Goal: Task Accomplishment & Management: Manage account settings

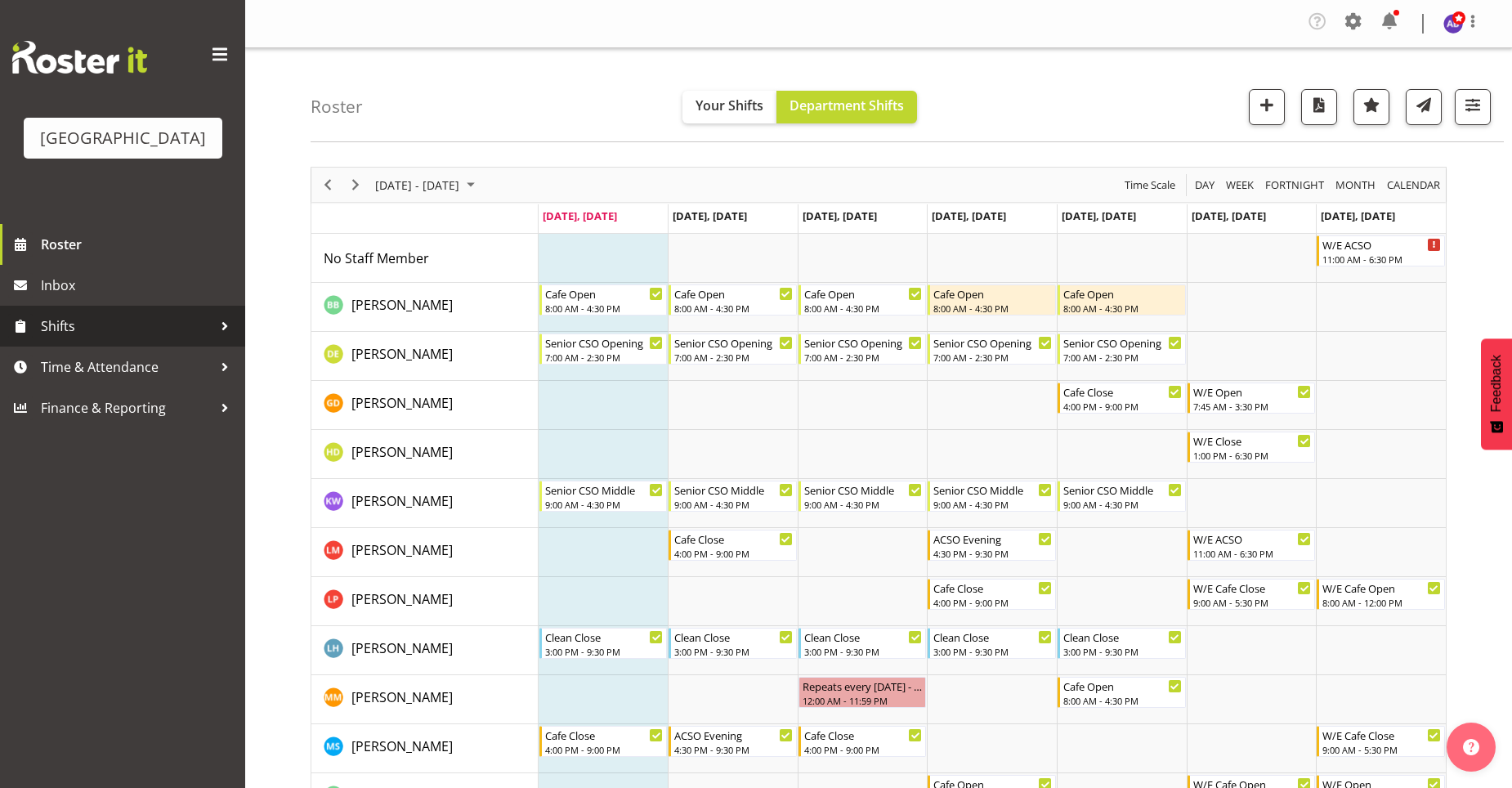
click at [226, 318] on div at bounding box center [225, 326] width 24 height 24
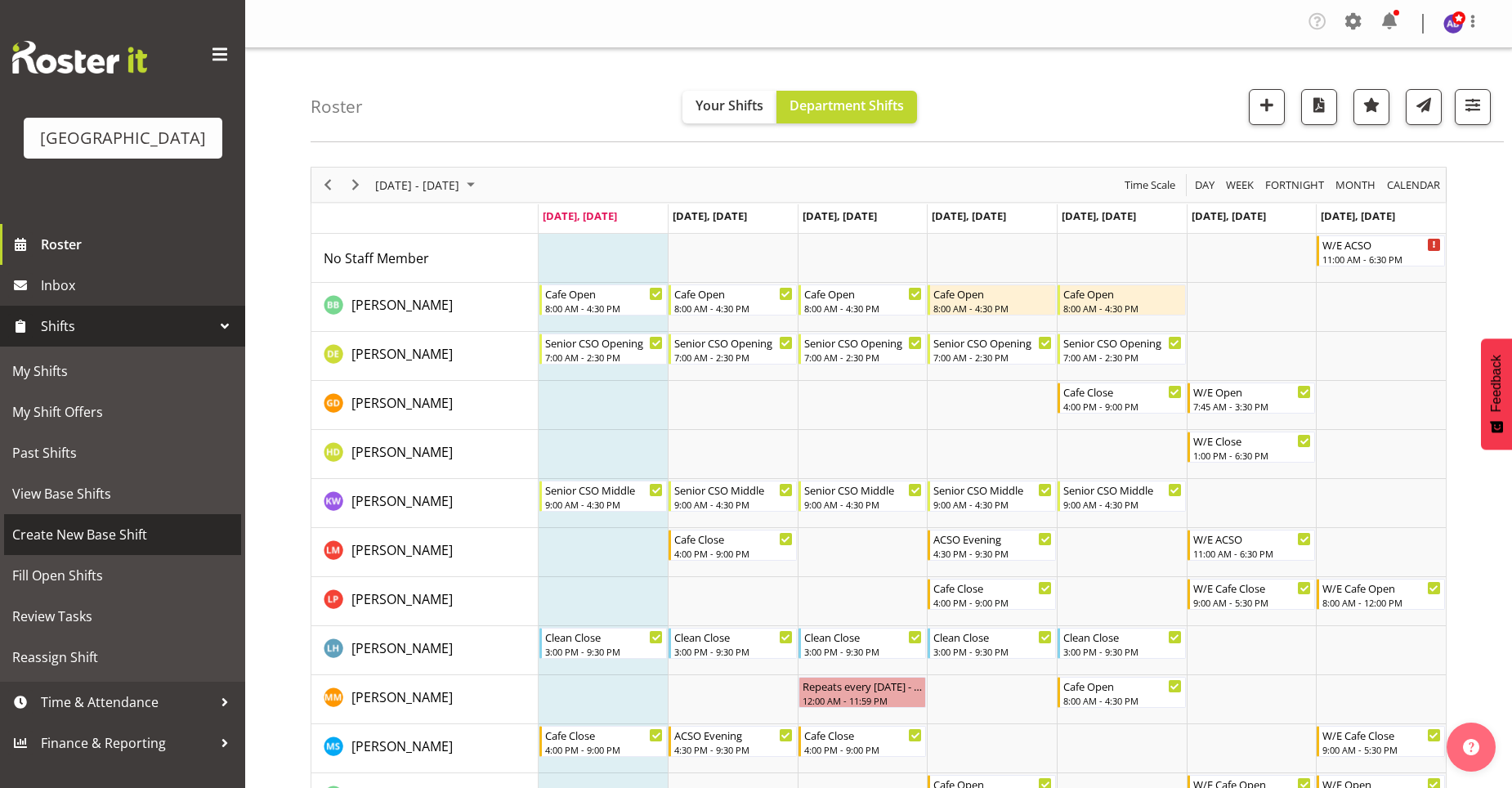
click at [221, 527] on span "Create New Base Shift" at bounding box center [122, 535] width 221 height 24
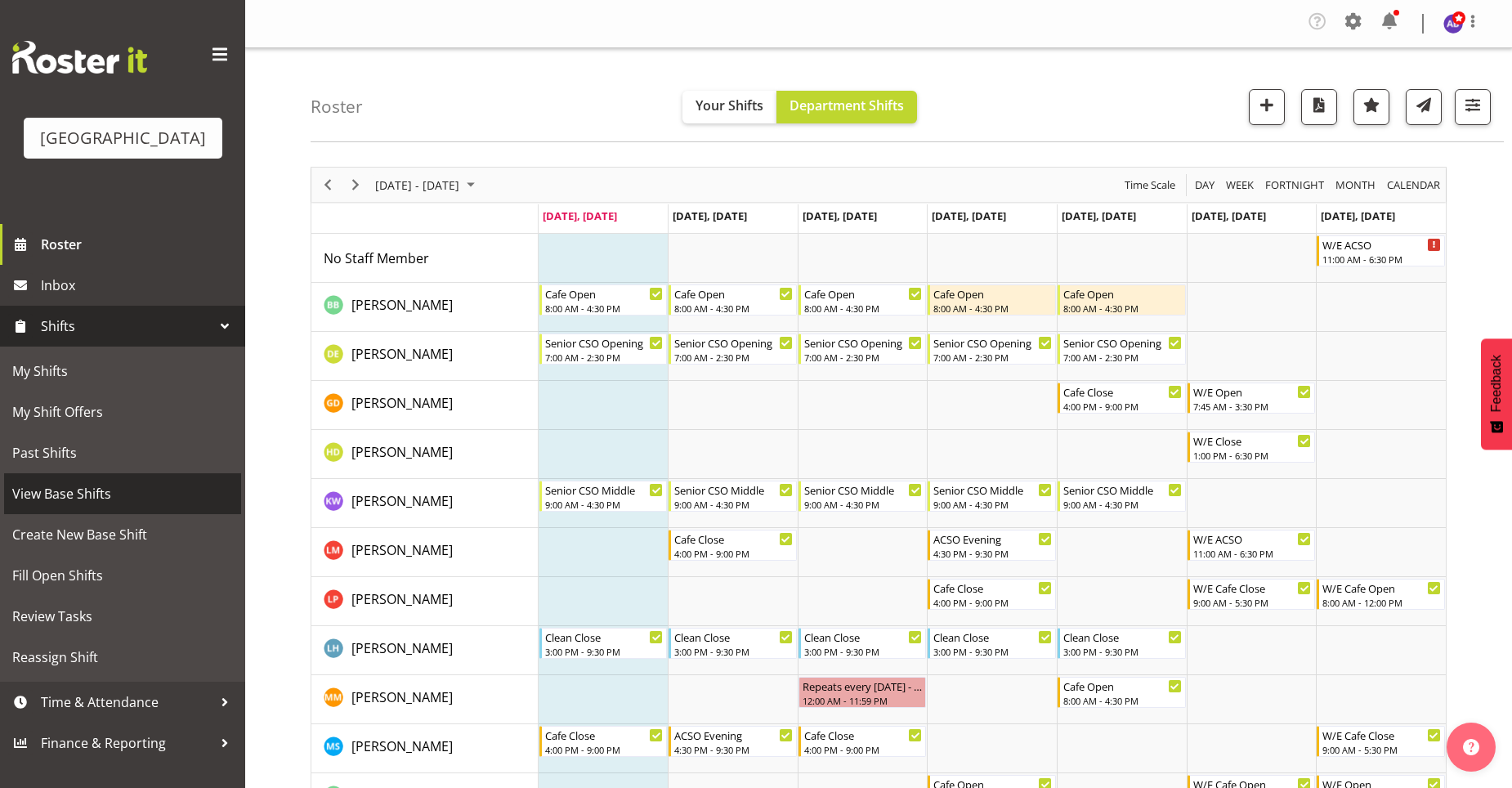
click at [185, 484] on span "View Base Shifts" at bounding box center [122, 493] width 221 height 24
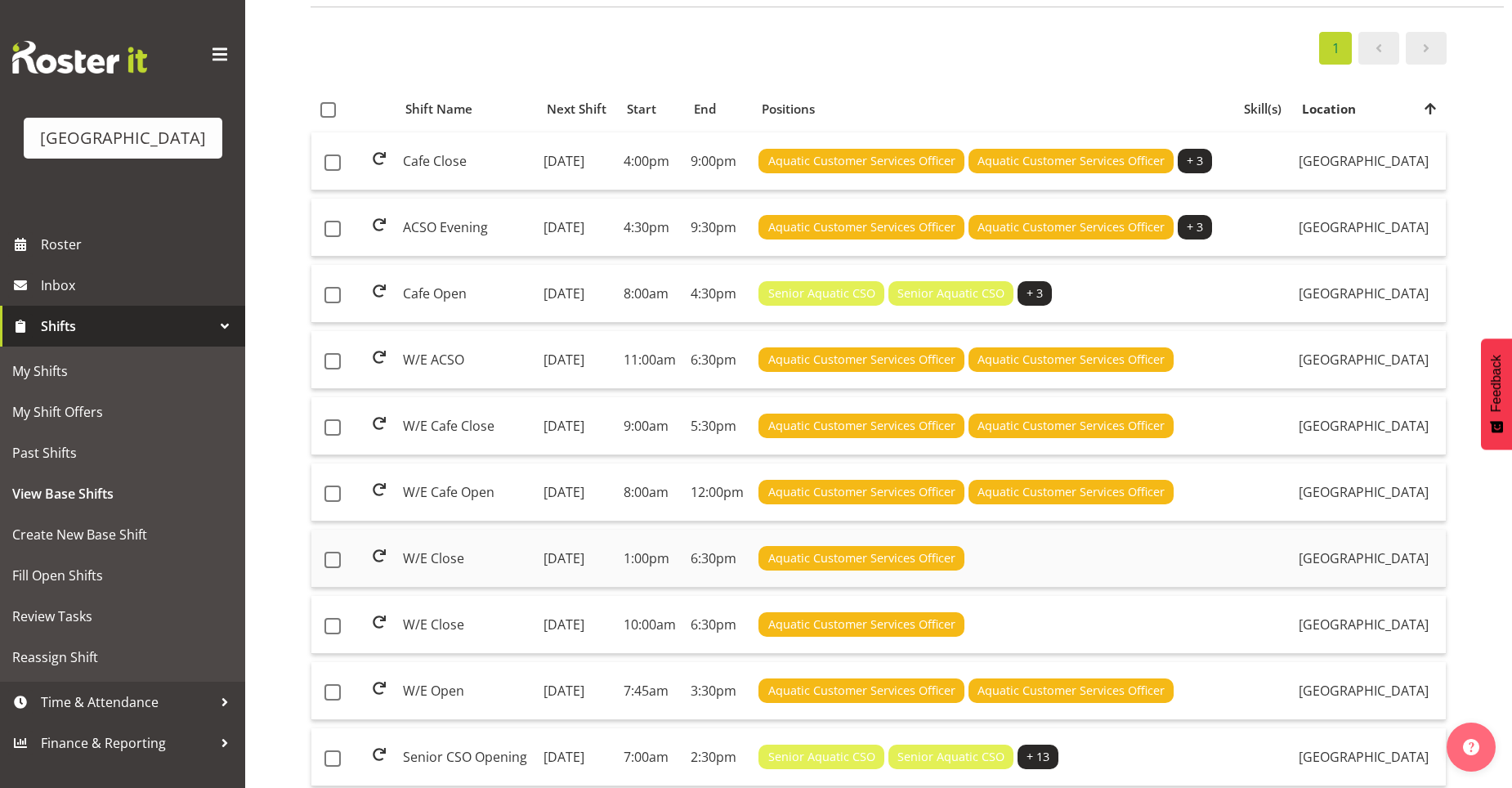
scroll to position [163, 0]
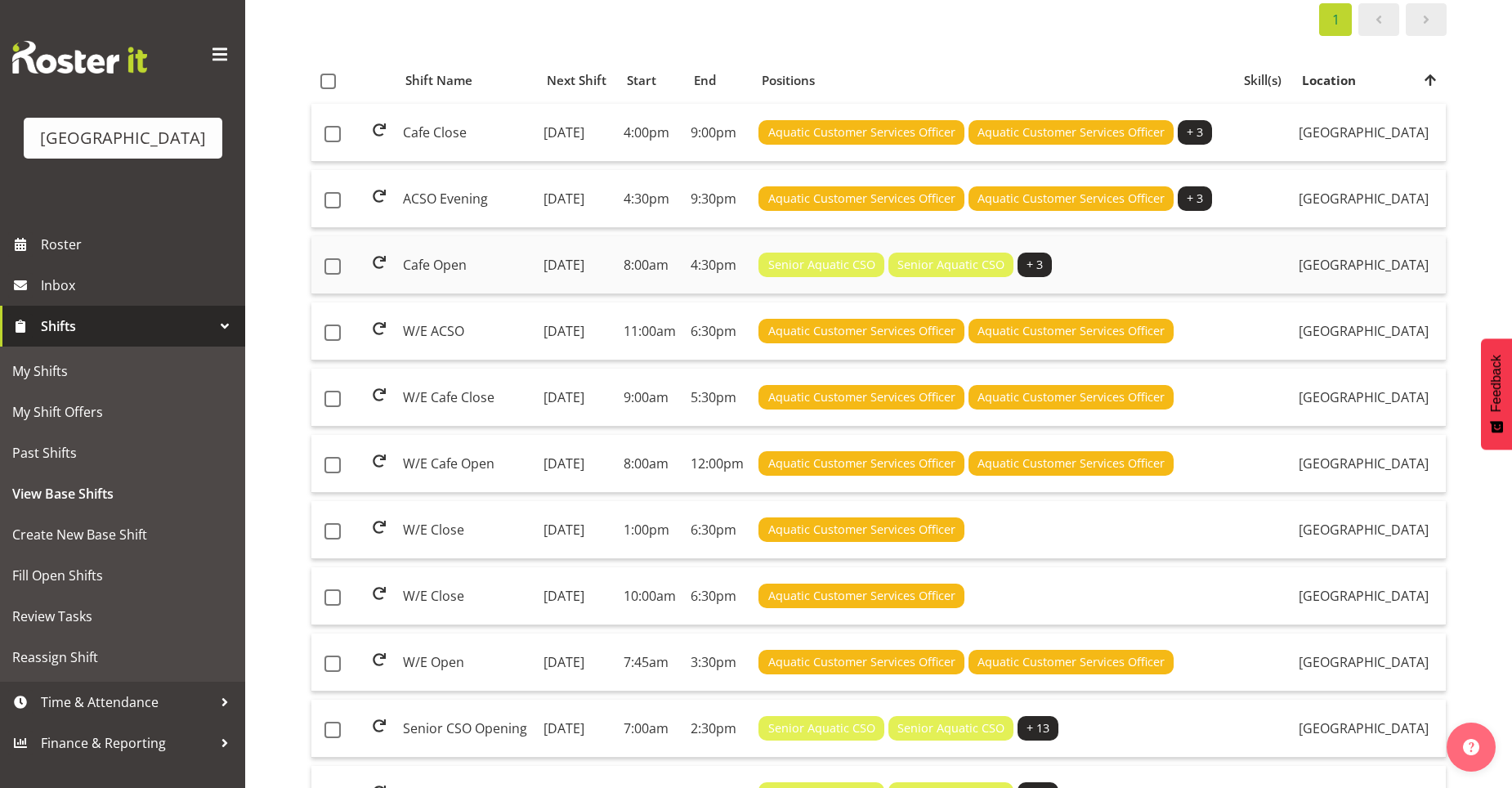
click at [1214, 277] on div "Senior Aquatic CSO Senior Aquatic CSO + 3" at bounding box center [993, 265] width 470 height 24
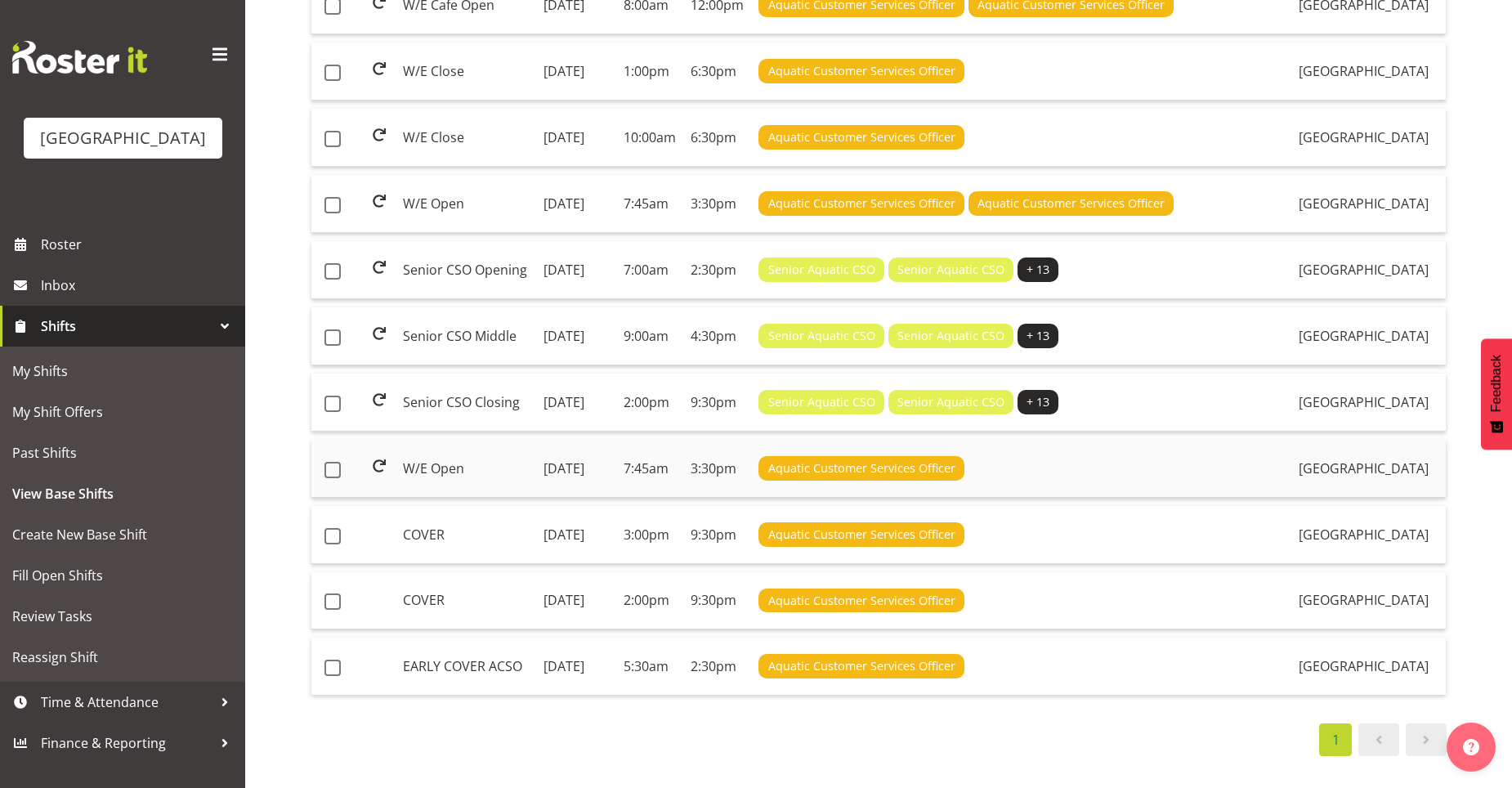
scroll to position [654, 0]
click at [617, 299] on td "Sunday, 15th Jun 2025" at bounding box center [577, 270] width 80 height 58
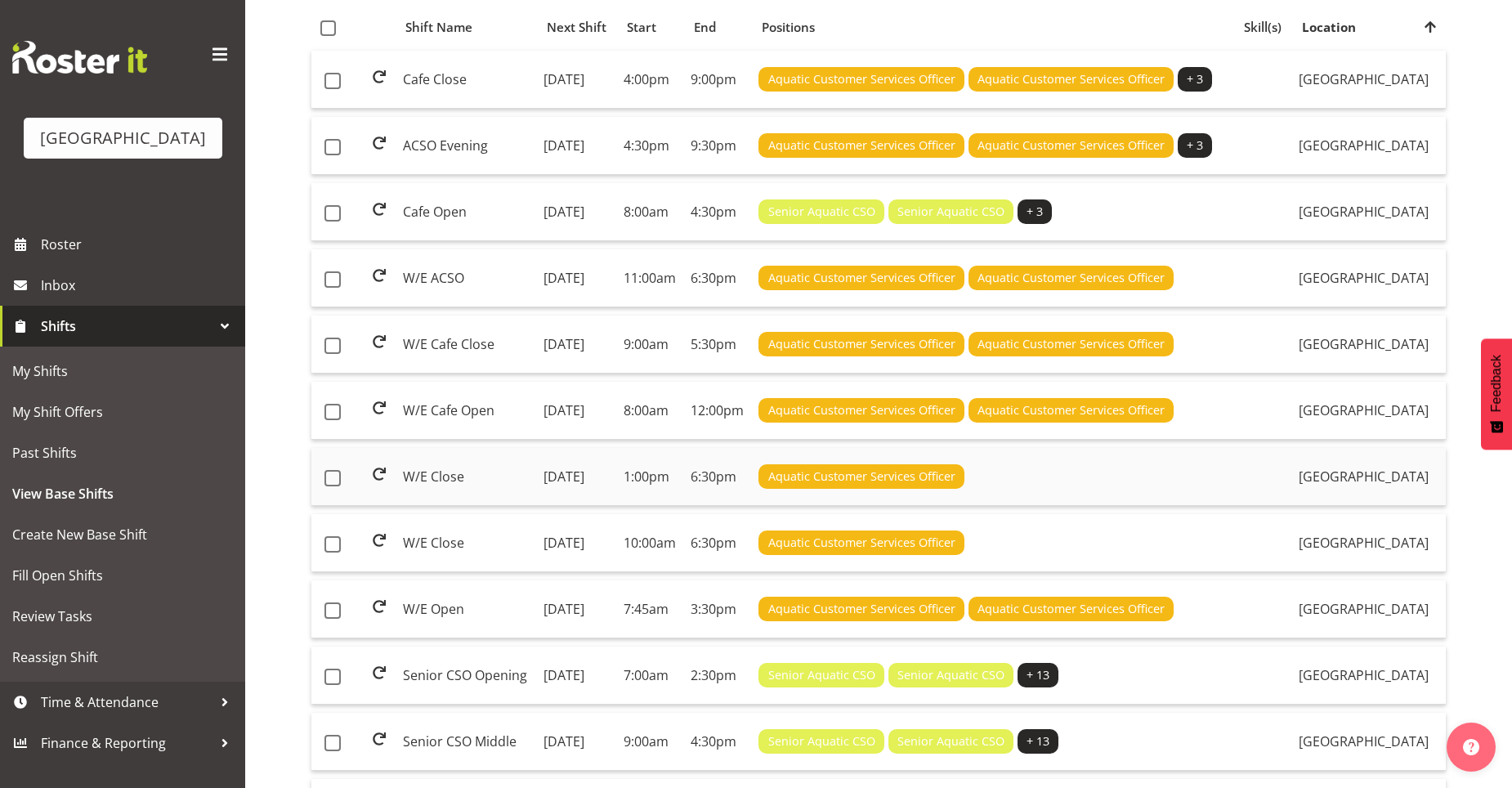
scroll to position [135, 0]
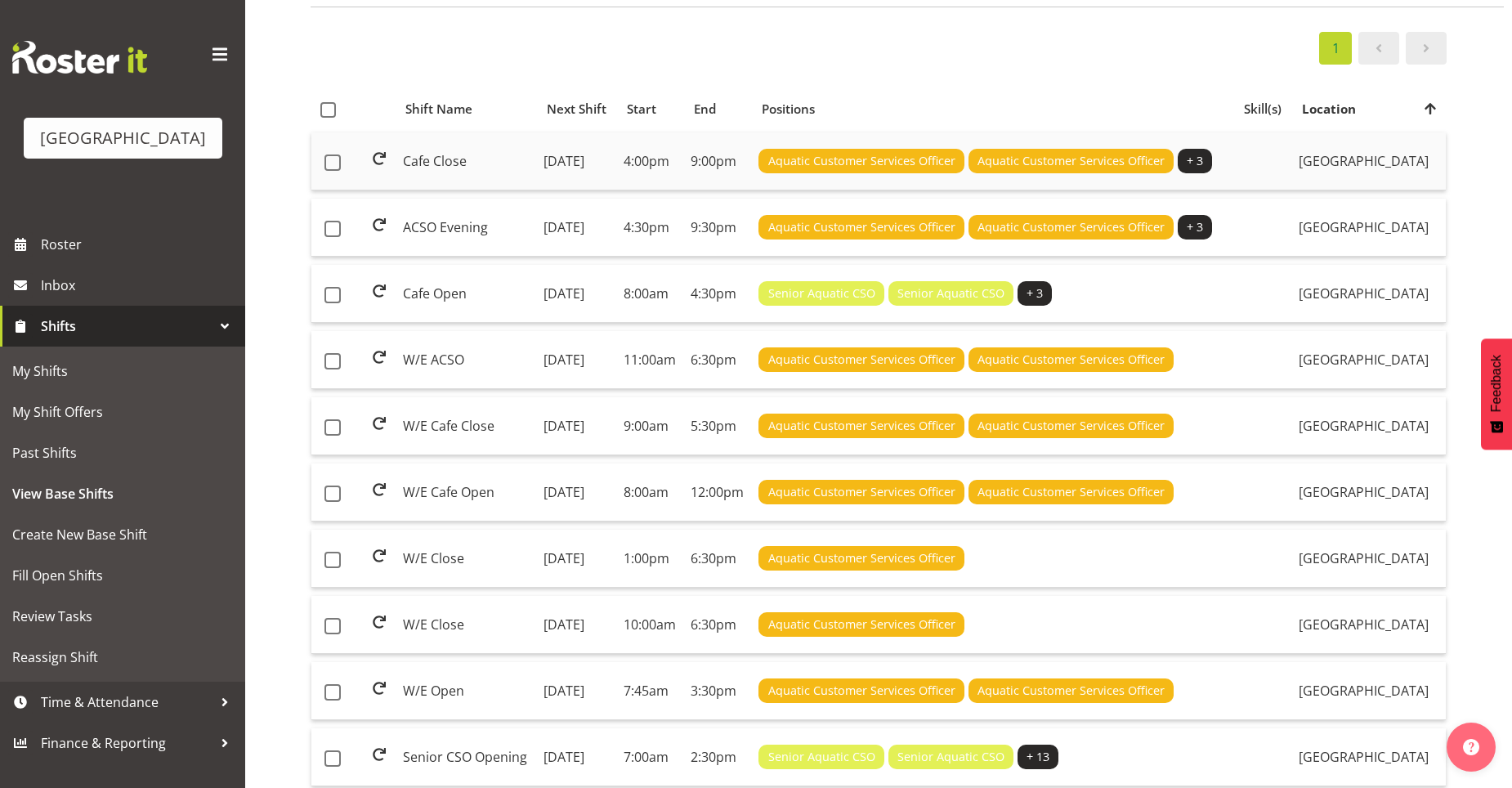
click at [617, 172] on td "Wednesday, 6th Aug 2025" at bounding box center [577, 161] width 80 height 58
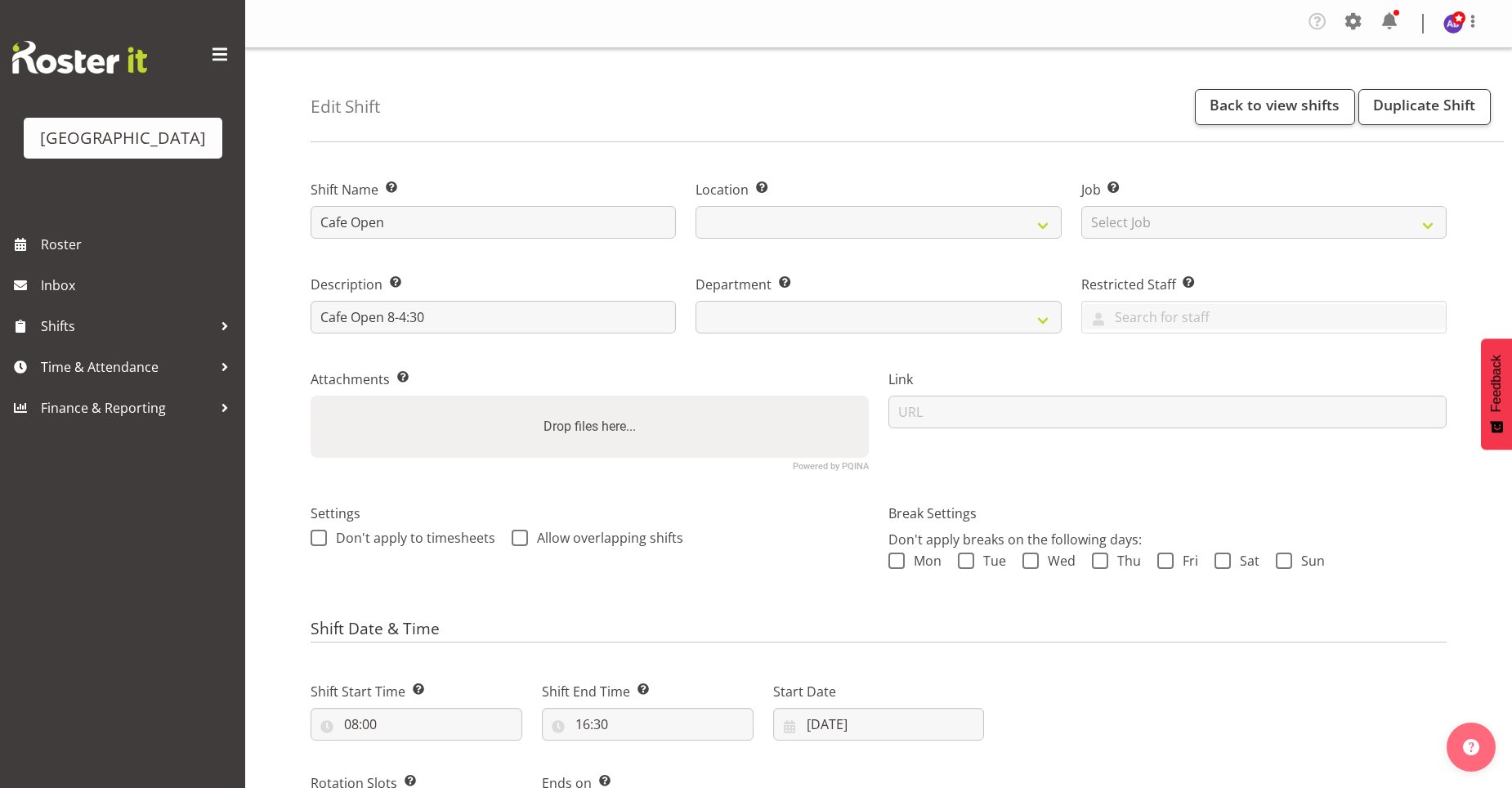
select select
select select "116"
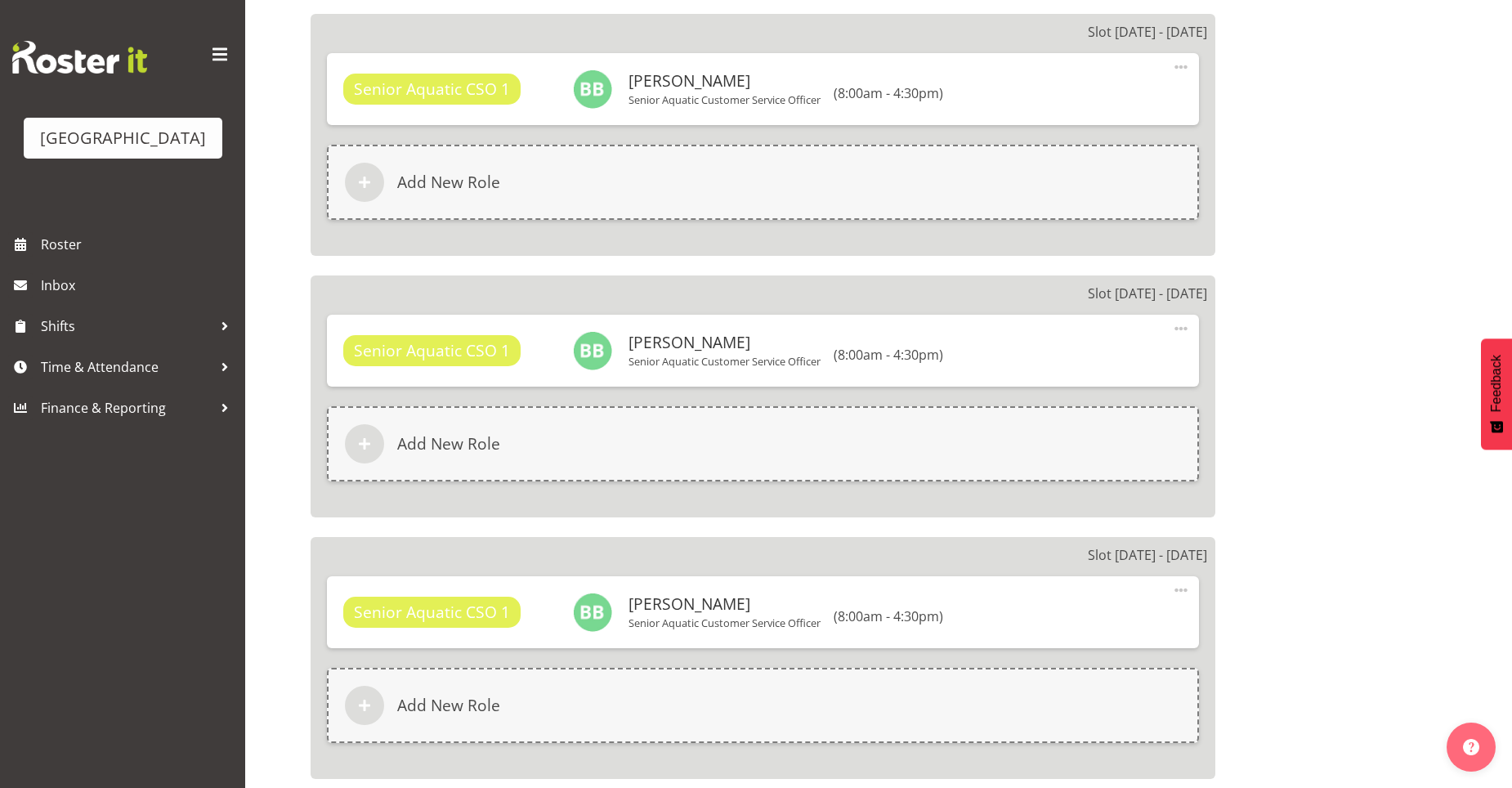
scroll to position [1520, 0]
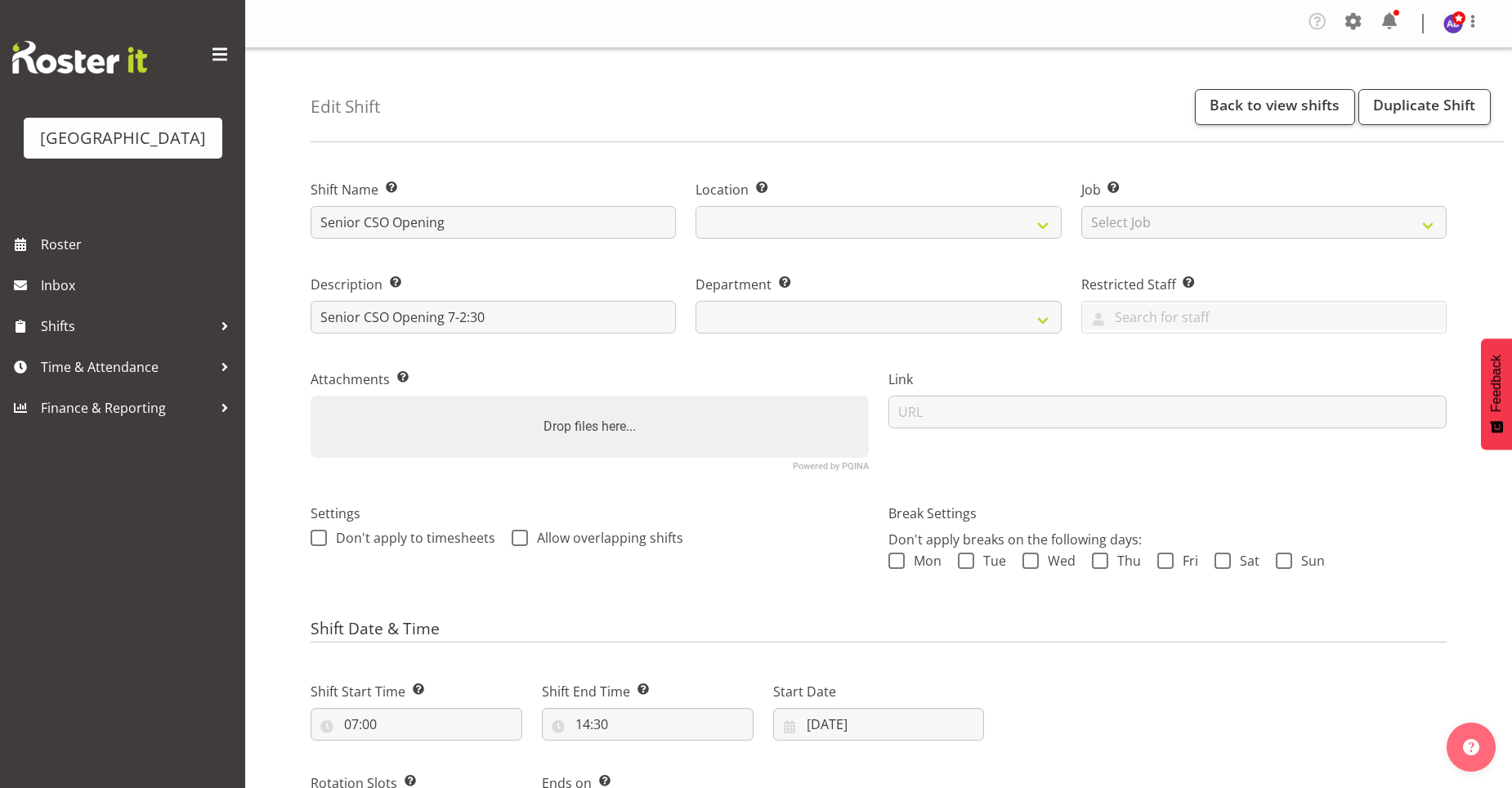
select select
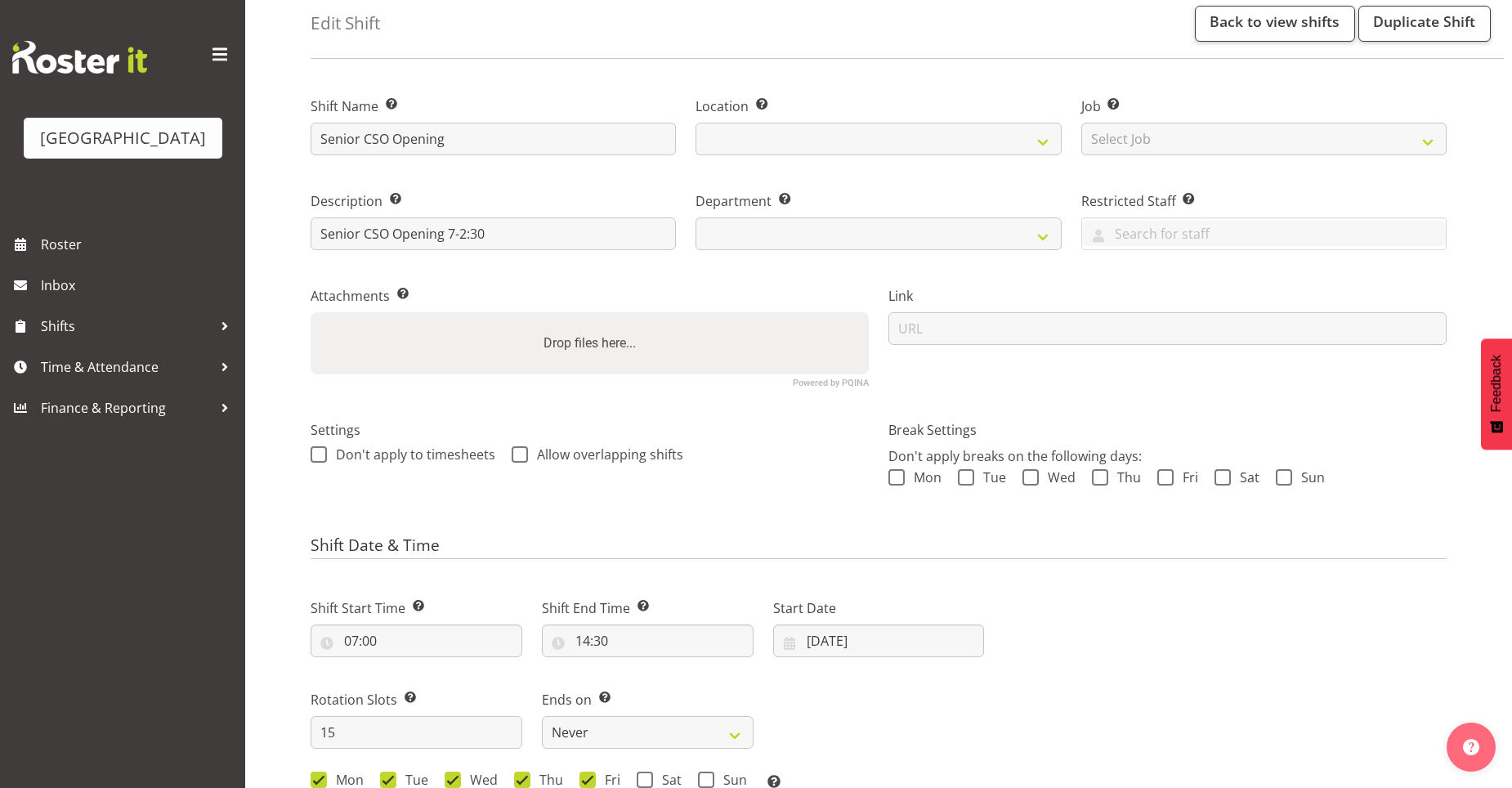
select select
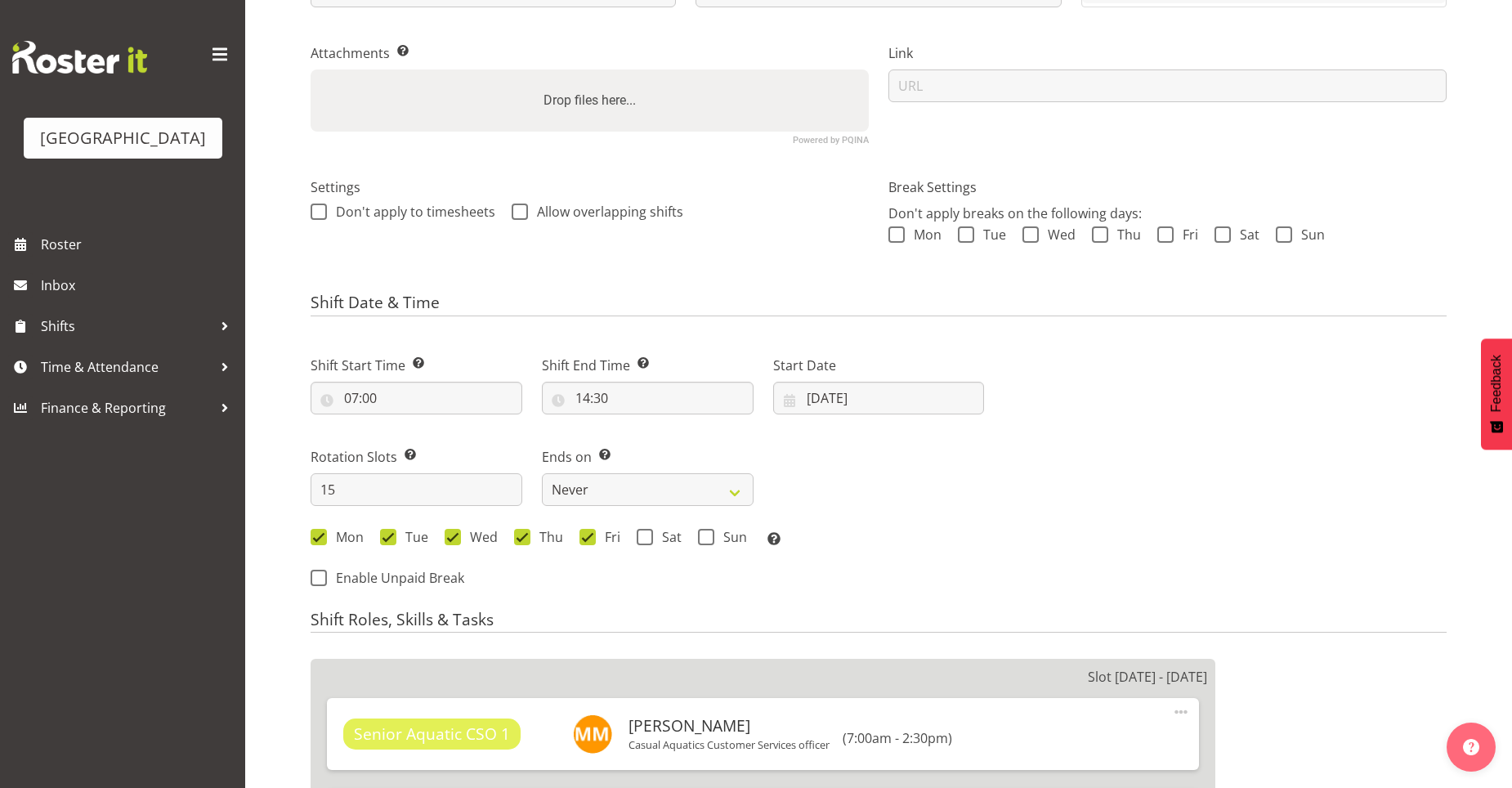
select select
select select "116"
select select
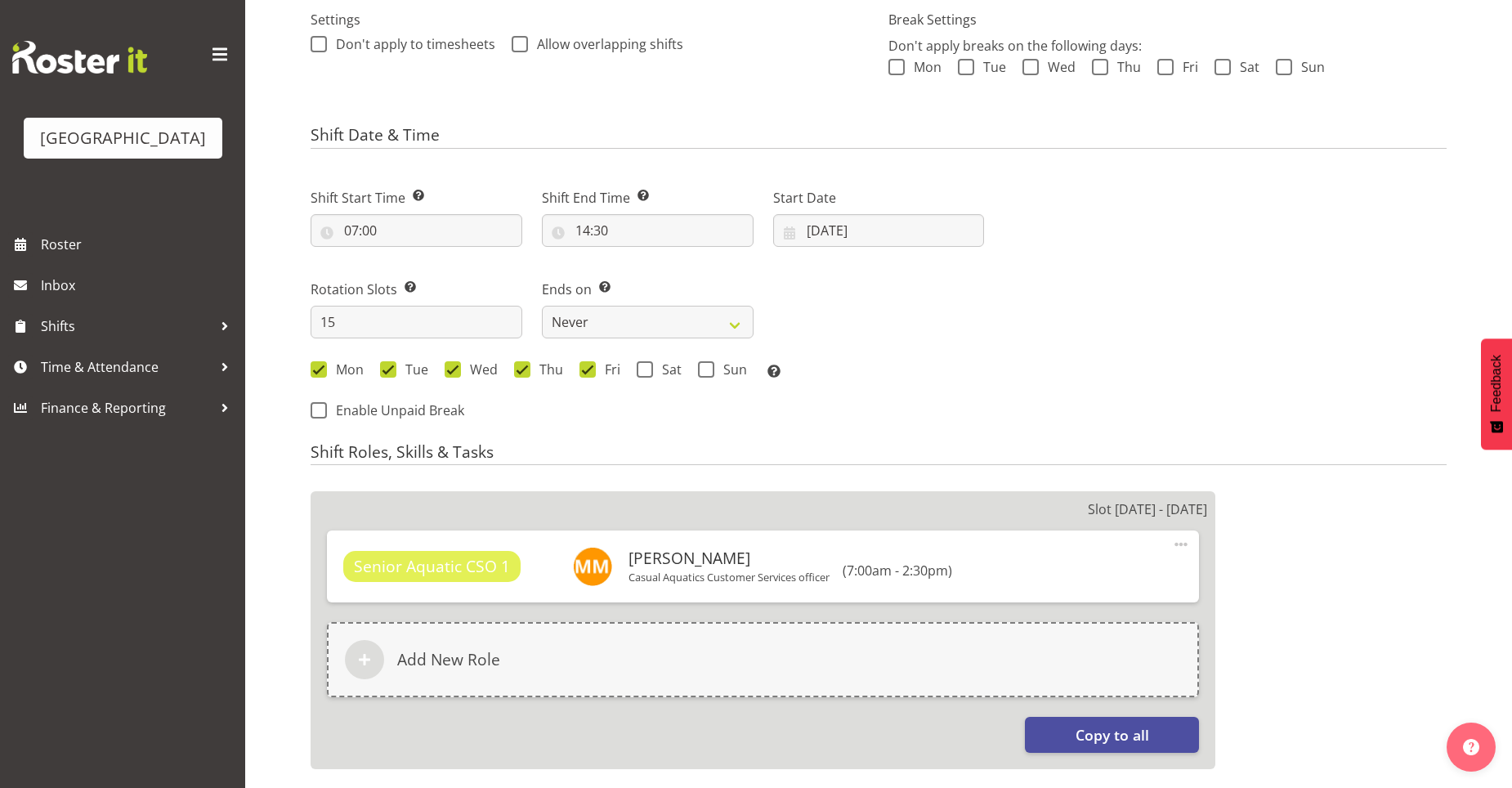
scroll to position [408, 0]
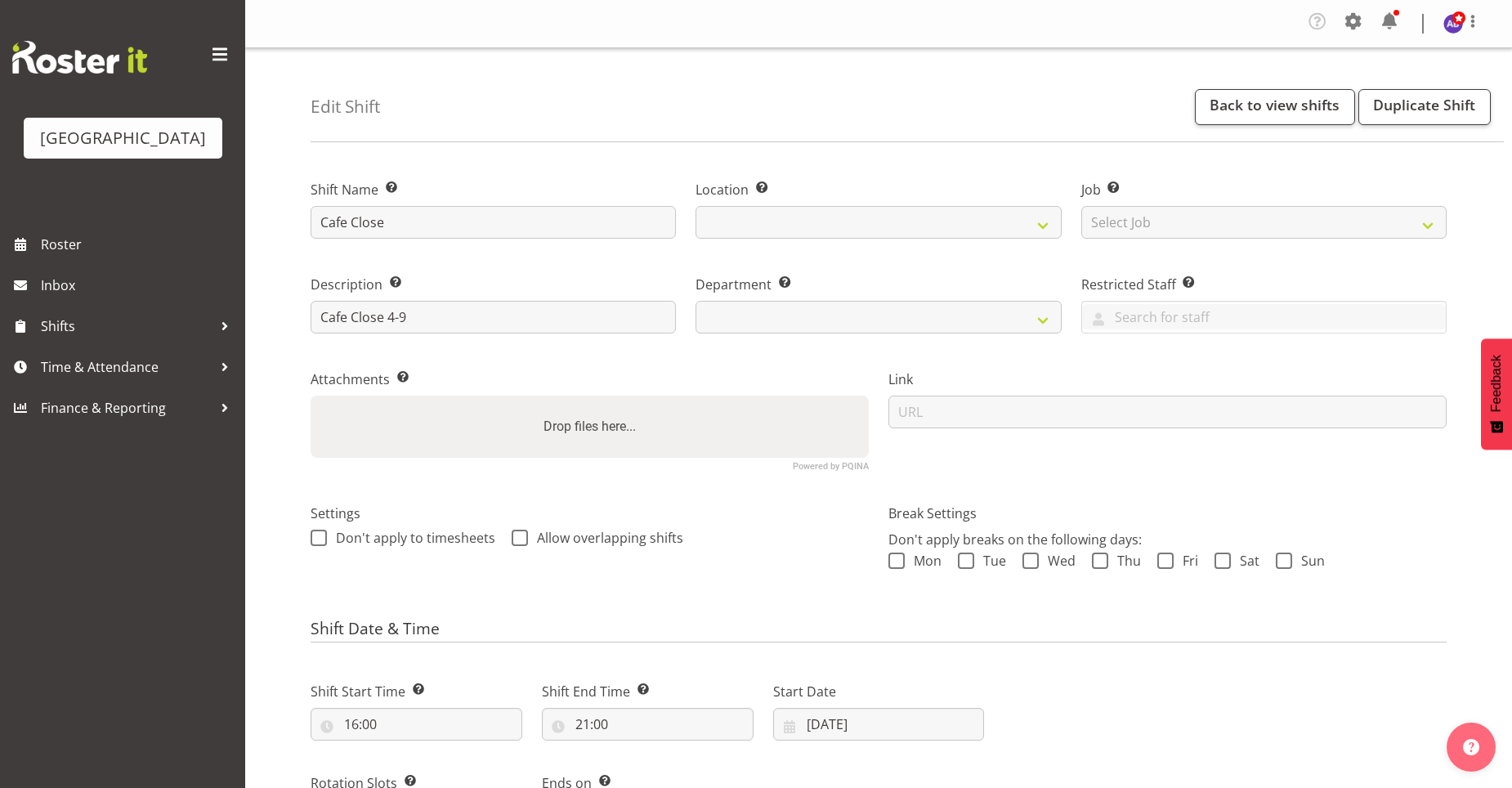
select select
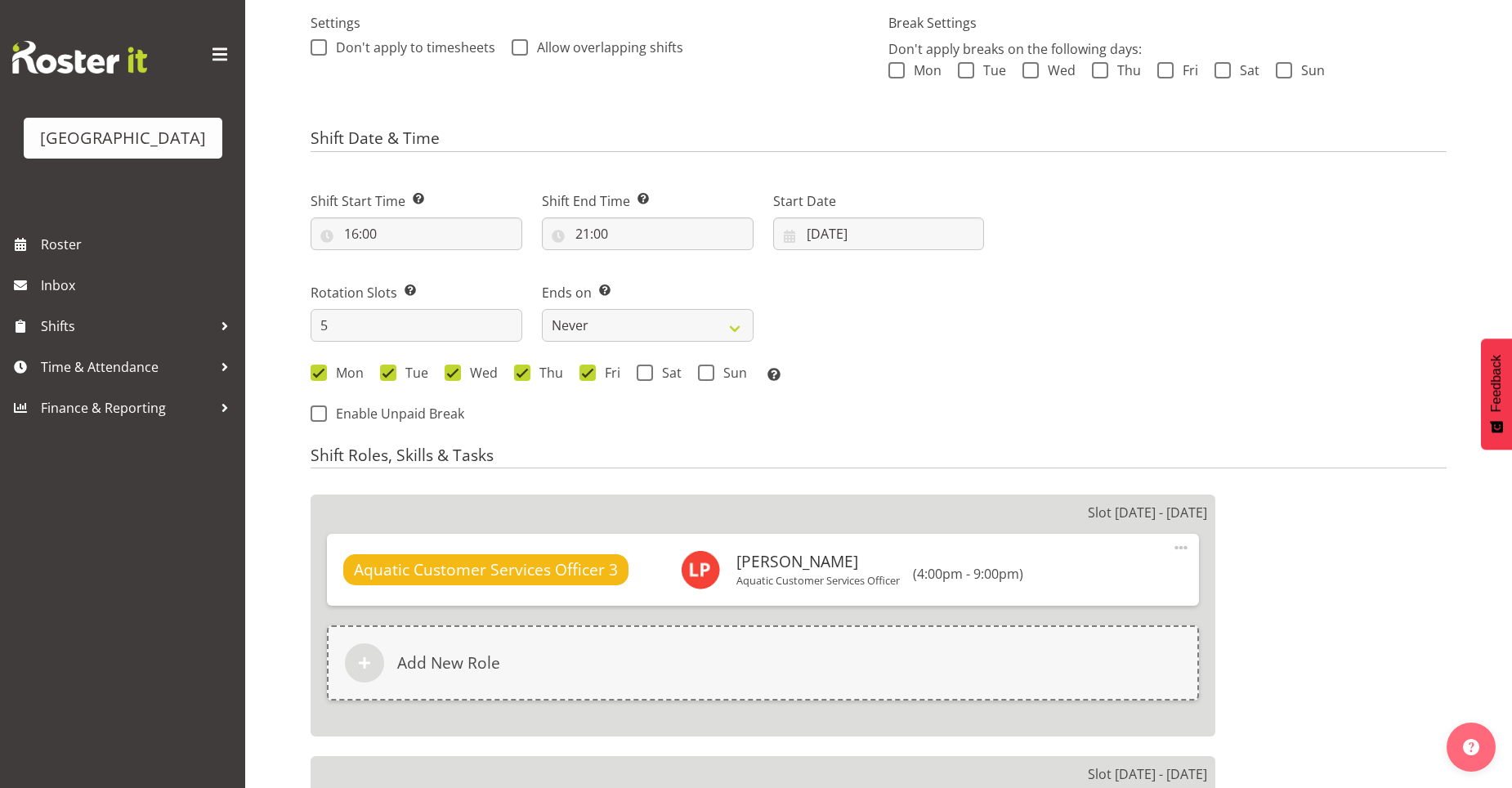
select select
select select "116"
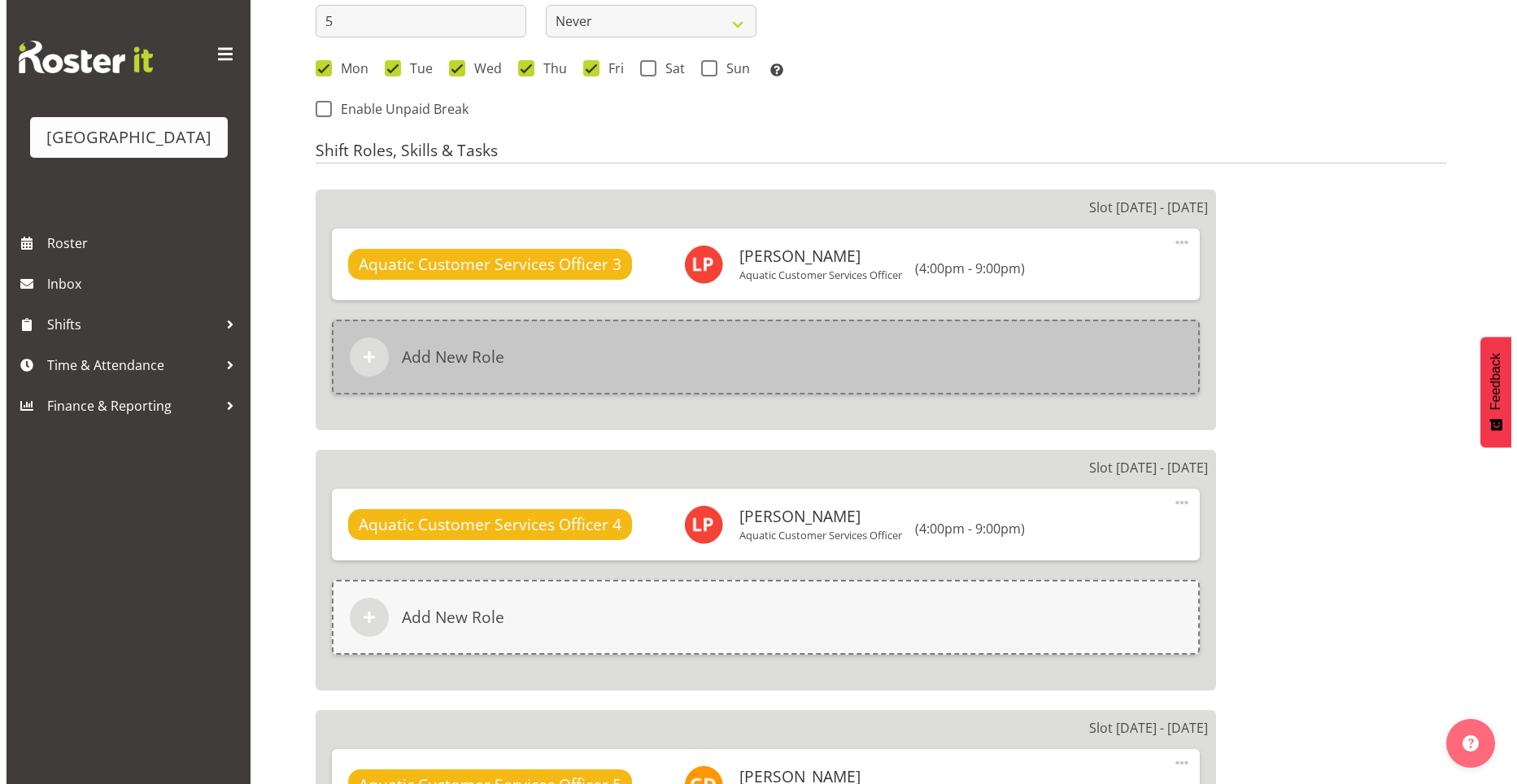
scroll to position [732, 0]
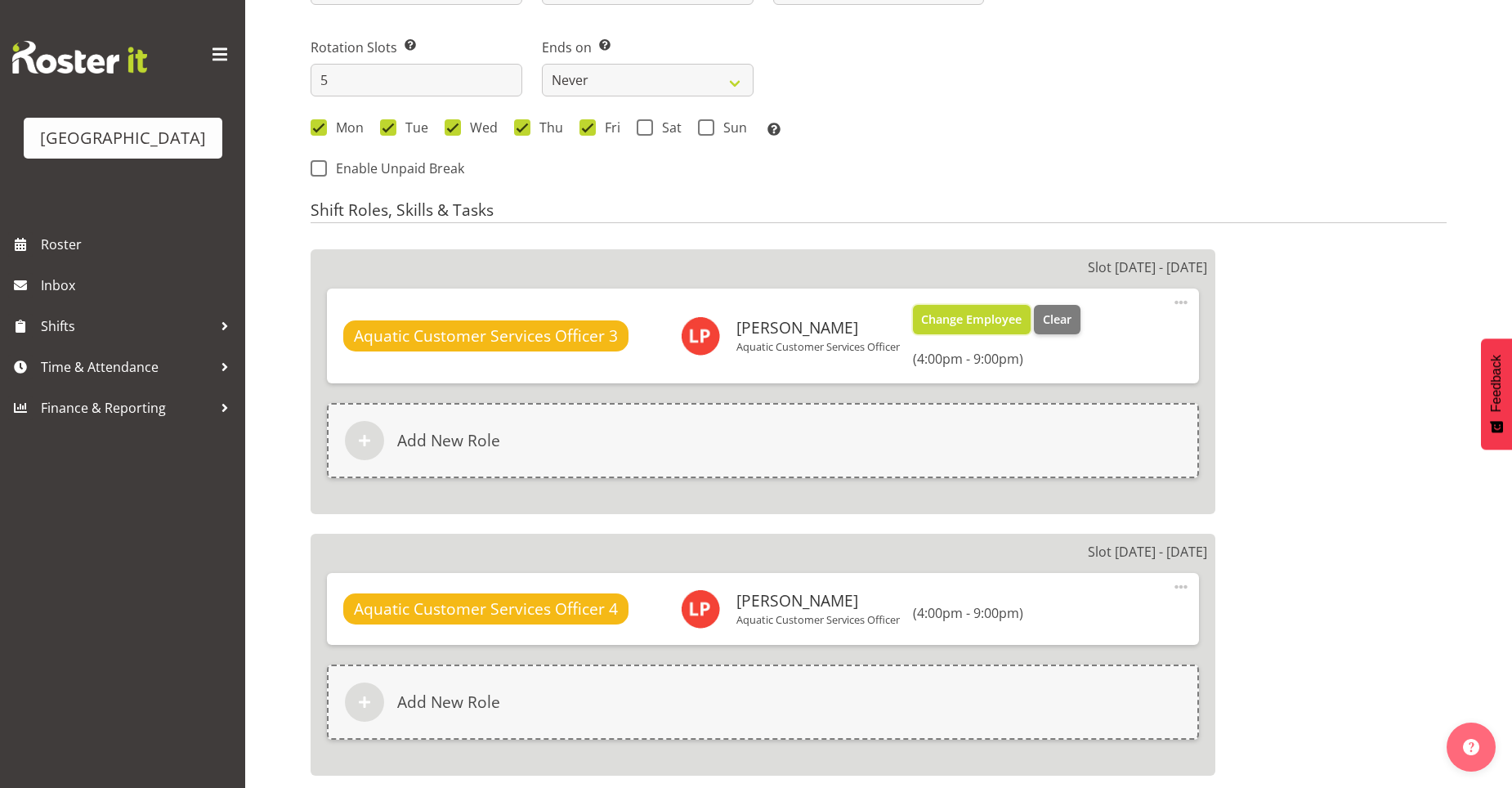
click at [971, 322] on span "Change Employee" at bounding box center [971, 319] width 100 height 18
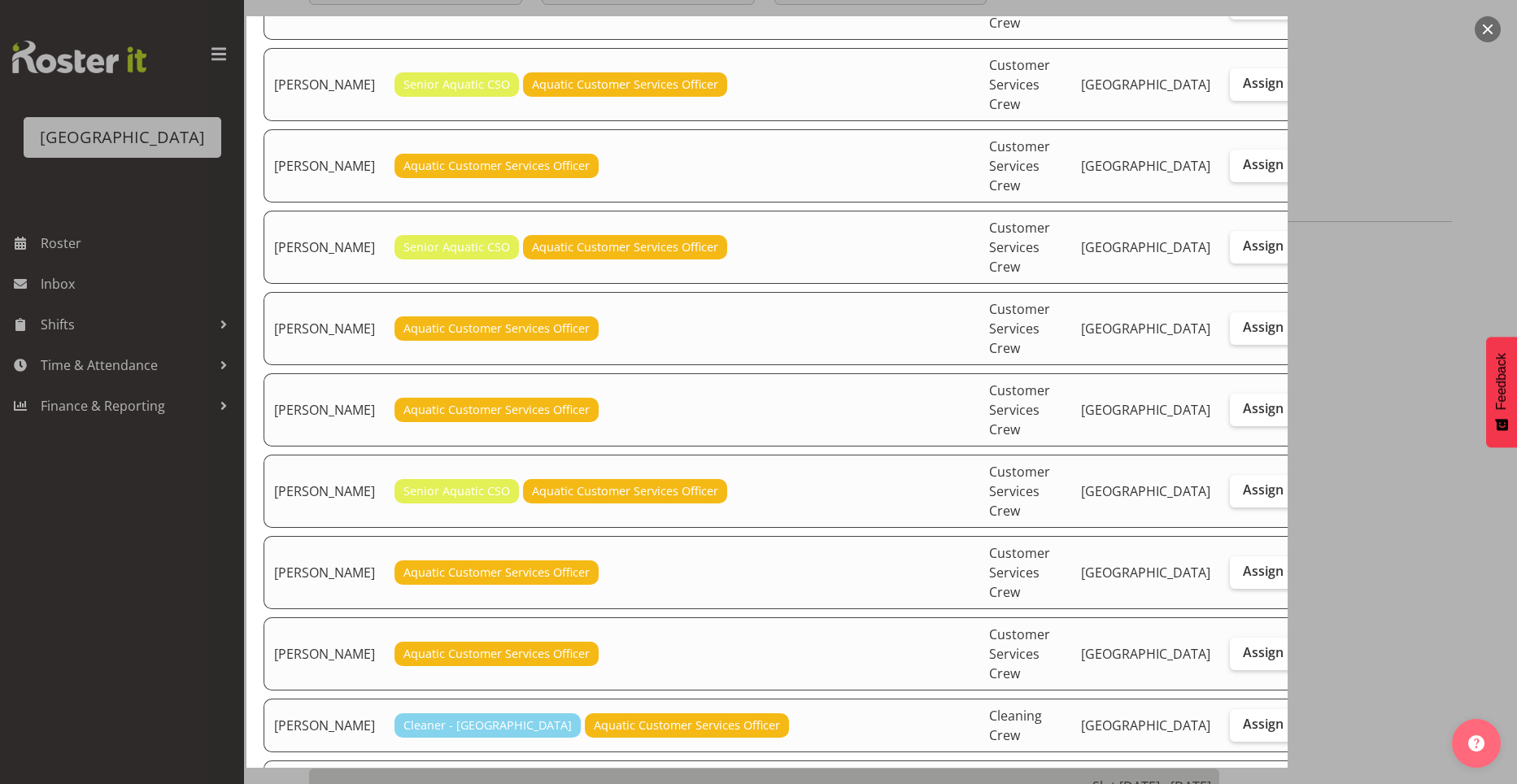
scroll to position [244, 0]
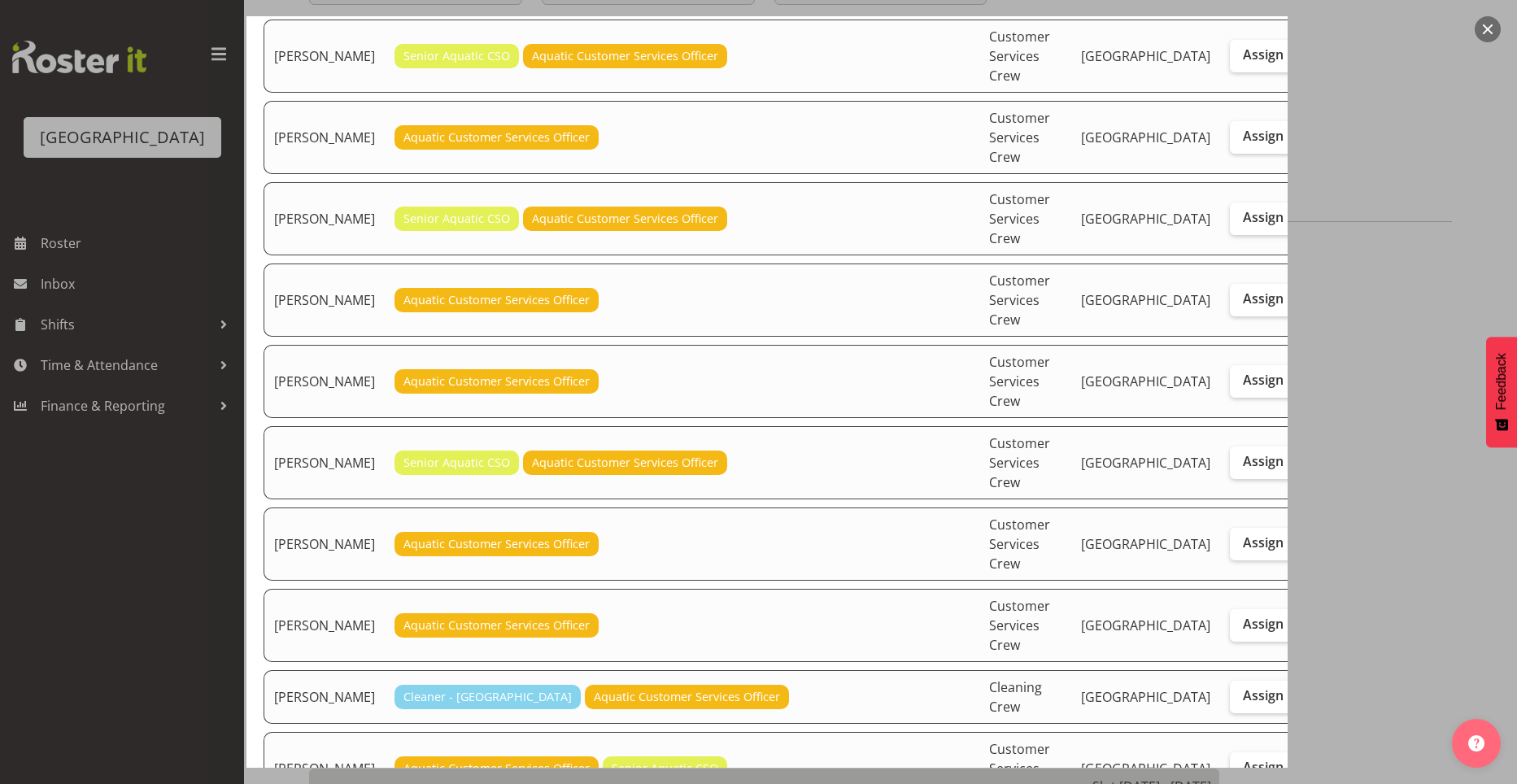
checkbox input "true"
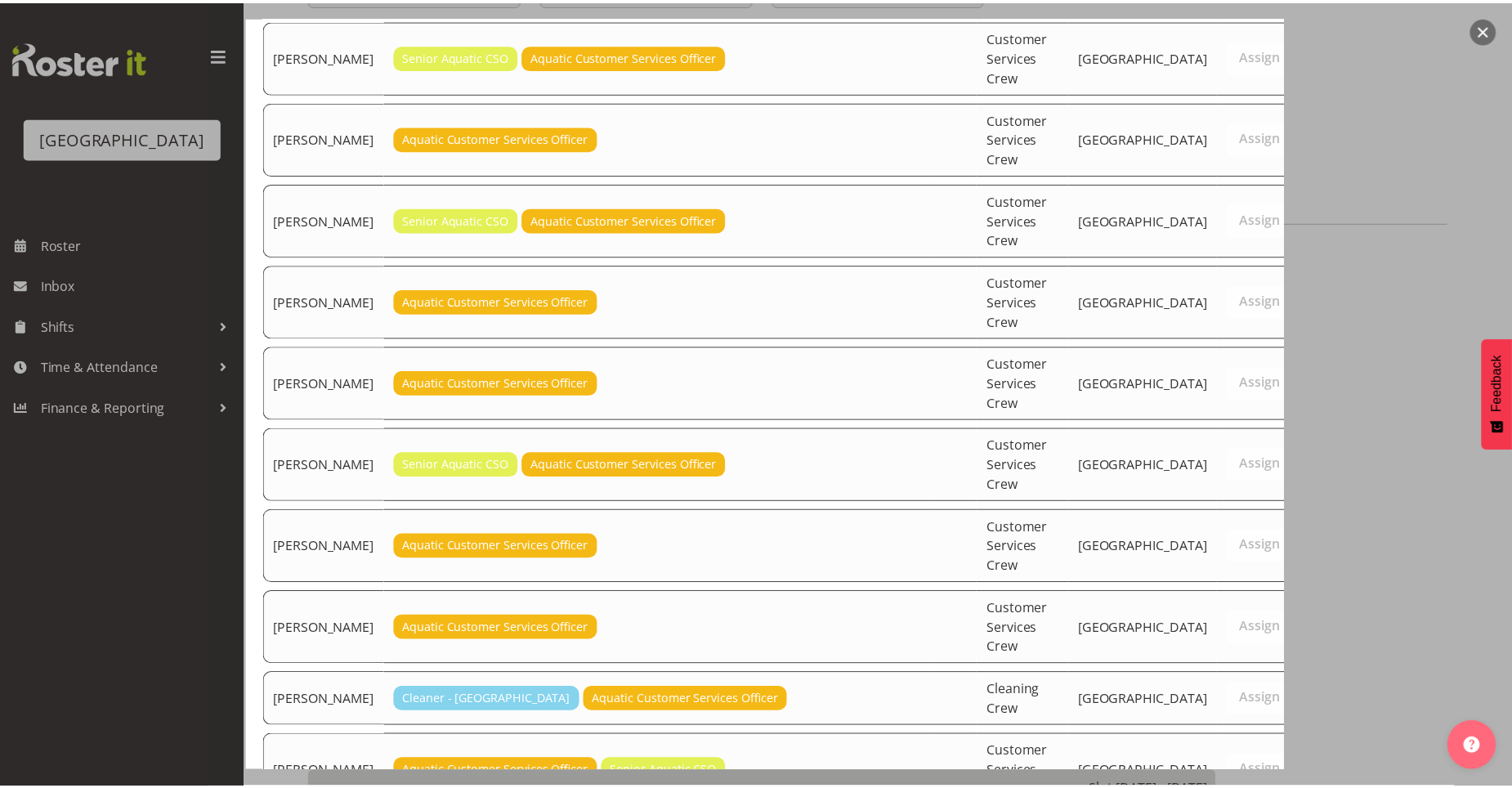
scroll to position [644, 0]
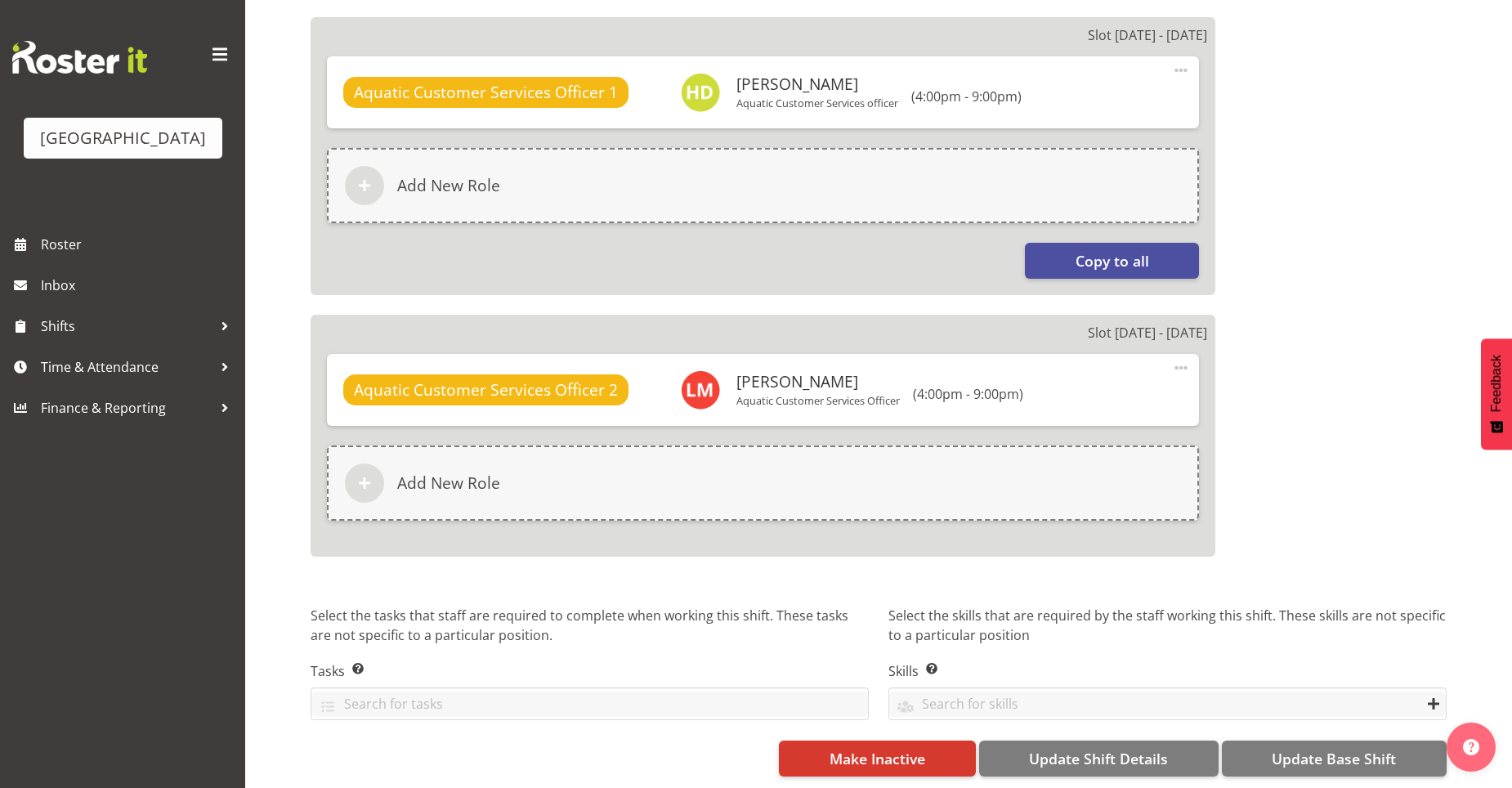
scroll to position [1765, 0]
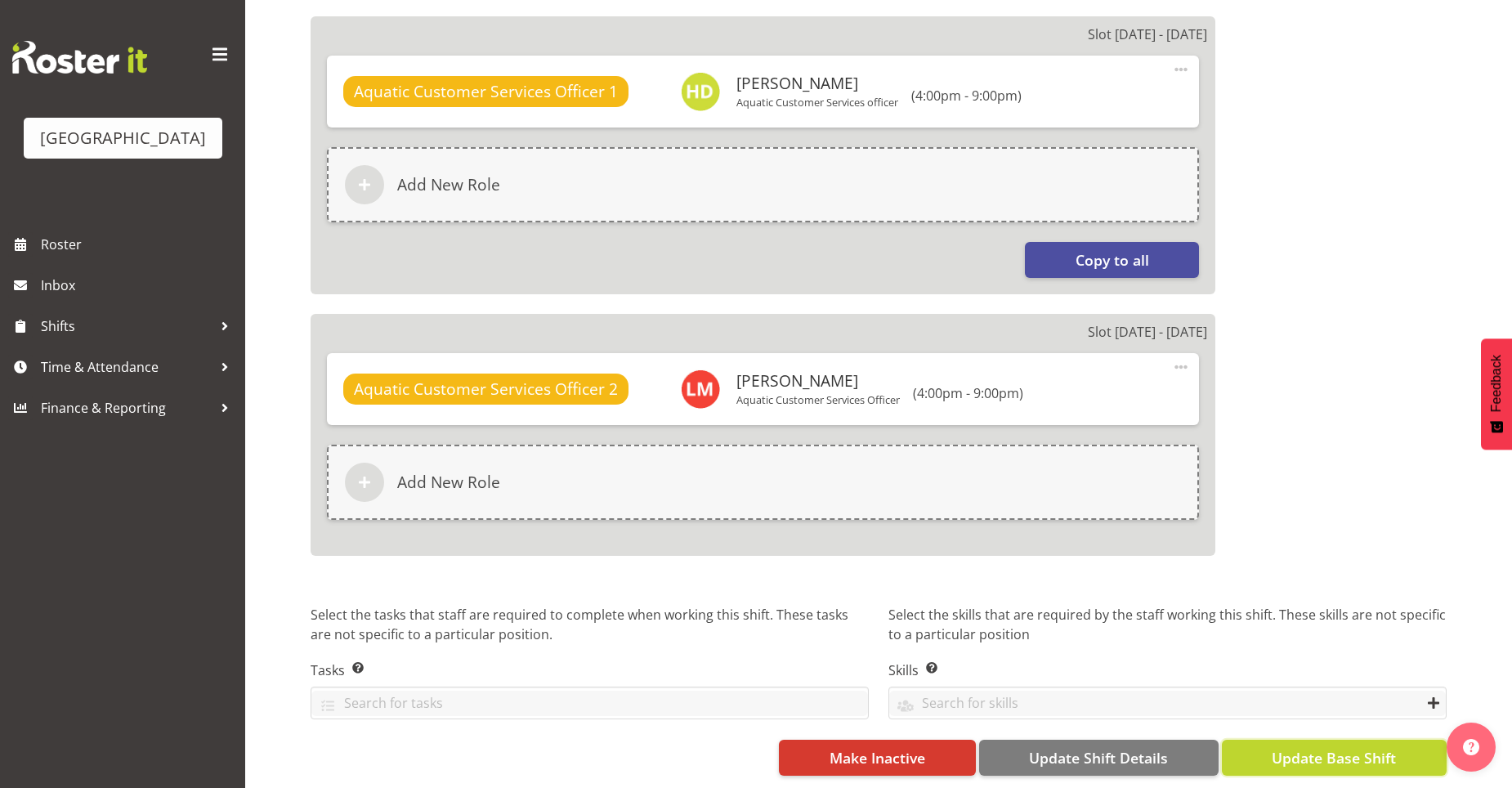
click at [1282, 753] on span "Update Base Shift" at bounding box center [1334, 758] width 125 height 22
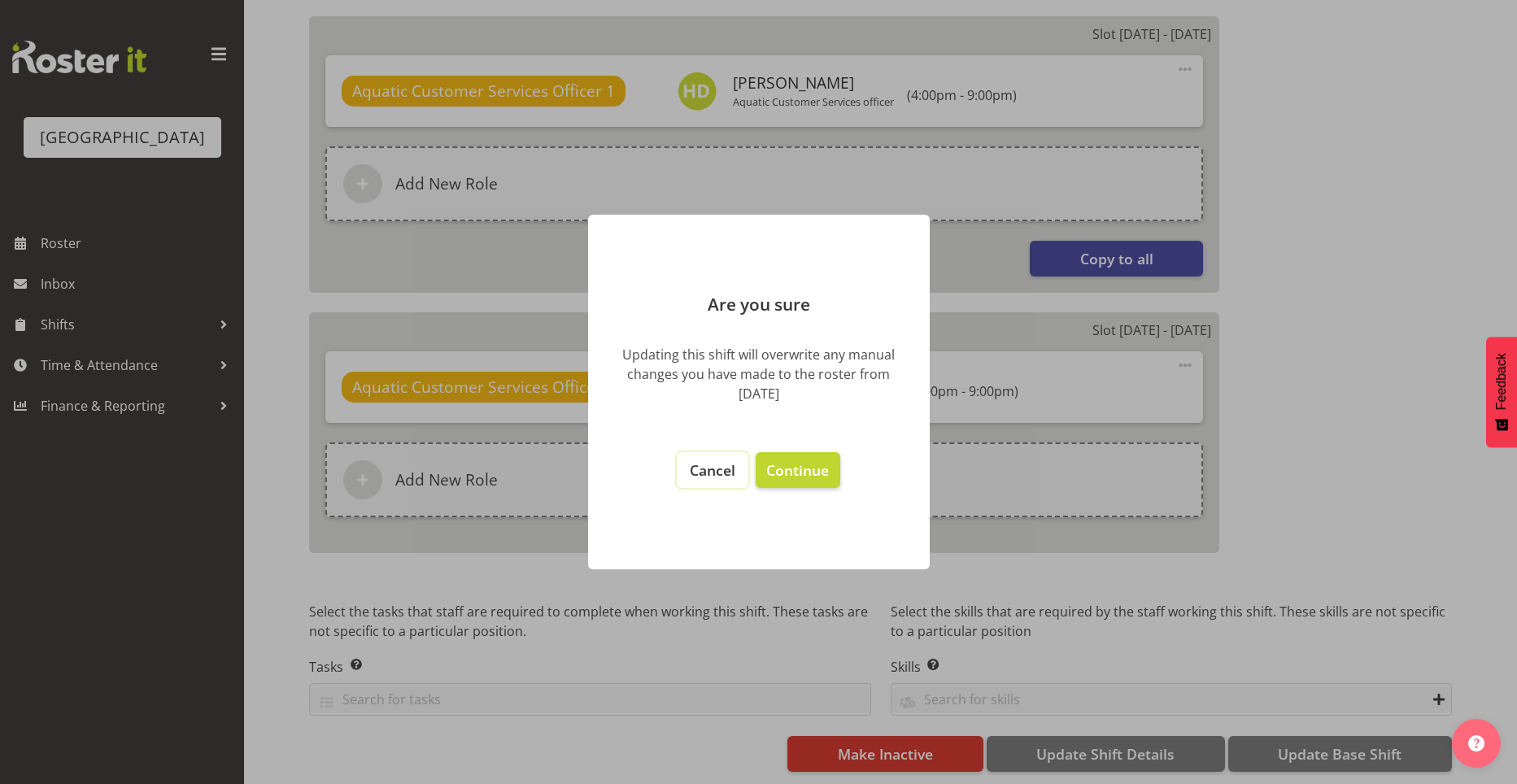
click at [704, 474] on span "Cancel" at bounding box center [712, 470] width 46 height 20
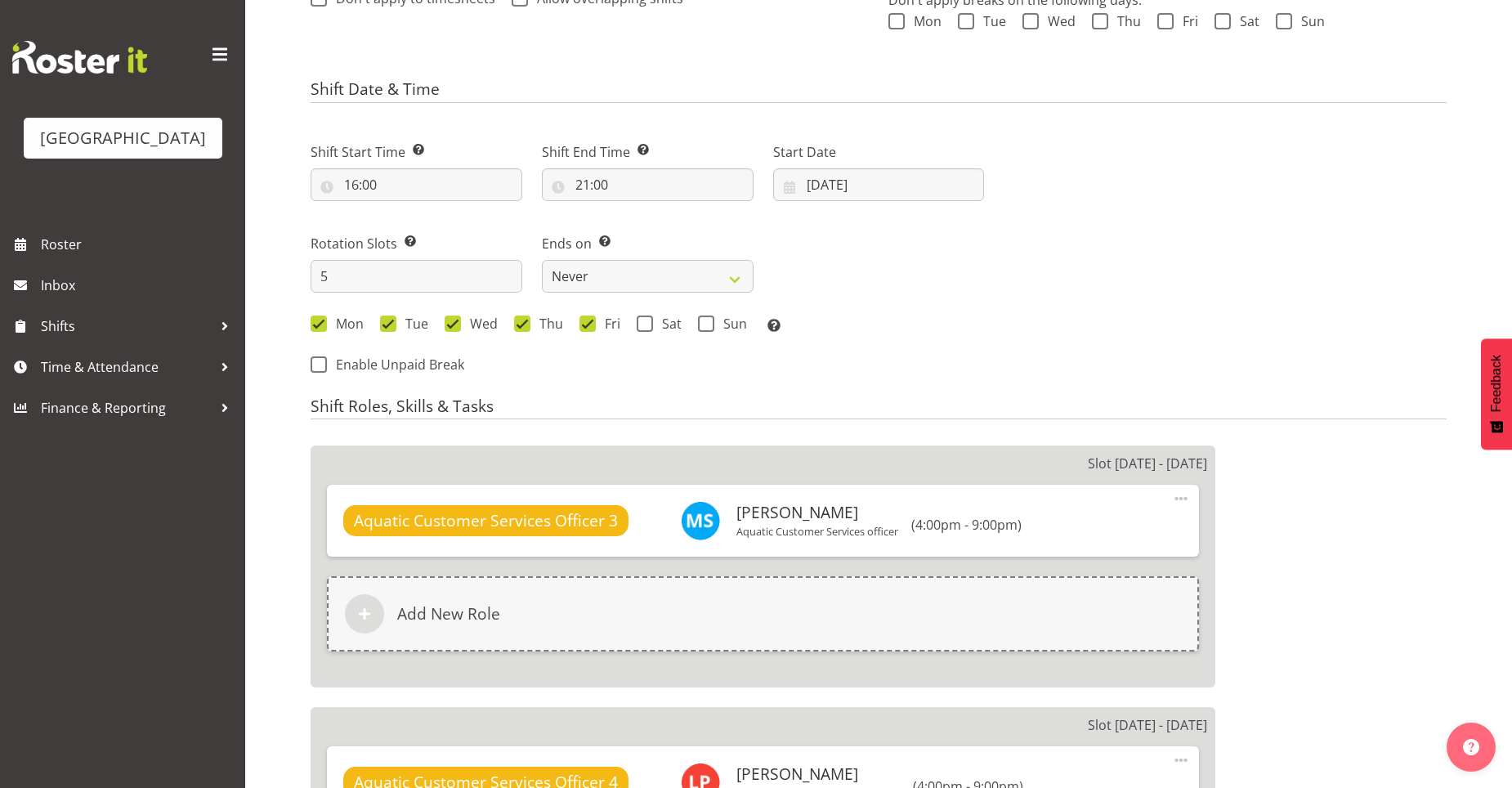
scroll to position [131, 0]
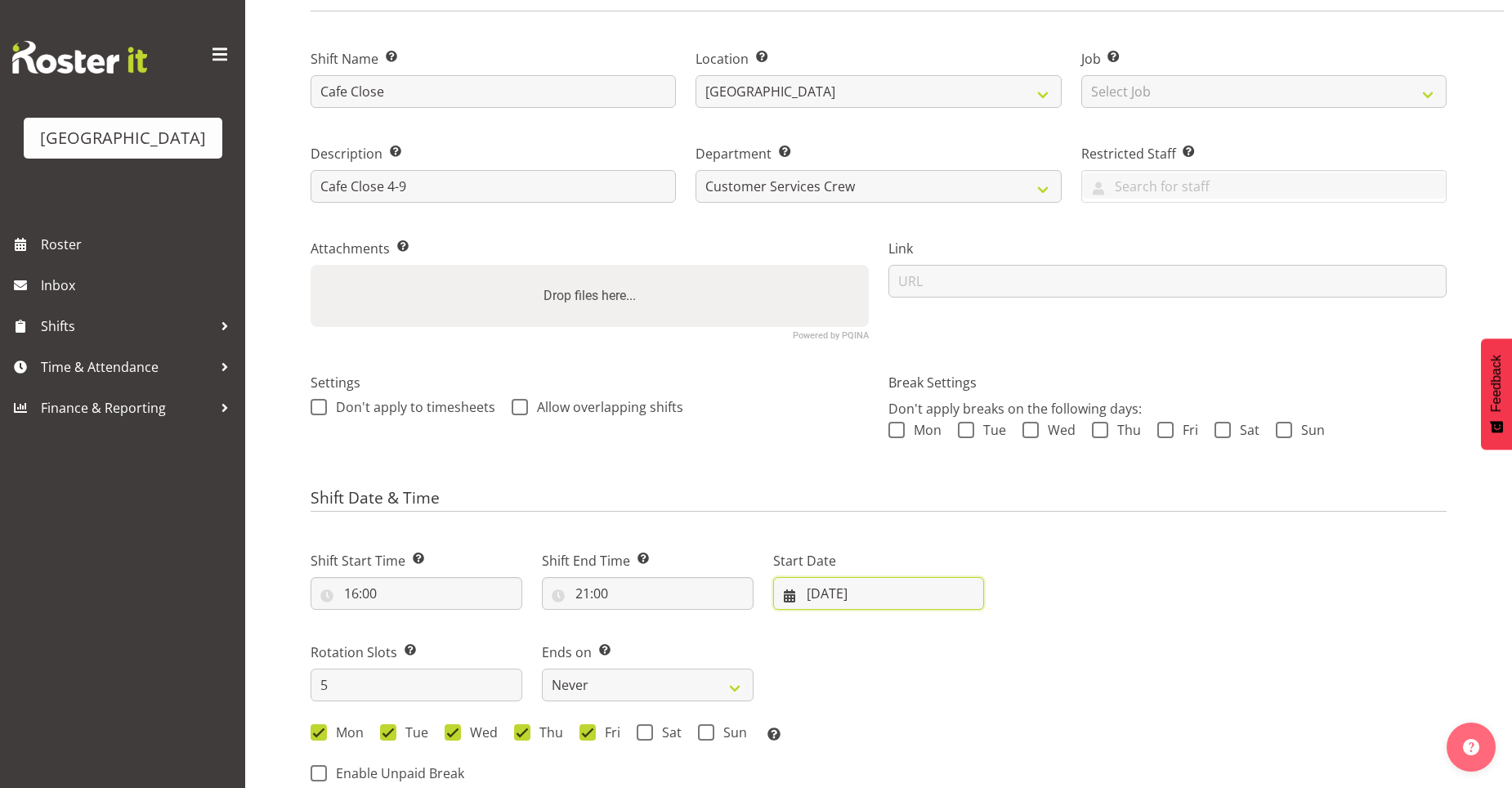
click at [817, 594] on input "06/08/2025" at bounding box center [879, 593] width 212 height 33
click at [967, 729] on span "1" at bounding box center [970, 726] width 7 height 16
type input "01/08/2025"
click at [832, 596] on input "01/08/2025" at bounding box center [879, 593] width 212 height 33
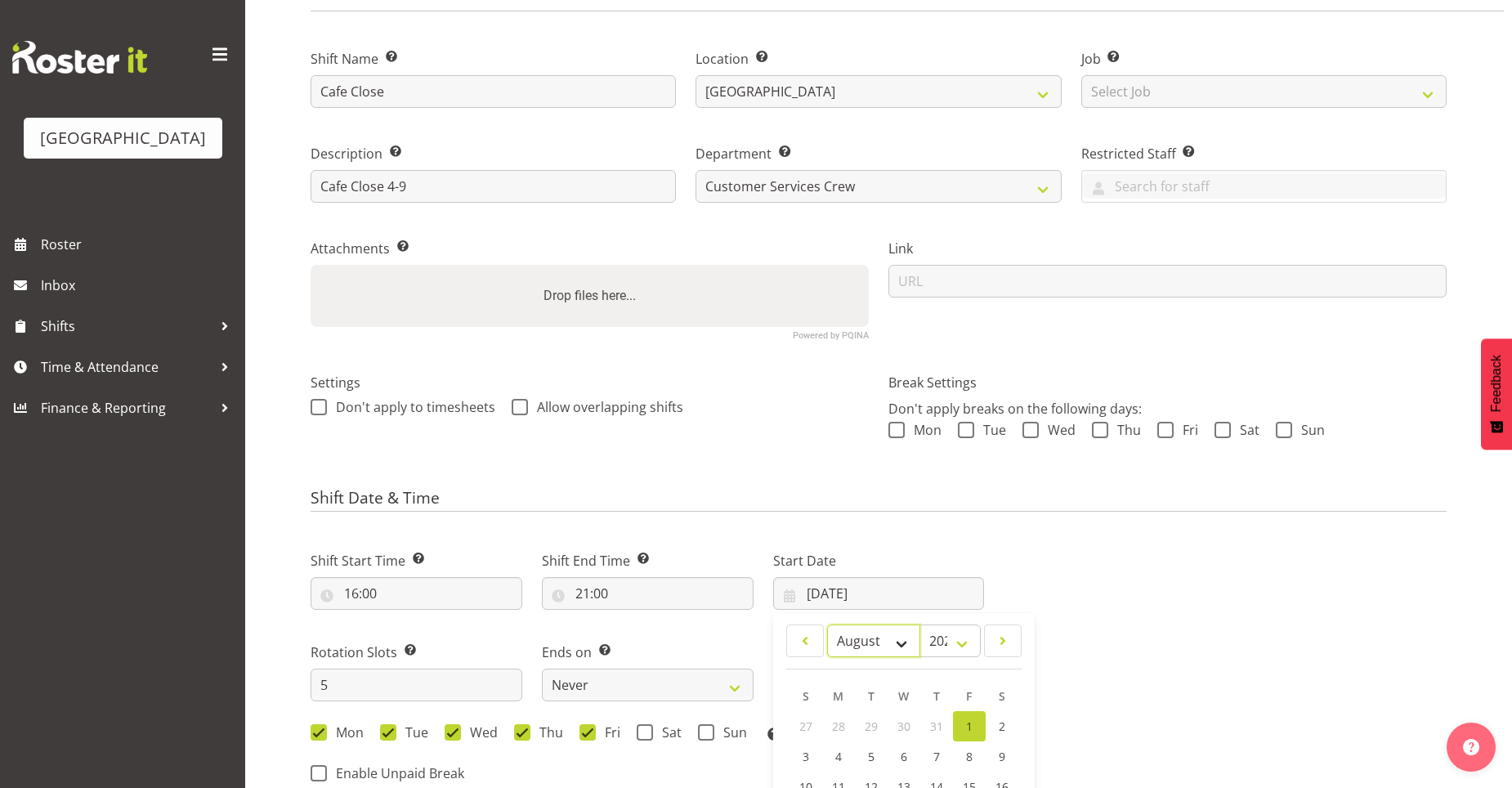
click at [910, 643] on select "January February March April May June July August September October November De…" at bounding box center [874, 641] width 94 height 33
select select "8"
click at [827, 625] on select "January February March April May June July August September October November De…" at bounding box center [874, 641] width 94 height 33
click at [1078, 627] on div "Next Shifts" at bounding box center [1225, 662] width 463 height 268
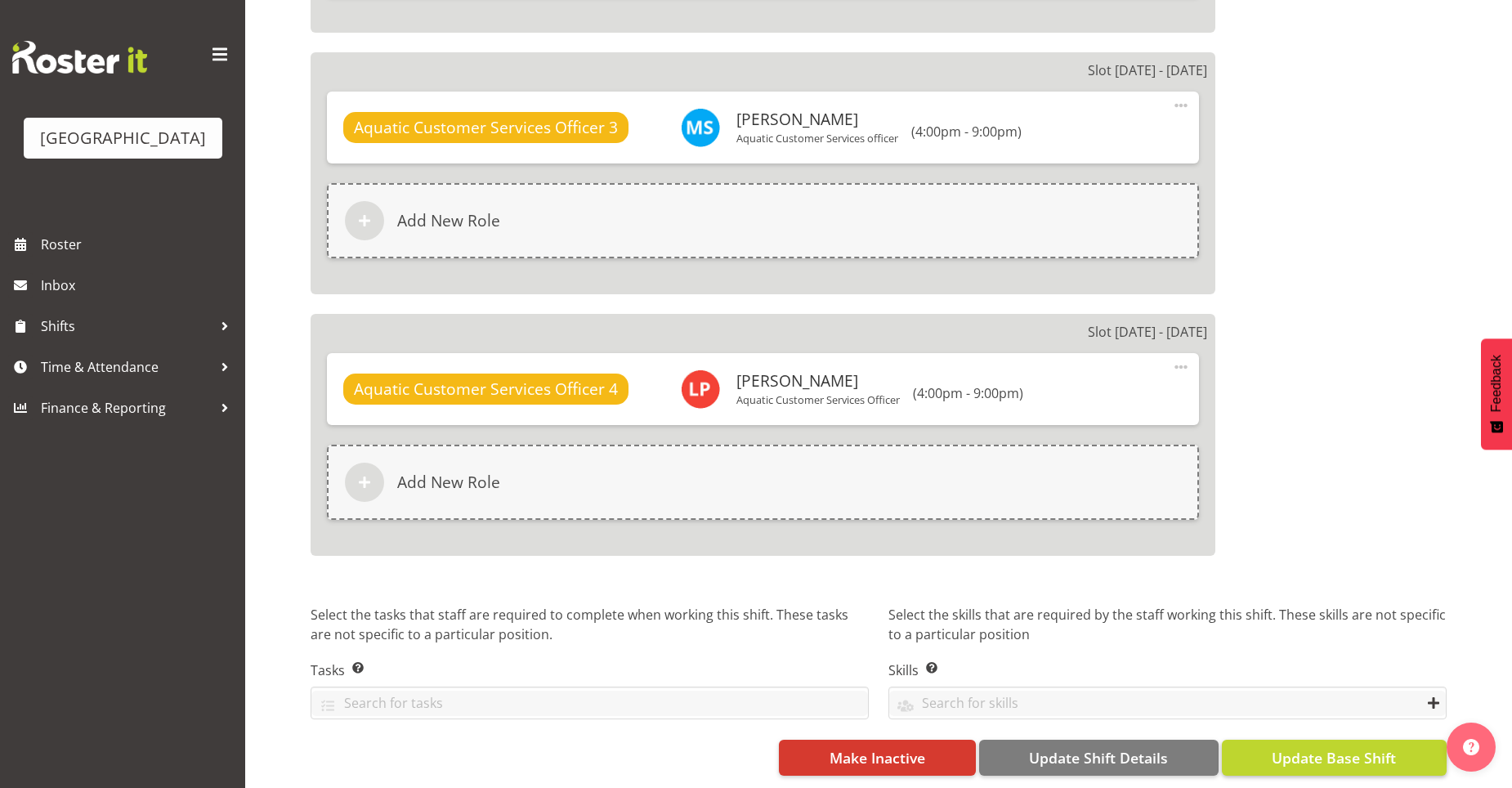
scroll to position [1765, 0]
click at [1261, 740] on button "Update Base Shift" at bounding box center [1334, 758] width 225 height 36
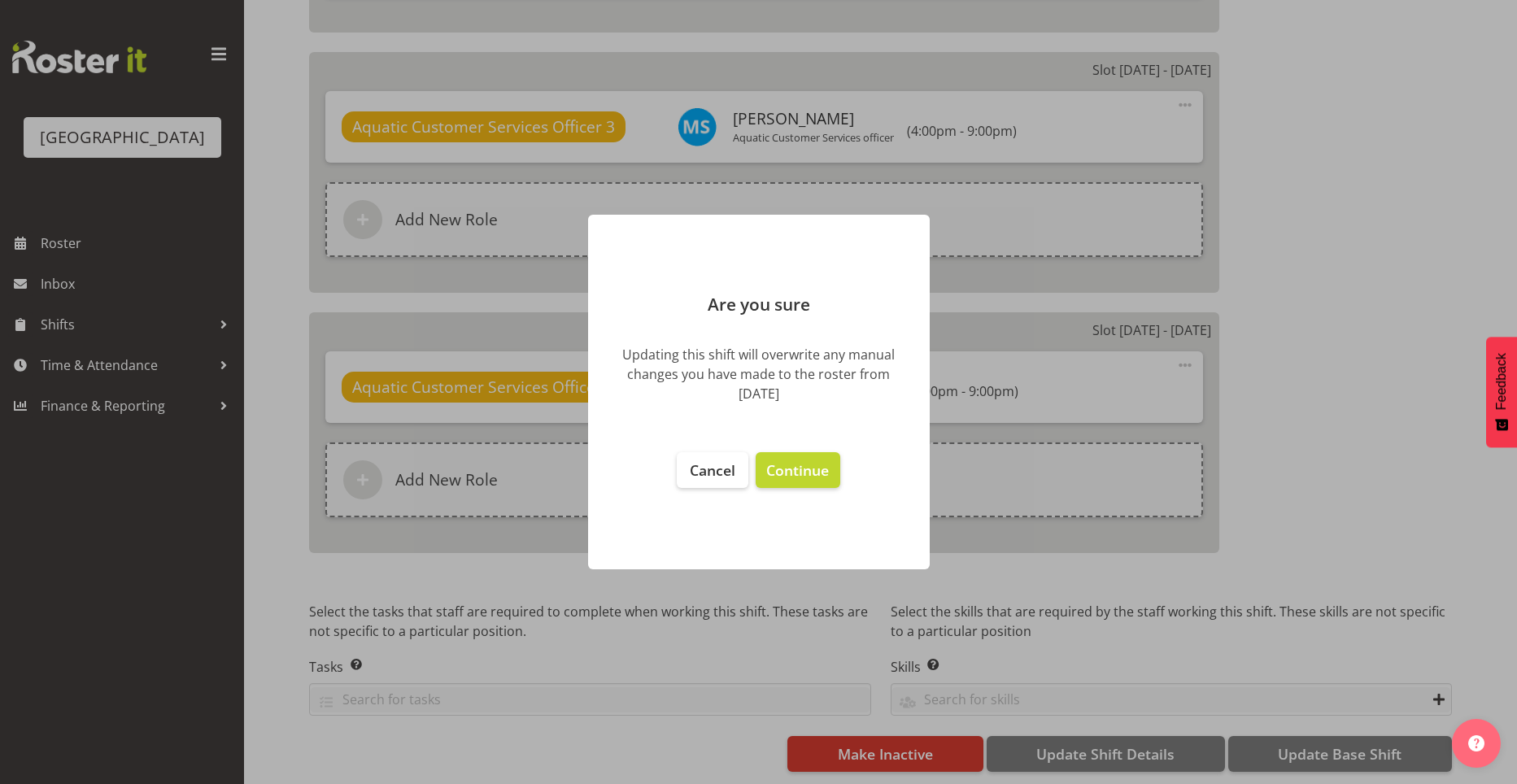
click at [809, 451] on footer "Cancel Continue" at bounding box center [758, 502] width 342 height 133
click at [817, 464] on span "Continue" at bounding box center [797, 470] width 63 height 20
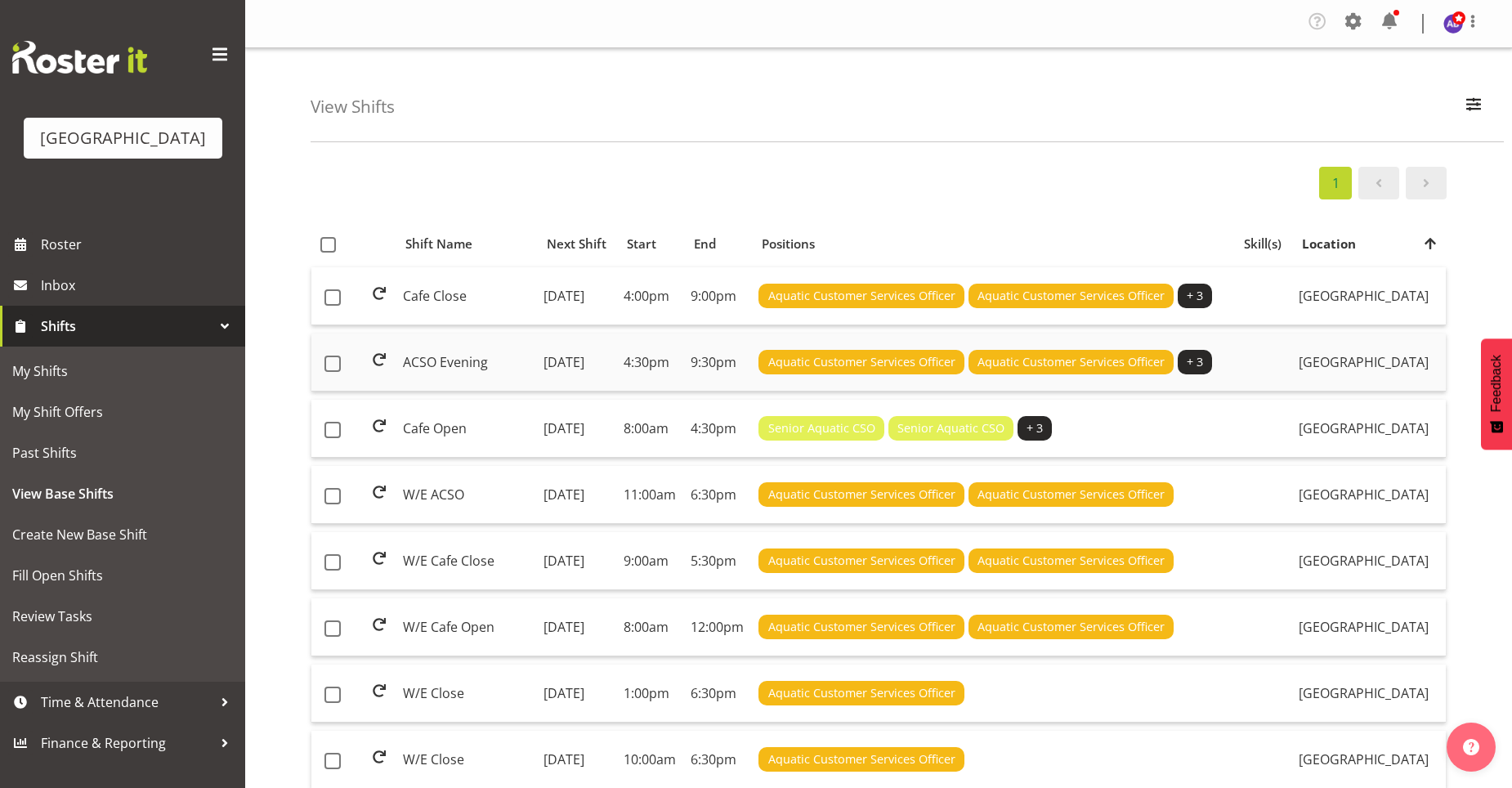
click at [752, 392] on td "9:30pm" at bounding box center [718, 362] width 67 height 58
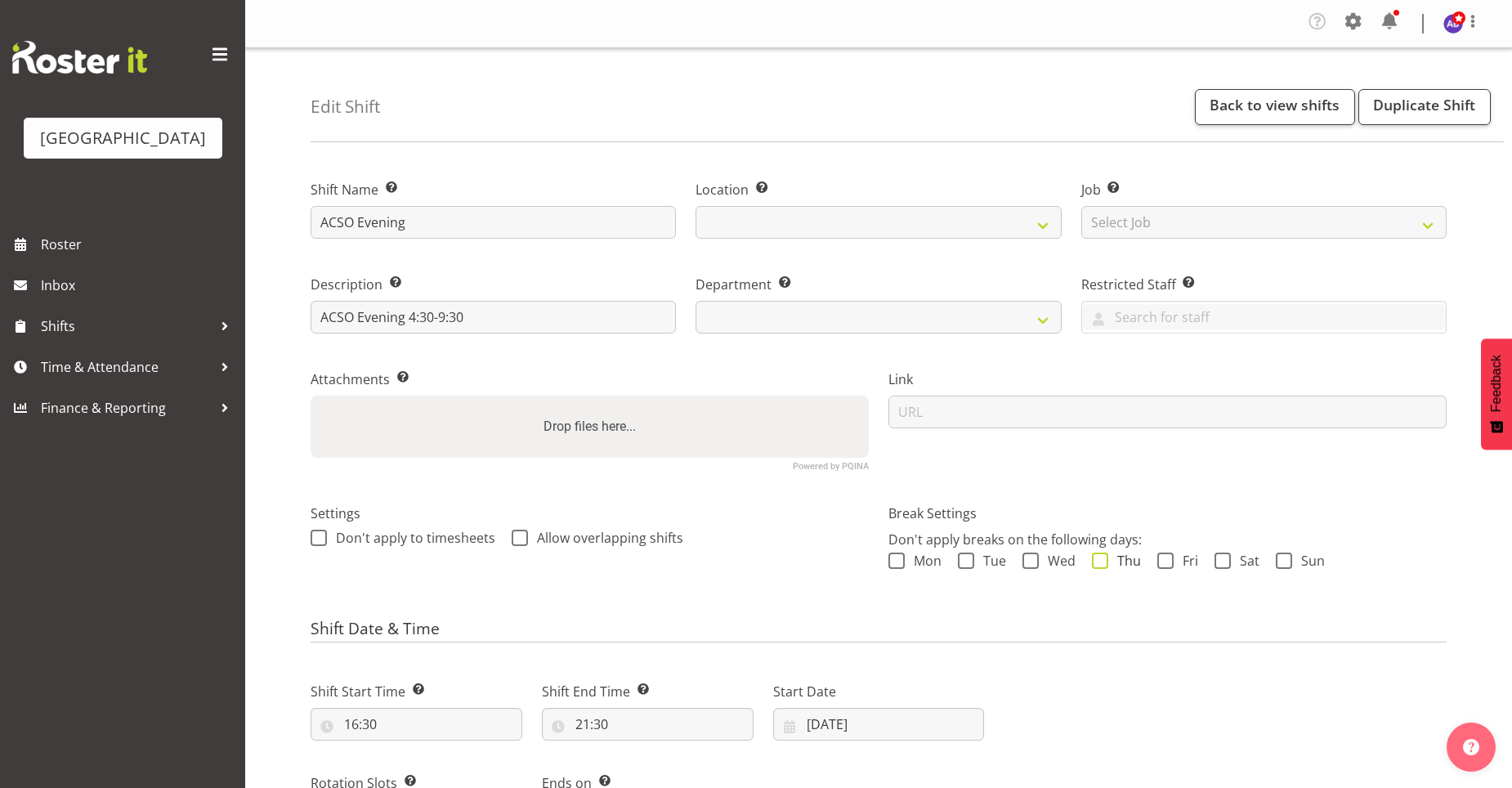
select select
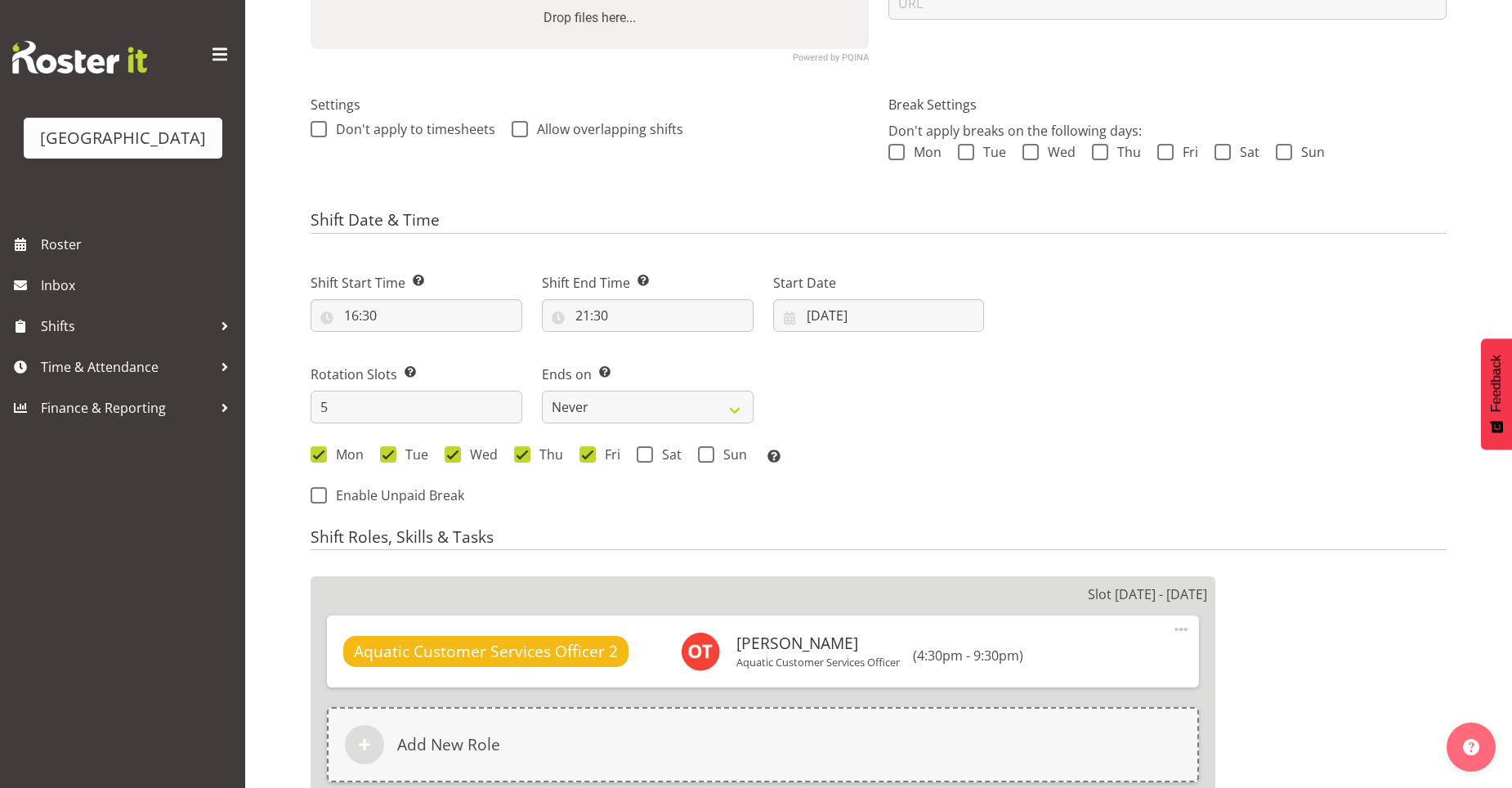
select select "116"
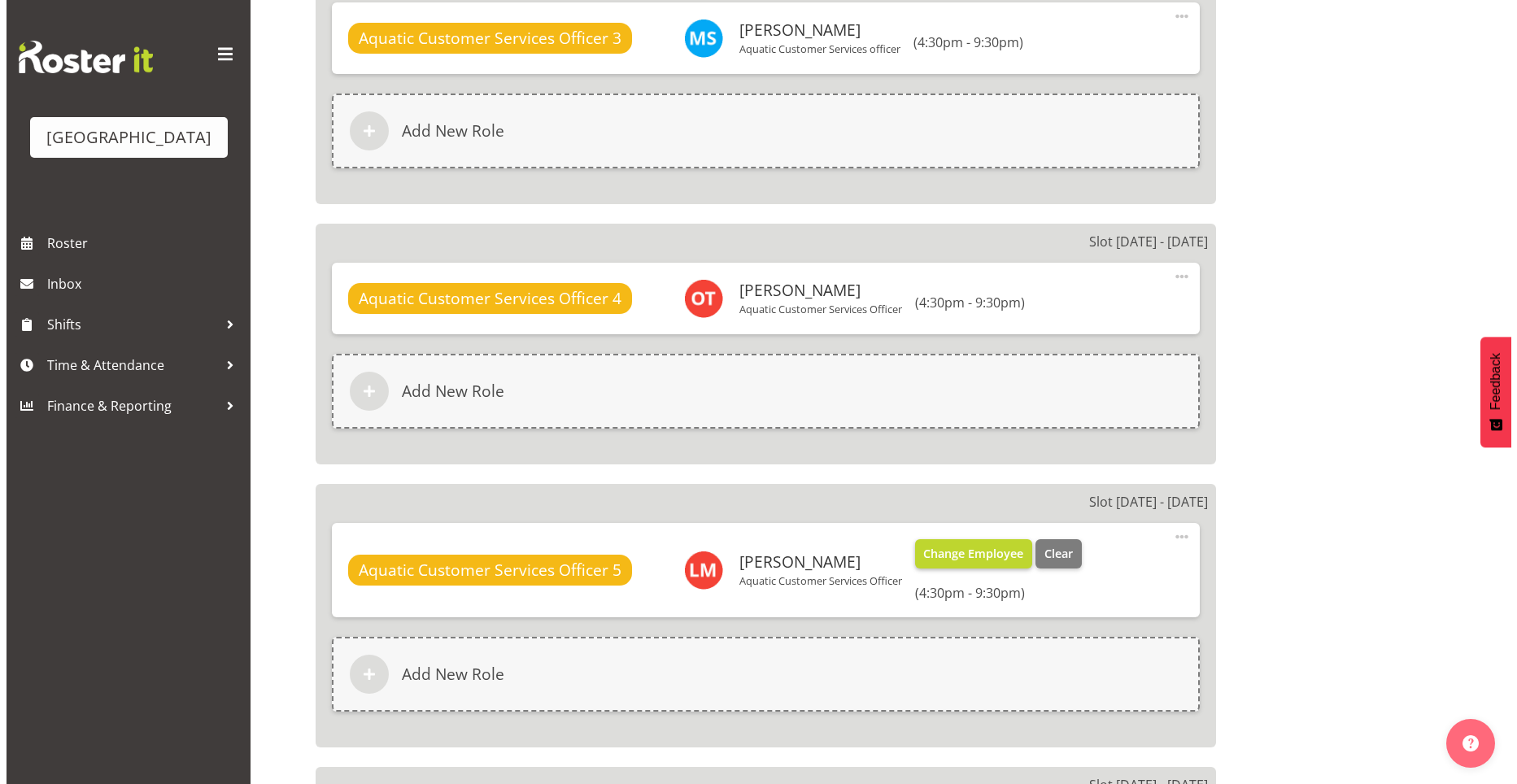
scroll to position [1301, 0]
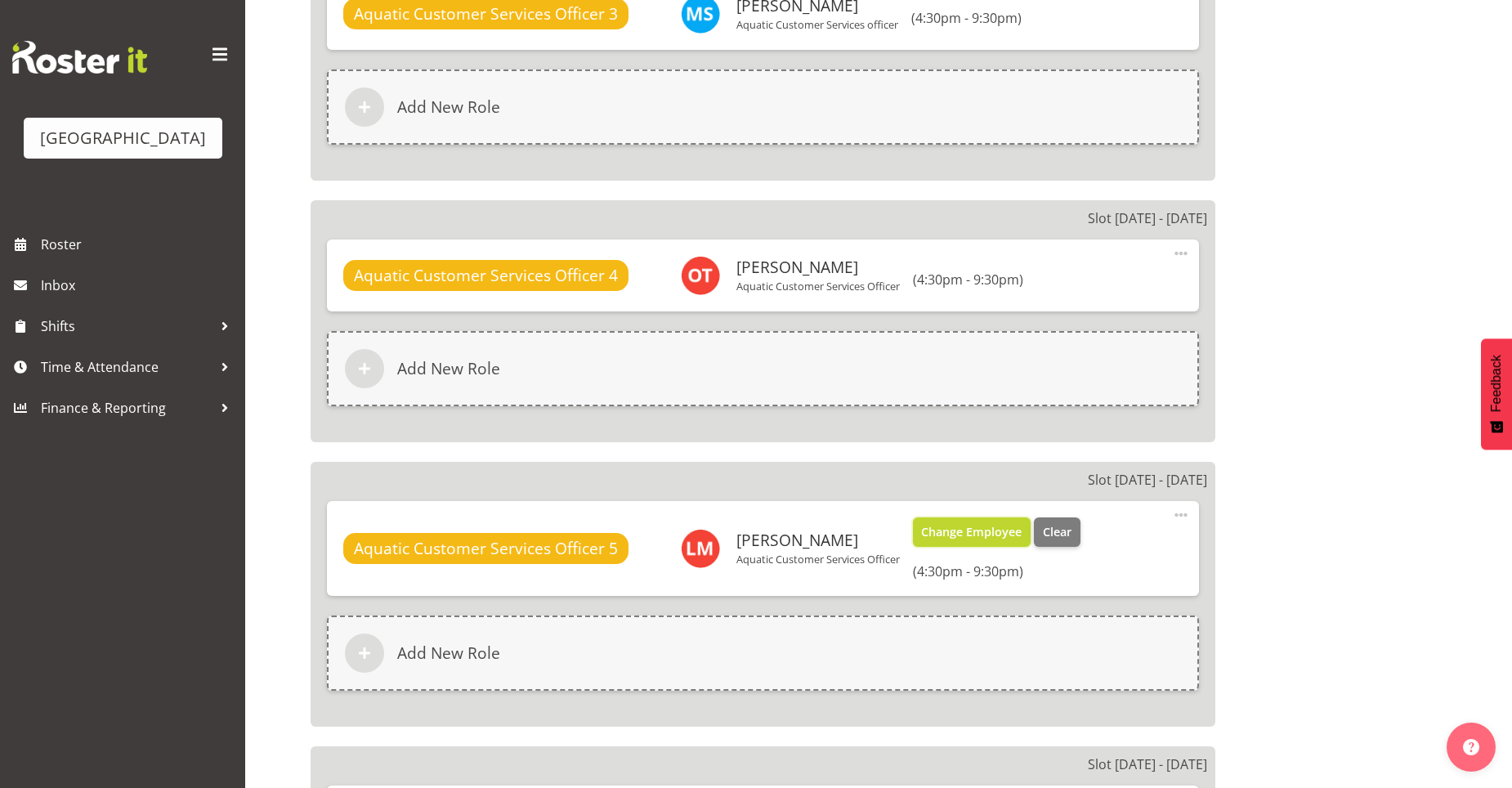
click at [1014, 535] on span "Change Employee" at bounding box center [971, 532] width 100 height 18
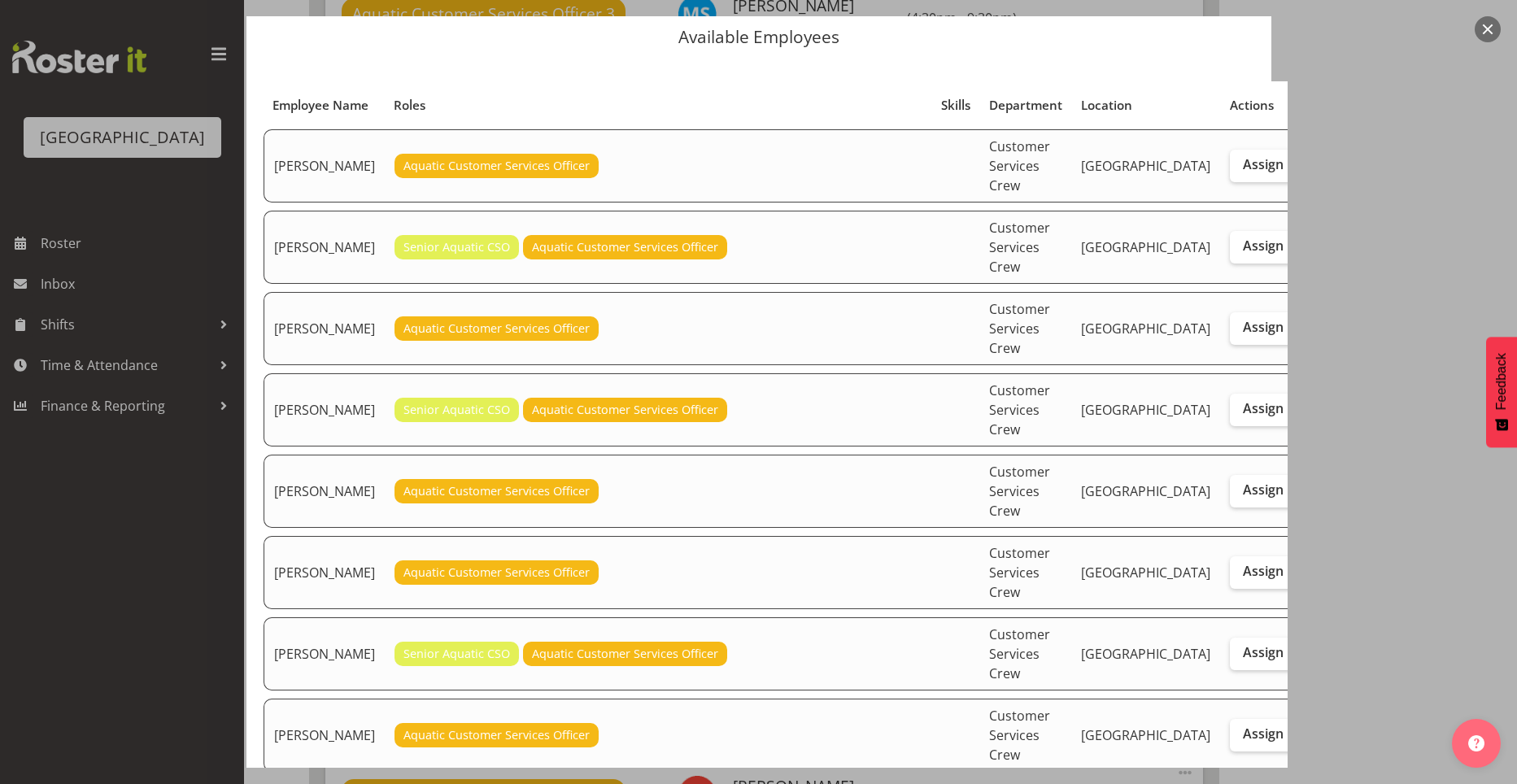
scroll to position [81, 0]
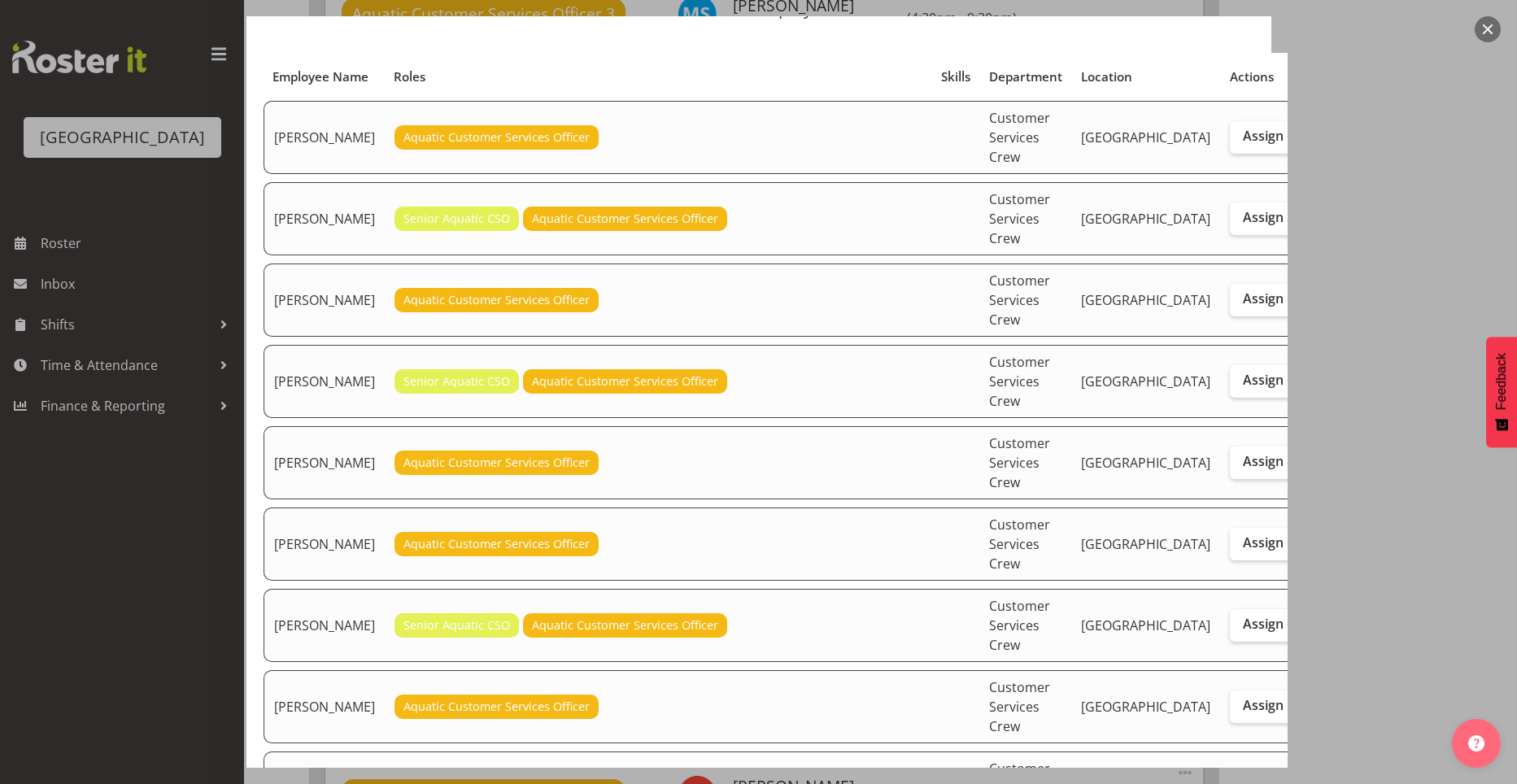
click at [1243, 778] on span "Assign" at bounding box center [1263, 786] width 40 height 16
click at [1230, 781] on input "Assign" at bounding box center [1235, 787] width 10 height 10
checkbox input "true"
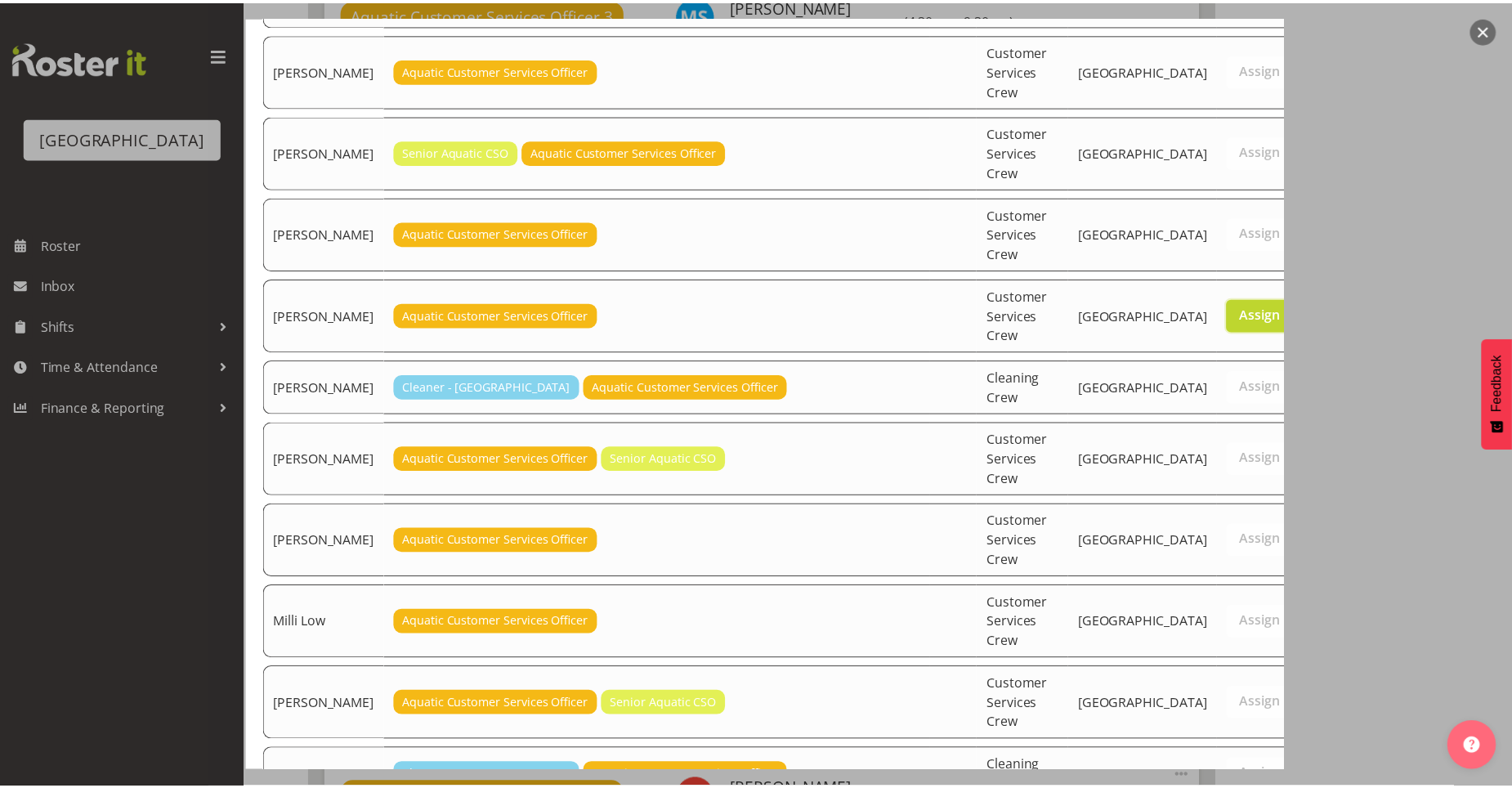
scroll to position [644, 0]
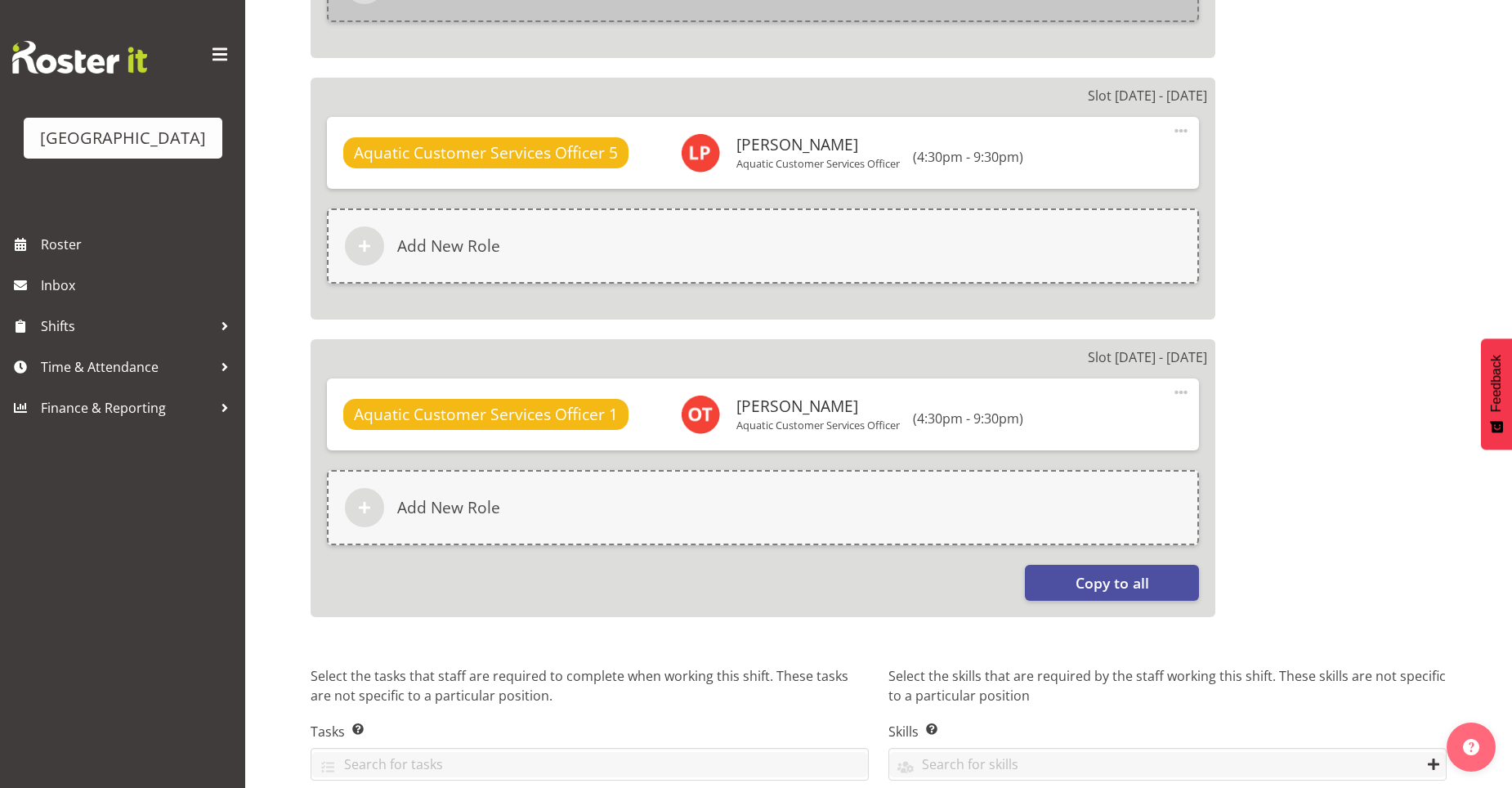
scroll to position [1765, 0]
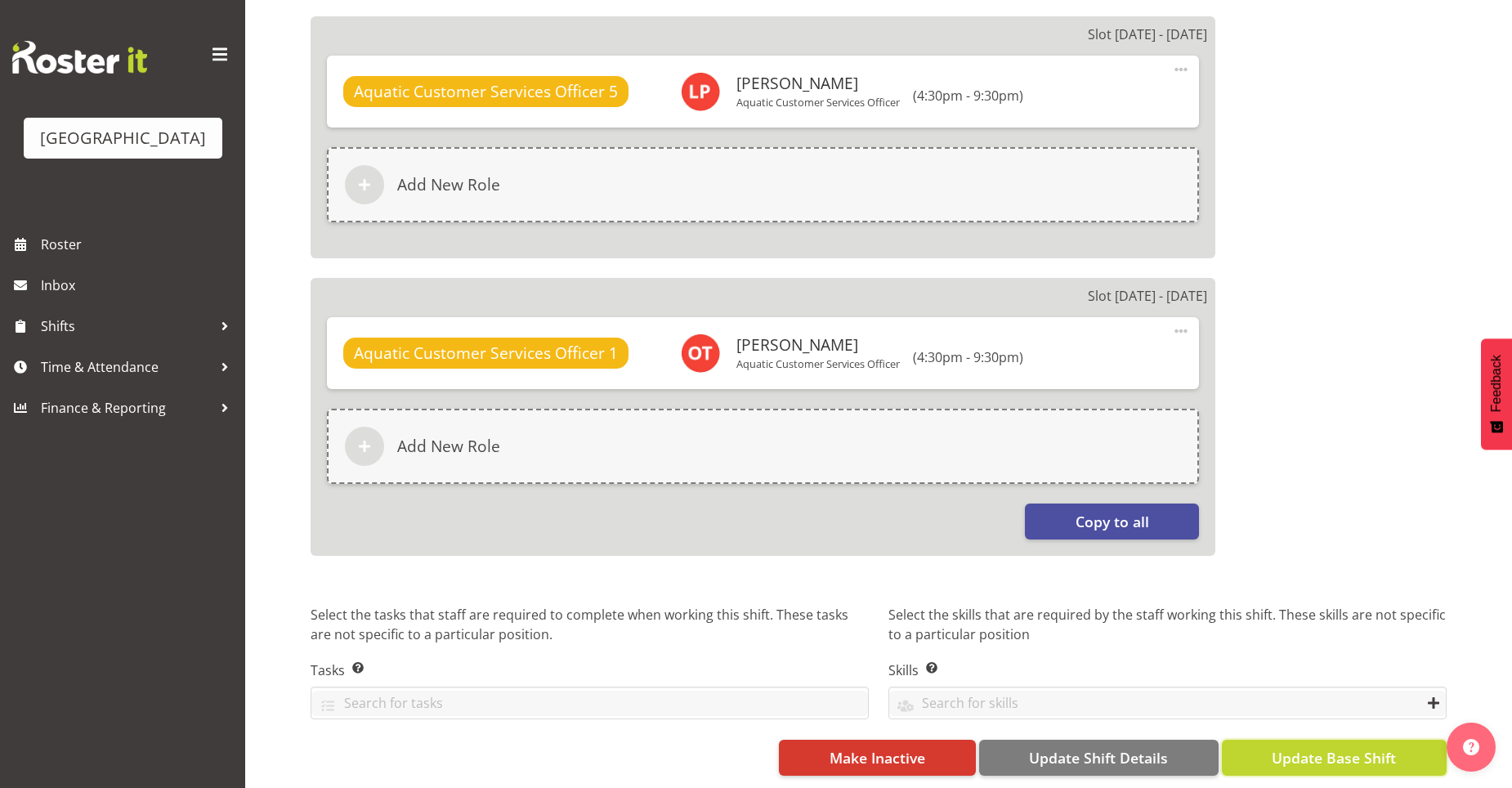
click at [1256, 740] on button "Update Base Shift" at bounding box center [1334, 758] width 225 height 36
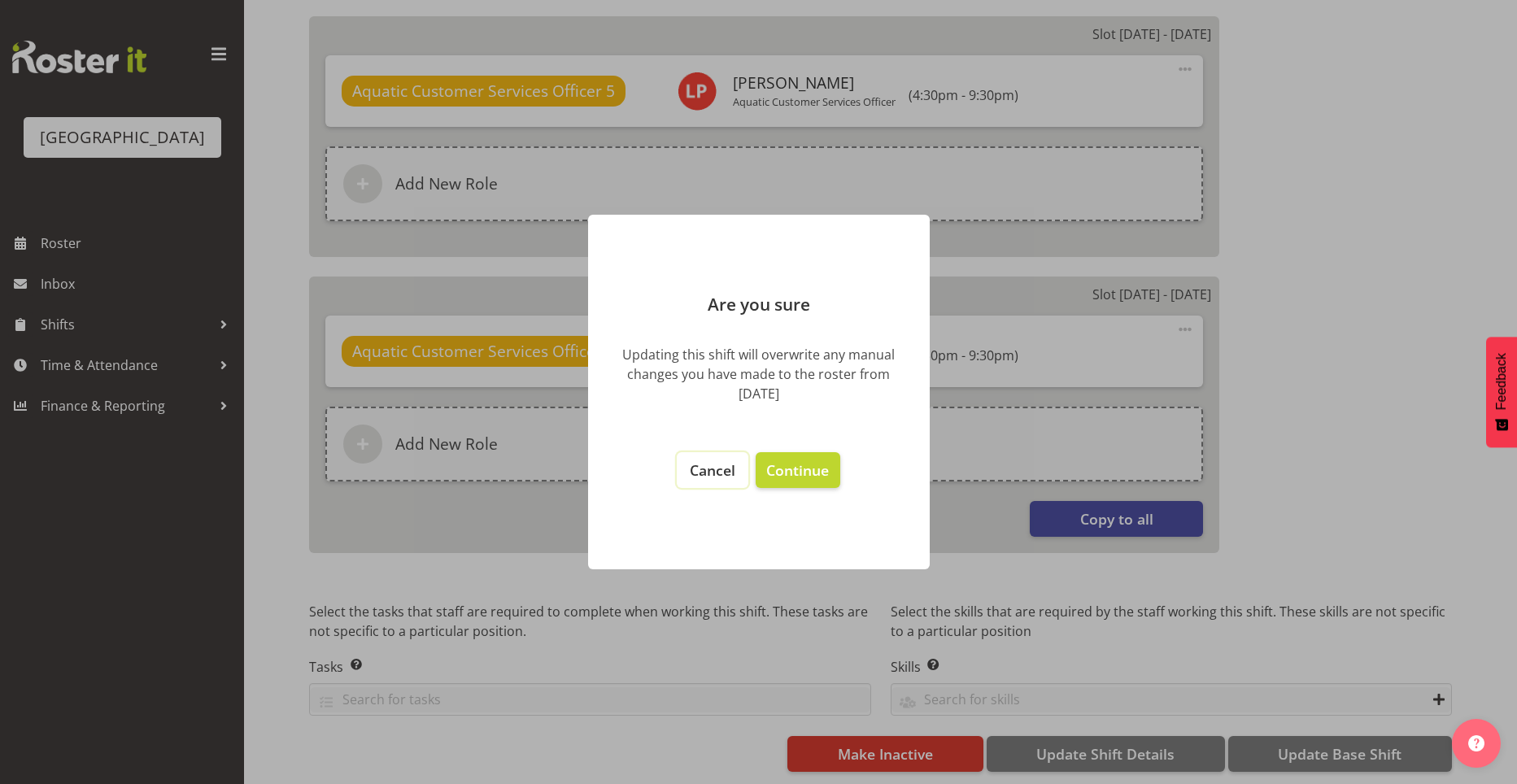
click at [726, 466] on span "Cancel" at bounding box center [712, 470] width 46 height 20
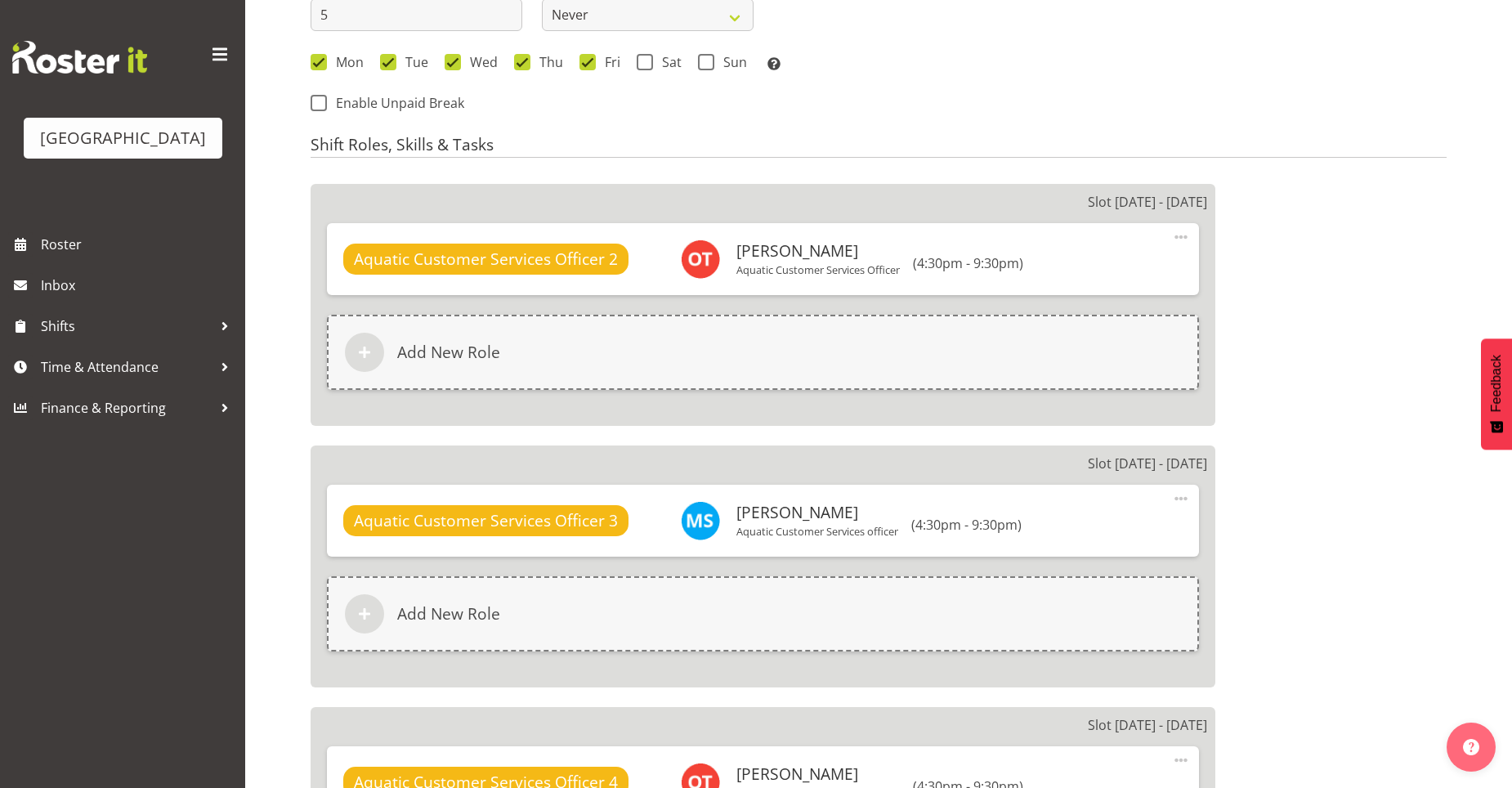
scroll to position [376, 0]
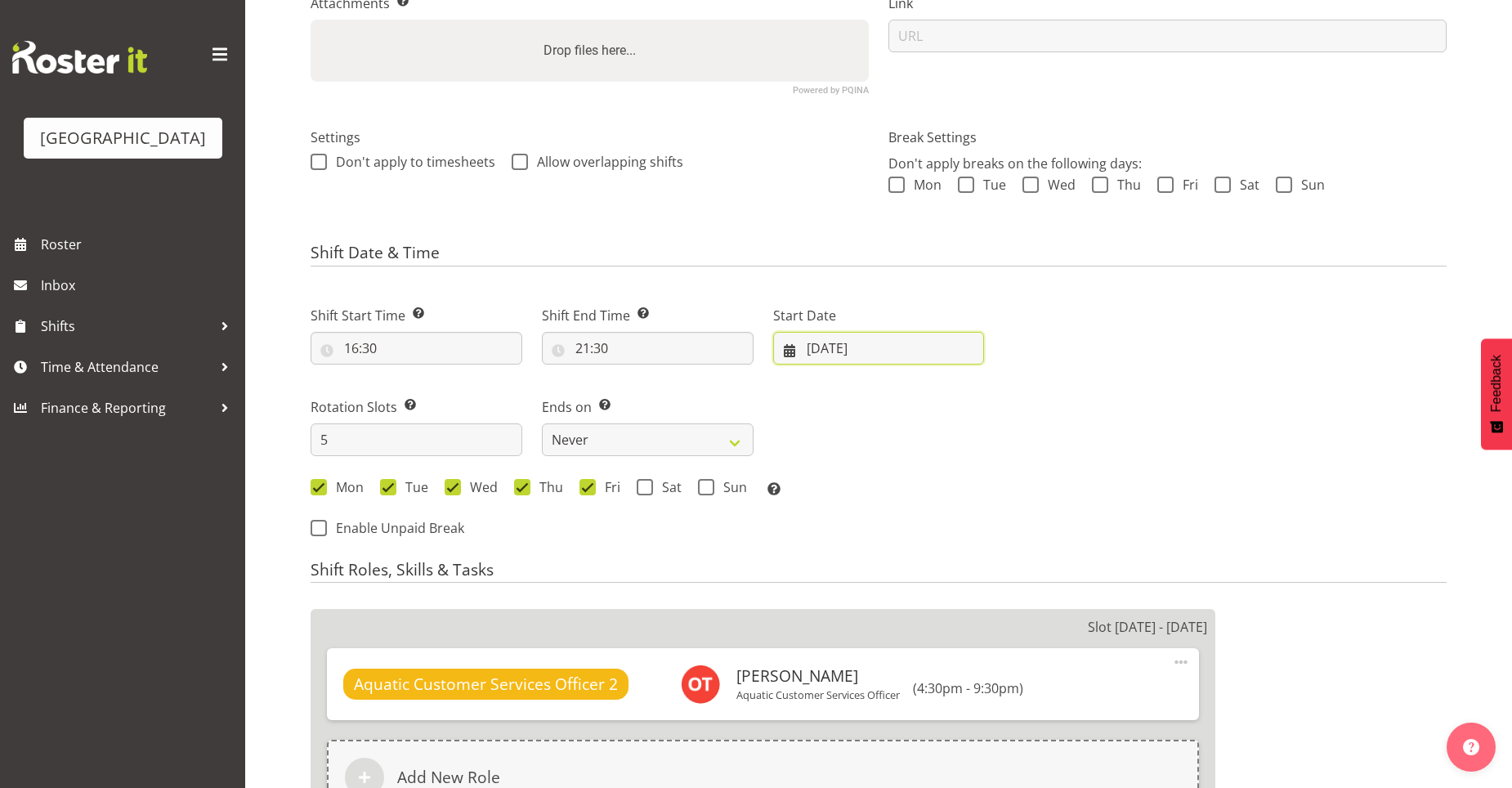
click at [822, 347] on input "16/08/2025" at bounding box center [879, 349] width 212 height 33
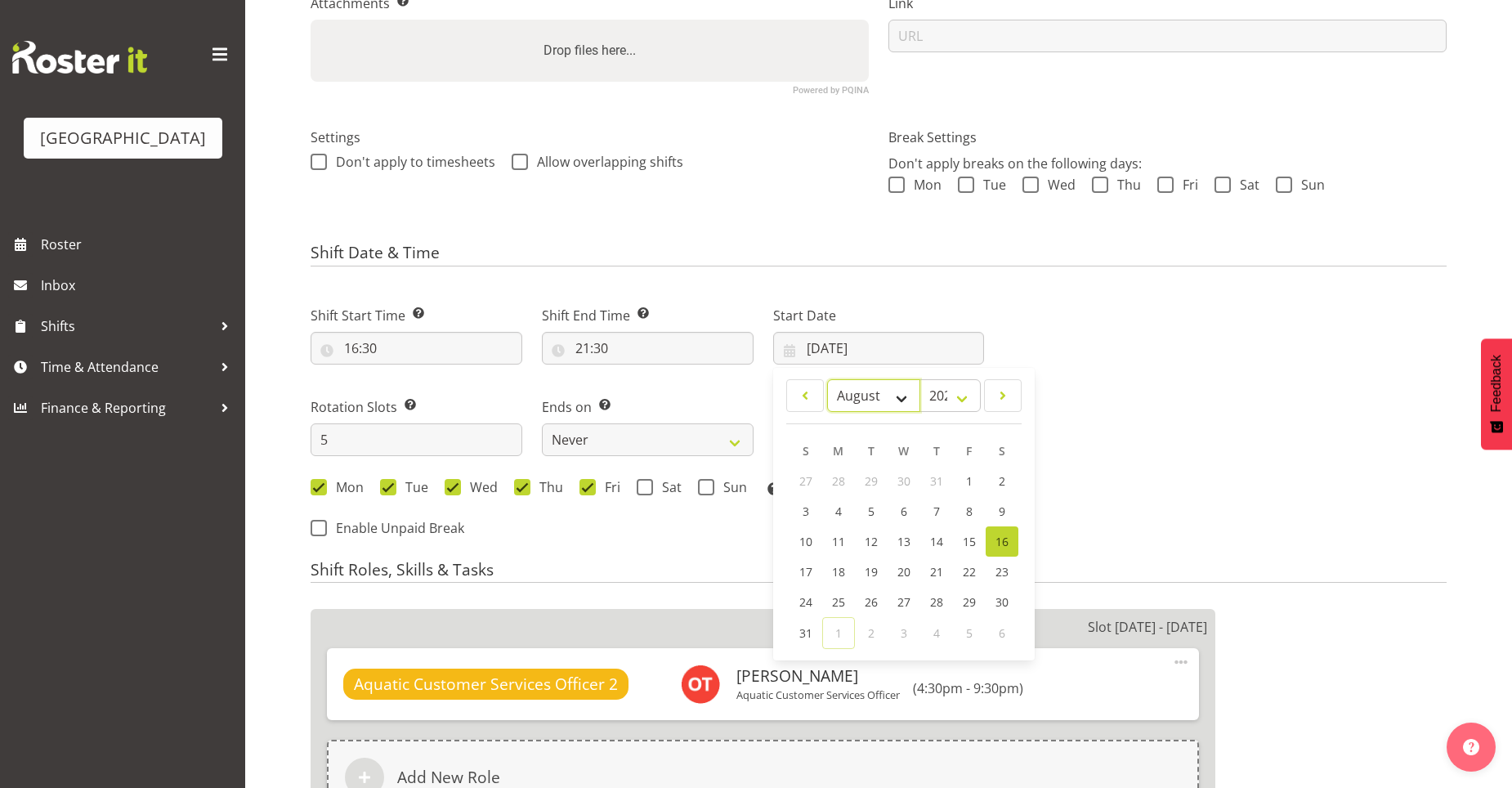
click at [894, 392] on select "January February March April May June July August September October November De…" at bounding box center [874, 395] width 94 height 33
select select "8"
click at [827, 379] on select "January February March April May June July August September October November De…" at bounding box center [874, 395] width 94 height 33
click at [833, 486] on link "1" at bounding box center [838, 482] width 33 height 32
type input "[DATE]"
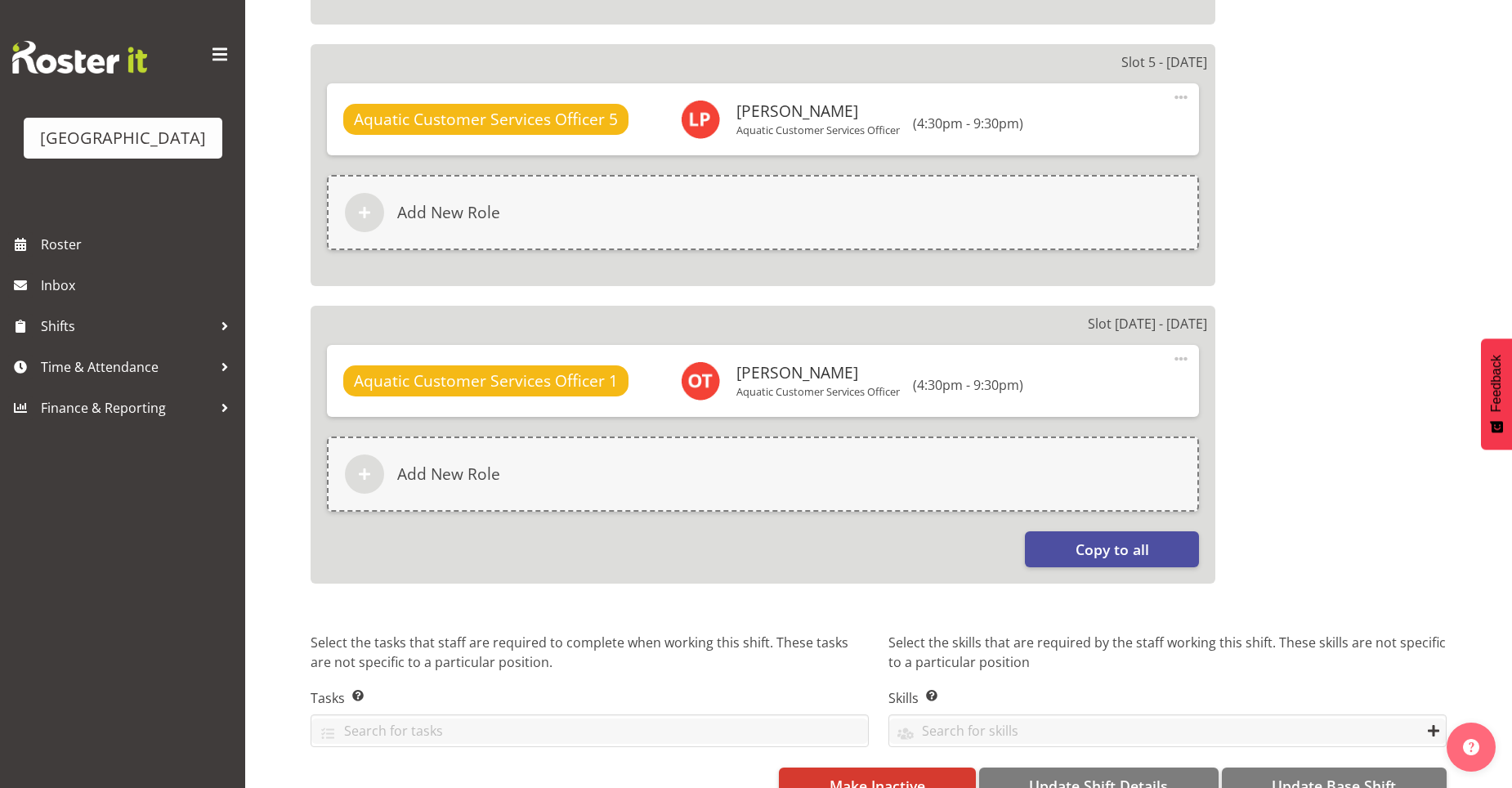
scroll to position [1765, 0]
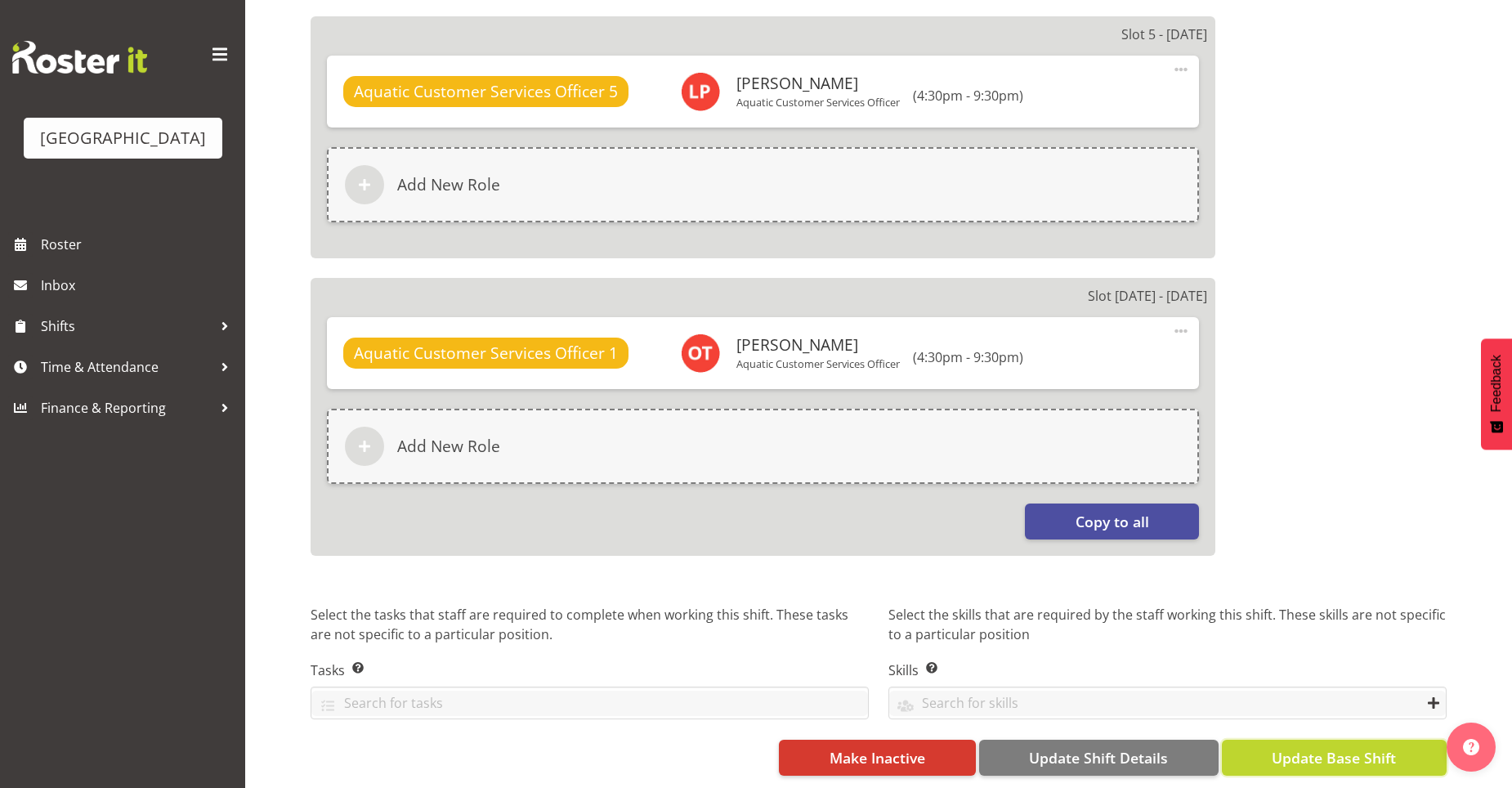
click at [1284, 747] on span "Update Base Shift" at bounding box center [1334, 758] width 125 height 22
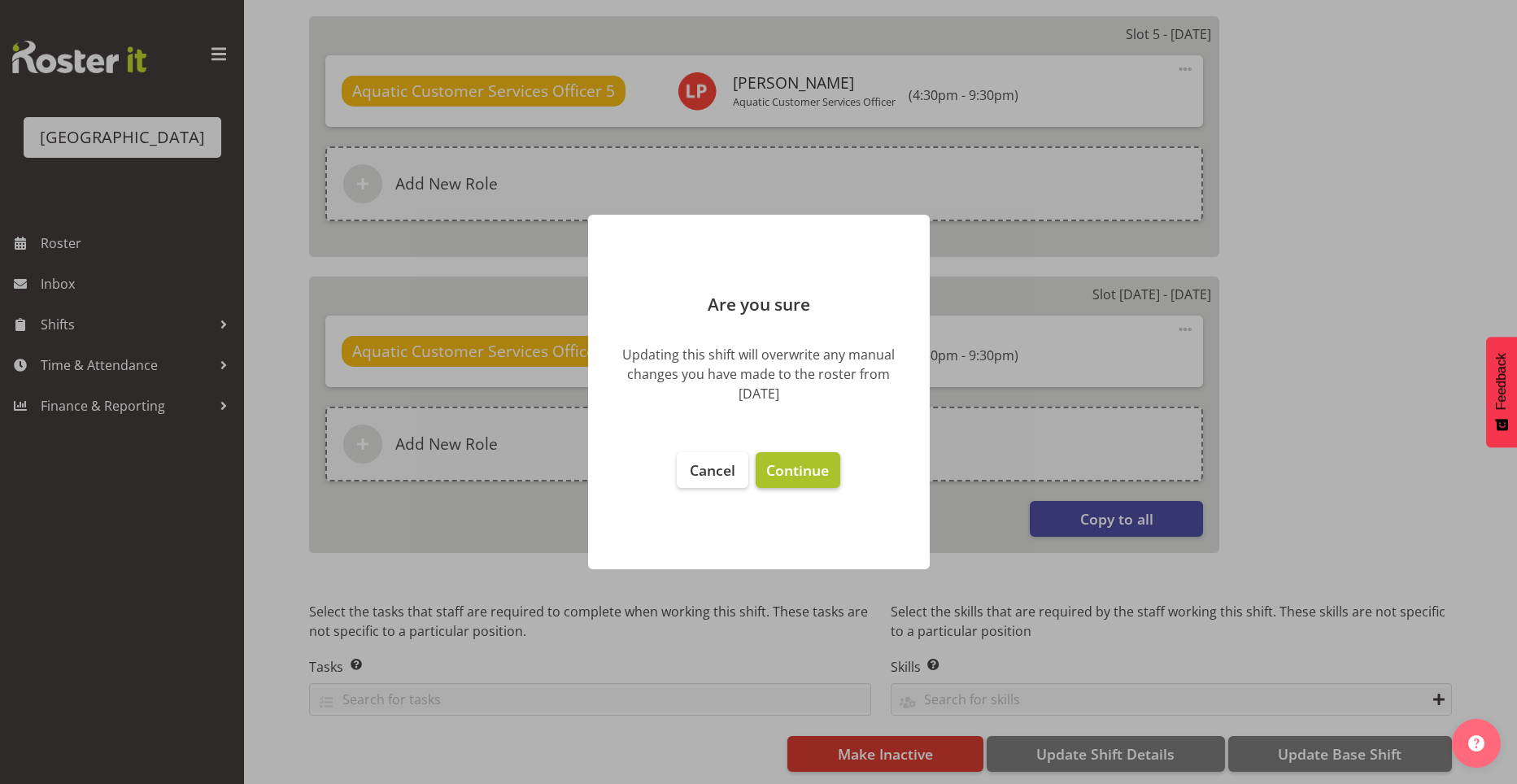
click at [807, 485] on button "Continue" at bounding box center [797, 470] width 84 height 36
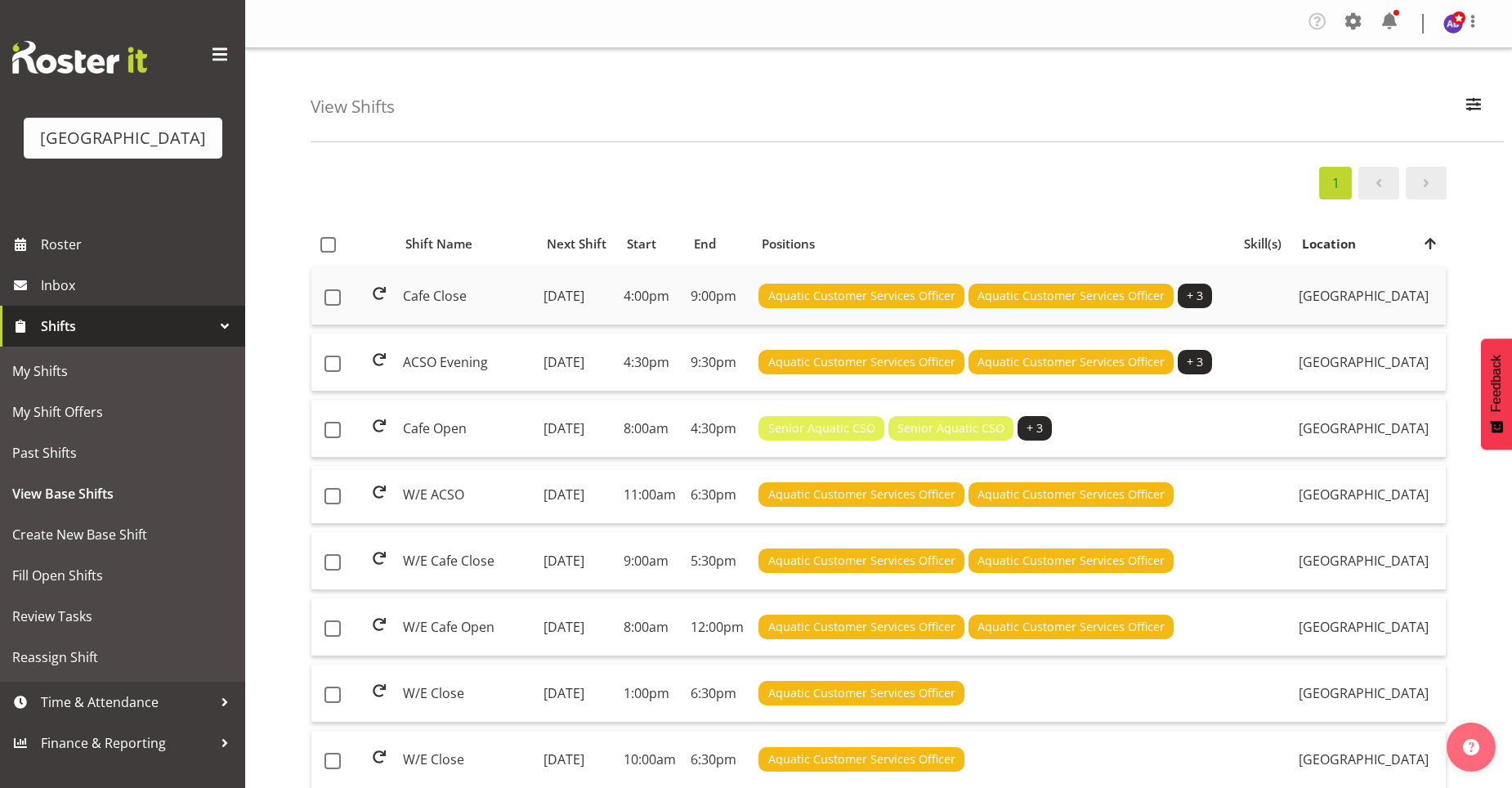
click at [537, 296] on td "Friday, 1st Aug 2025" at bounding box center [577, 296] width 80 height 58
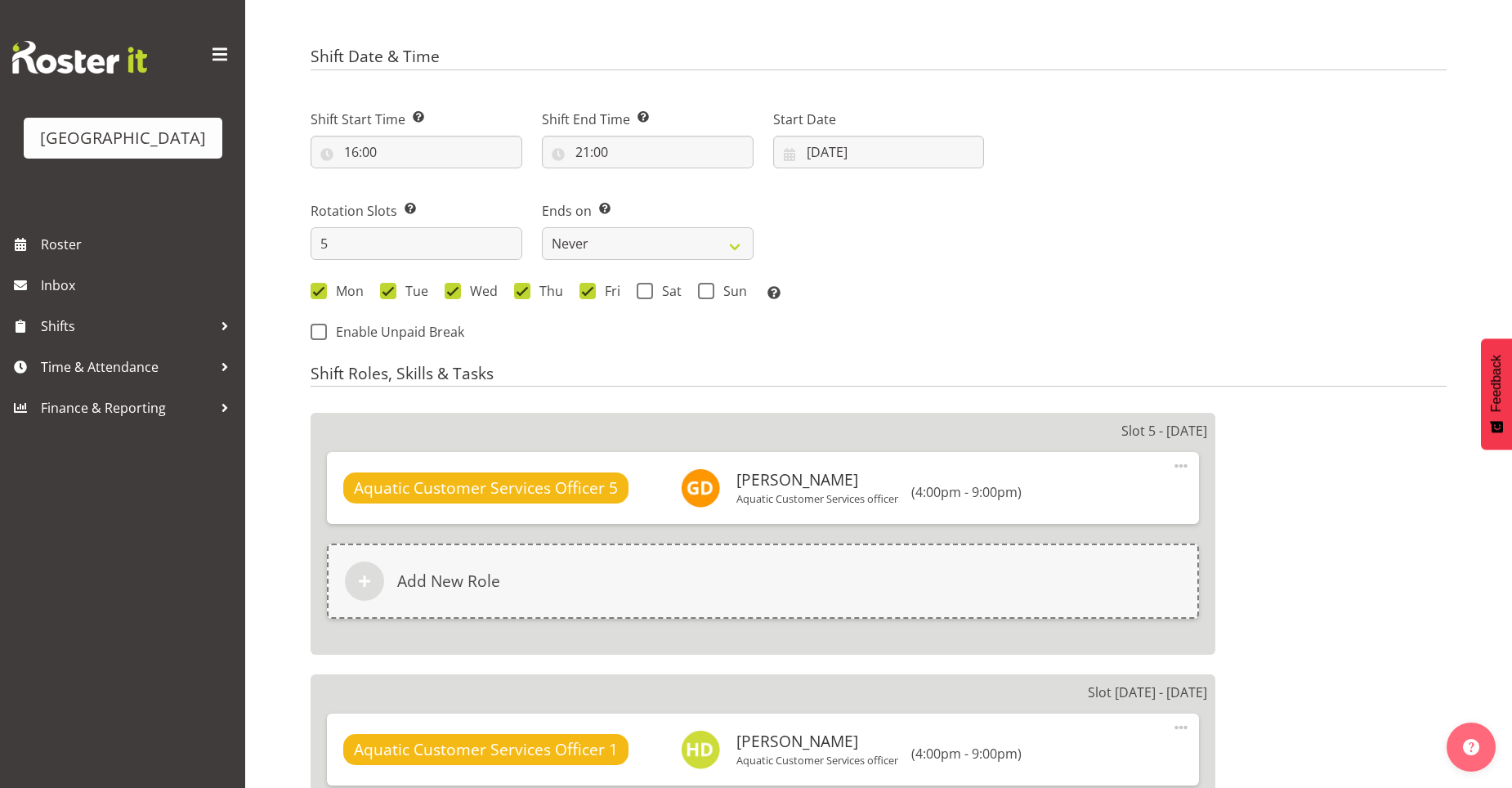
select select
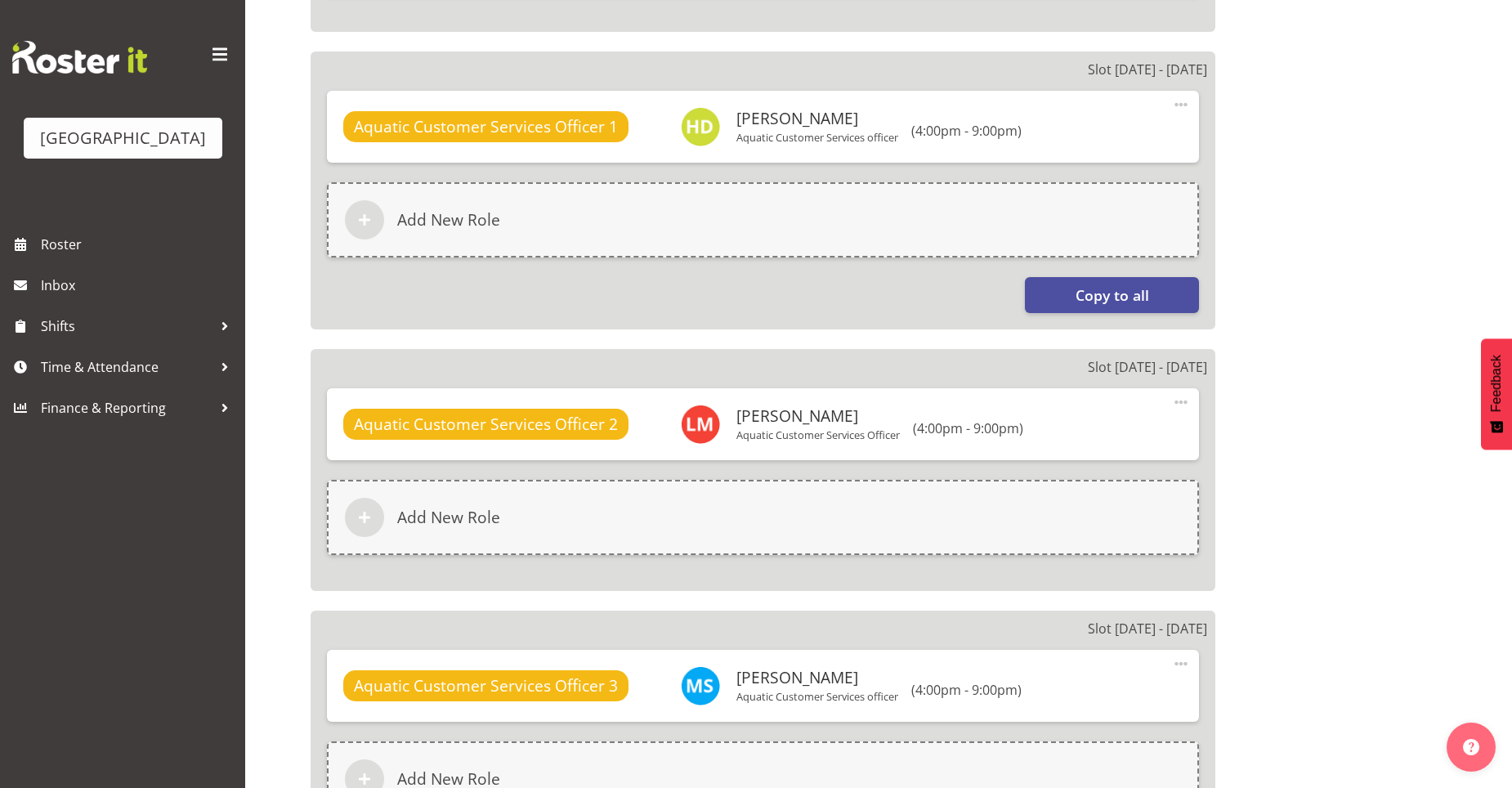
scroll to position [1226, 0]
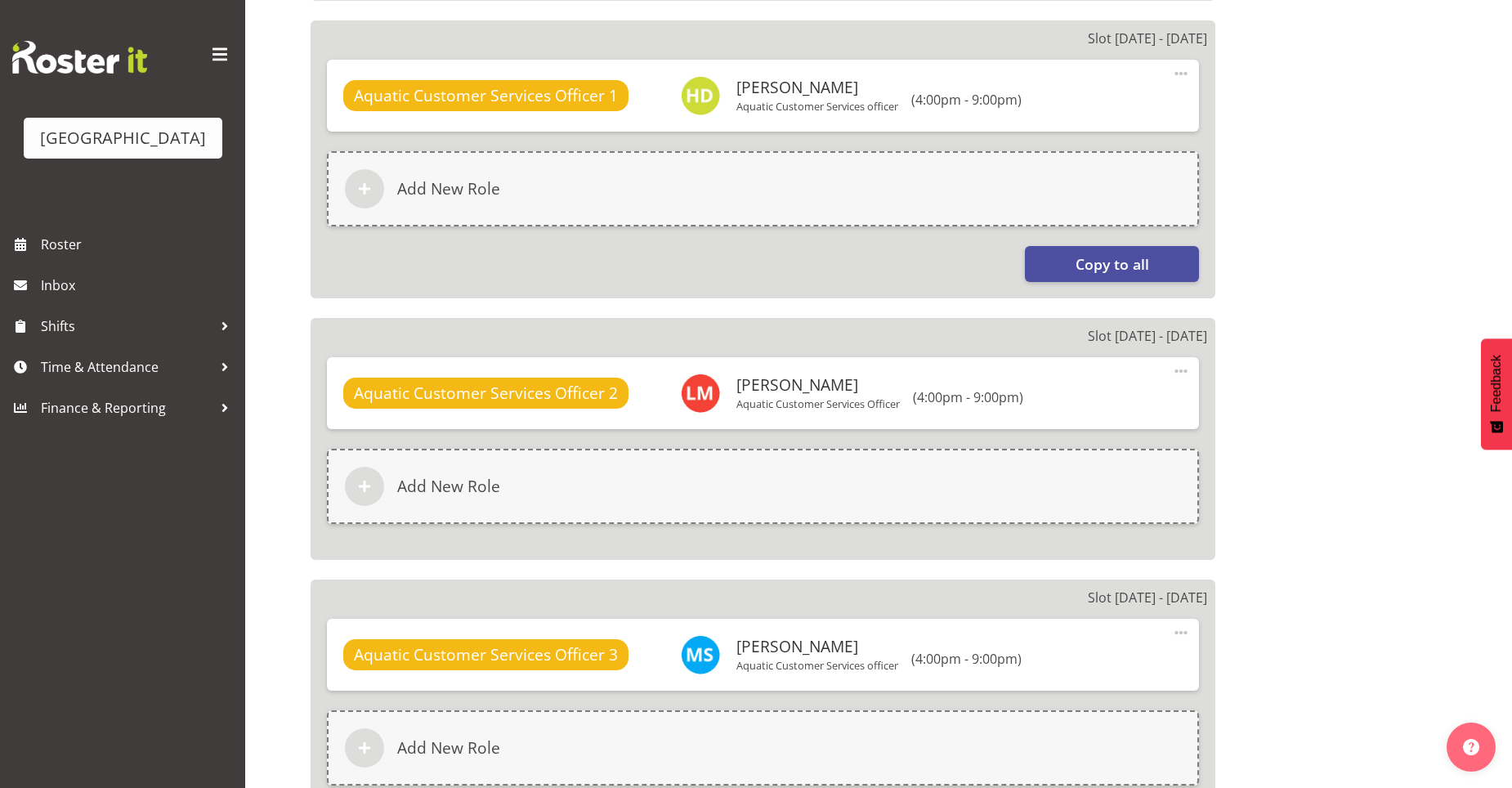
select select
select select "116"
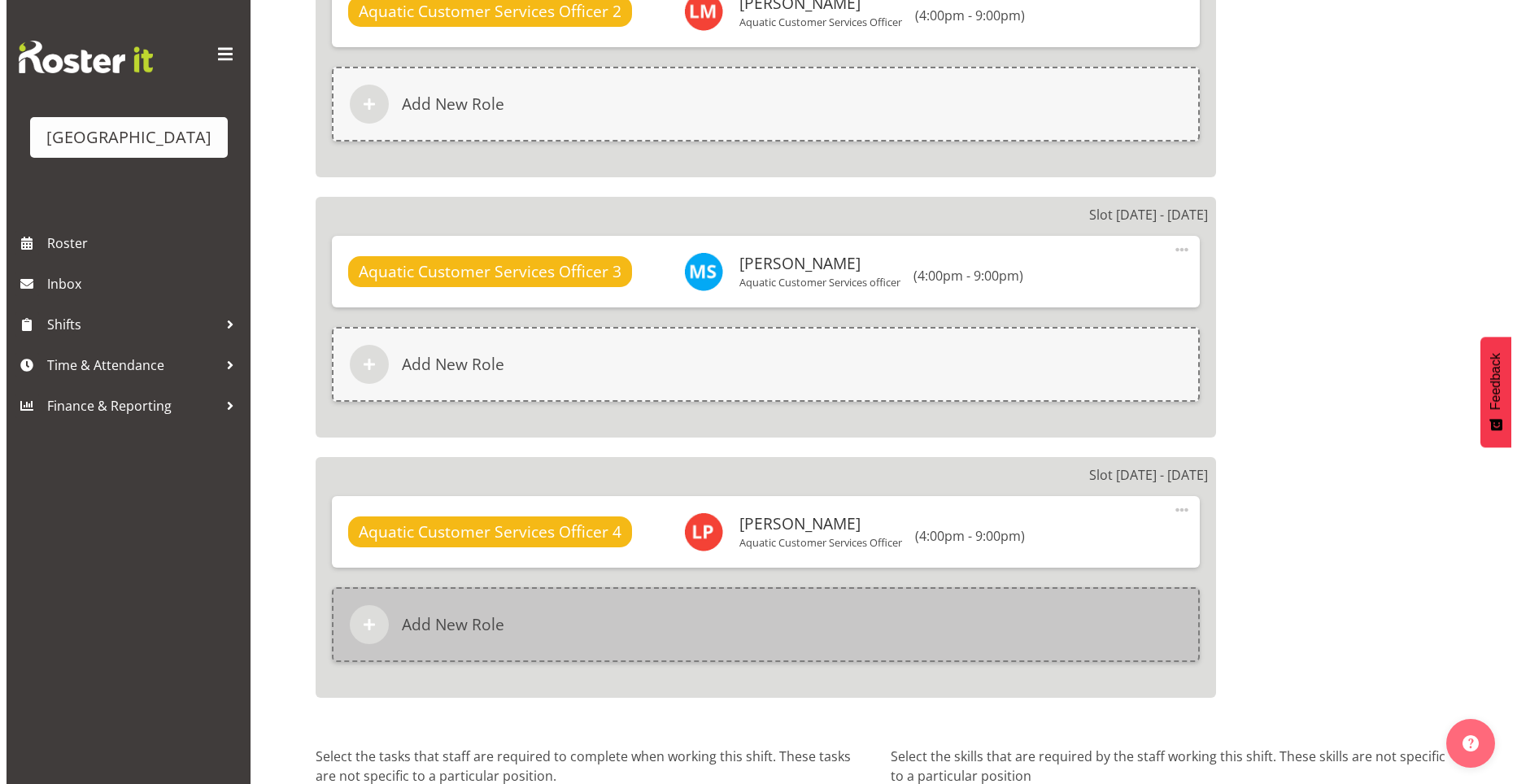
scroll to position [1627, 0]
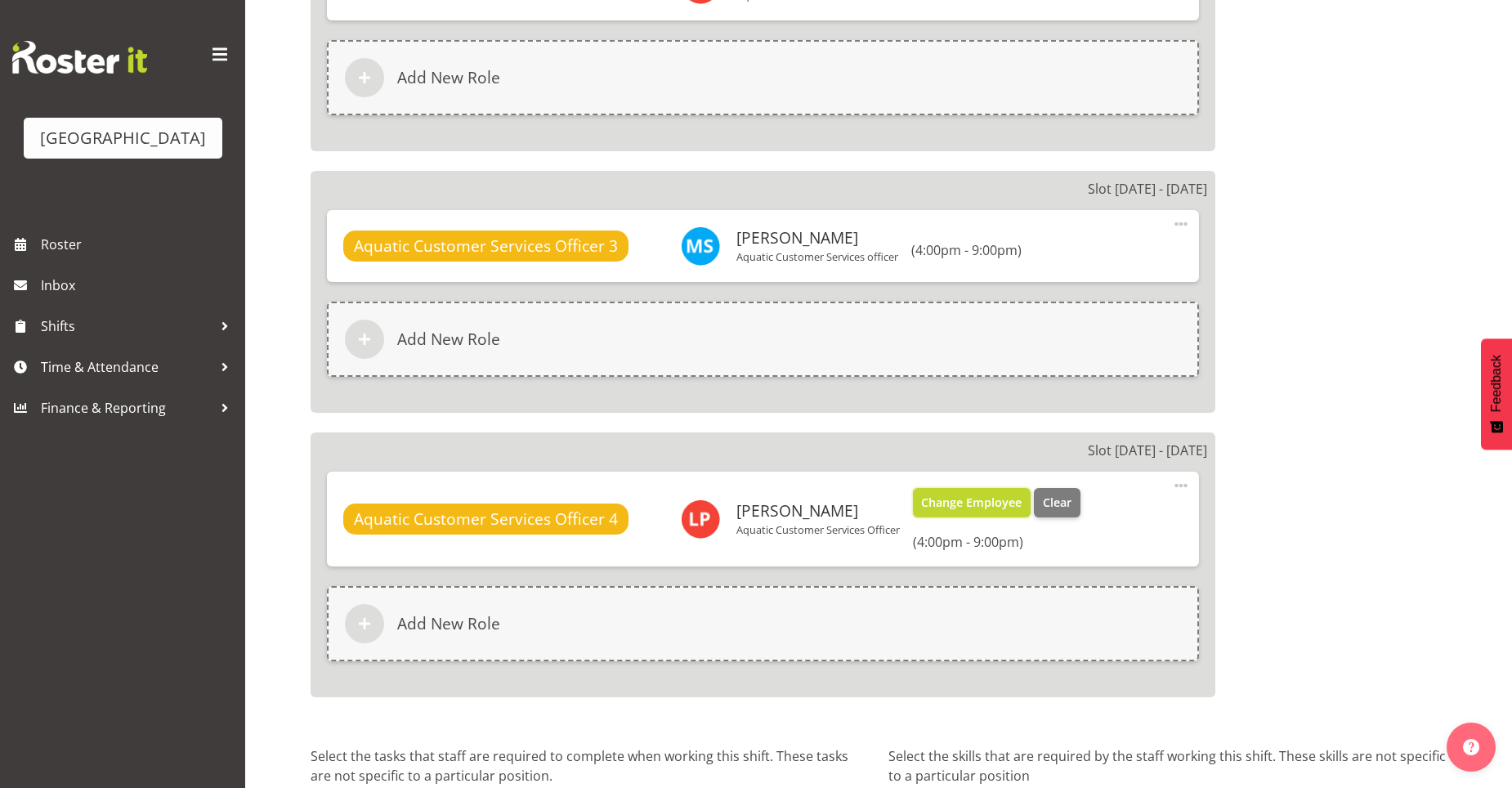
click at [1010, 500] on span "Change Employee" at bounding box center [971, 503] width 100 height 18
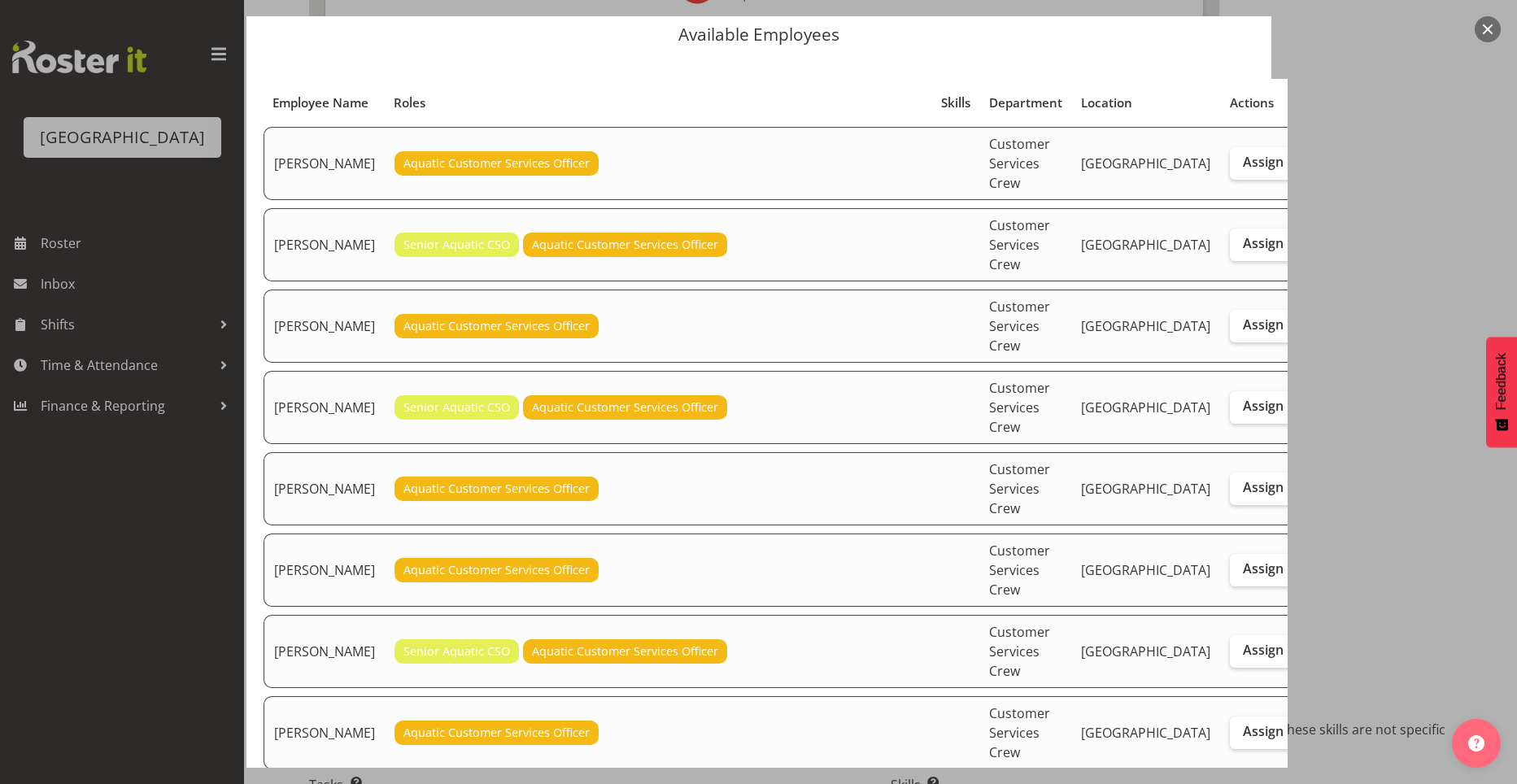
scroll to position [81, 0]
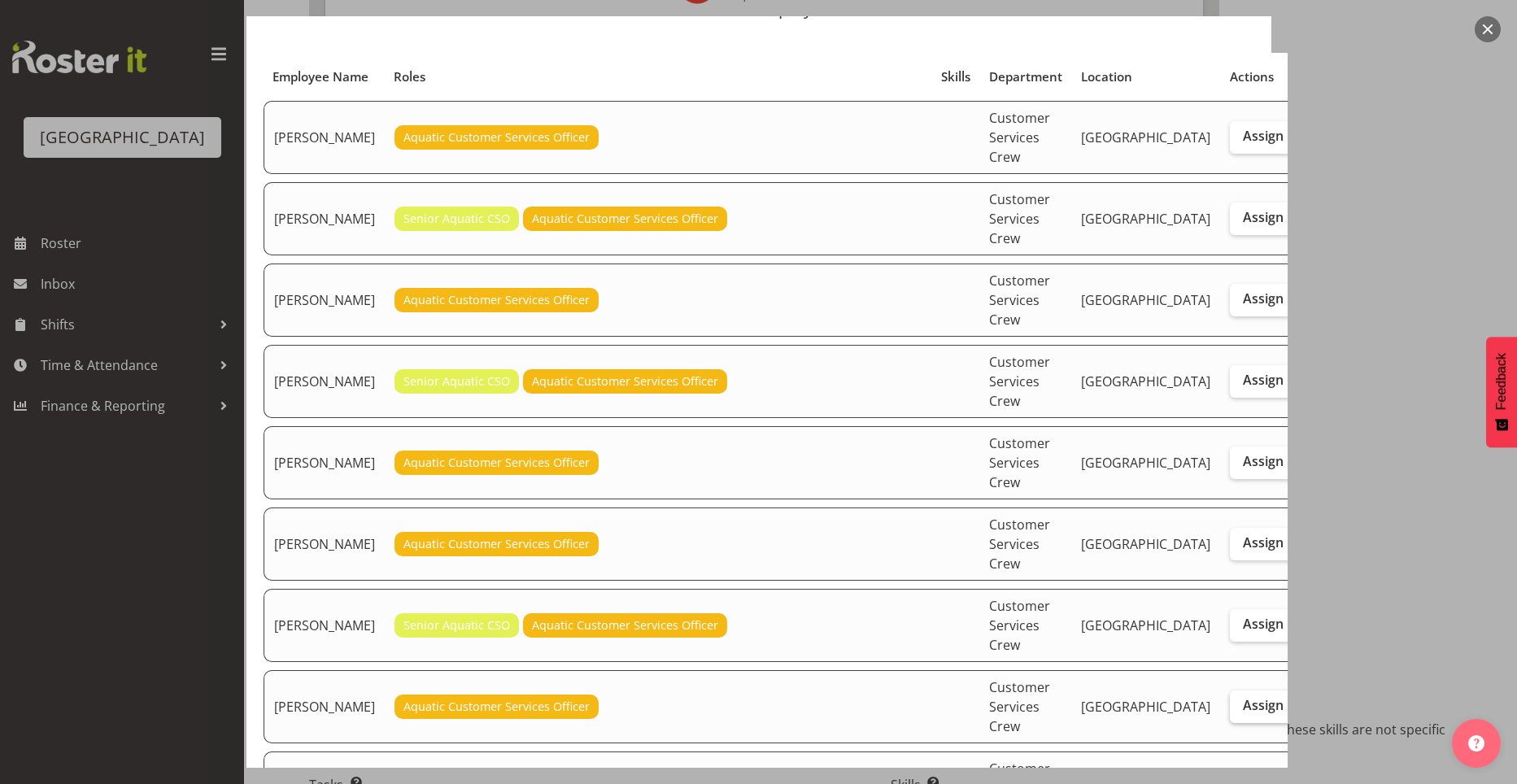
click at [1230, 690] on label "Assign" at bounding box center [1263, 707] width 66 height 33
click at [1230, 700] on input "Assign" at bounding box center [1235, 705] width 10 height 10
checkbox input "true"
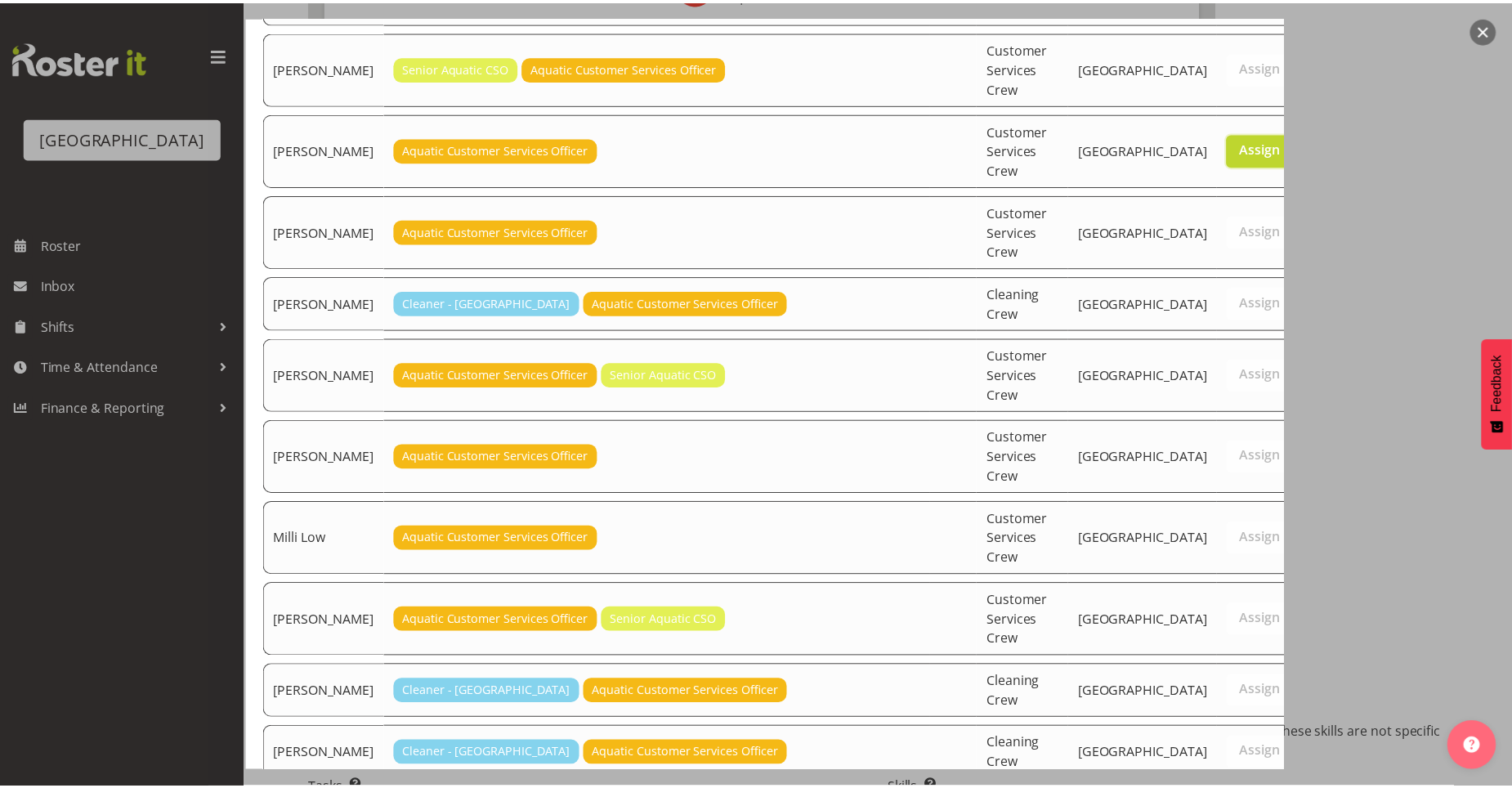
scroll to position [644, 0]
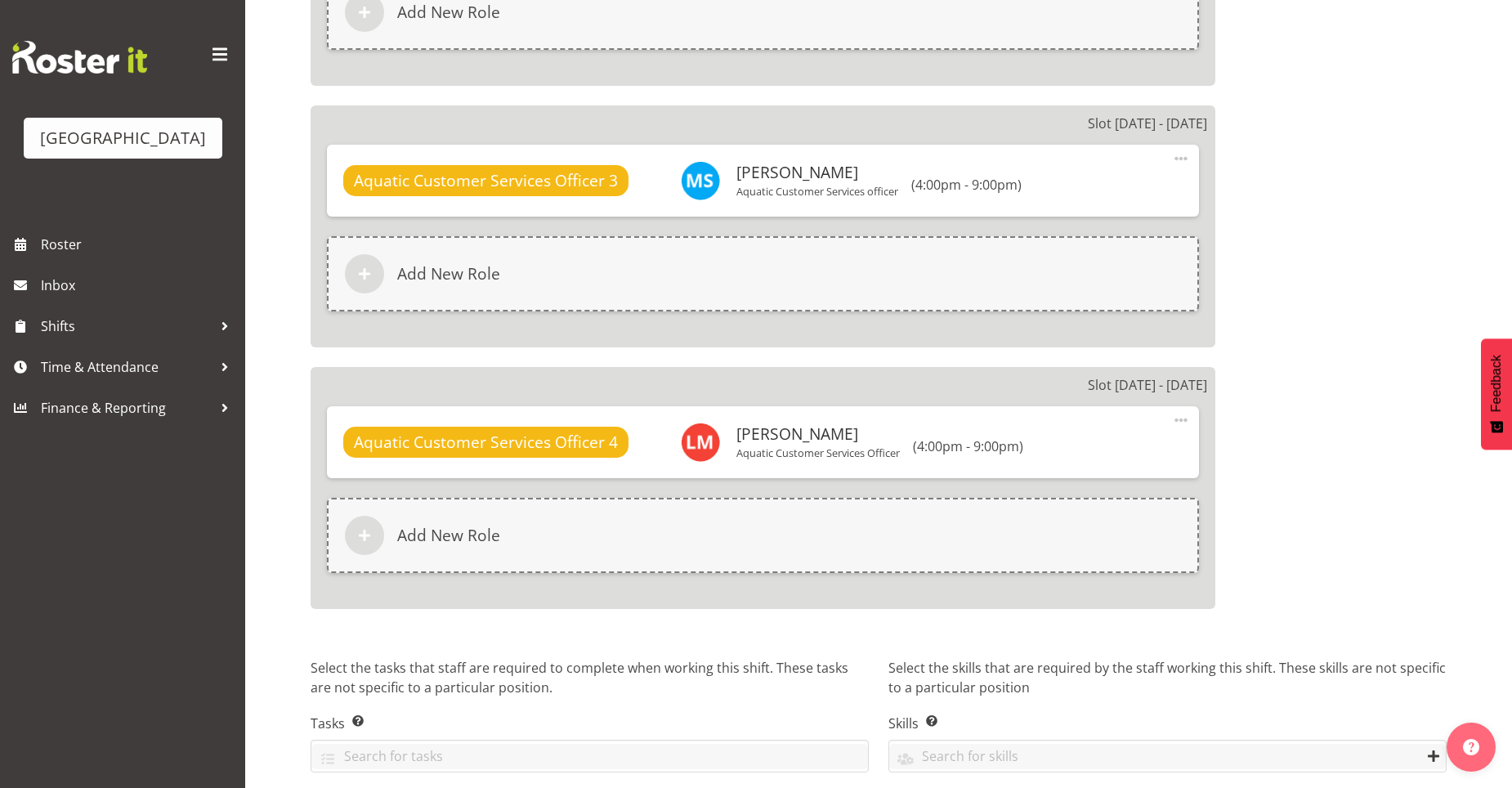
scroll to position [1765, 0]
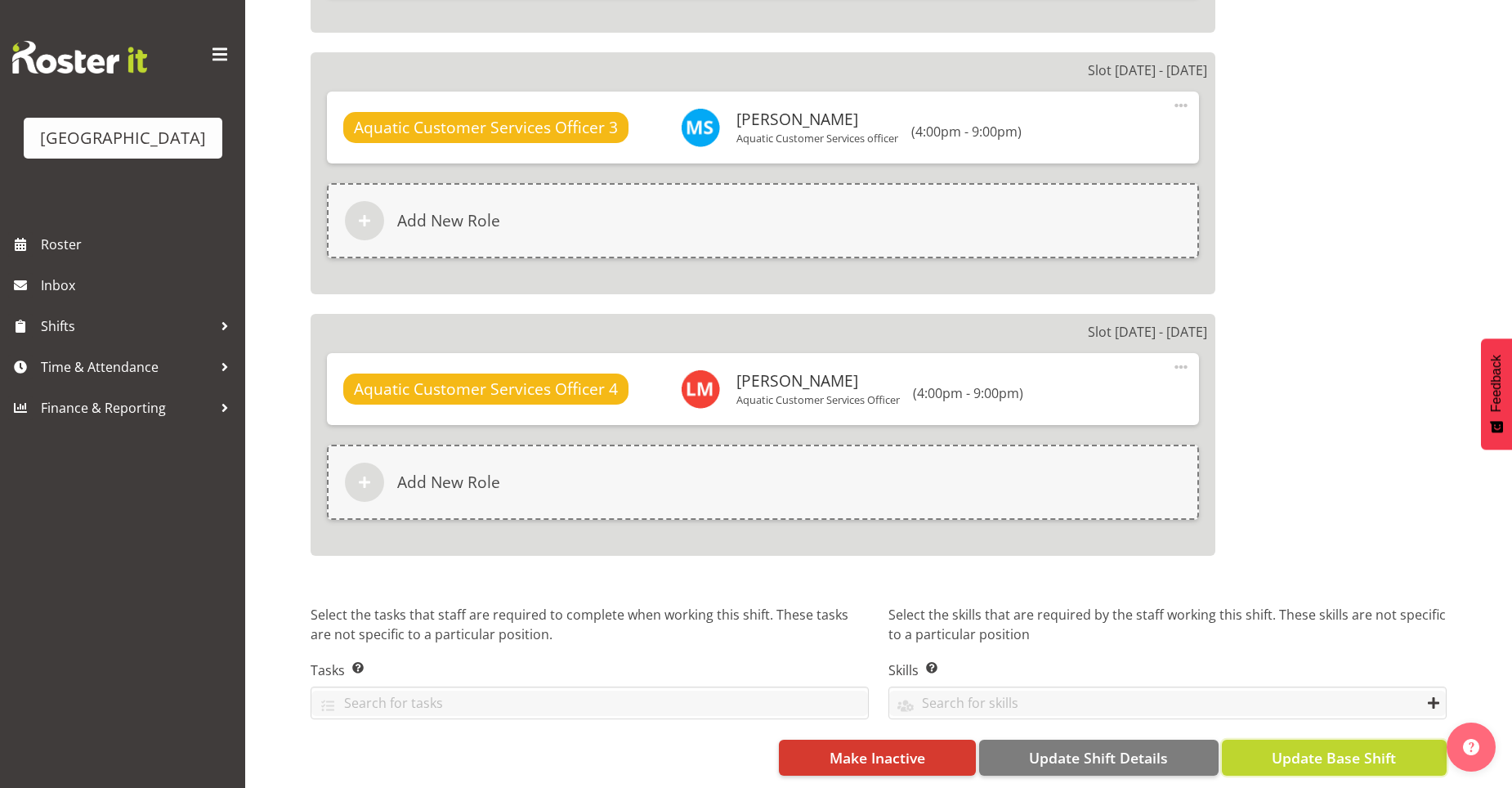
click at [1303, 754] on span "Update Base Shift" at bounding box center [1334, 758] width 125 height 22
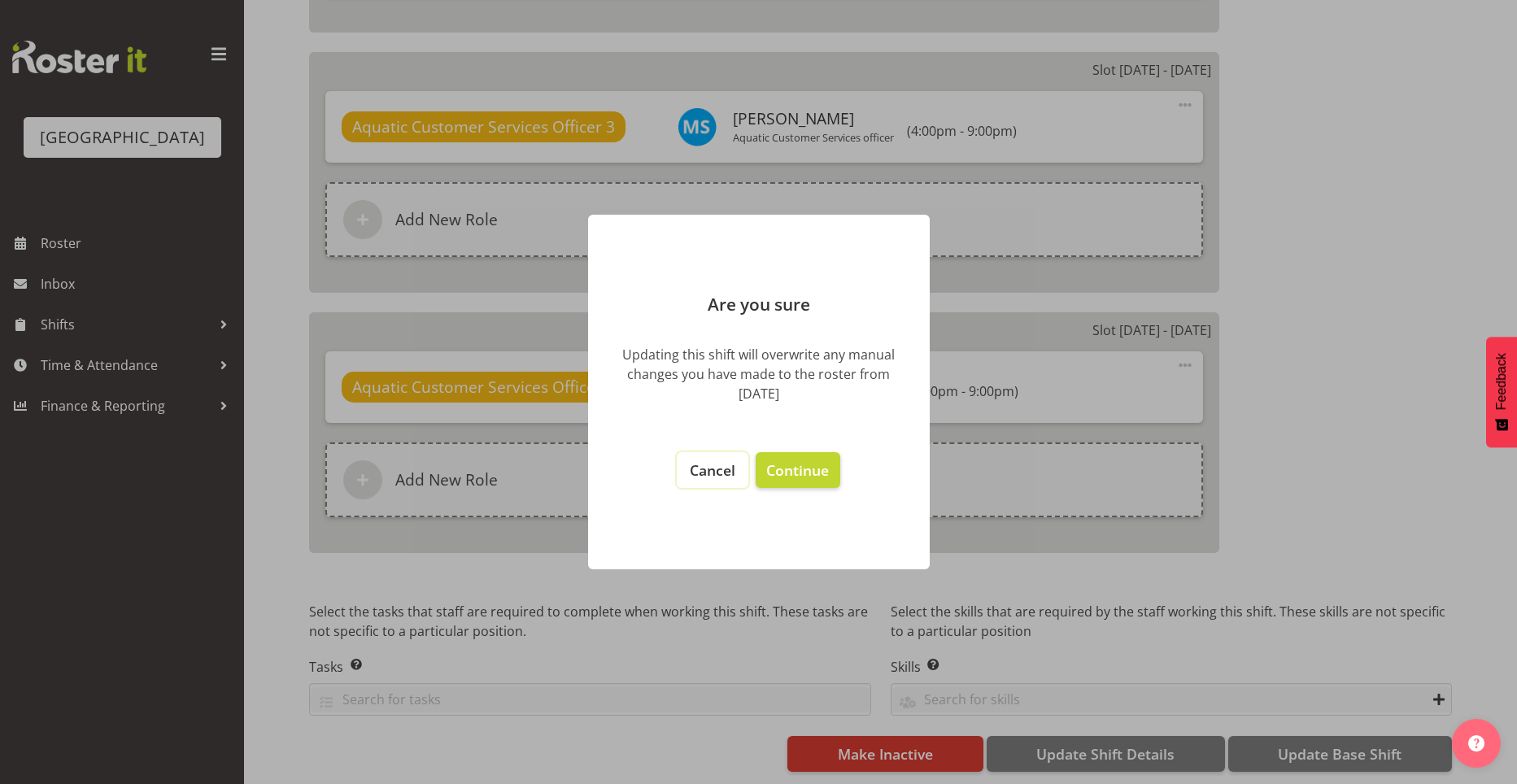
click at [704, 465] on span "Cancel" at bounding box center [712, 470] width 46 height 20
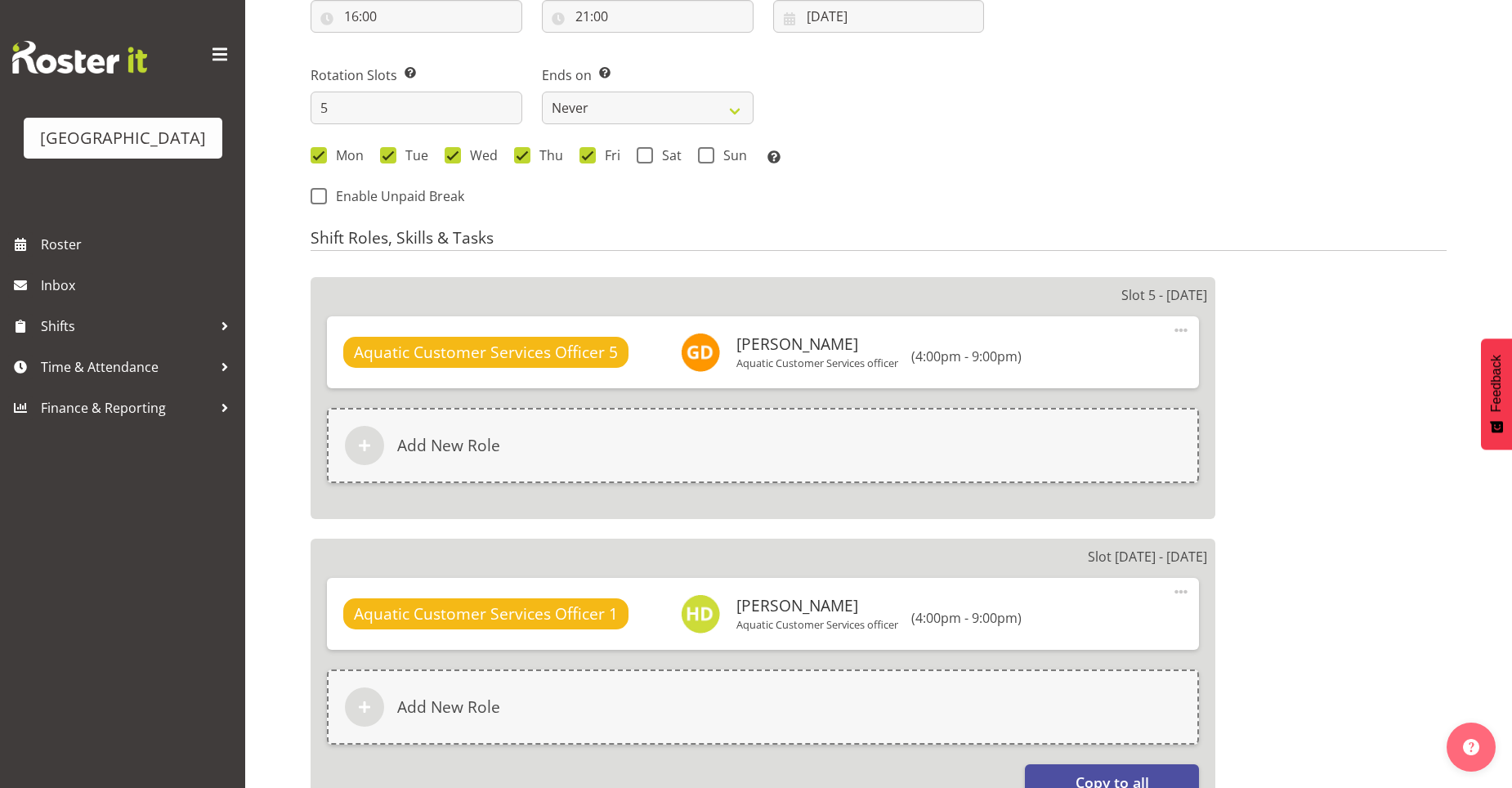
scroll to position [376, 0]
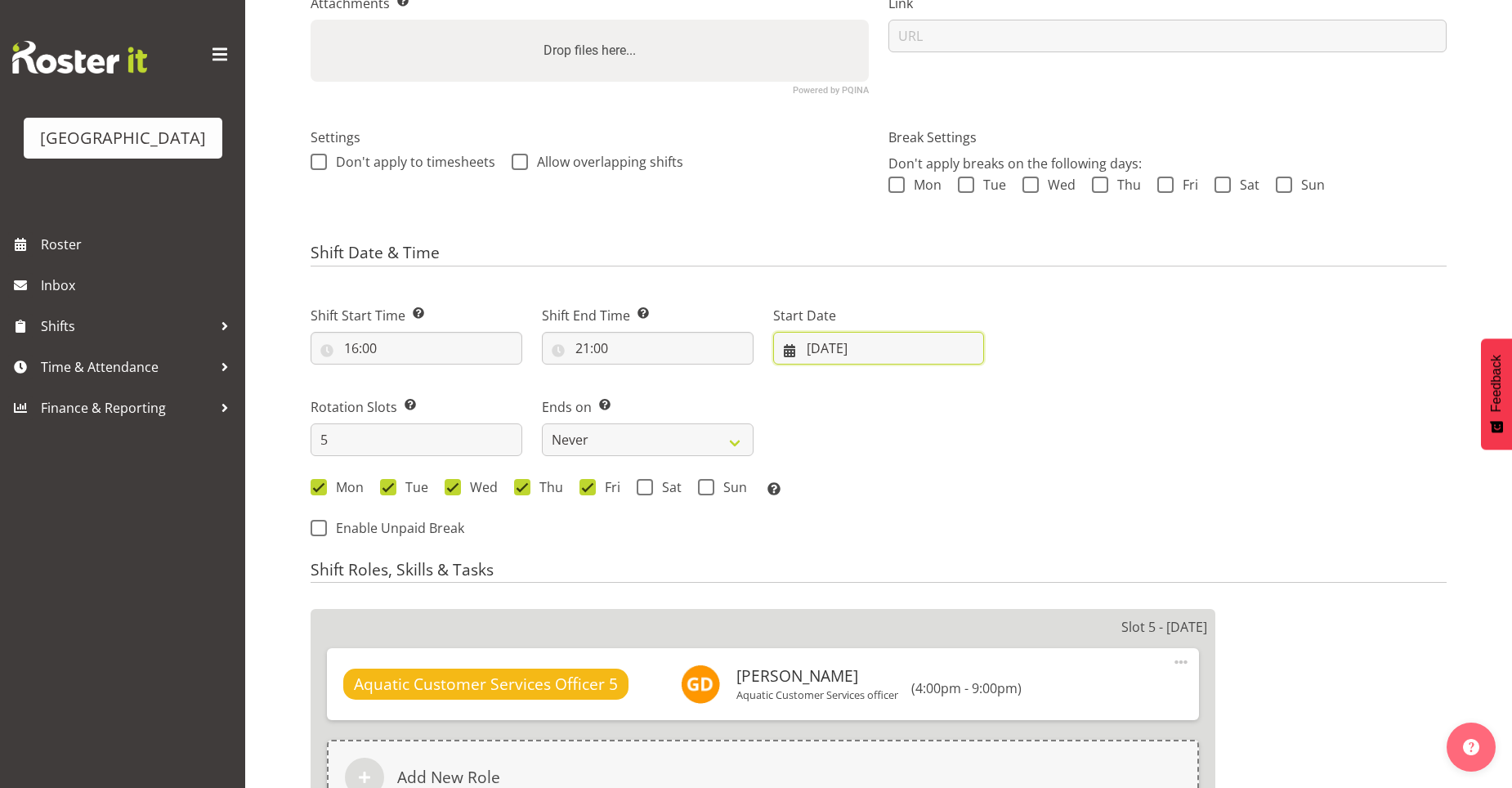
click at [837, 349] on input "01/08/2025" at bounding box center [879, 349] width 212 height 33
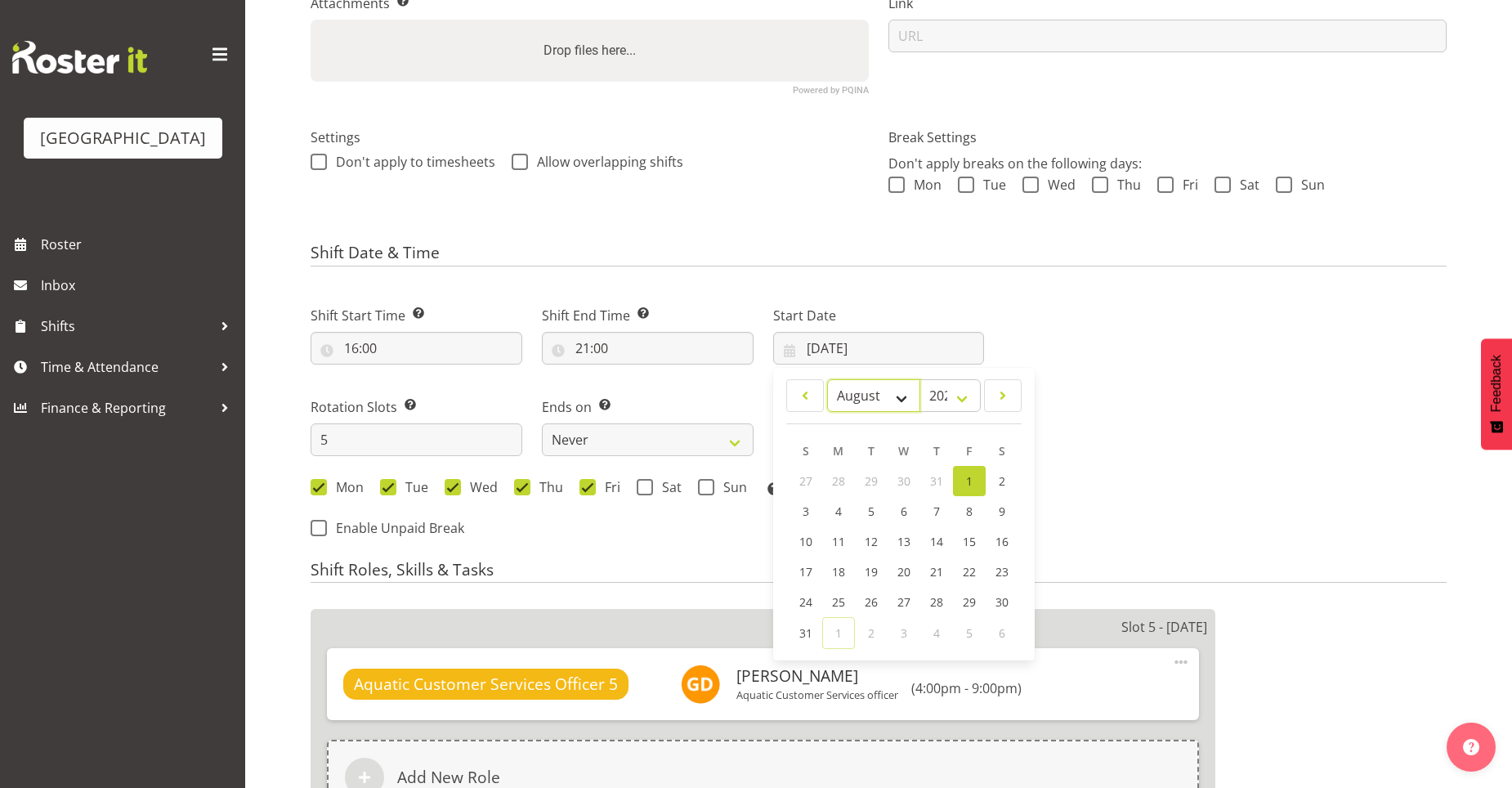
click at [907, 399] on select "January February March April May June July August September October November De…" at bounding box center [874, 395] width 94 height 33
select select "8"
click at [827, 379] on select "January February March April May June July August September October November De…" at bounding box center [874, 395] width 94 height 33
click at [836, 349] on input "01/08/2025" at bounding box center [879, 349] width 212 height 33
click at [842, 476] on link "1" at bounding box center [838, 482] width 33 height 32
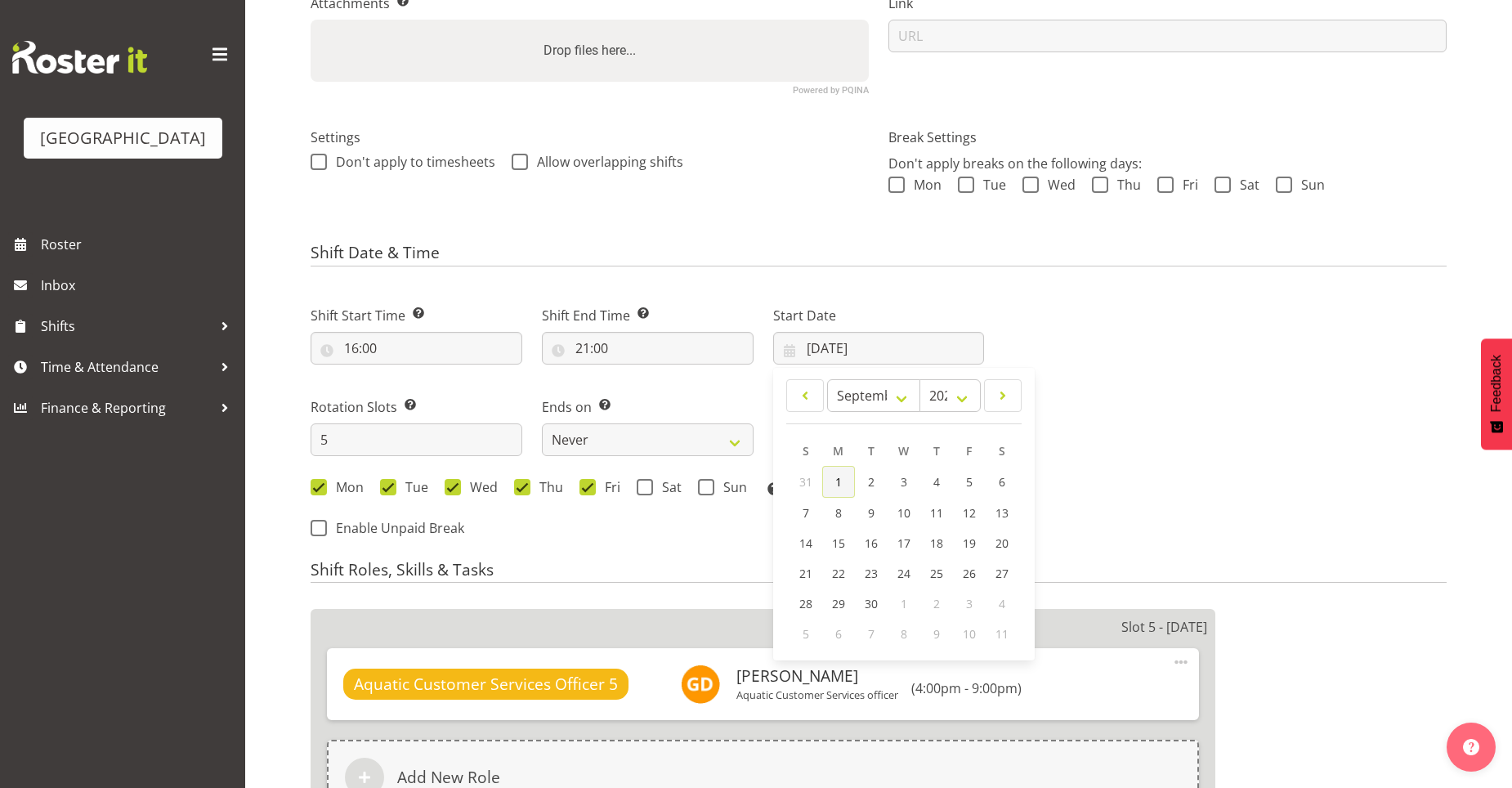
type input "01/09/2025"
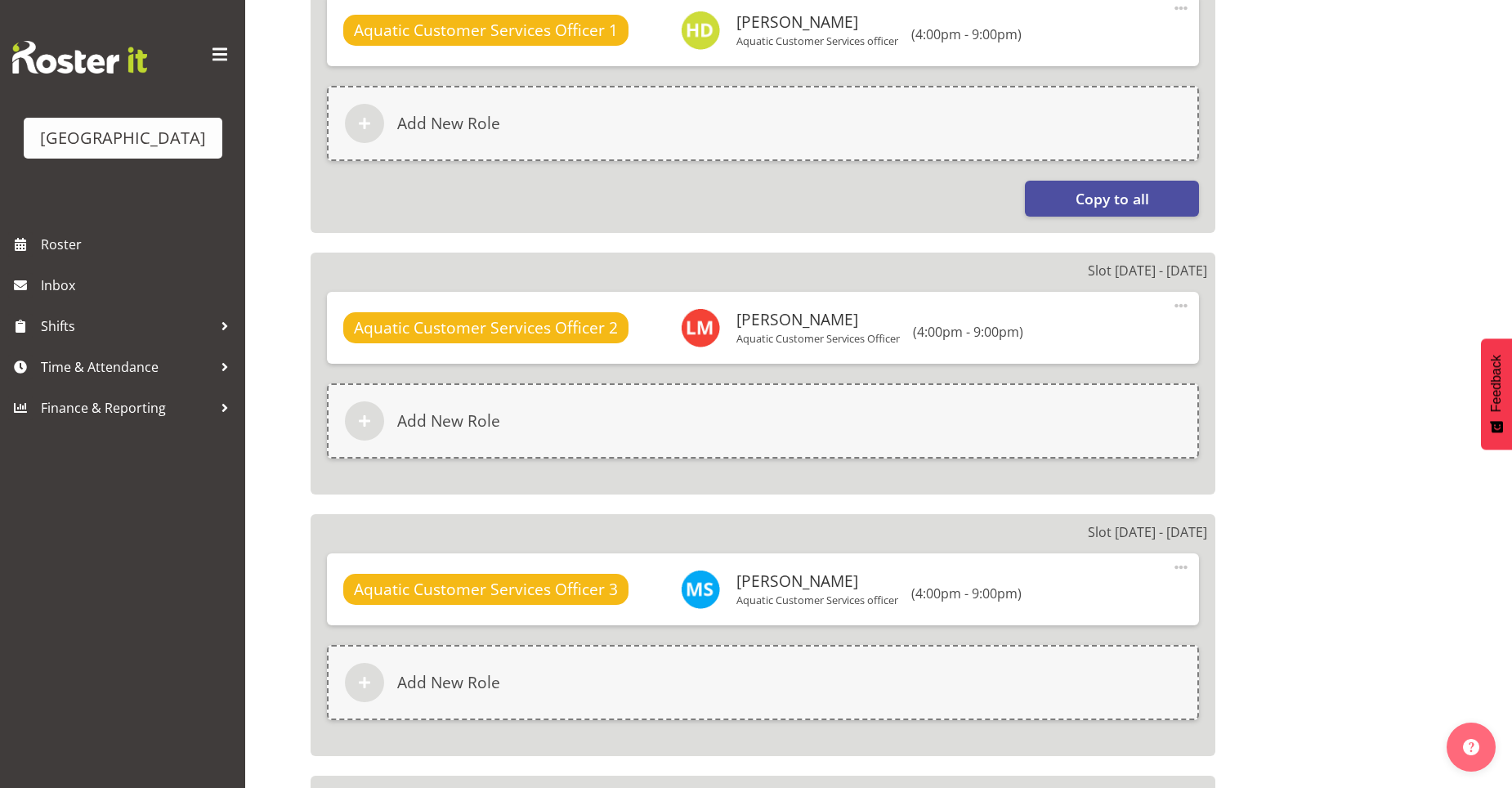
scroll to position [1765, 0]
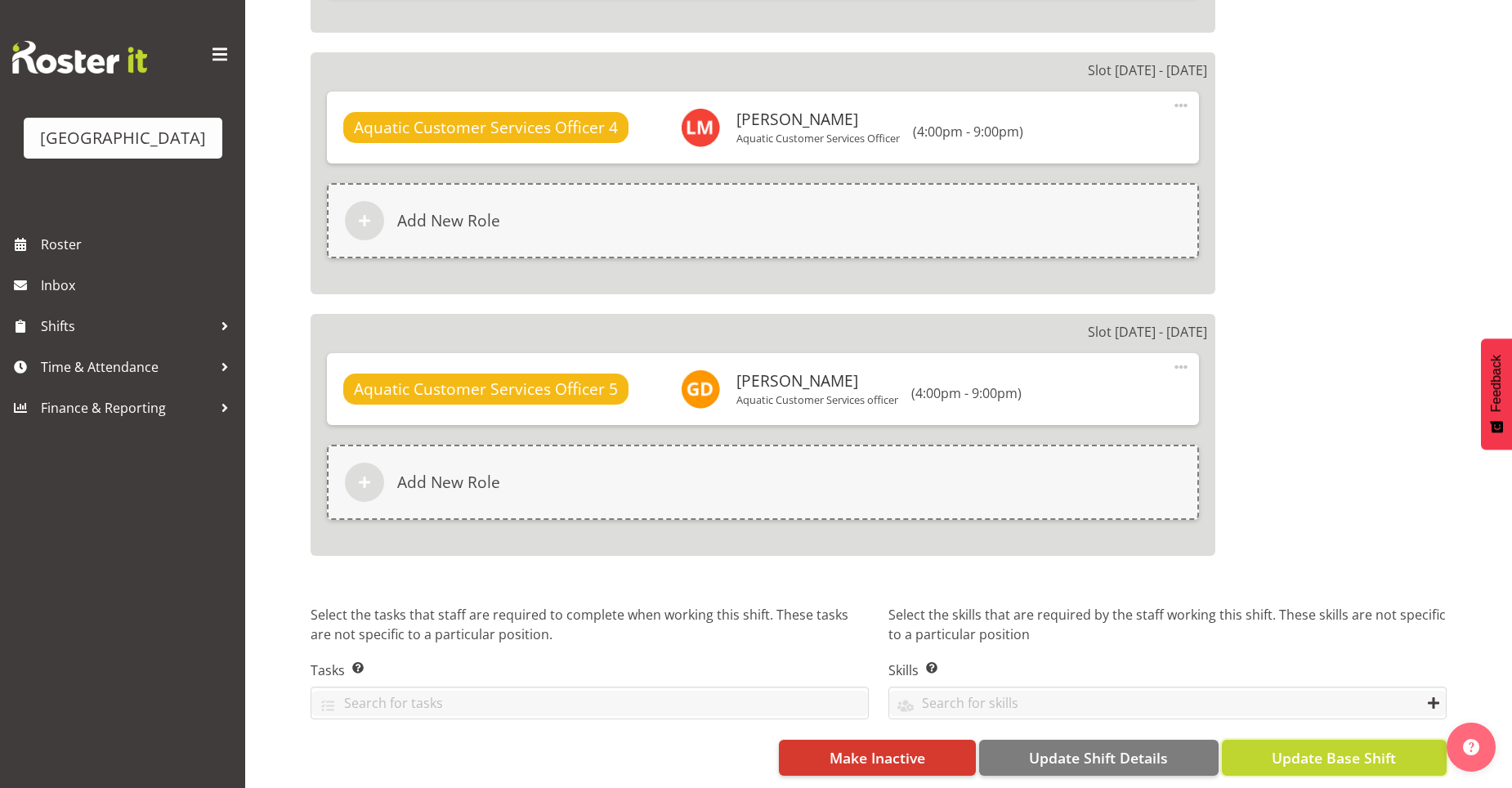
click at [1259, 742] on button "Update Base Shift" at bounding box center [1334, 758] width 225 height 36
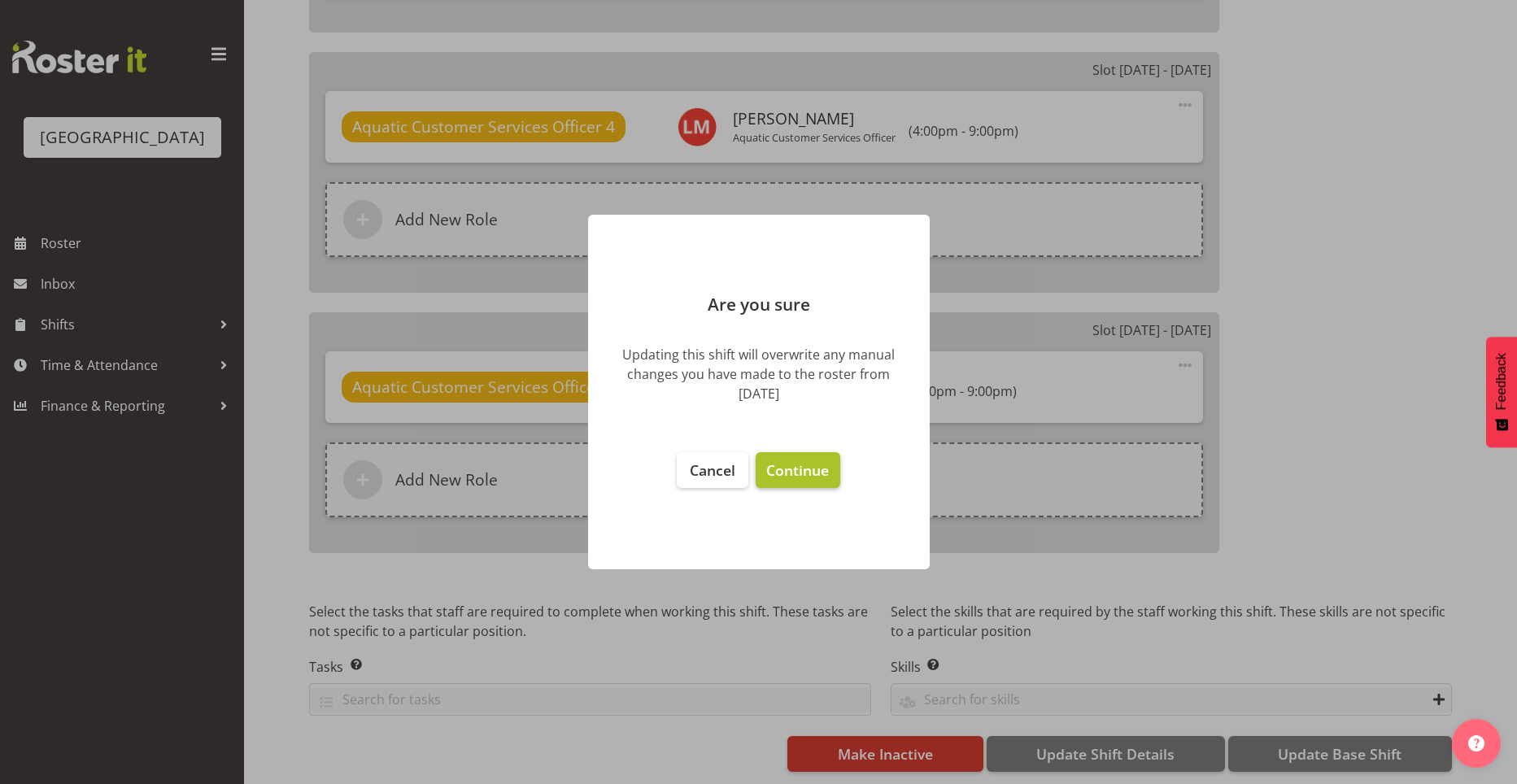
click at [789, 454] on button "Continue" at bounding box center [797, 470] width 84 height 36
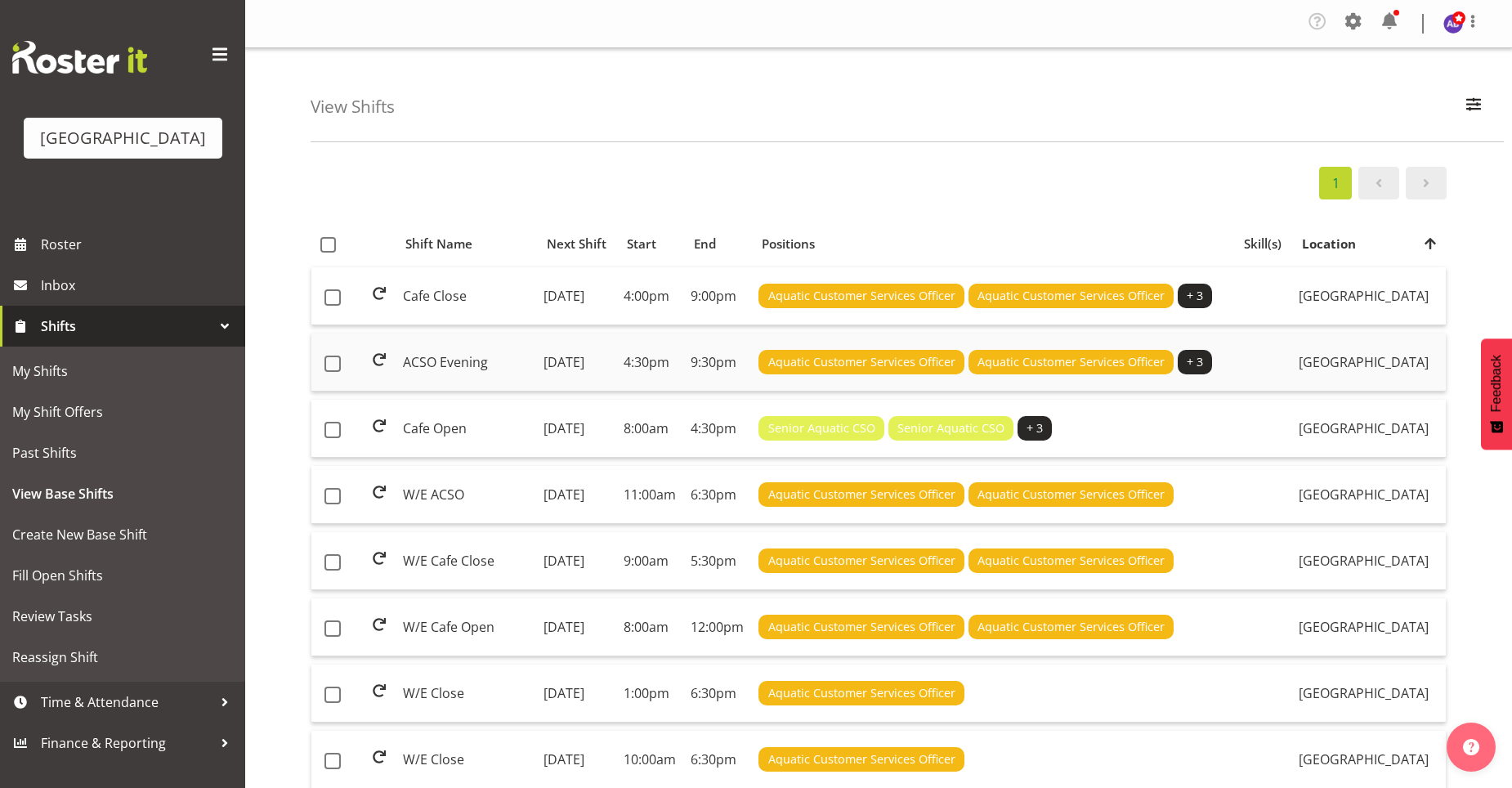
click at [605, 374] on td "[DATE]" at bounding box center [577, 362] width 80 height 58
click at [617, 524] on td "[DATE]" at bounding box center [577, 495] width 80 height 58
click at [684, 590] on td "9:00am" at bounding box center [650, 561] width 67 height 58
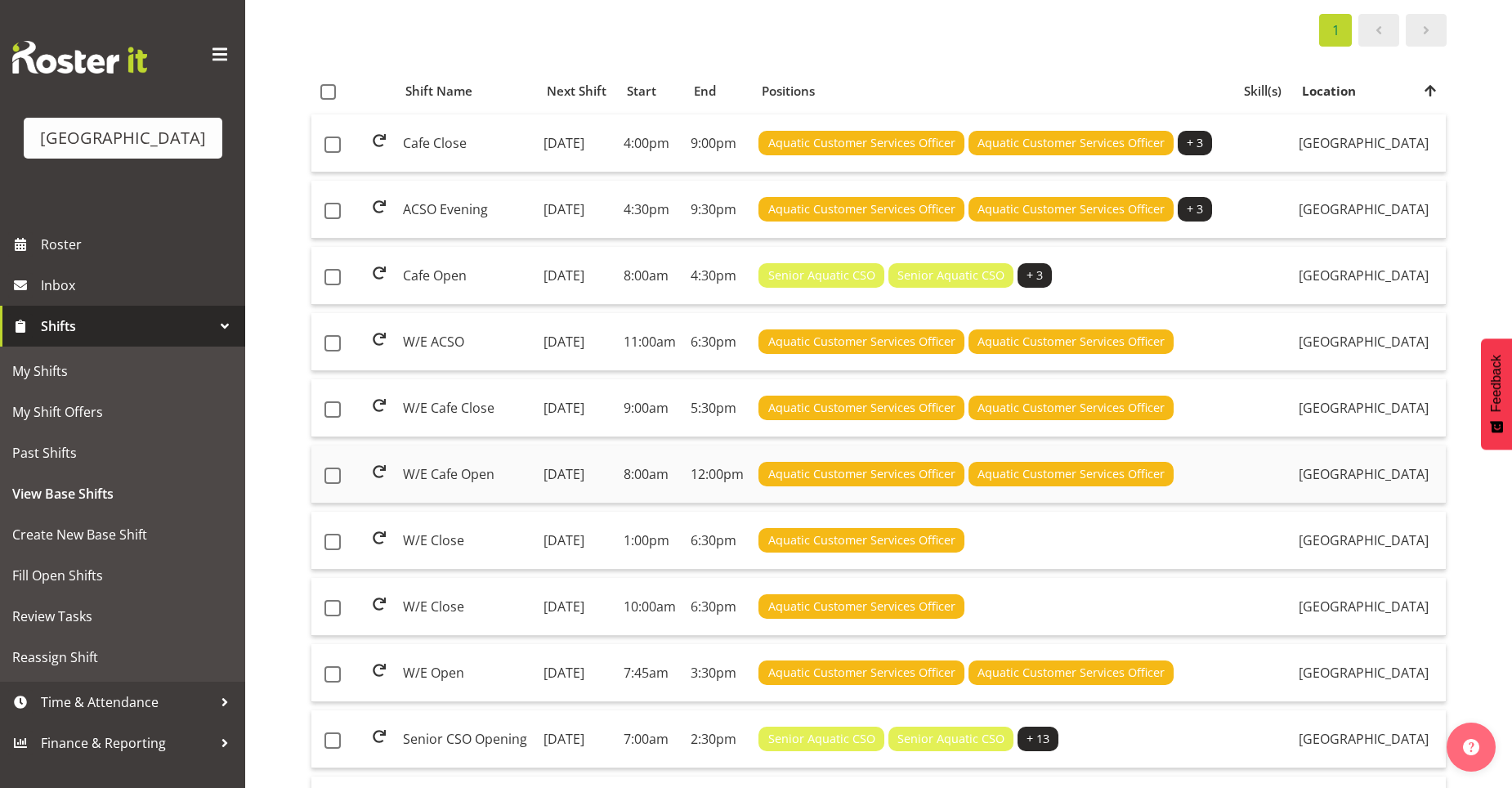
scroll to position [163, 0]
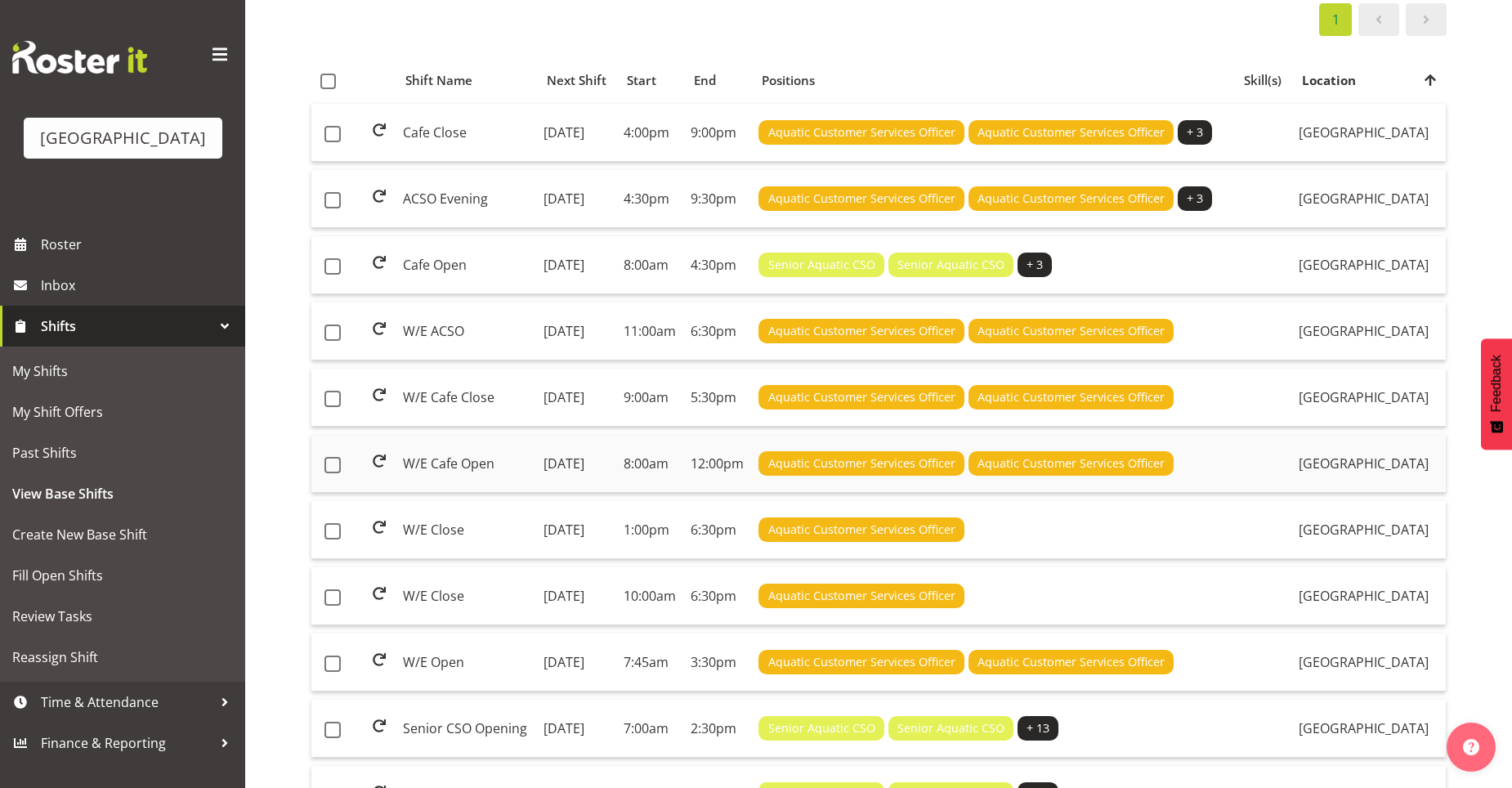
click at [684, 493] on td "8:00am" at bounding box center [650, 464] width 67 height 58
click at [752, 559] on td "6:30pm" at bounding box center [718, 529] width 67 height 58
click at [684, 559] on td "1:00pm" at bounding box center [650, 529] width 67 height 58
click at [569, 625] on td "[DATE]" at bounding box center [577, 596] width 80 height 58
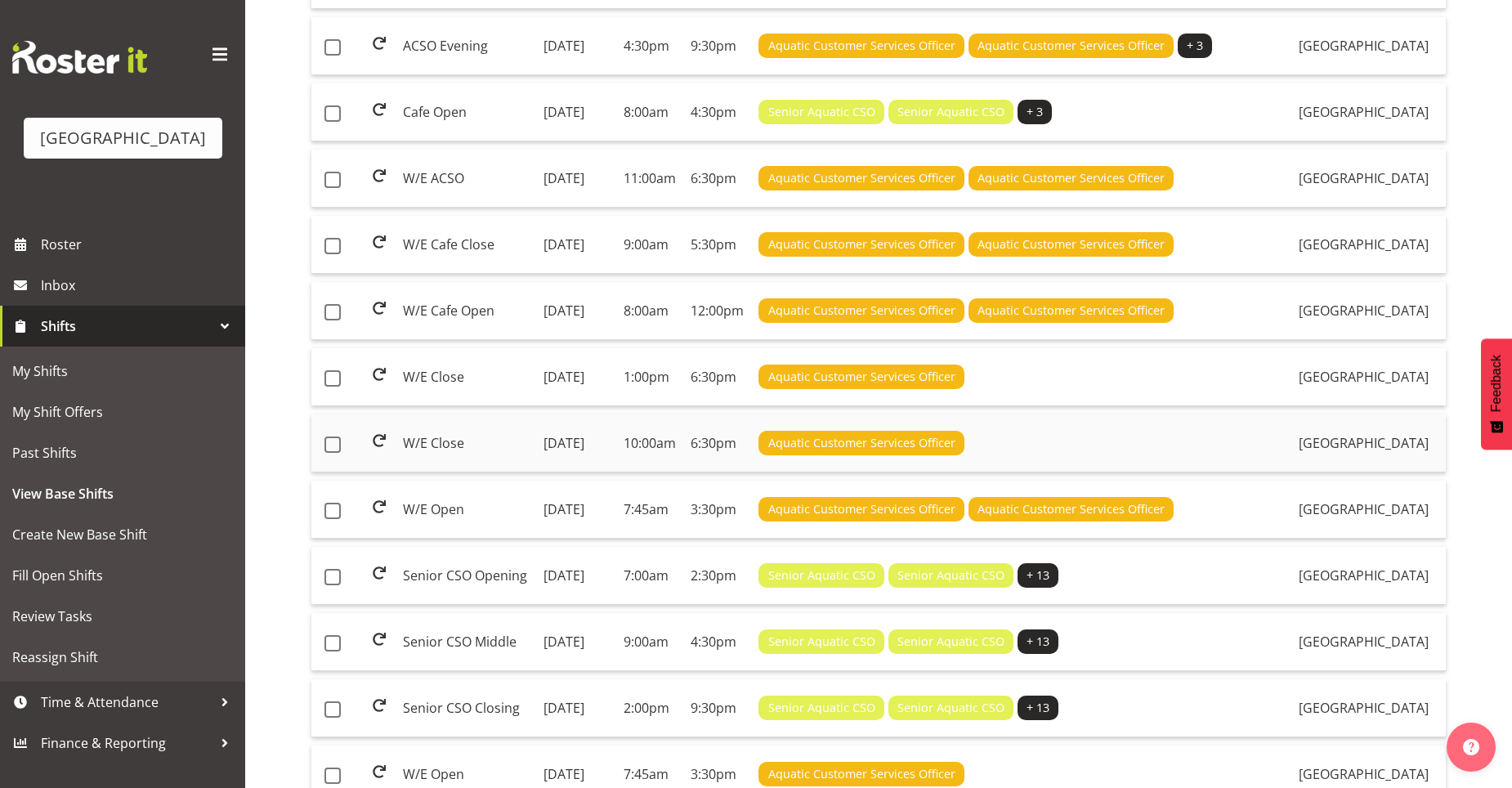
scroll to position [327, 0]
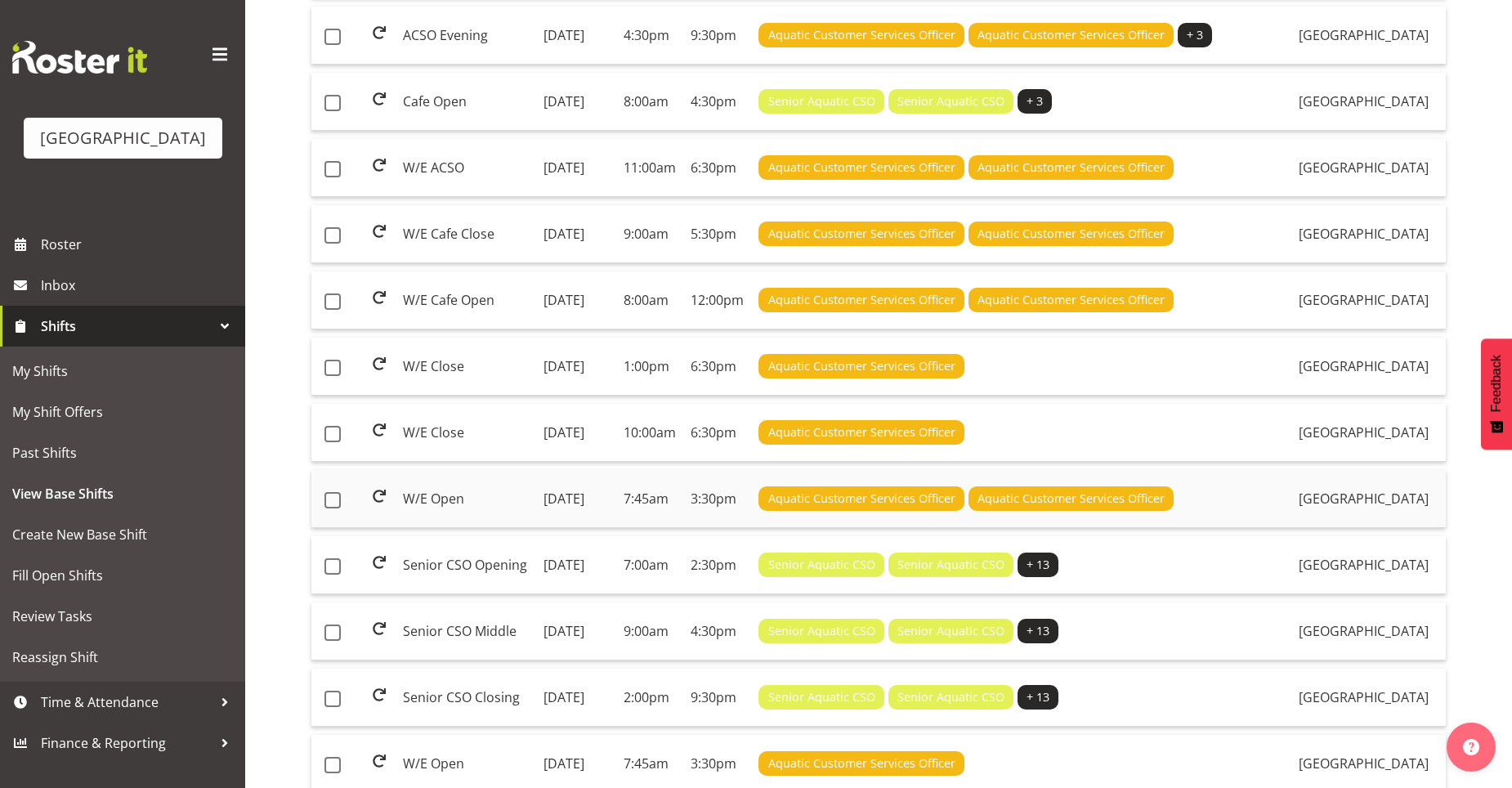
click at [617, 528] on td "[DATE]" at bounding box center [577, 498] width 80 height 58
click at [684, 594] on td "7:00am" at bounding box center [650, 565] width 67 height 58
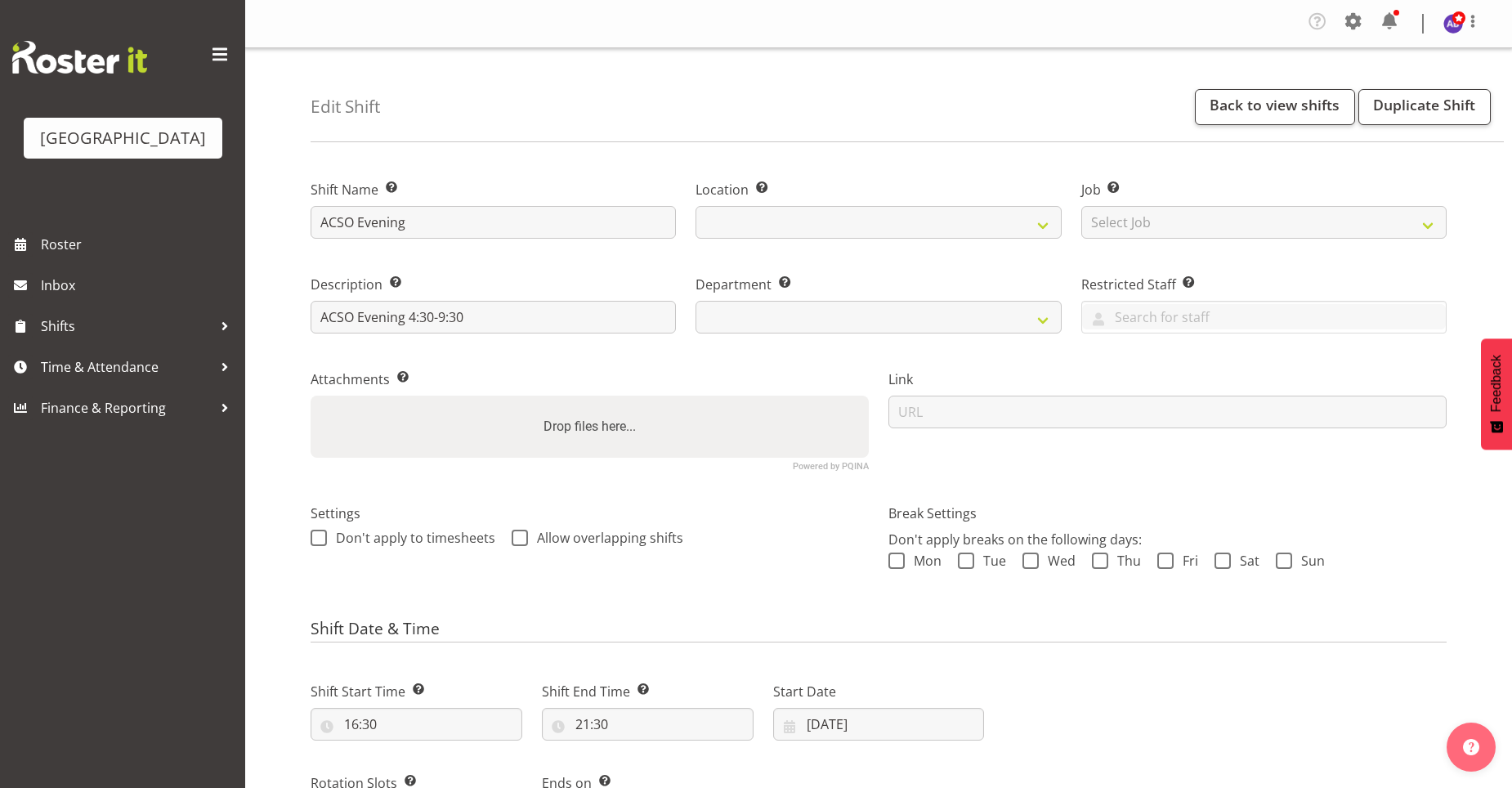
select select
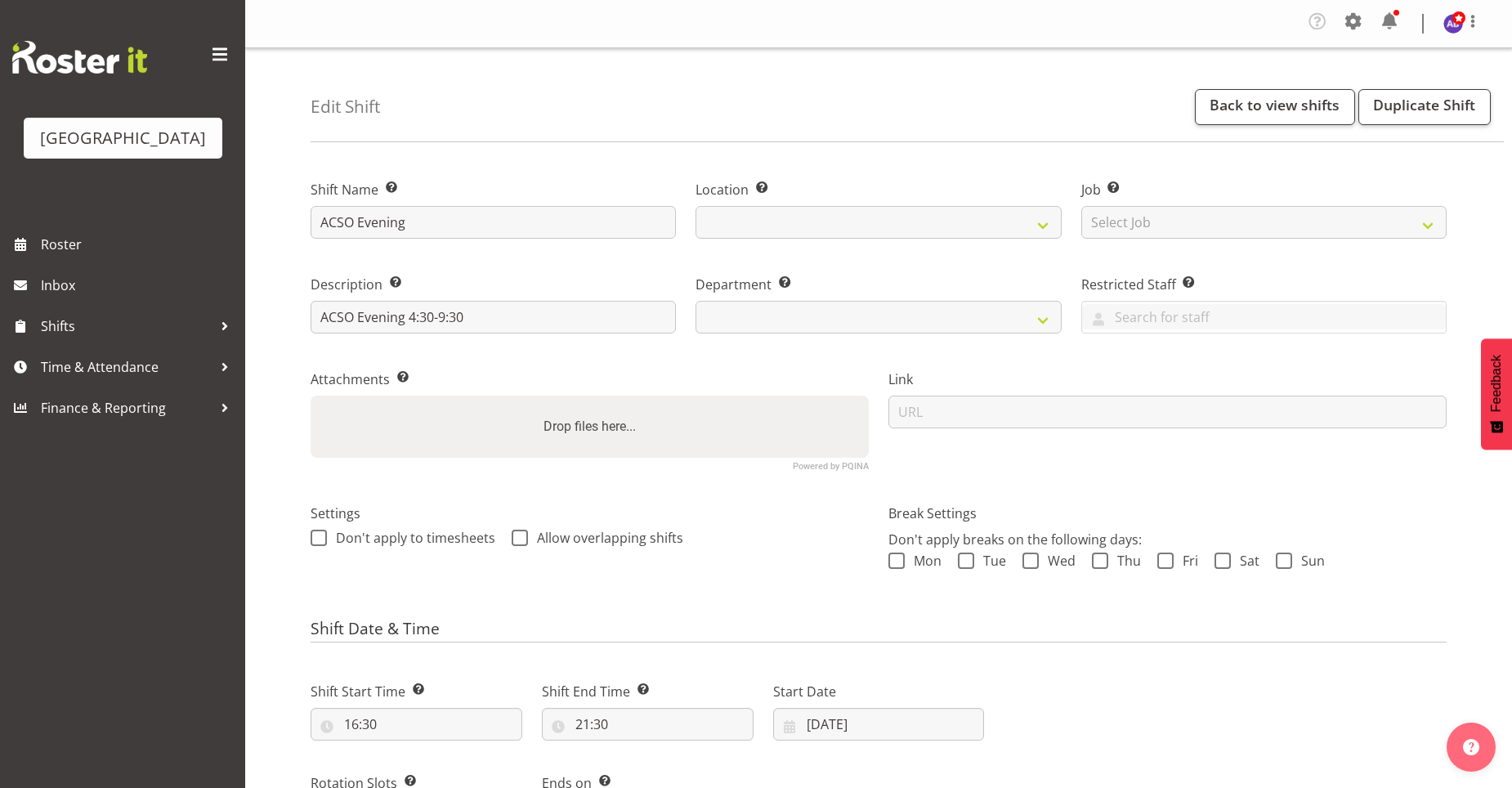
select select "116"
select select
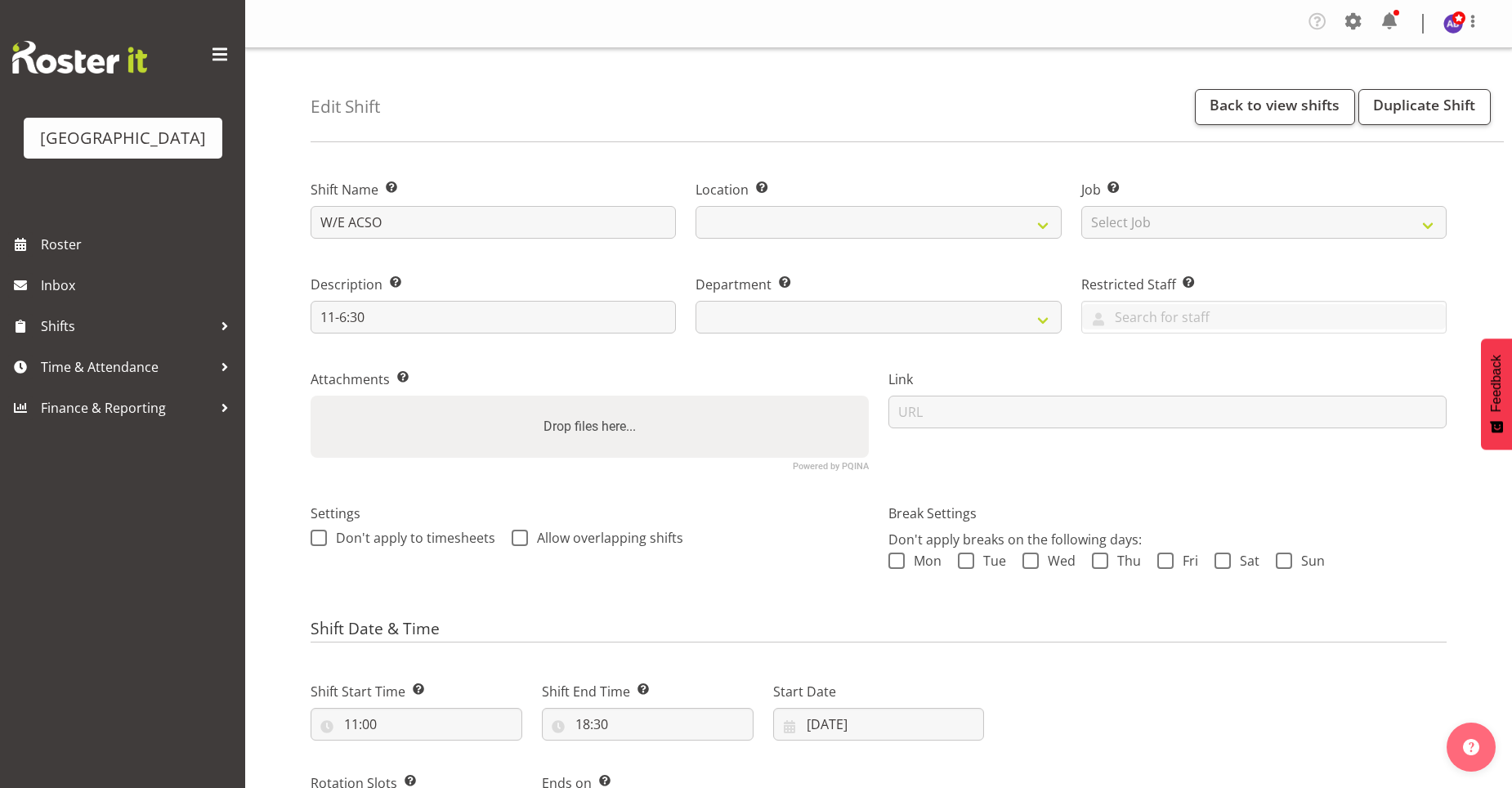
select select
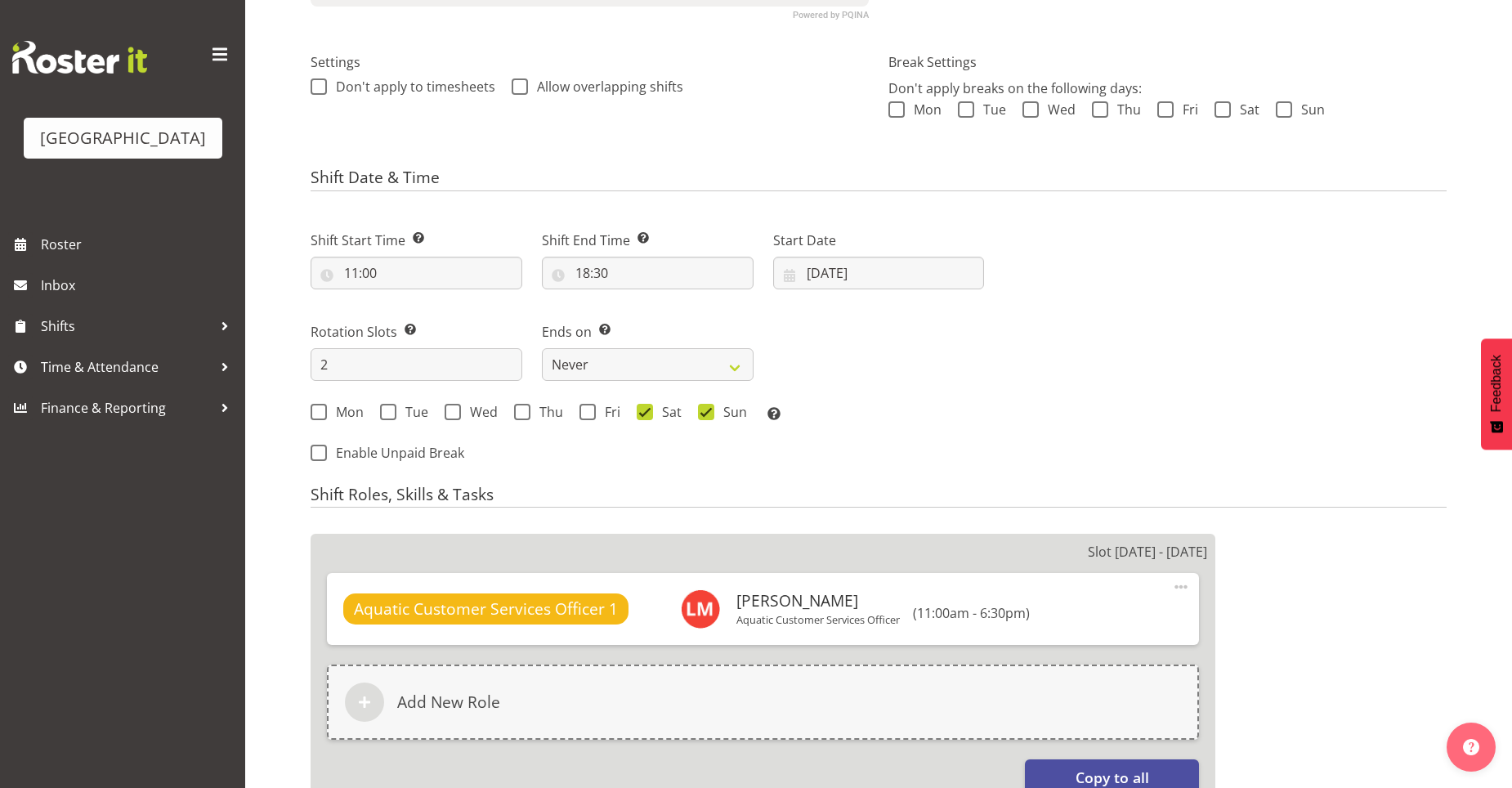
select select "116"
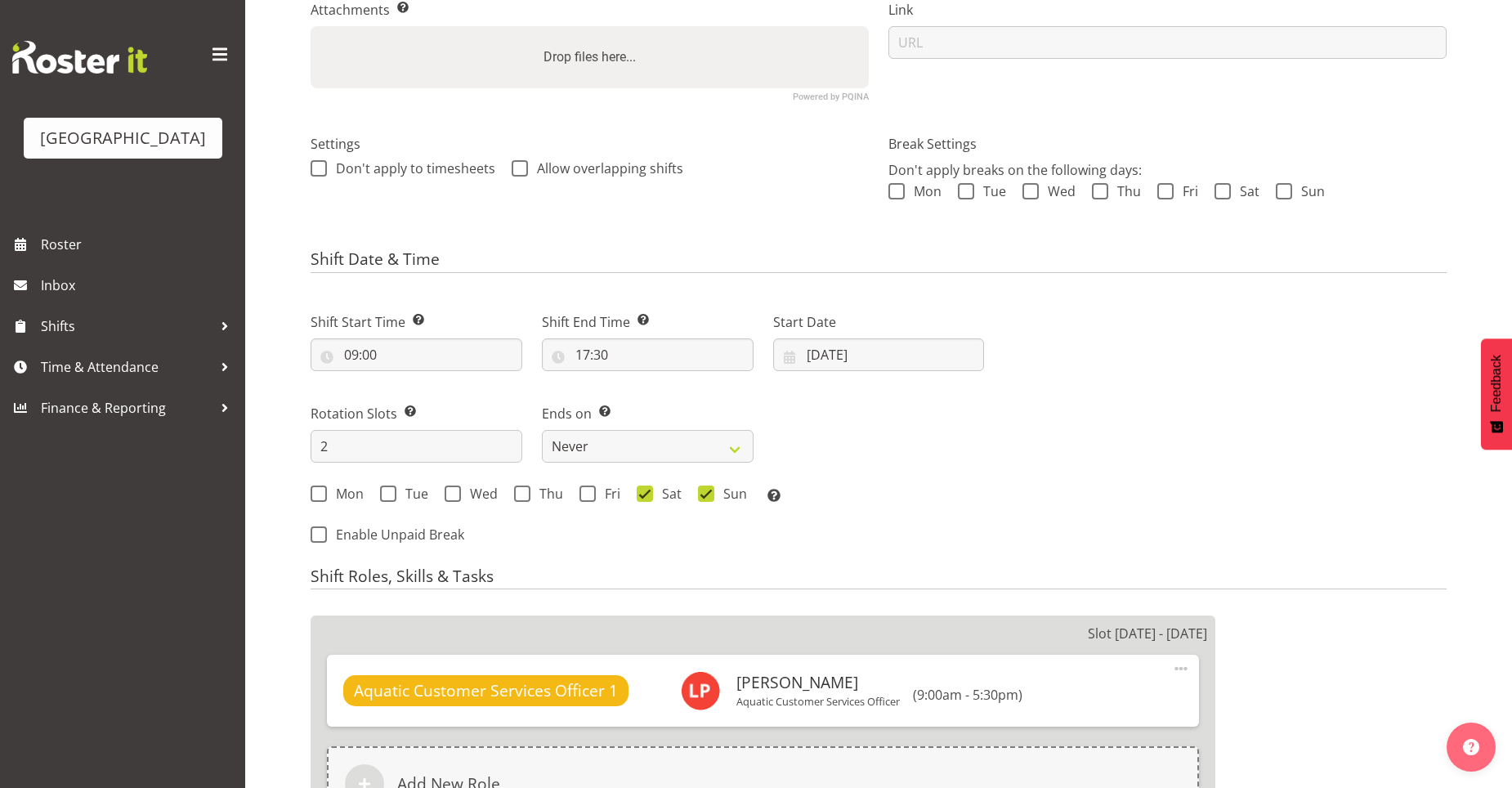
scroll to position [572, 0]
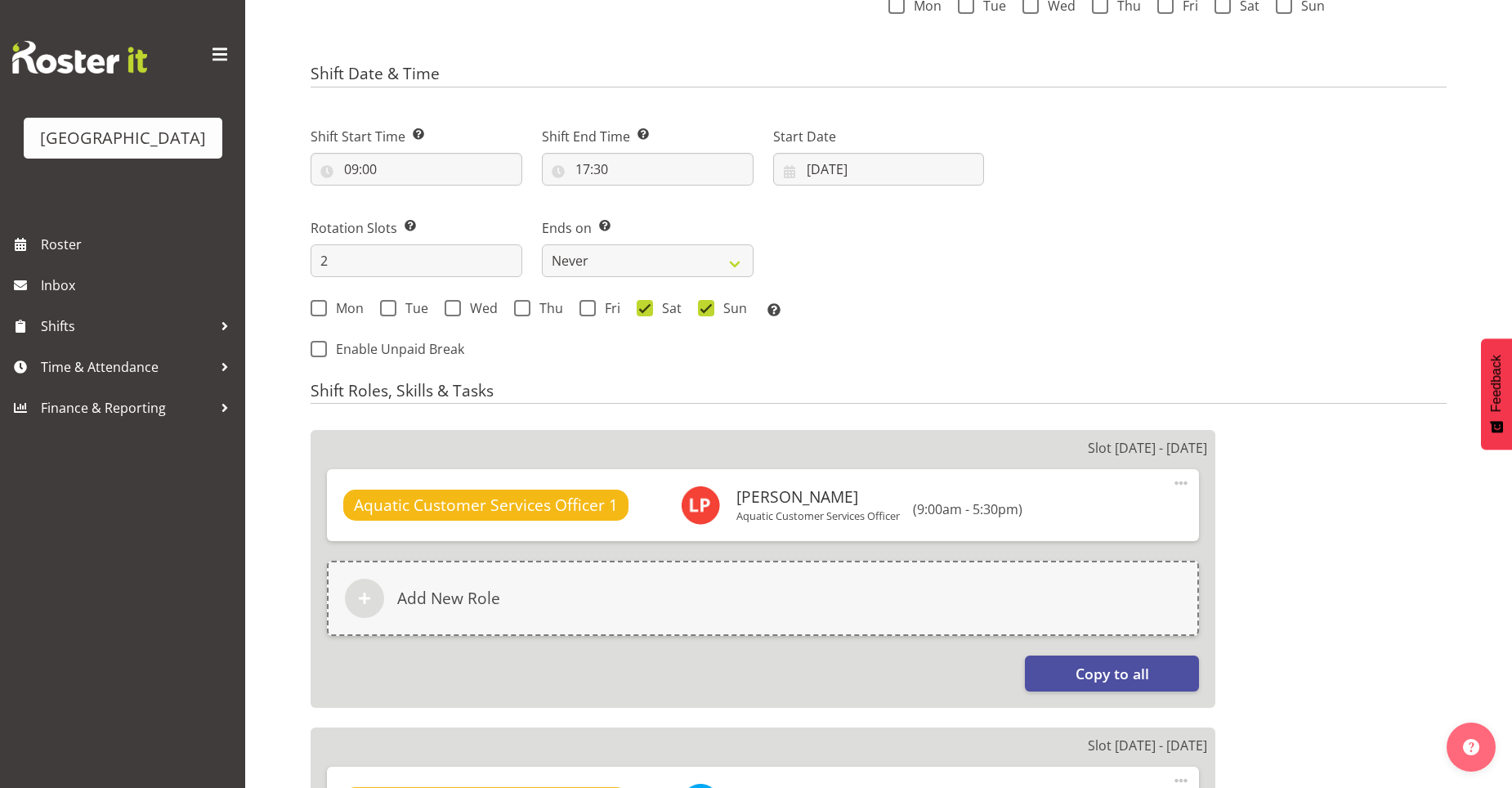
select select
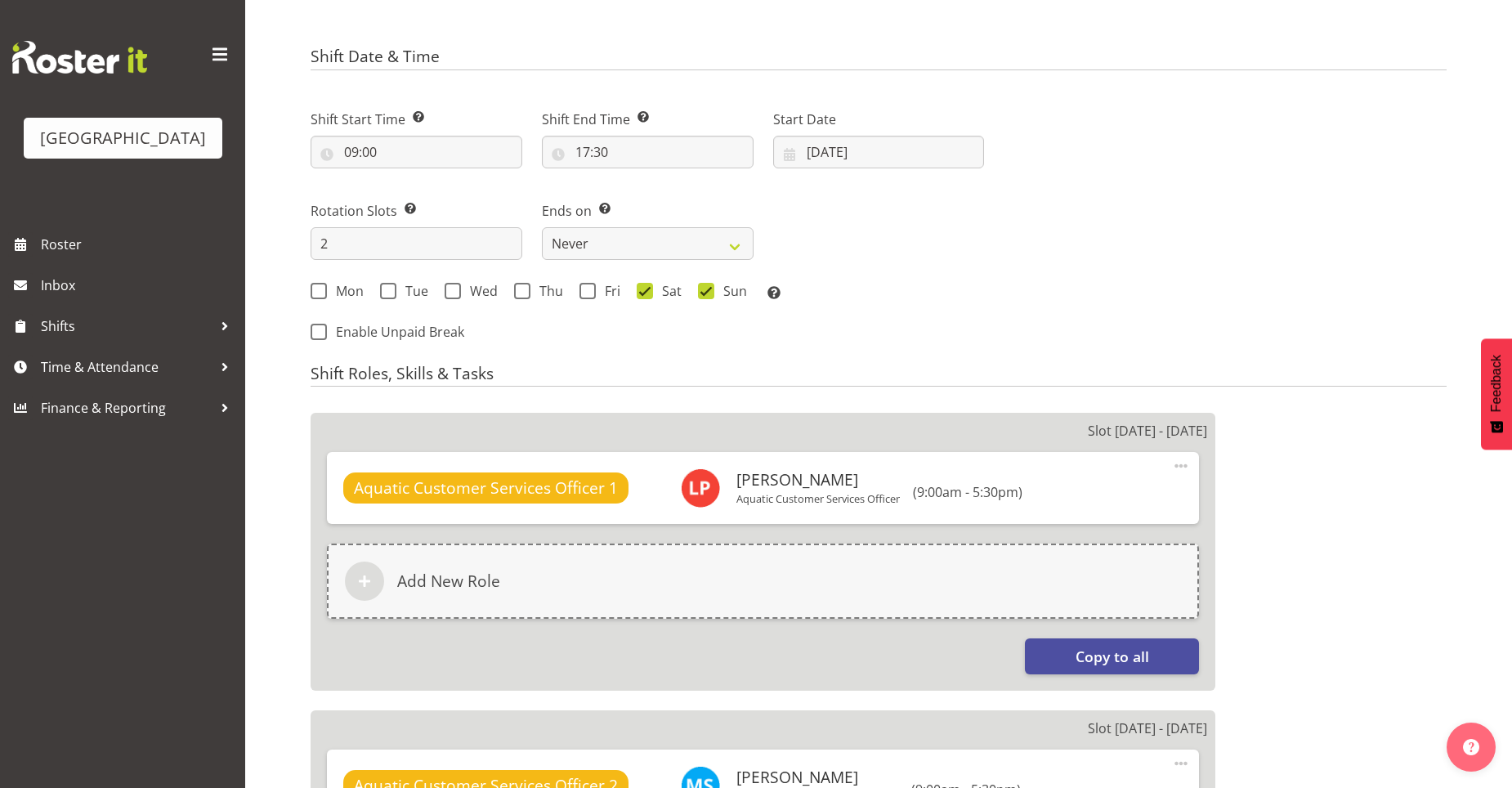
select select "116"
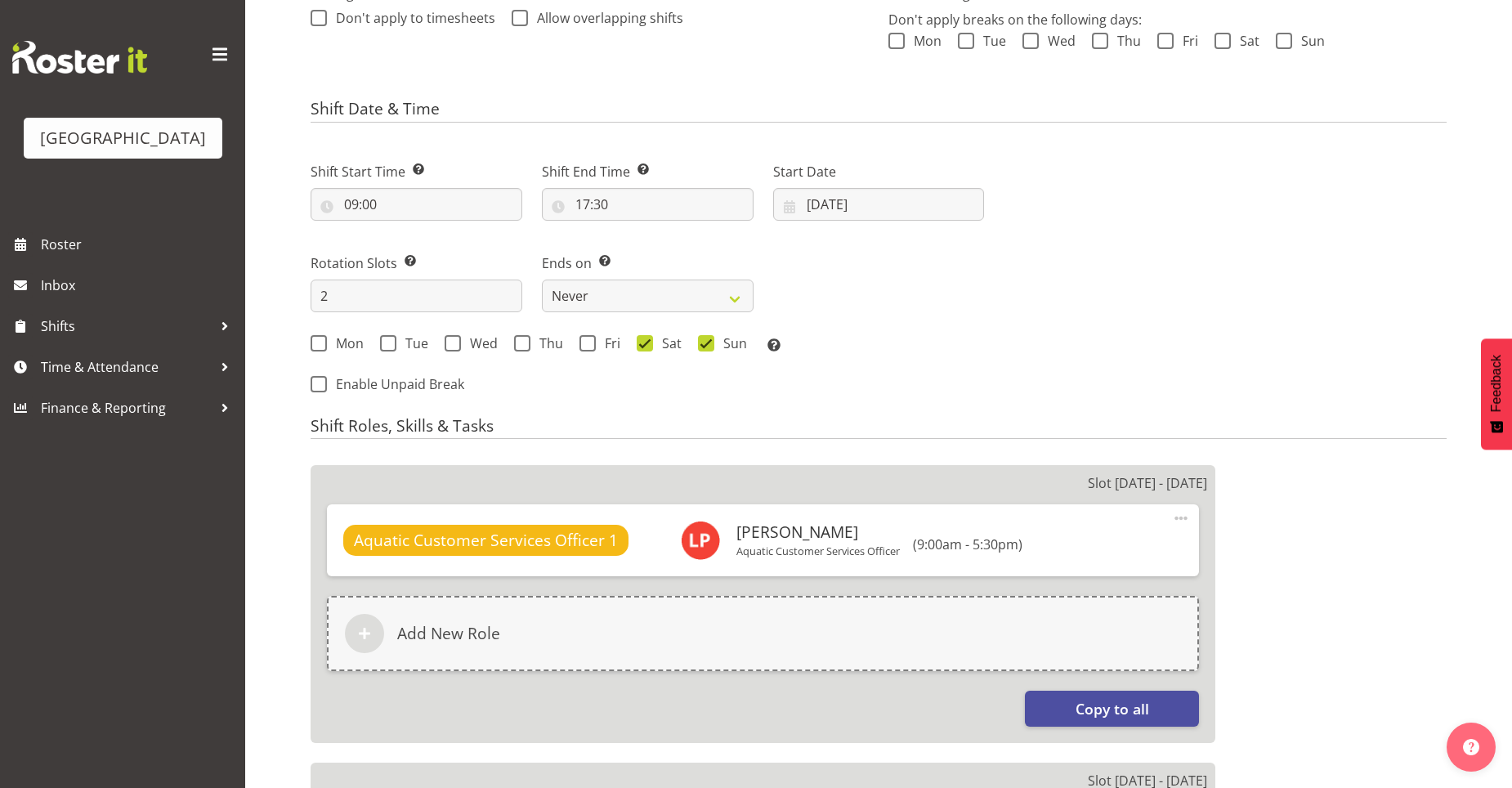
scroll to position [490, 0]
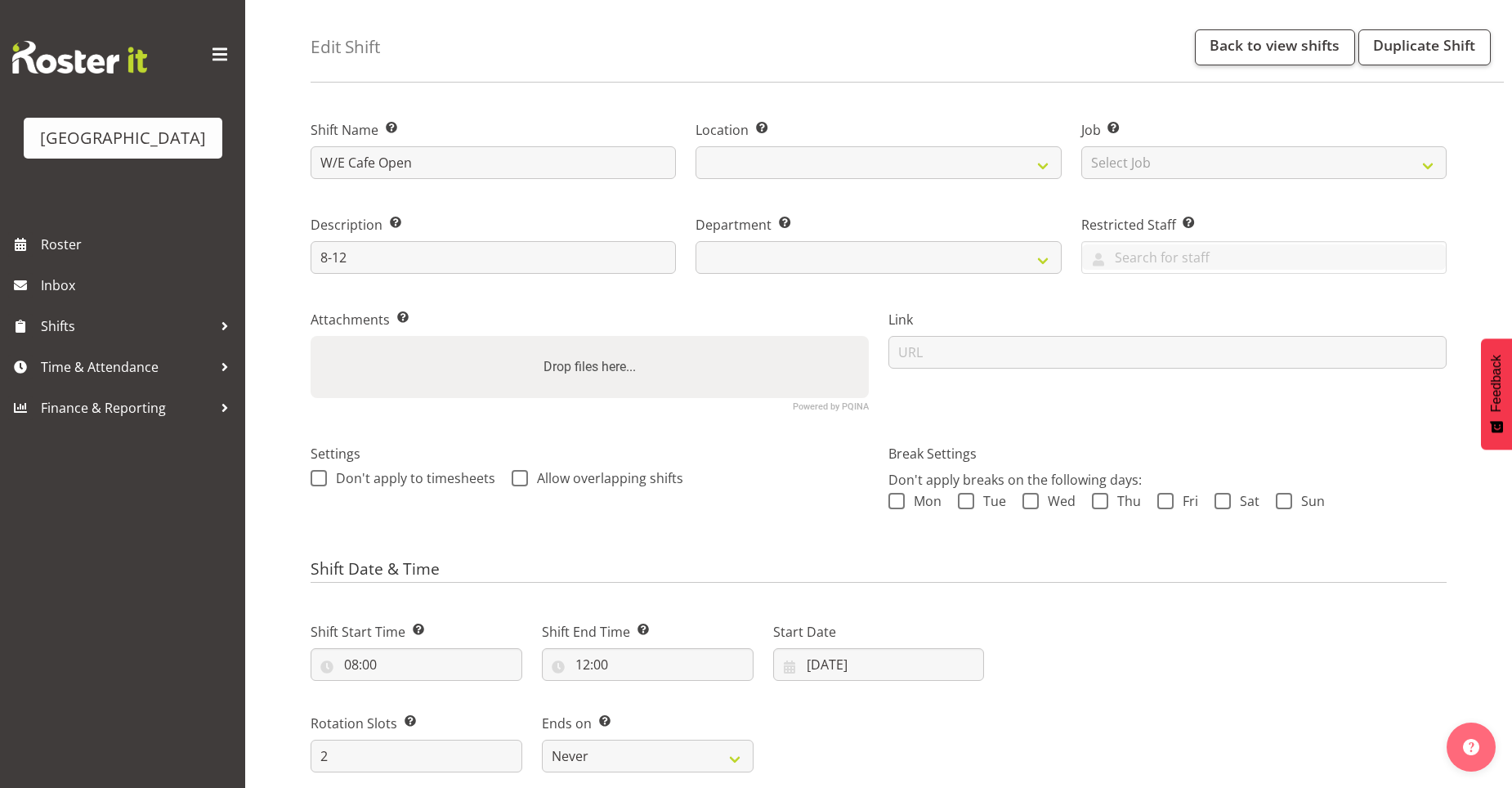
select select
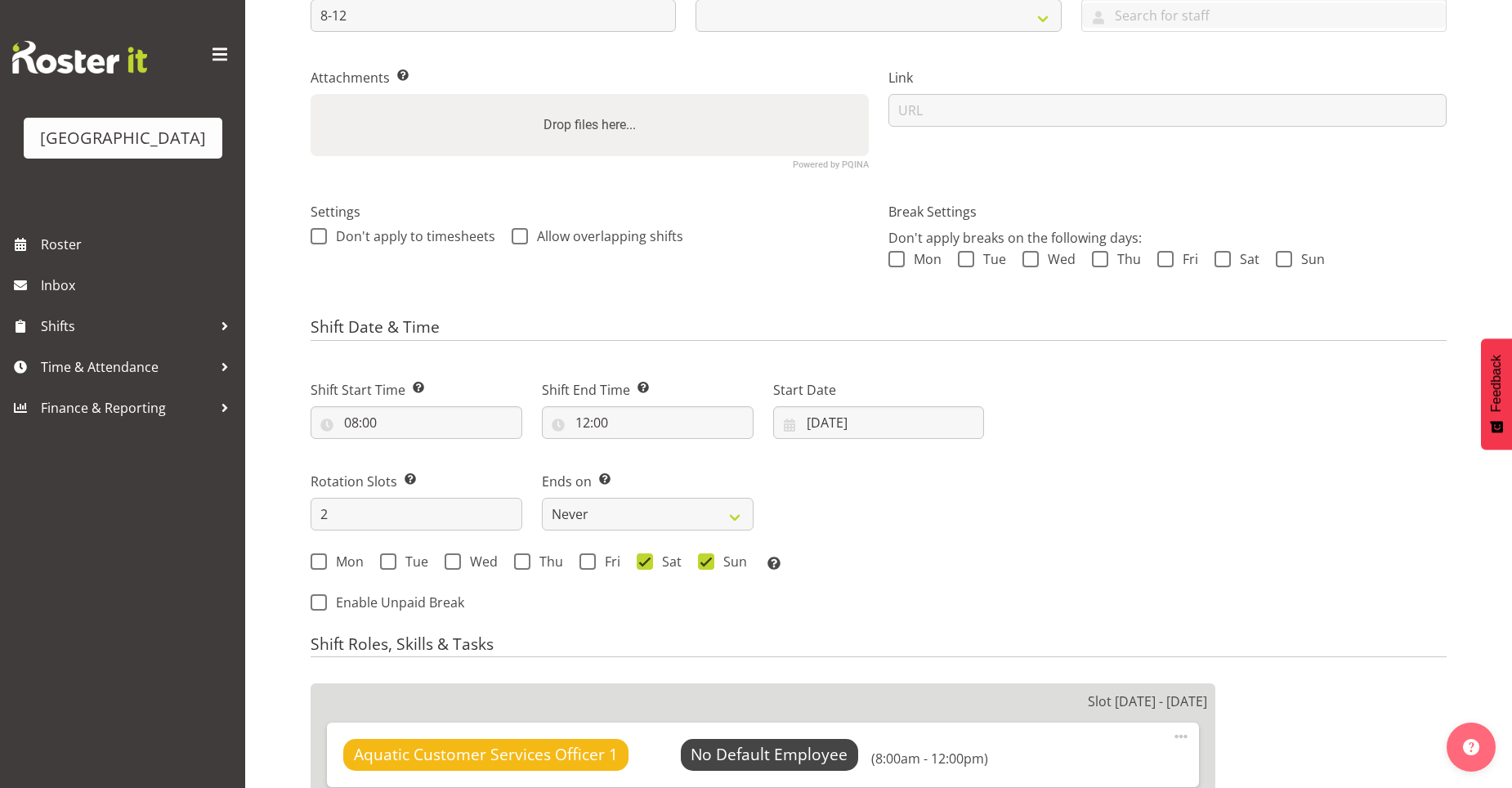
select select
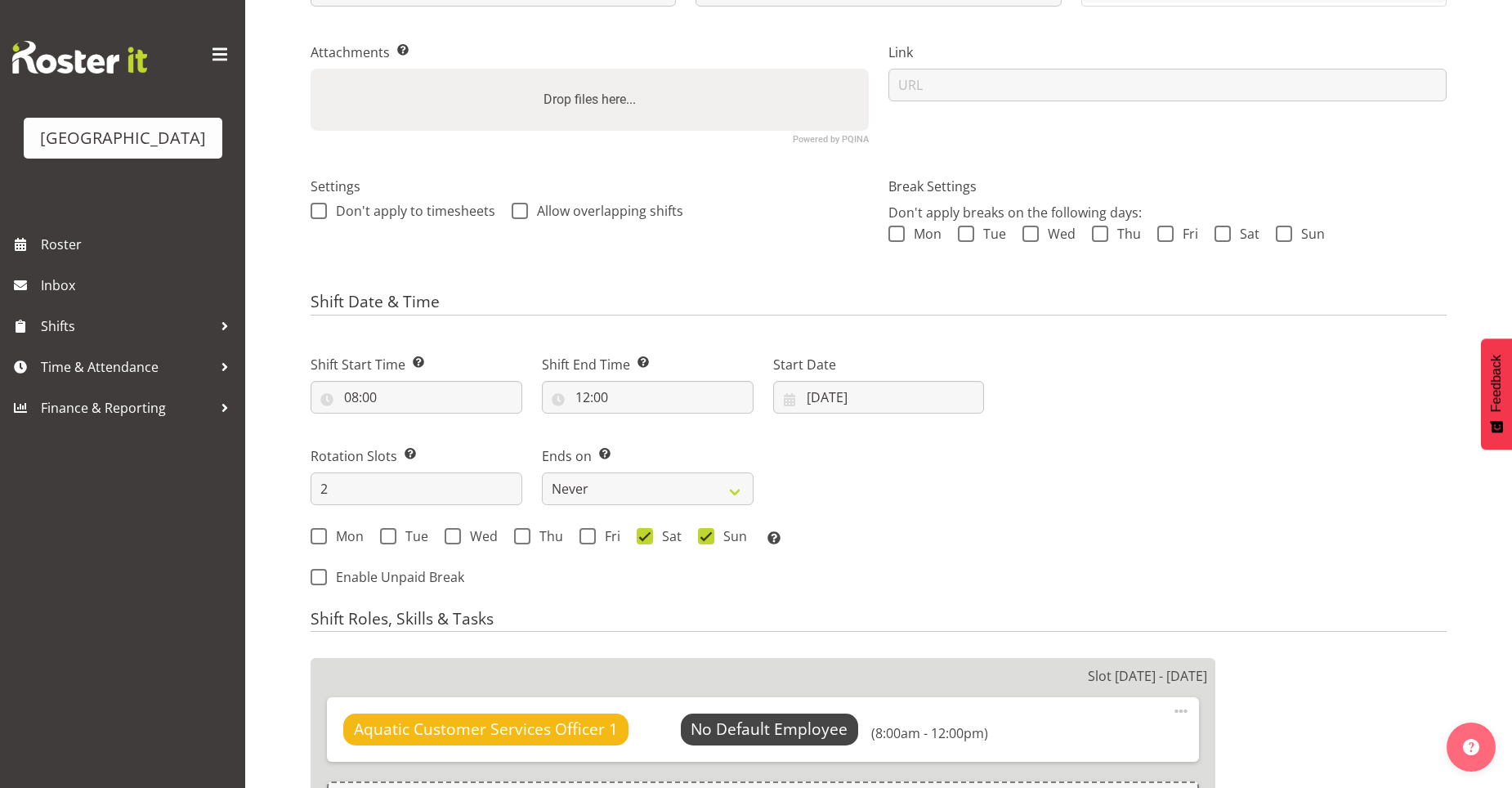
select select
select select "83"
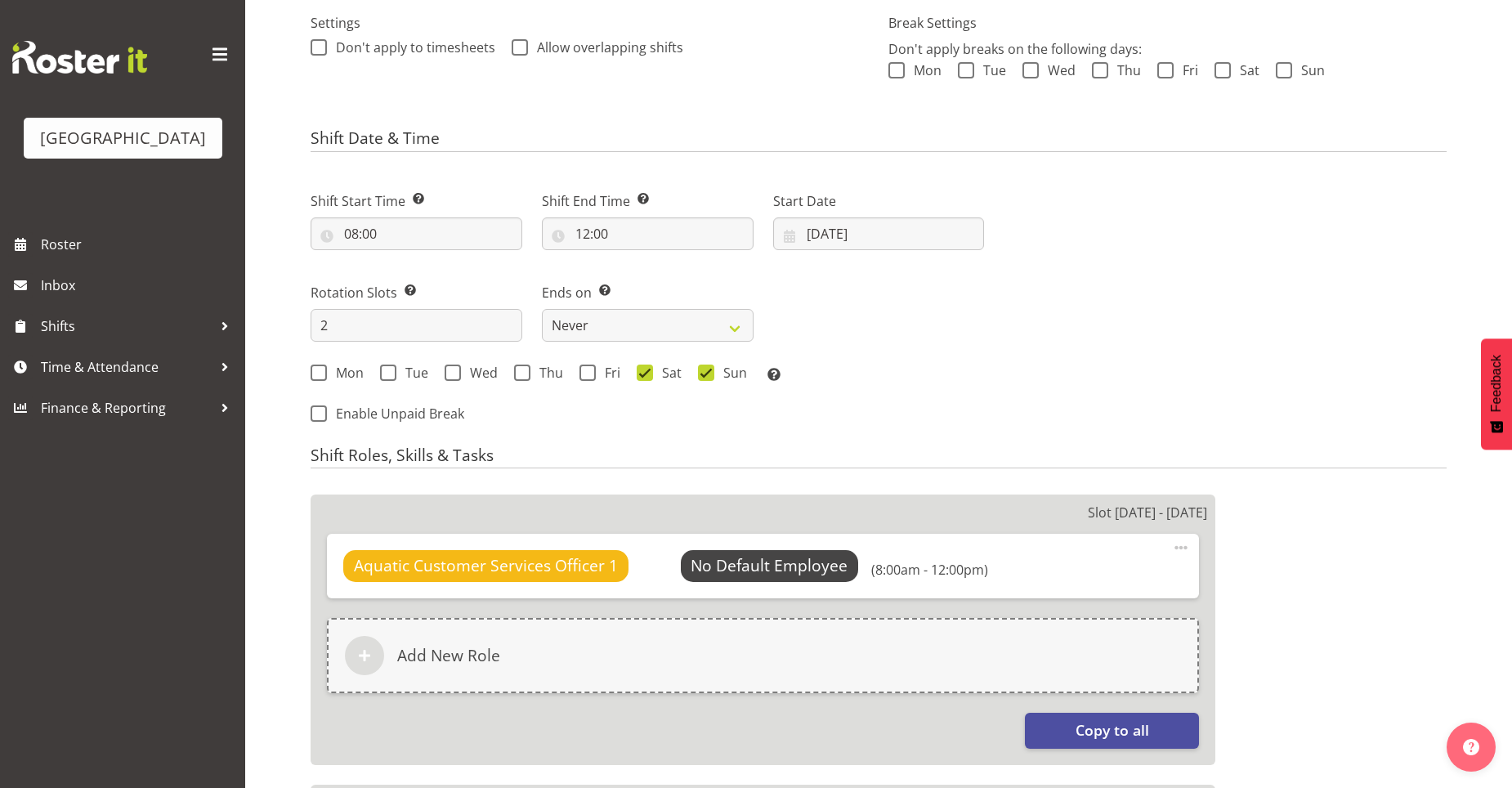
select select "116"
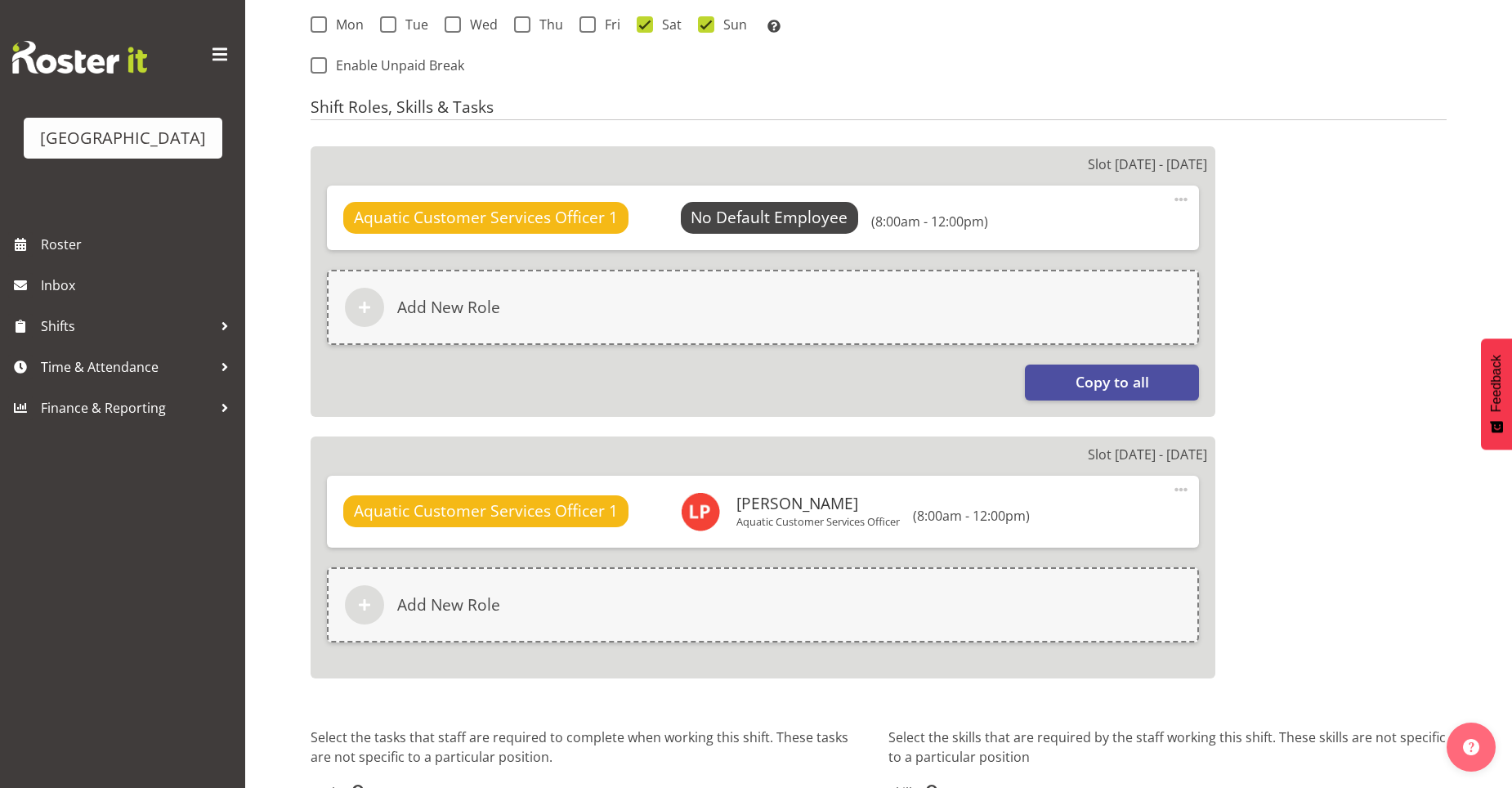
scroll to position [564, 0]
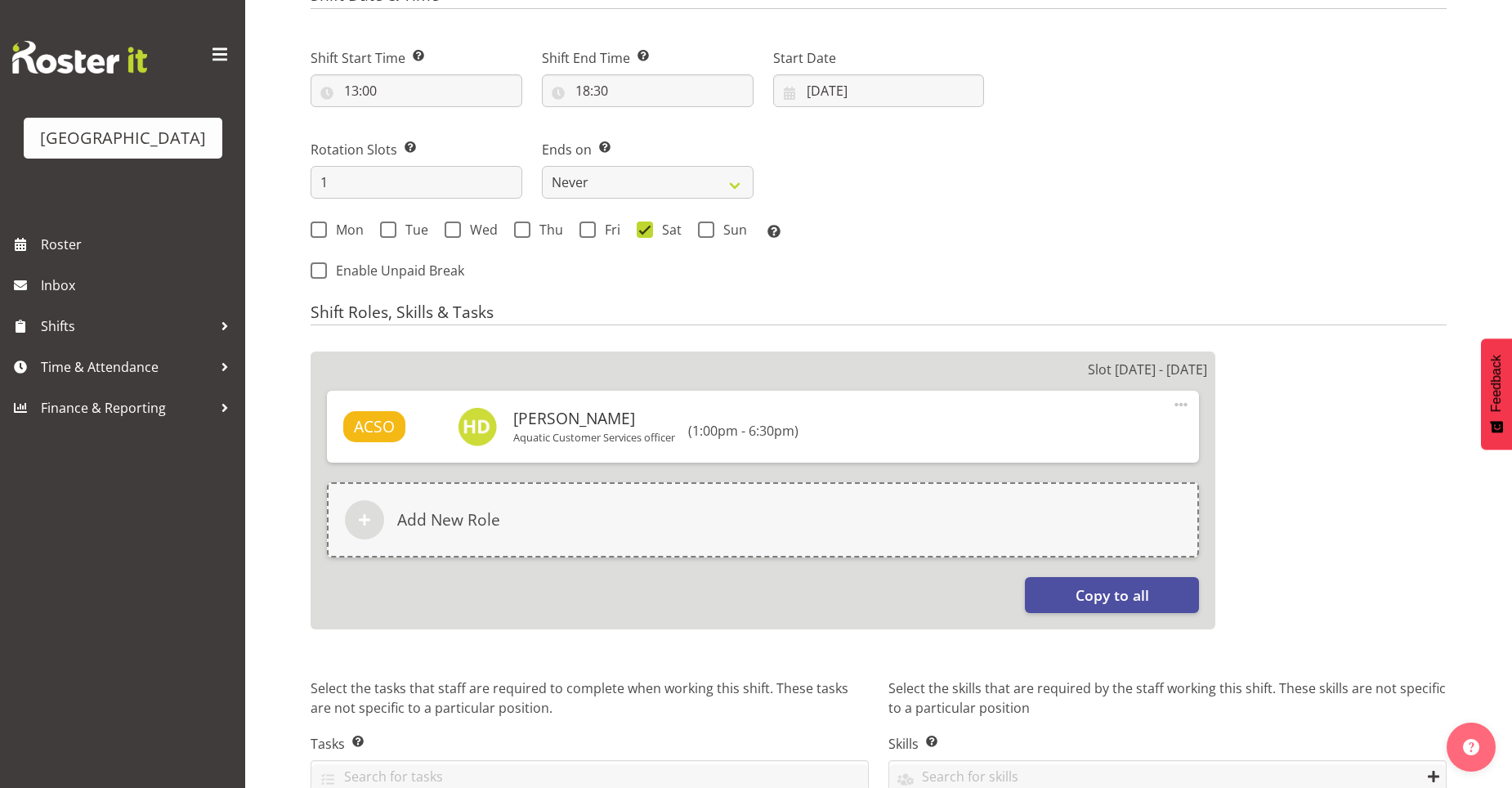
scroll to position [719, 0]
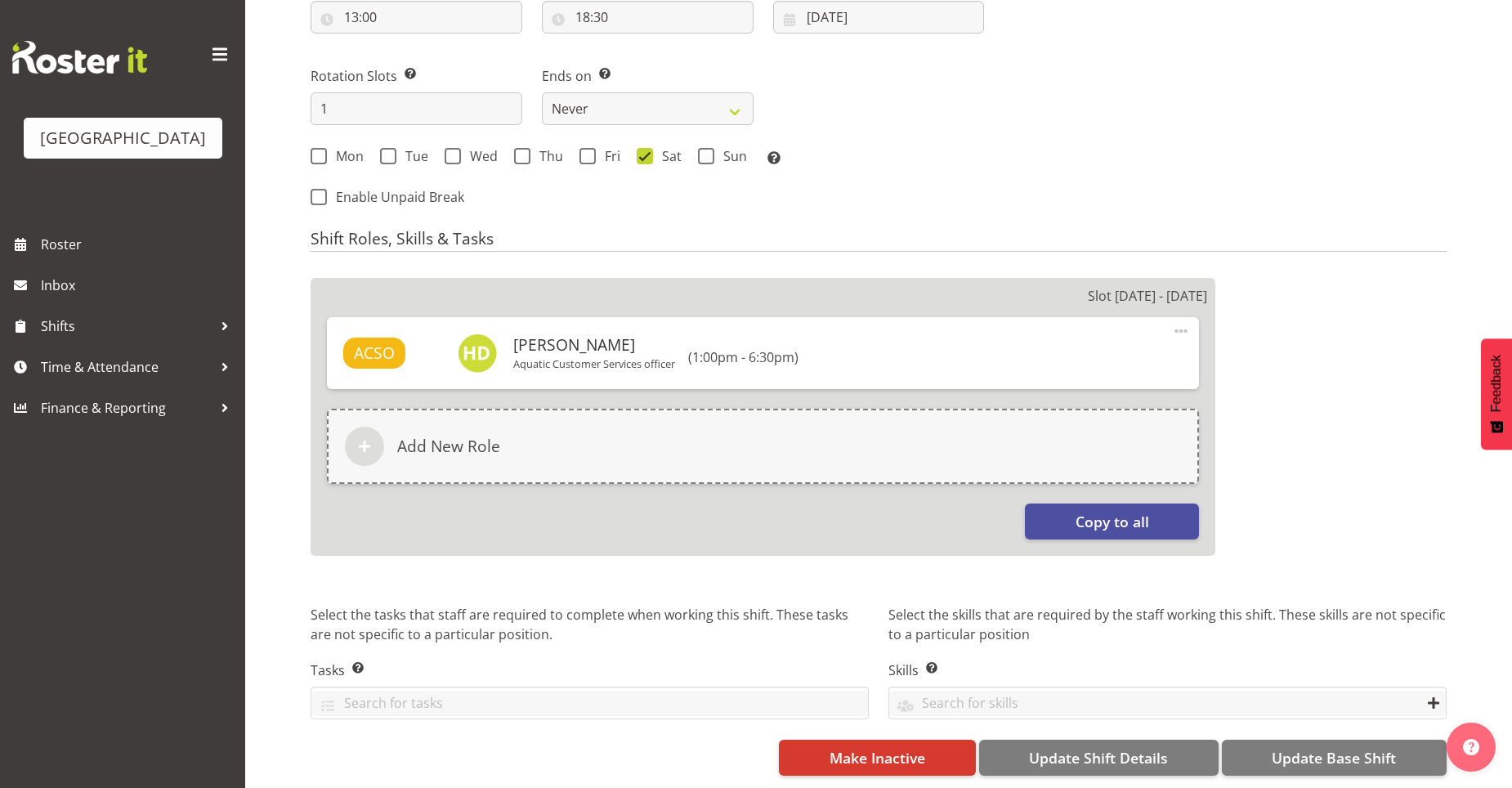
select select "116"
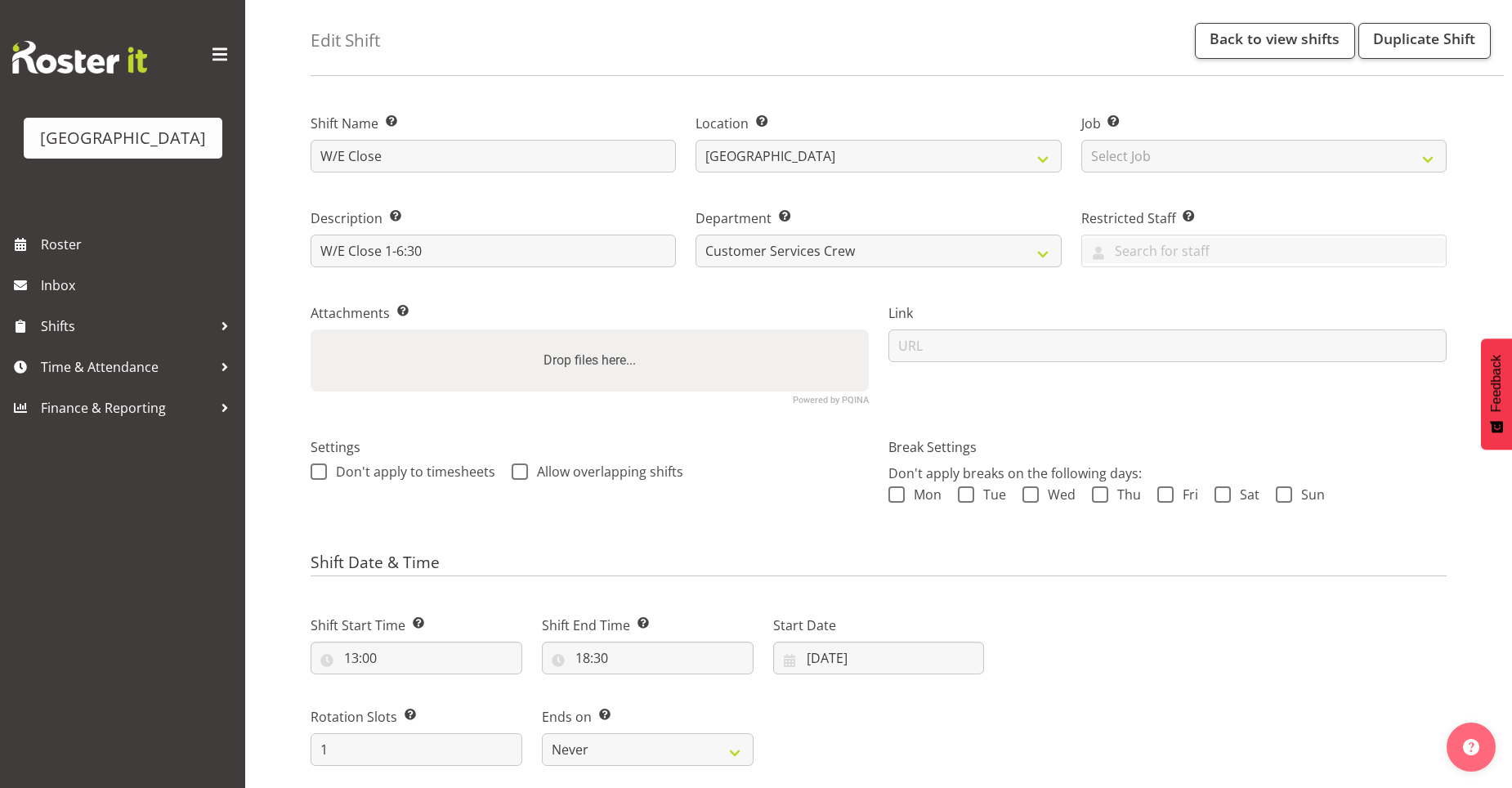
scroll to position [66, 0]
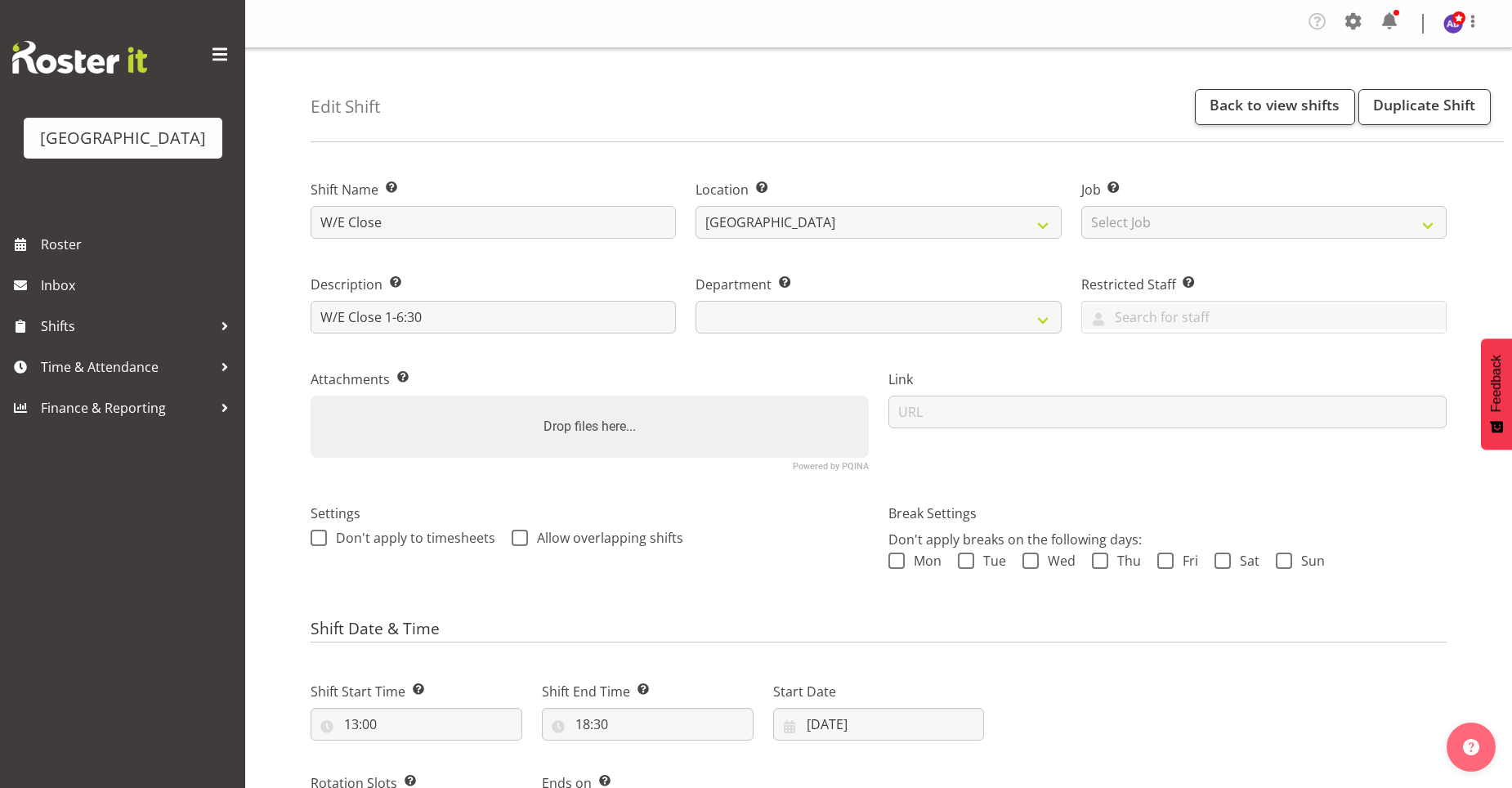
select select
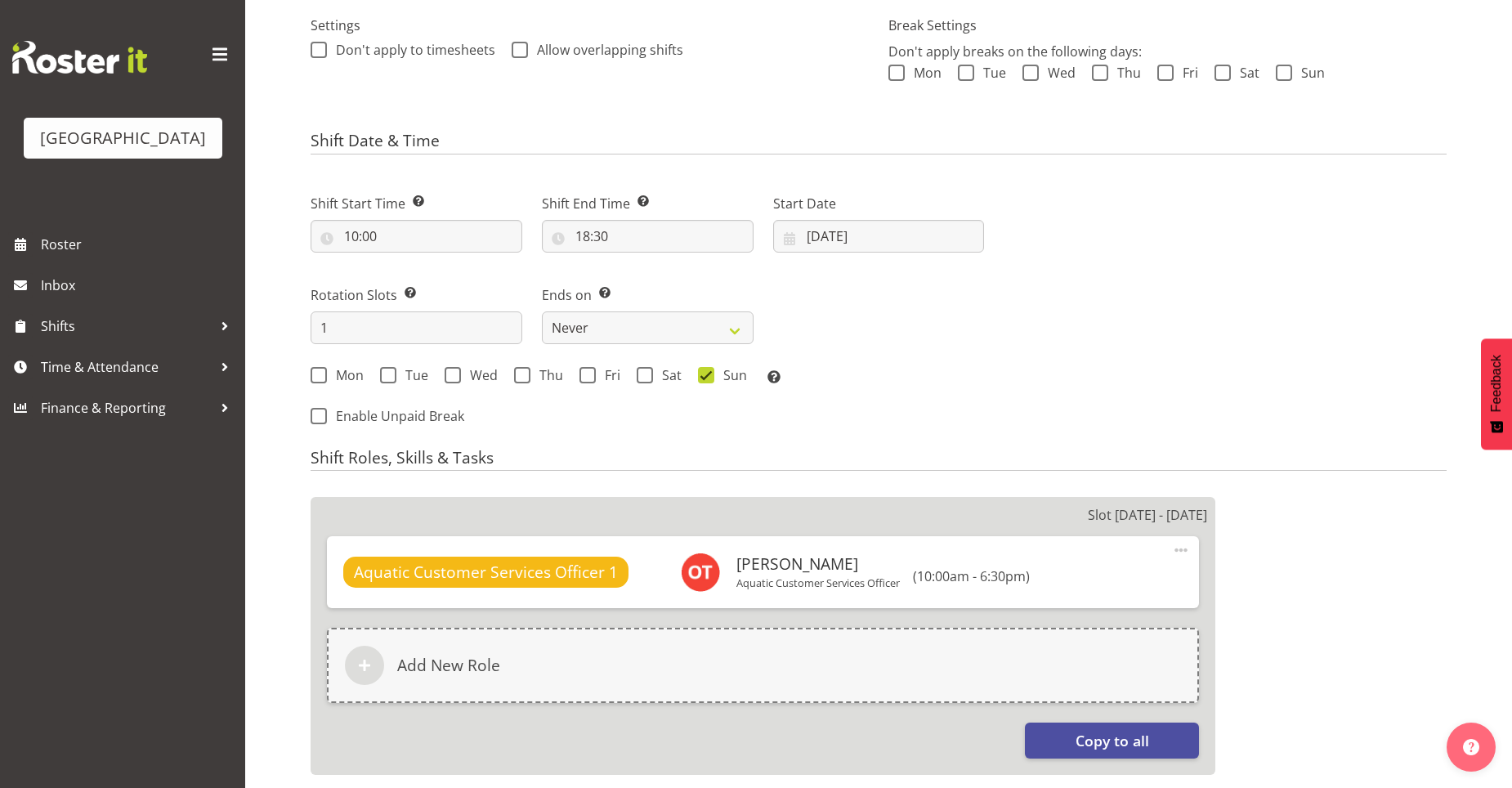
scroll to position [490, 0]
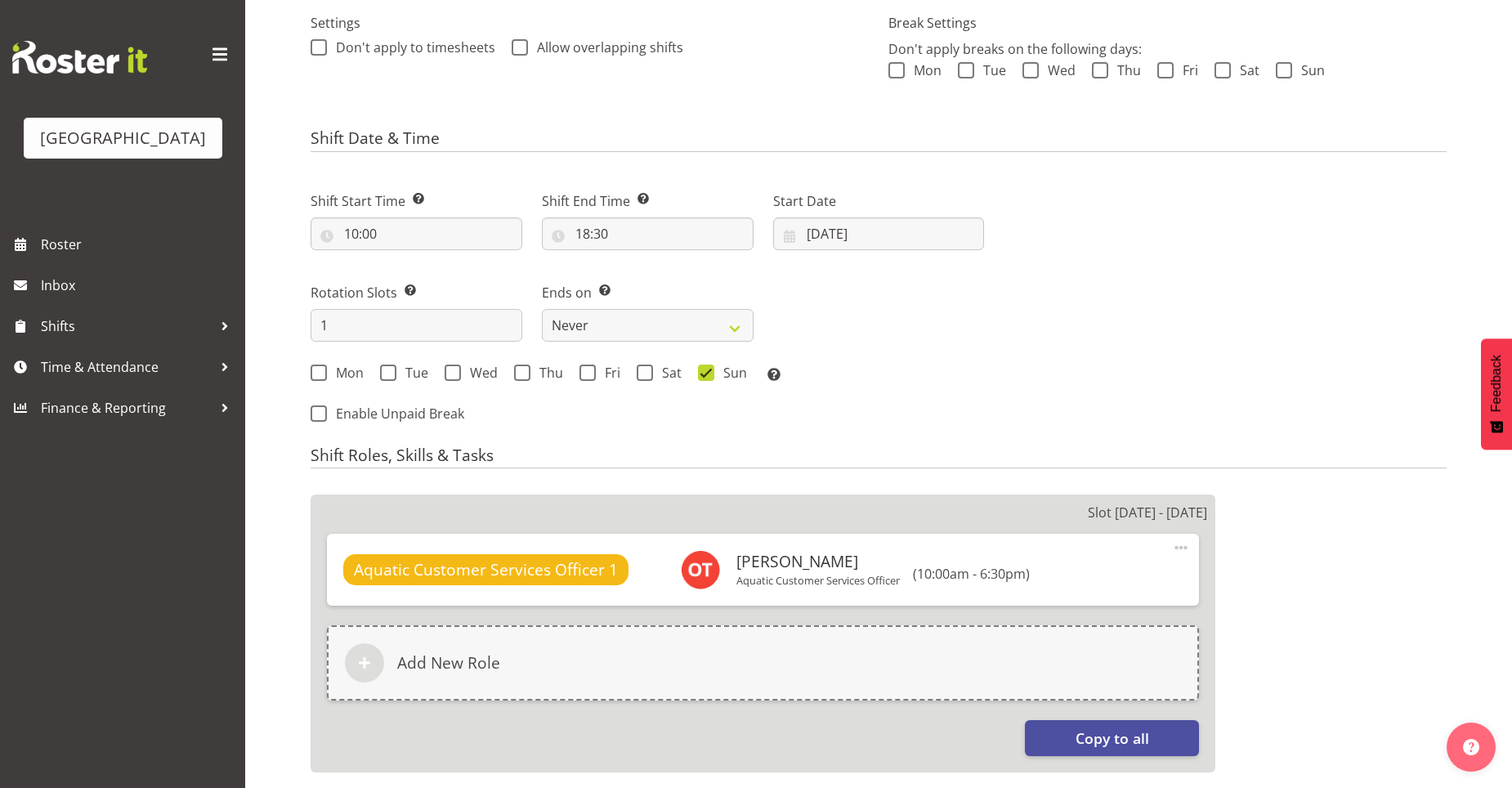
select select
select select "116"
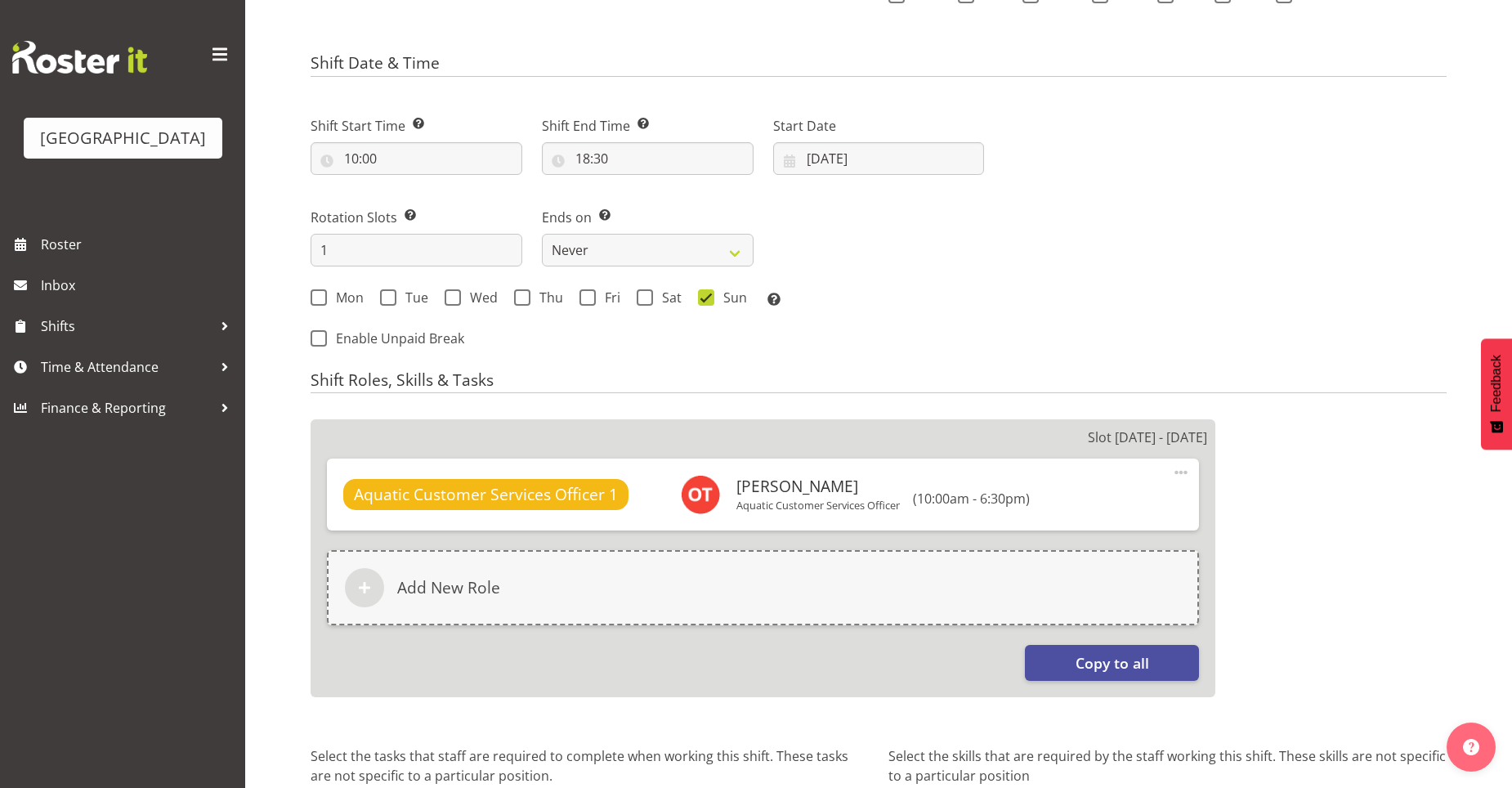
scroll to position [311, 0]
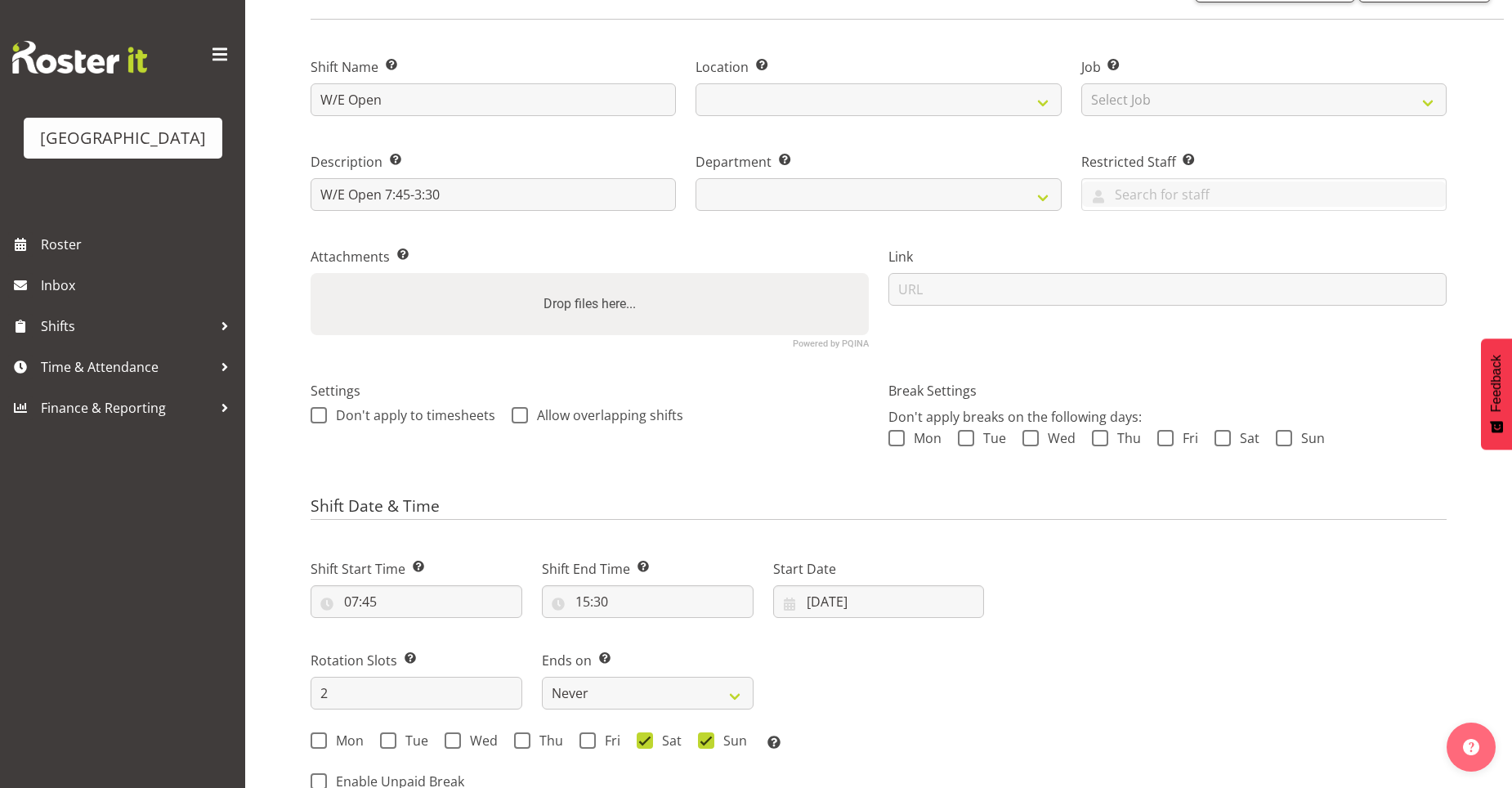
select select
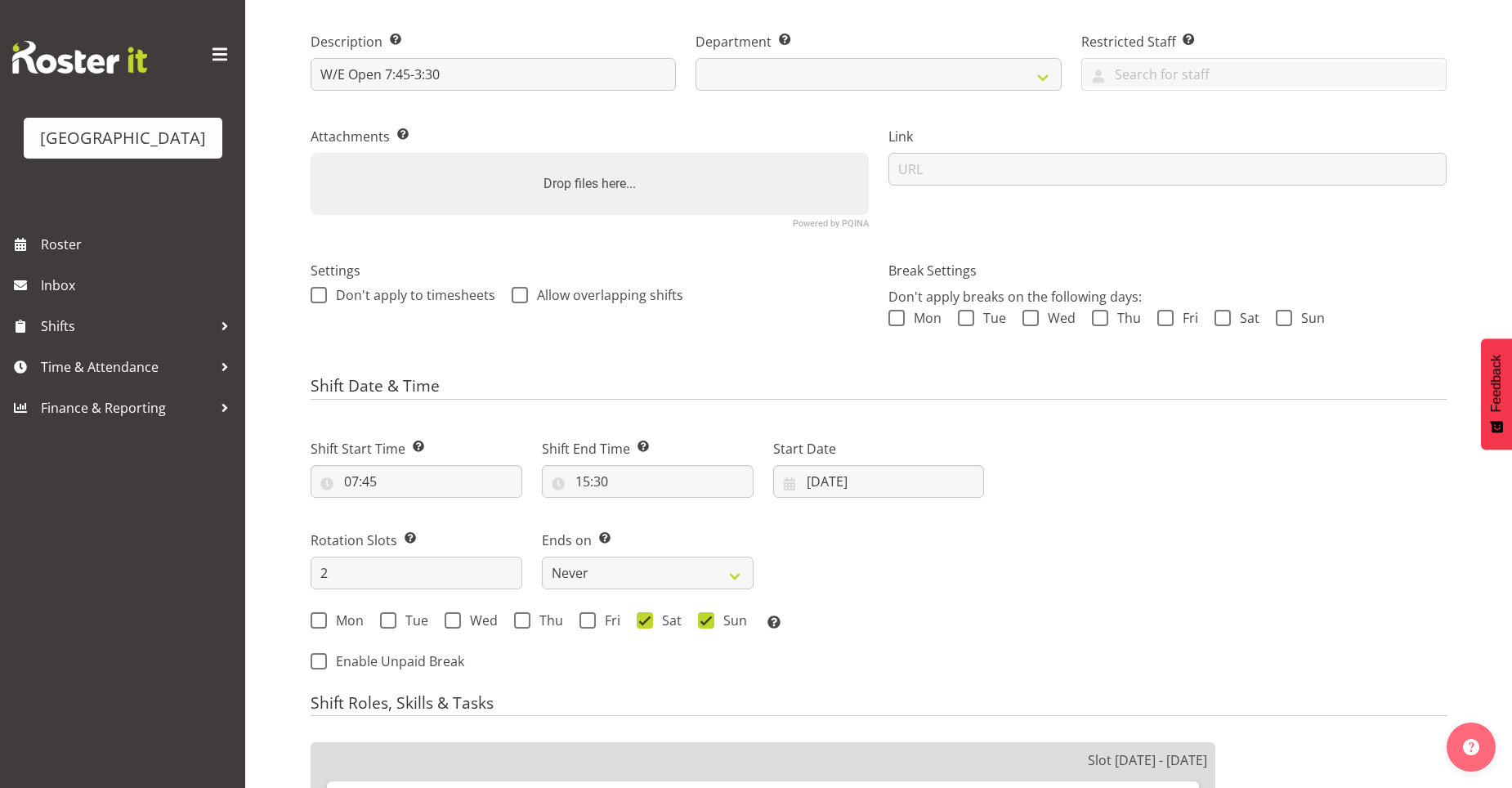
select select
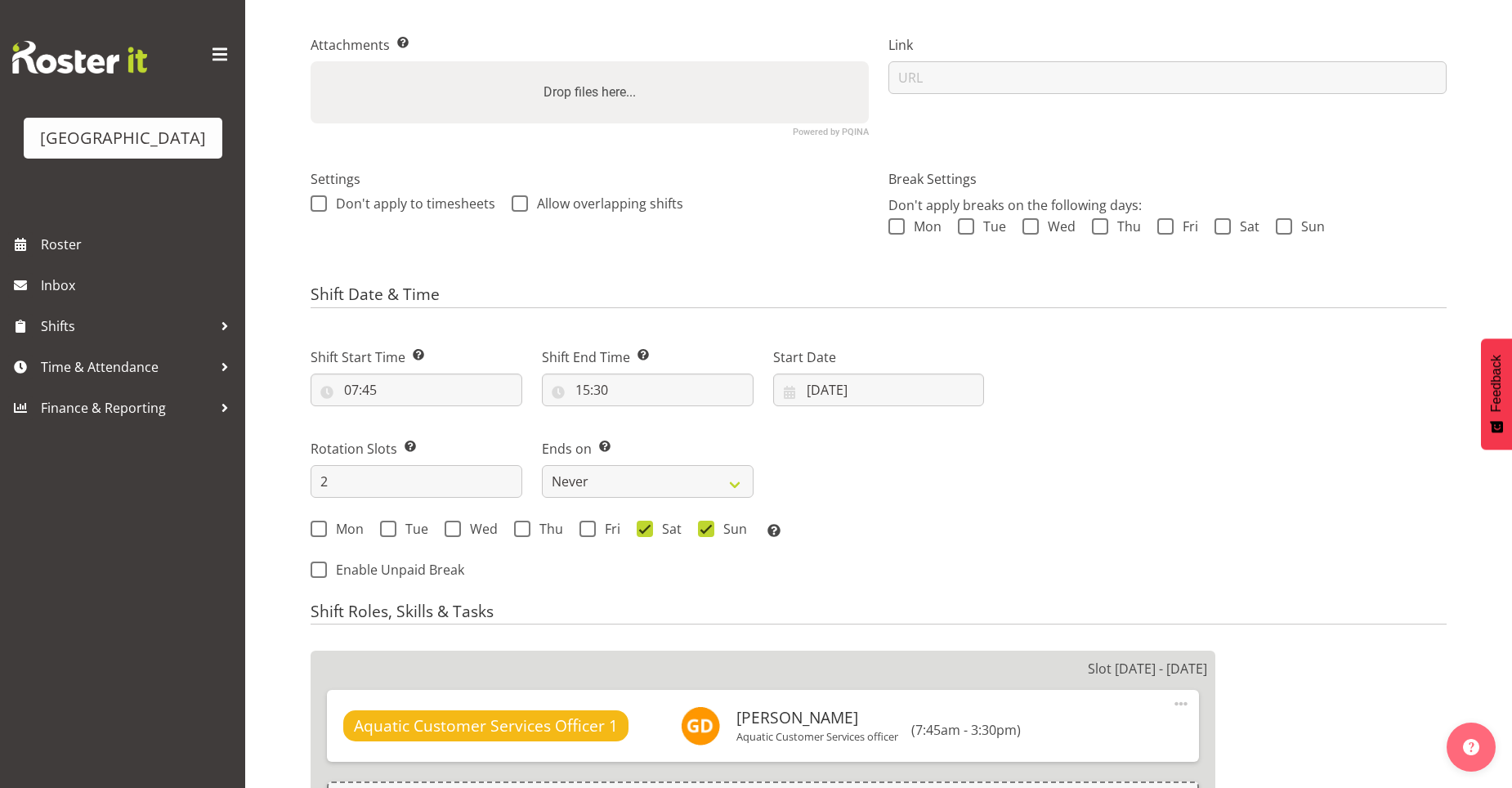
scroll to position [572, 0]
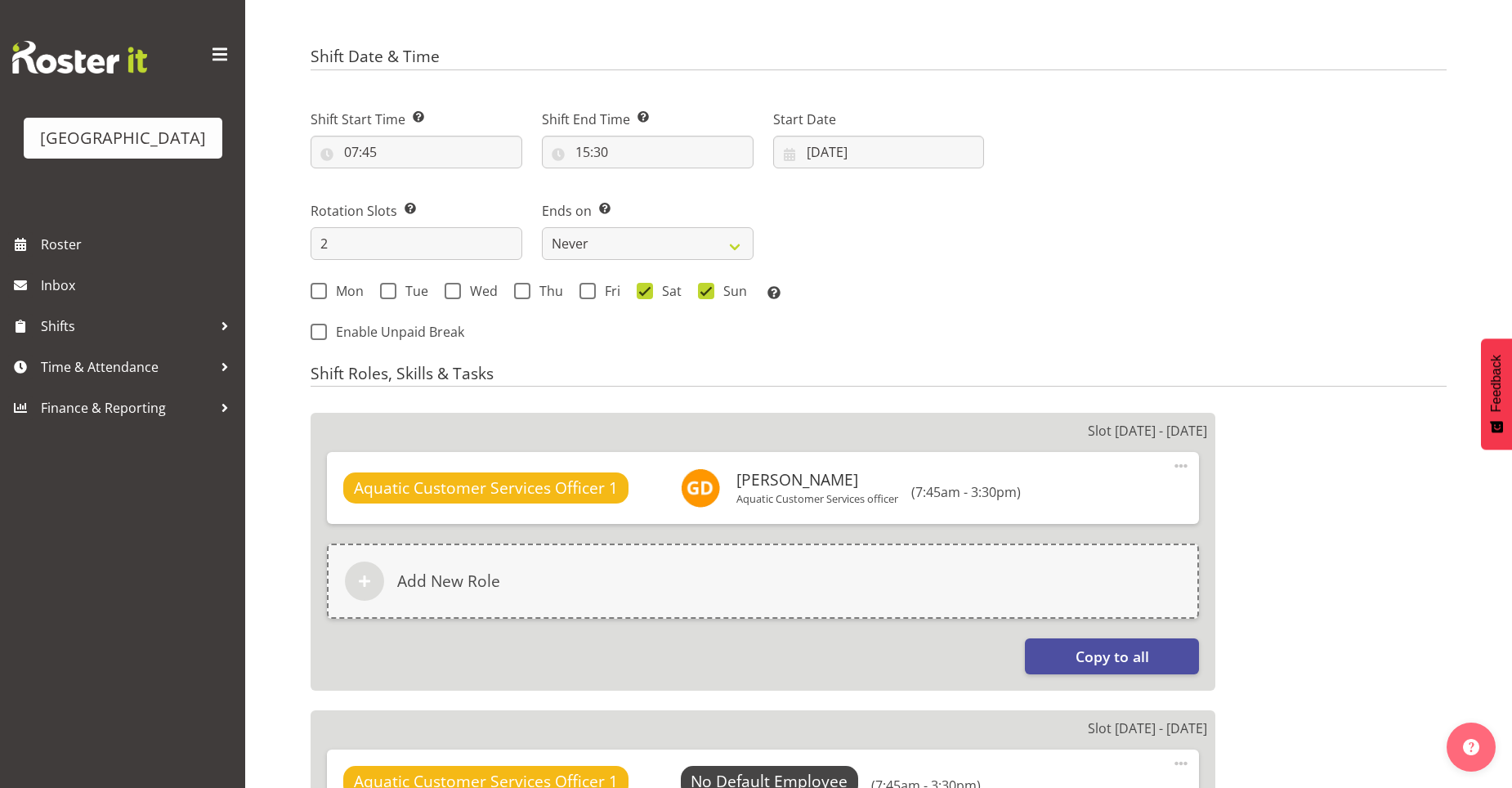
select select "116"
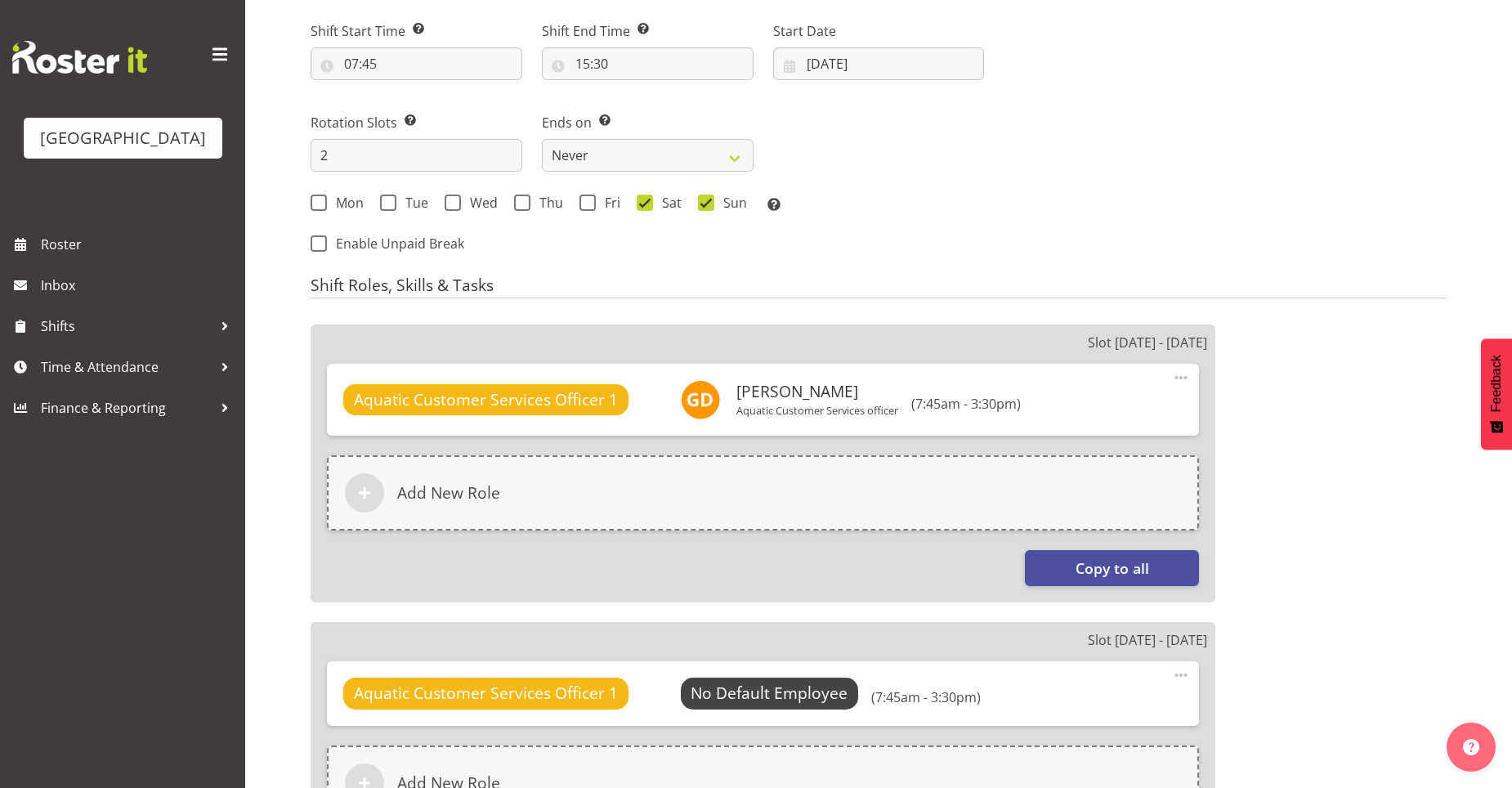
scroll to position [408, 0]
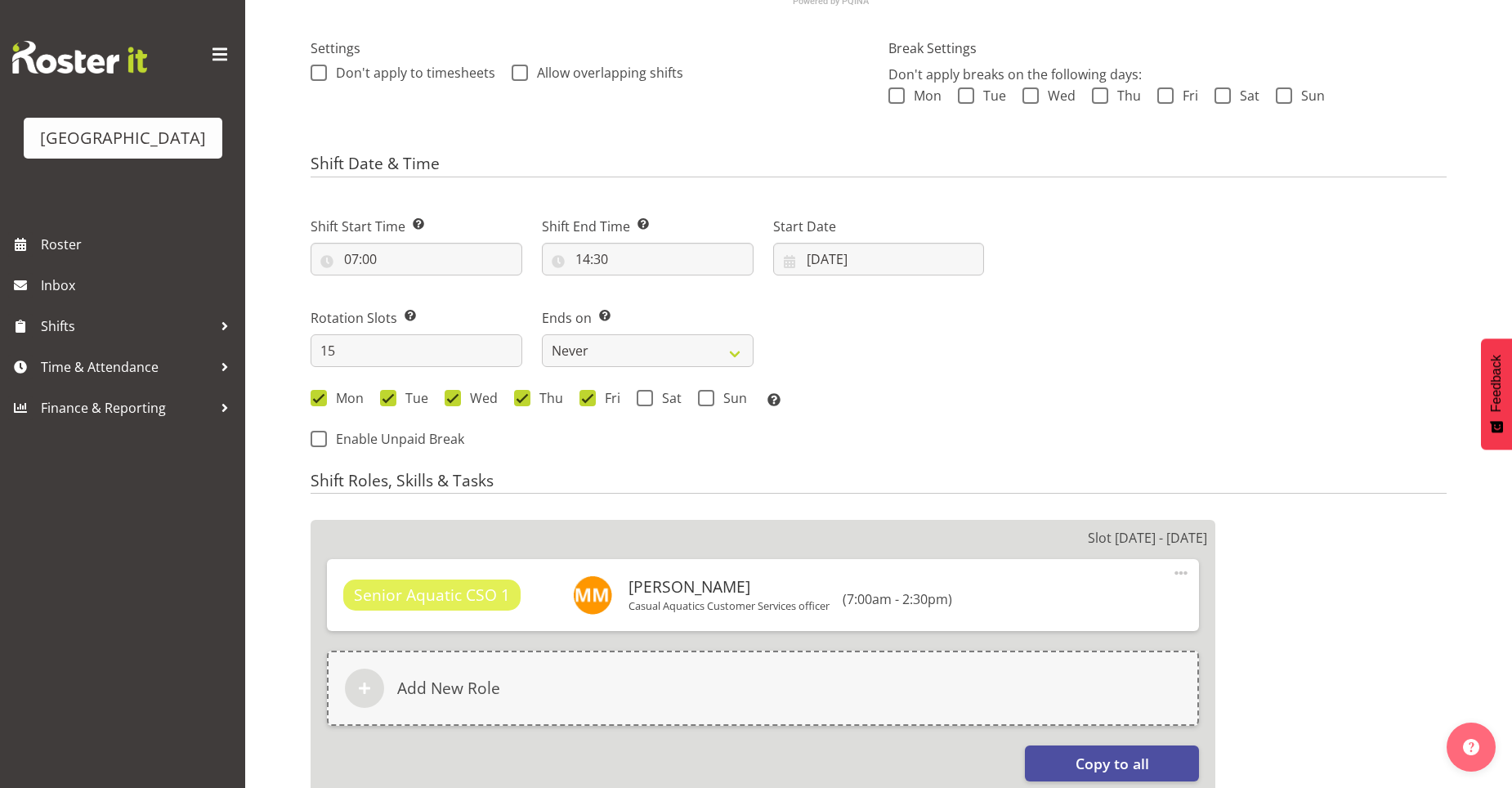
select select
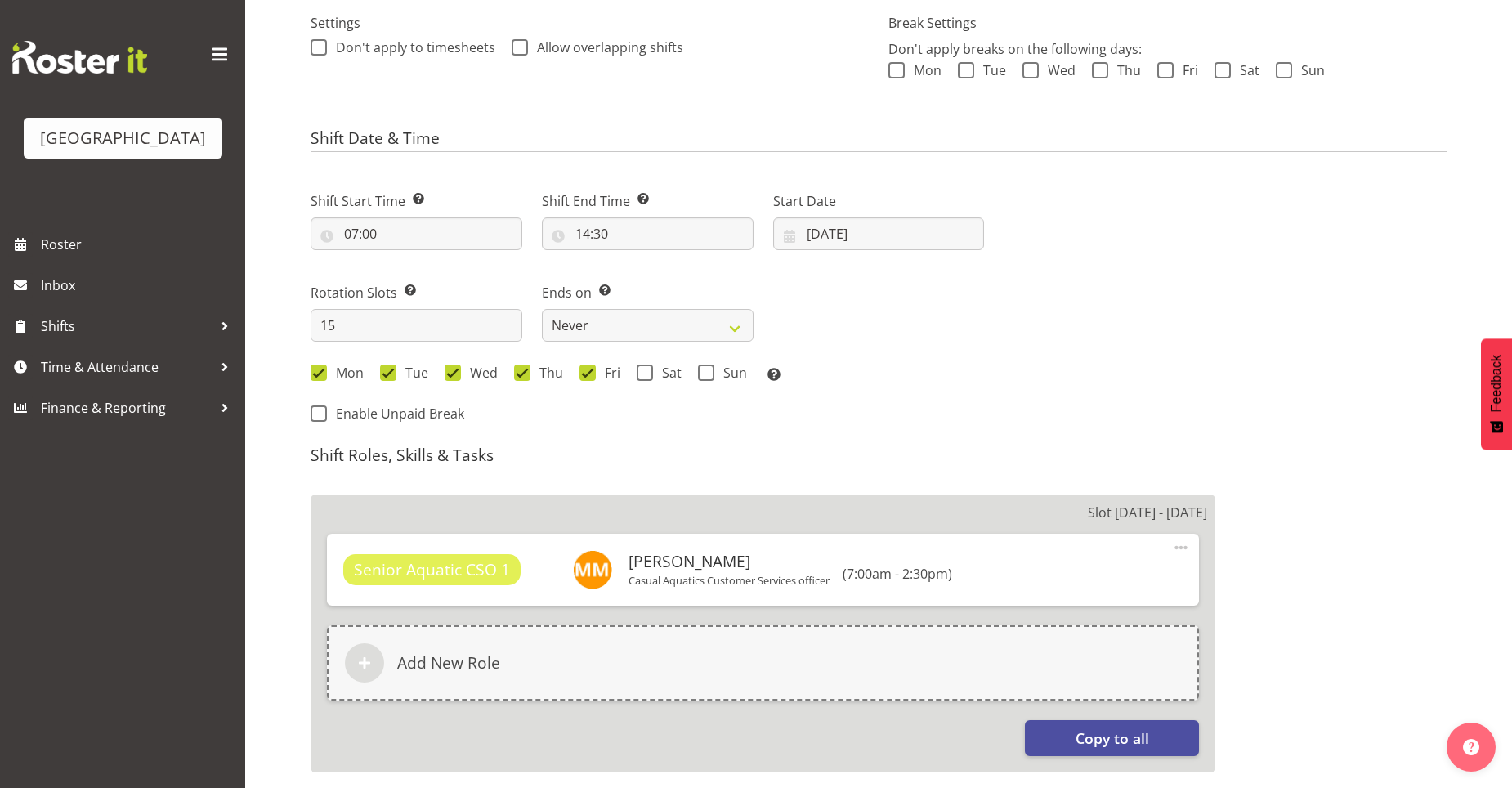
select select
select select "116"
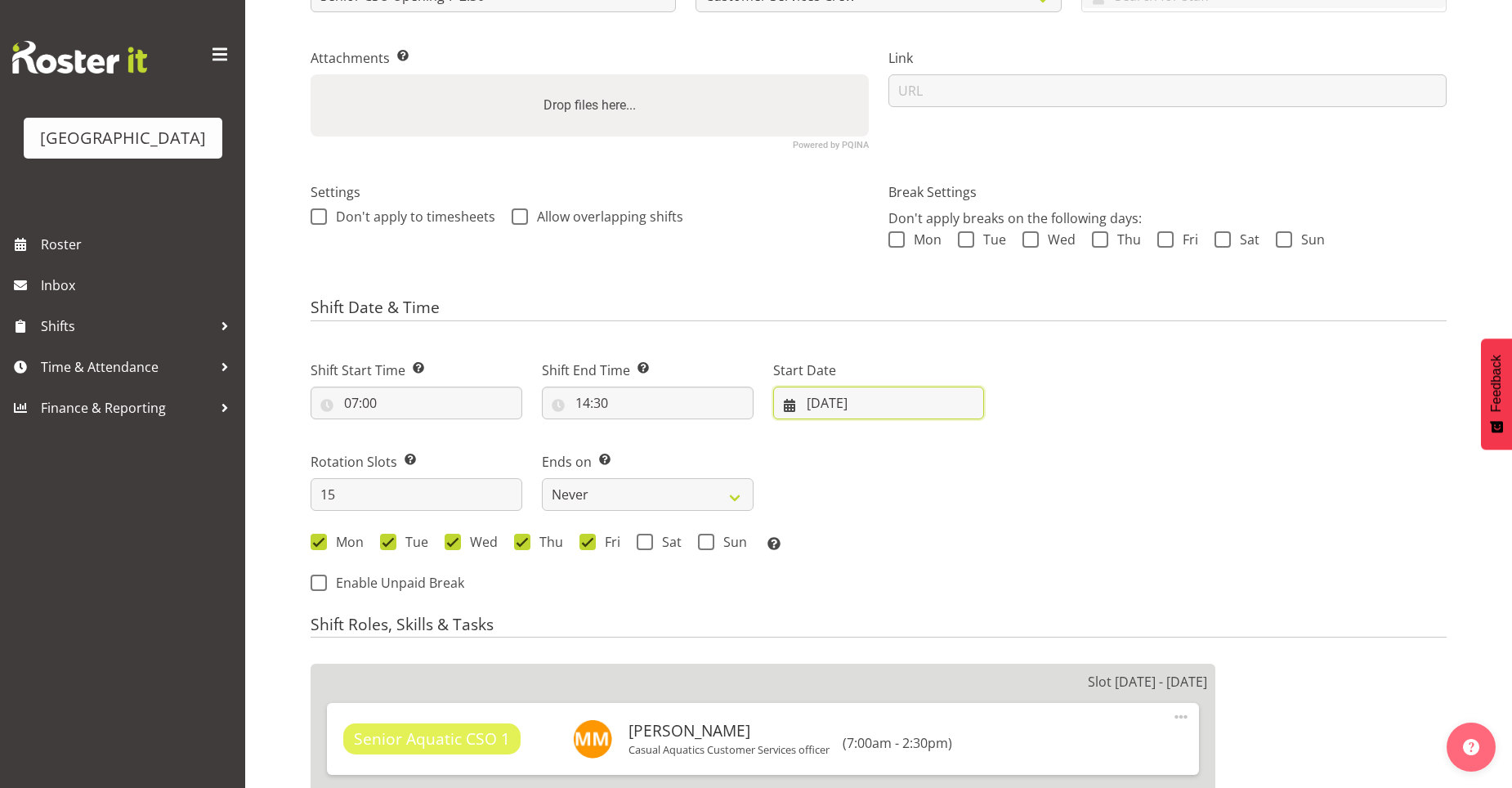
click at [827, 400] on input "[DATE]" at bounding box center [879, 403] width 212 height 33
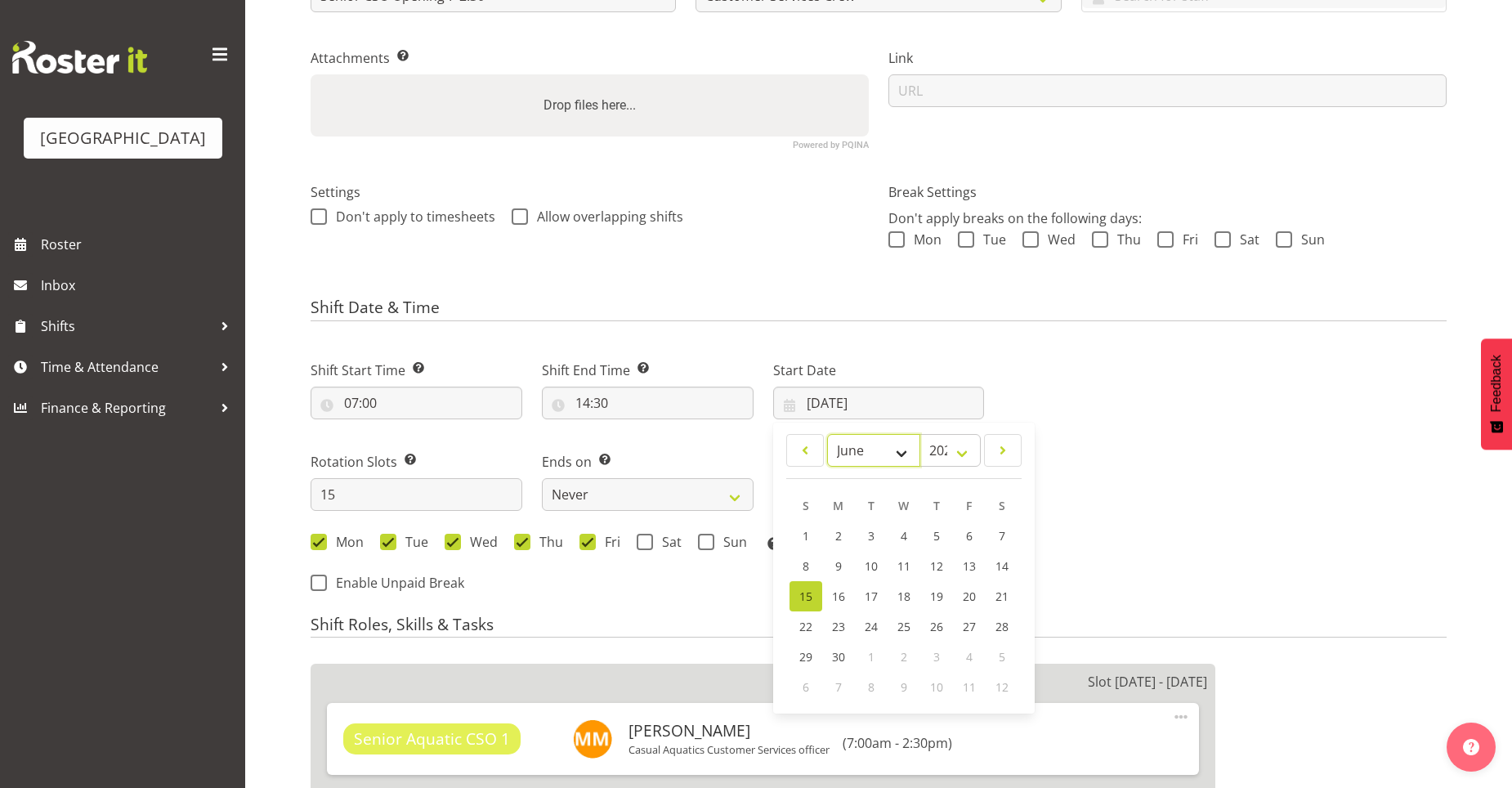
click at [897, 458] on select "January February March April May June July August September October November De…" at bounding box center [874, 451] width 94 height 33
select select "8"
click at [827, 434] on select "January February March April May June July August September October November De…" at bounding box center [874, 451] width 94 height 33
click at [833, 531] on link "1" at bounding box center [838, 536] width 33 height 32
type input "01/09/2025"
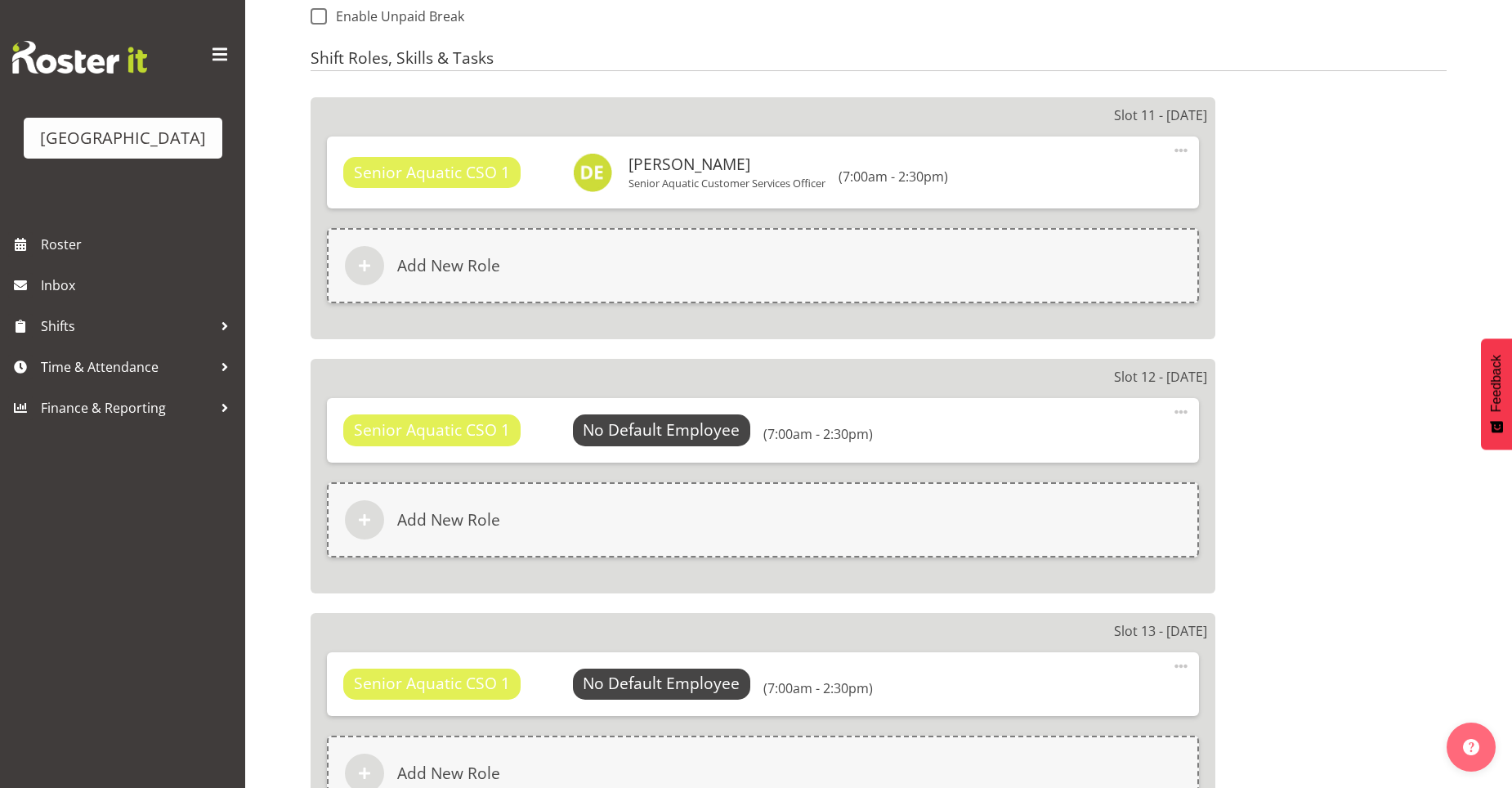
scroll to position [894, 0]
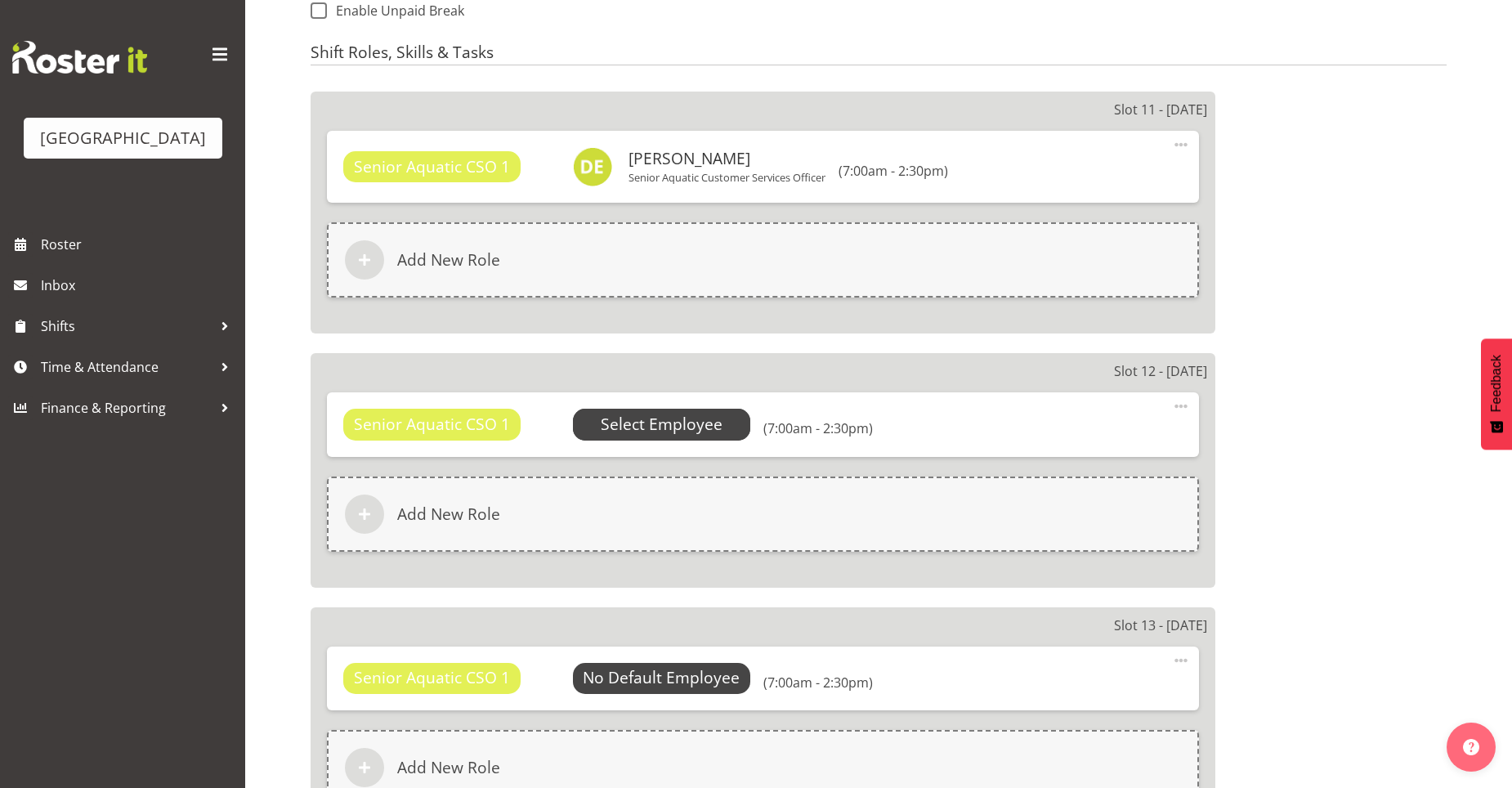
click at [702, 430] on span "Select Employee" at bounding box center [661, 424] width 122 height 23
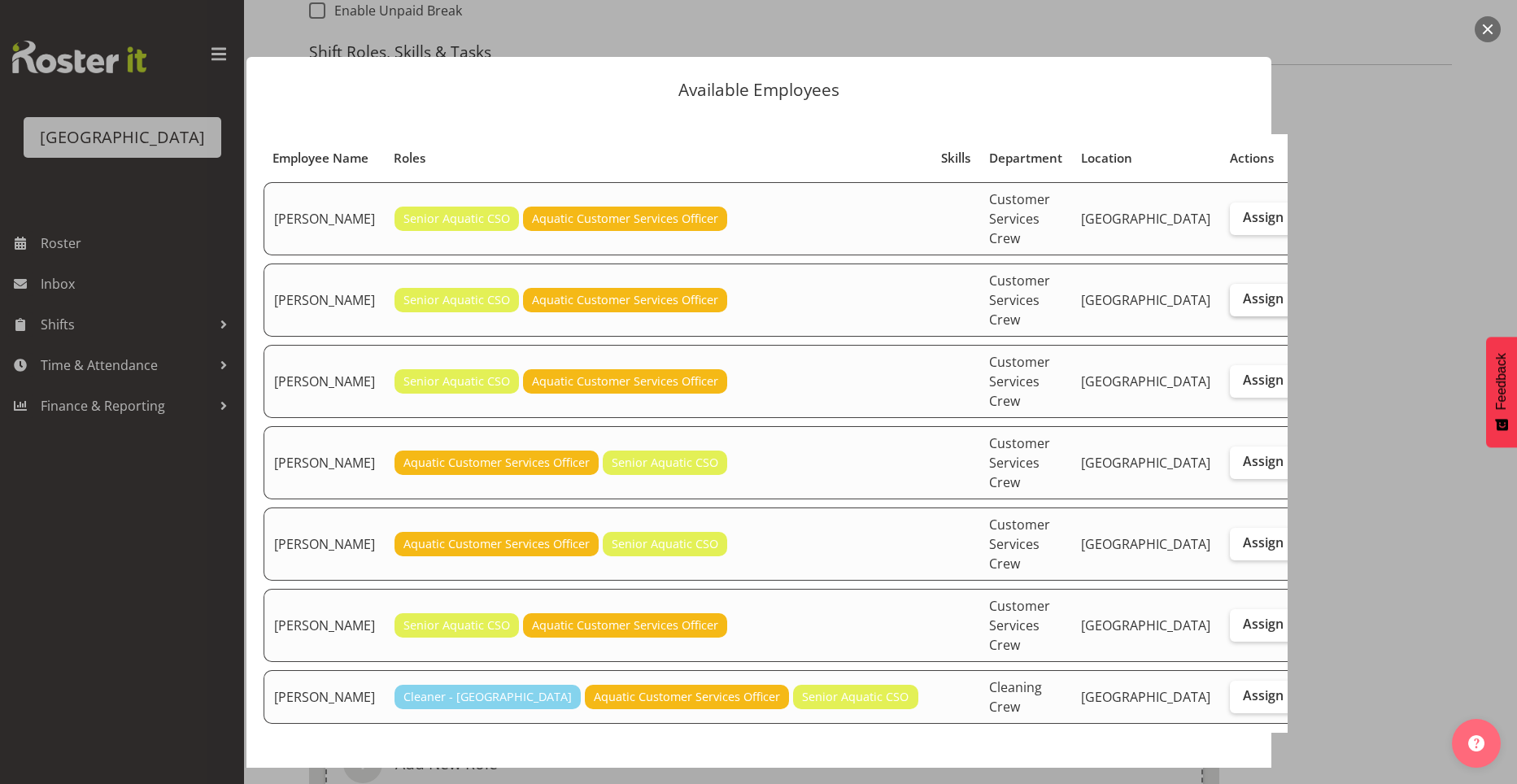
click at [1243, 290] on span "Assign" at bounding box center [1263, 298] width 40 height 16
click at [1230, 293] on input "Assign" at bounding box center [1235, 299] width 10 height 10
checkbox input "true"
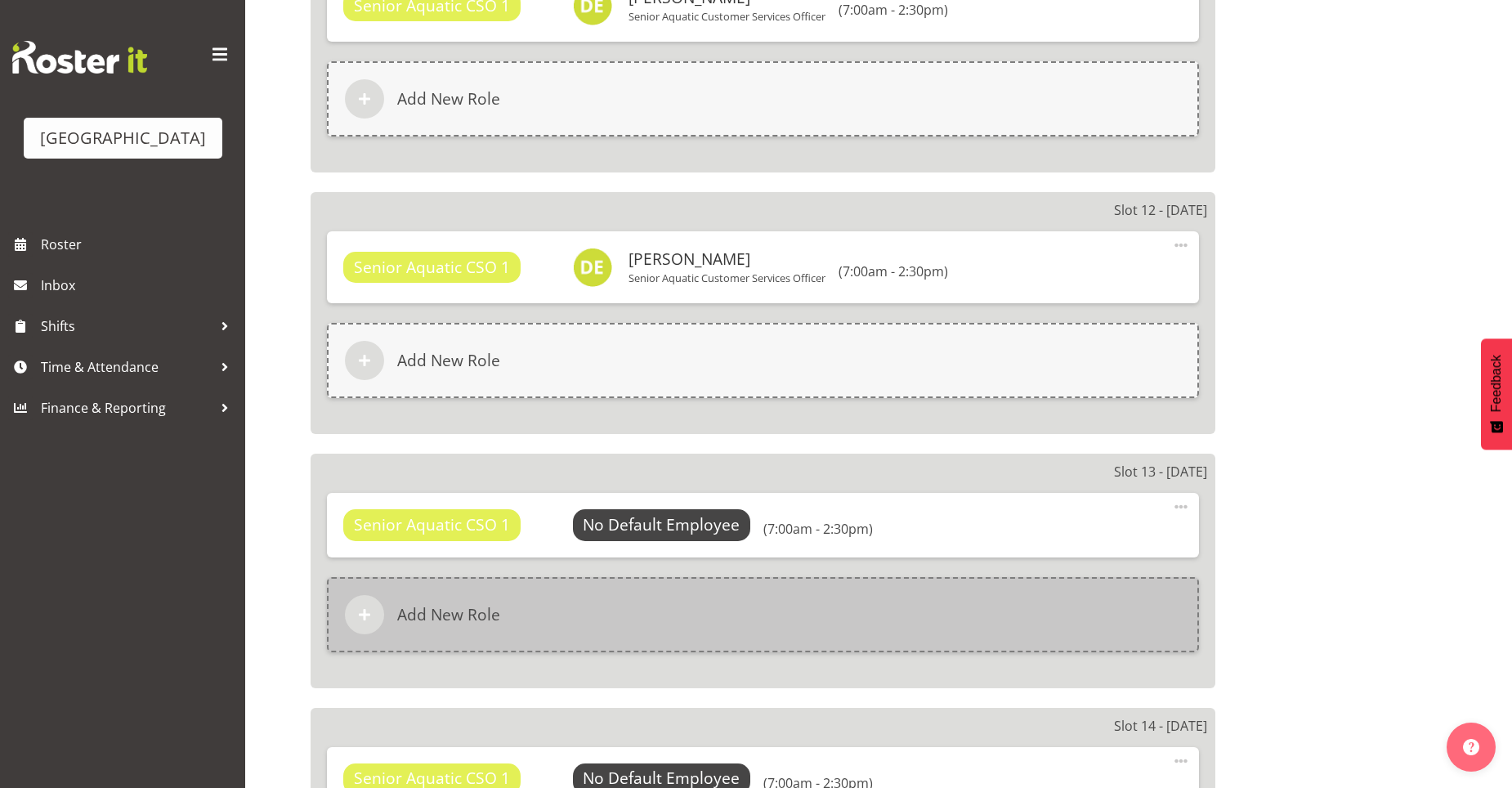
scroll to position [1057, 0]
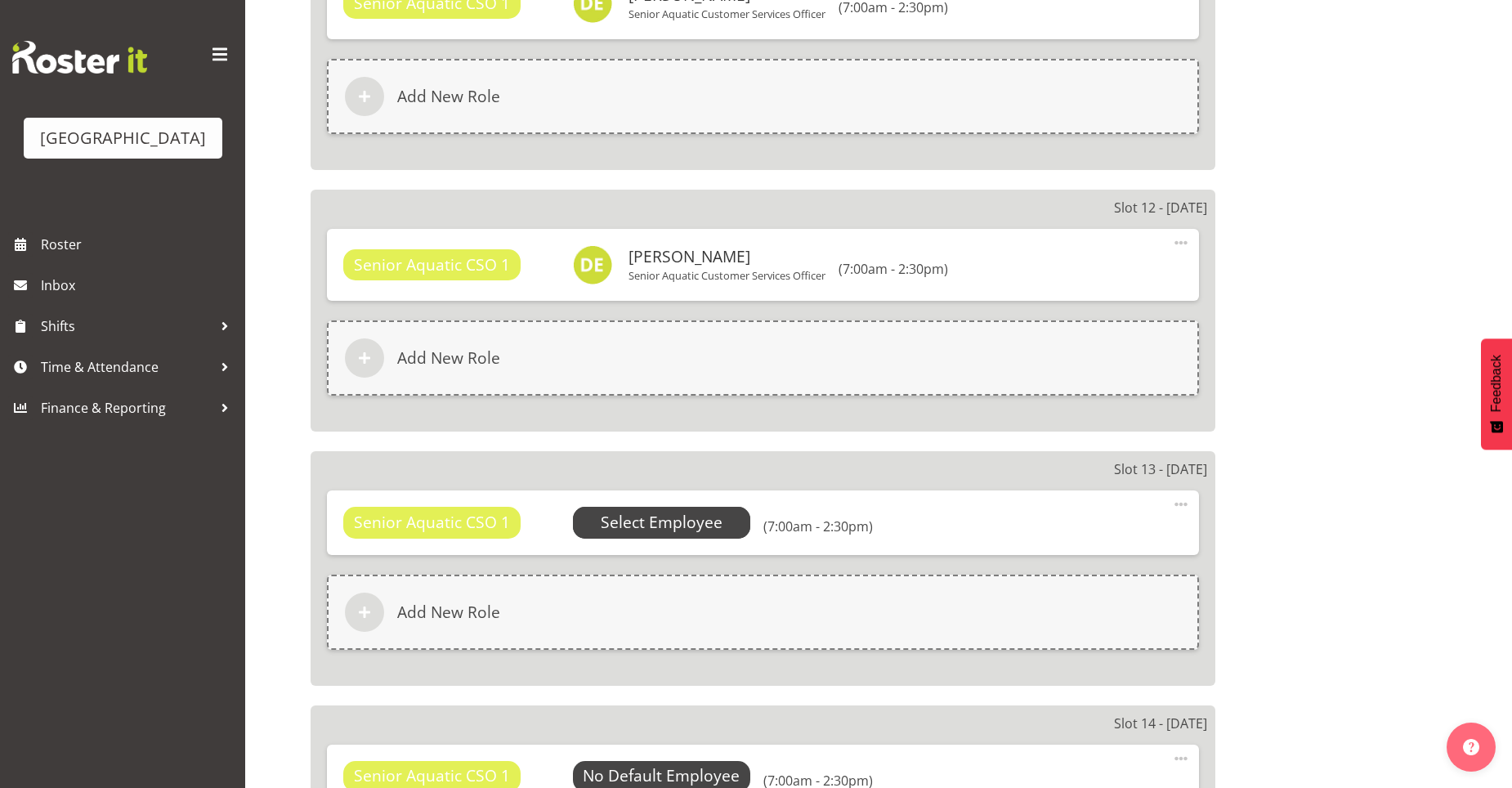
click at [644, 521] on span "Select Employee" at bounding box center [661, 522] width 122 height 23
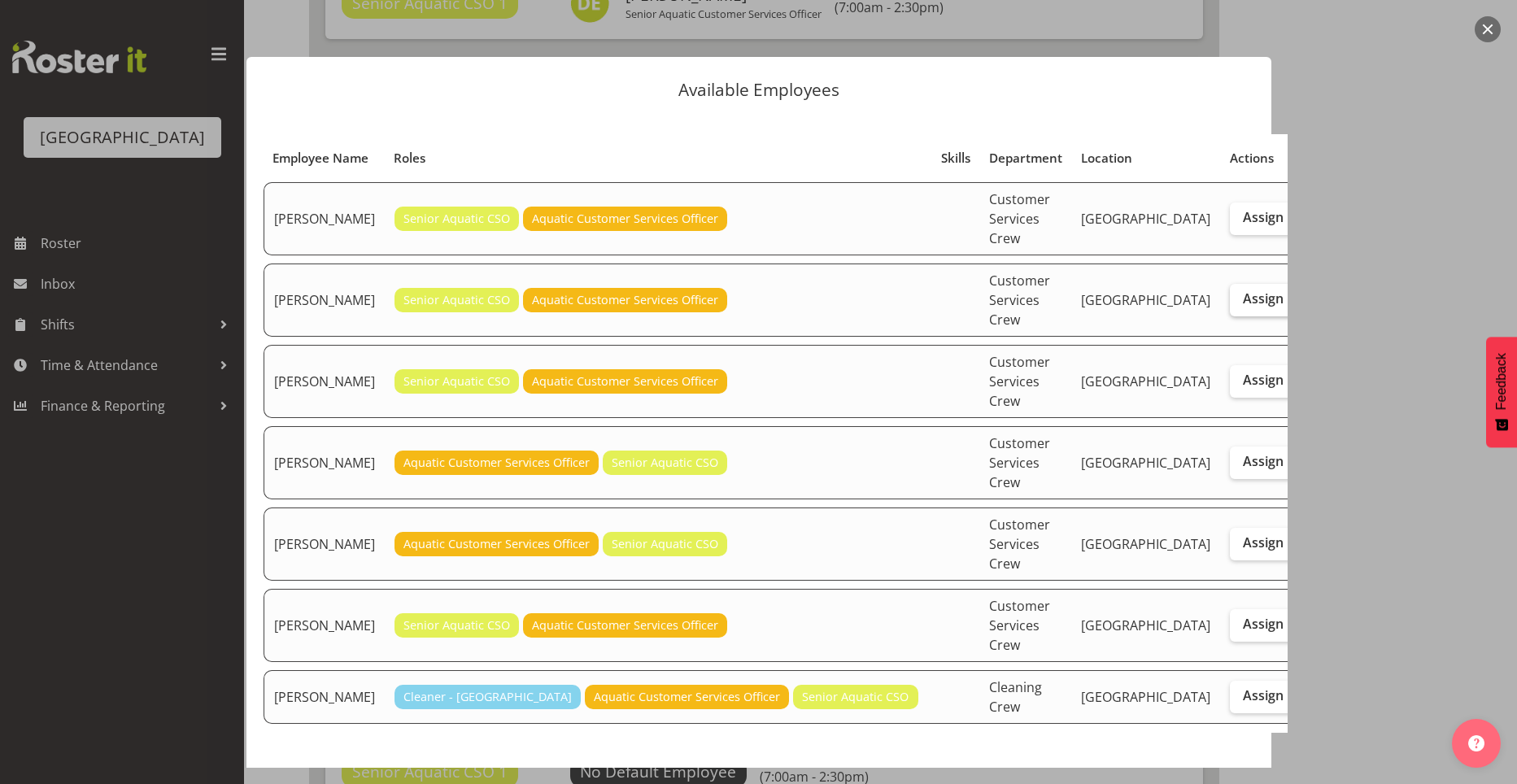
click at [1243, 290] on span "Assign" at bounding box center [1263, 298] width 40 height 16
click at [1230, 293] on input "Assign" at bounding box center [1235, 299] width 10 height 10
checkbox input "true"
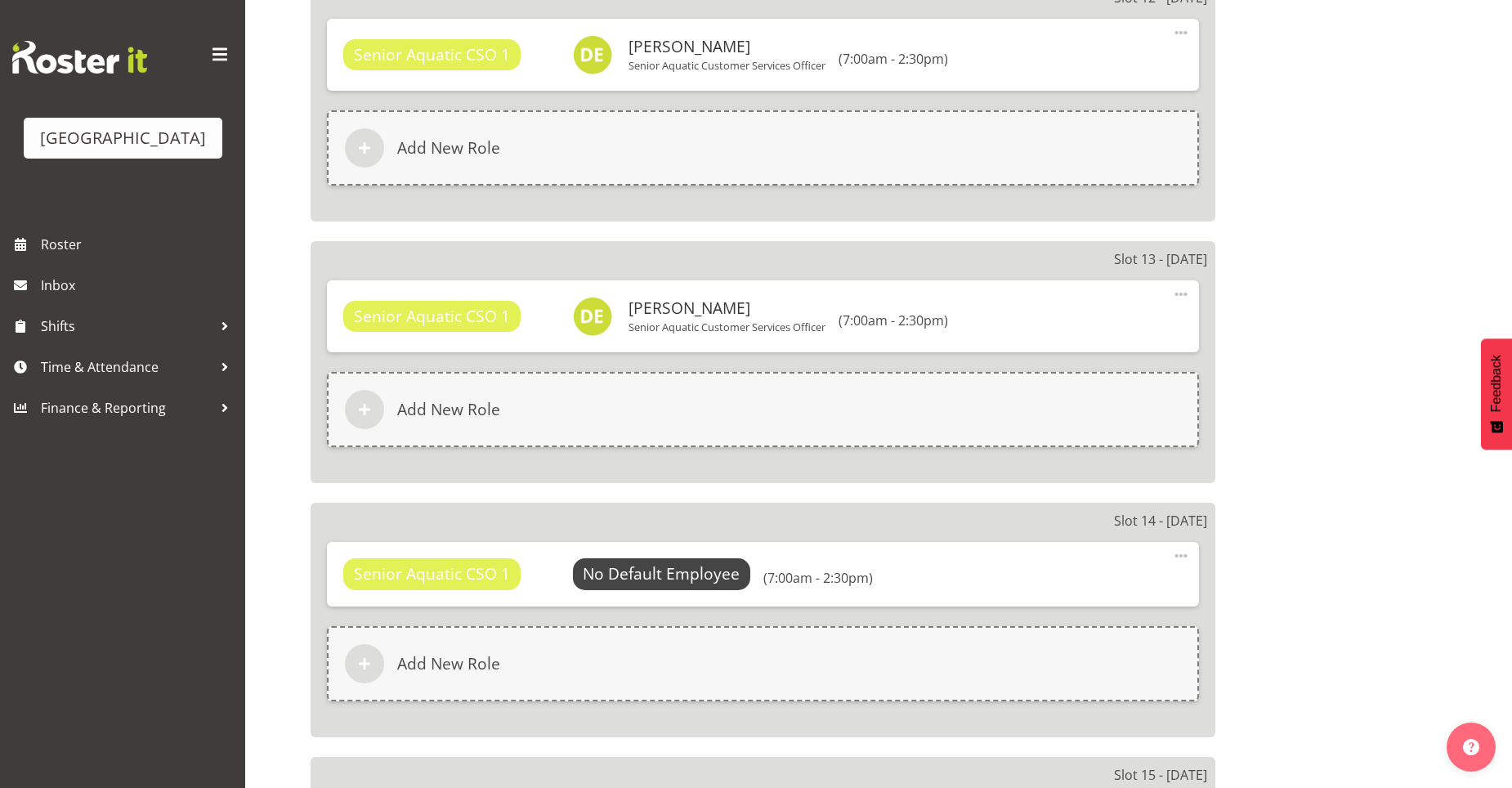
scroll to position [1302, 0]
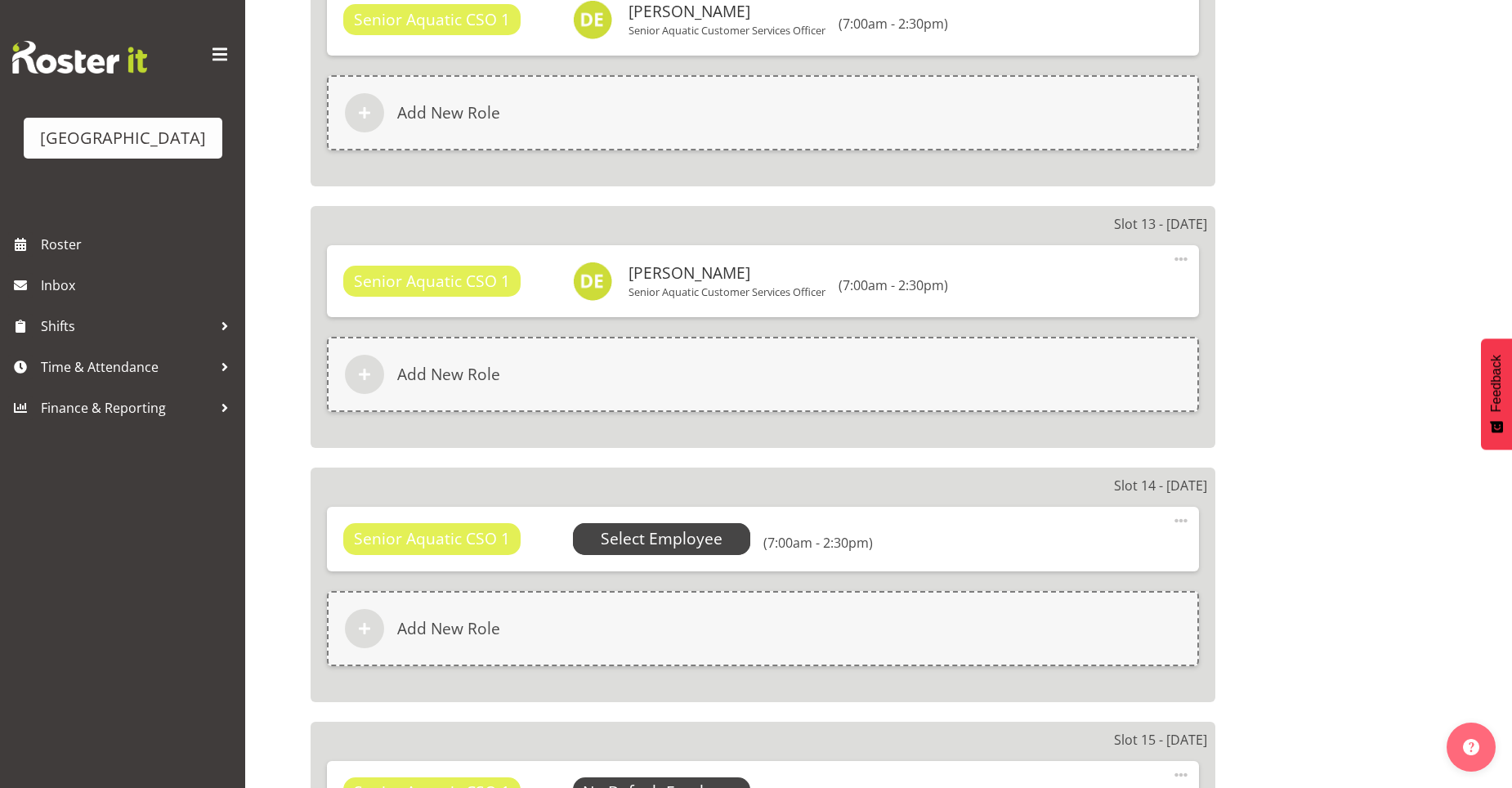
click at [694, 535] on span "Select Employee" at bounding box center [661, 538] width 122 height 23
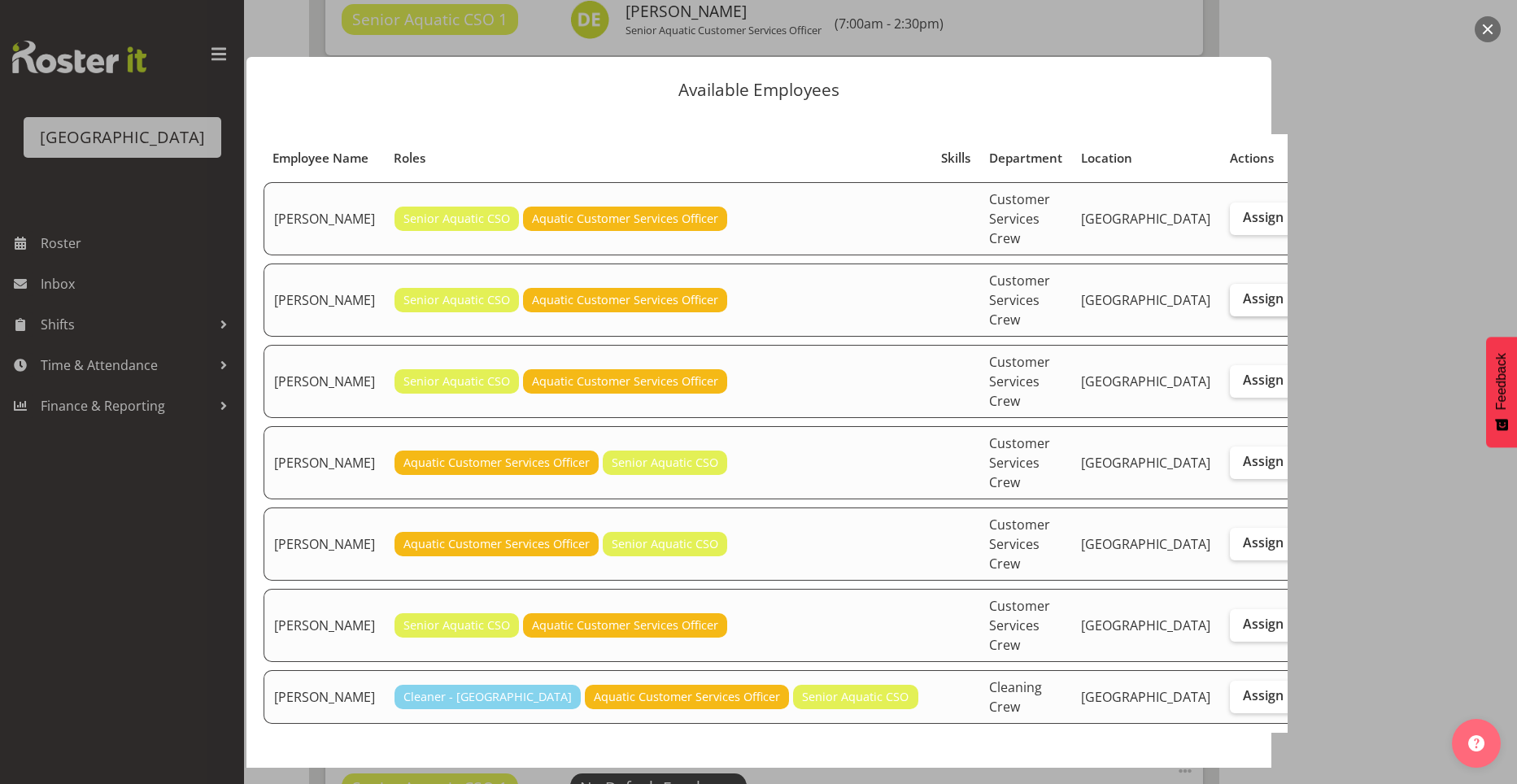
click at [1230, 284] on label "Assign" at bounding box center [1263, 300] width 66 height 33
click at [1230, 293] on input "Assign" at bounding box center [1235, 299] width 10 height 10
checkbox input "true"
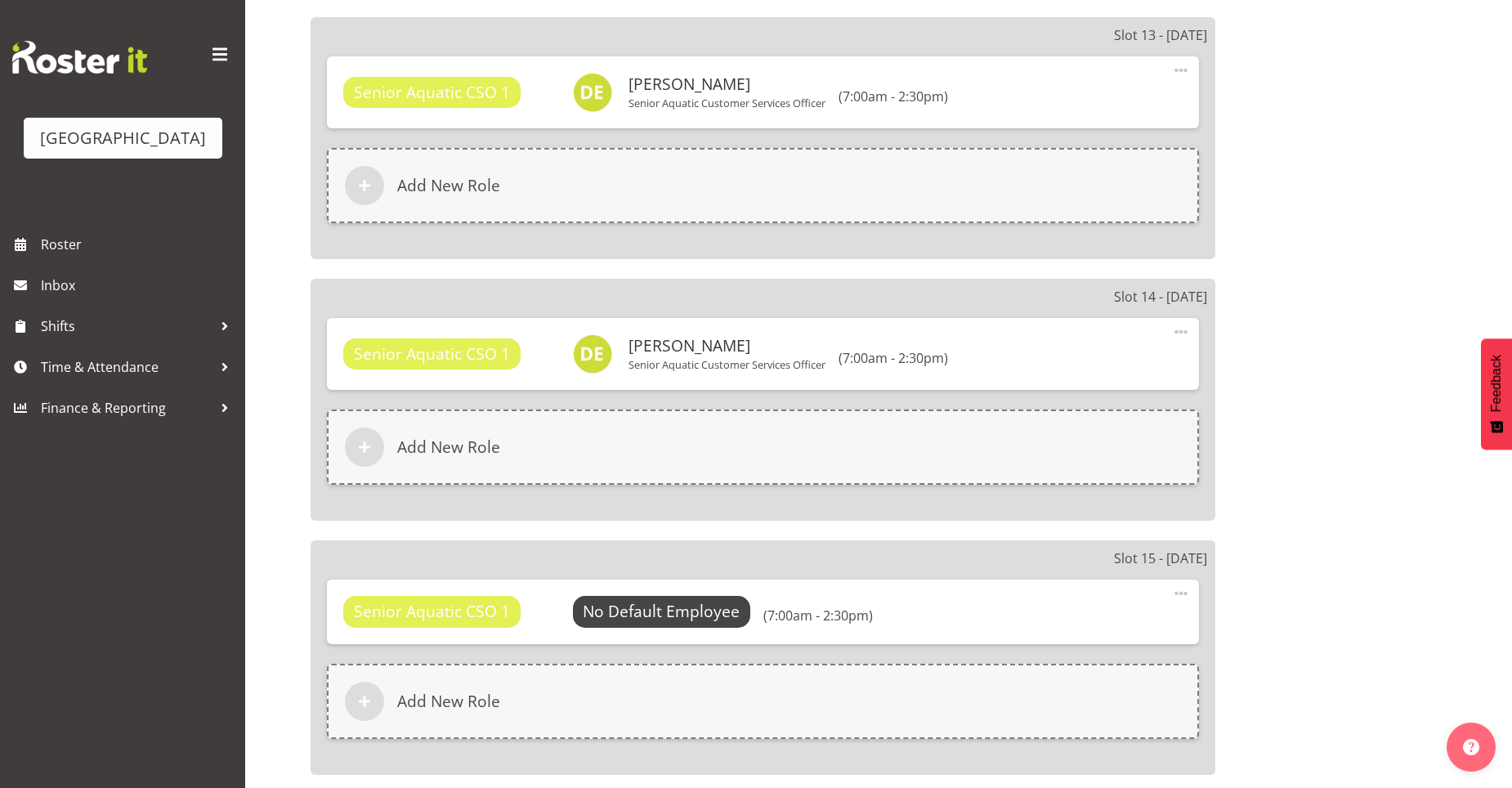
scroll to position [1547, 0]
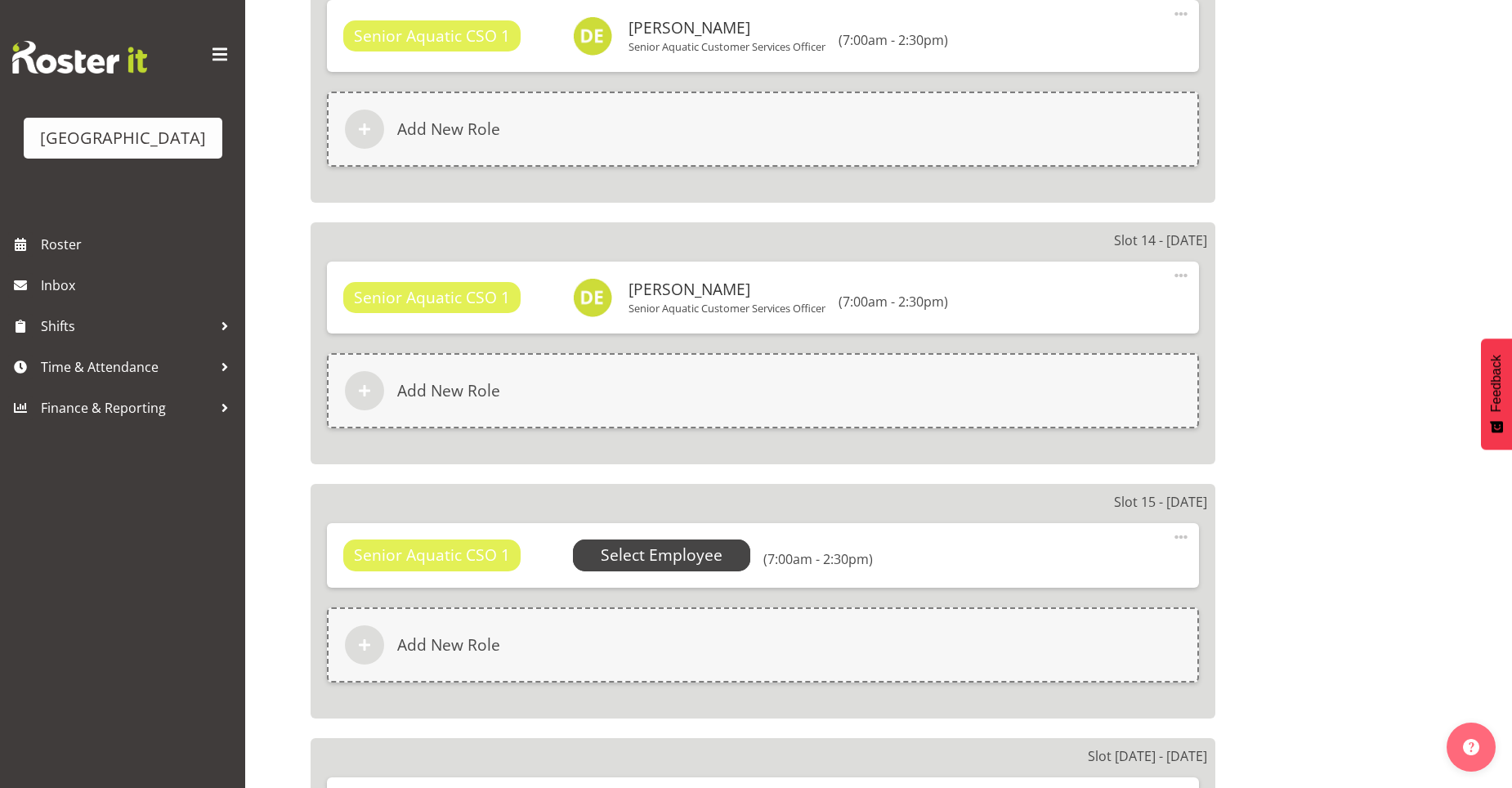
click at [695, 552] on span "Select Employee" at bounding box center [661, 554] width 122 height 23
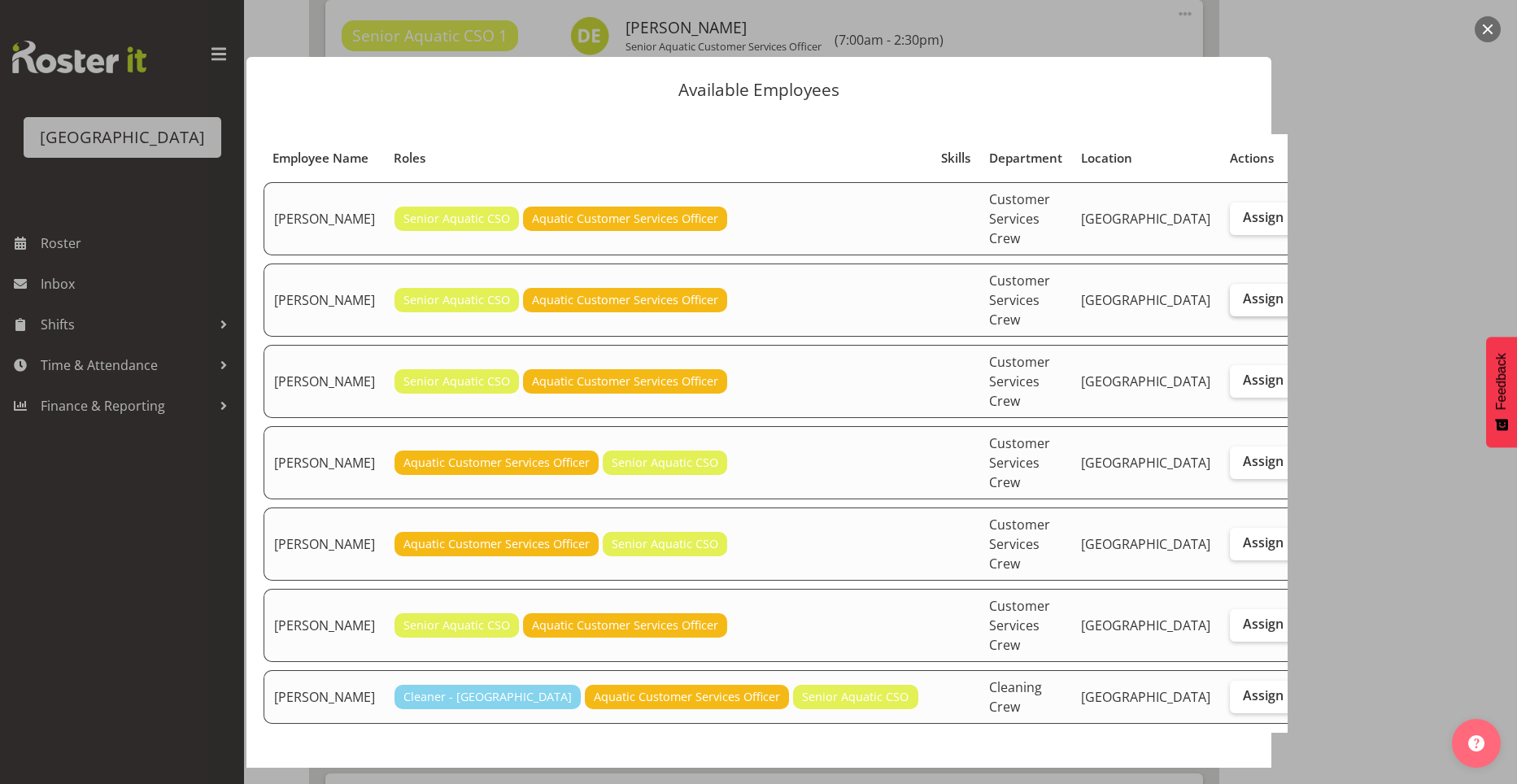
click at [1243, 290] on span "Assign" at bounding box center [1263, 298] width 40 height 16
click at [1230, 293] on input "Assign" at bounding box center [1235, 299] width 10 height 10
checkbox input "true"
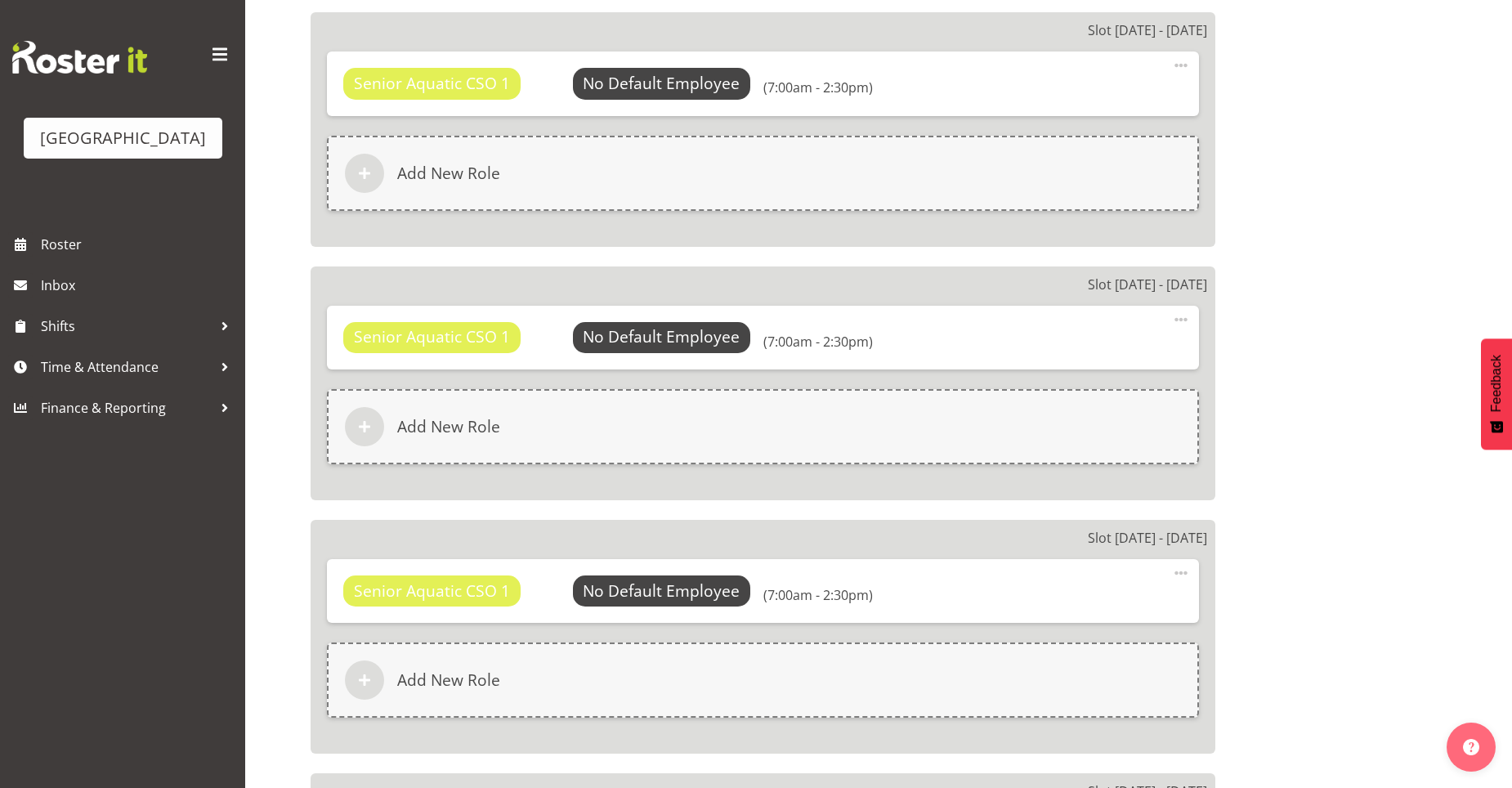
scroll to position [2854, 0]
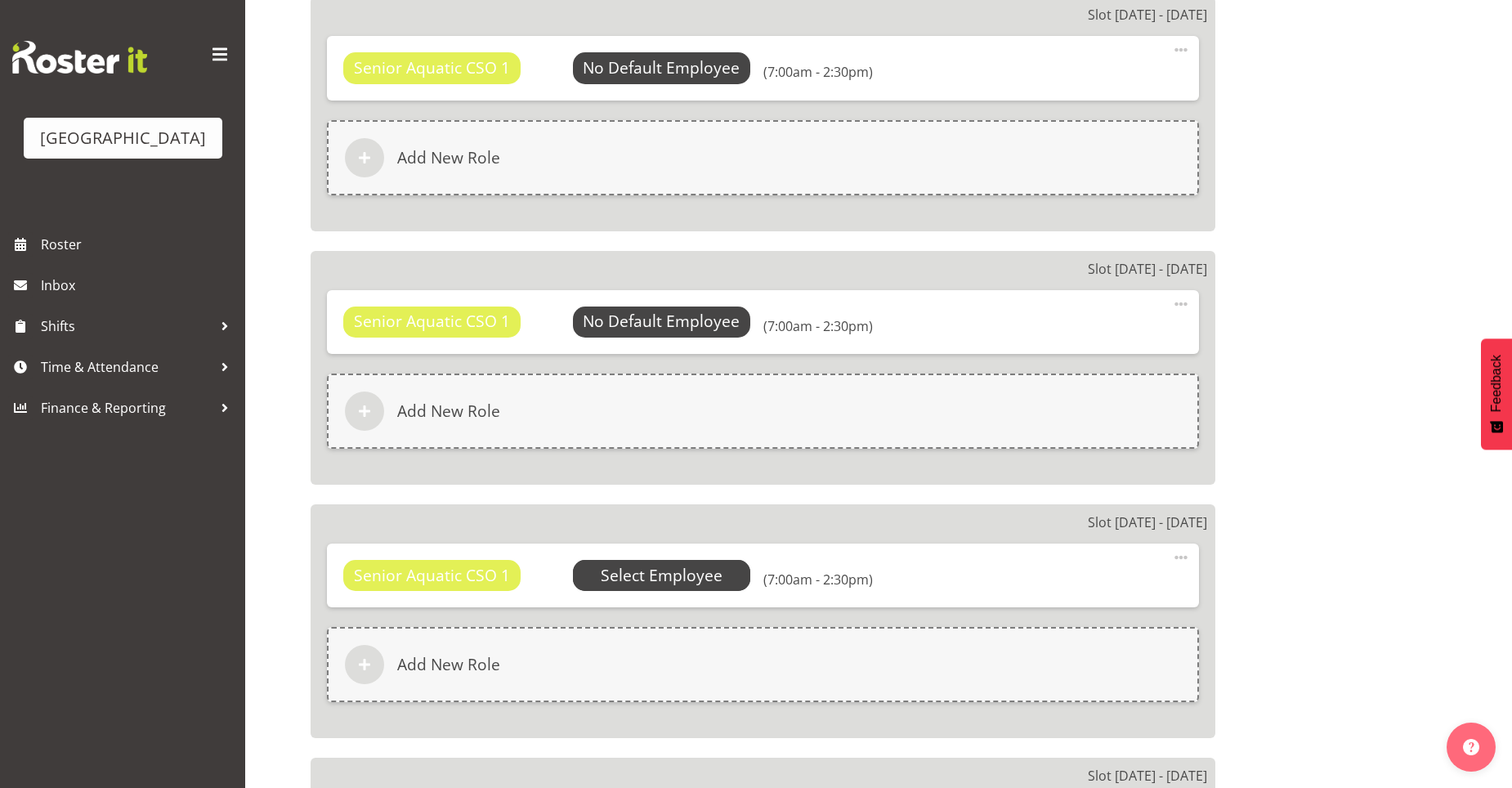
click at [0, 0] on span "Select Employee" at bounding box center [0, 0] width 0 height 0
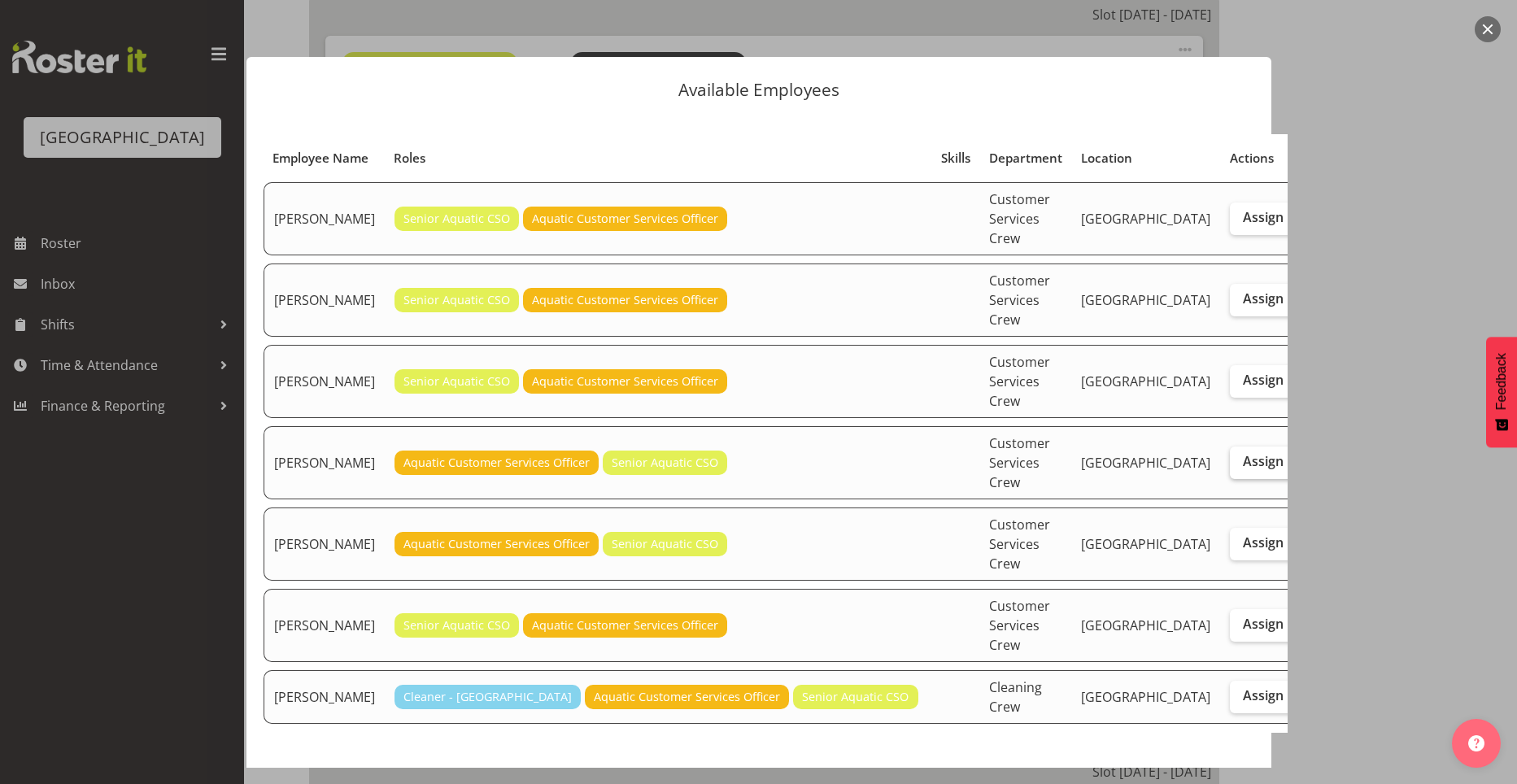
click at [1243, 453] on span "Assign" at bounding box center [1263, 460] width 40 height 16
click at [1230, 456] on input "Assign" at bounding box center [1235, 461] width 10 height 10
checkbox input "true"
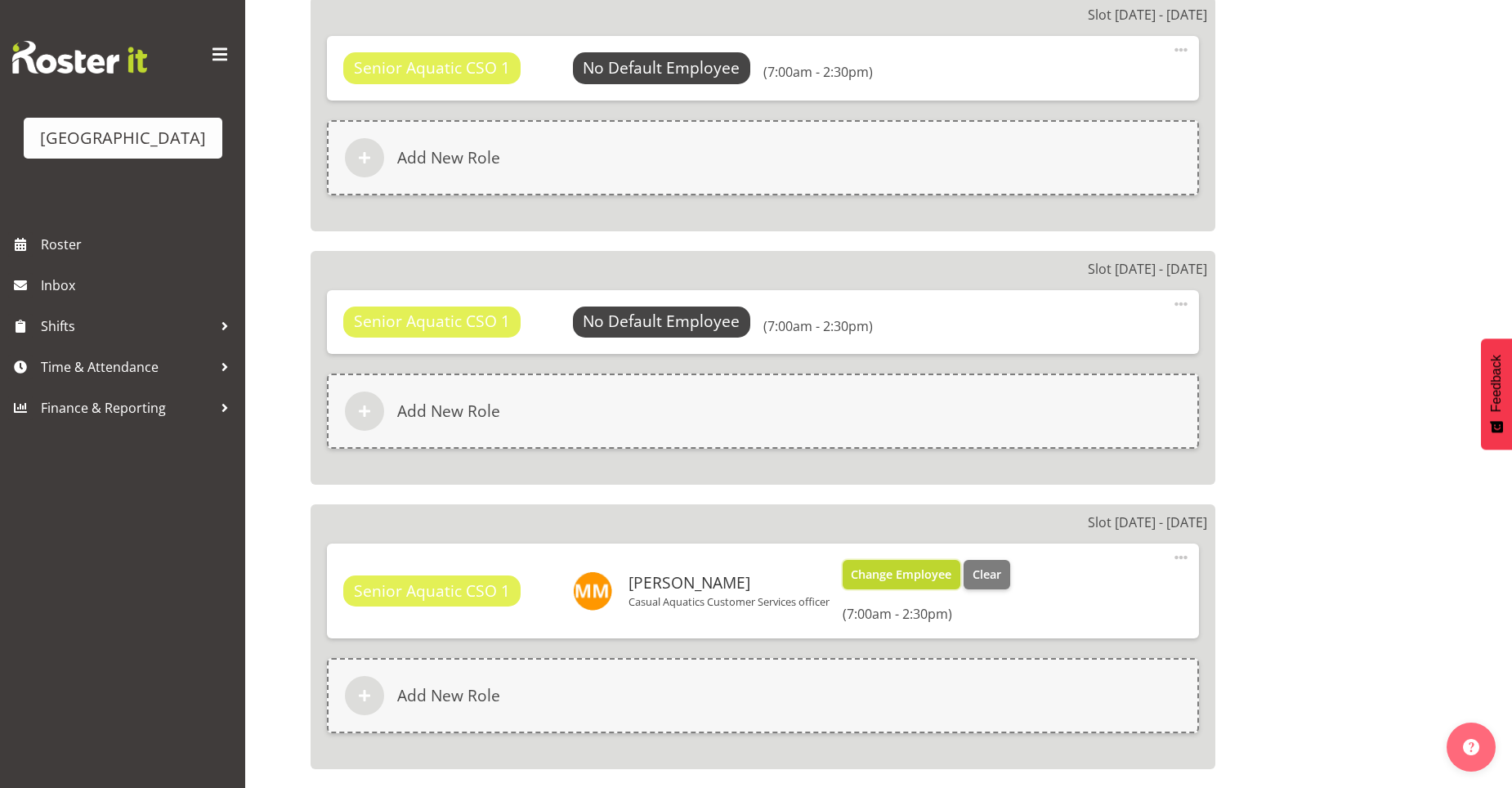
click at [885, 583] on span "Change Employee" at bounding box center [901, 574] width 100 height 18
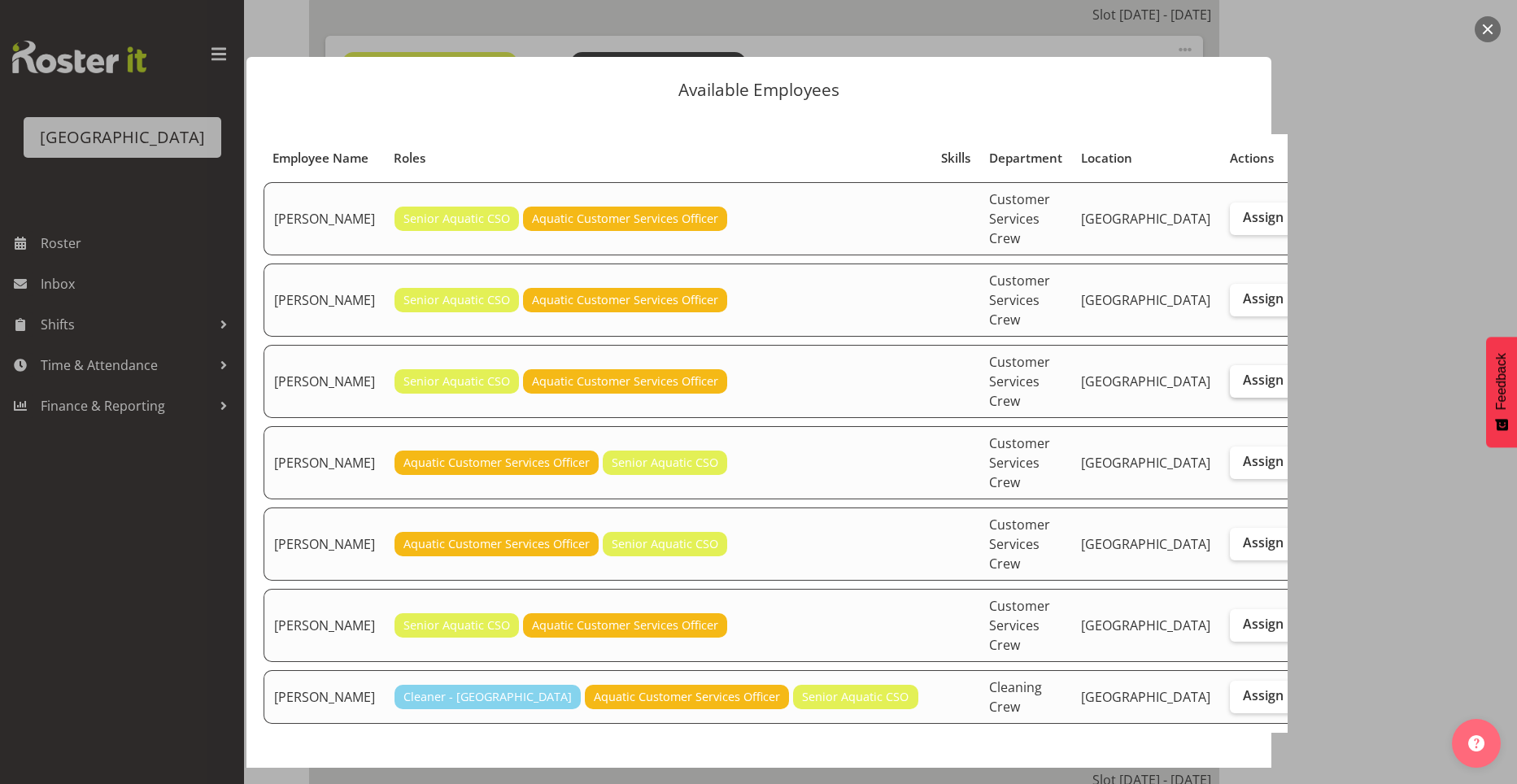
click at [1230, 365] on label "Assign" at bounding box center [1263, 381] width 66 height 33
click at [1230, 375] on input "Assign" at bounding box center [1235, 380] width 10 height 10
checkbox input "true"
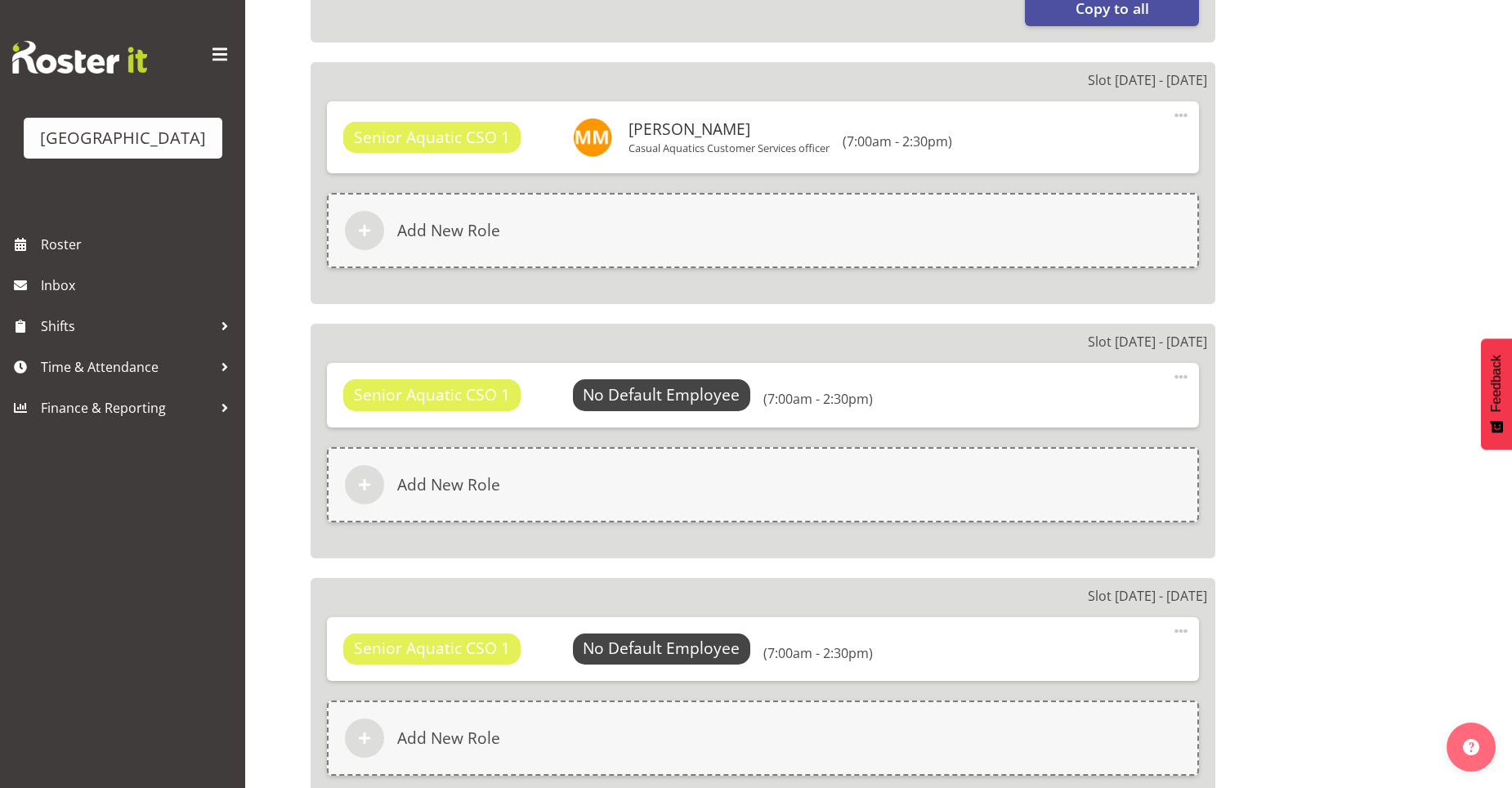
scroll to position [2364, 0]
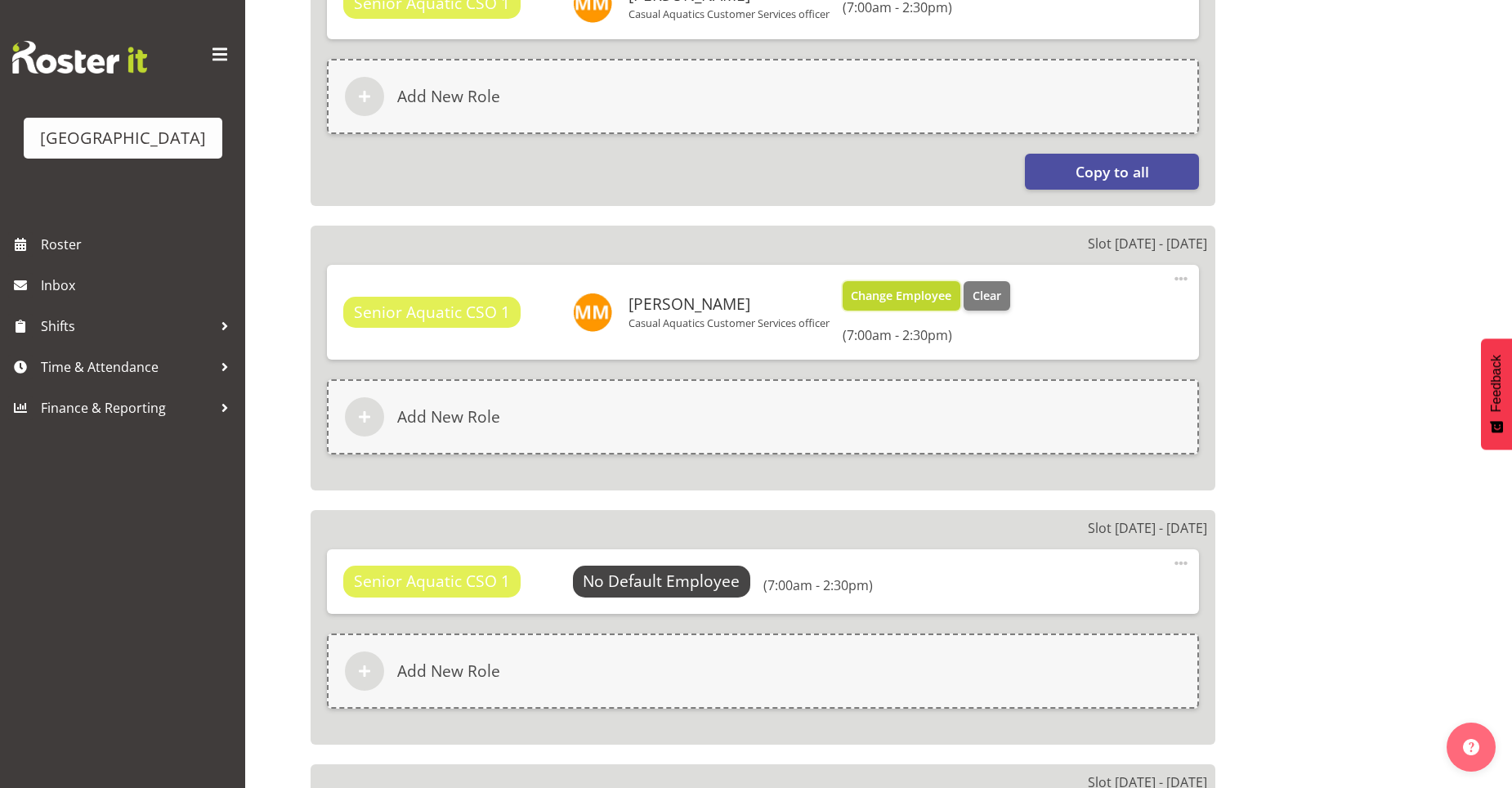
click at [900, 291] on span "Change Employee" at bounding box center [901, 296] width 100 height 18
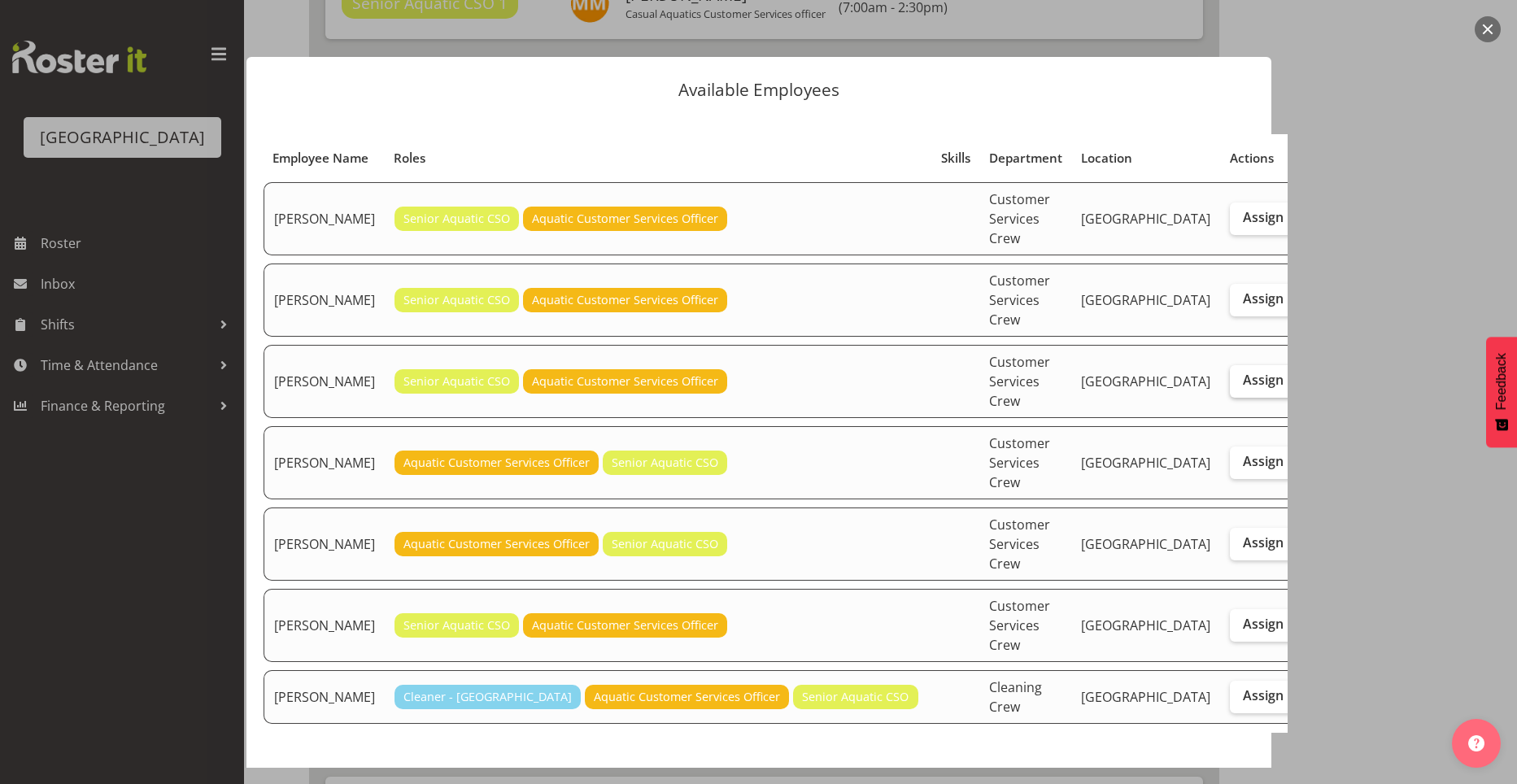
click at [1243, 372] on span "Assign" at bounding box center [1263, 380] width 40 height 16
click at [1230, 375] on input "Assign" at bounding box center [1235, 380] width 10 height 10
checkbox input "true"
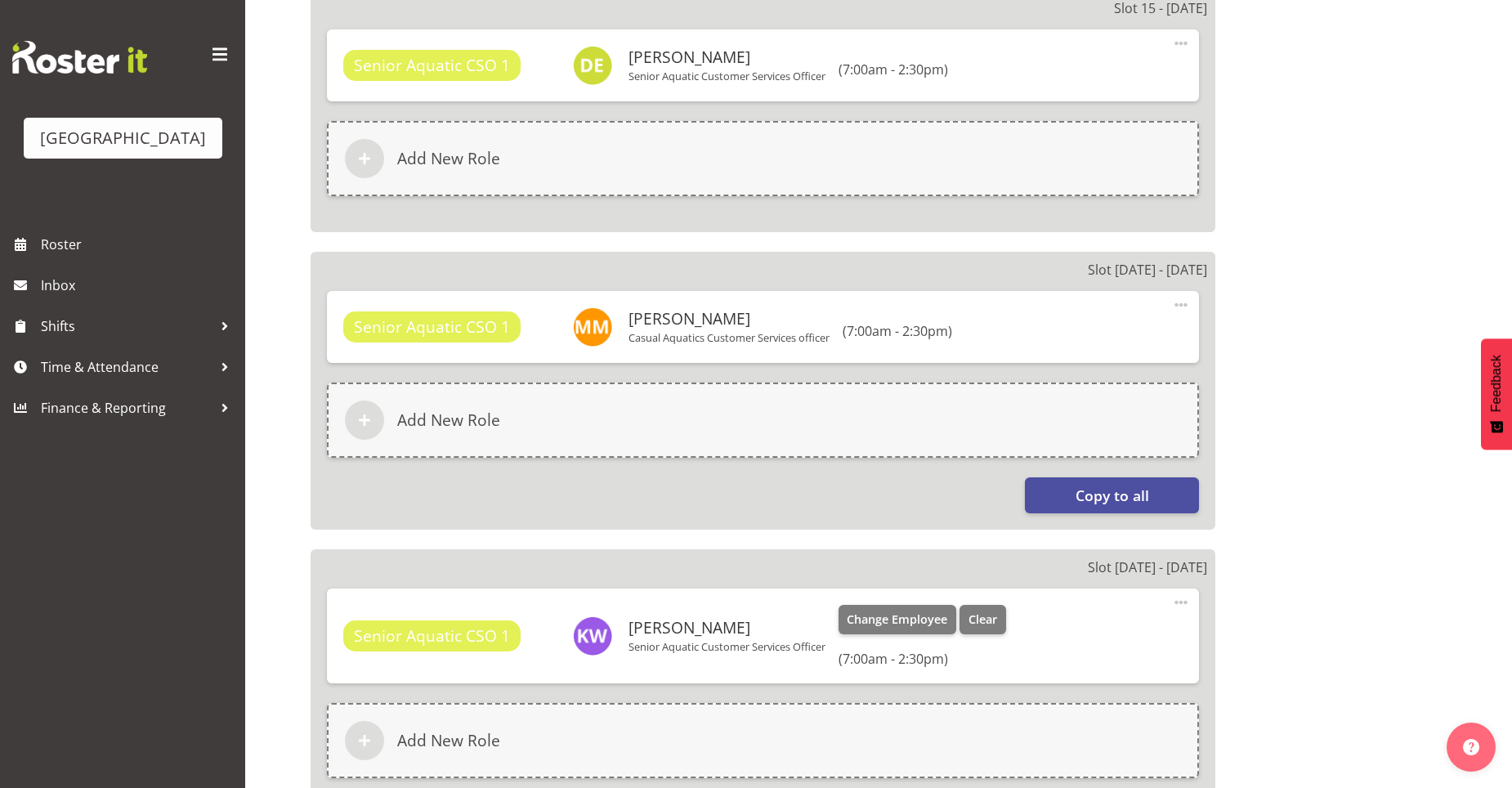
scroll to position [2037, 0]
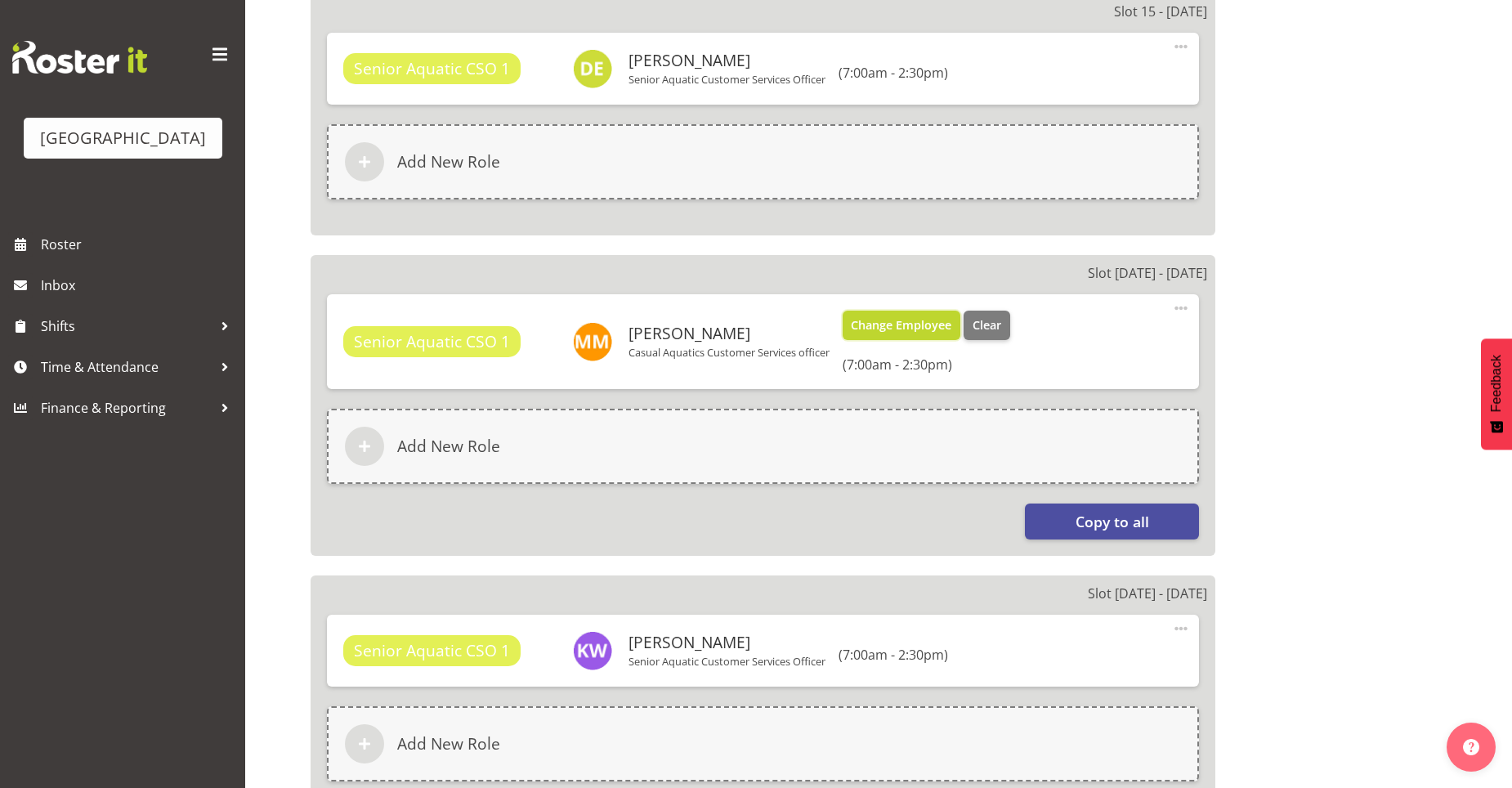
click at [905, 330] on span "Change Employee" at bounding box center [901, 325] width 100 height 18
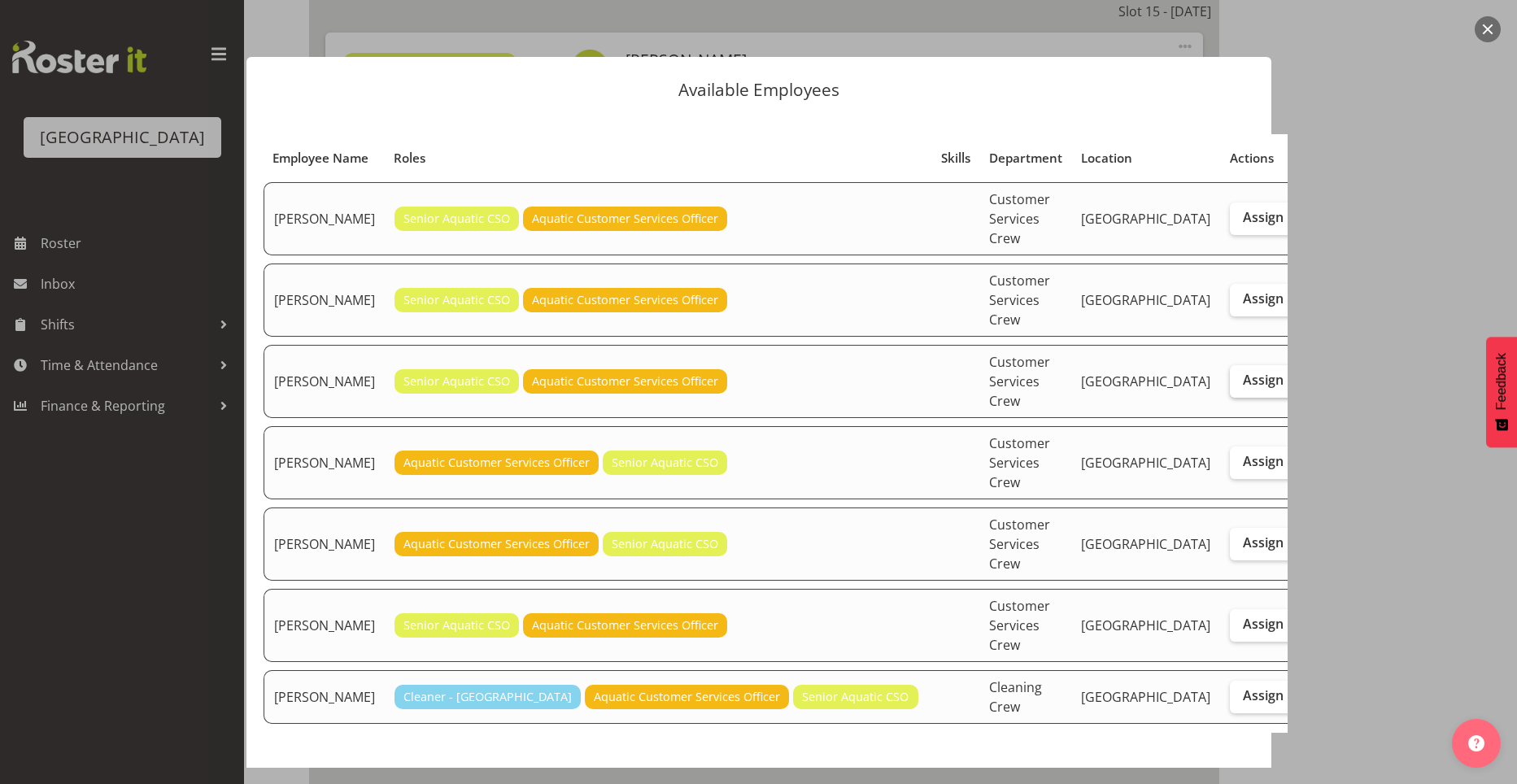
click at [1243, 372] on span "Assign" at bounding box center [1263, 380] width 40 height 16
click at [1230, 375] on input "Assign" at bounding box center [1235, 380] width 10 height 10
checkbox input "true"
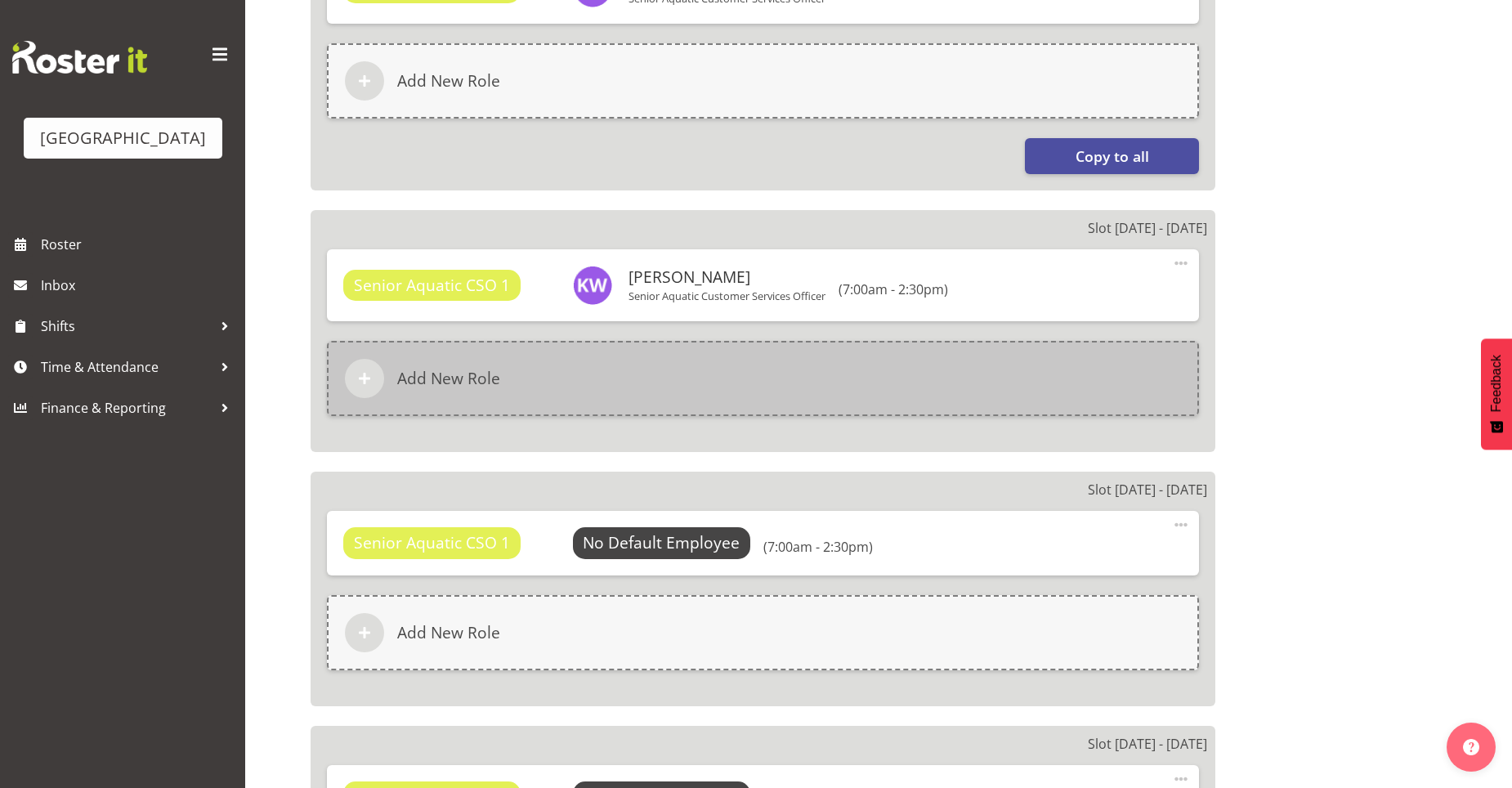
scroll to position [2527, 0]
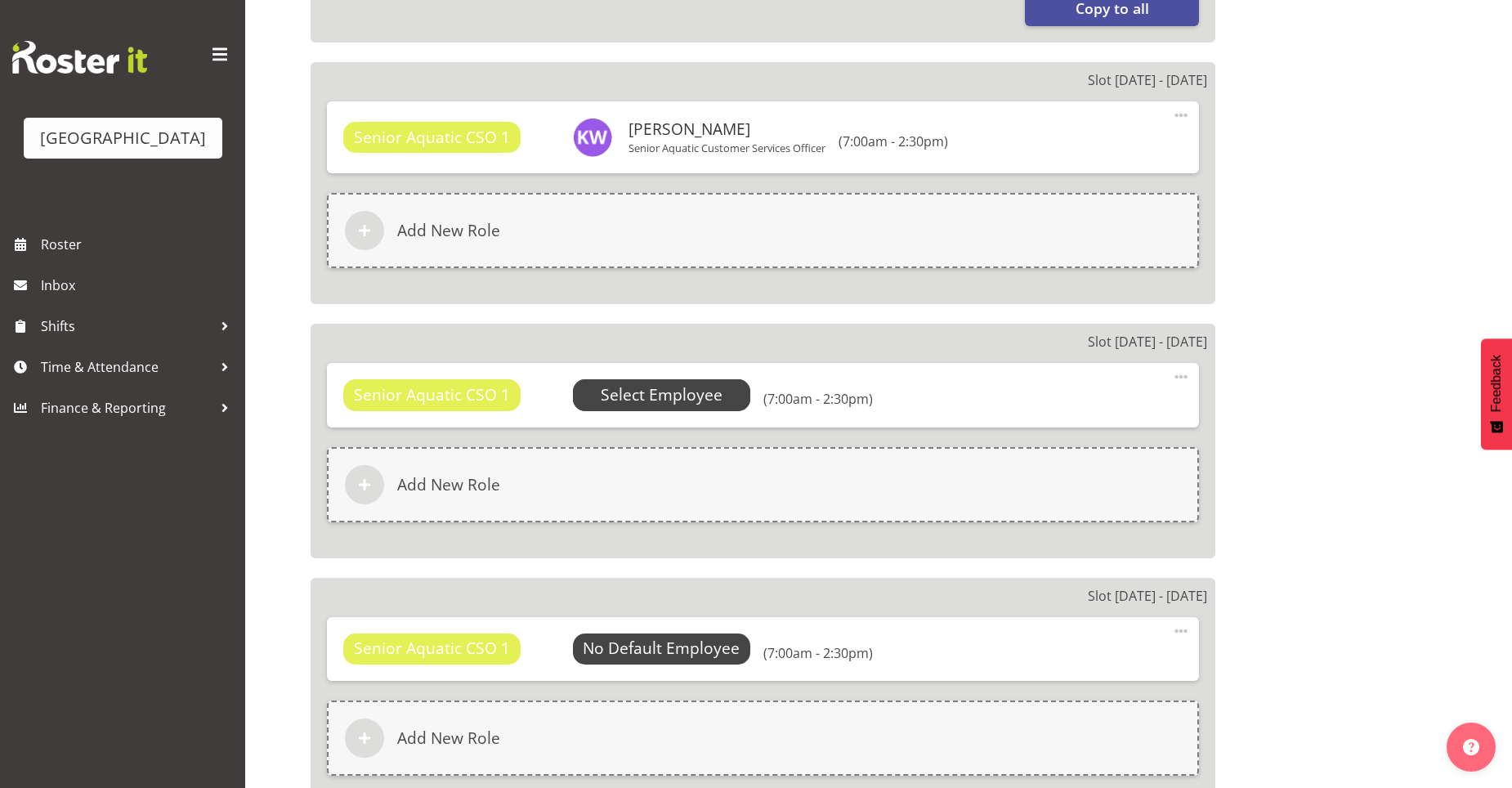
click at [721, 399] on span "Select Employee" at bounding box center [662, 394] width 178 height 31
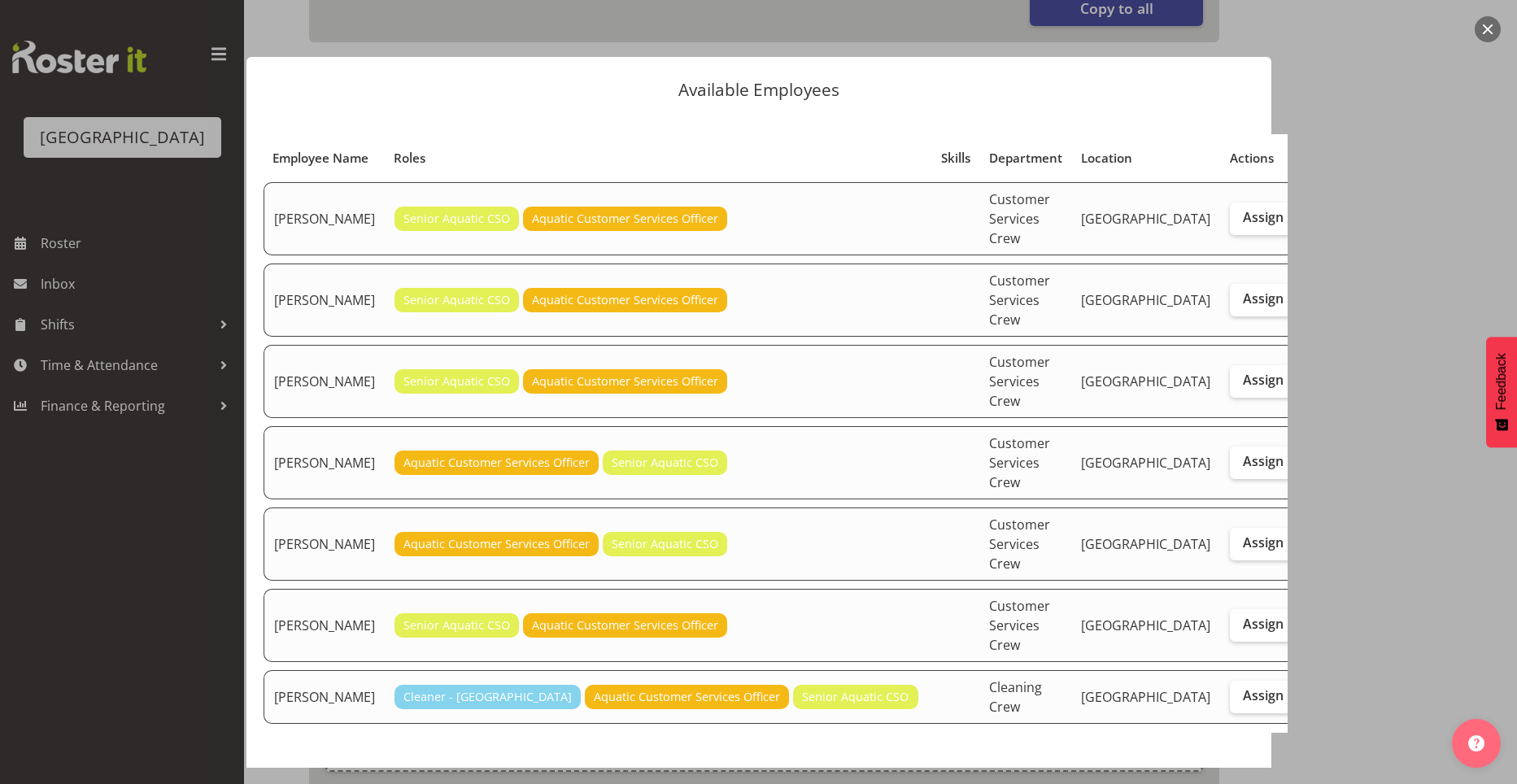
drag, startPoint x: 1167, startPoint y: 325, endPoint x: 1162, endPoint y: 373, distance: 48.3
click at [1230, 365] on label "Assign" at bounding box center [1263, 381] width 66 height 33
click at [1230, 375] on input "Assign" at bounding box center [1235, 380] width 10 height 10
checkbox input "true"
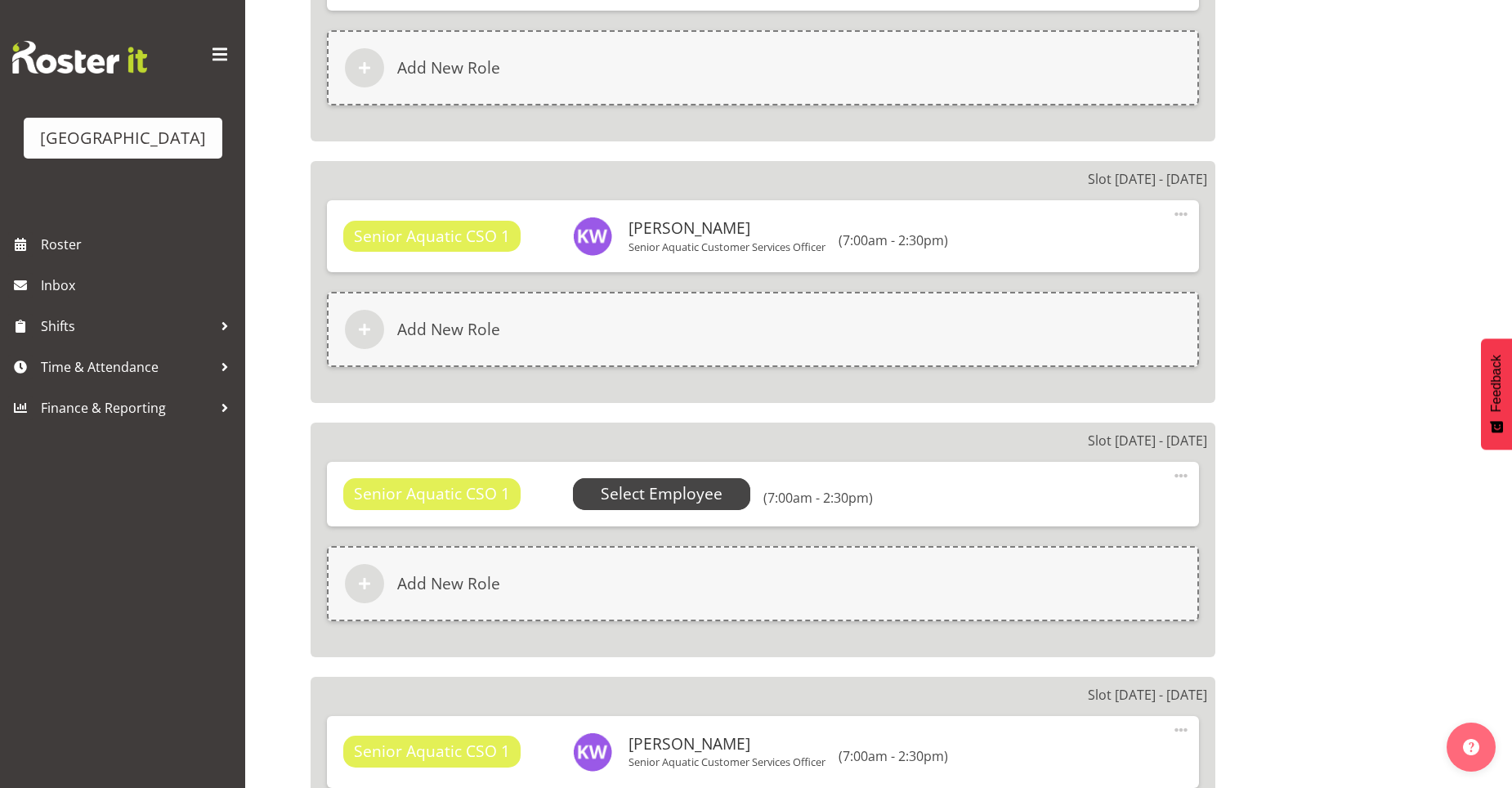
scroll to position [2691, 0]
click at [708, 484] on span "Select Employee" at bounding box center [661, 492] width 122 height 23
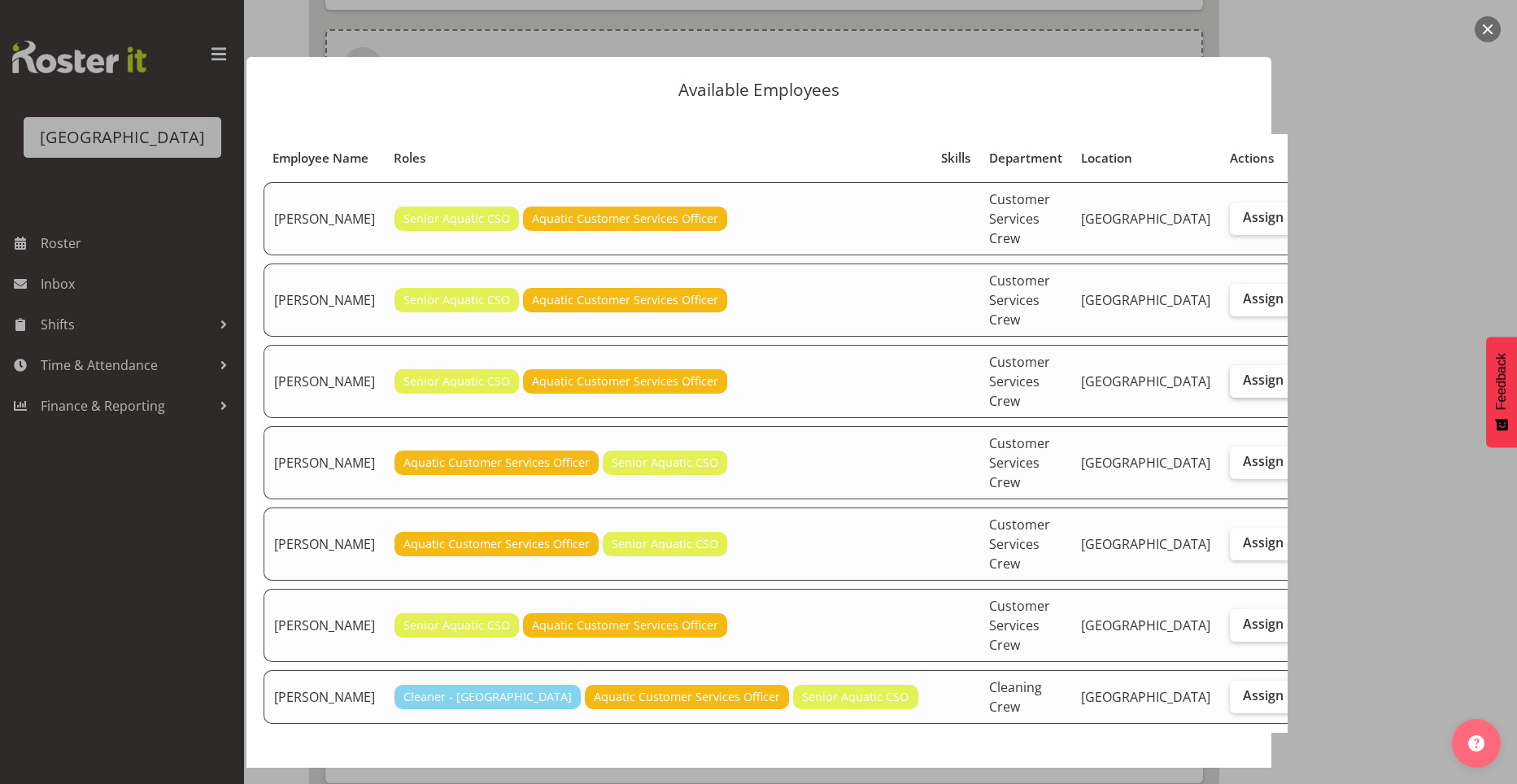
click at [1230, 365] on label "Assign" at bounding box center [1263, 381] width 66 height 33
click at [1230, 375] on input "Assign" at bounding box center [1235, 380] width 10 height 10
checkbox input "true"
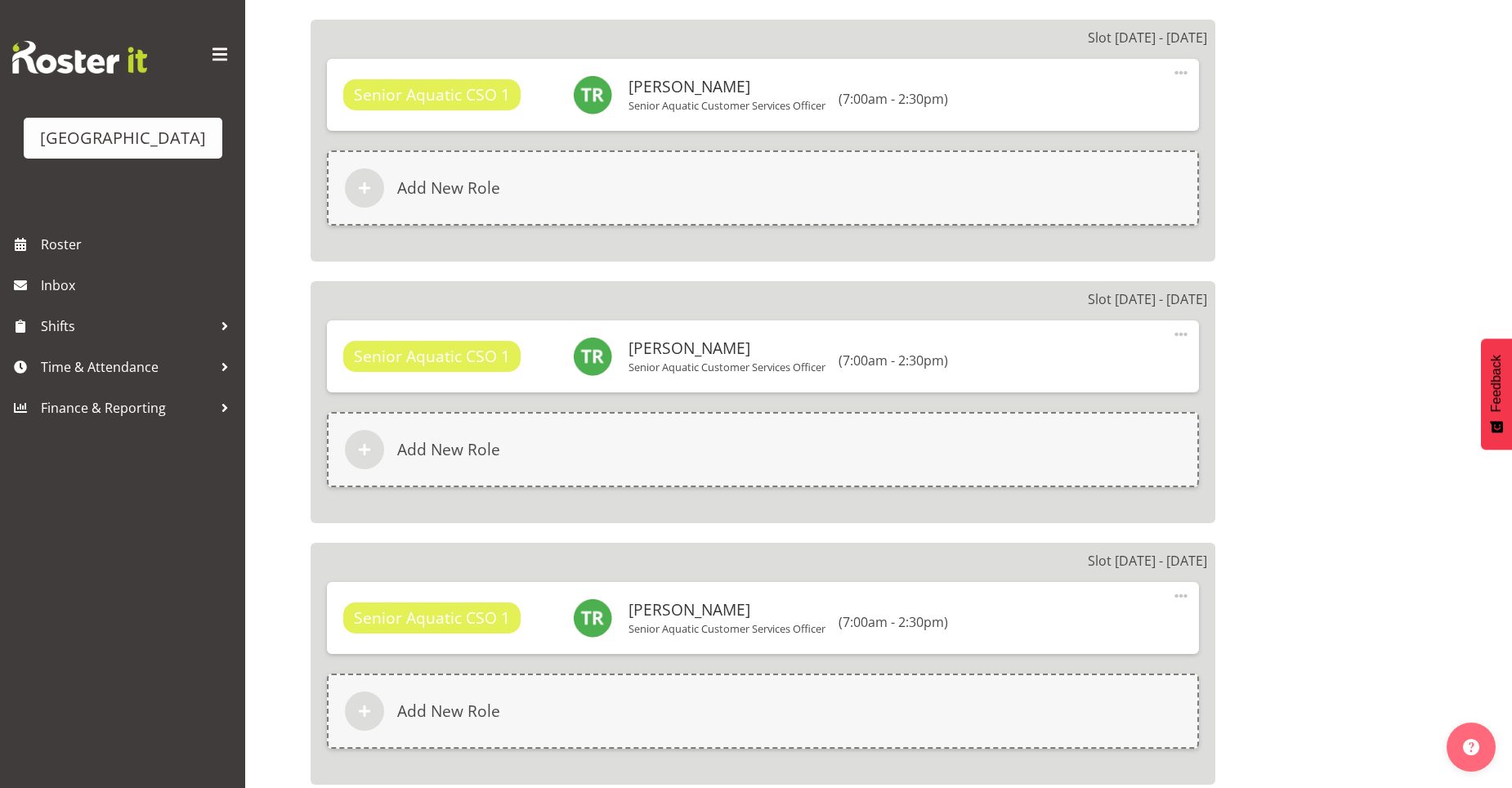
scroll to position [4380, 0]
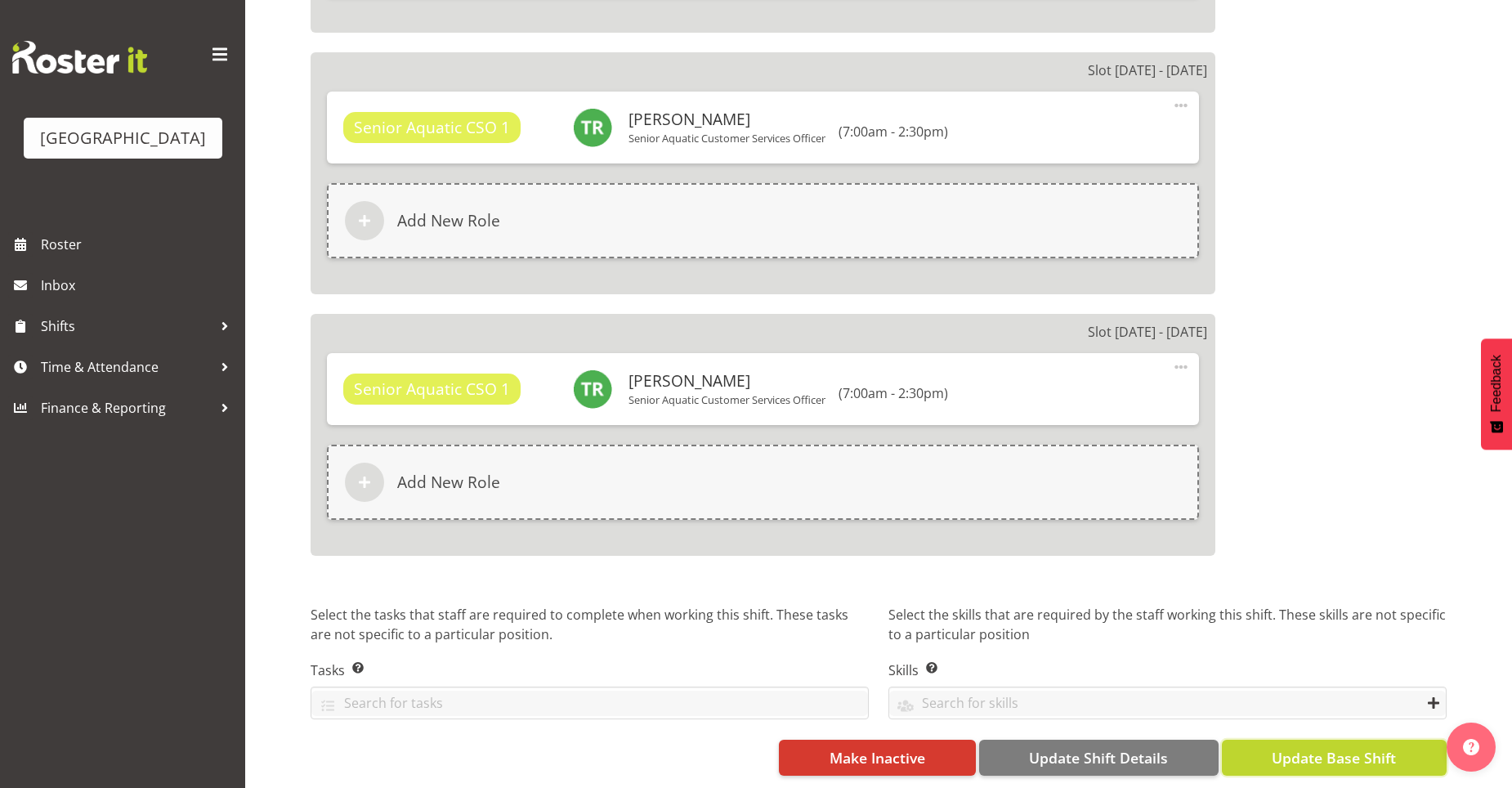
click at [1255, 749] on button "Update Base Shift" at bounding box center [1334, 758] width 225 height 36
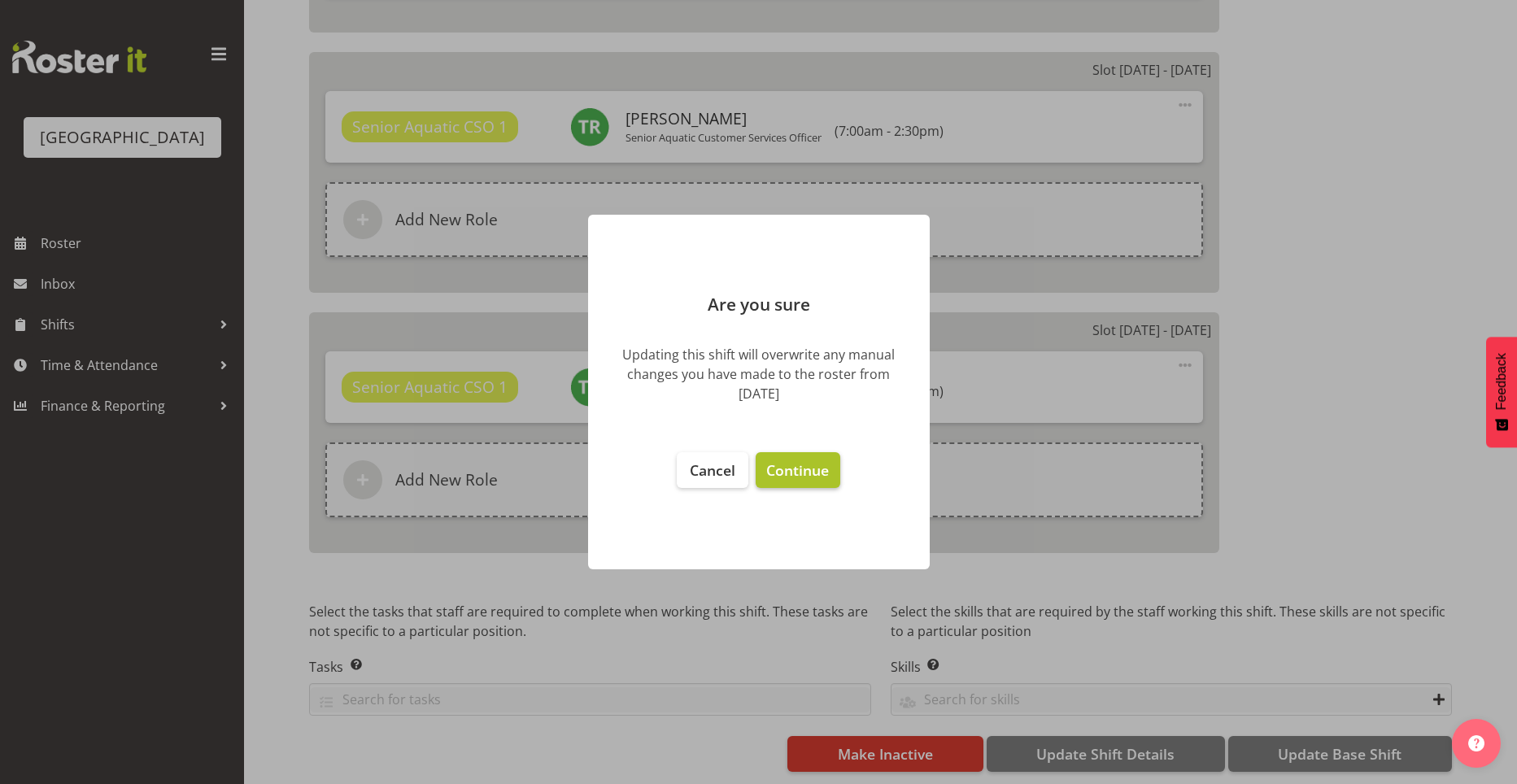
click at [802, 484] on button "Continue" at bounding box center [797, 470] width 84 height 36
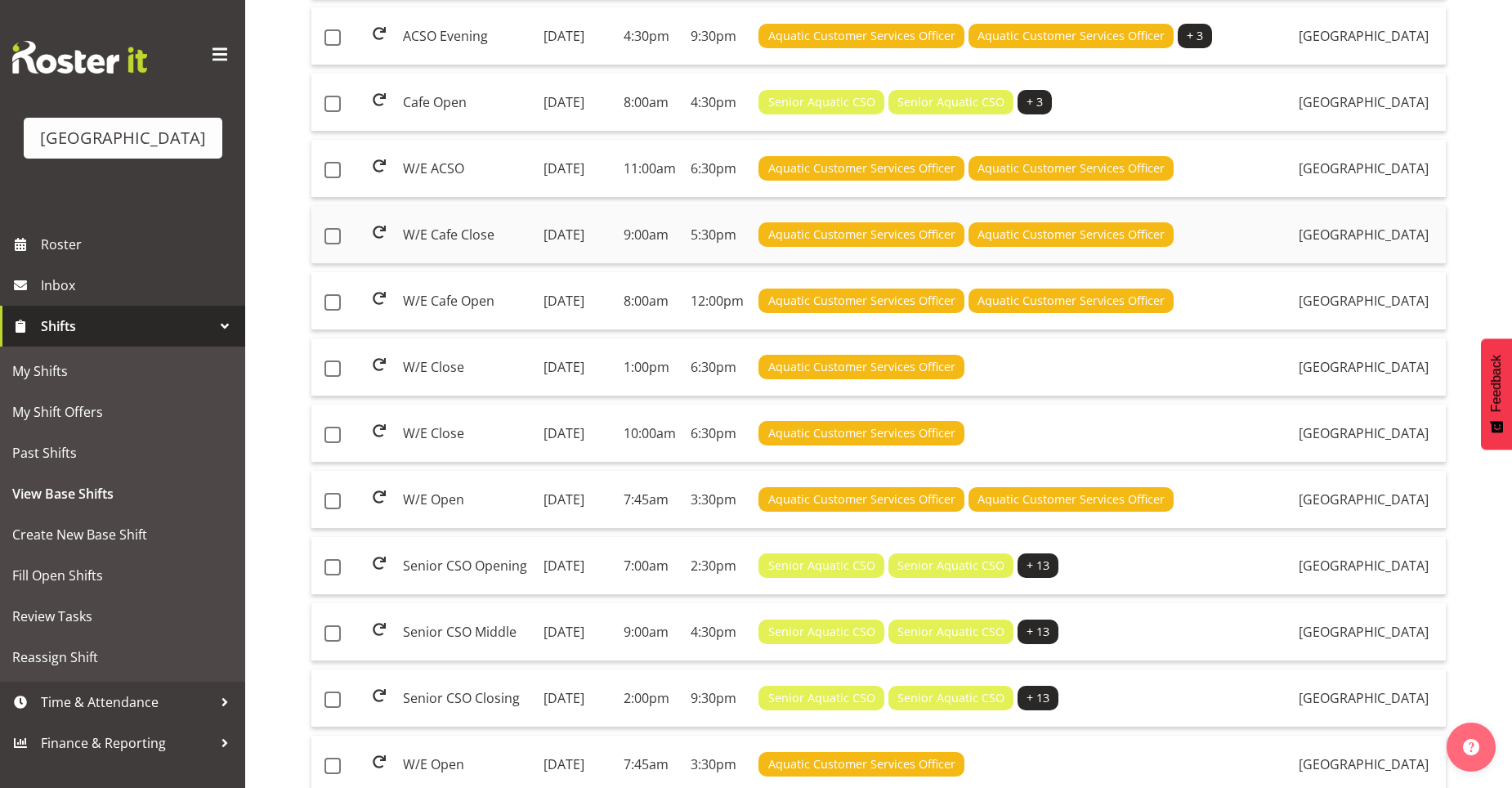
scroll to position [490, 0]
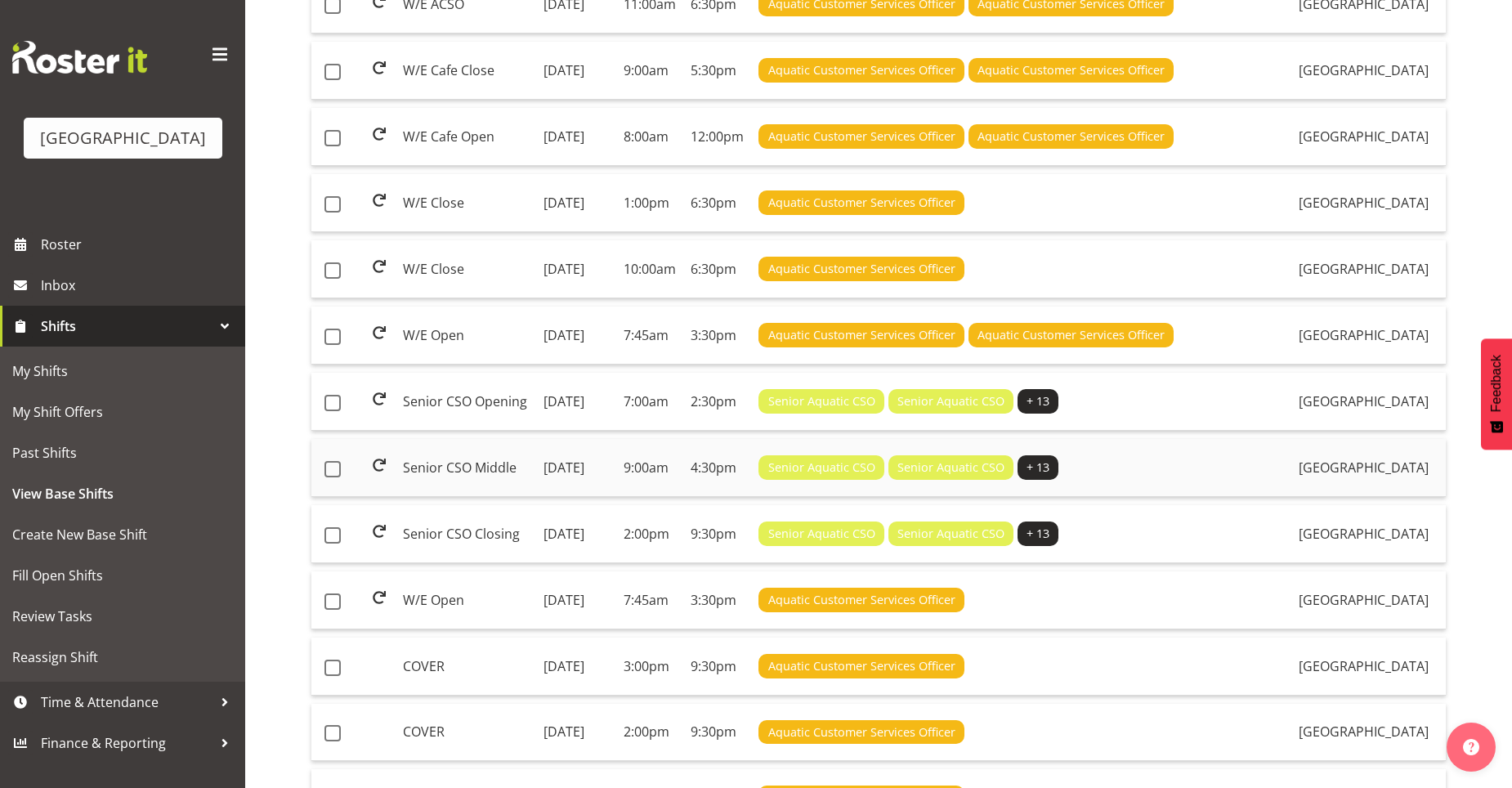
click at [601, 497] on td "Sunday, 15th Jun 2025" at bounding box center [577, 467] width 80 height 58
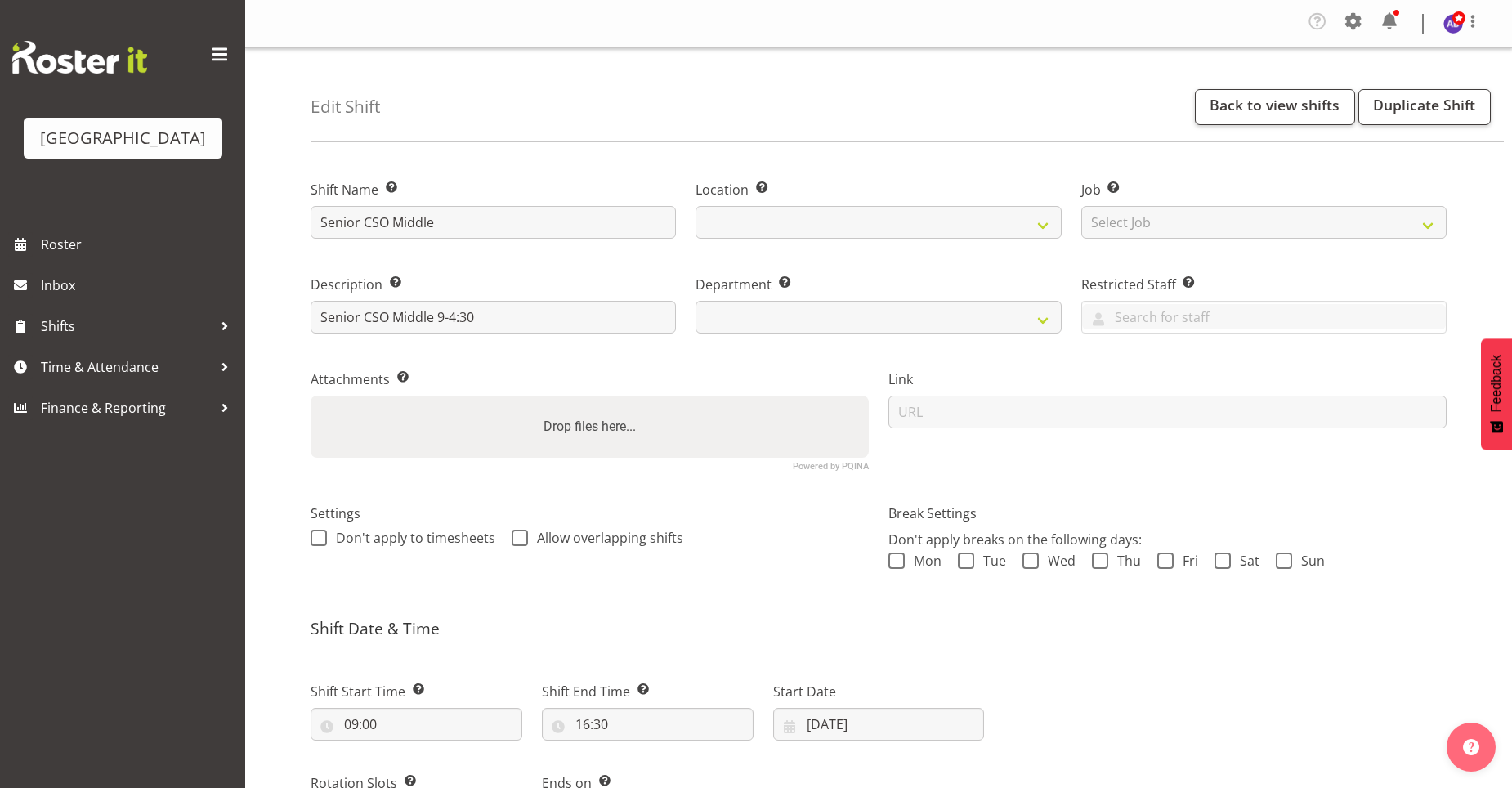
select select
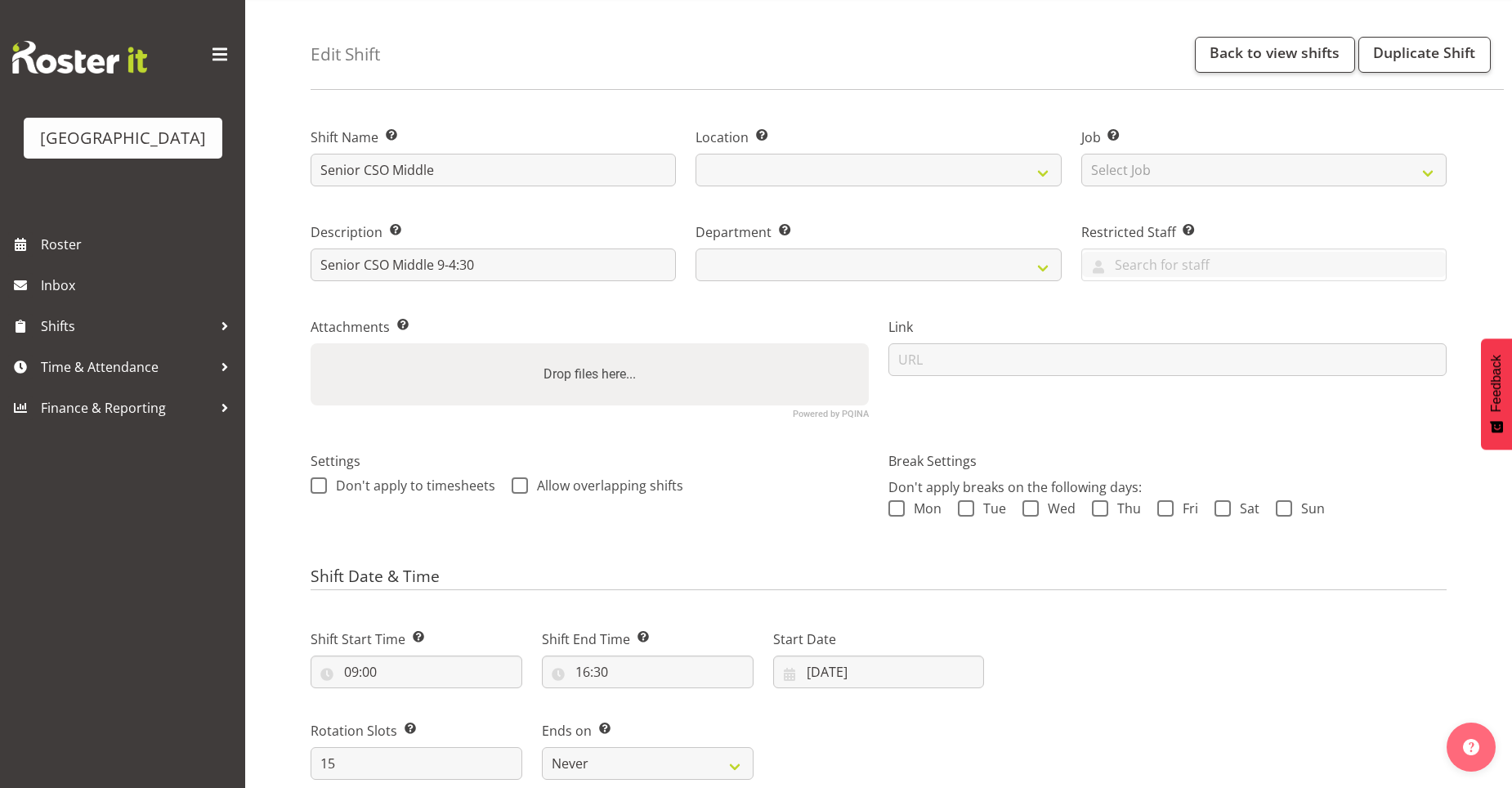
select select
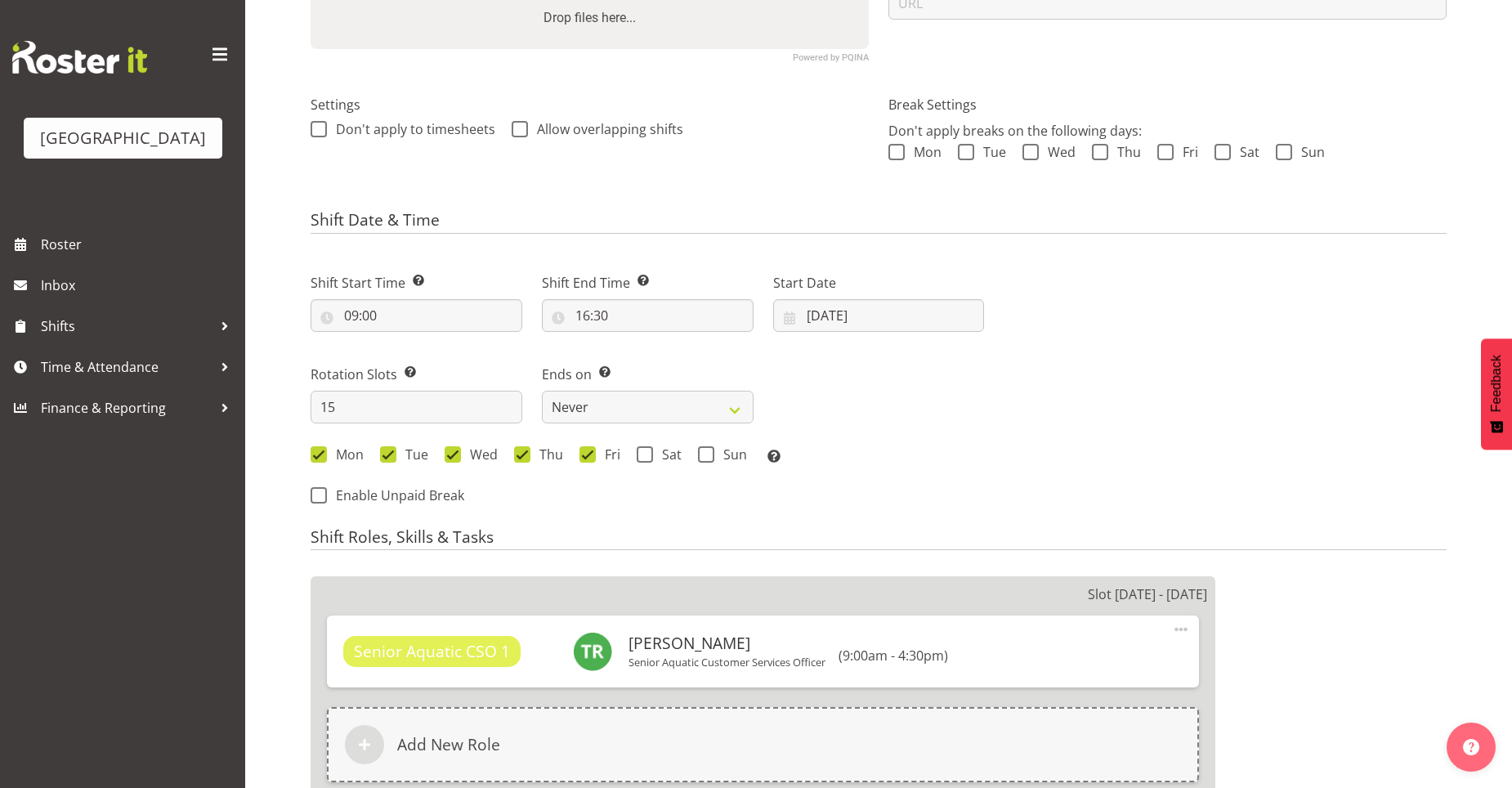
select select "116"
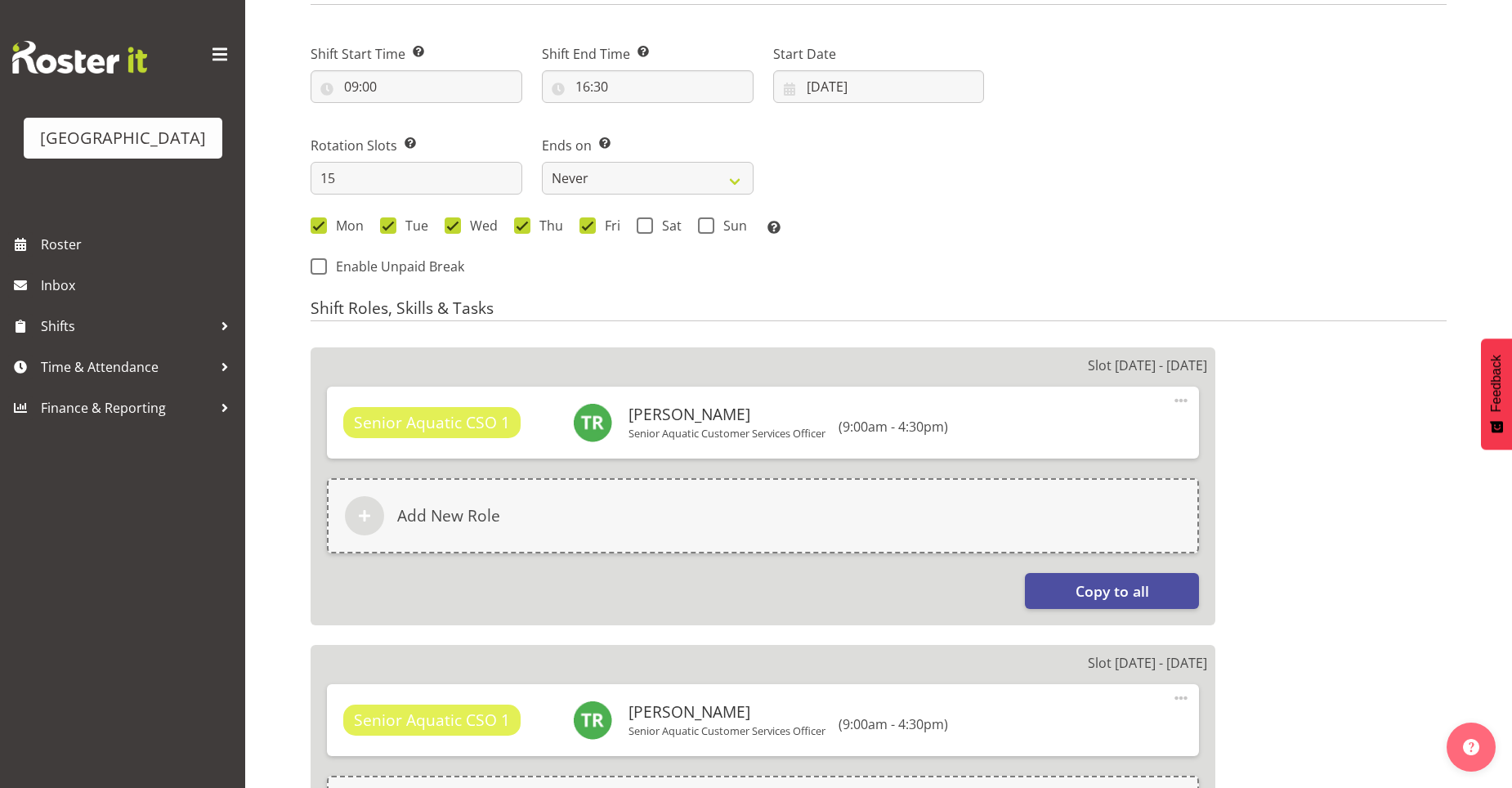
scroll to position [654, 0]
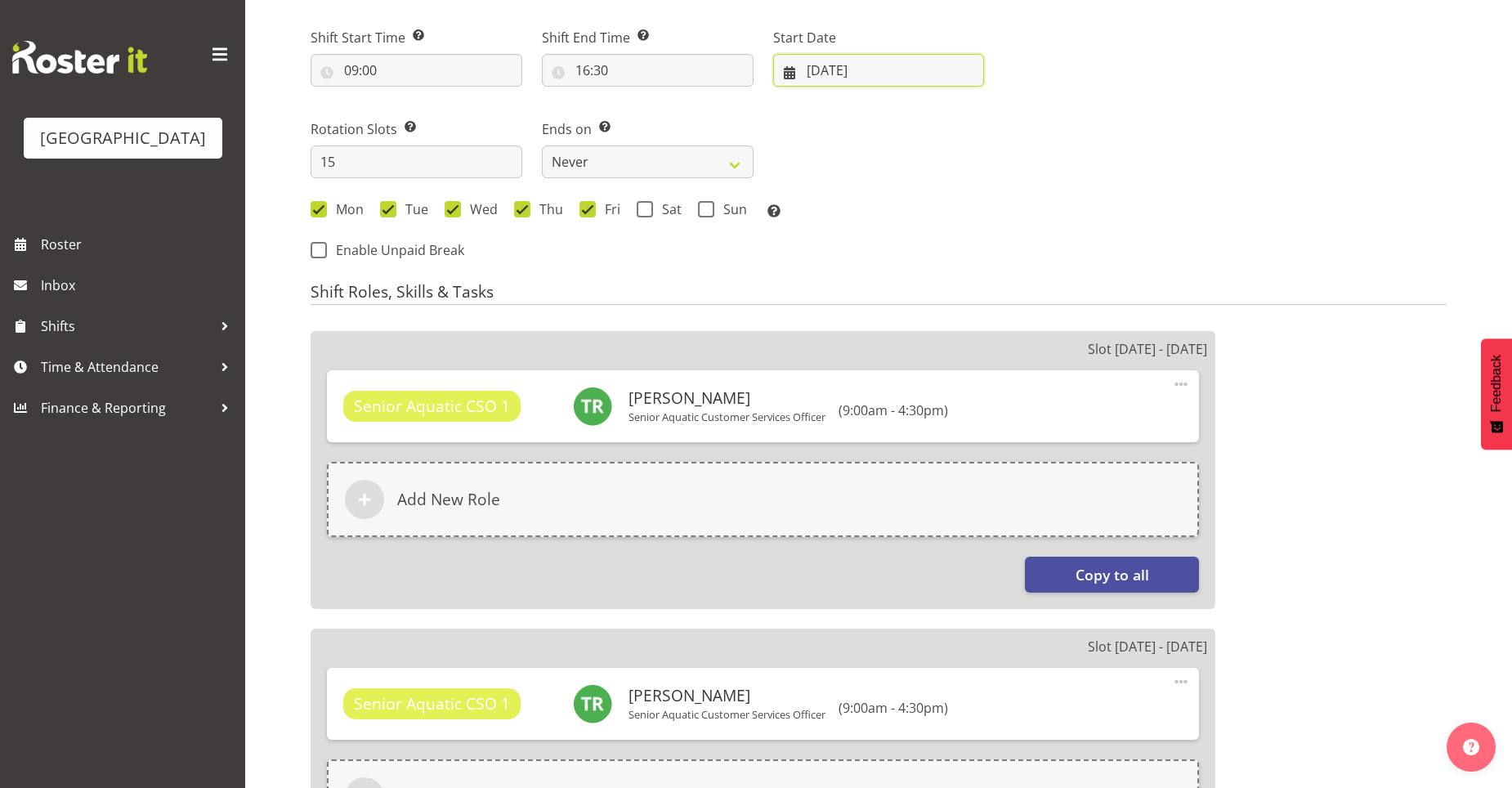
click at [828, 67] on input "15/06/2025" at bounding box center [879, 70] width 212 height 33
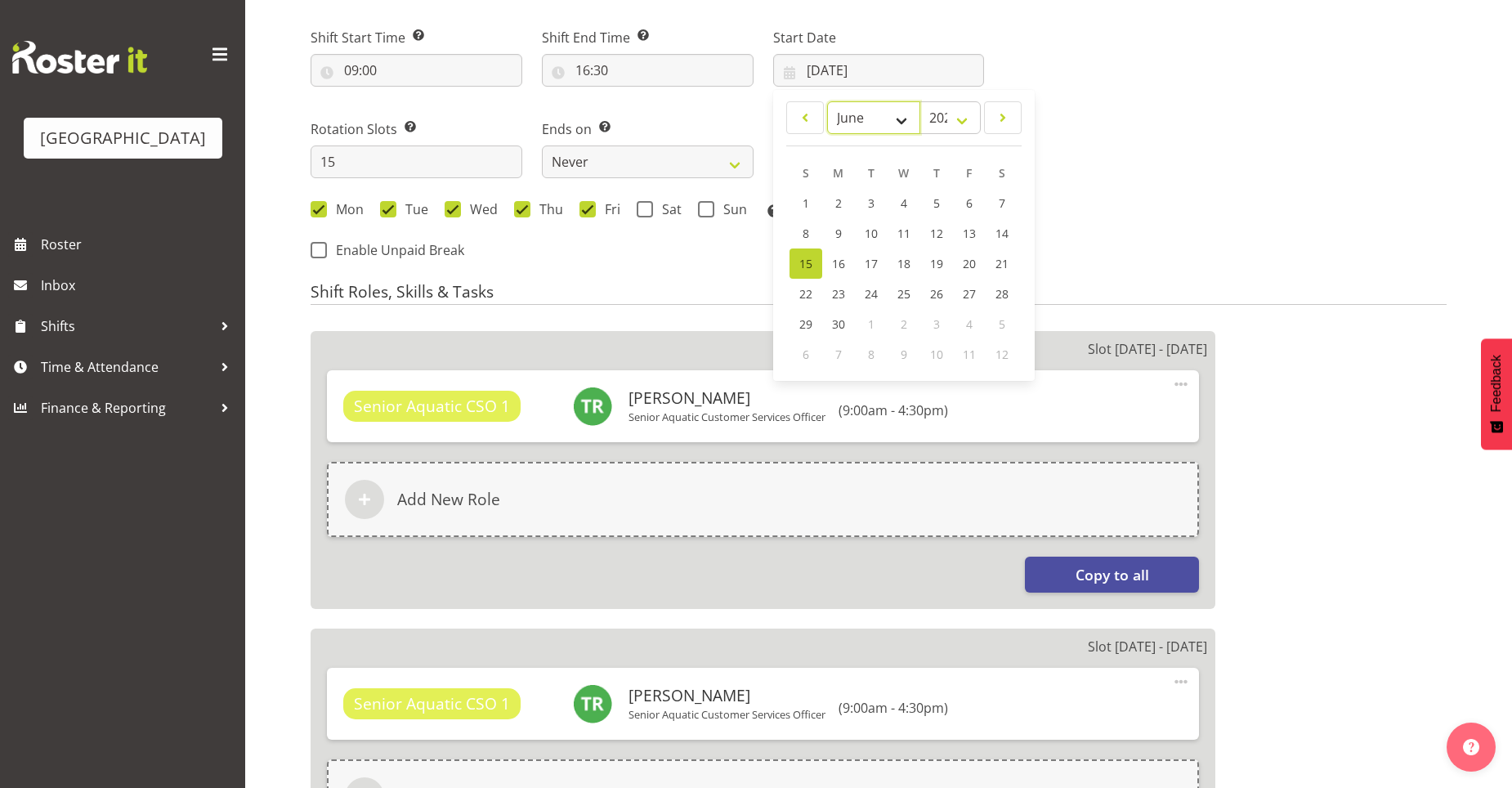
click at [911, 119] on select "January February March April May June July August September October November De…" at bounding box center [874, 118] width 94 height 33
select select "8"
click at [827, 101] on select "January February March April May June July August September October November De…" at bounding box center [874, 118] width 94 height 33
click at [844, 203] on link "1" at bounding box center [838, 203] width 33 height 32
type input "01/09/2025"
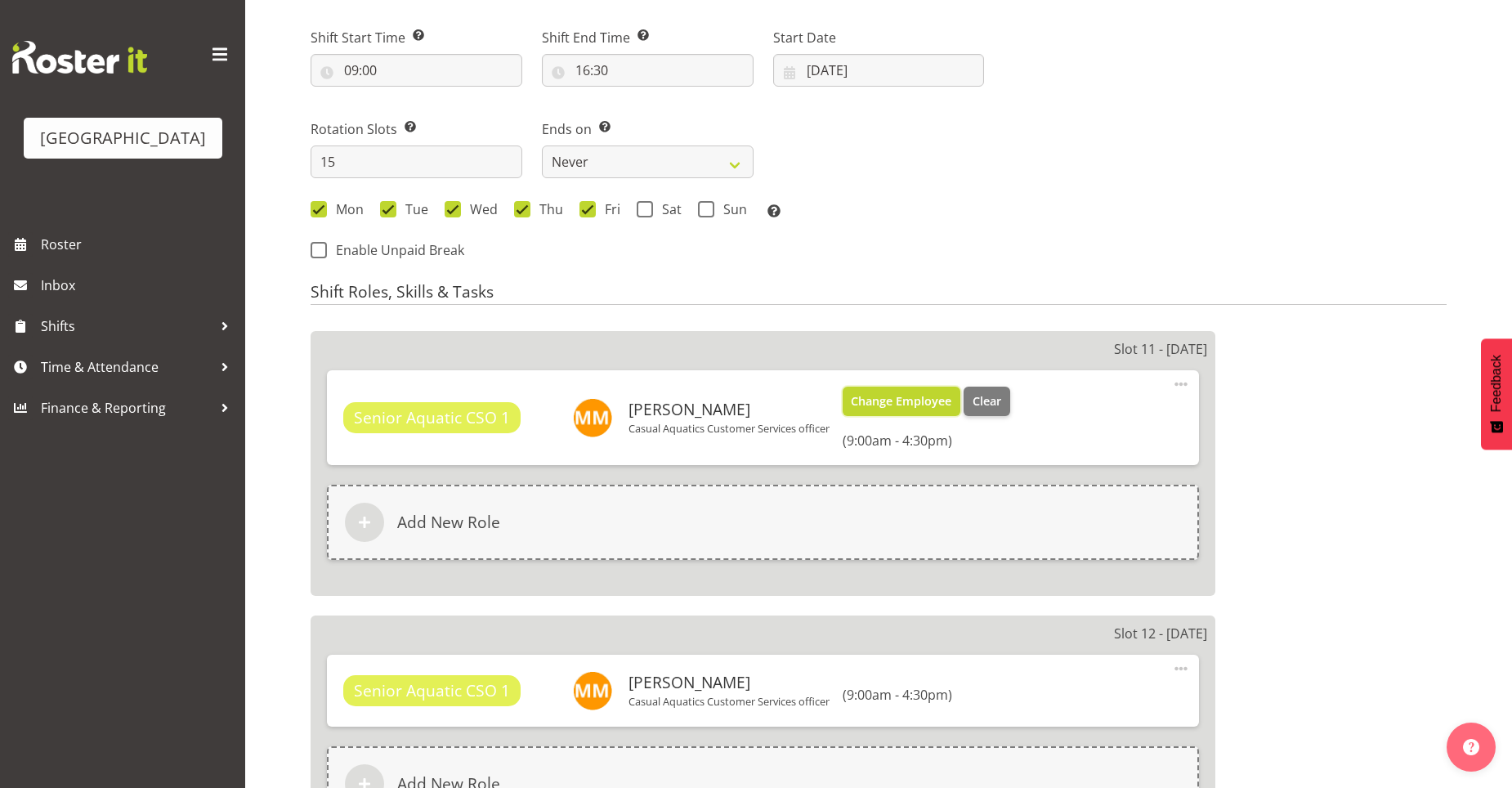
click at [926, 406] on span "Change Employee" at bounding box center [901, 400] width 100 height 18
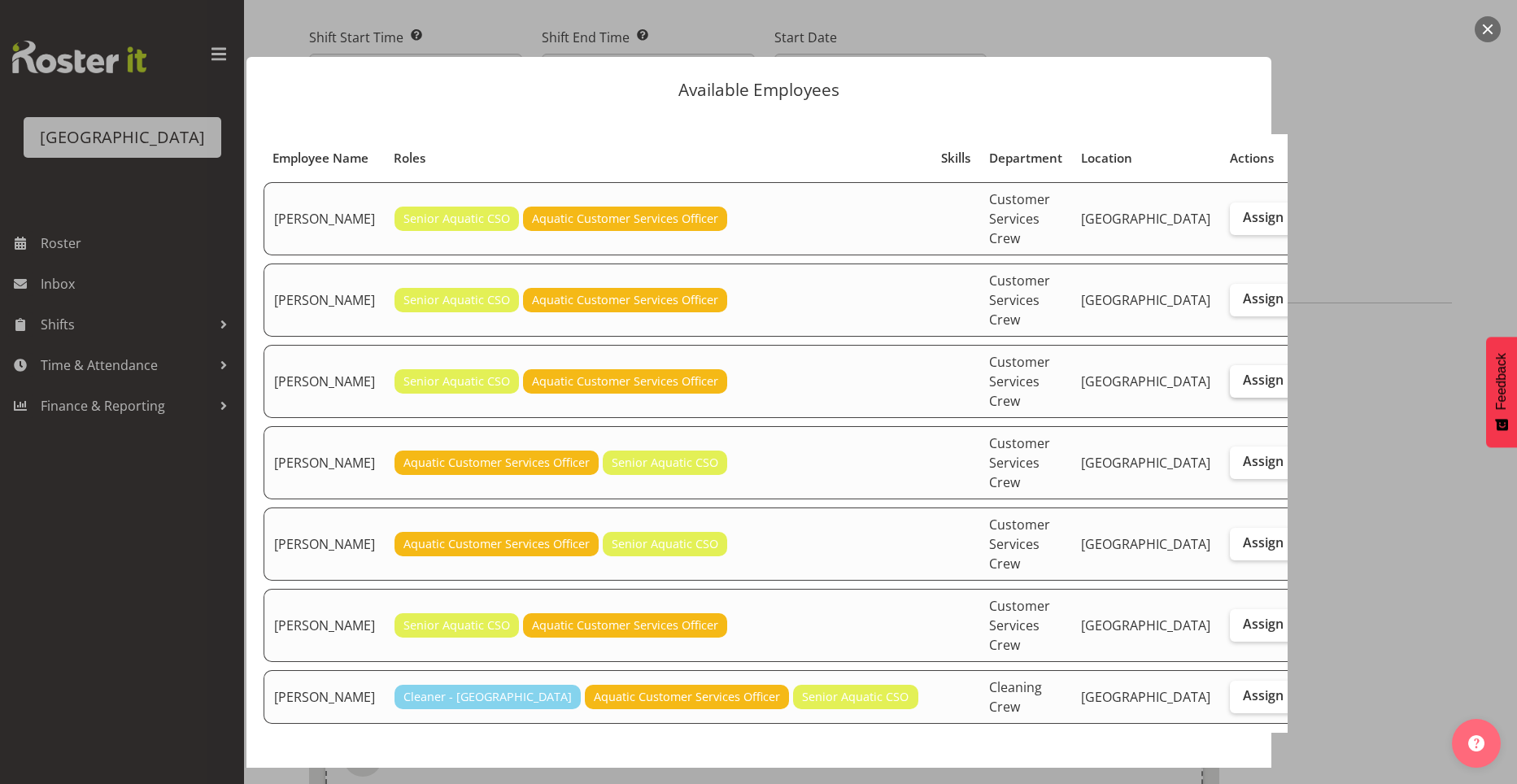
click at [1230, 365] on label "Assign" at bounding box center [1263, 381] width 66 height 33
click at [1230, 375] on input "Assign" at bounding box center [1235, 380] width 10 height 10
checkbox input "true"
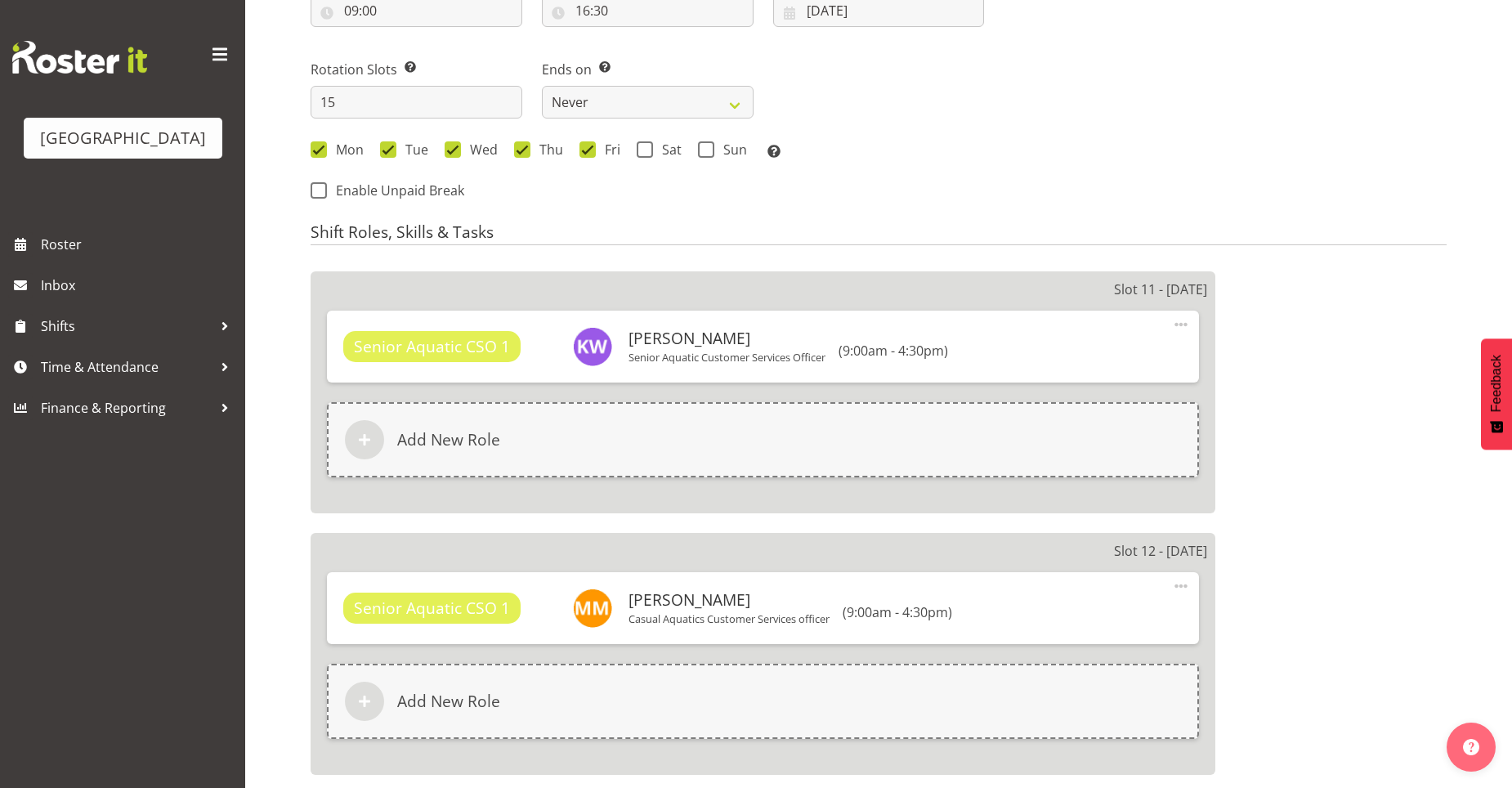
scroll to position [817, 0]
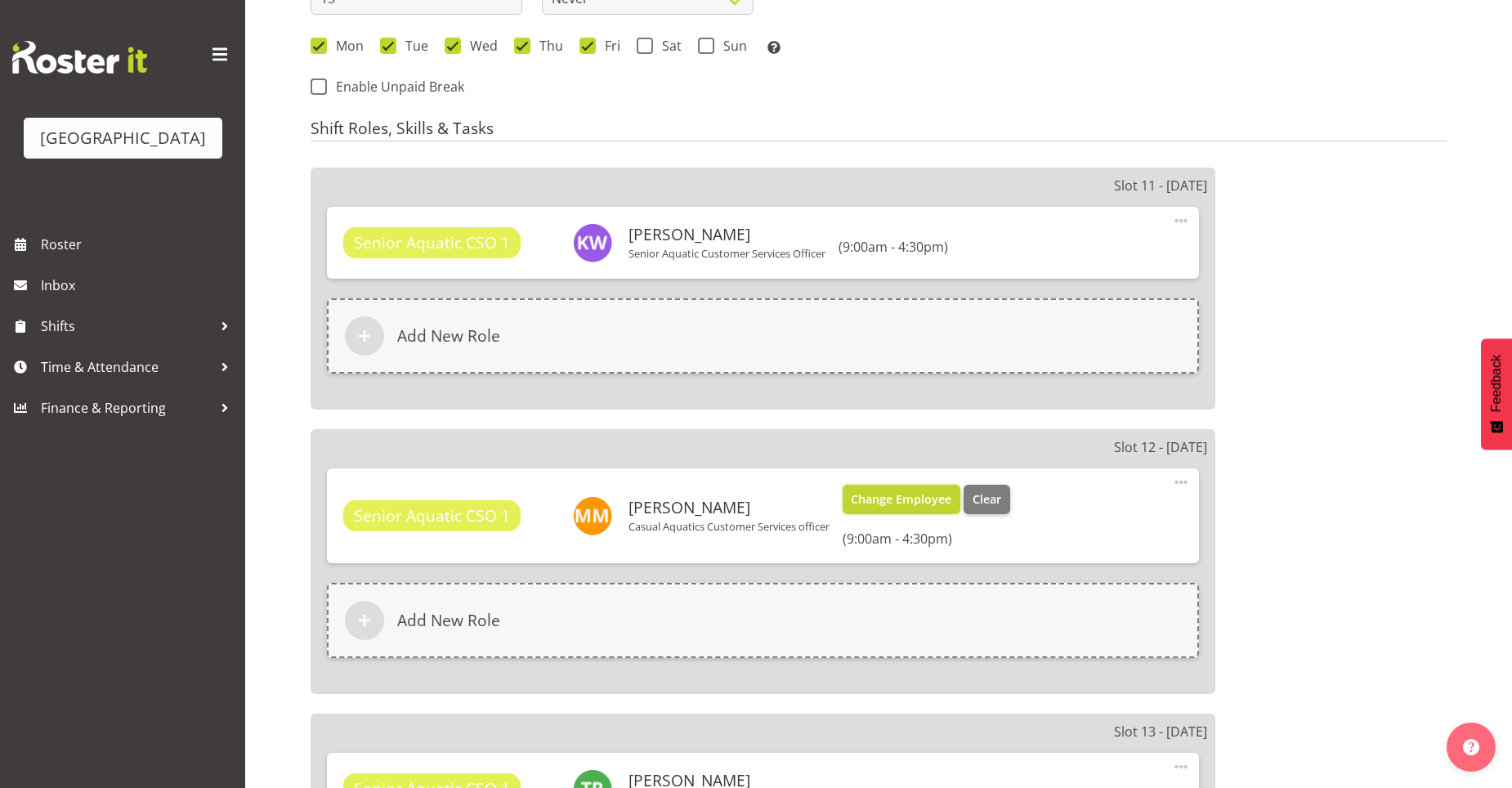
click at [870, 509] on button "Change Employee" at bounding box center [901, 499] width 119 height 29
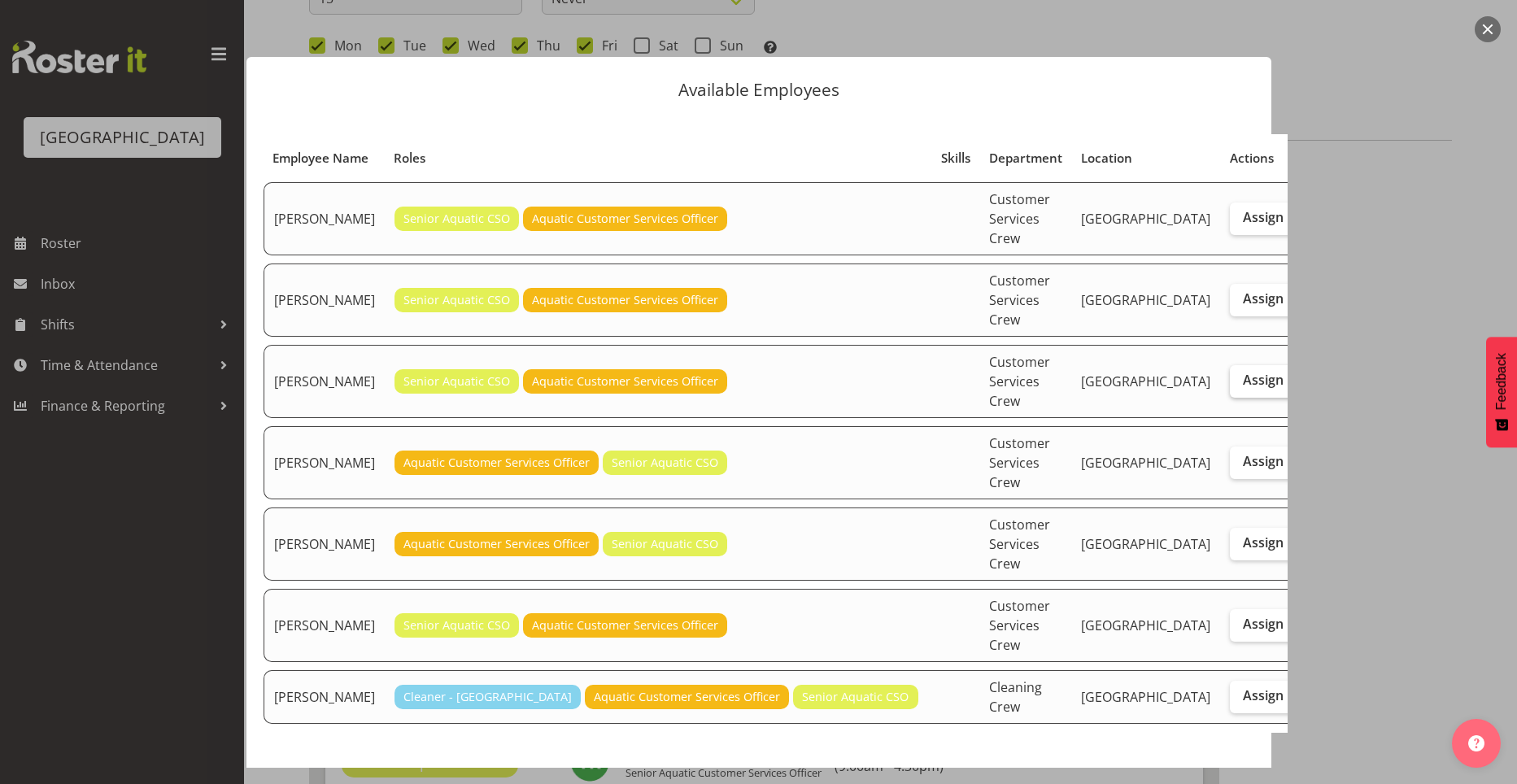
click at [1243, 372] on span "Assign" at bounding box center [1263, 380] width 40 height 16
click at [1230, 375] on input "Assign" at bounding box center [1235, 380] width 10 height 10
checkbox input "true"
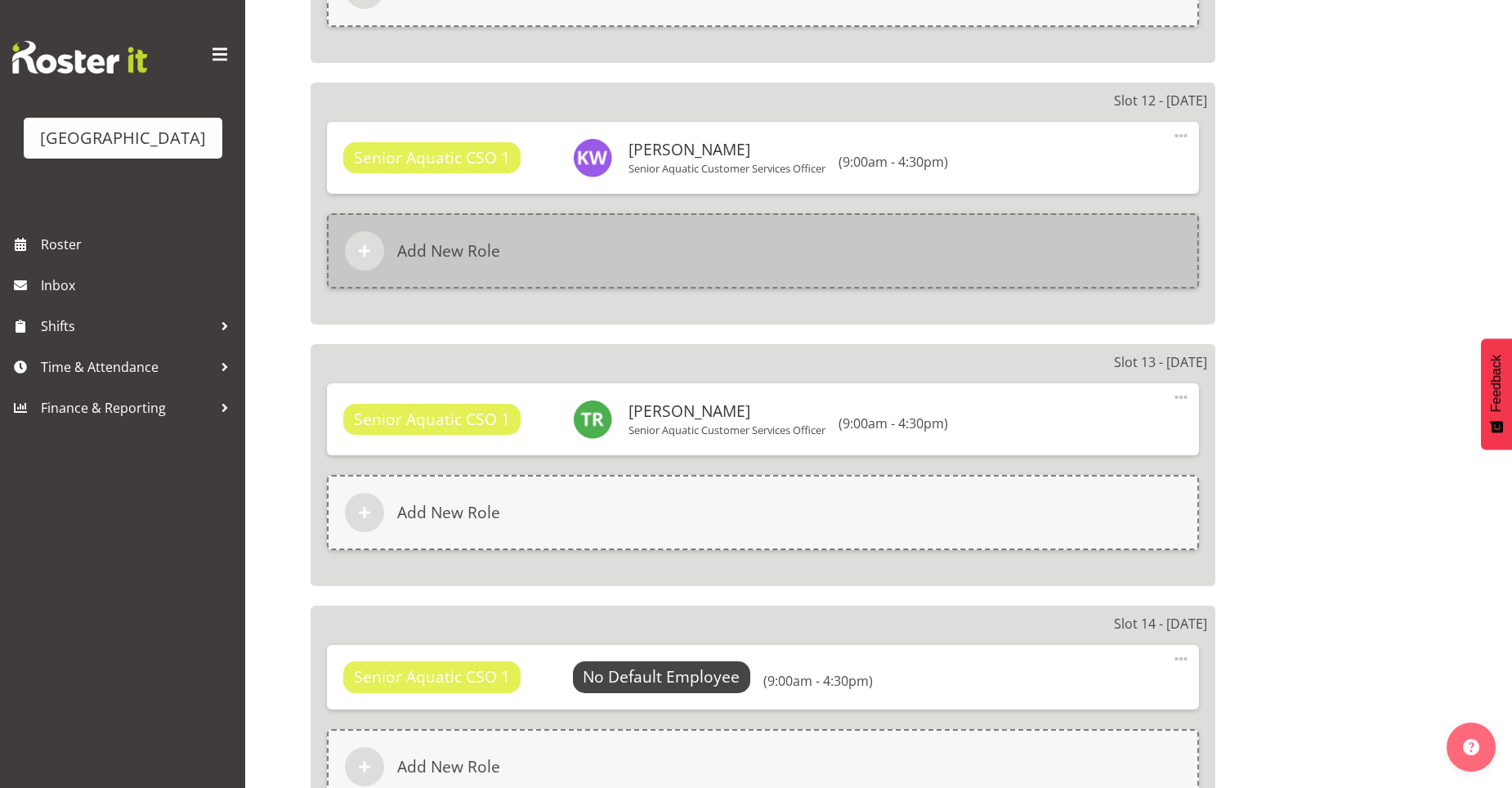
scroll to position [1226, 0]
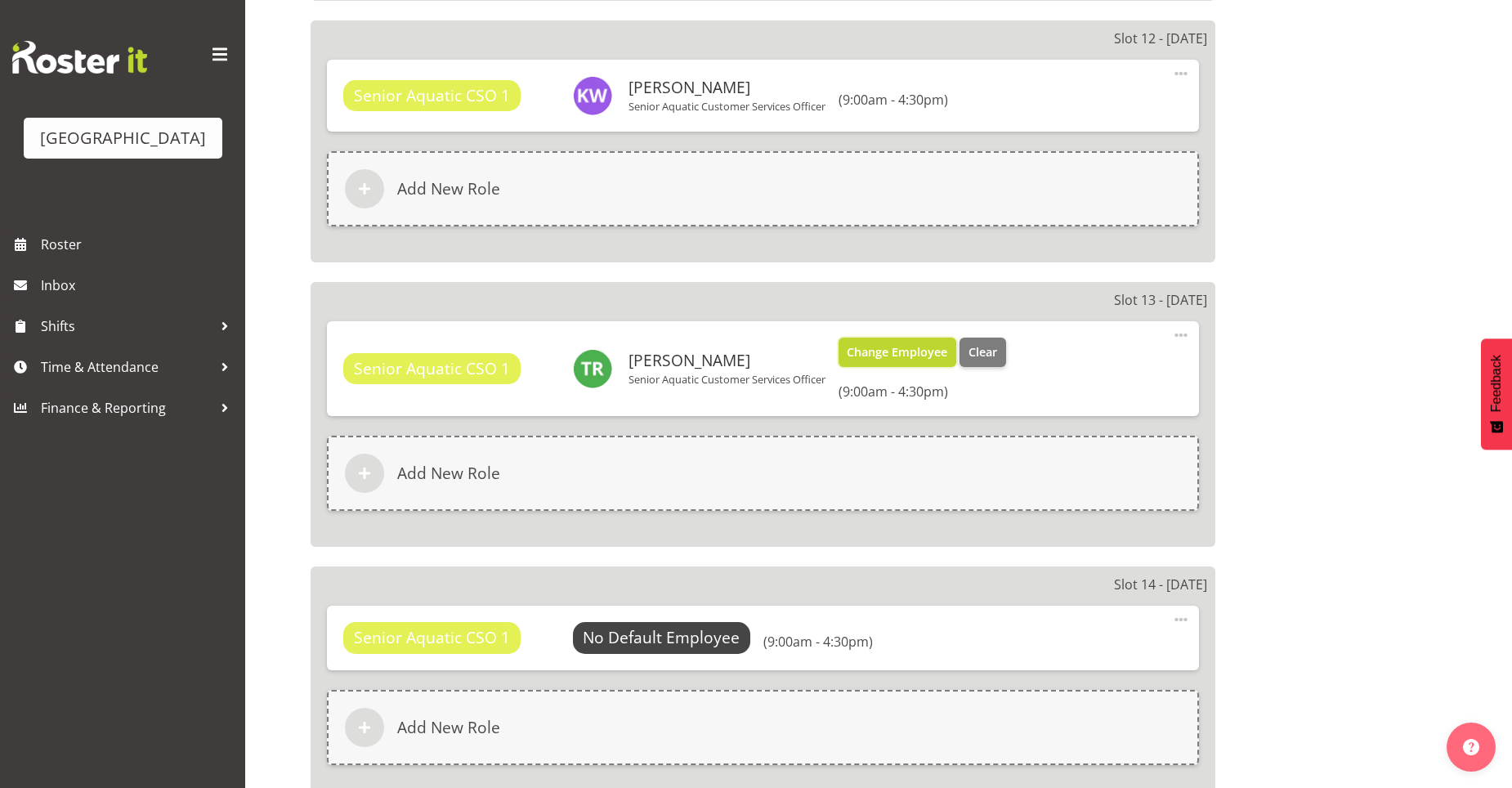
click at [929, 350] on span "Change Employee" at bounding box center [897, 352] width 100 height 18
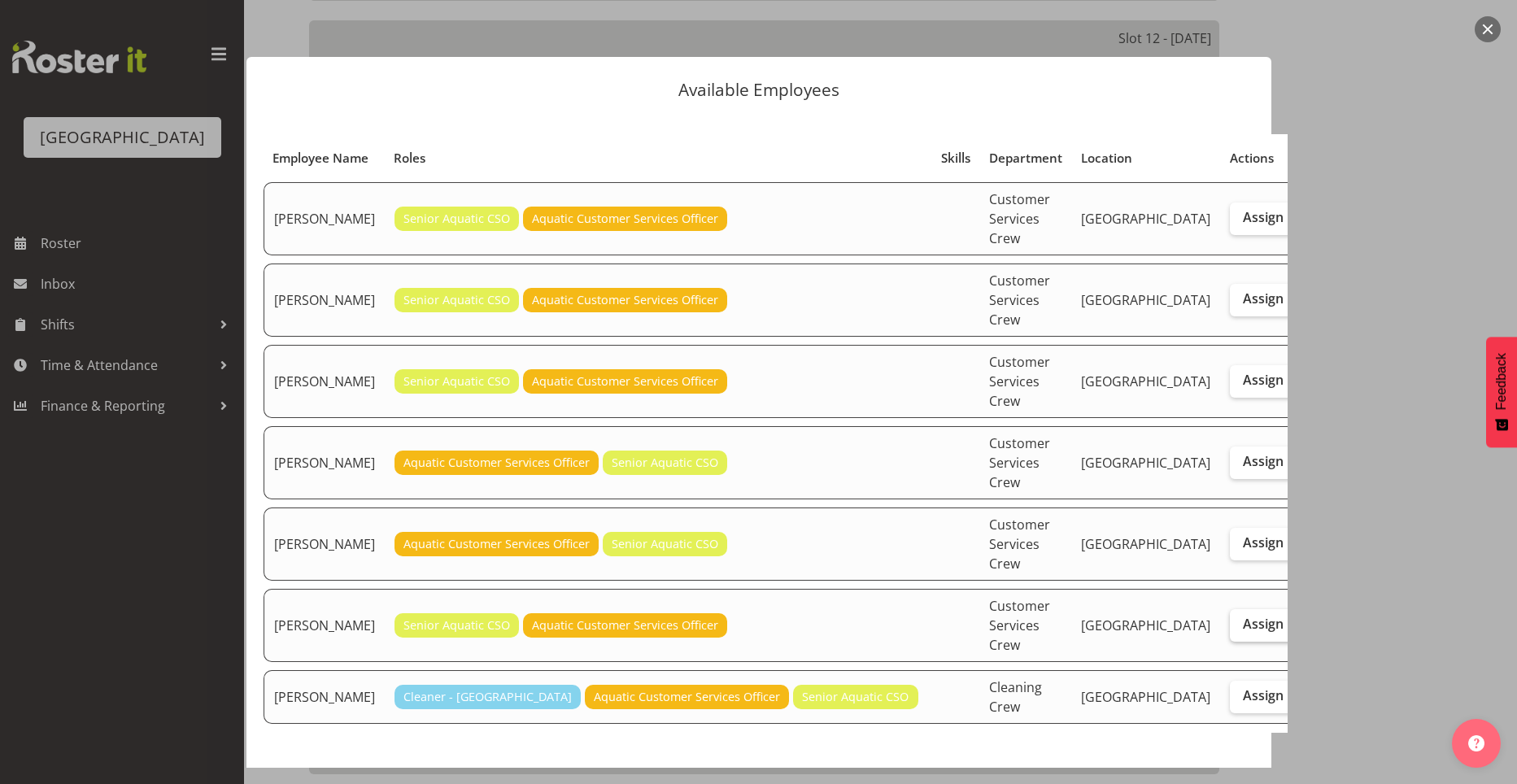
drag, startPoint x: 1174, startPoint y: 330, endPoint x: 1189, endPoint y: 526, distance: 196.6
click at [1243, 372] on span "Assign" at bounding box center [1263, 380] width 40 height 16
click at [1230, 375] on input "Assign" at bounding box center [1235, 380] width 10 height 10
checkbox input "true"
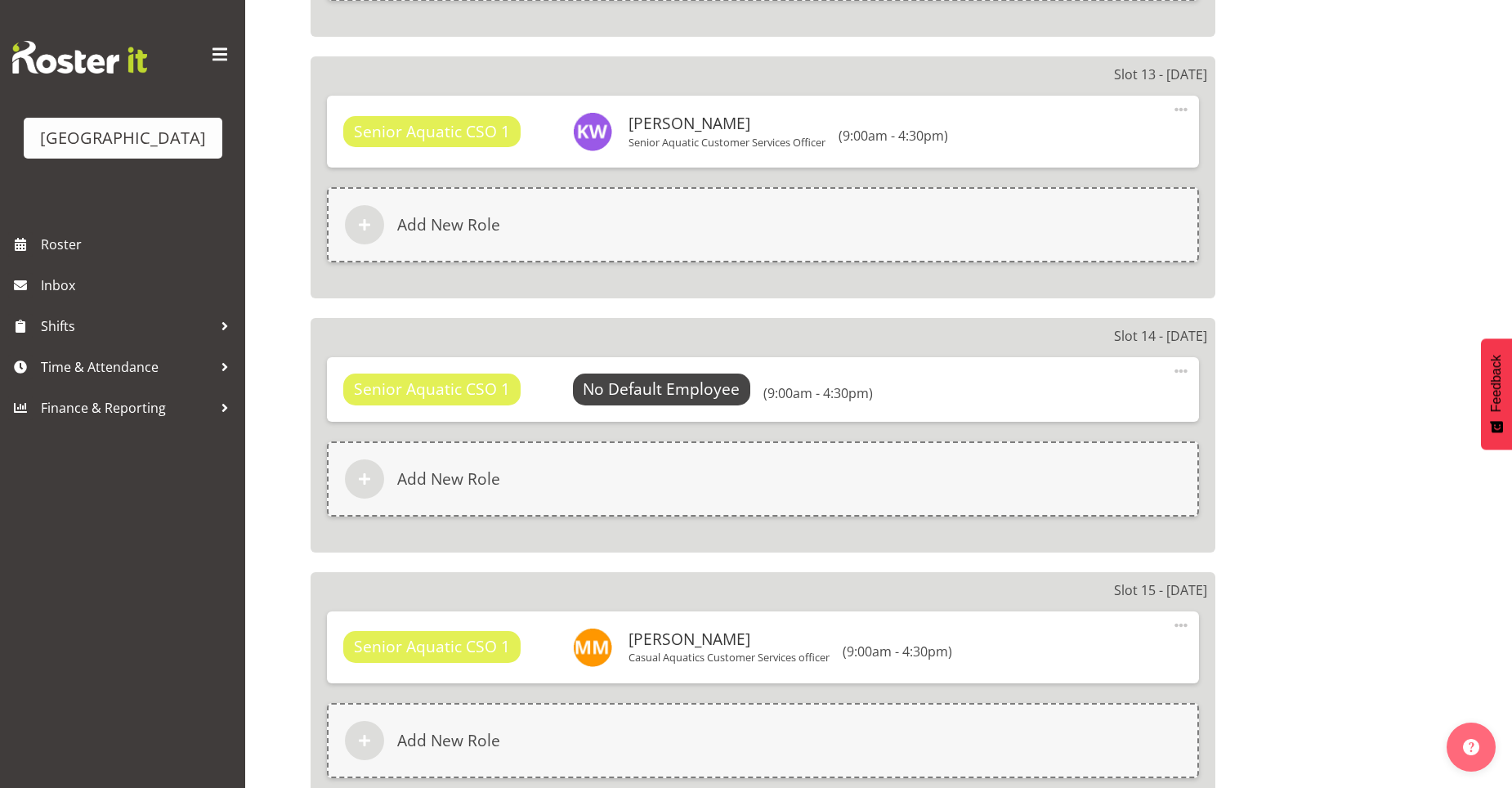
scroll to position [1471, 0]
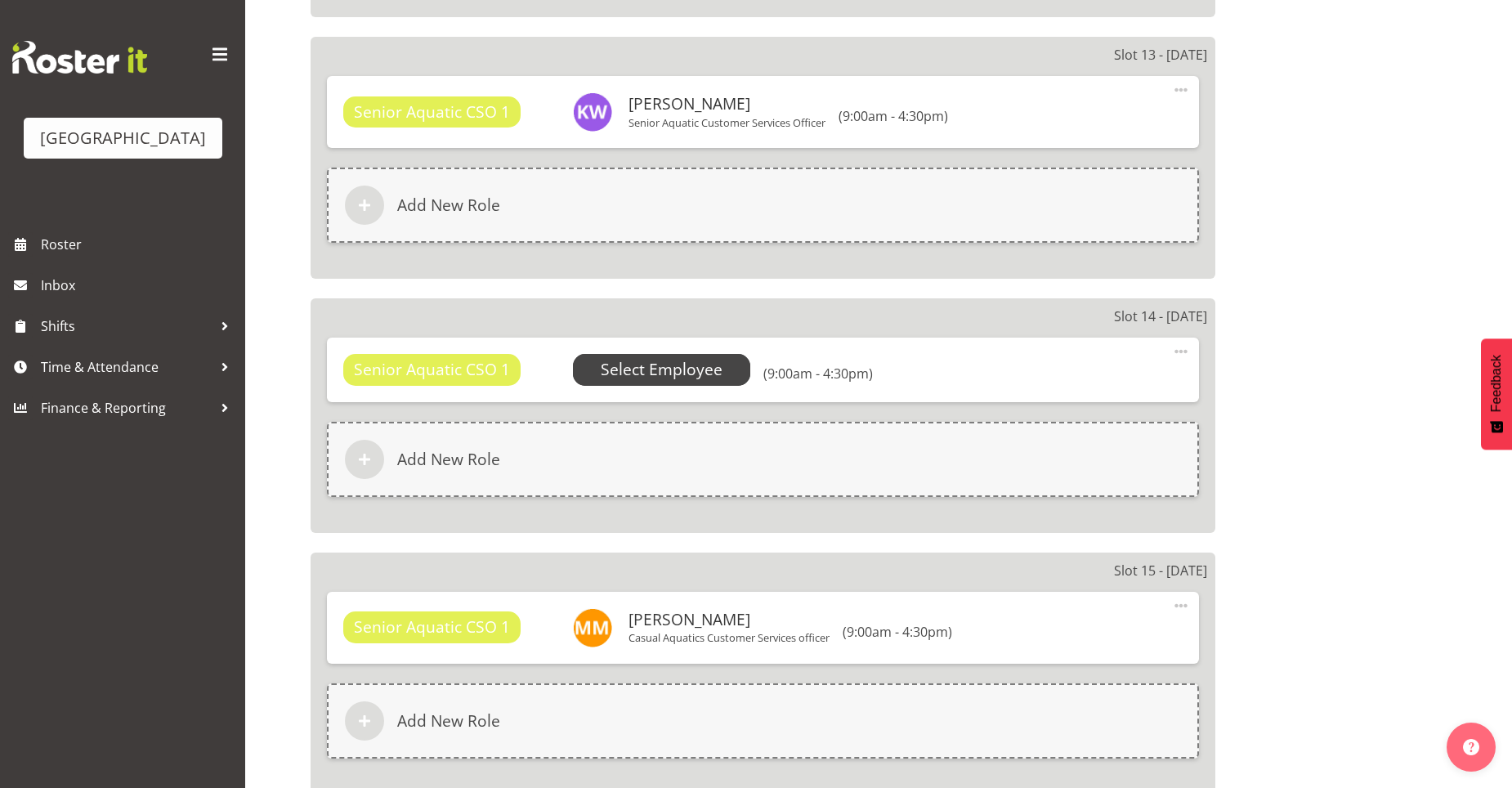
click at [721, 374] on span "Select Employee" at bounding box center [662, 369] width 178 height 31
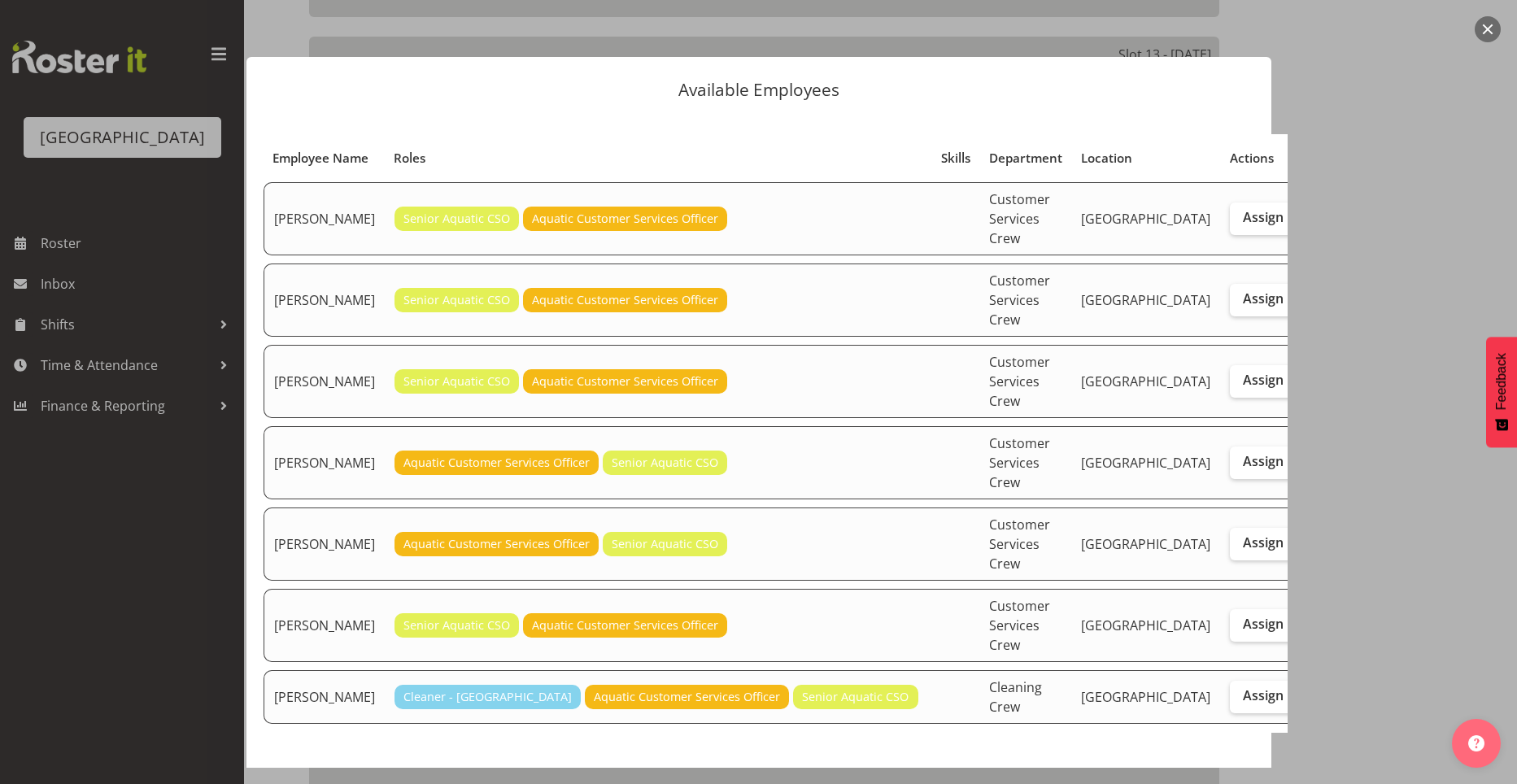
drag, startPoint x: 1177, startPoint y: 333, endPoint x: 1167, endPoint y: 363, distance: 31.6
click at [1243, 372] on span "Assign" at bounding box center [1263, 380] width 40 height 16
click at [1230, 375] on input "Assign" at bounding box center [1235, 380] width 10 height 10
checkbox input "true"
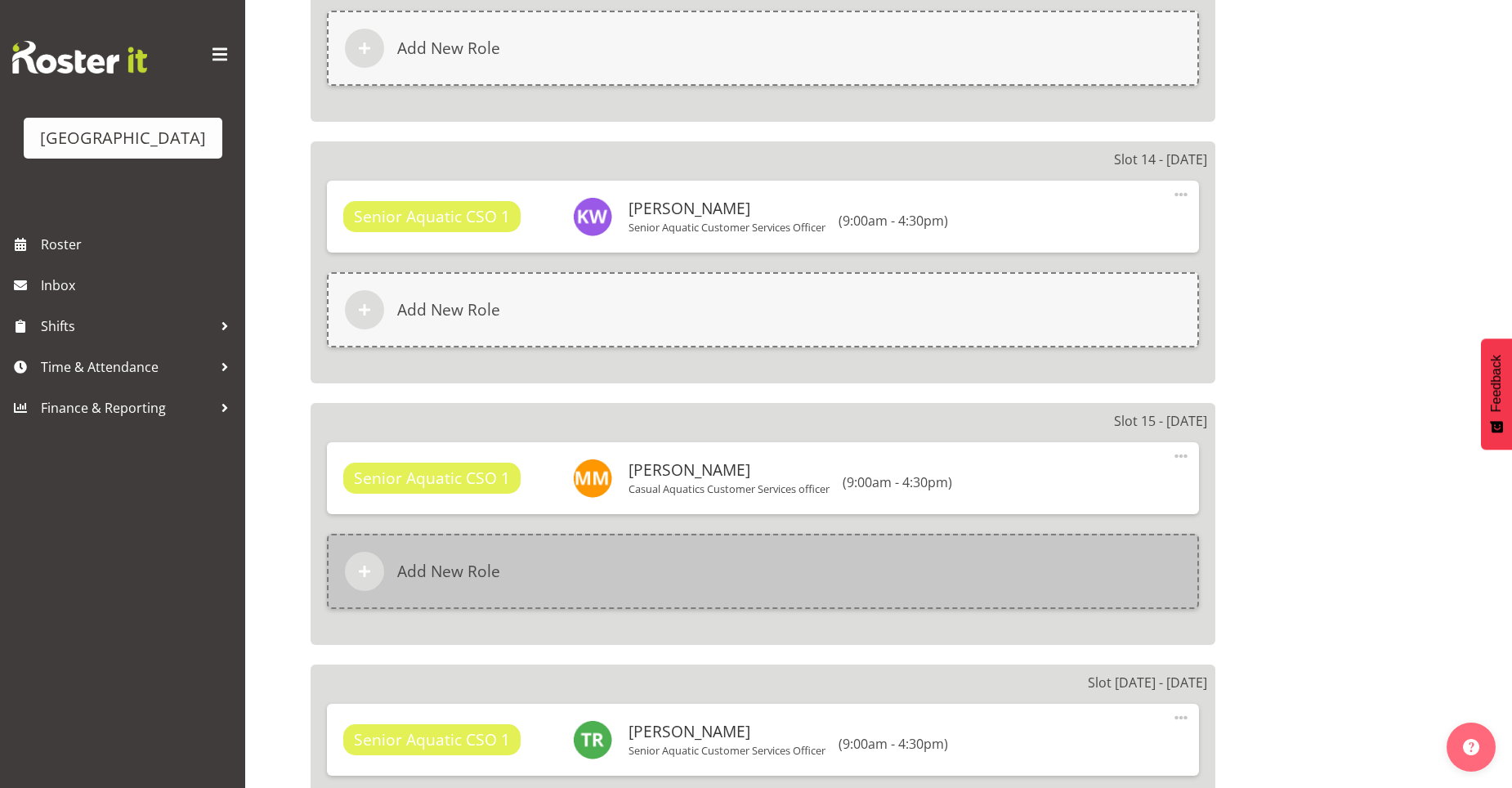
scroll to position [1635, 0]
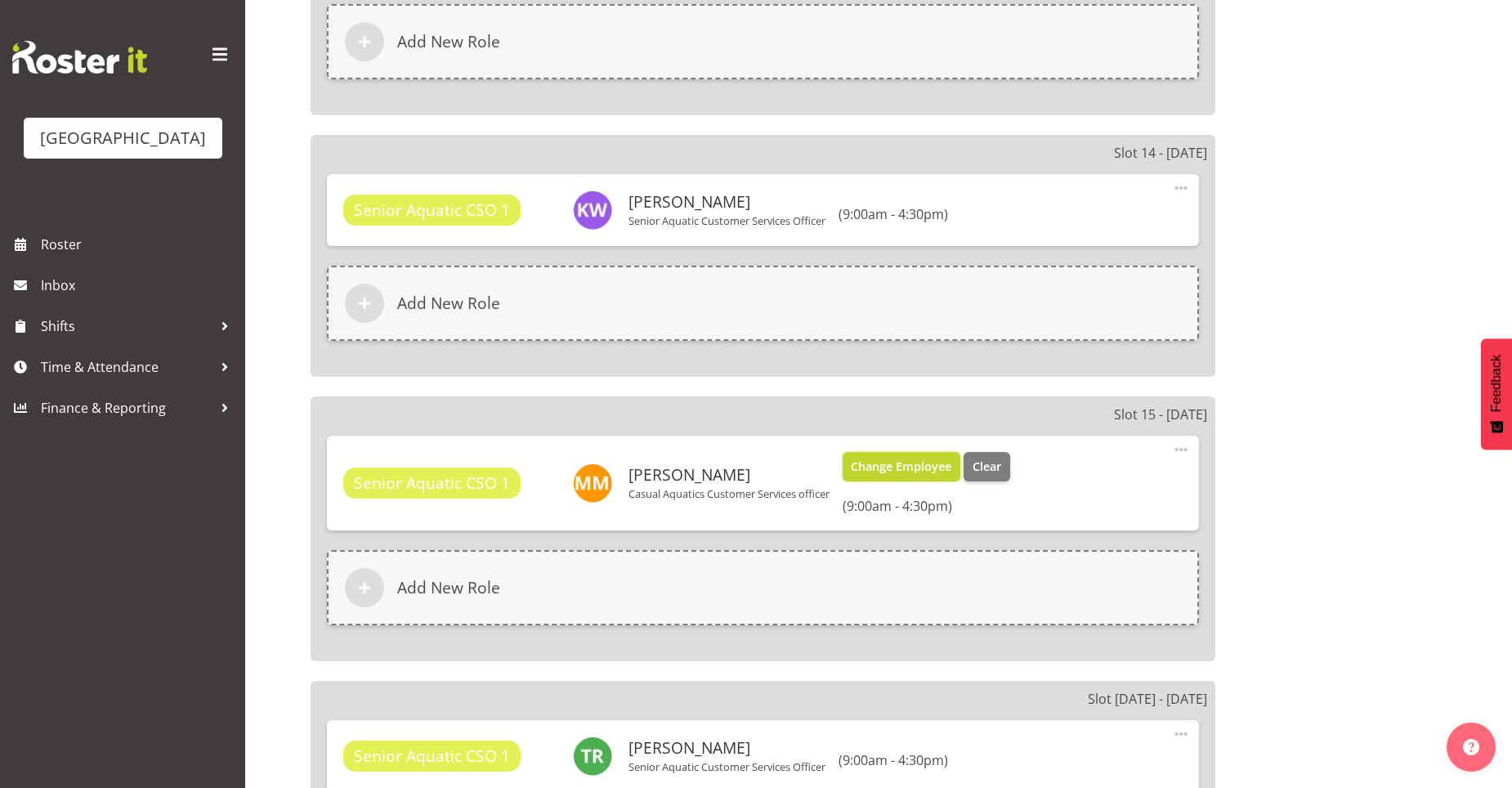
click at [908, 473] on span "Change Employee" at bounding box center [901, 466] width 100 height 18
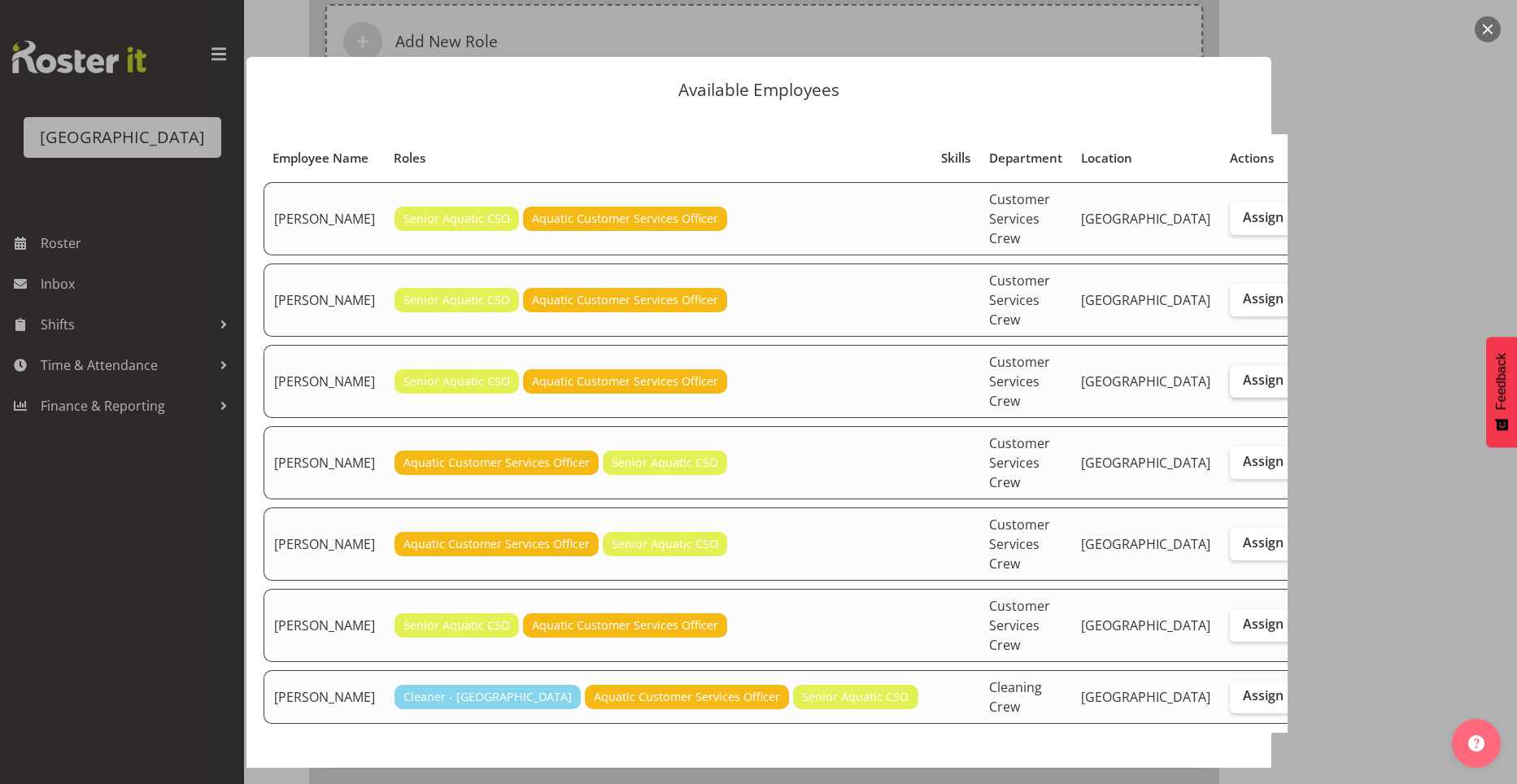
click at [1243, 372] on span "Assign" at bounding box center [1263, 380] width 40 height 16
click at [1230, 375] on input "Assign" at bounding box center [1235, 380] width 10 height 10
checkbox input "true"
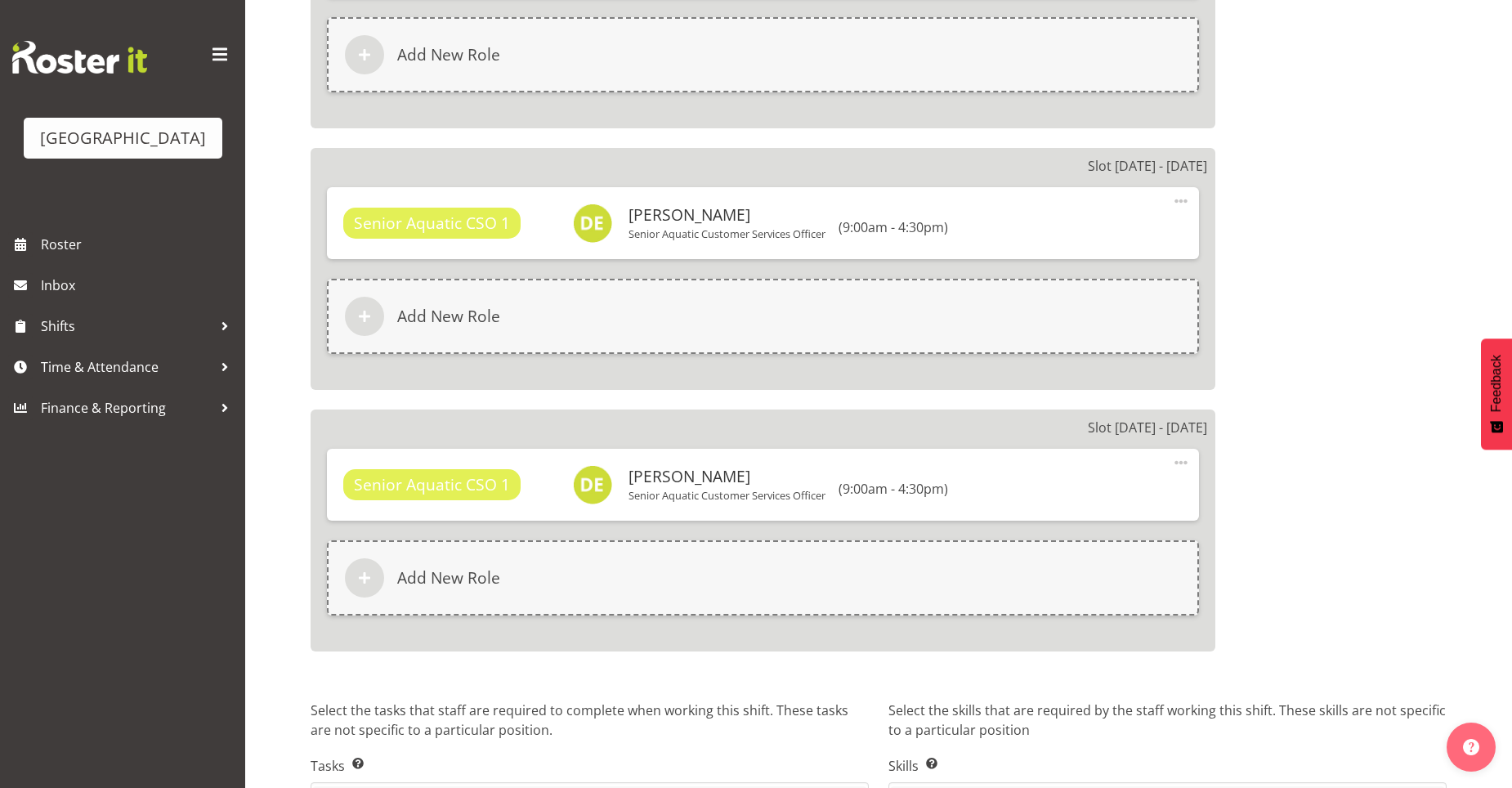
scroll to position [4380, 0]
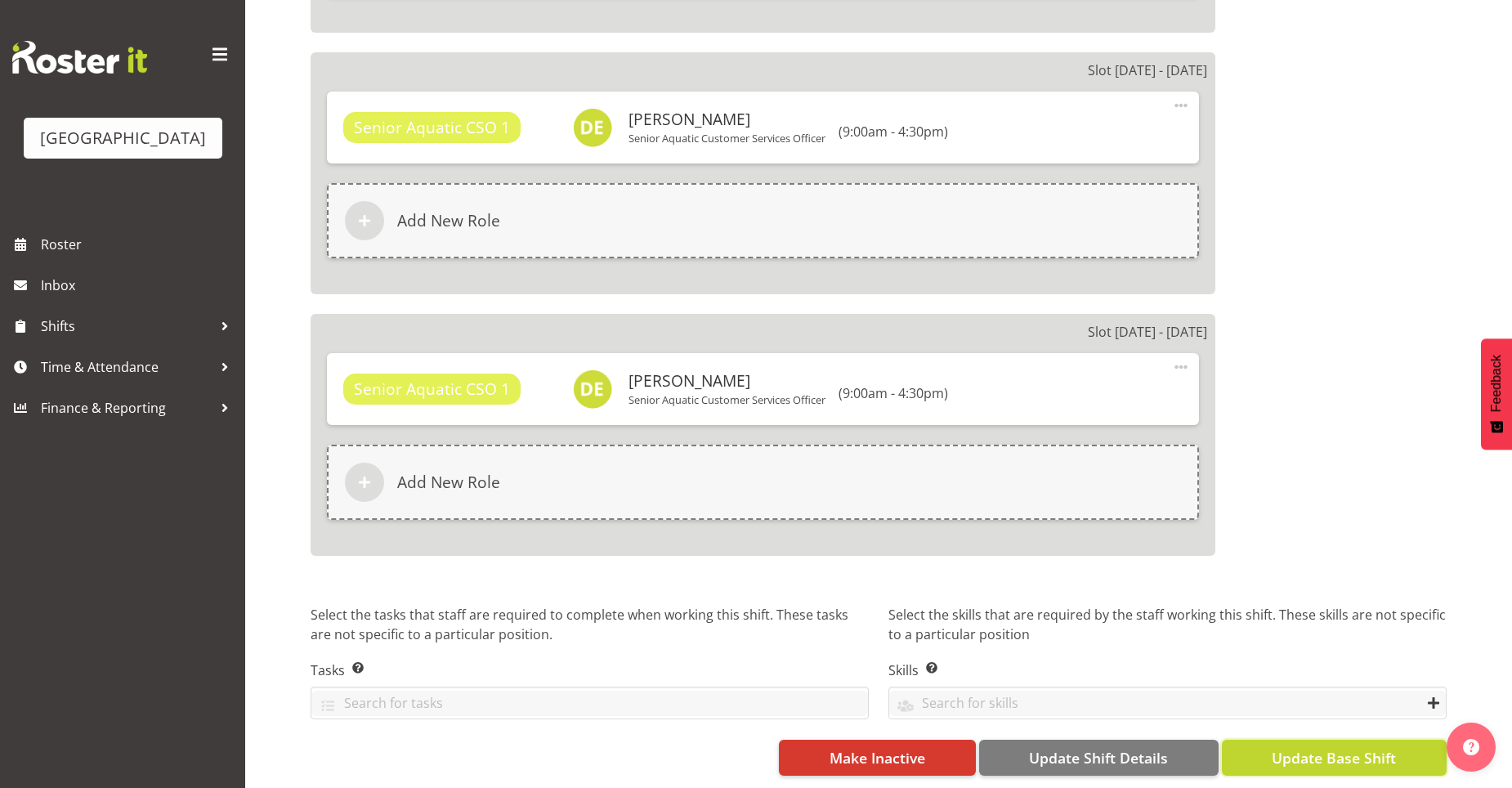
click at [1335, 747] on span "Update Base Shift" at bounding box center [1334, 758] width 125 height 22
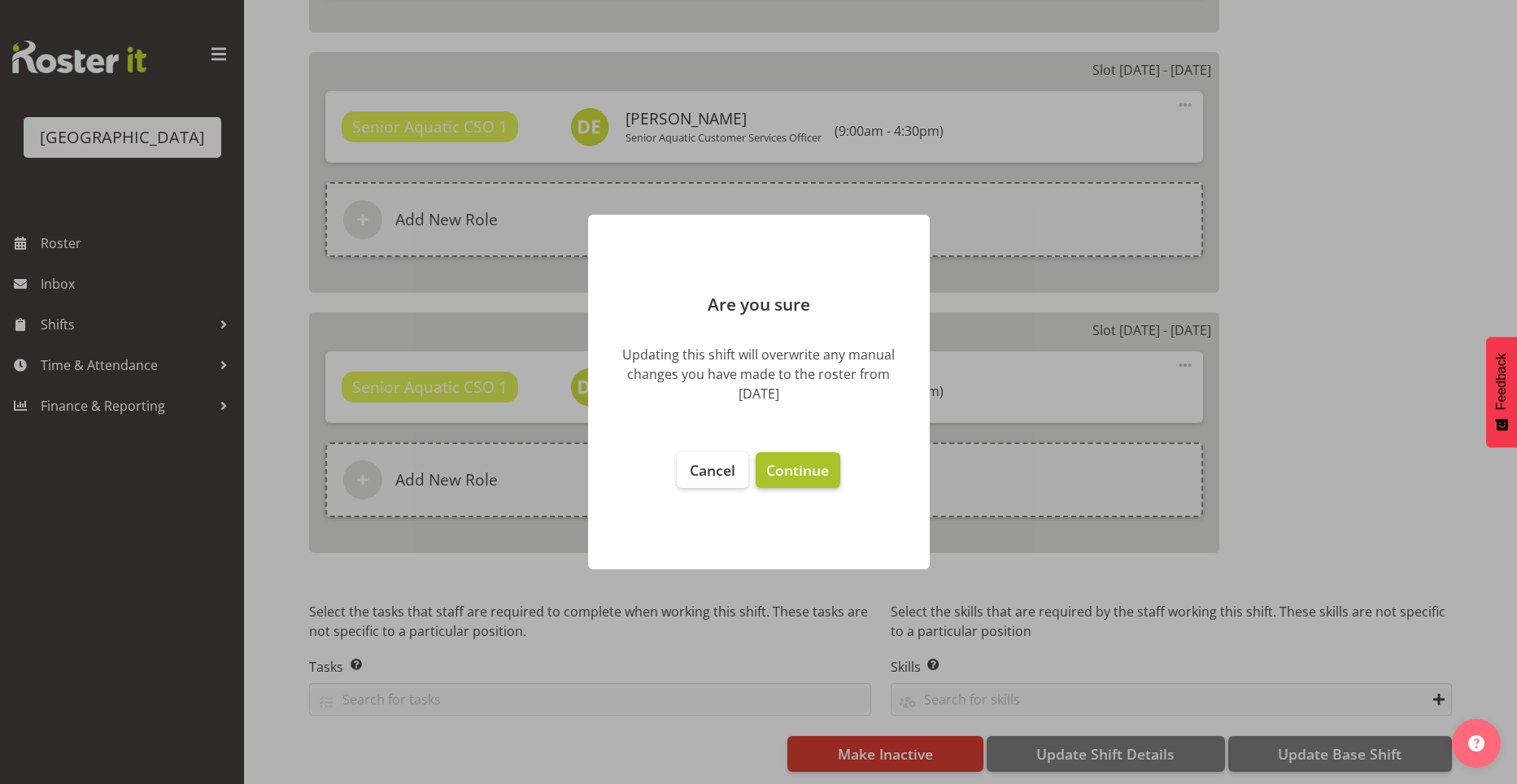
click at [829, 475] on span "Continue" at bounding box center [797, 470] width 63 height 20
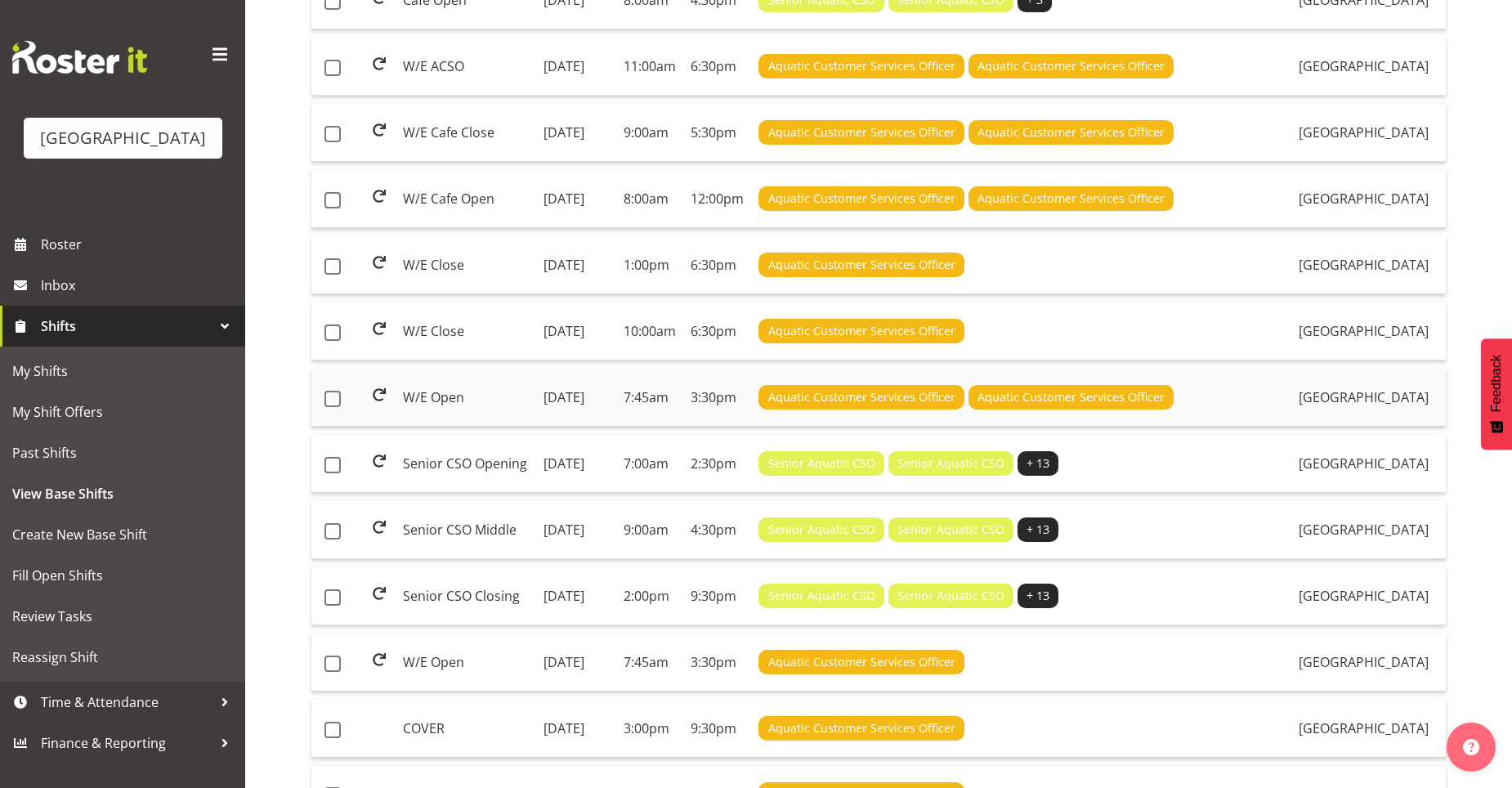
scroll to position [490, 0]
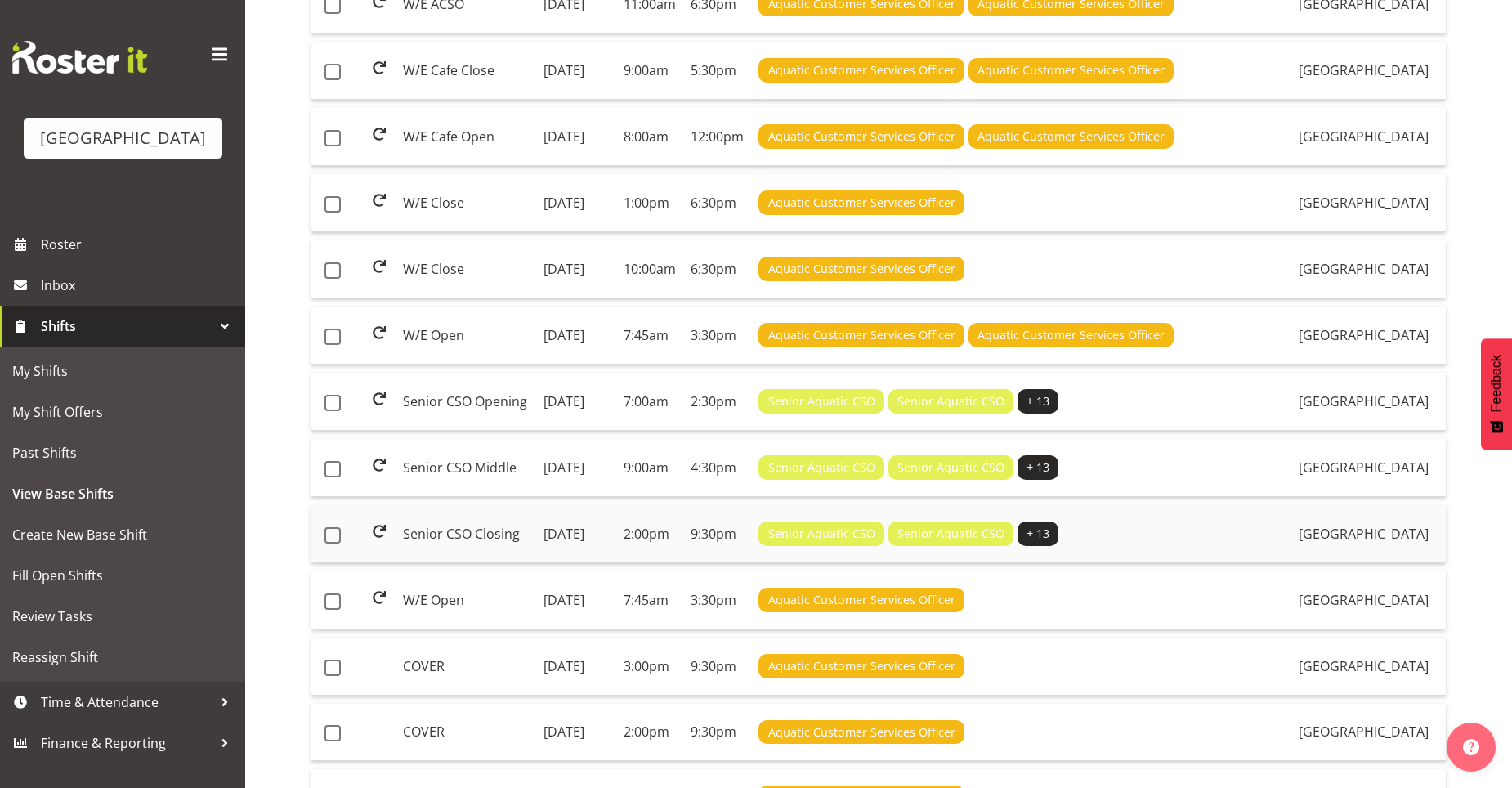
click at [607, 563] on td "[DATE]" at bounding box center [577, 534] width 80 height 58
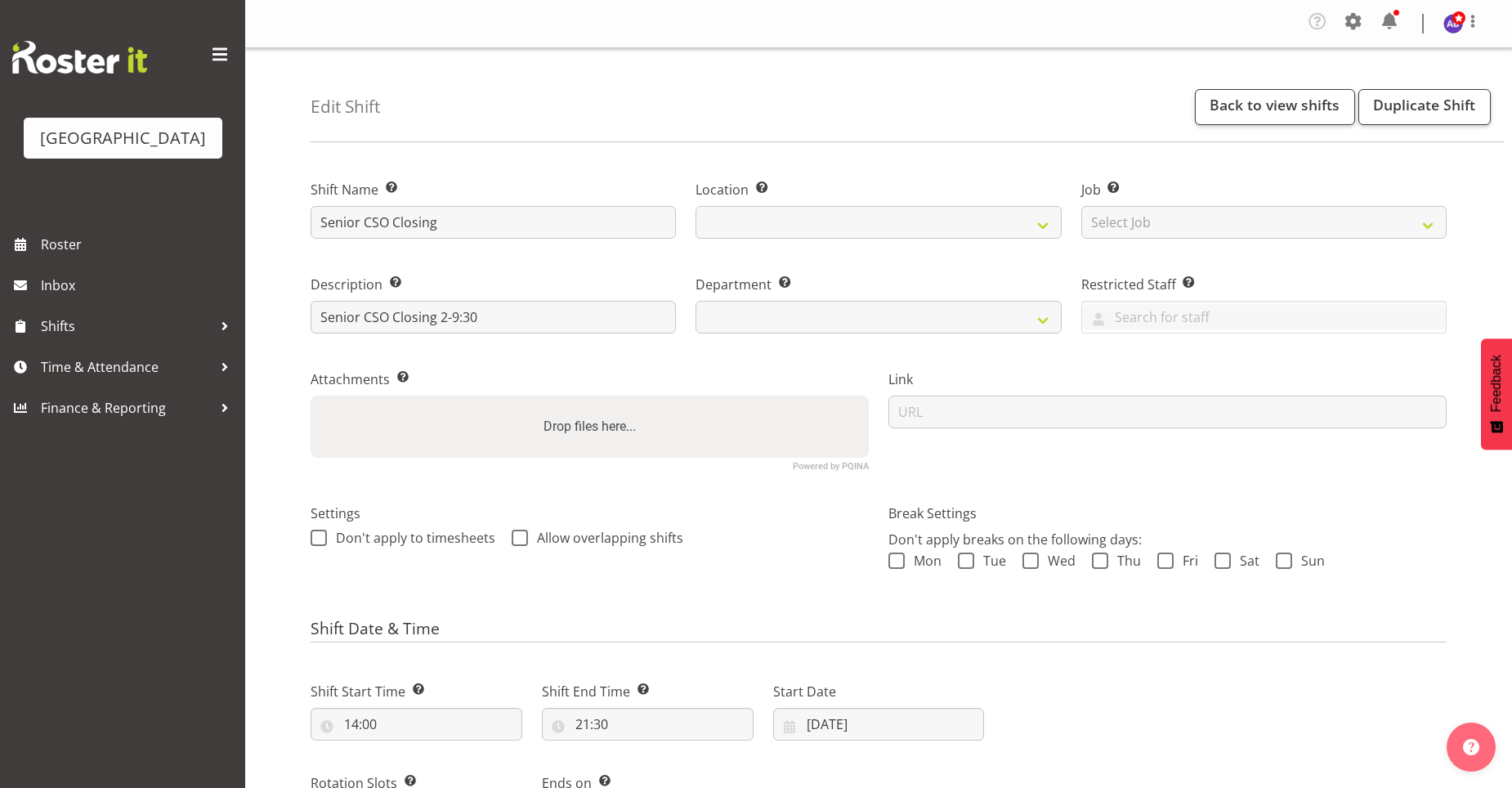
select select "5"
select select "2025"
select select
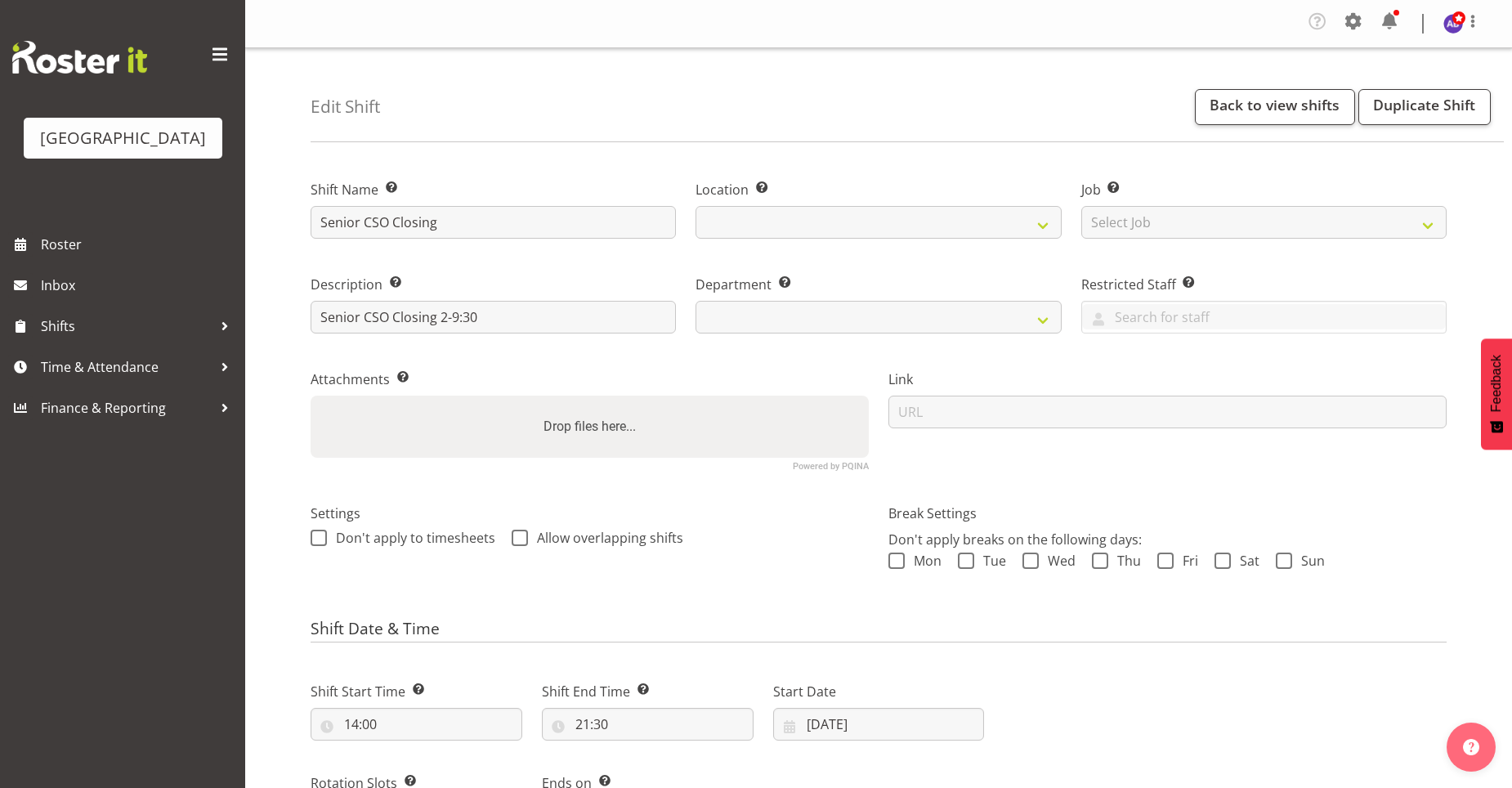
select select
select select "116"
click at [852, 726] on input "15/06/2025" at bounding box center [879, 724] width 212 height 33
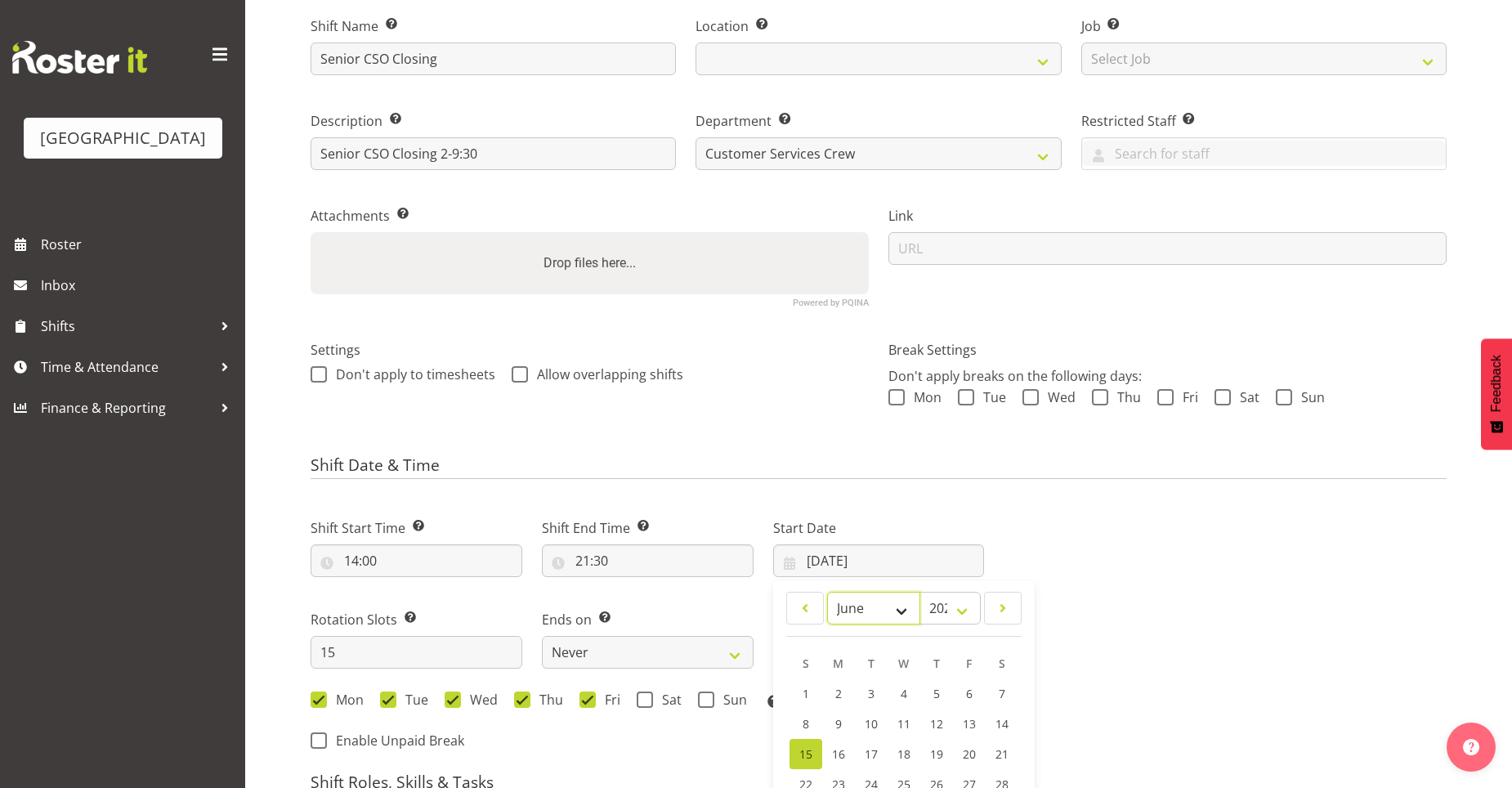
click at [901, 611] on select "January February March April May June July August September October November De…" at bounding box center [874, 608] width 94 height 33
select select "8"
click at [827, 592] on select "January February March April May June July August September October November De…" at bounding box center [874, 608] width 94 height 33
click at [849, 690] on link "1" at bounding box center [838, 694] width 33 height 32
type input "01/09/2025"
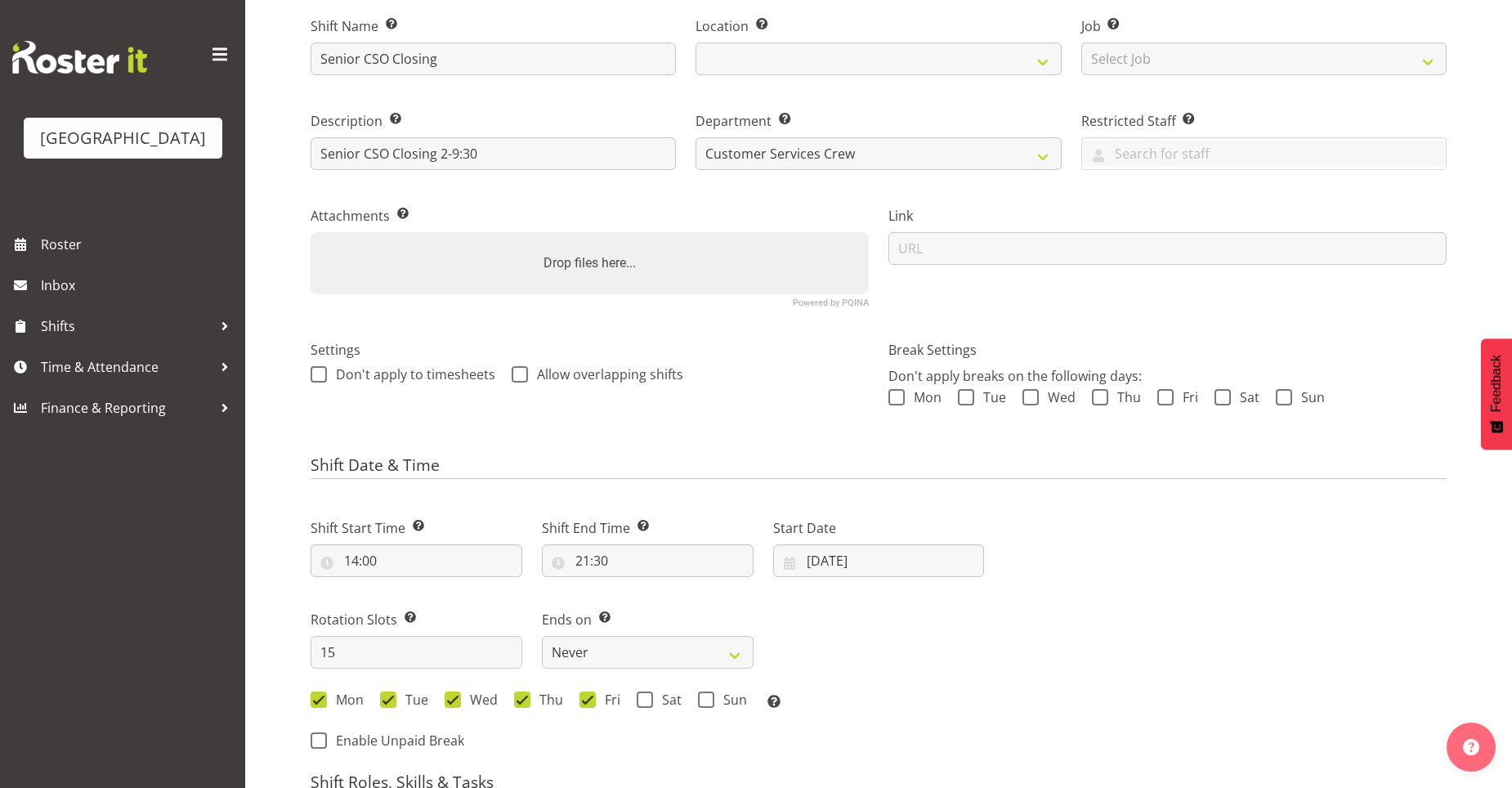
click at [1180, 704] on div "Next Shifts" at bounding box center [1225, 630] width 463 height 268
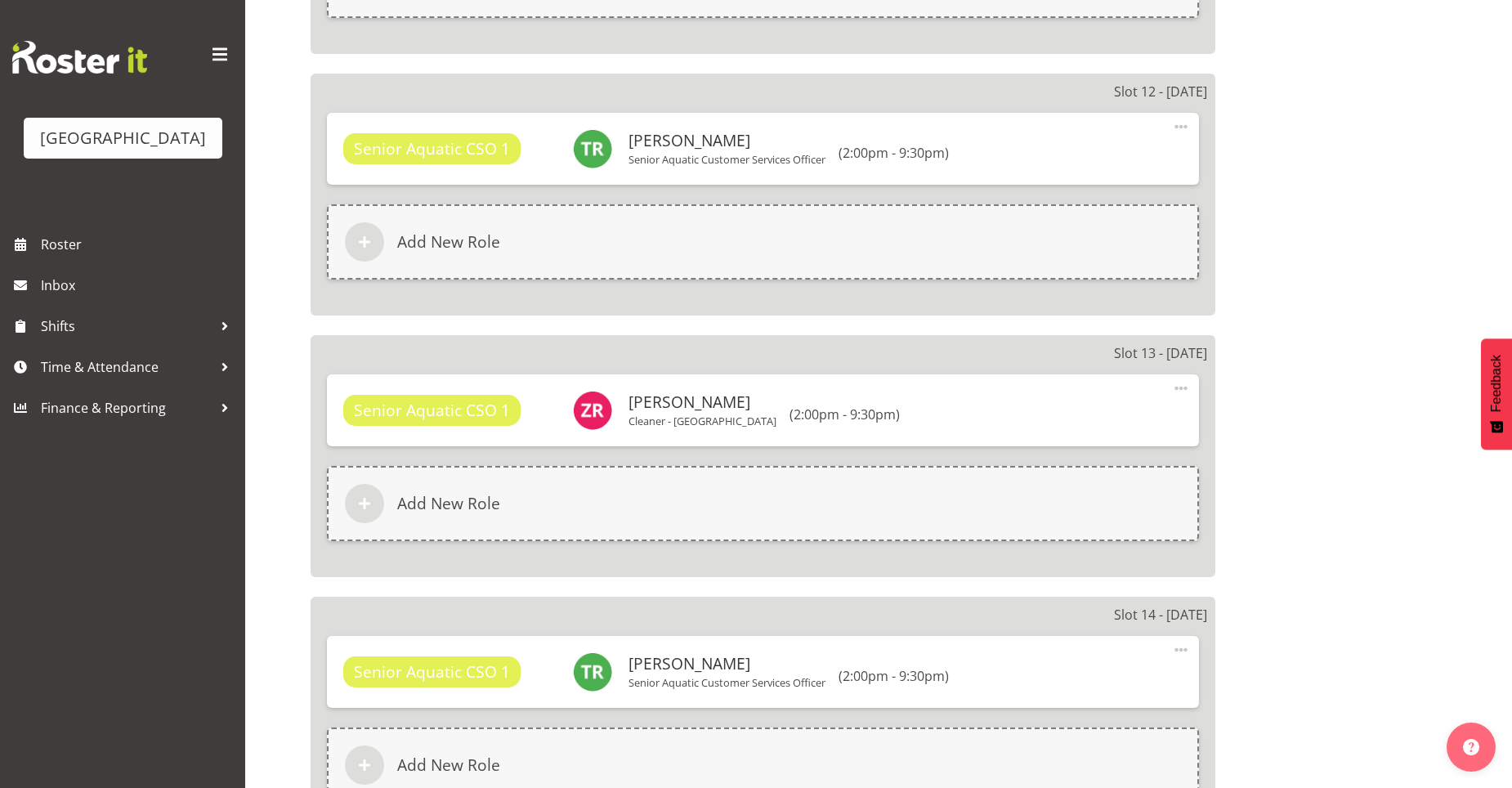
scroll to position [1144, 0]
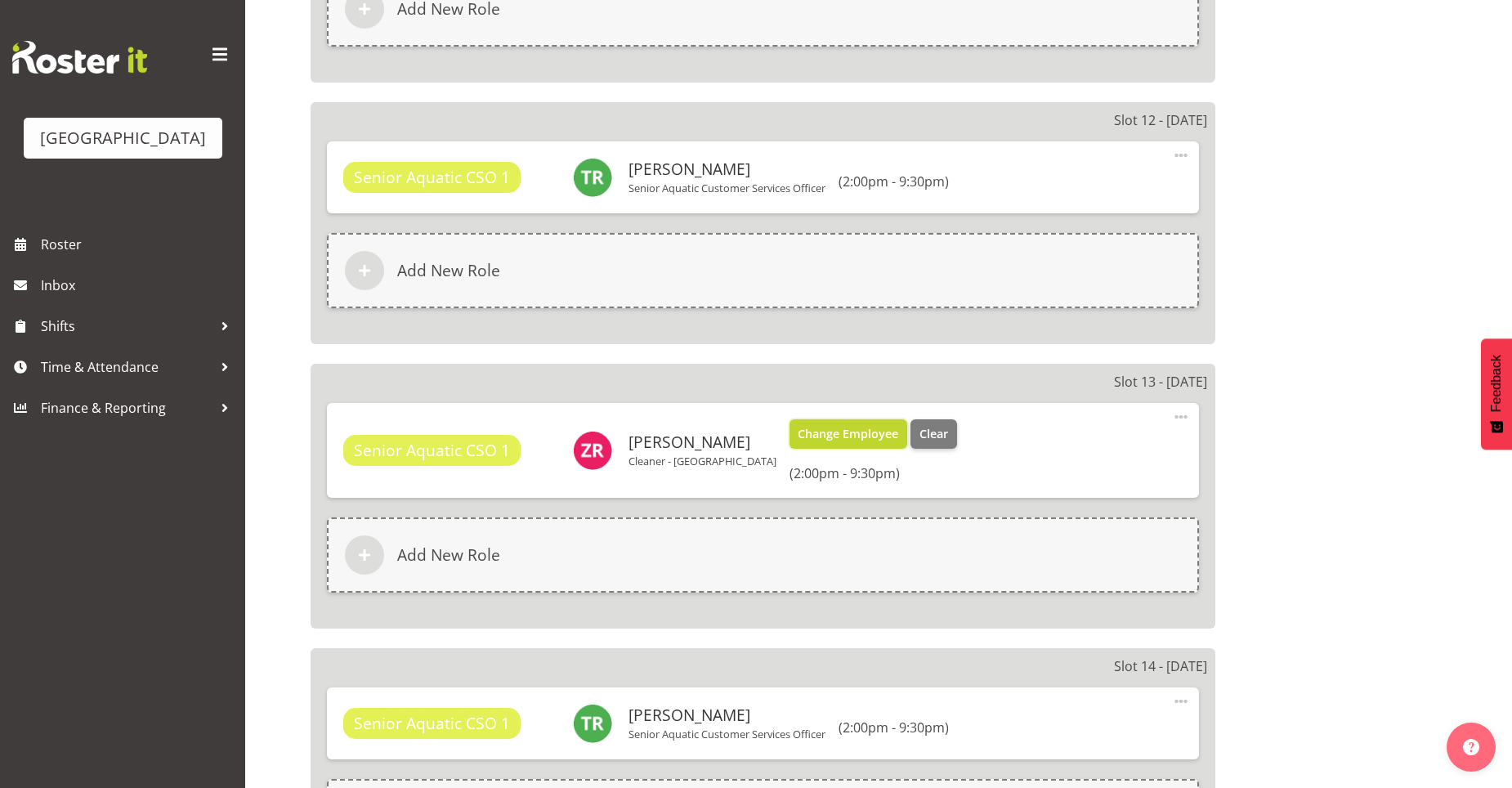
click at [825, 429] on span "Change Employee" at bounding box center [848, 433] width 100 height 18
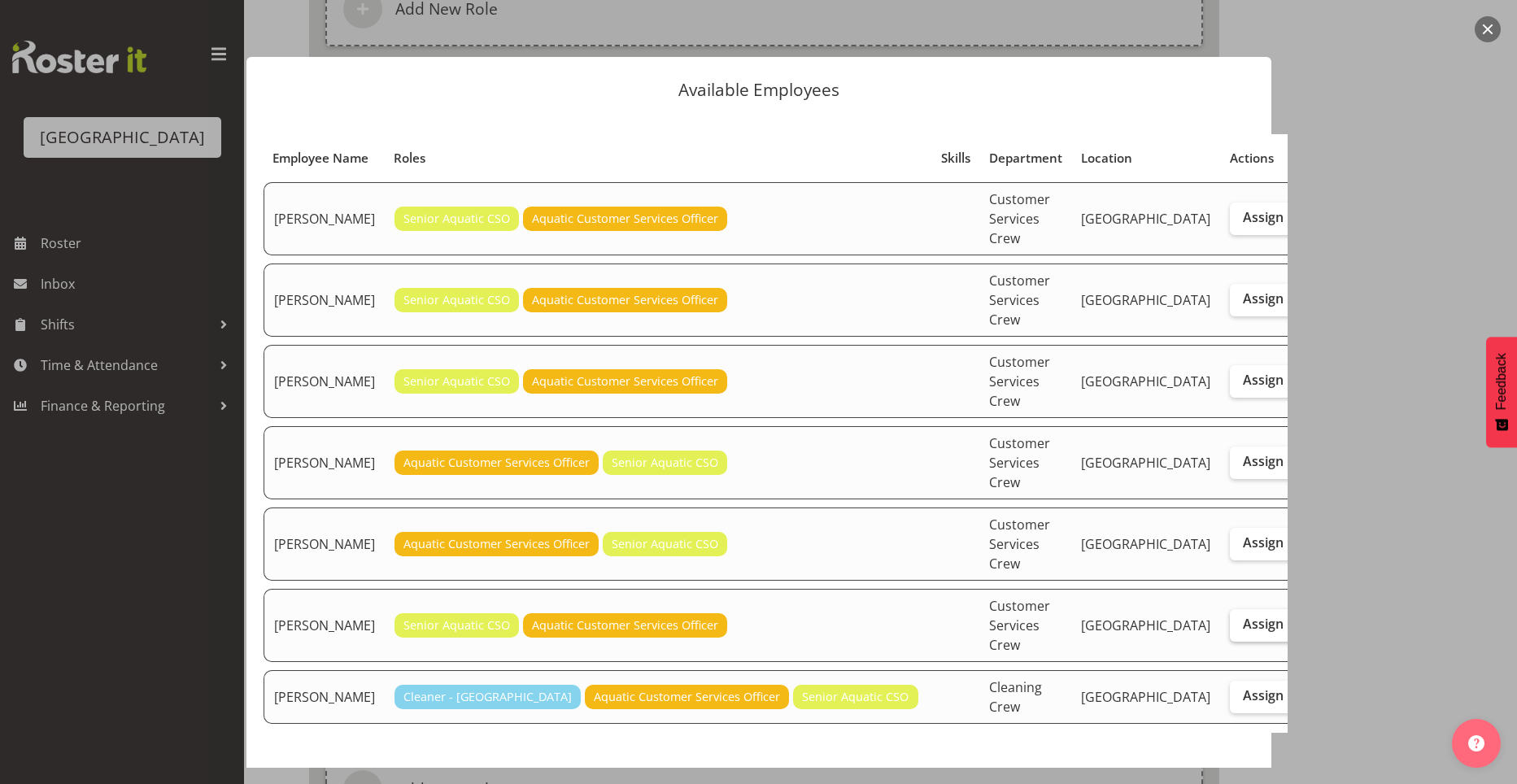
click at [1243, 615] on span "Assign" at bounding box center [1263, 623] width 40 height 16
click at [1230, 619] on input "Assign" at bounding box center [1235, 624] width 10 height 10
checkbox input "true"
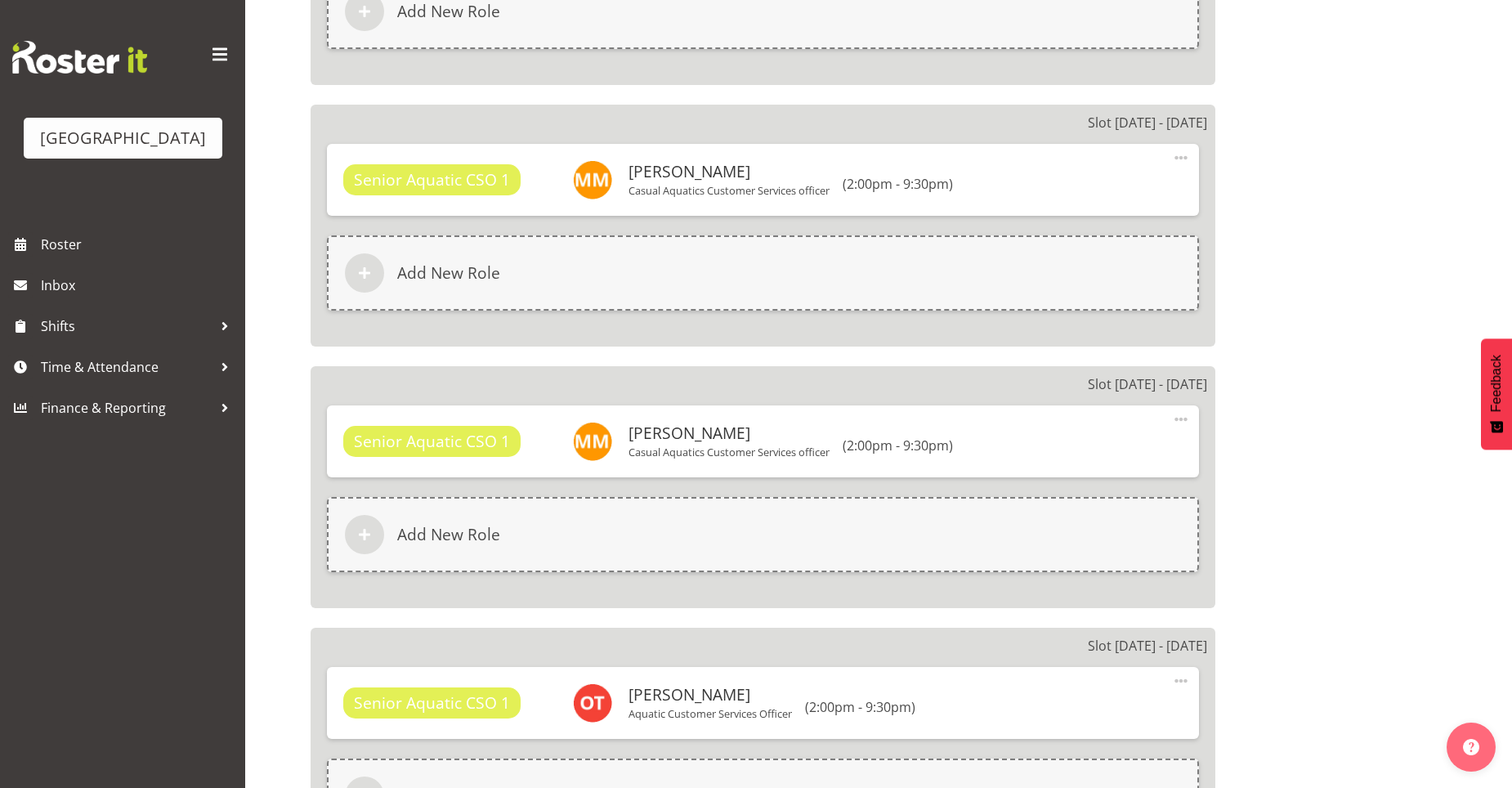
scroll to position [3596, 0]
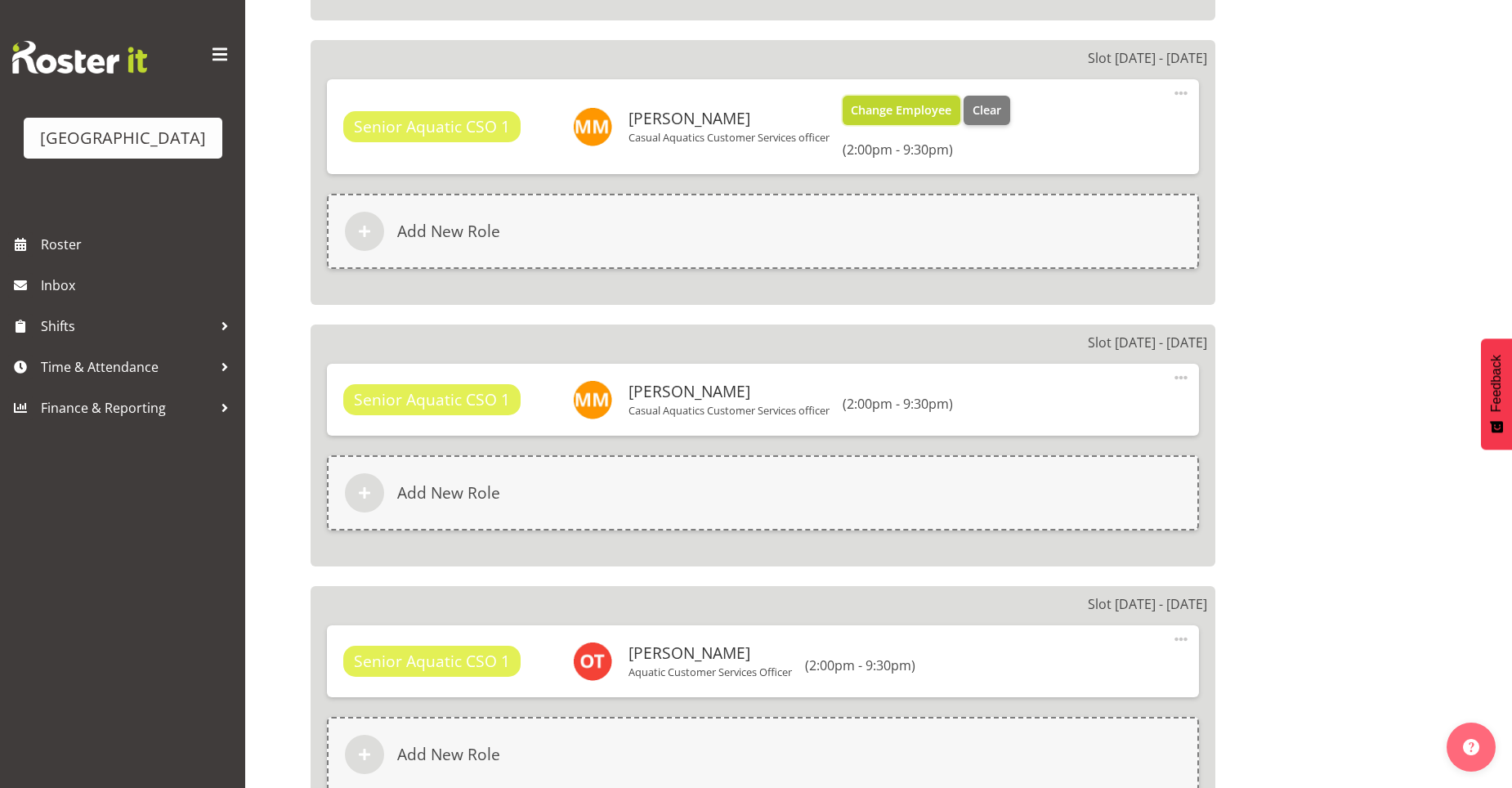
click at [880, 103] on span "Change Employee" at bounding box center [901, 110] width 100 height 18
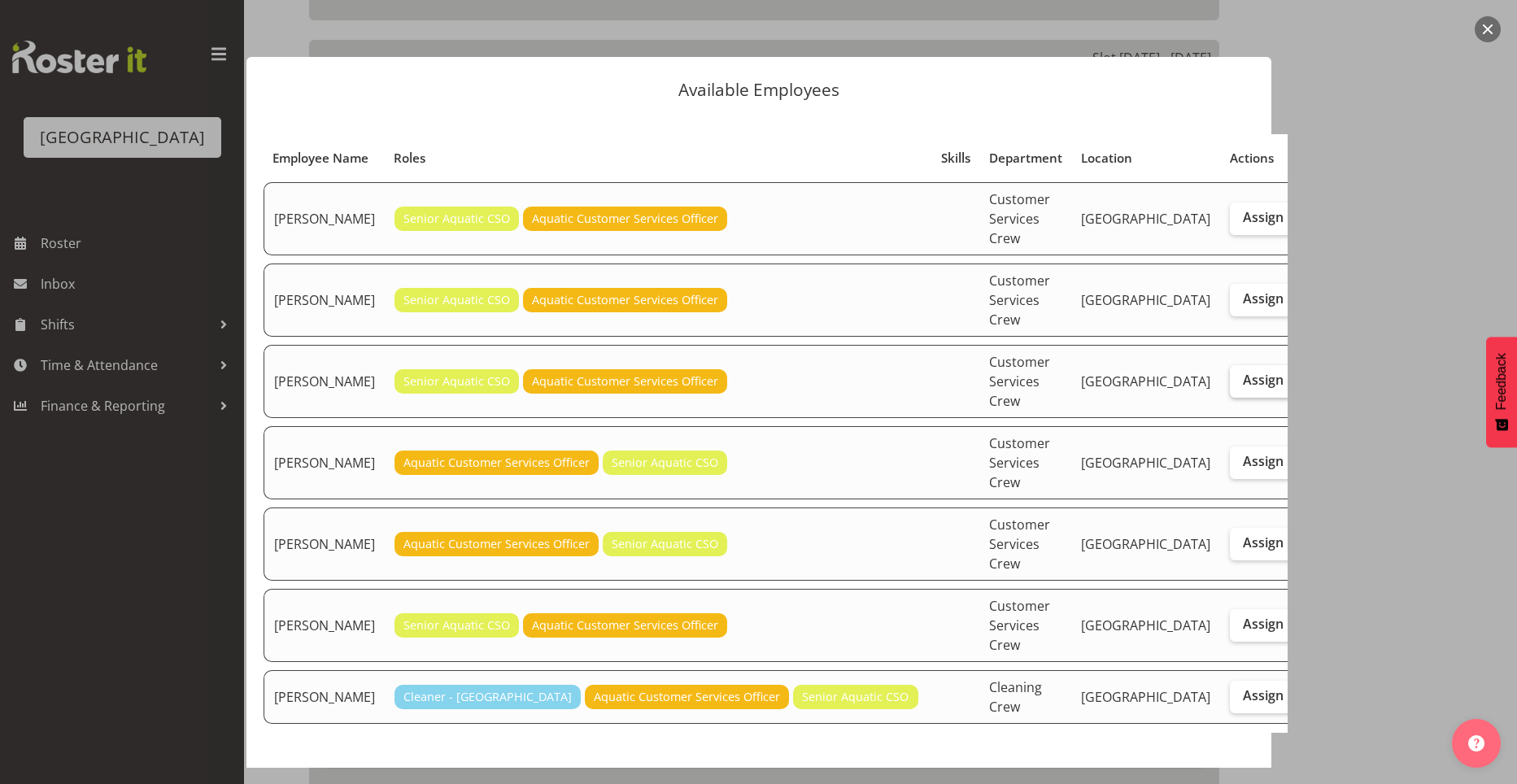
click at [1243, 372] on span "Assign" at bounding box center [1263, 380] width 40 height 16
click at [1230, 375] on input "Assign" at bounding box center [1235, 380] width 10 height 10
checkbox input "true"
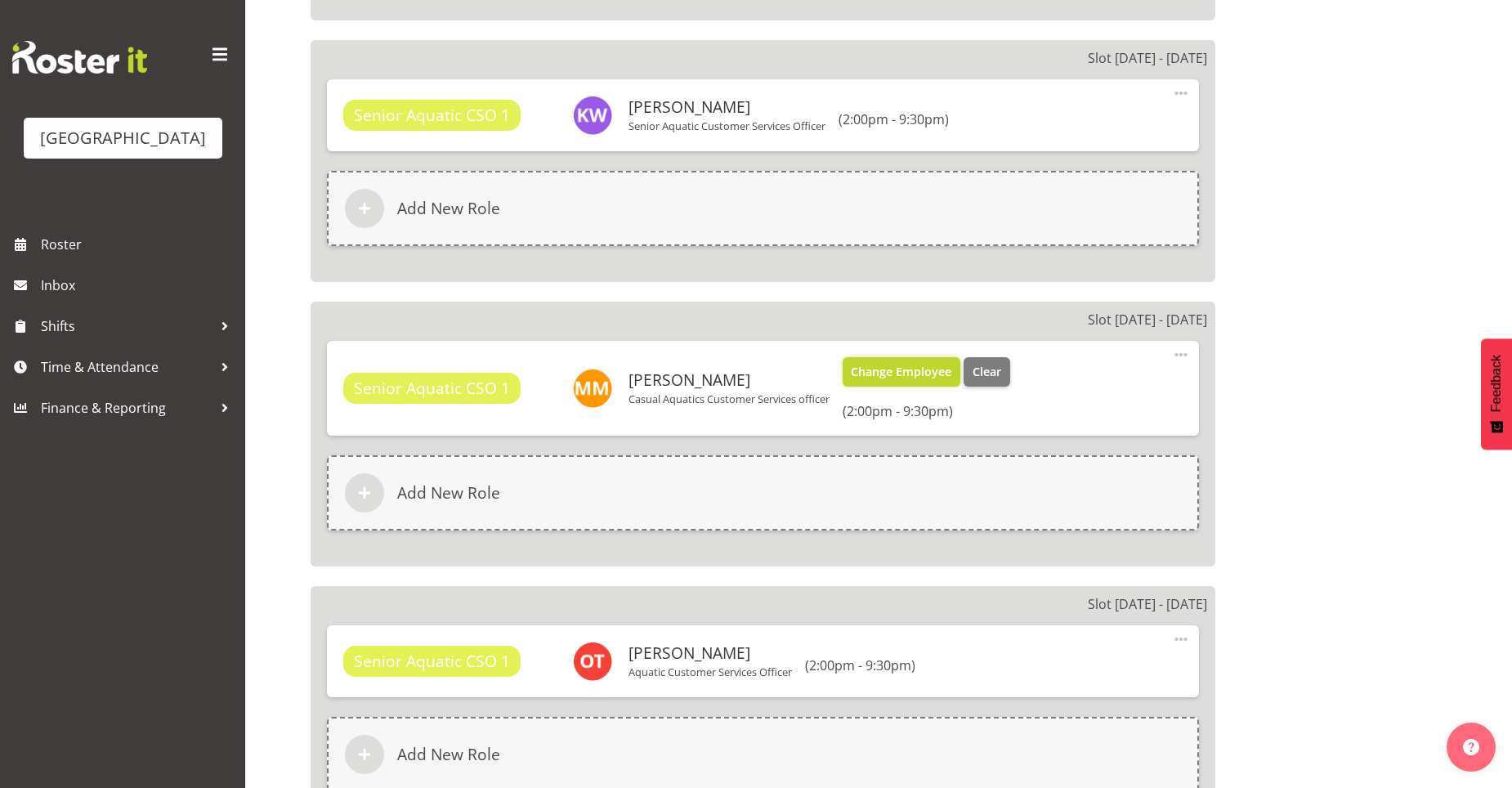
click at [939, 372] on span "Change Employee" at bounding box center [901, 371] width 100 height 18
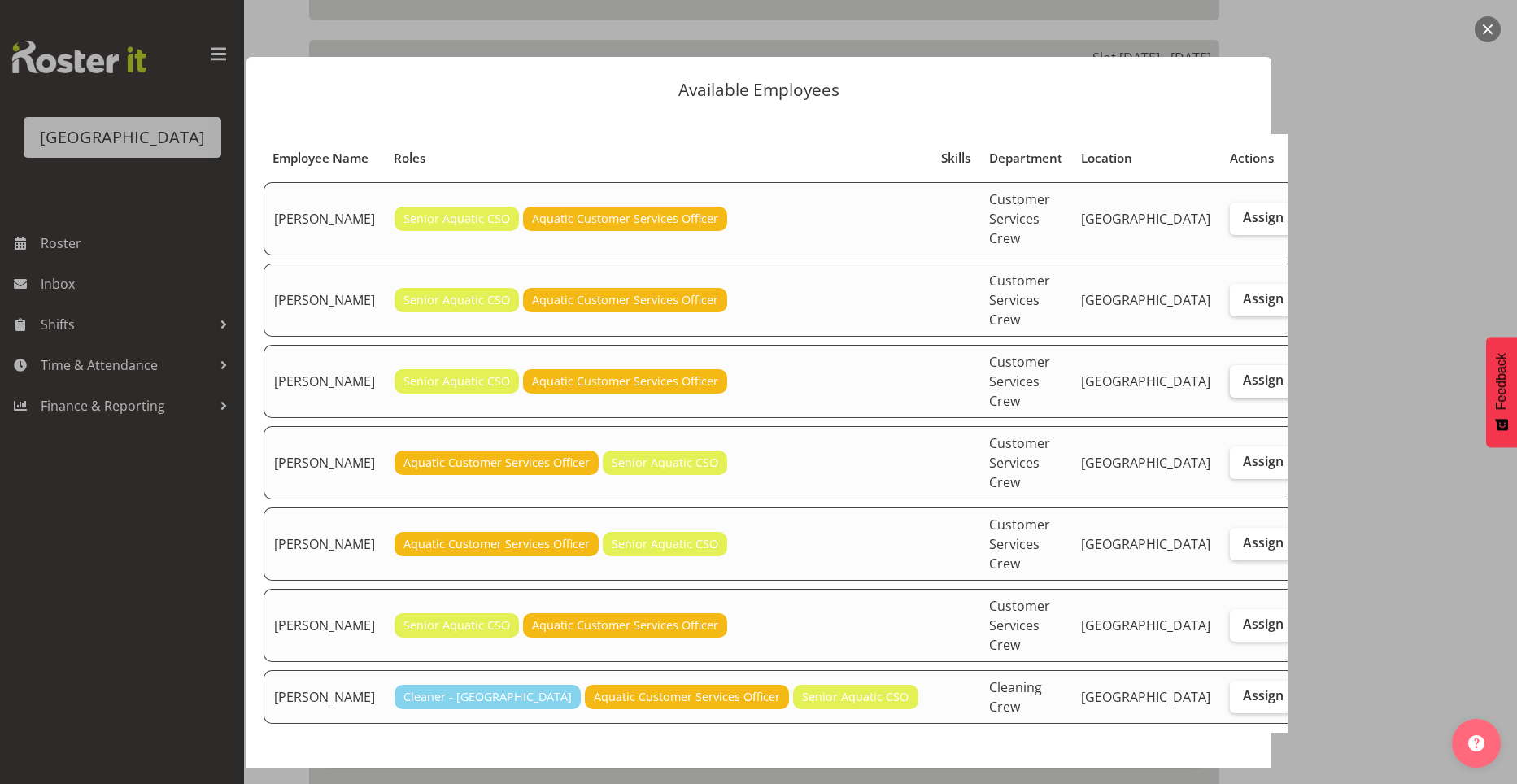
click at [1243, 372] on span "Assign" at bounding box center [1263, 380] width 40 height 16
click at [1230, 375] on input "Assign" at bounding box center [1235, 380] width 10 height 10
checkbox input "true"
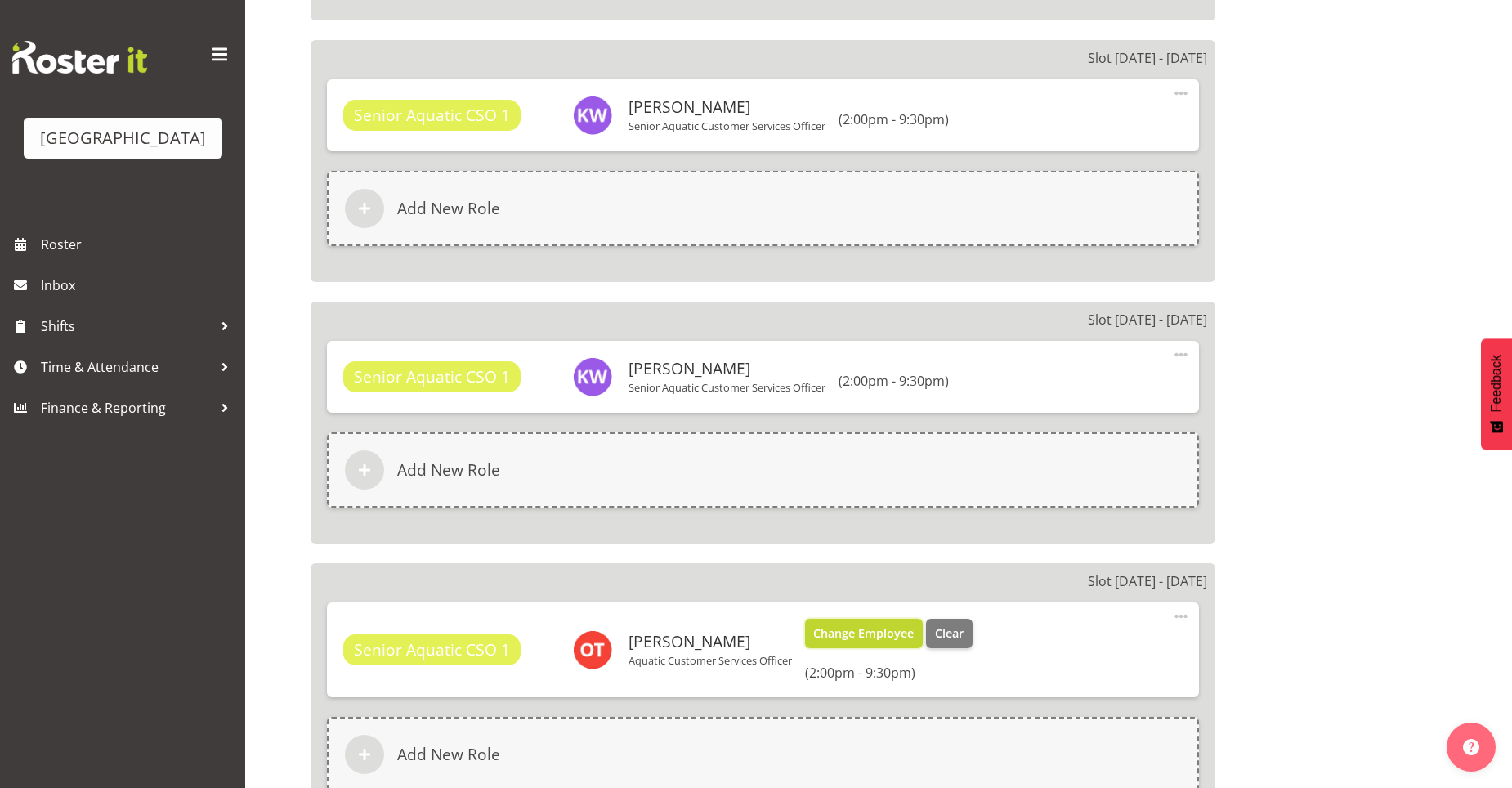
click at [894, 638] on span "Change Employee" at bounding box center [863, 633] width 100 height 18
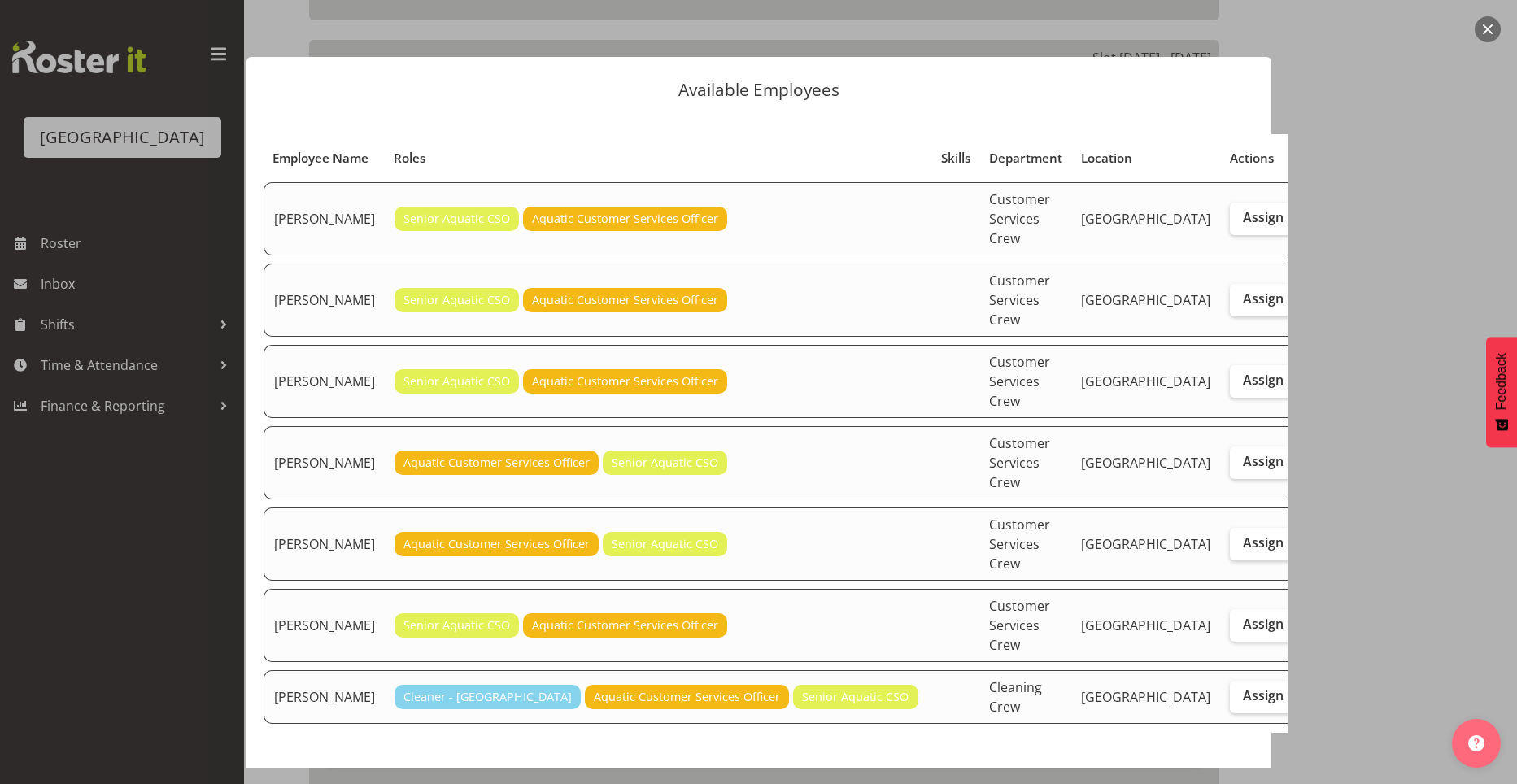
click at [1243, 372] on span "Assign" at bounding box center [1263, 380] width 40 height 16
click at [1230, 375] on input "Assign" at bounding box center [1235, 380] width 10 height 10
checkbox input "true"
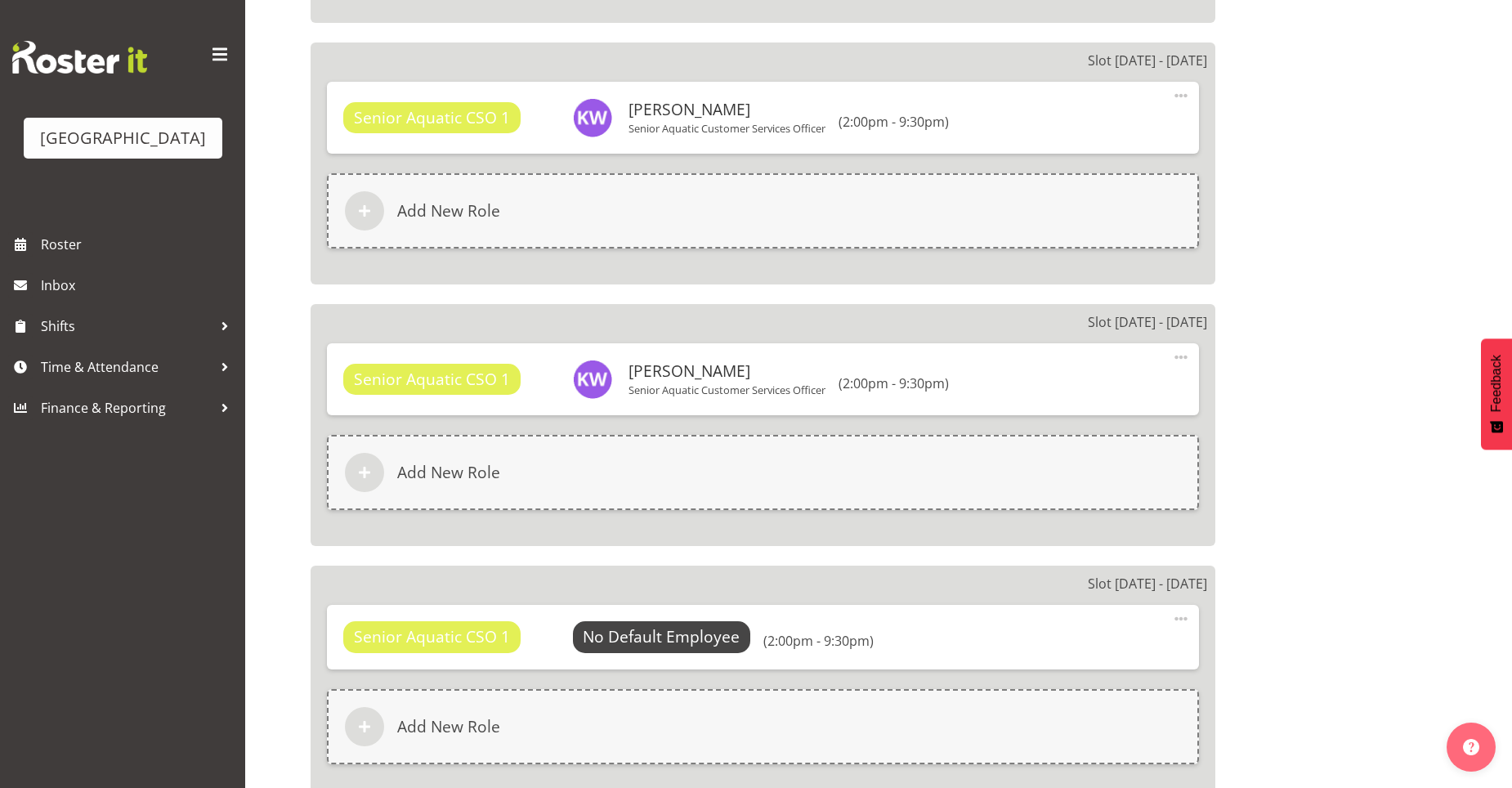
scroll to position [4004, 0]
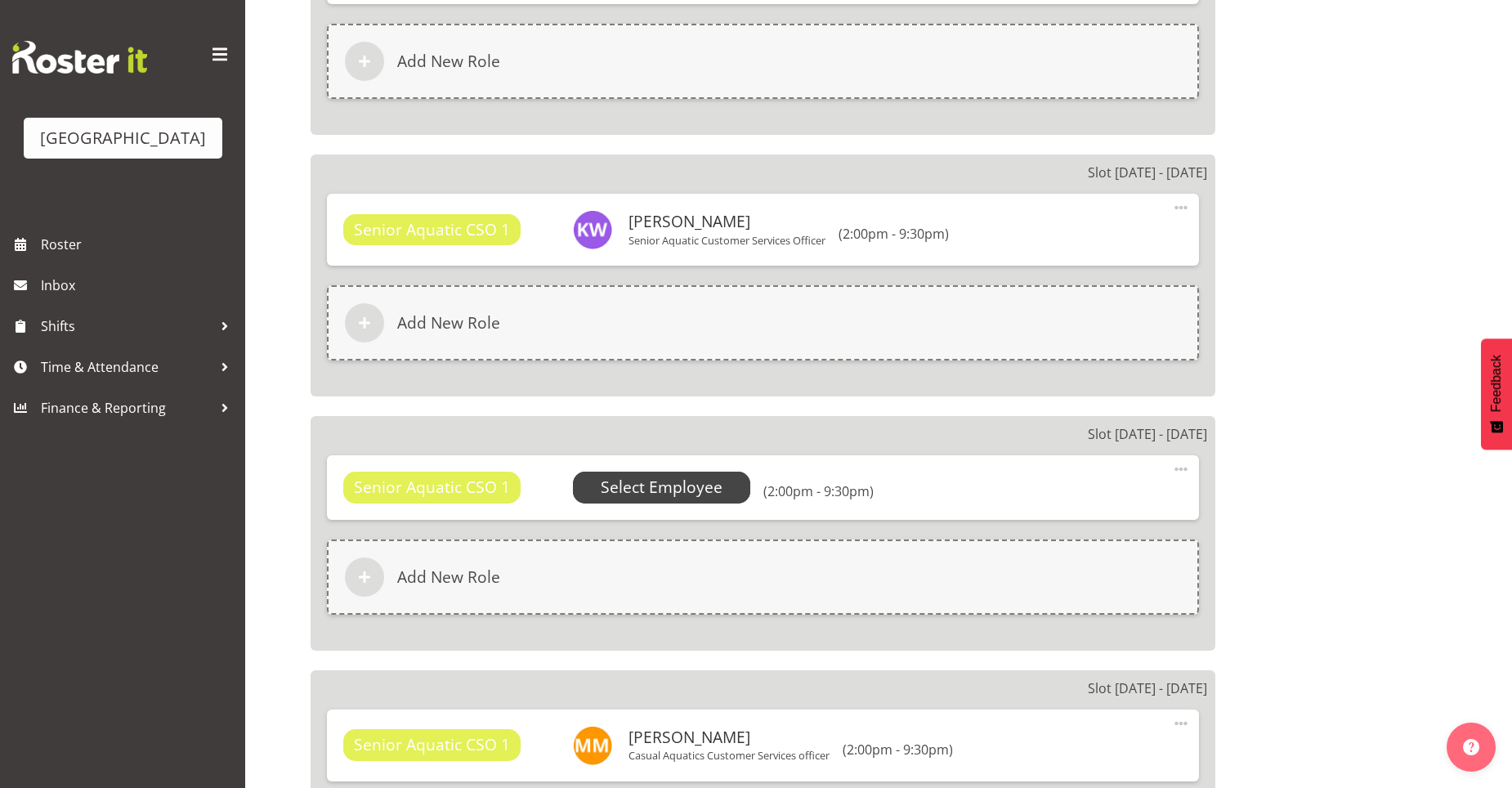
click at [647, 486] on span "Select Employee" at bounding box center [661, 487] width 122 height 23
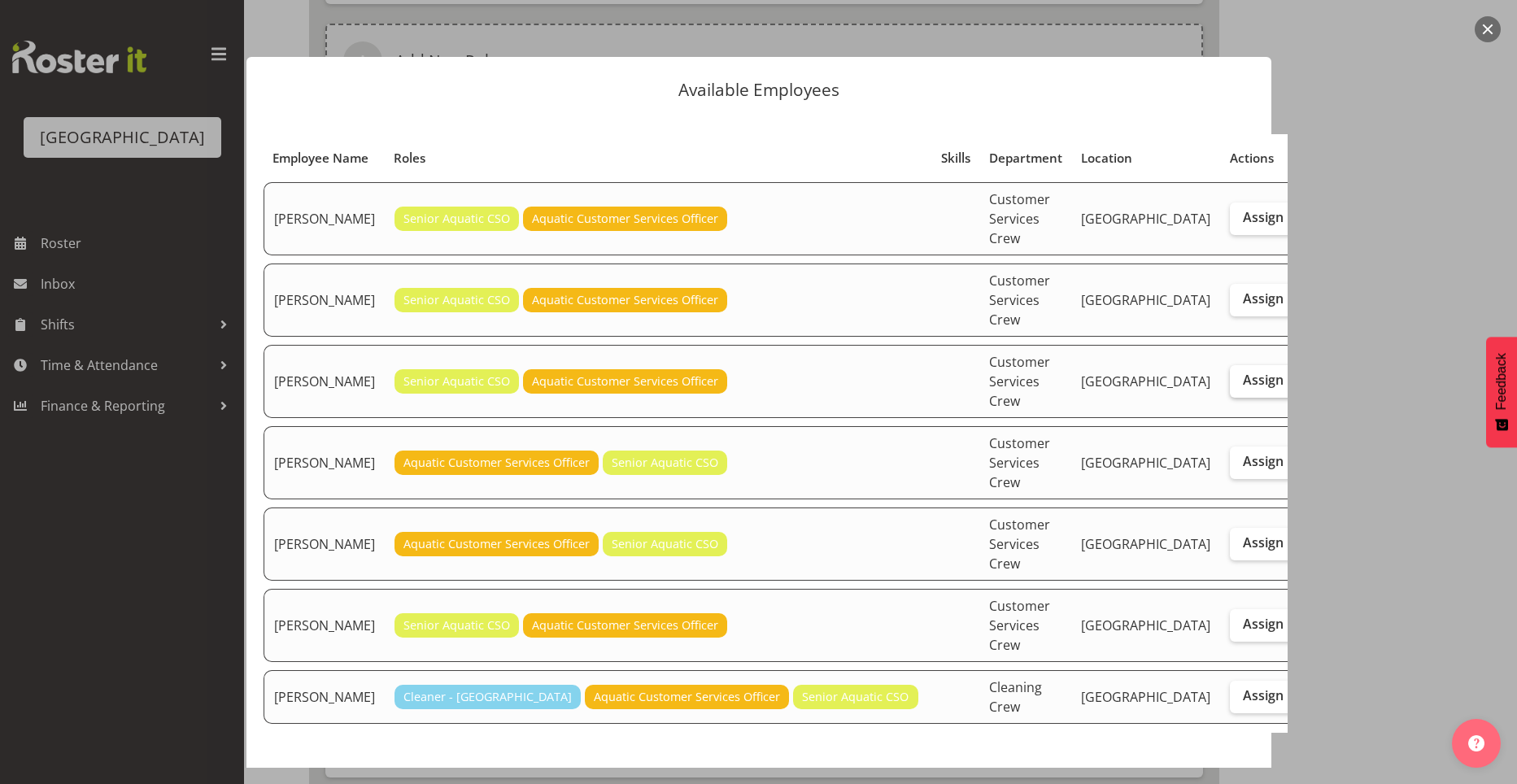
click at [1243, 372] on span "Assign" at bounding box center [1263, 380] width 40 height 16
click at [1230, 375] on input "Assign" at bounding box center [1235, 380] width 10 height 10
checkbox input "true"
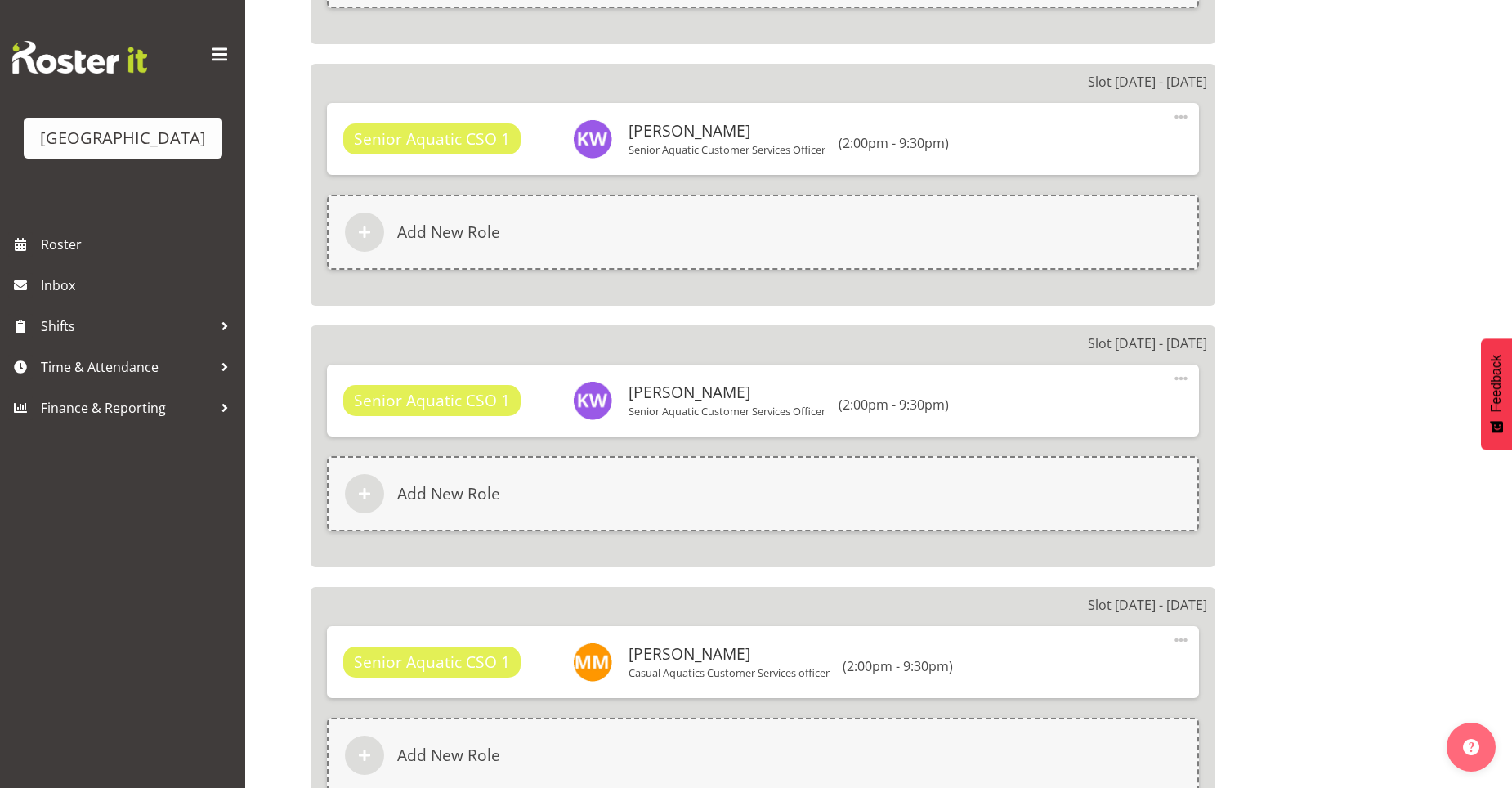
scroll to position [4250, 0]
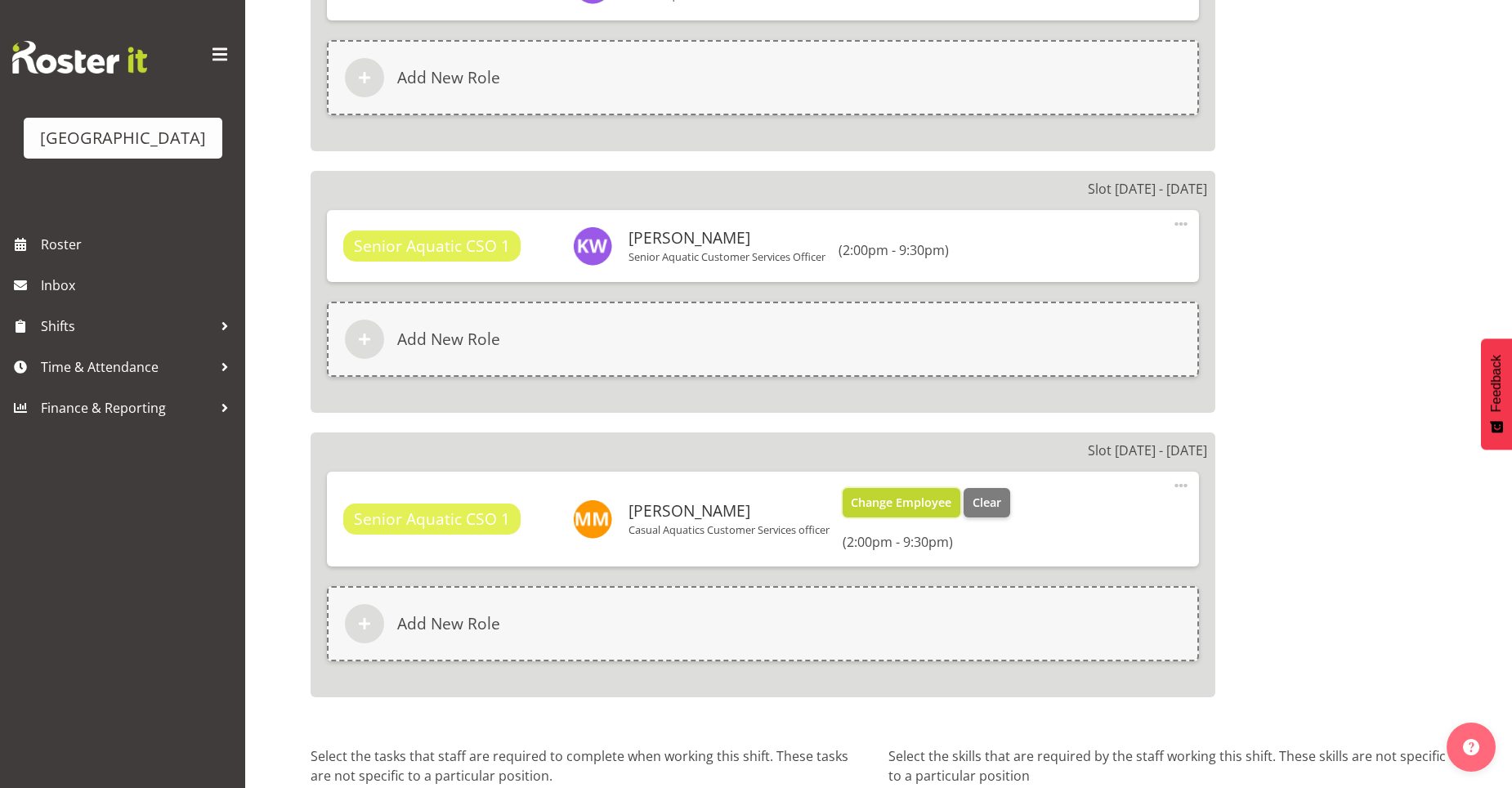
click at [901, 493] on button "Change Employee" at bounding box center [901, 503] width 119 height 29
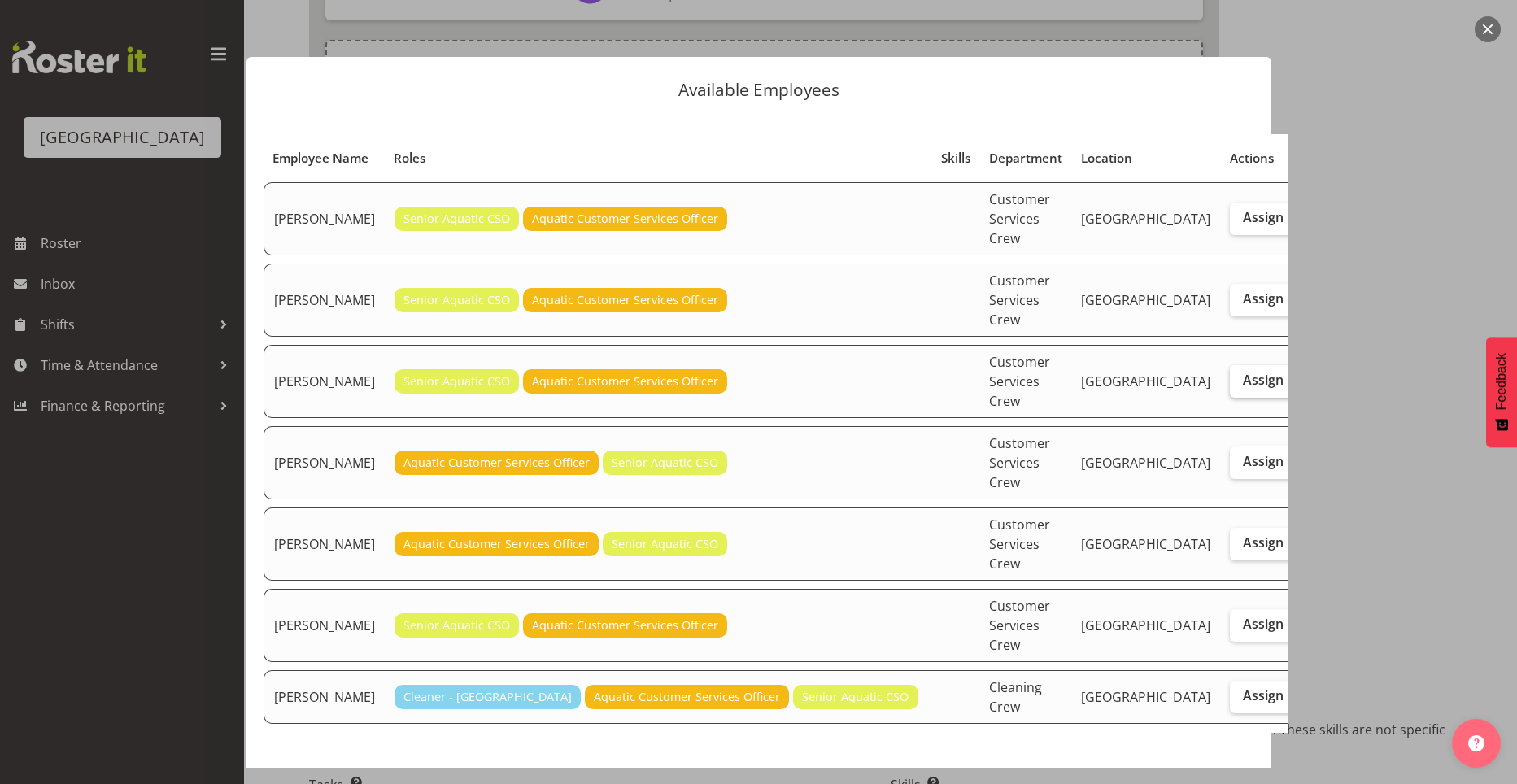
click at [1243, 372] on span "Assign" at bounding box center [1263, 380] width 40 height 16
click at [1230, 375] on input "Assign" at bounding box center [1235, 380] width 10 height 10
checkbox input "true"
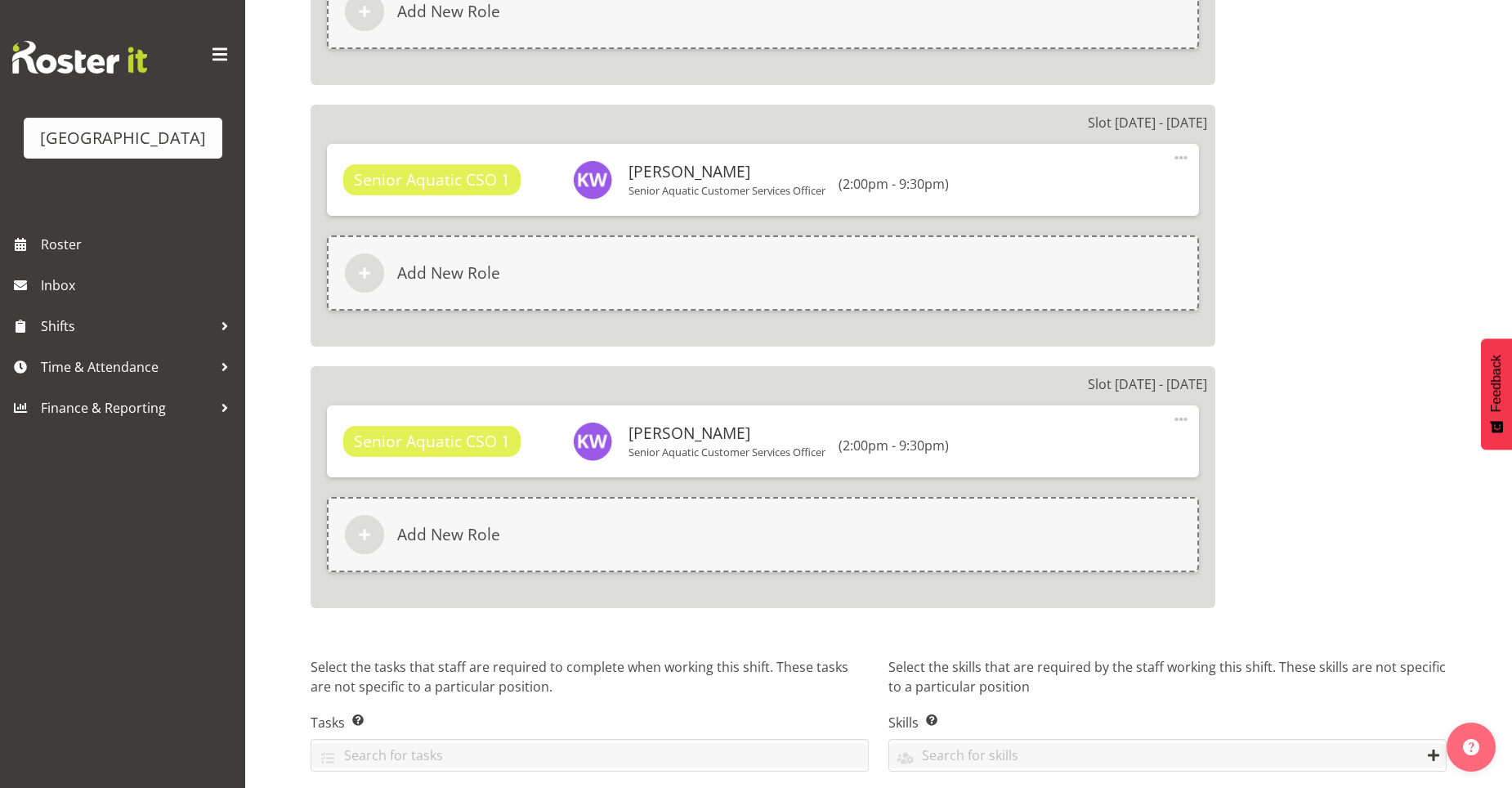
scroll to position [4380, 0]
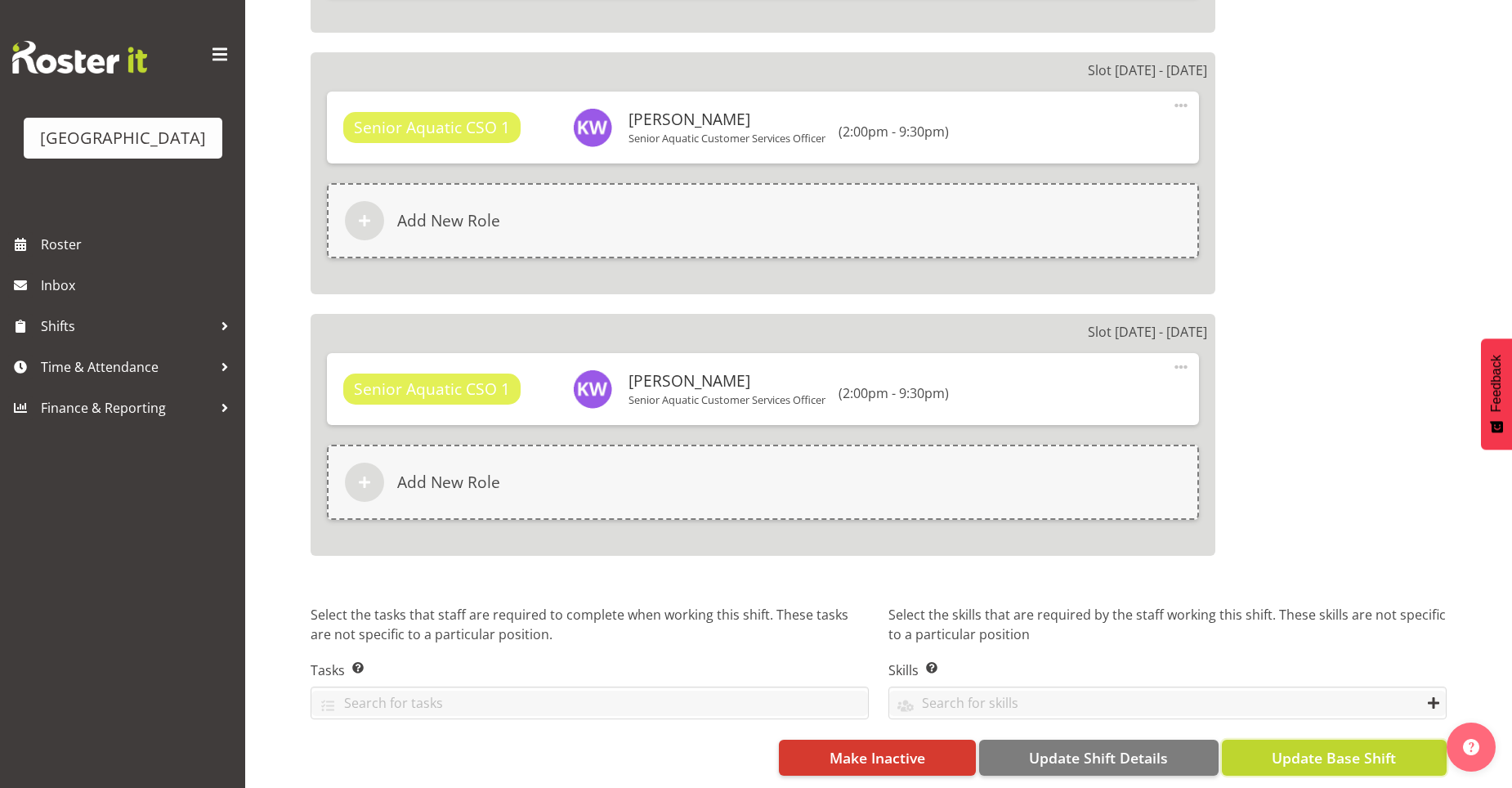
click at [1280, 749] on span "Update Base Shift" at bounding box center [1334, 758] width 125 height 22
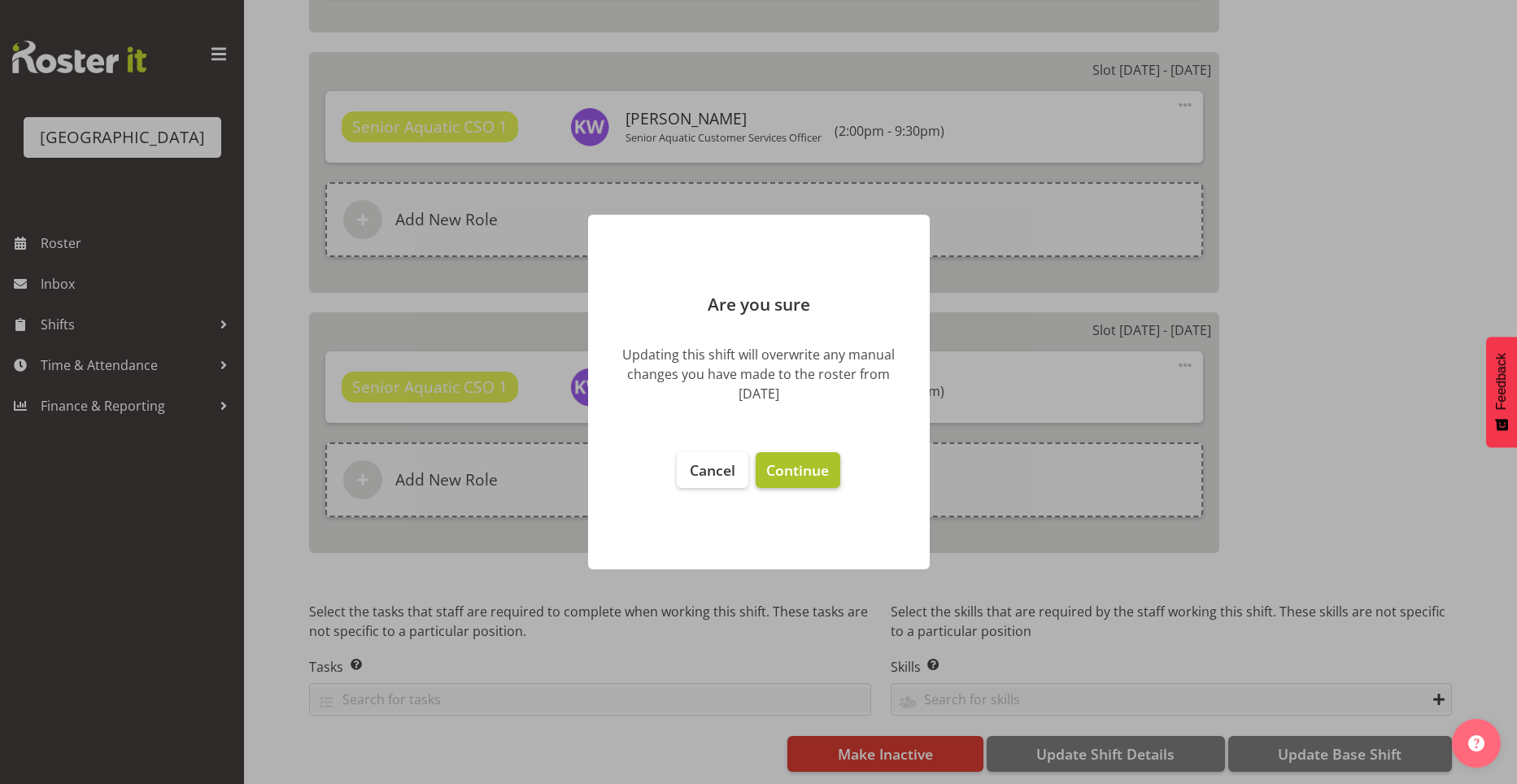
click at [820, 457] on button "Continue" at bounding box center [797, 470] width 84 height 36
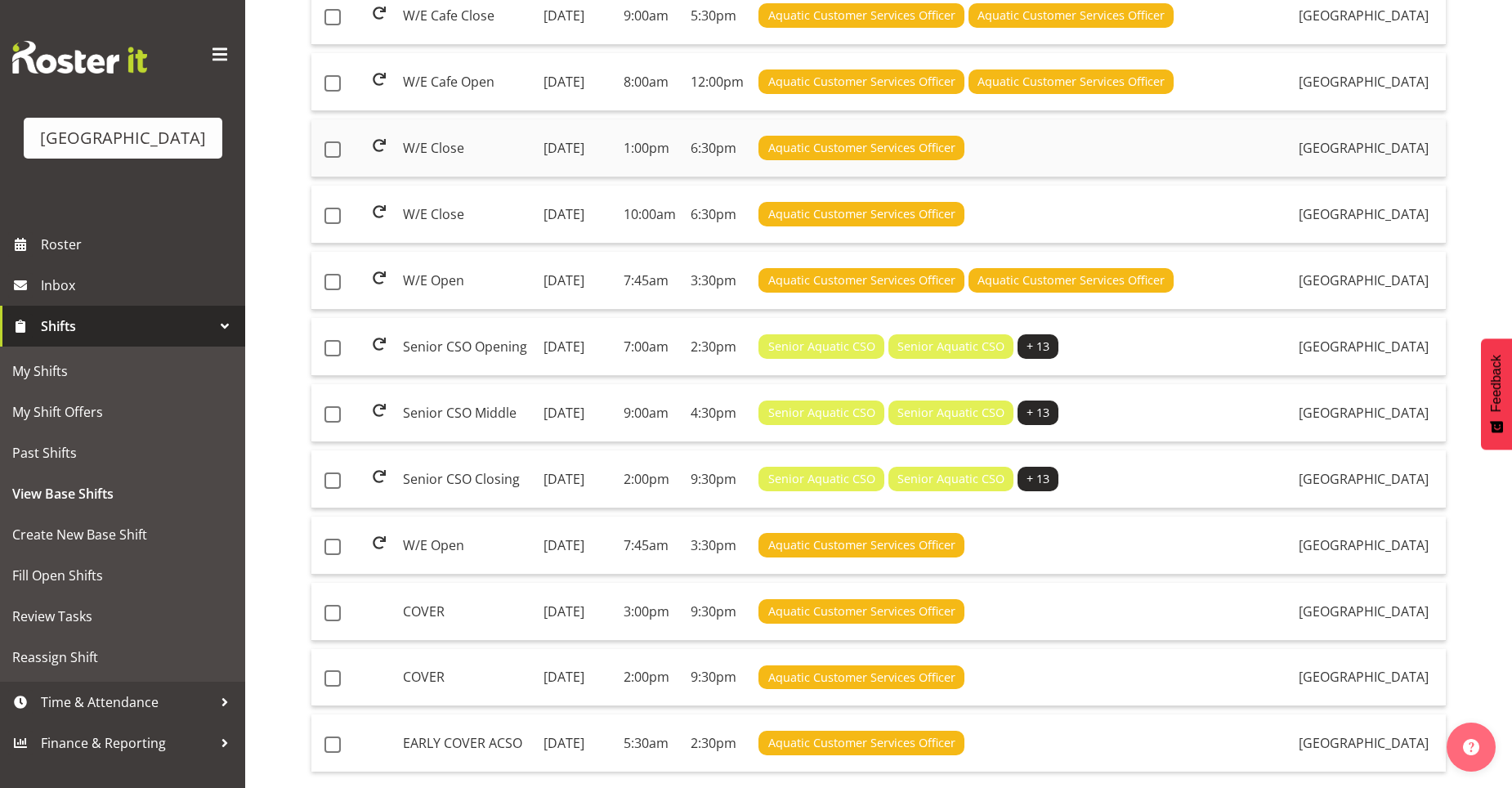
scroll to position [216, 0]
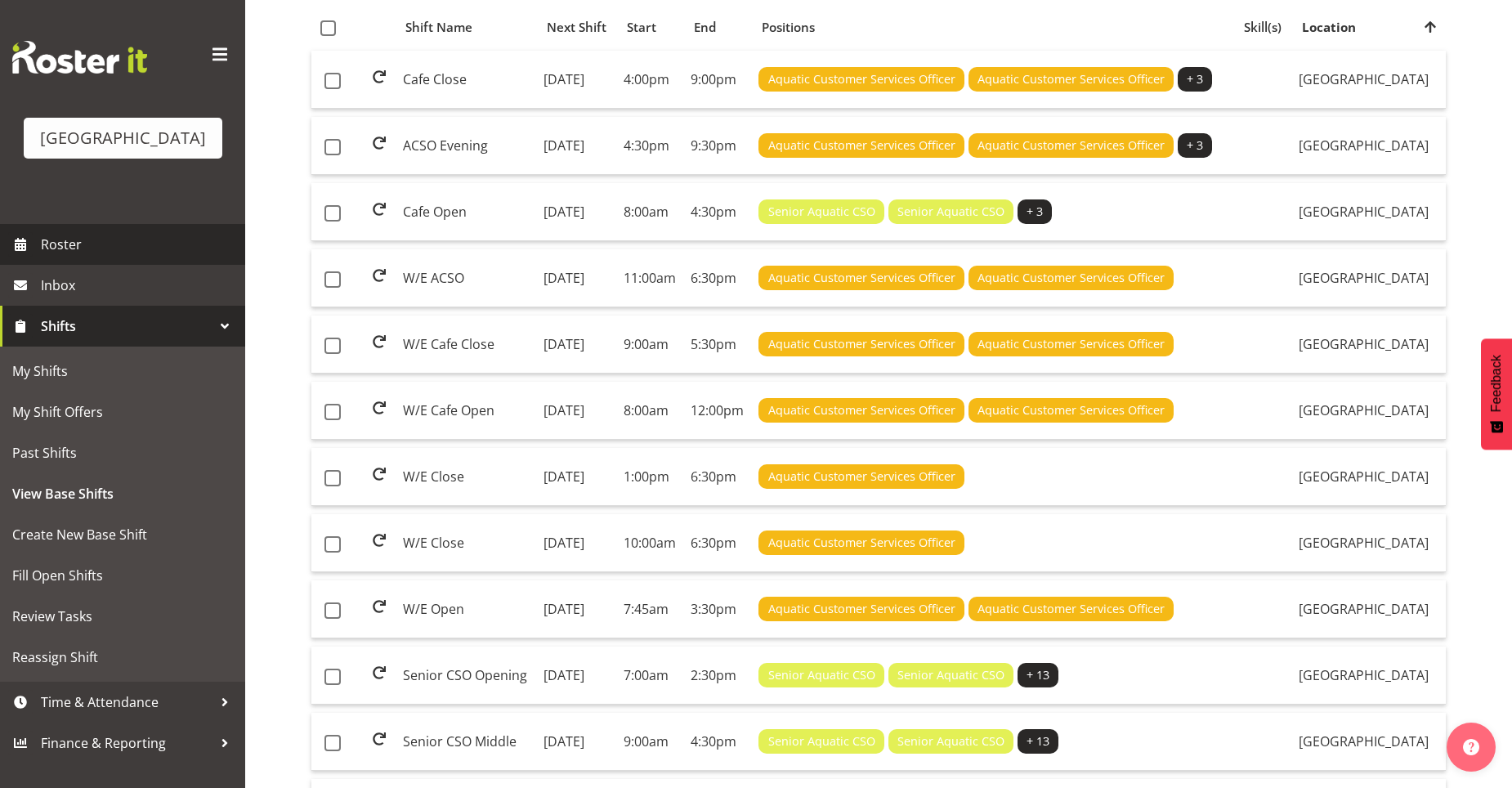
click at [96, 254] on span "Roster" at bounding box center [138, 244] width 196 height 24
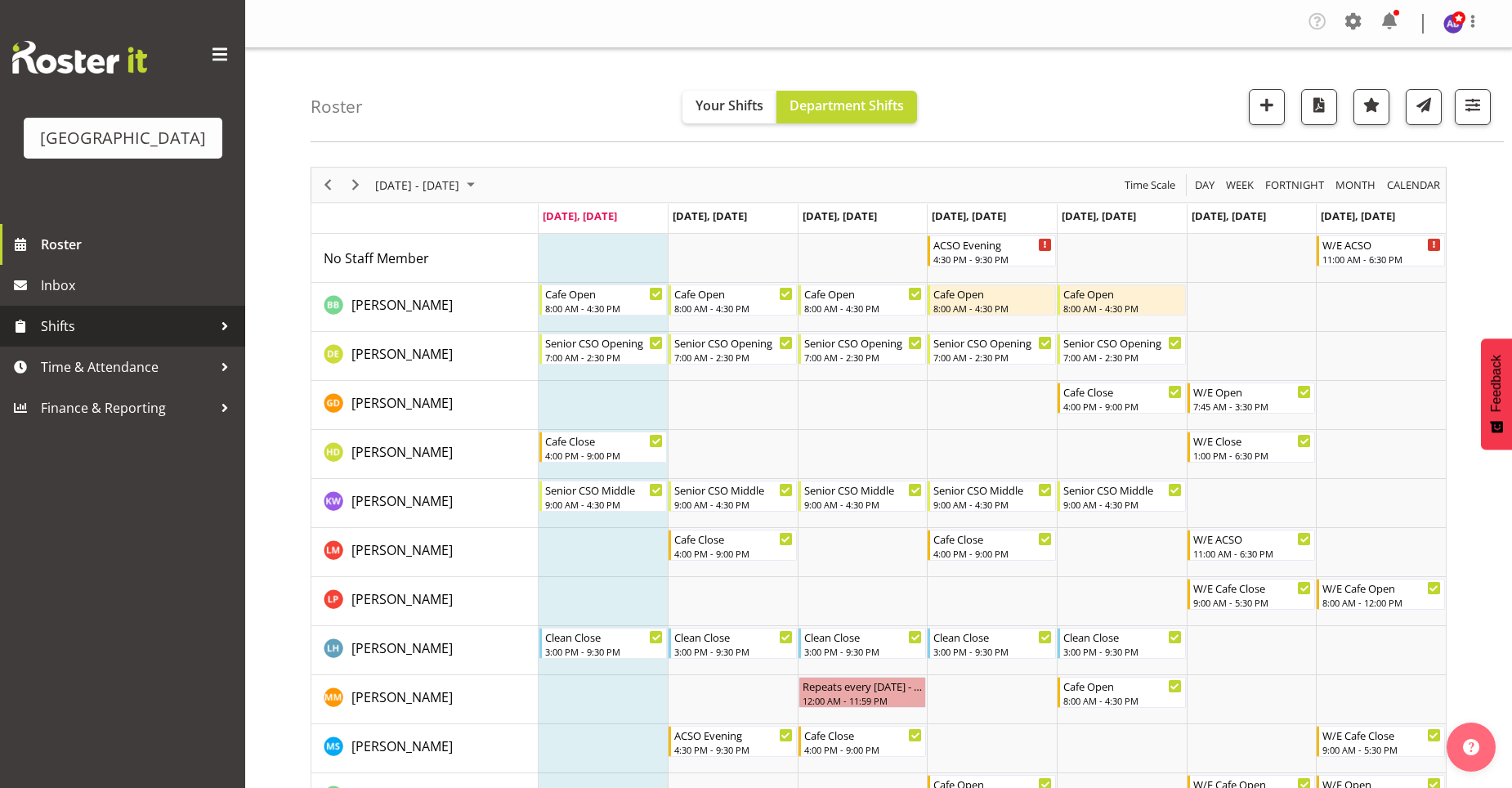
click at [200, 339] on link "Shifts" at bounding box center [122, 325] width 245 height 41
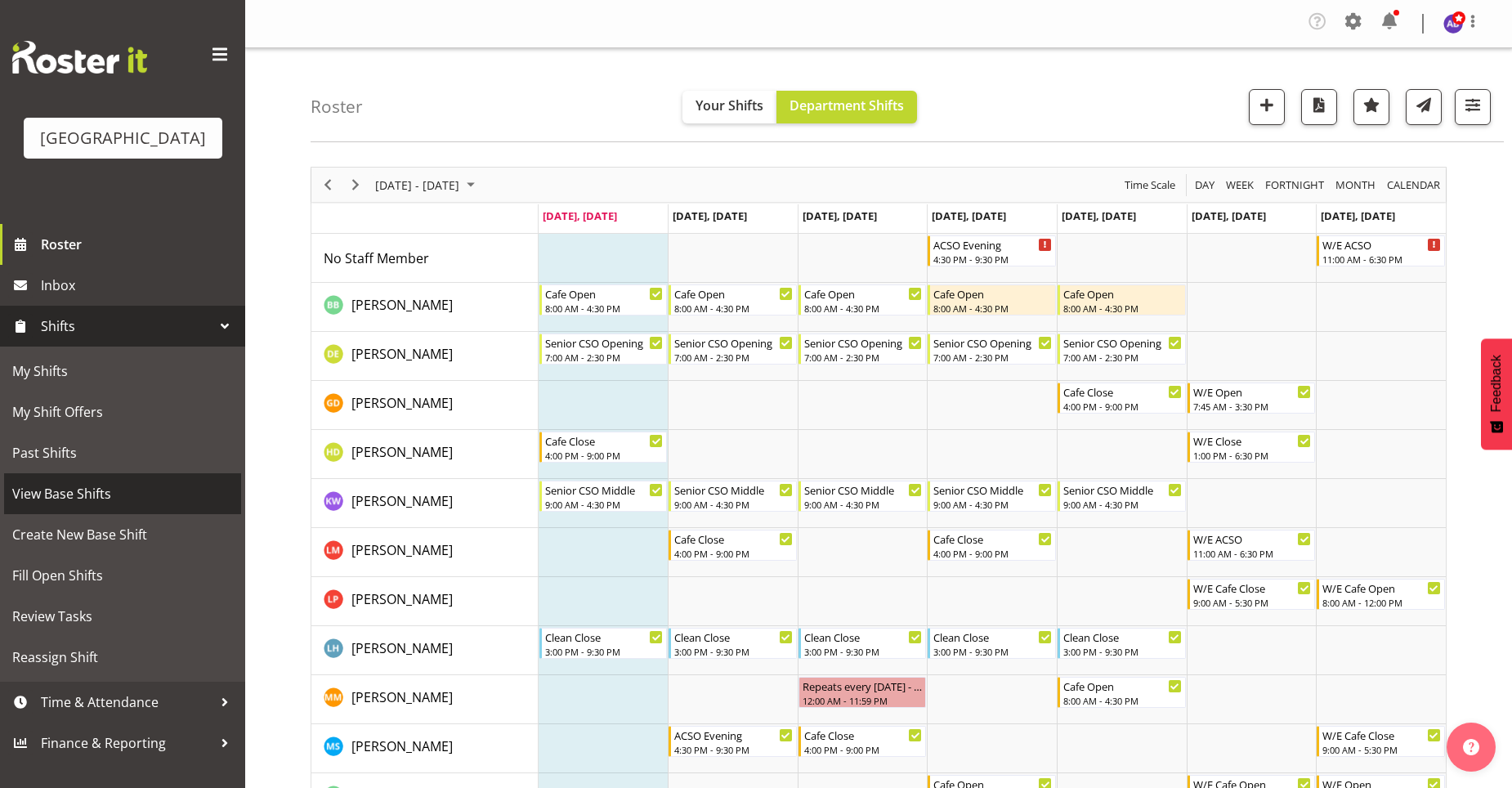
click at [168, 491] on span "View Base Shifts" at bounding box center [122, 493] width 221 height 24
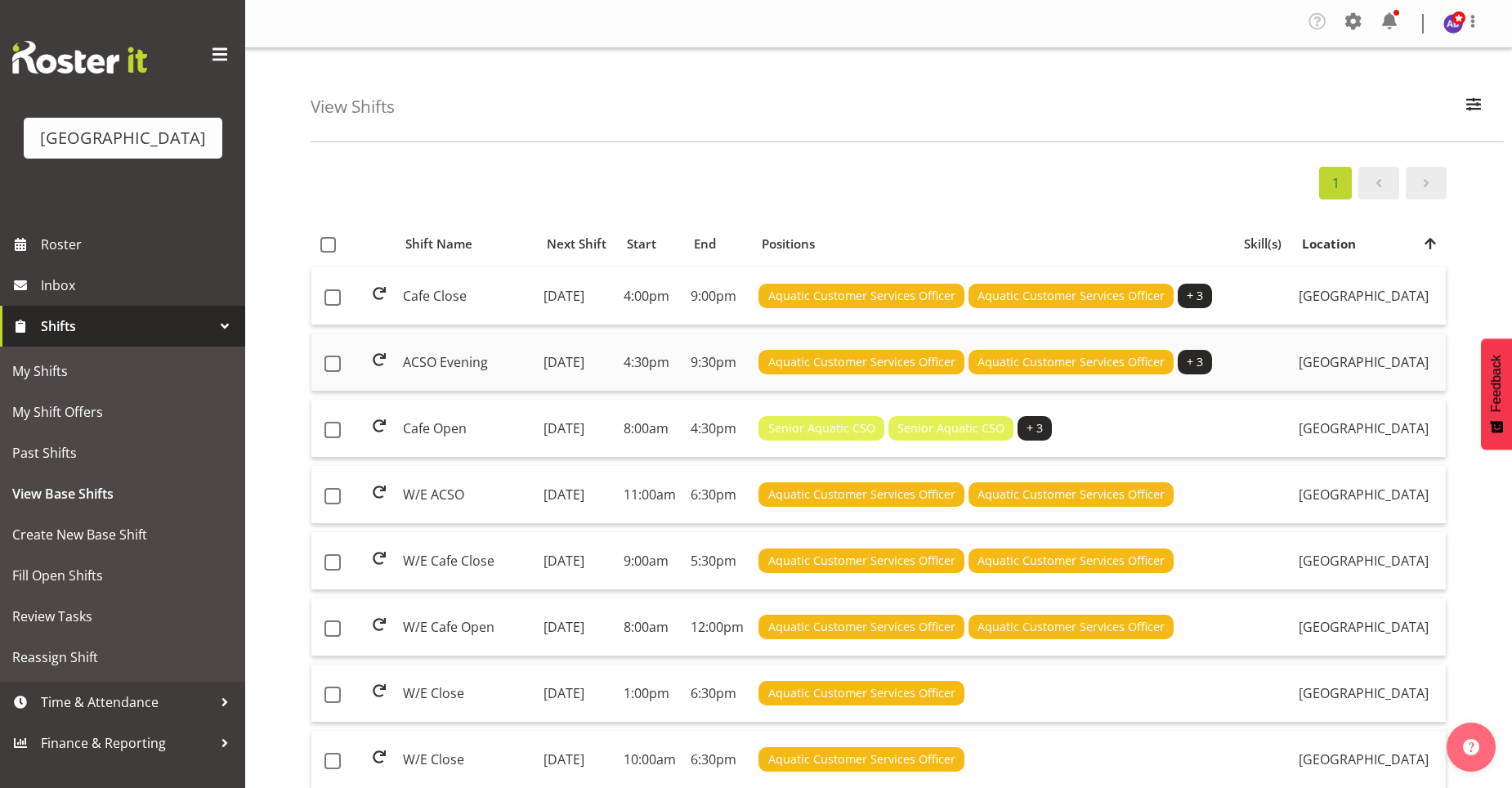
click at [752, 392] on td "9:30pm" at bounding box center [718, 362] width 67 height 58
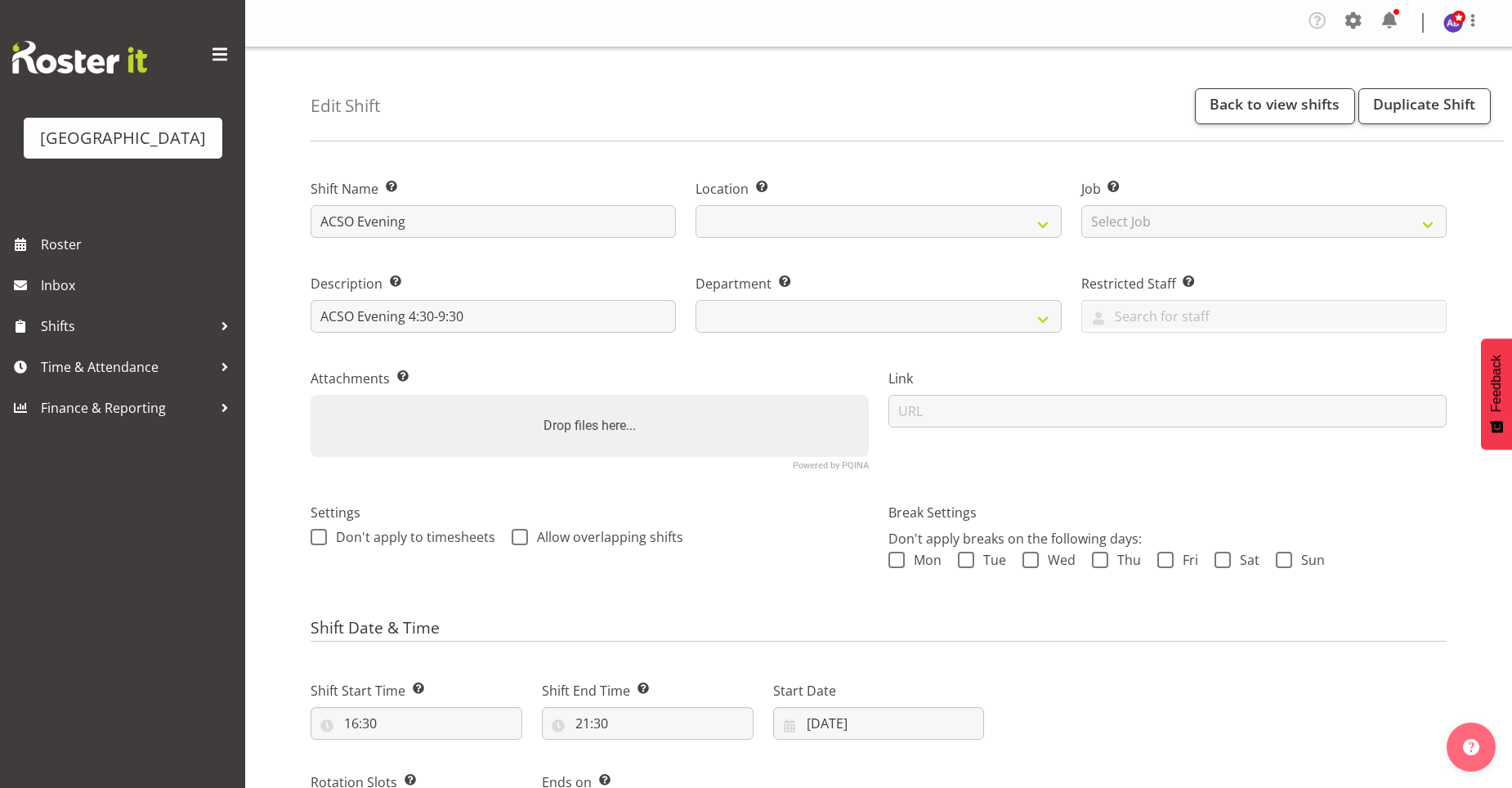
select select
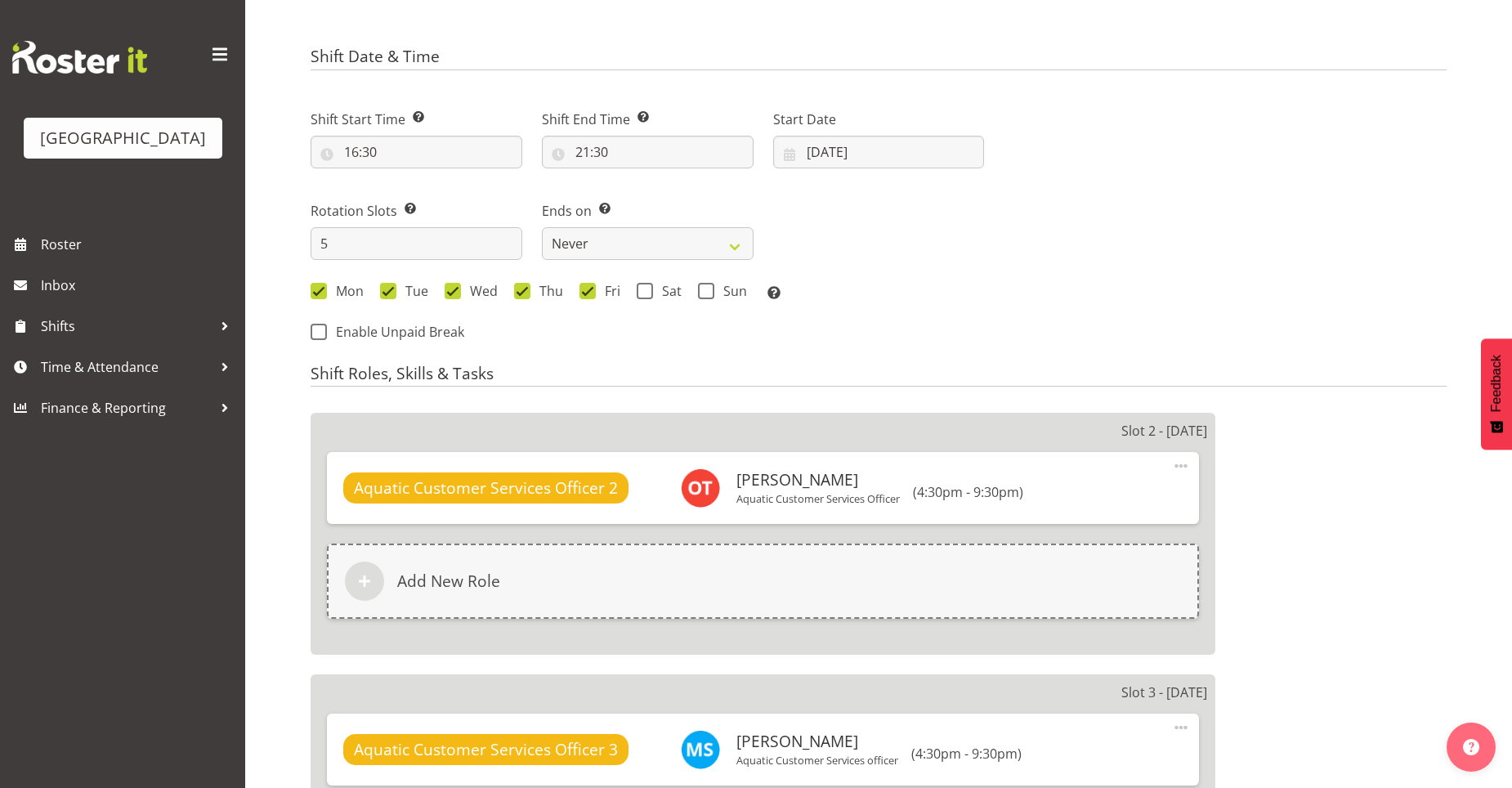
select select
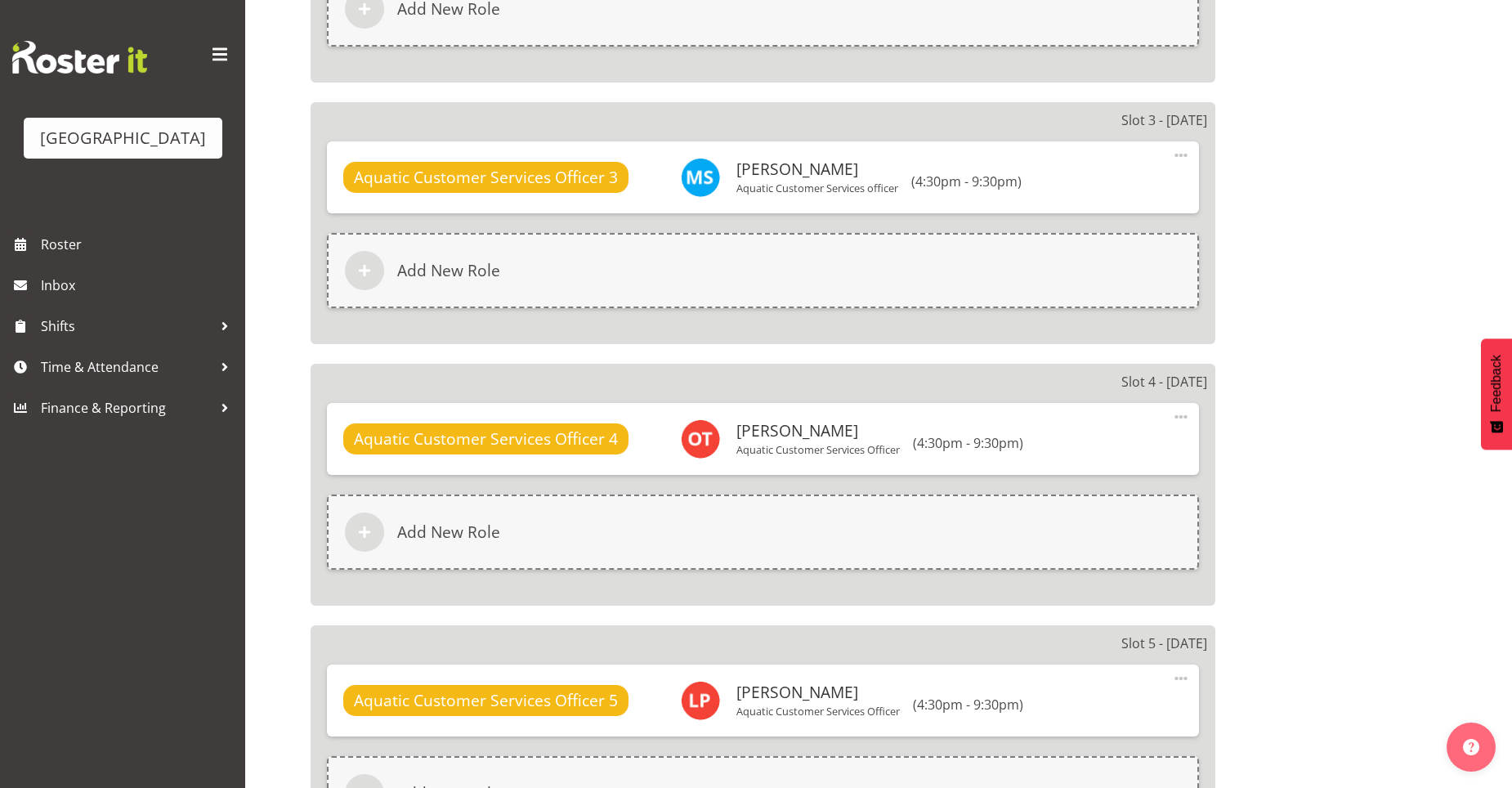
scroll to position [1389, 0]
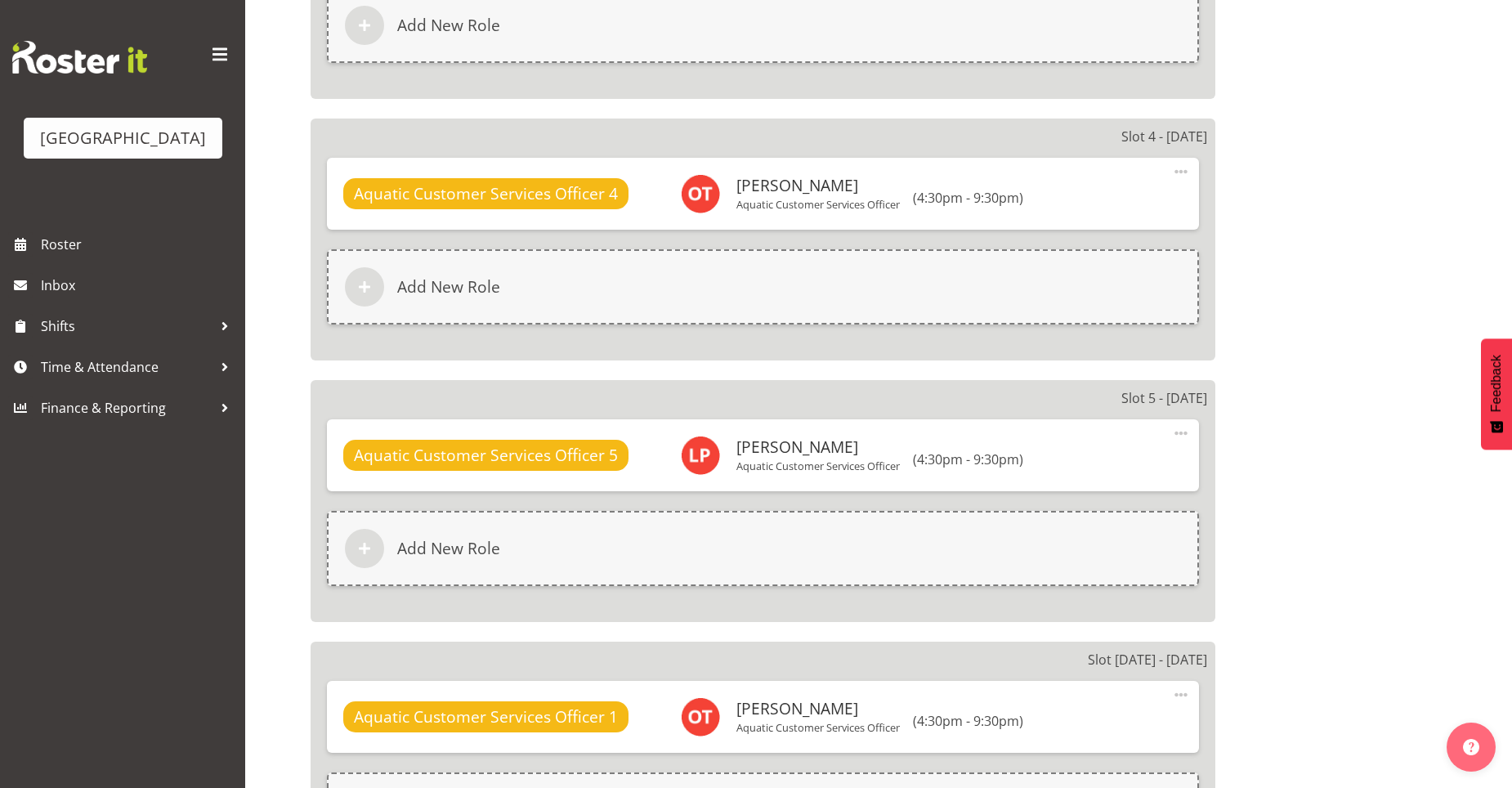
select select "116"
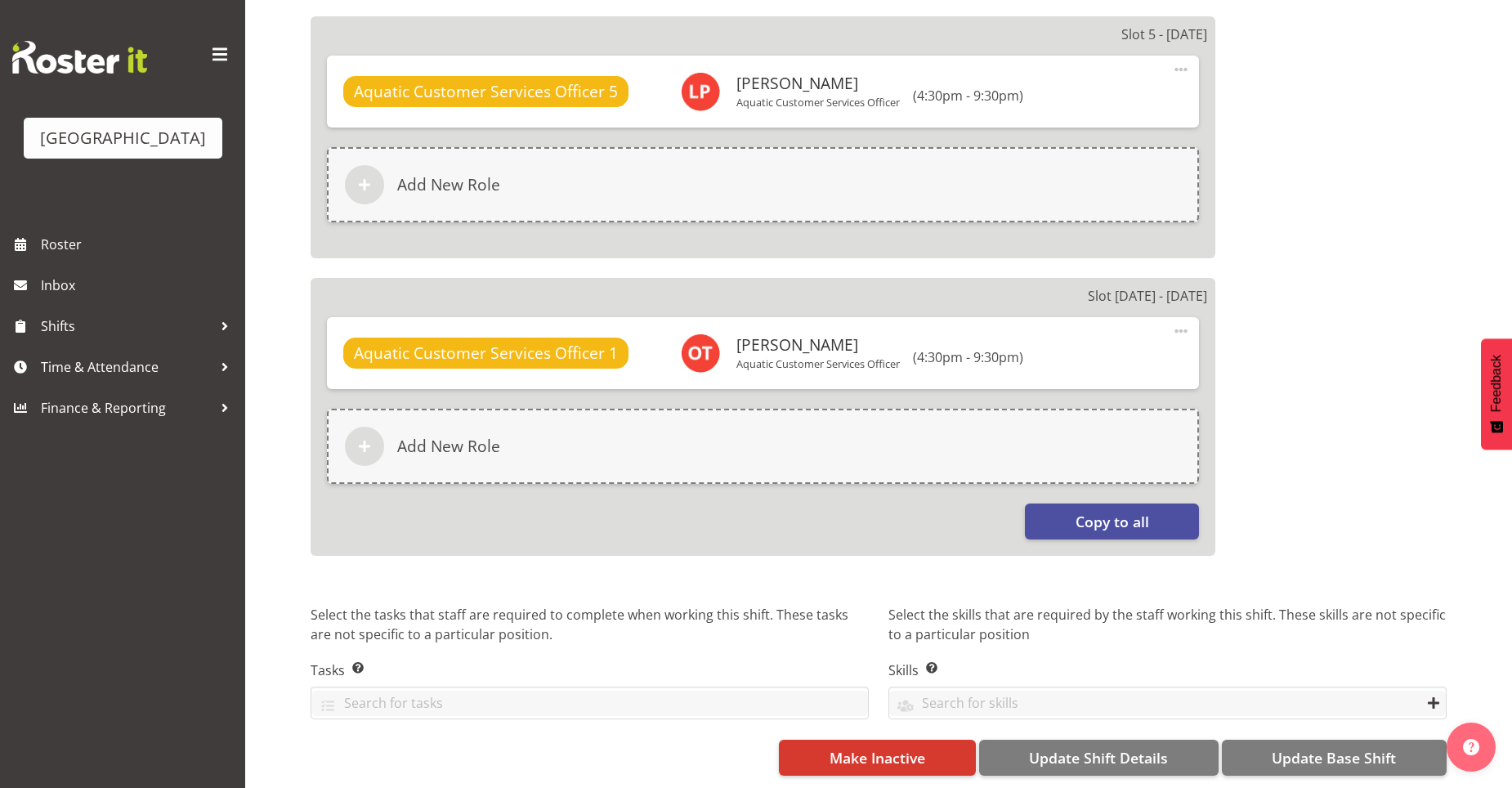
scroll to position [1765, 0]
click at [1154, 749] on span "Update Shift Details" at bounding box center [1098, 758] width 139 height 22
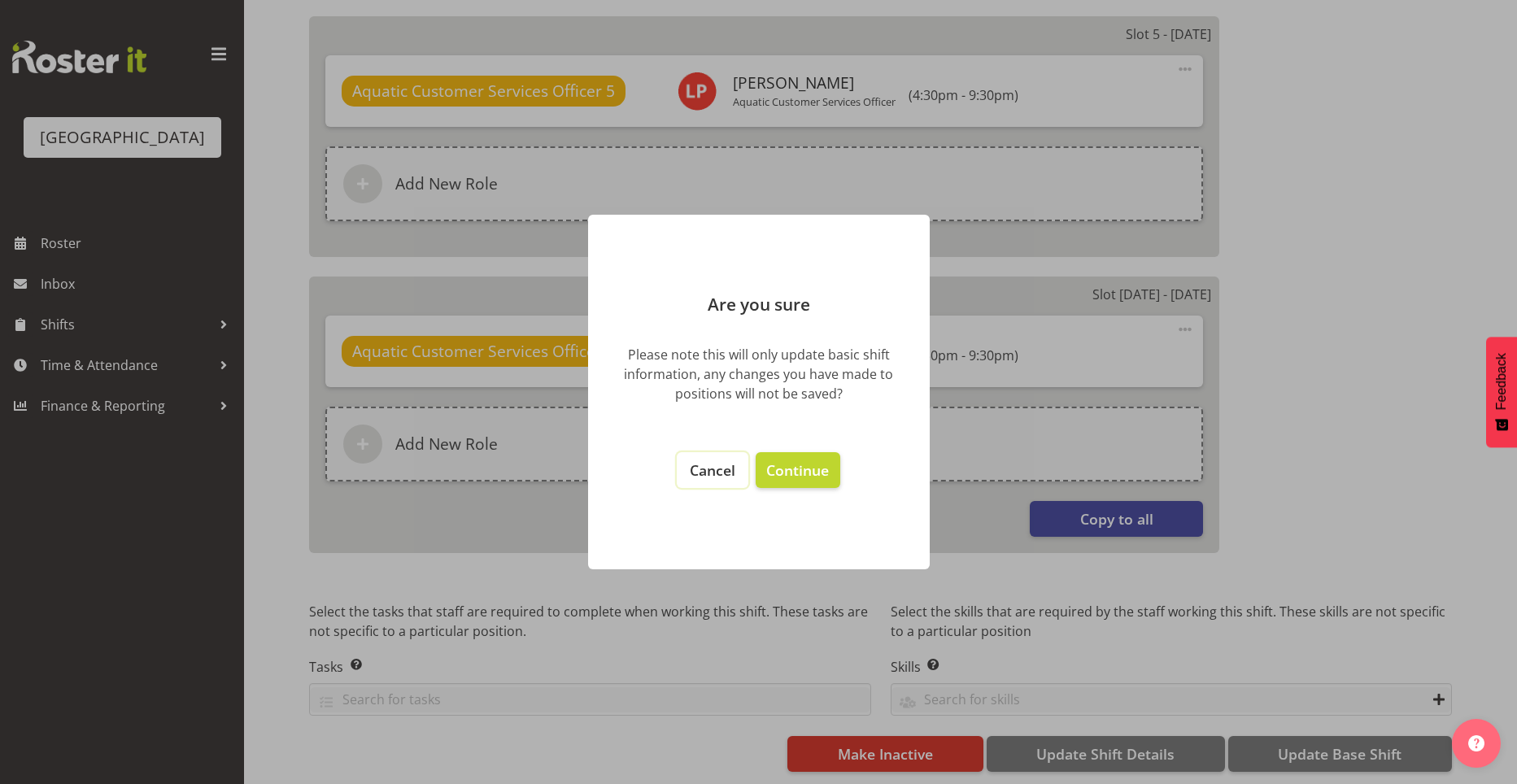
click at [715, 472] on span "Cancel" at bounding box center [712, 470] width 46 height 20
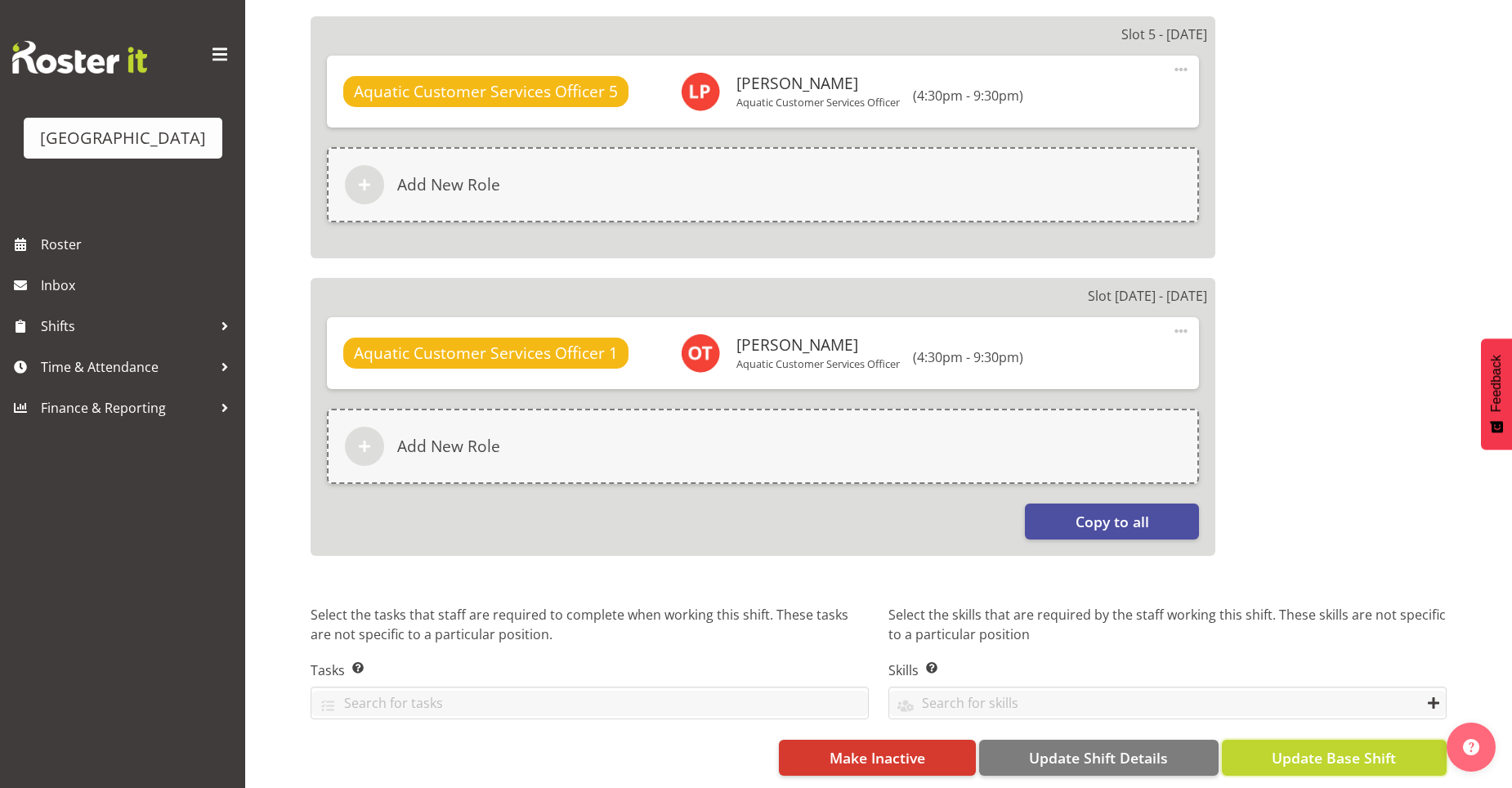
click at [1289, 753] on span "Update Base Shift" at bounding box center [1334, 758] width 125 height 22
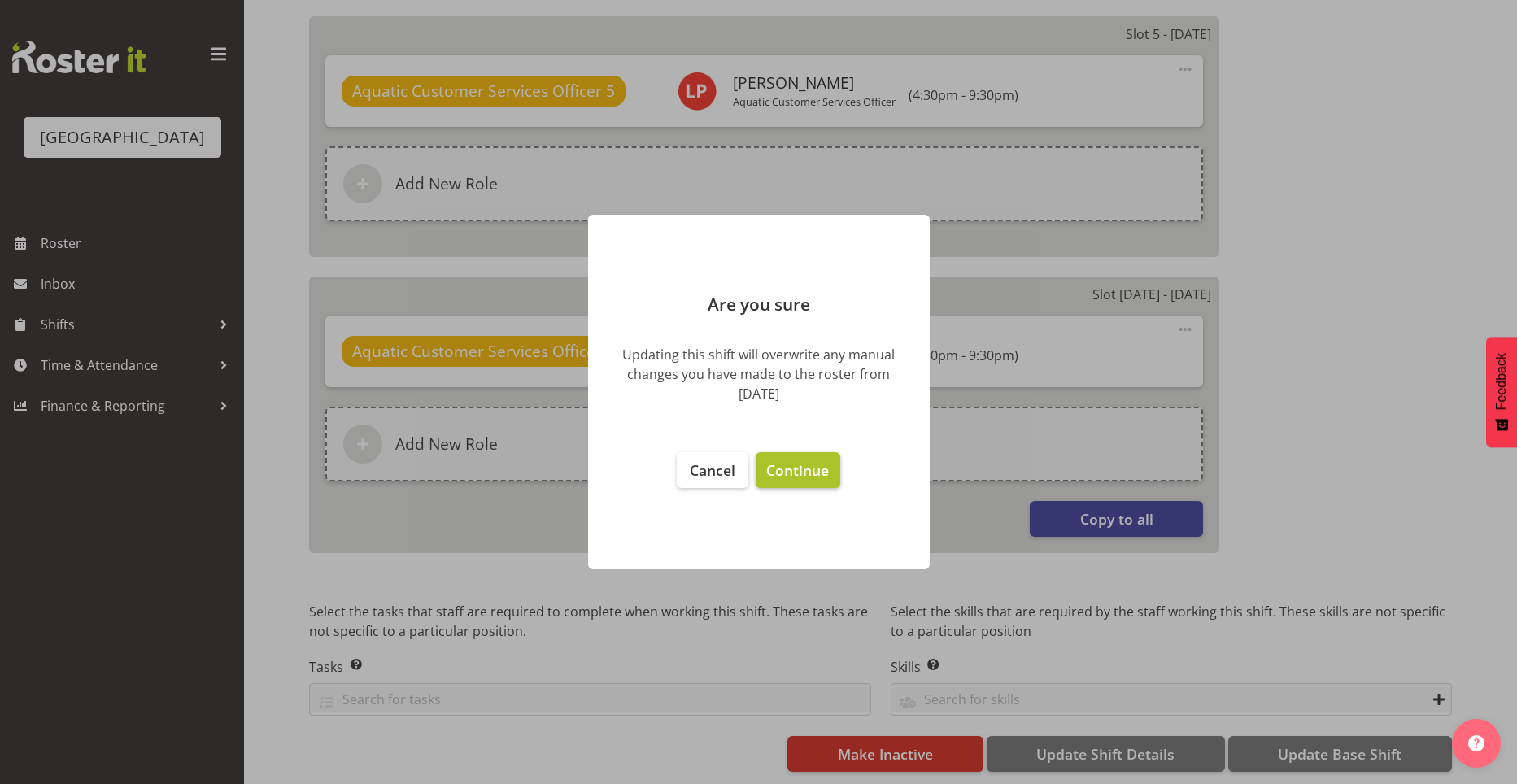
click at [799, 478] on span "Continue" at bounding box center [797, 470] width 63 height 20
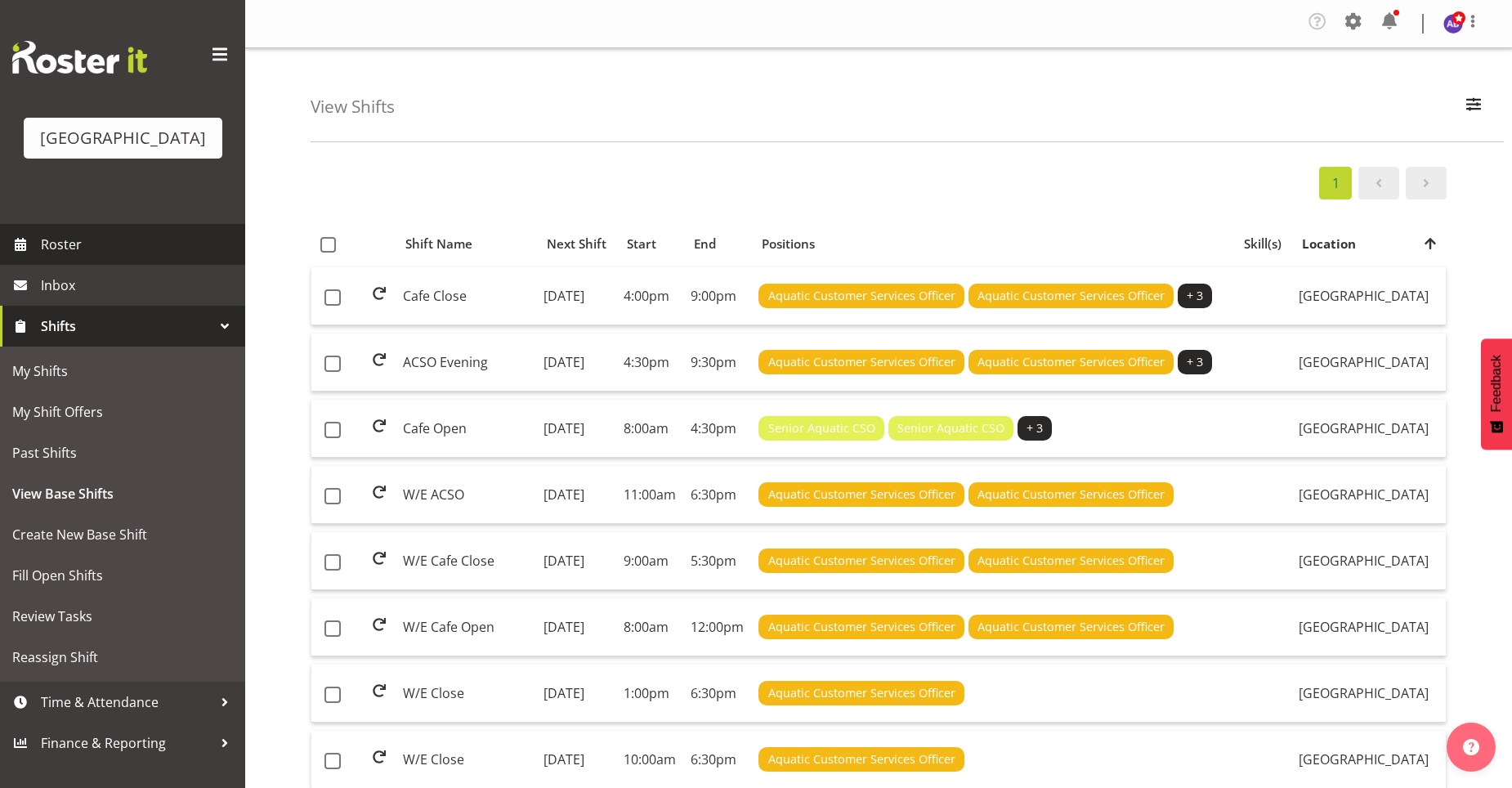
click at [130, 247] on span "Roster" at bounding box center [138, 244] width 196 height 24
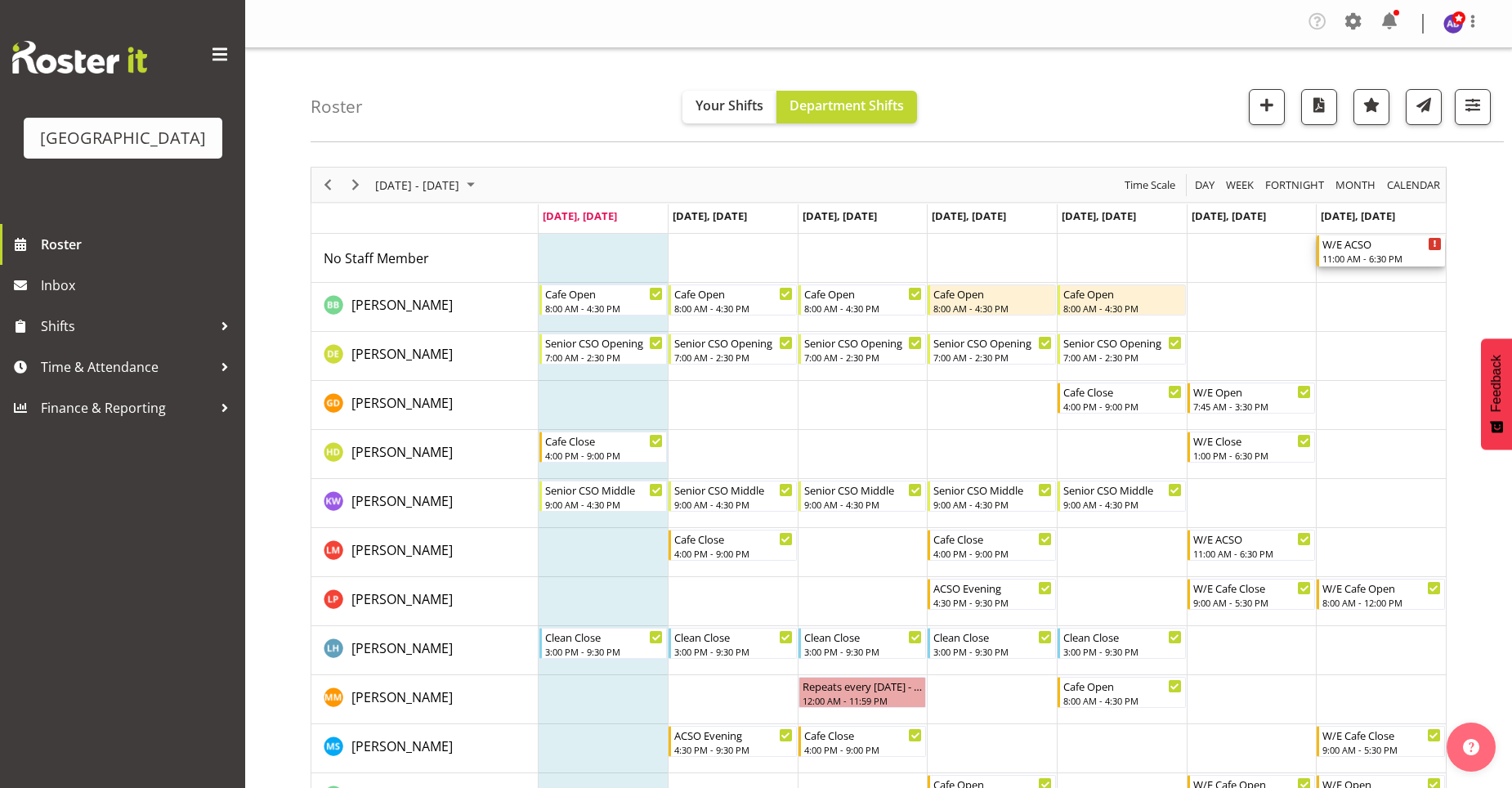
click at [1421, 258] on div "11:00 AM - 6:30 PM" at bounding box center [1382, 258] width 119 height 13
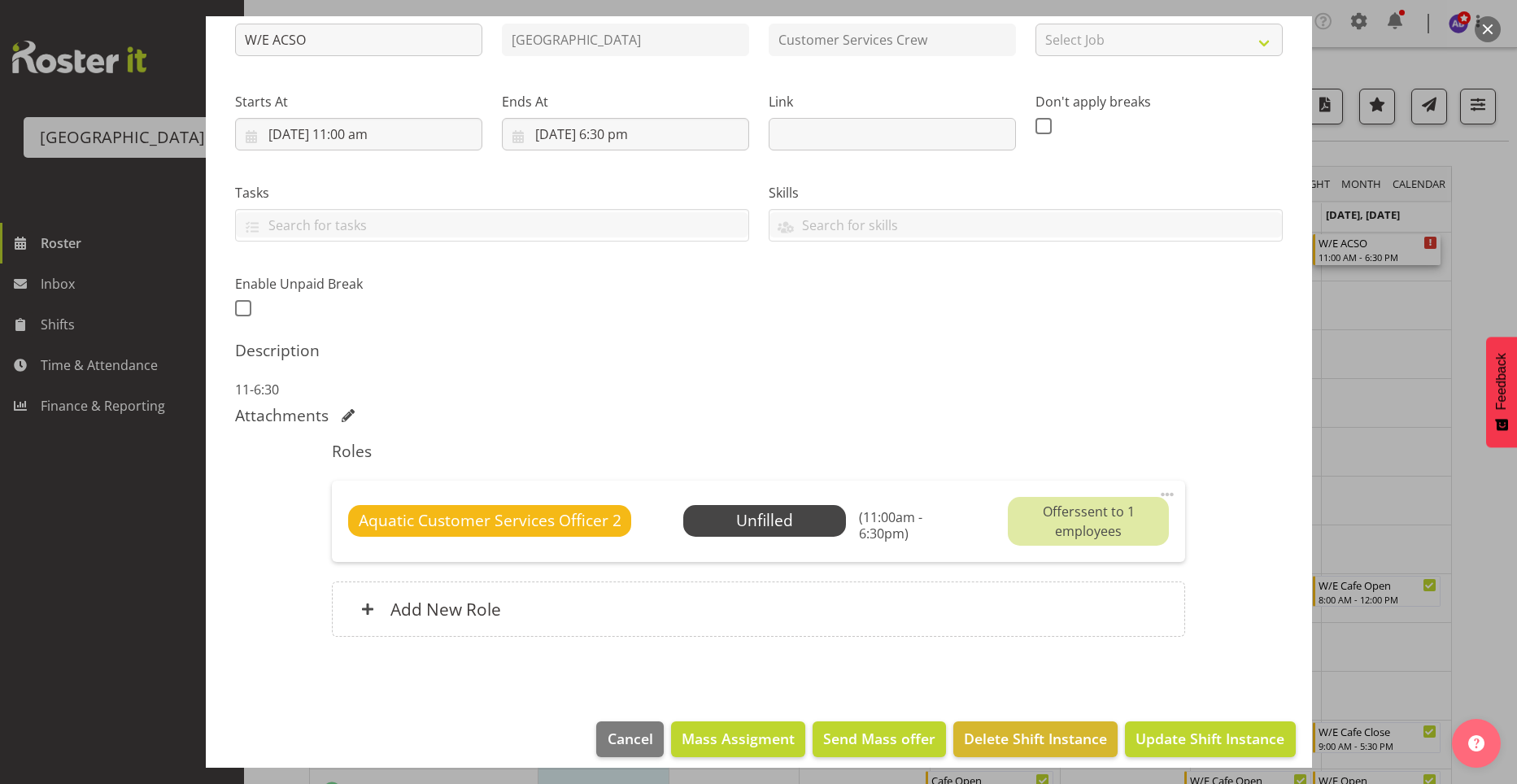
scroll to position [207, 0]
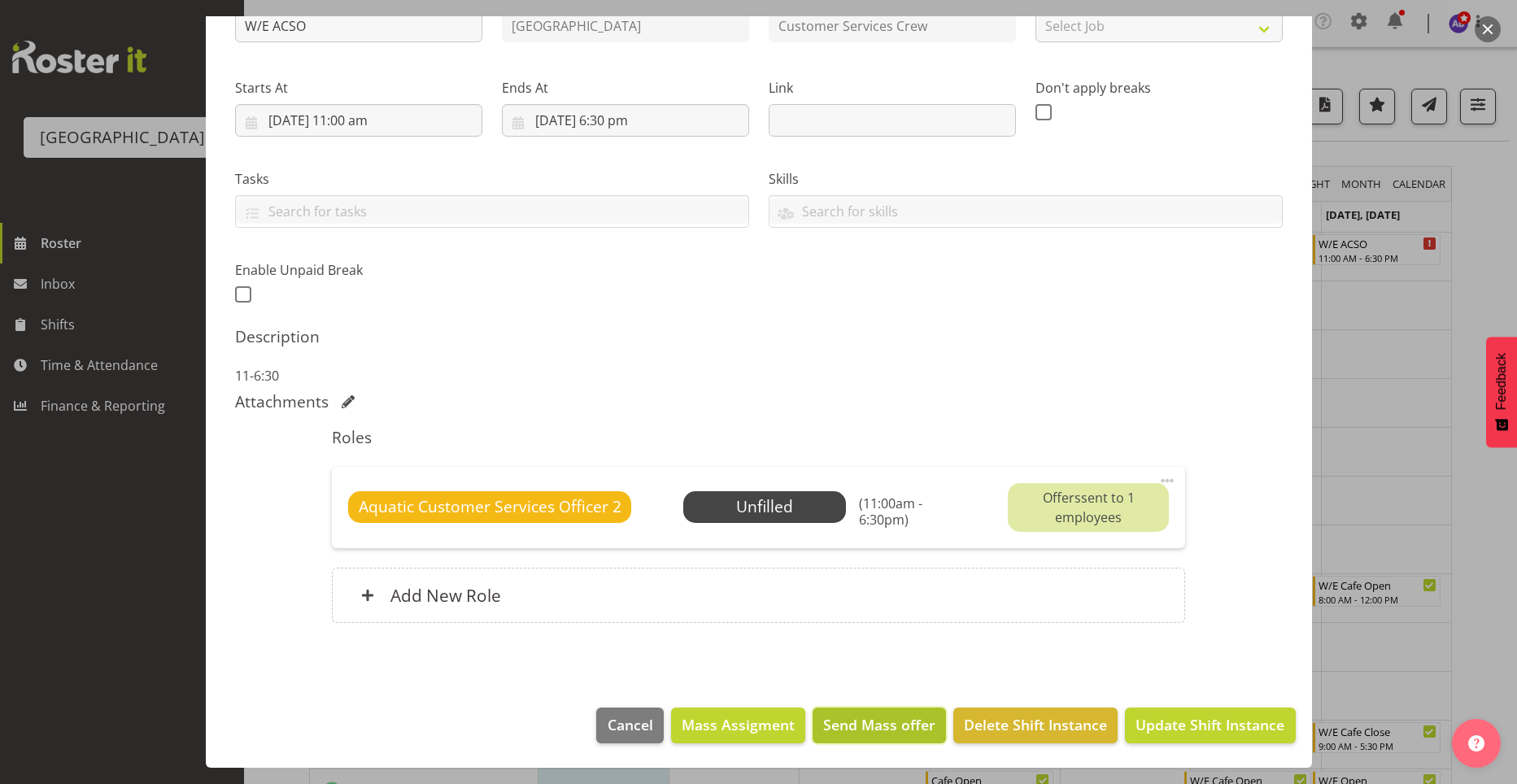
click at [905, 721] on span "Send Mass offer" at bounding box center [879, 725] width 112 height 22
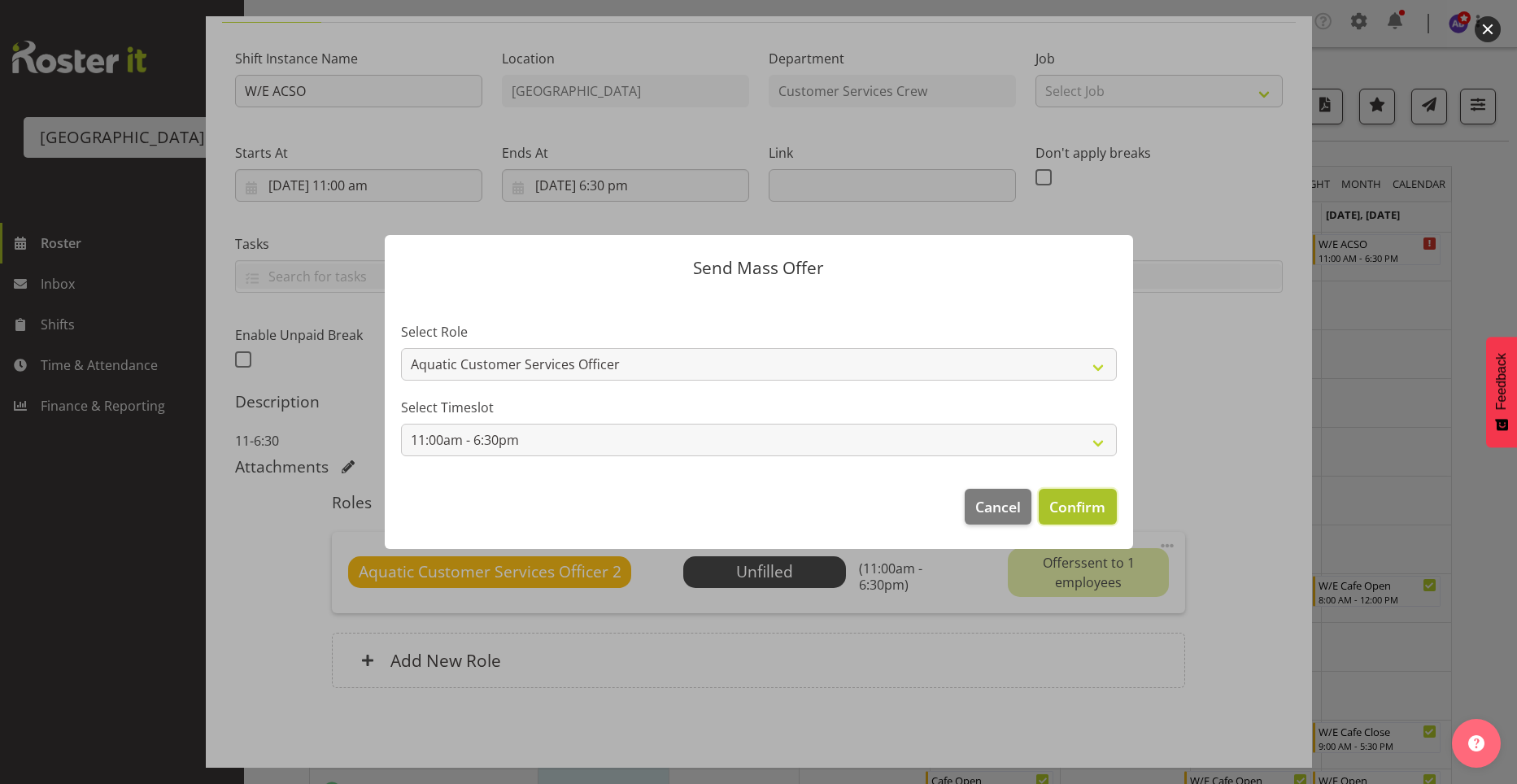
click at [1083, 508] on span "Confirm" at bounding box center [1077, 506] width 56 height 22
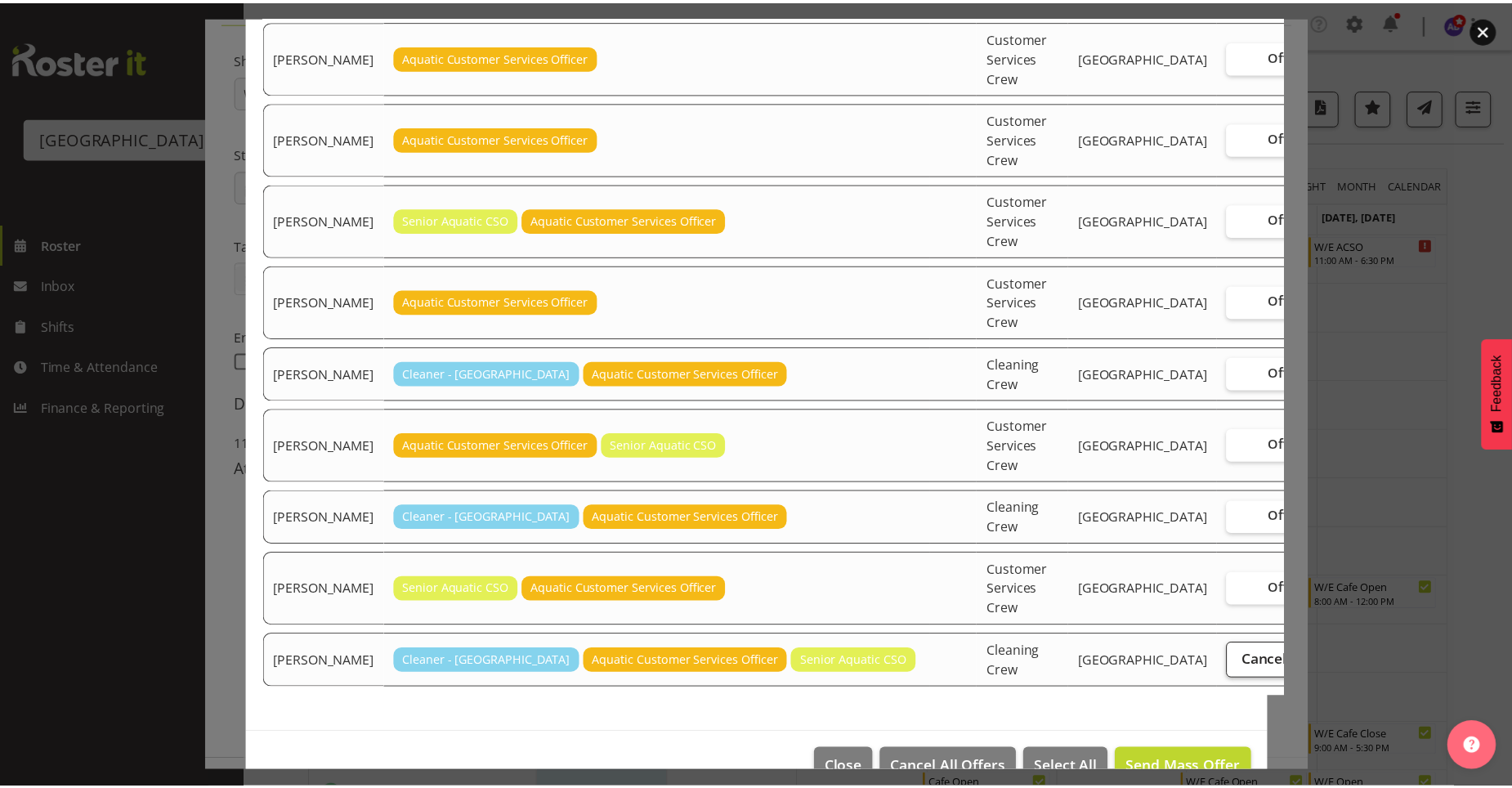
scroll to position [606, 0]
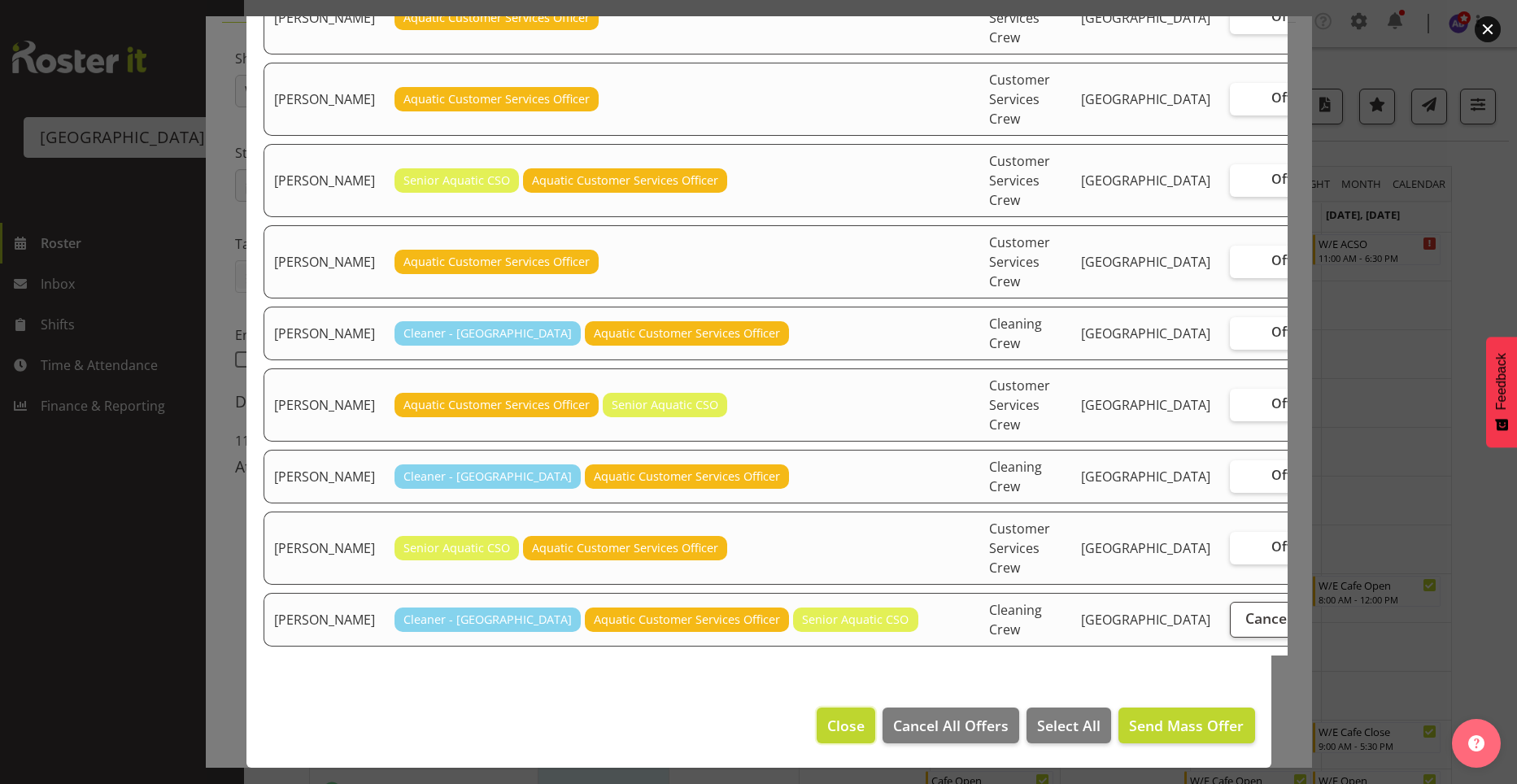
click at [833, 711] on button "Close" at bounding box center [846, 725] width 59 height 36
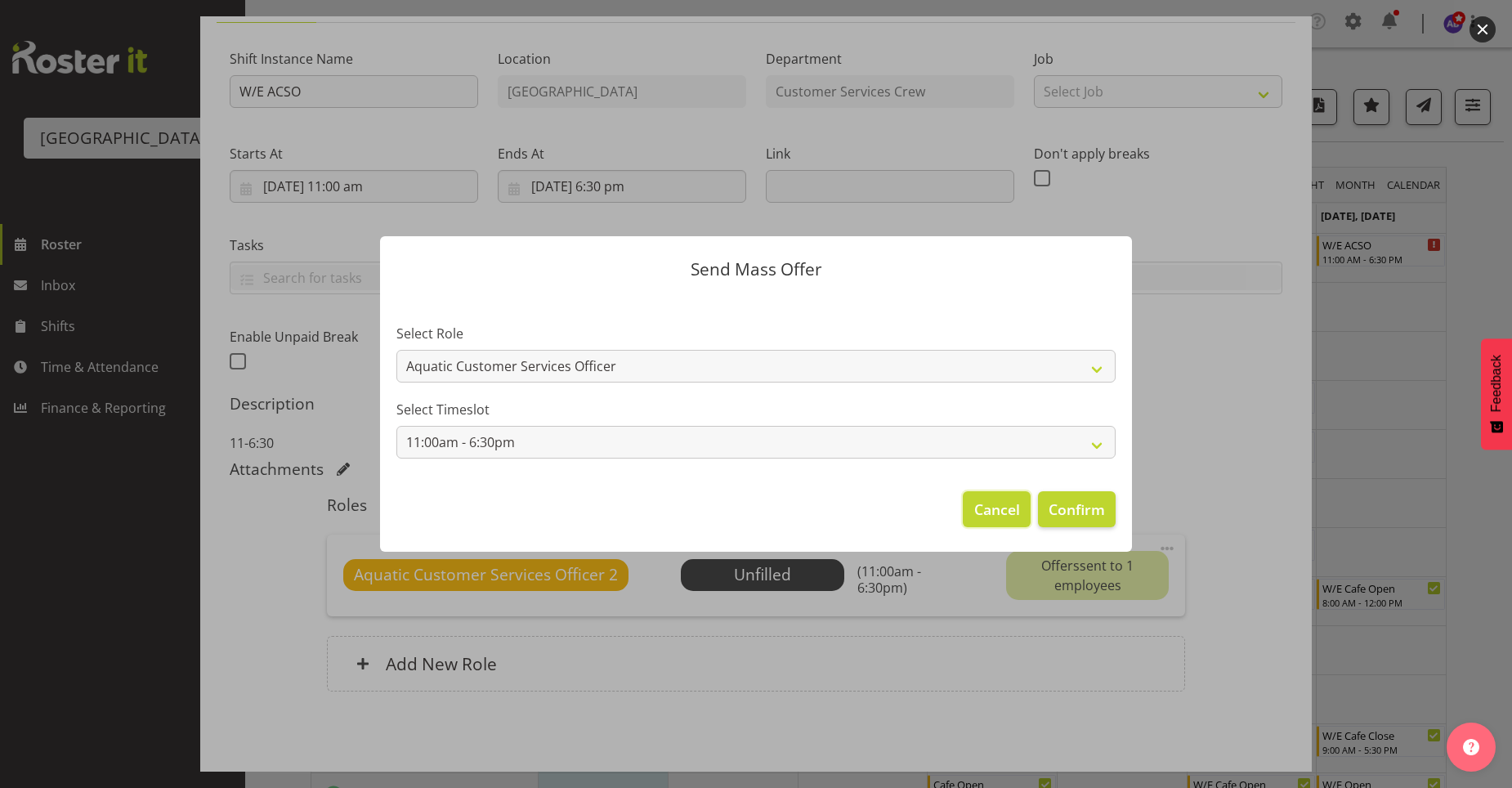
click at [984, 504] on span "Cancel" at bounding box center [996, 509] width 46 height 22
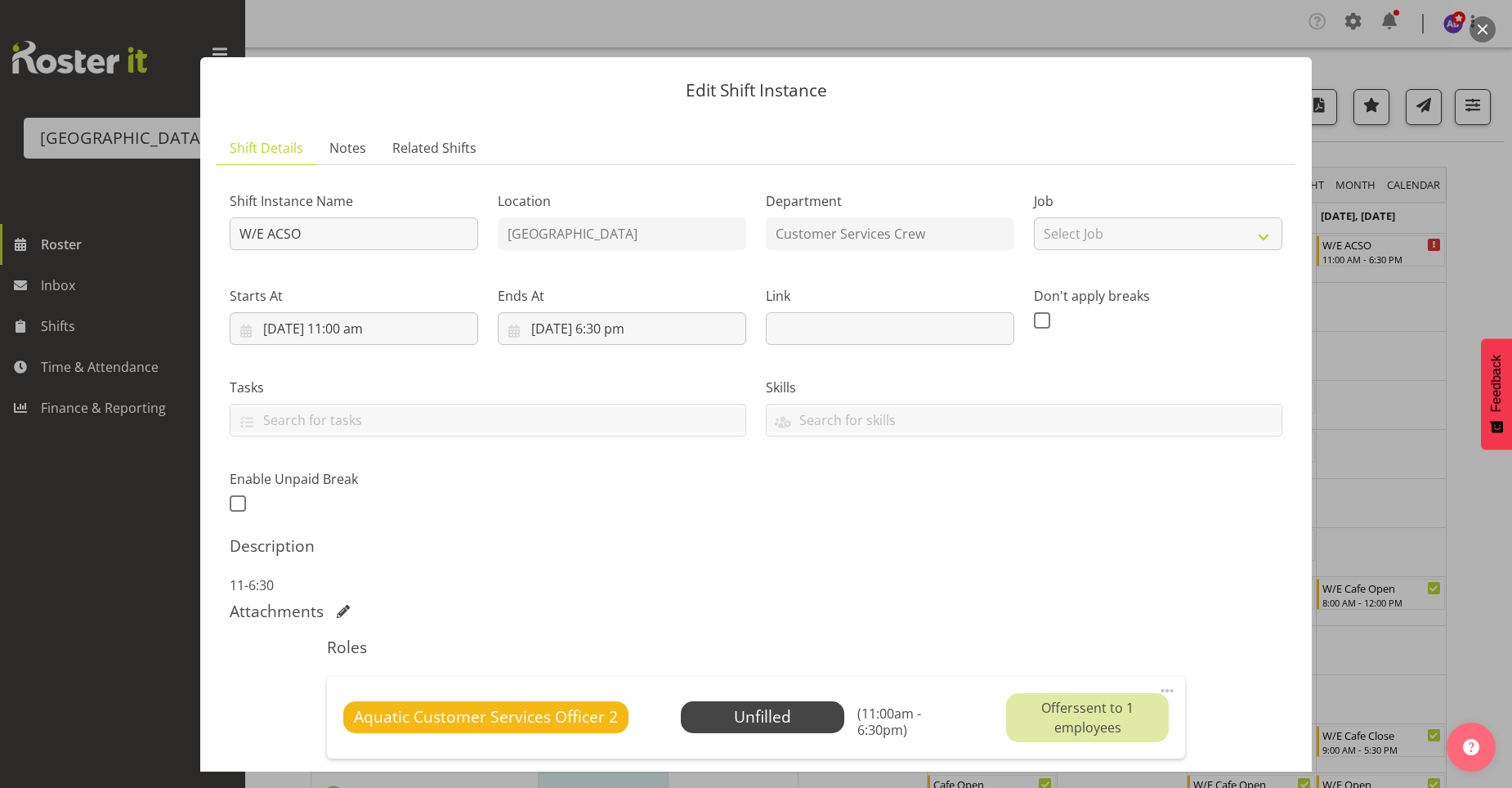
scroll to position [208, 0]
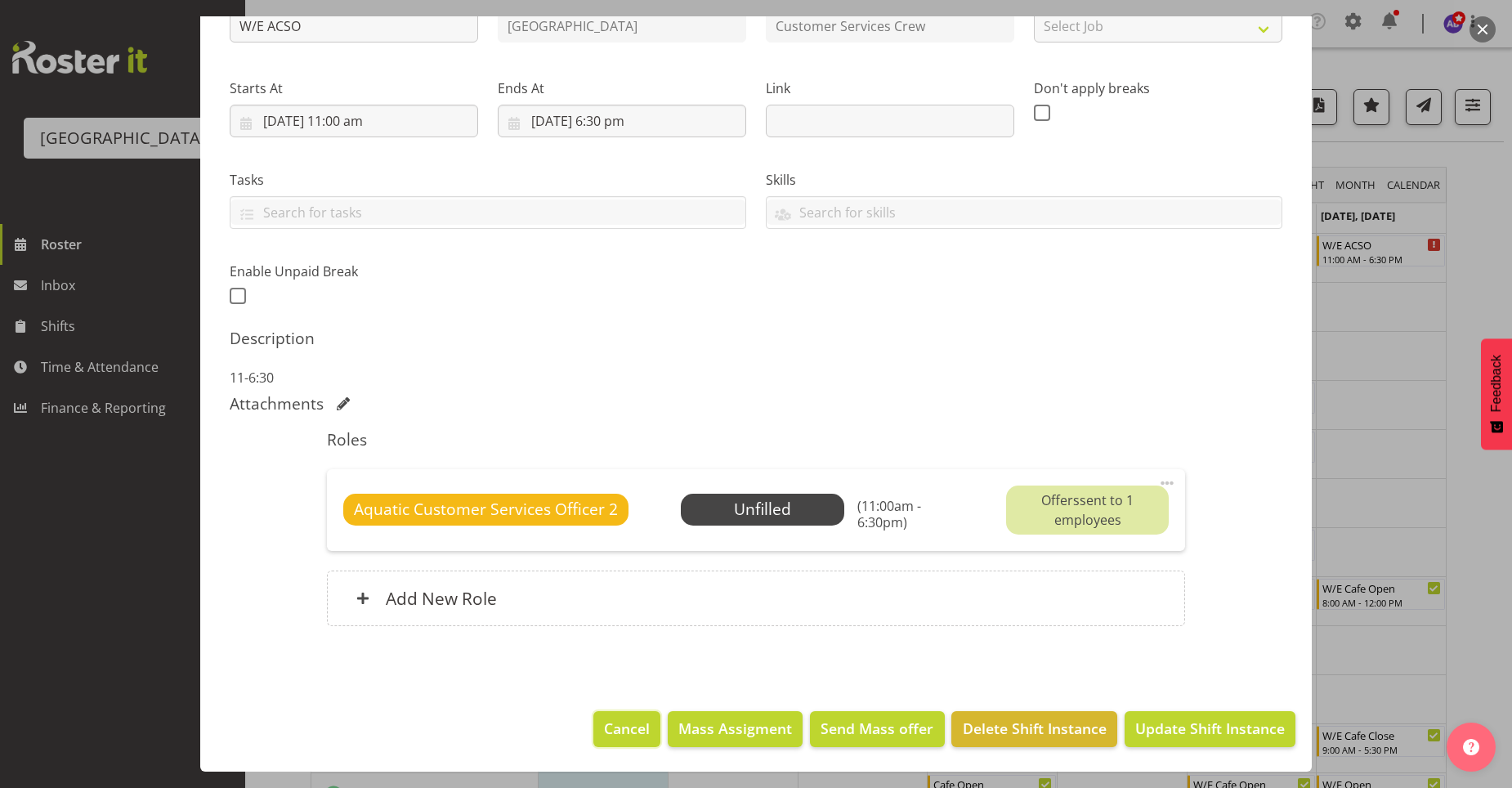
click at [616, 725] on span "Cancel" at bounding box center [626, 728] width 46 height 22
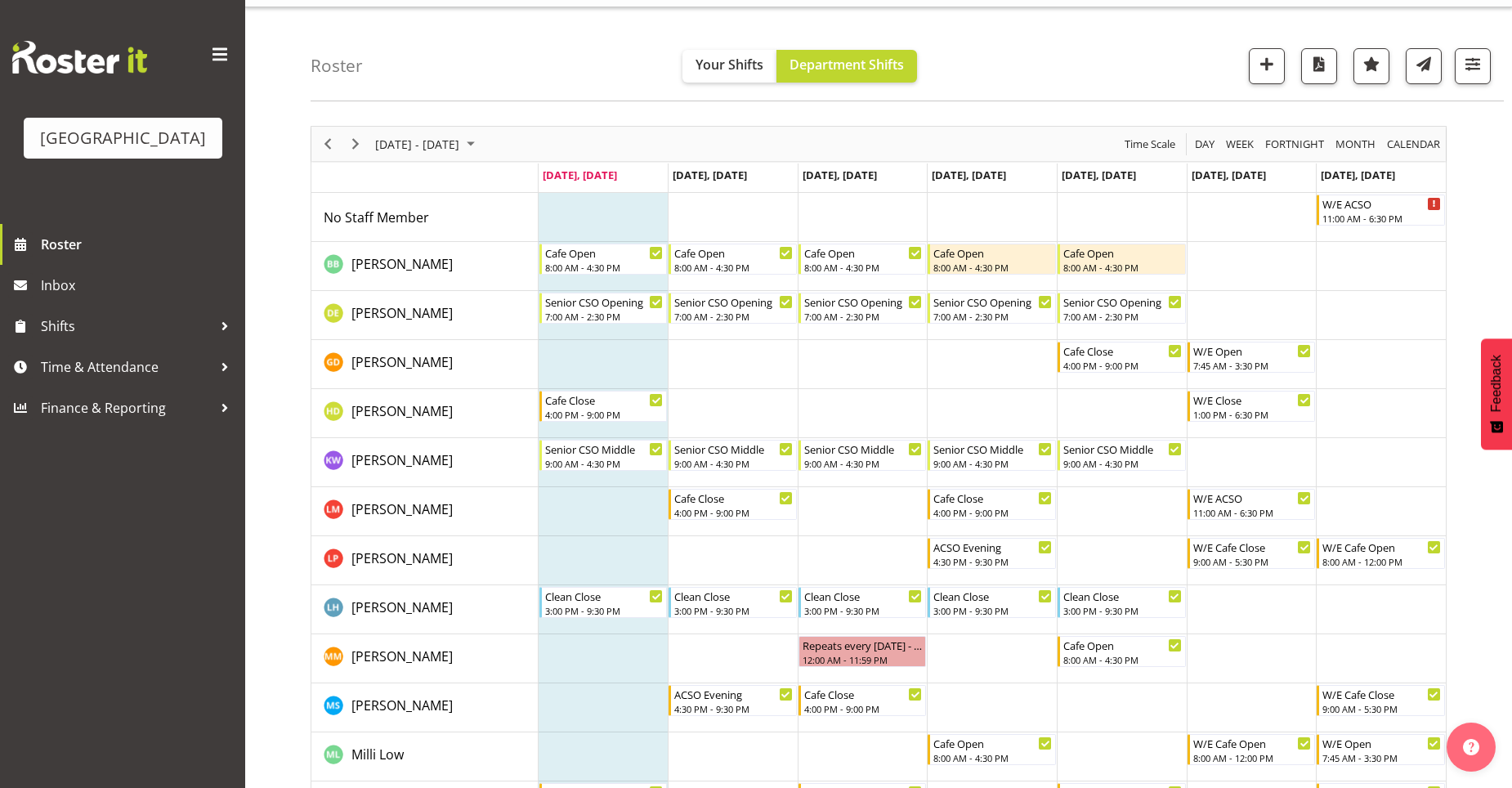
scroll to position [0, 0]
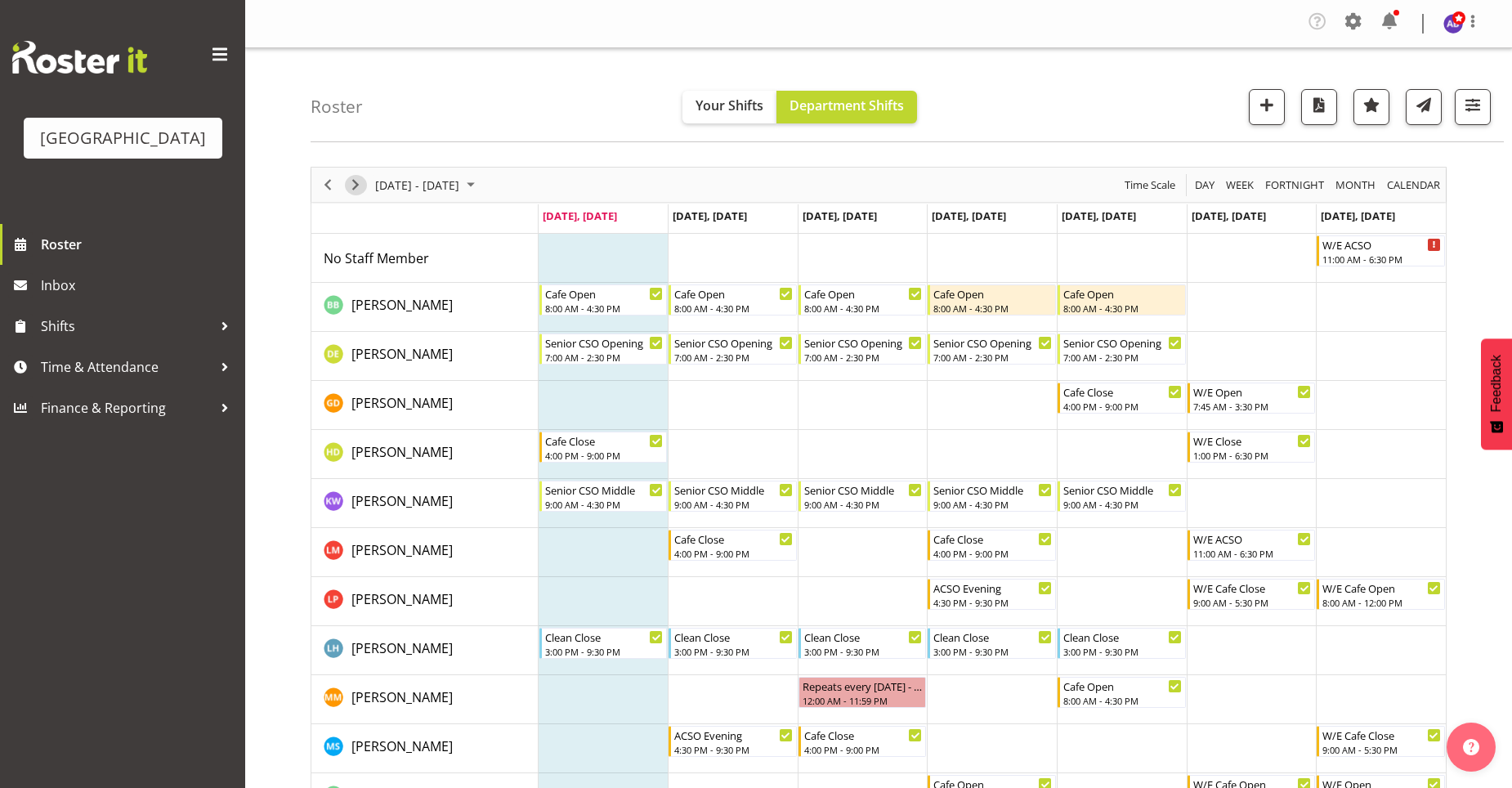
click at [359, 193] on span "Next" at bounding box center [356, 185] width 20 height 21
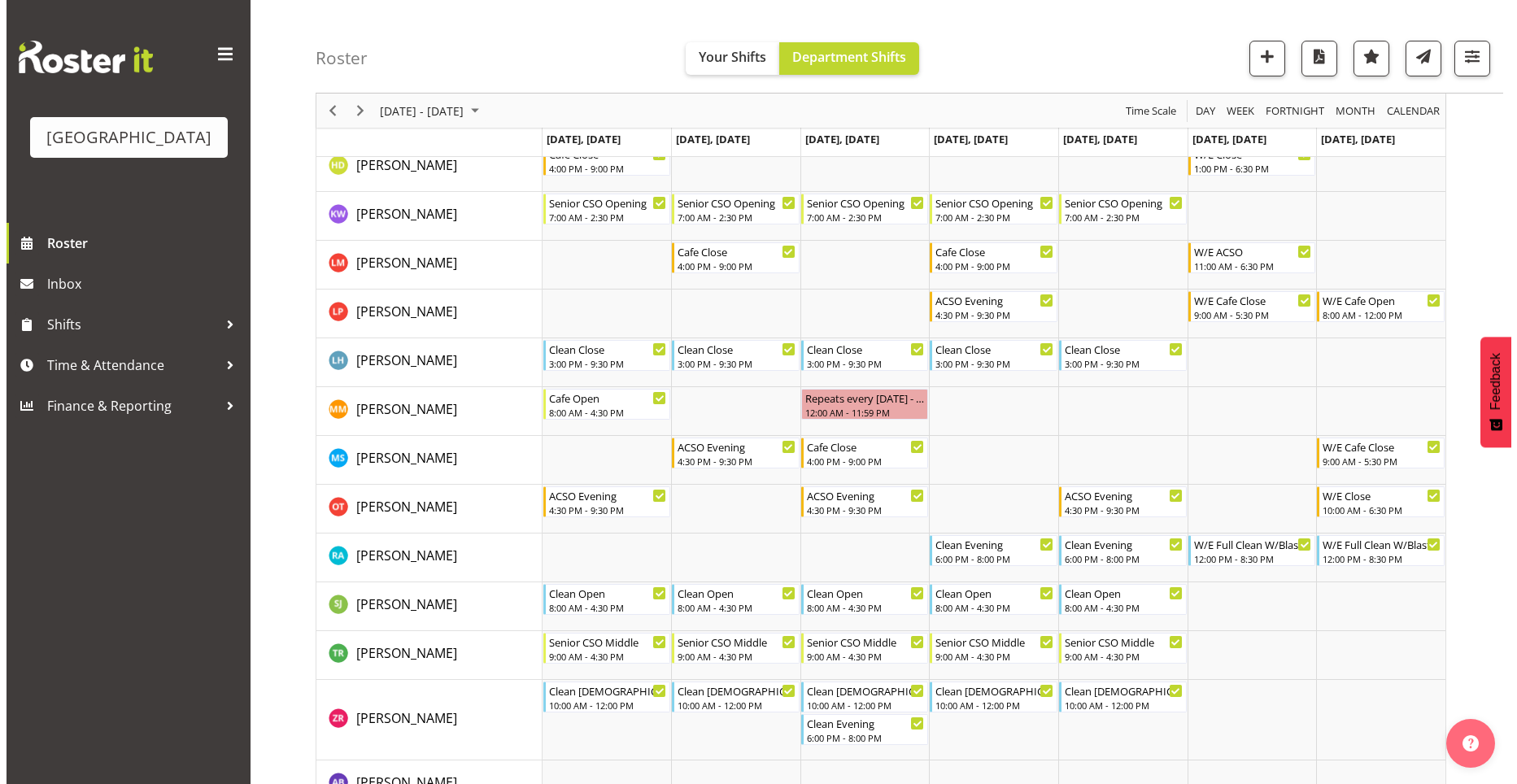
scroll to position [325, 0]
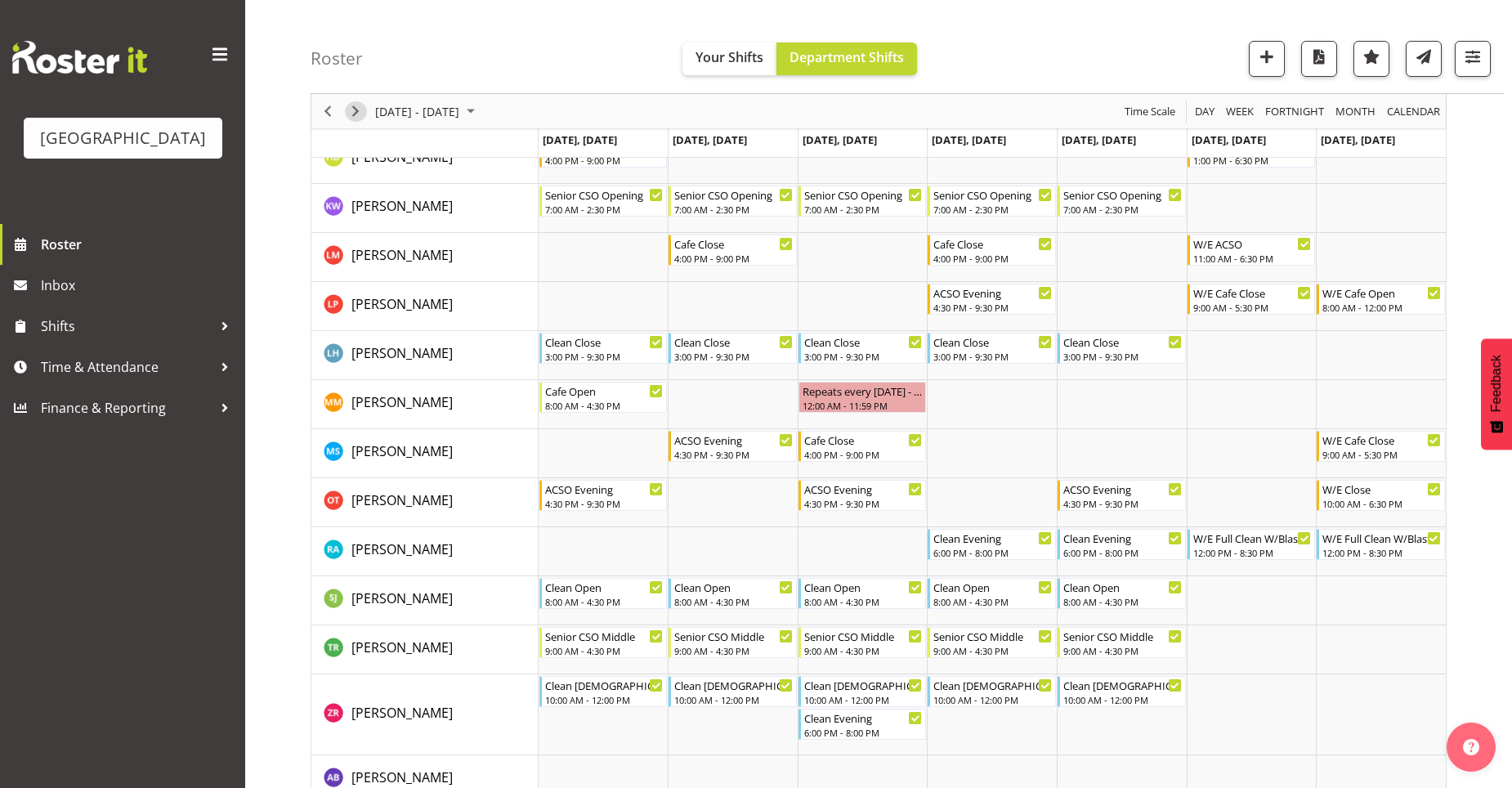
drag, startPoint x: 350, startPoint y: 110, endPoint x: 348, endPoint y: 353, distance: 243.0
click at [351, 110] on span "Next" at bounding box center [356, 112] width 20 height 21
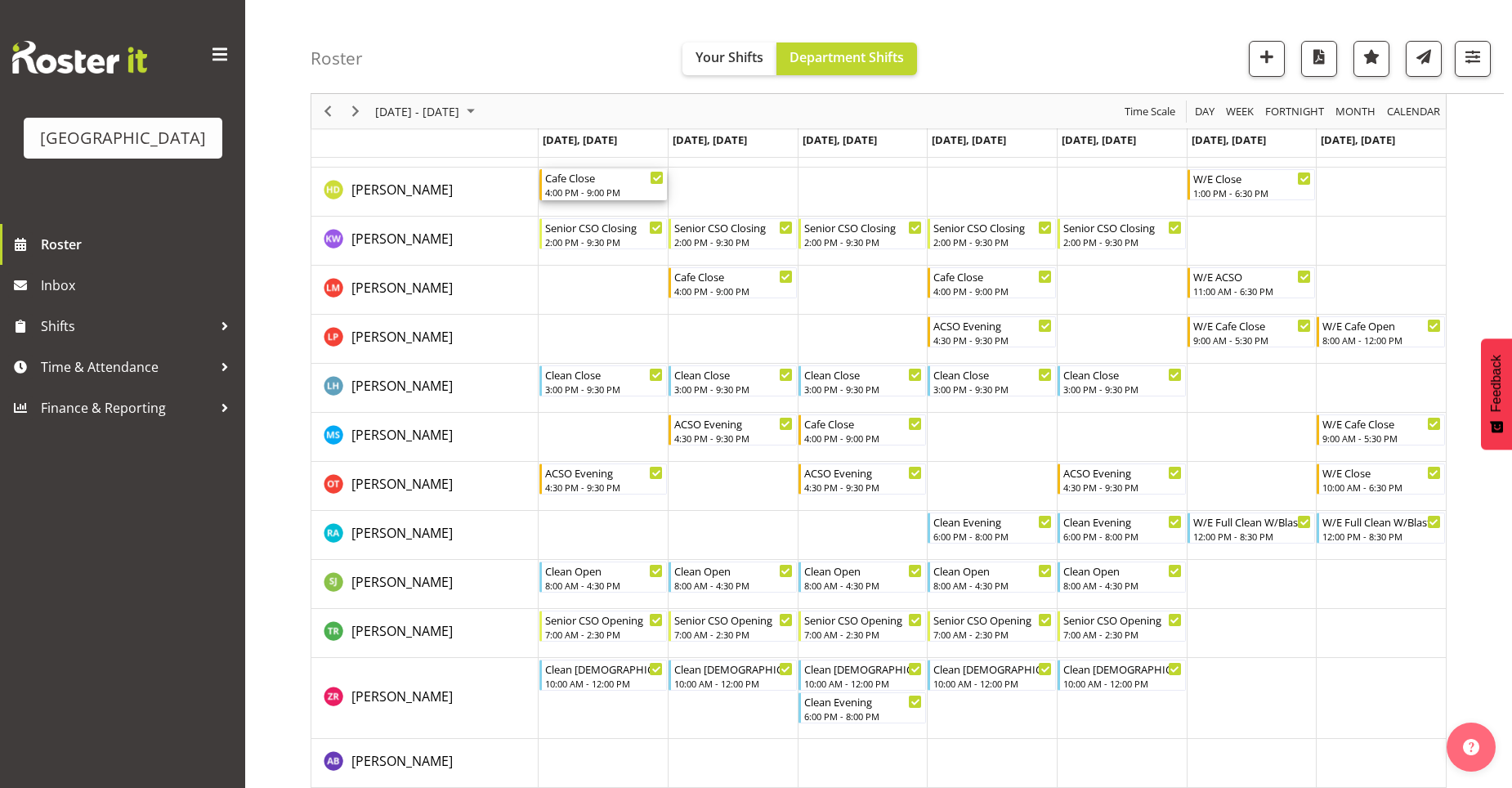
click at [636, 187] on div "4:00 PM - 9:00 PM" at bounding box center [605, 191] width 119 height 13
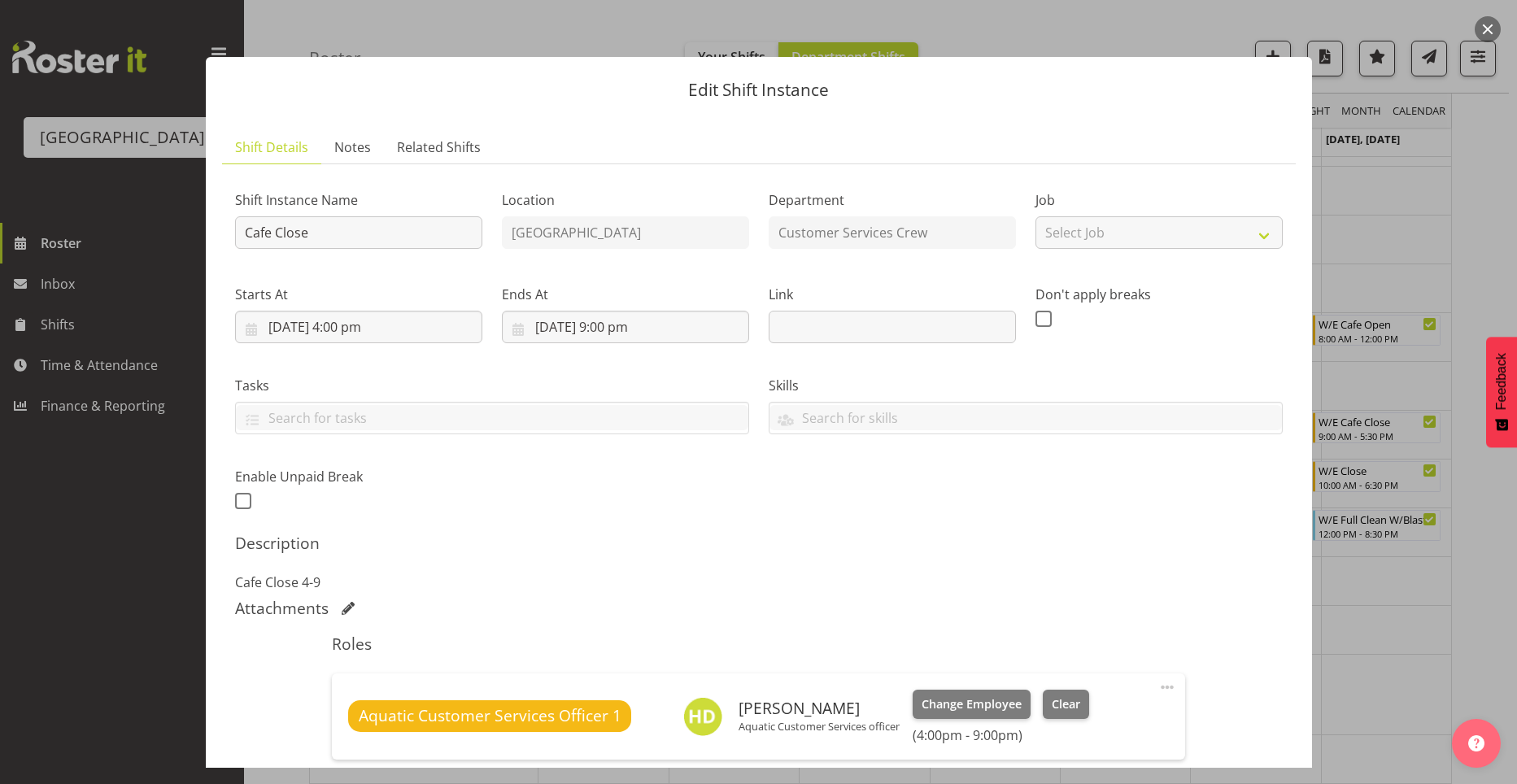
scroll to position [163, 0]
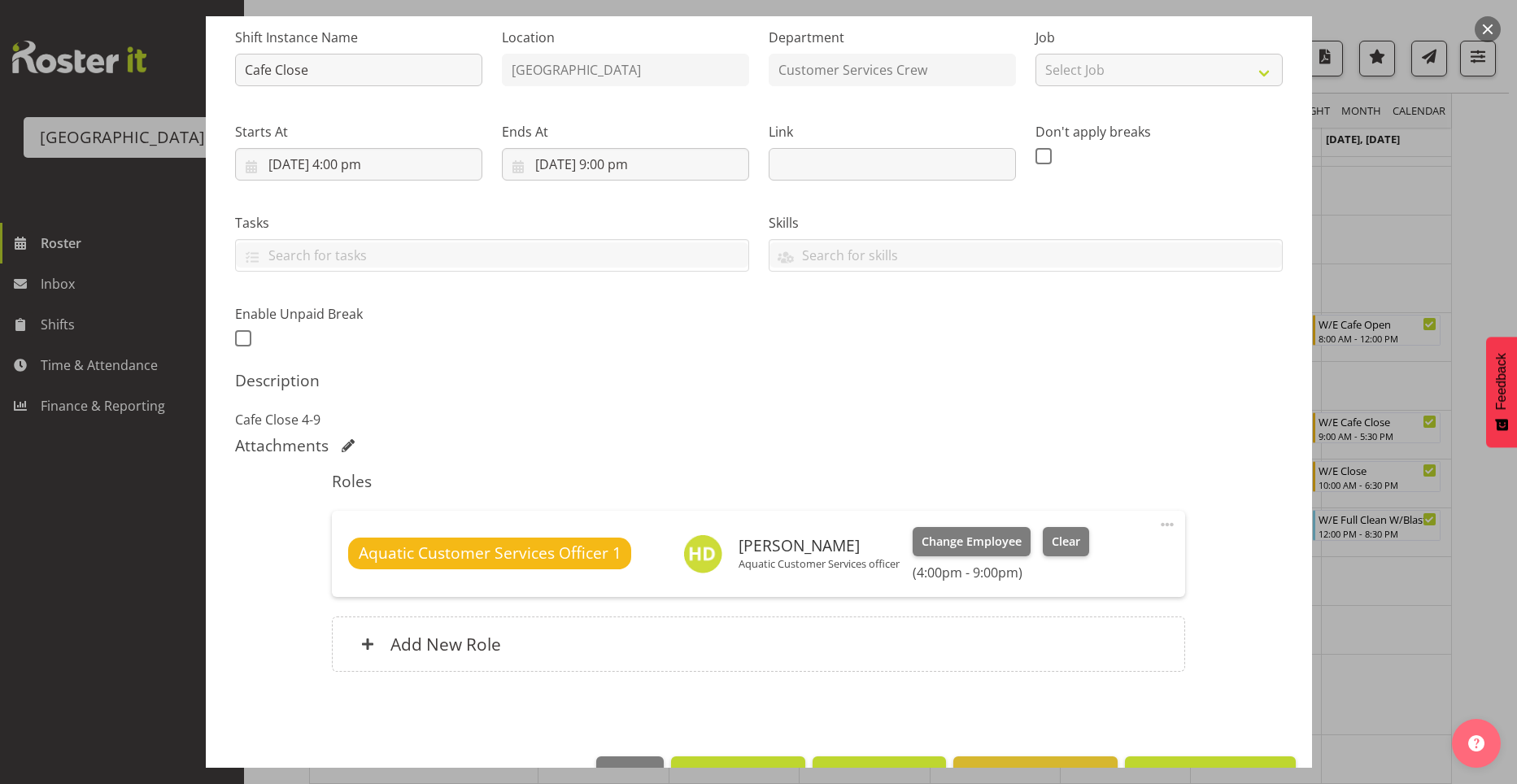
click at [1164, 523] on span at bounding box center [1167, 524] width 20 height 20
click at [1105, 589] on link "Cover Role" at bounding box center [1099, 593] width 156 height 29
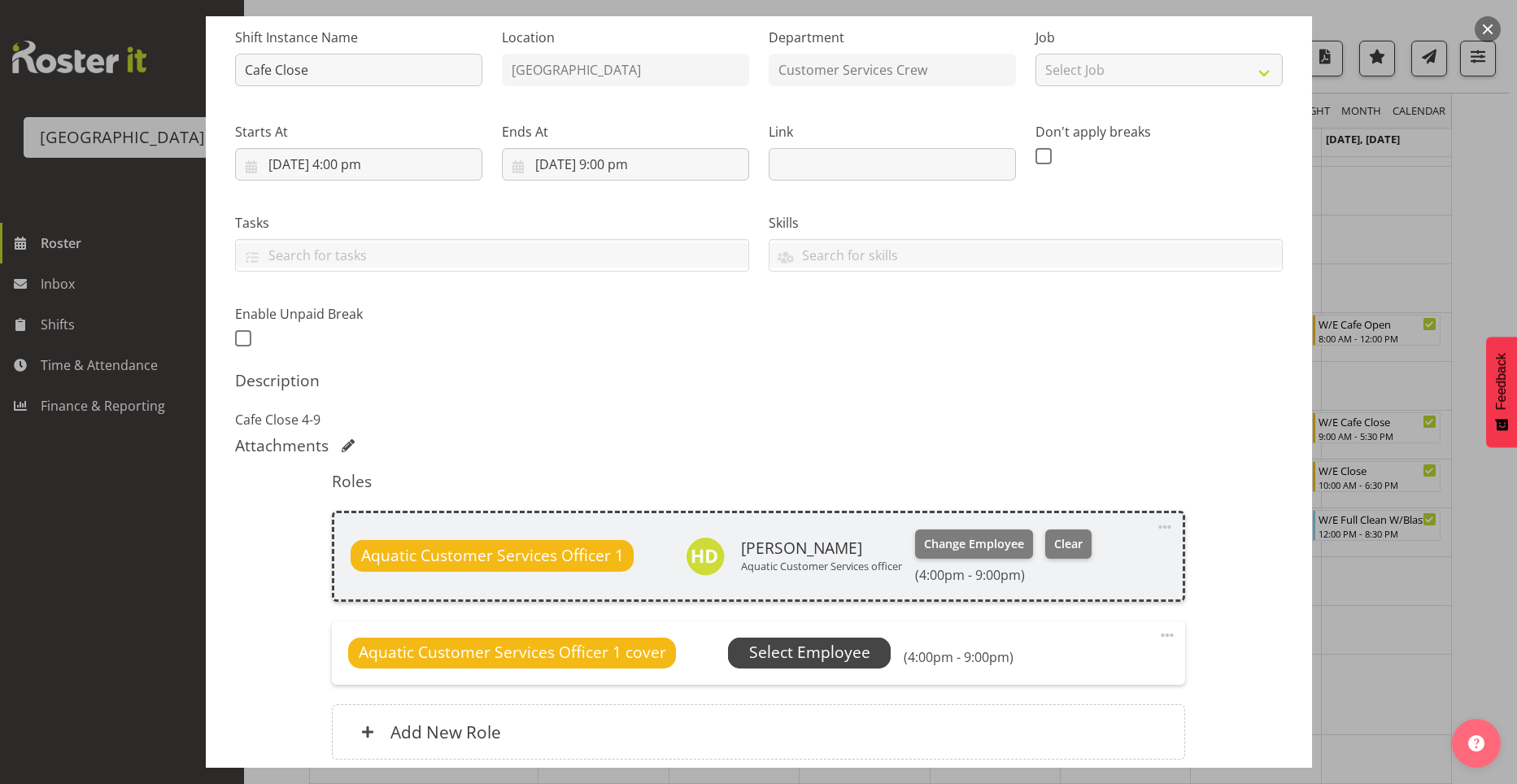
click at [847, 648] on span "Select Employee" at bounding box center [809, 651] width 121 height 23
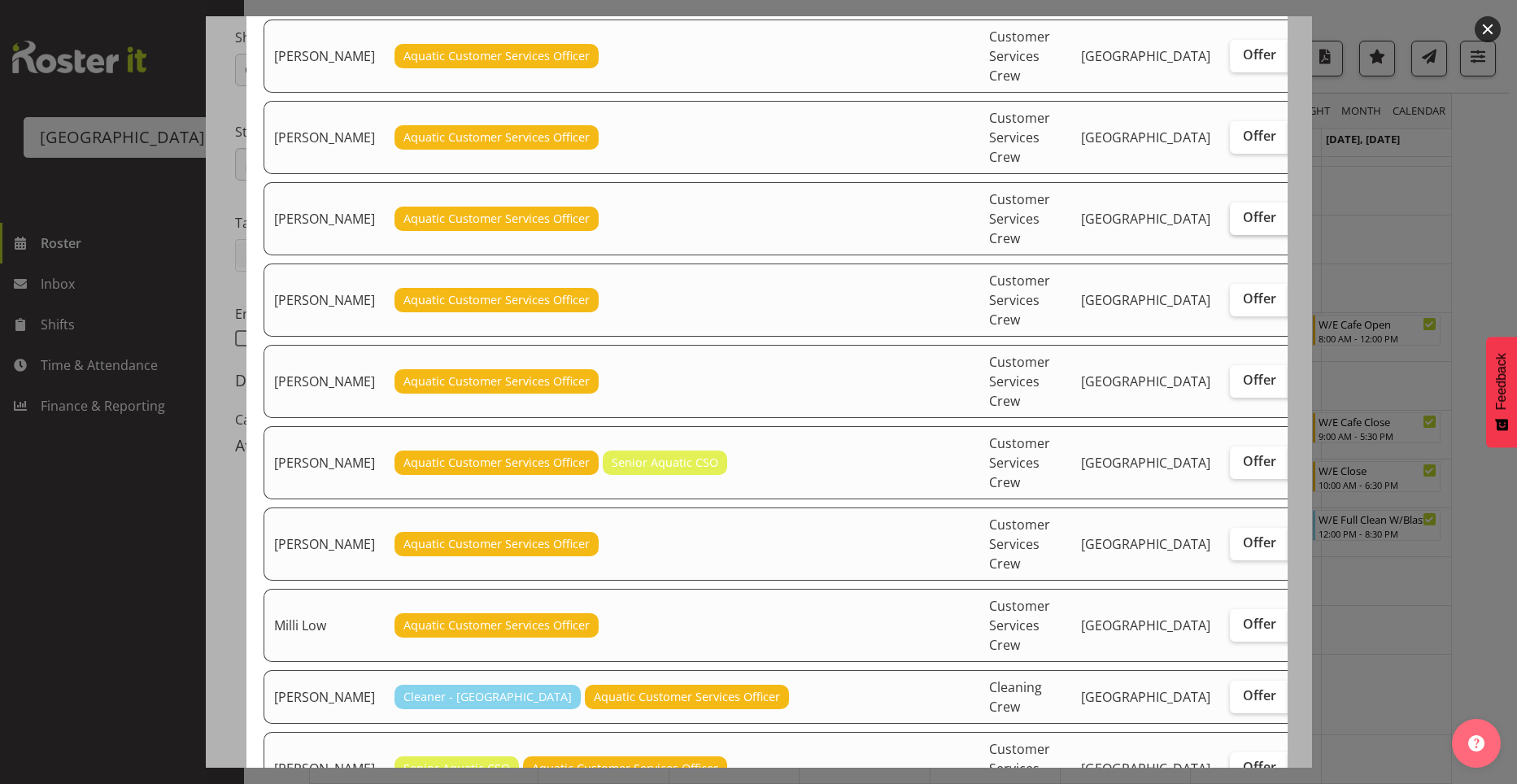
click at [1243, 225] on span "Offer" at bounding box center [1260, 217] width 34 height 16
click at [1230, 223] on input "Offer" at bounding box center [1235, 218] width 10 height 10
checkbox input "true"
click at [1230, 317] on label "Offer" at bounding box center [1260, 300] width 59 height 33
click at [1230, 304] on input "Offer" at bounding box center [1235, 299] width 10 height 10
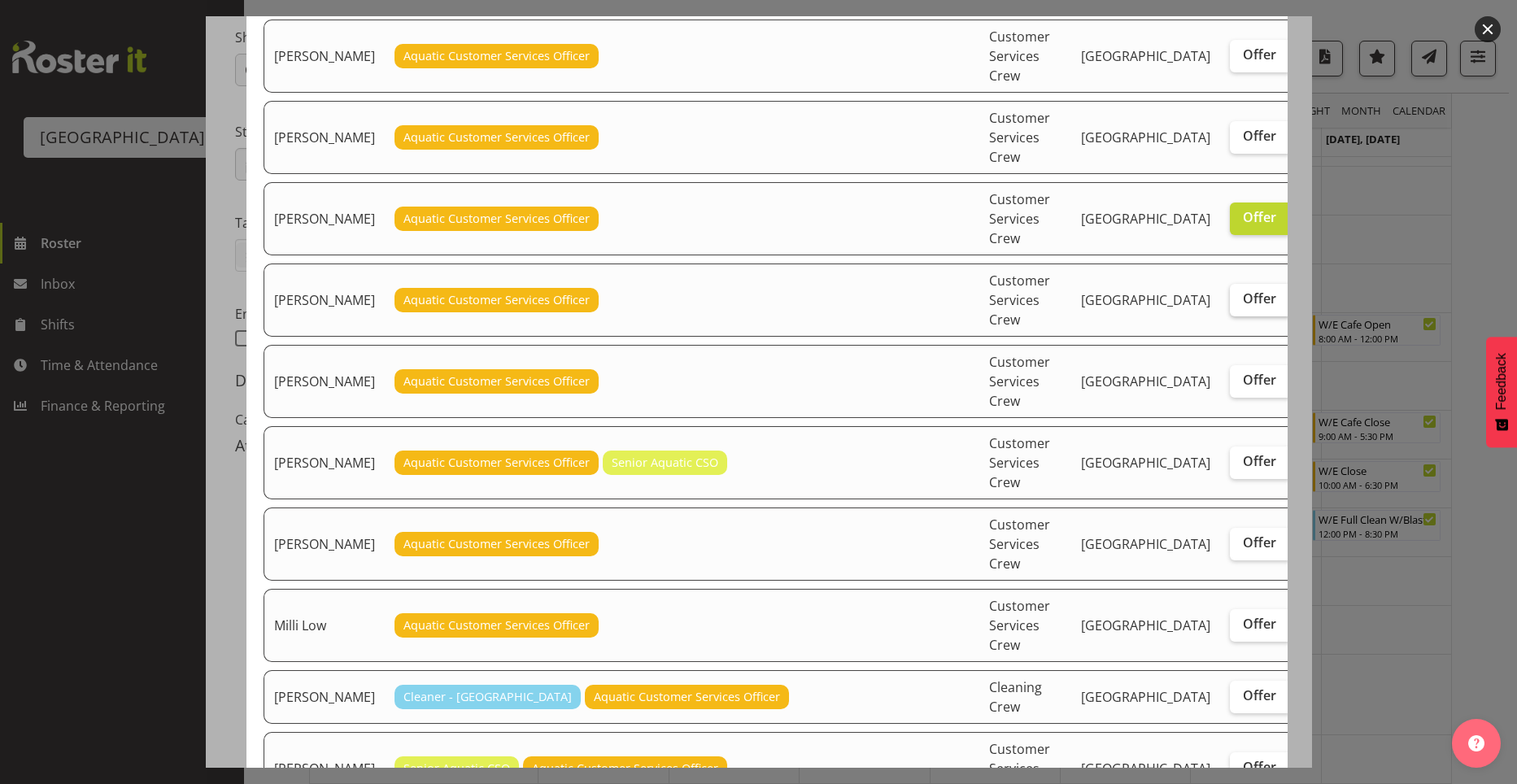
checkbox input "true"
click at [1230, 548] on input "Offer" at bounding box center [1235, 543] width 10 height 10
checkbox input "true"
click at [1243, 388] on span "Offer" at bounding box center [1260, 380] width 34 height 16
click at [1230, 386] on input "Offer" at bounding box center [1235, 380] width 10 height 10
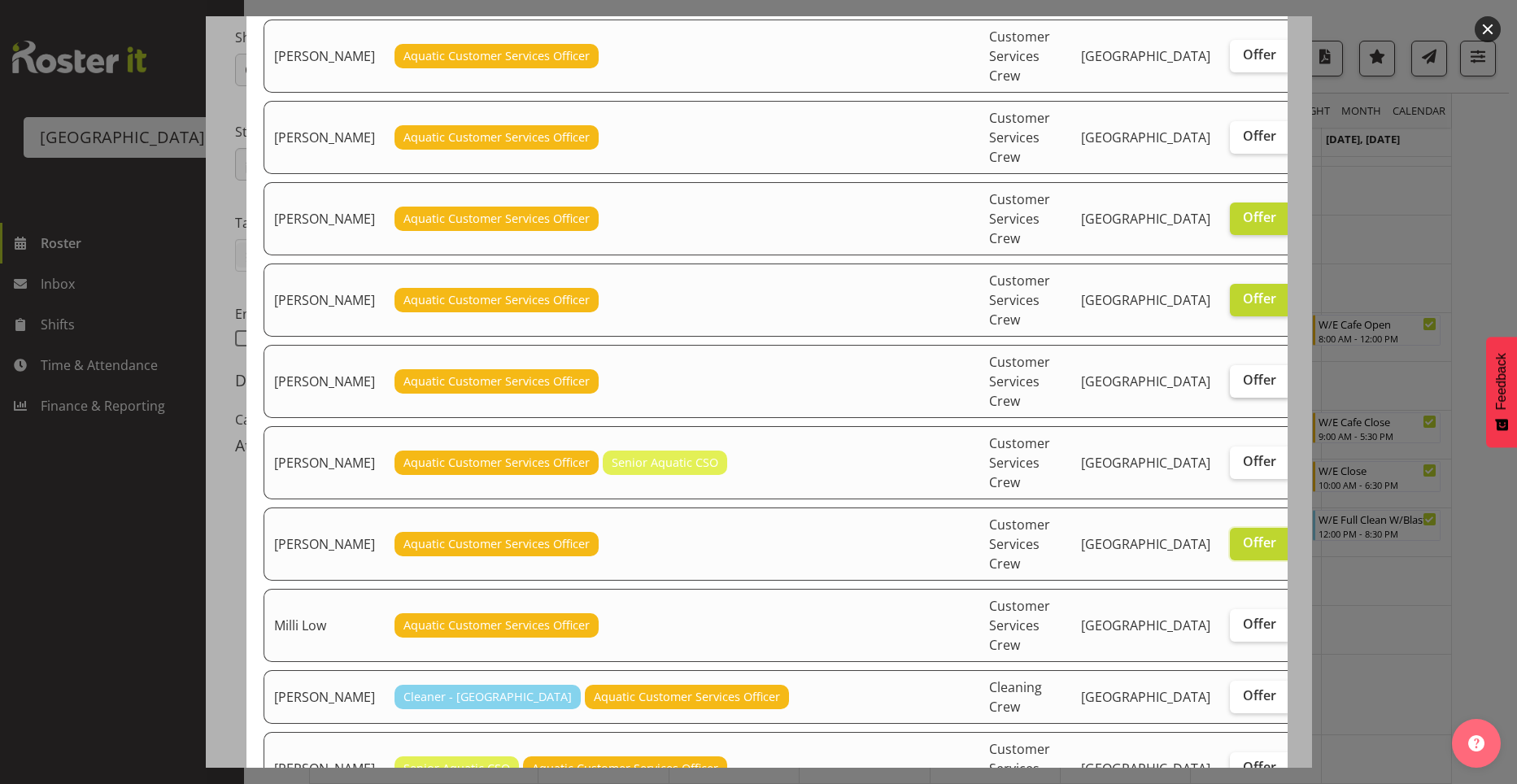
checkbox input "true"
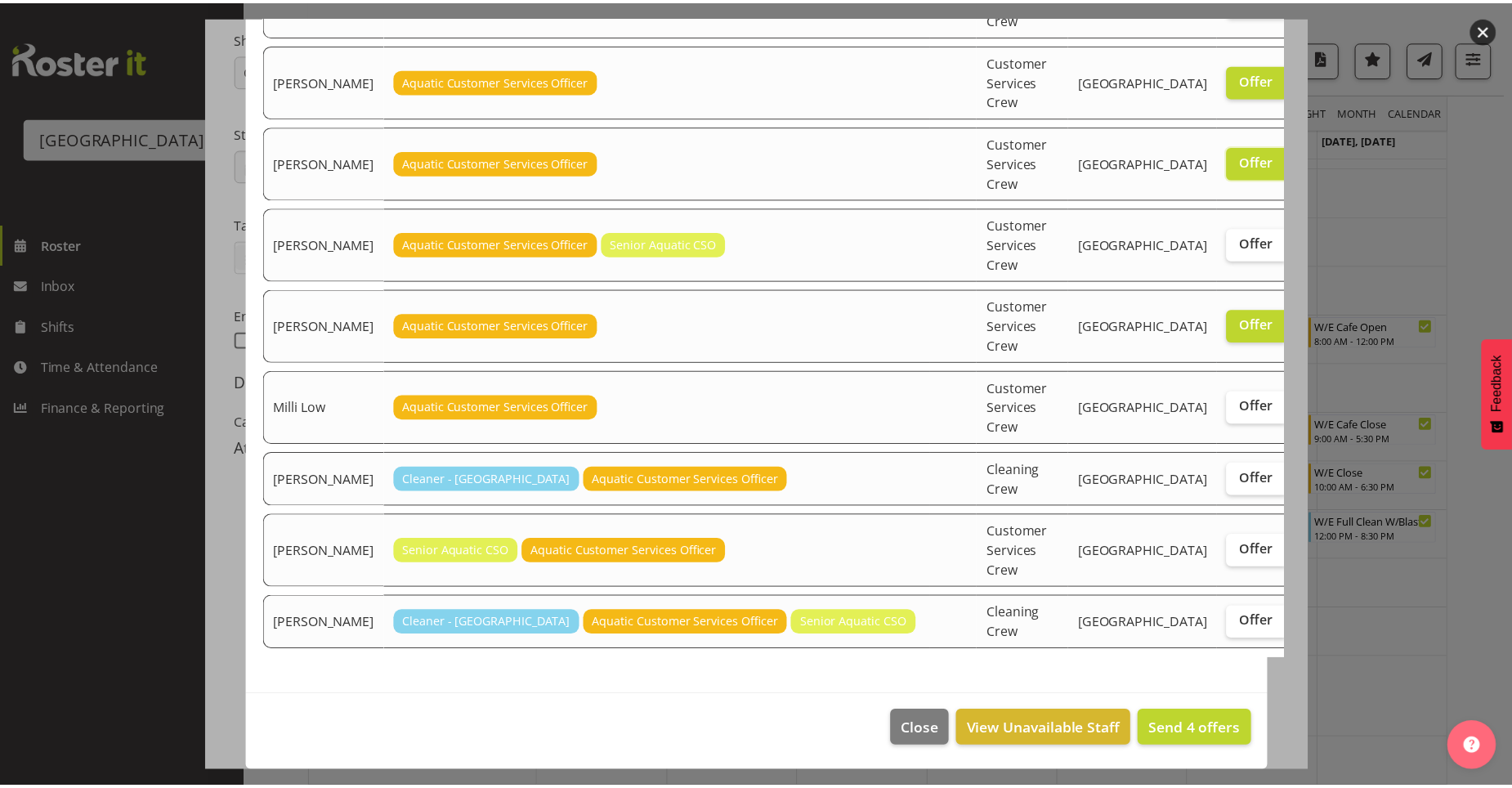
scroll to position [404, 0]
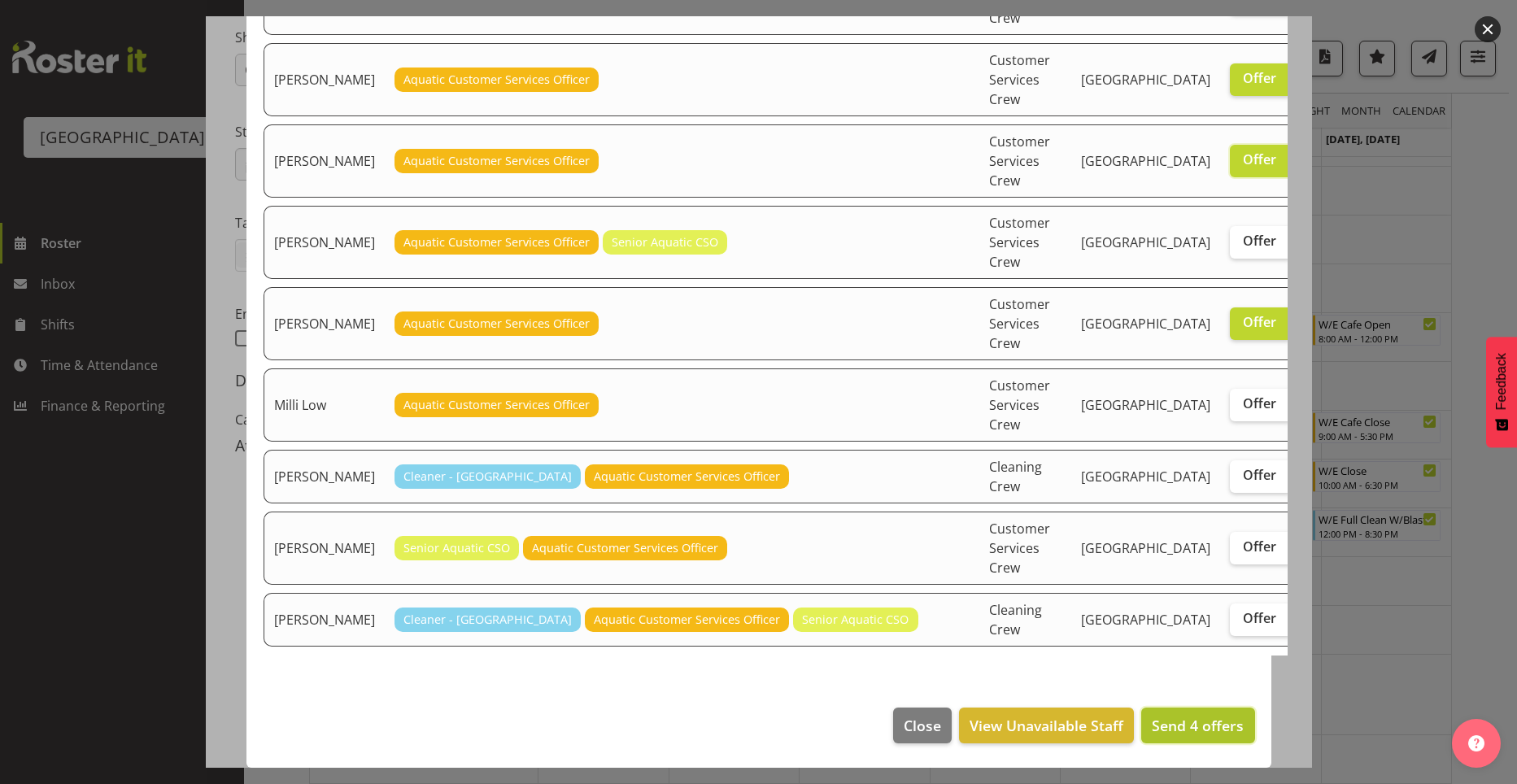
click at [1170, 732] on span "Send 4 offers" at bounding box center [1198, 725] width 92 height 20
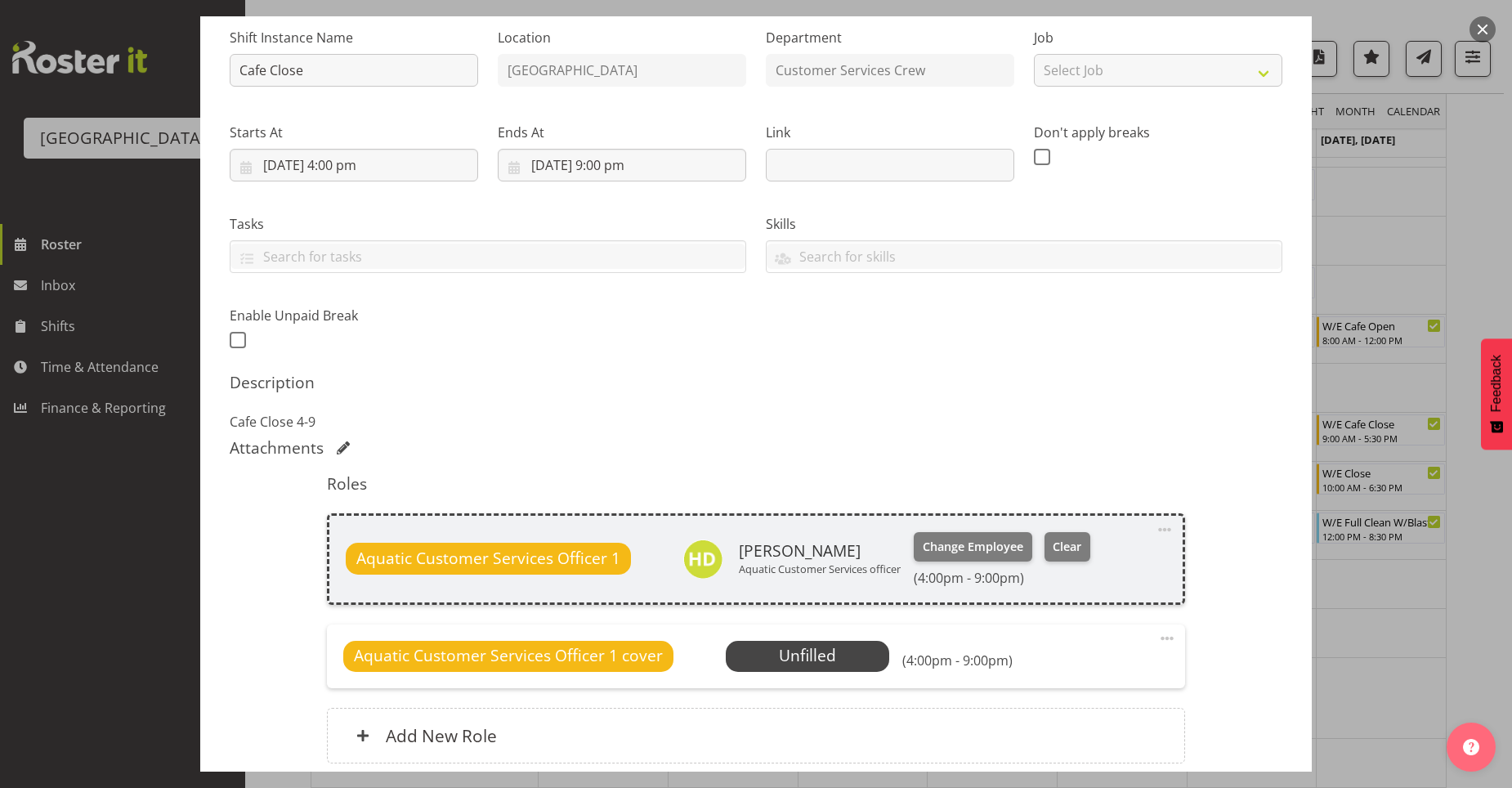
scroll to position [301, 0]
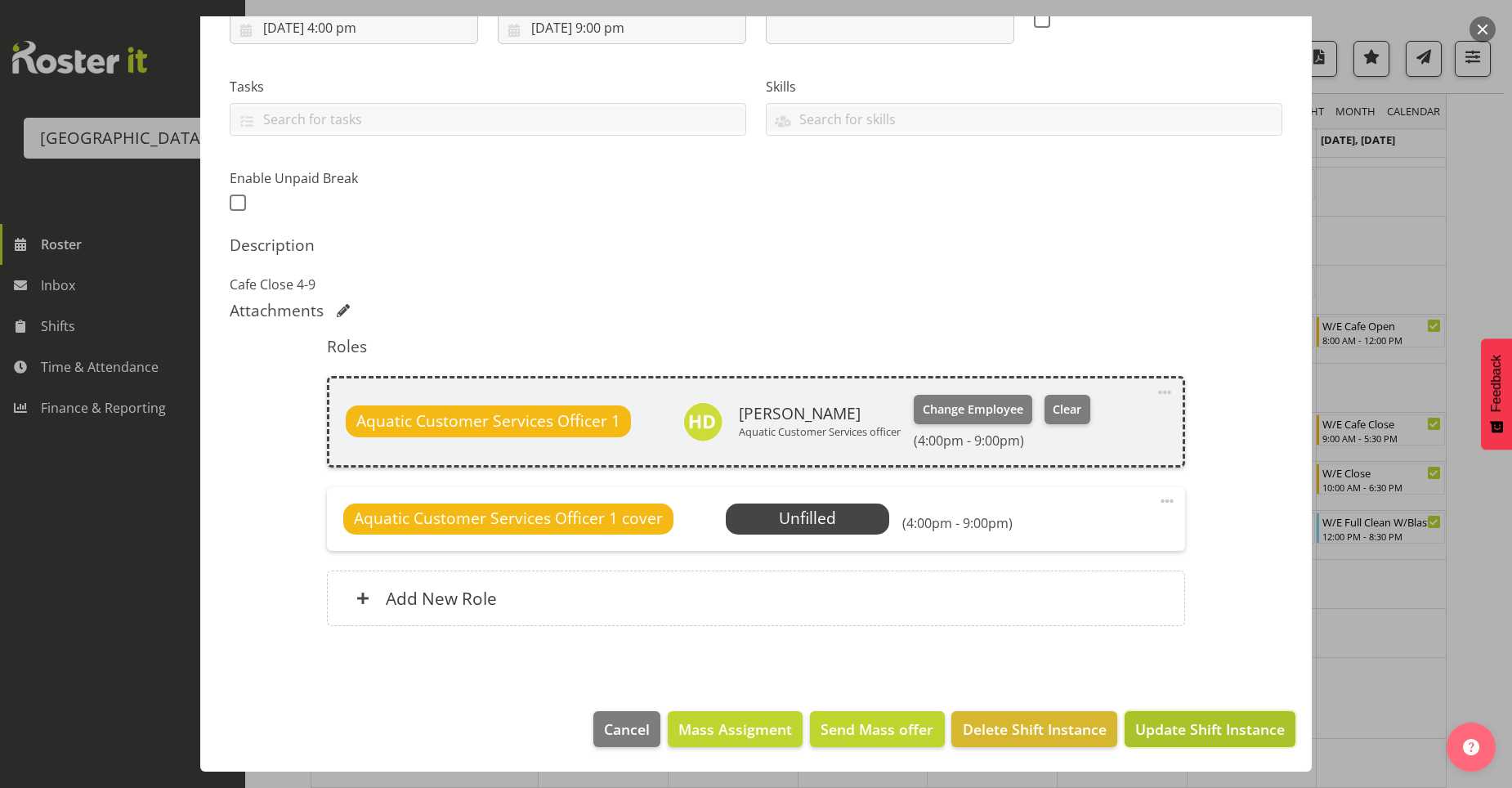
click at [1182, 727] on span "Update Shift Instance" at bounding box center [1209, 728] width 150 height 22
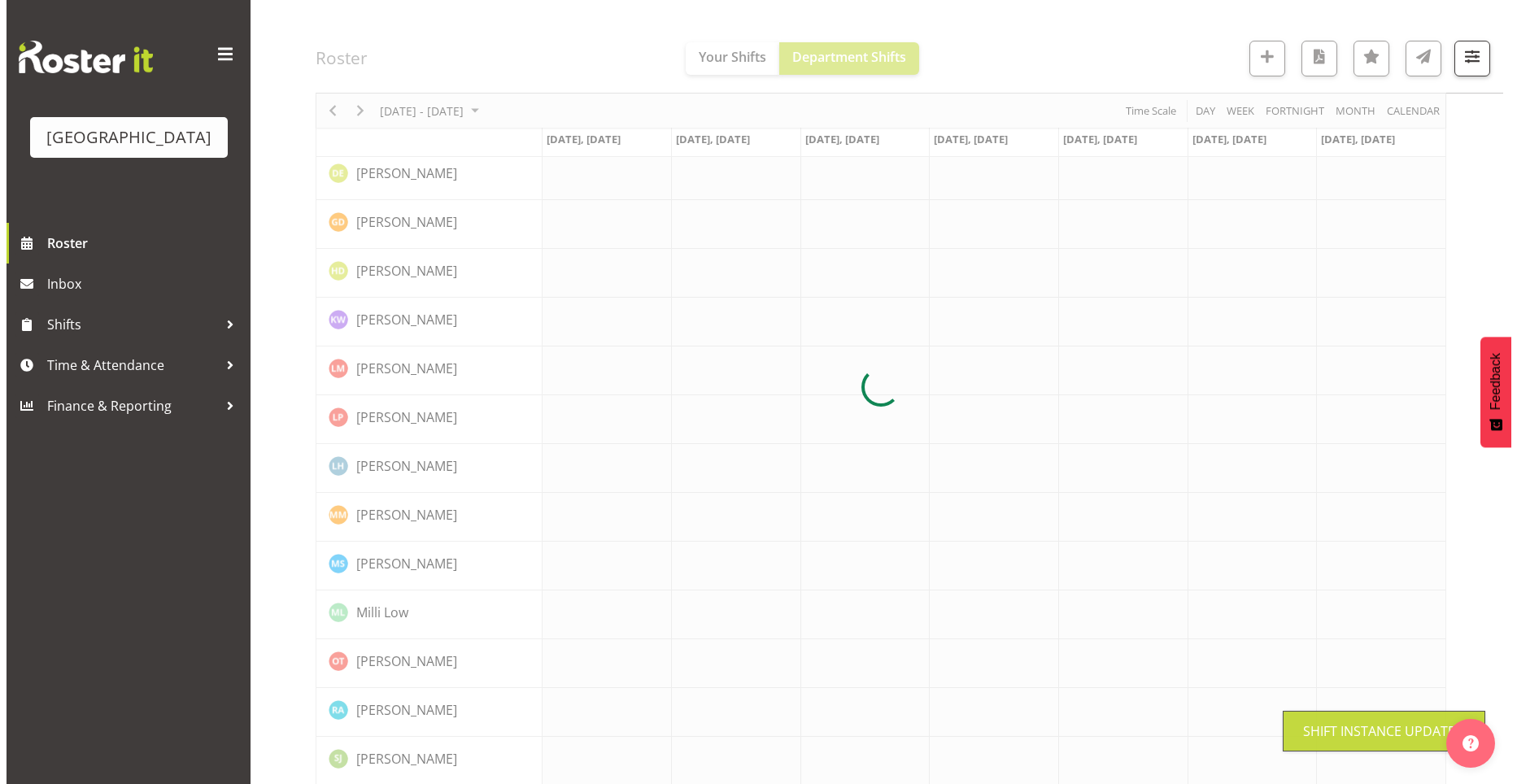
scroll to position [0, 0]
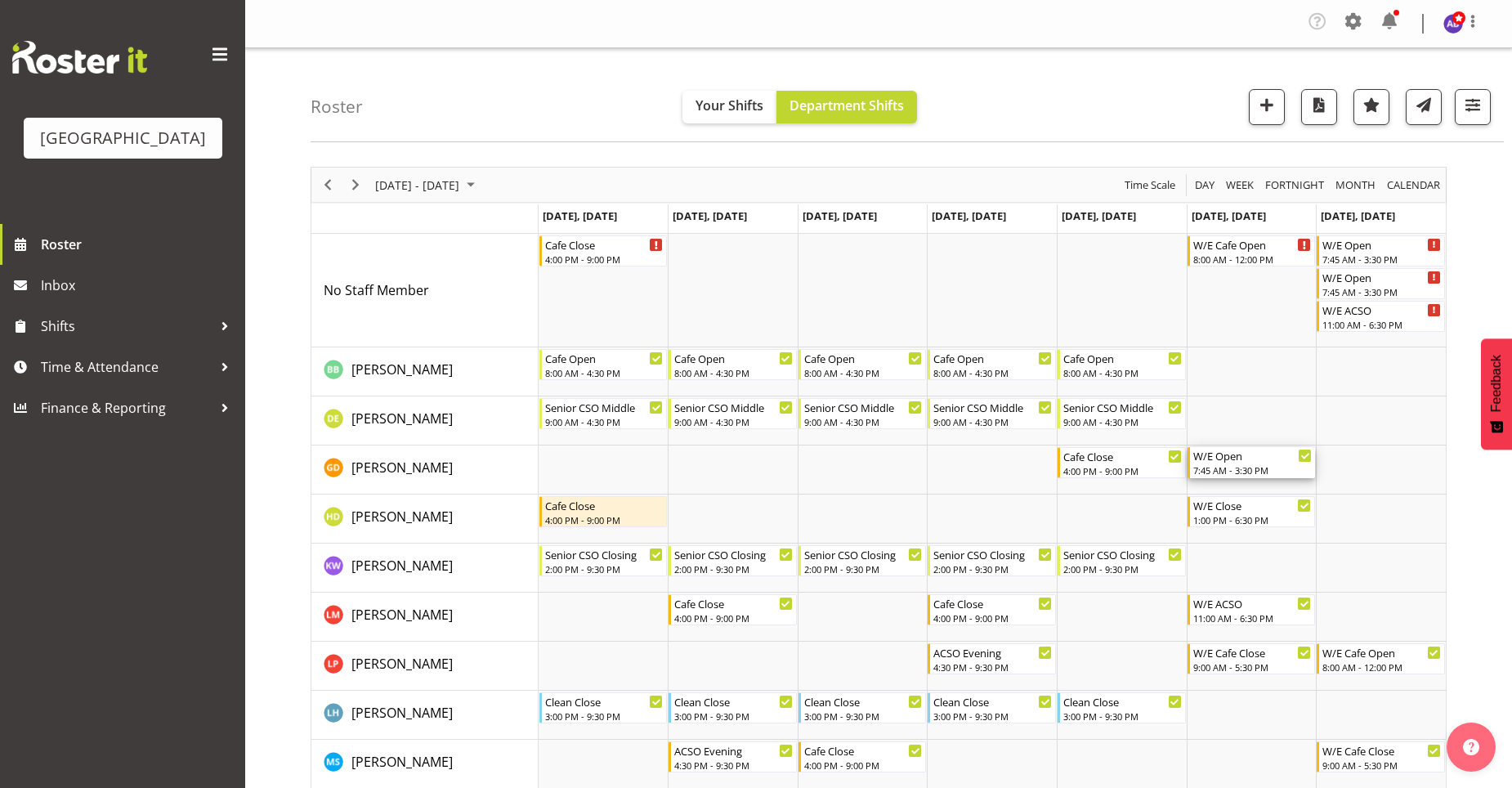
click at [1264, 467] on div "7:45 AM - 3:30 PM" at bounding box center [1253, 470] width 119 height 13
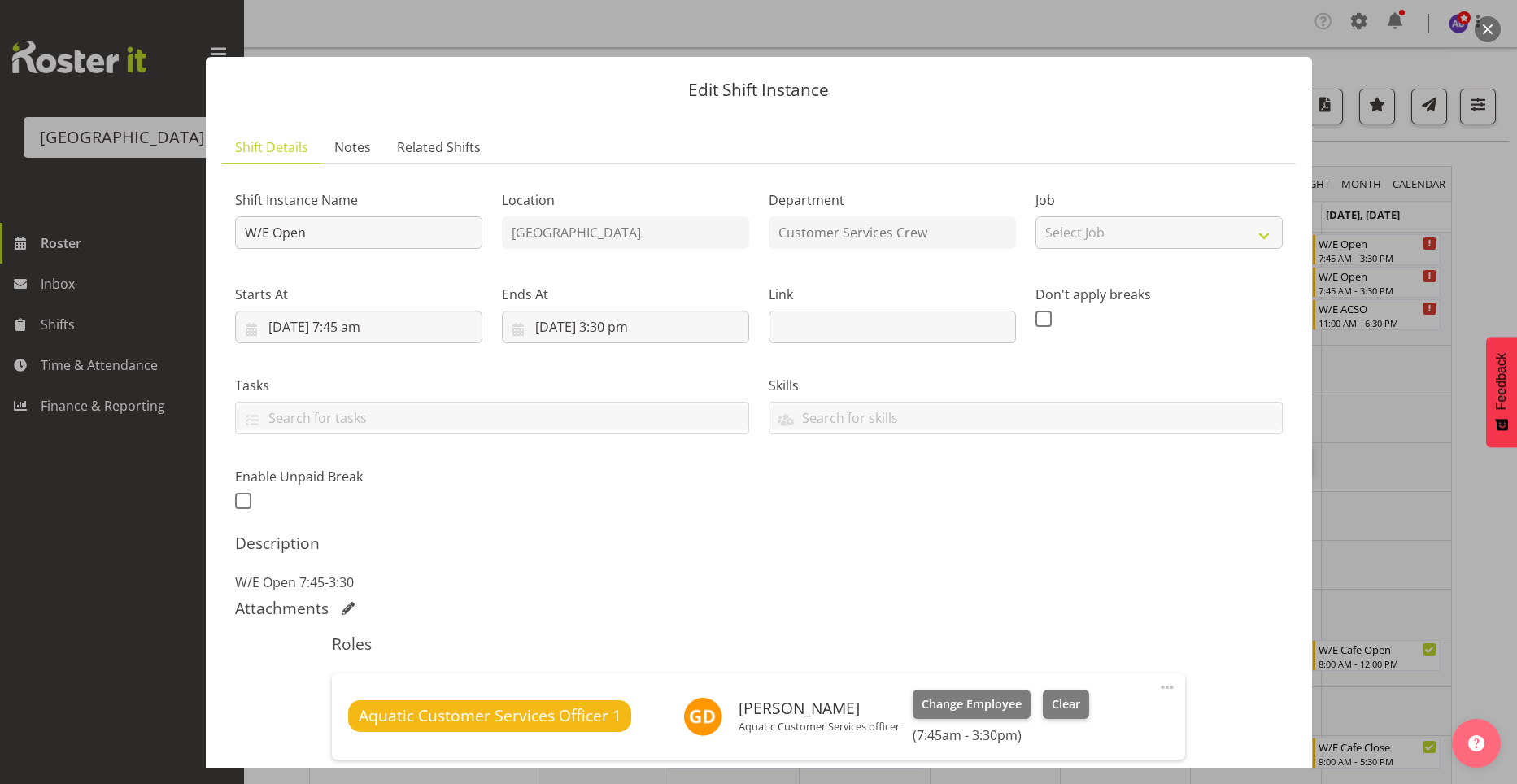
scroll to position [163, 0]
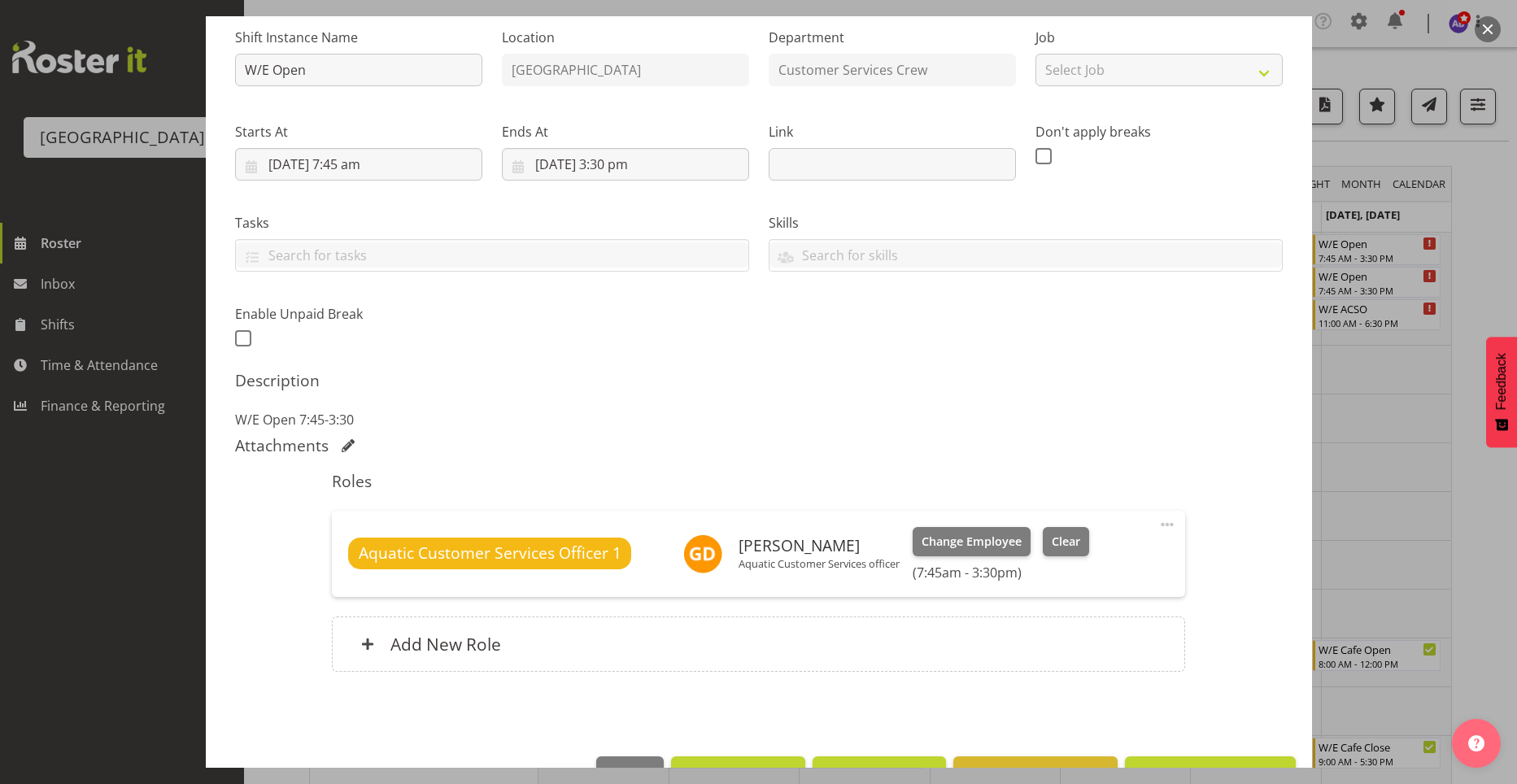
click at [1159, 526] on span at bounding box center [1167, 524] width 20 height 20
click at [1098, 595] on link "Cover Role" at bounding box center [1099, 593] width 156 height 29
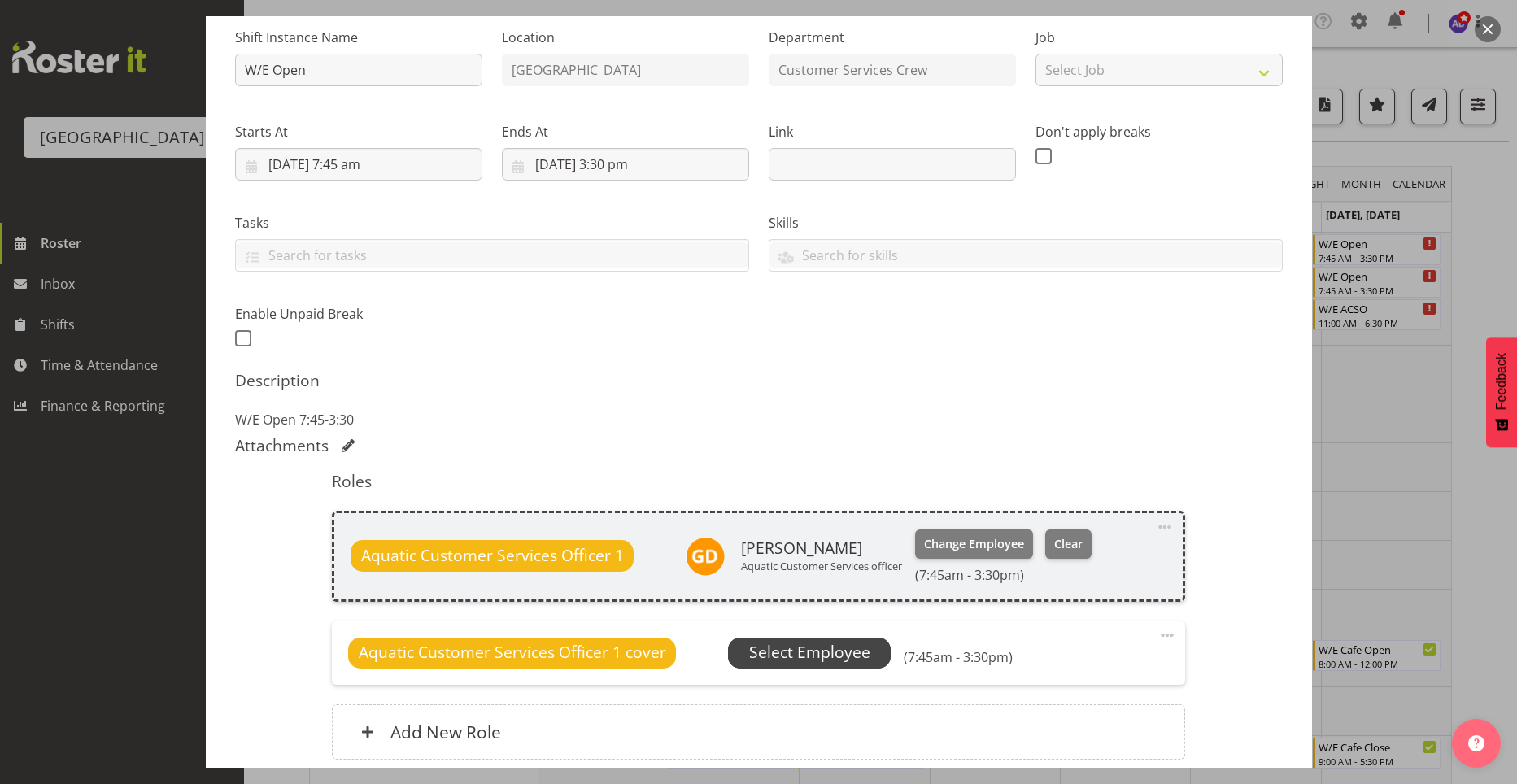
click at [854, 651] on span "Select Employee" at bounding box center [809, 651] width 121 height 23
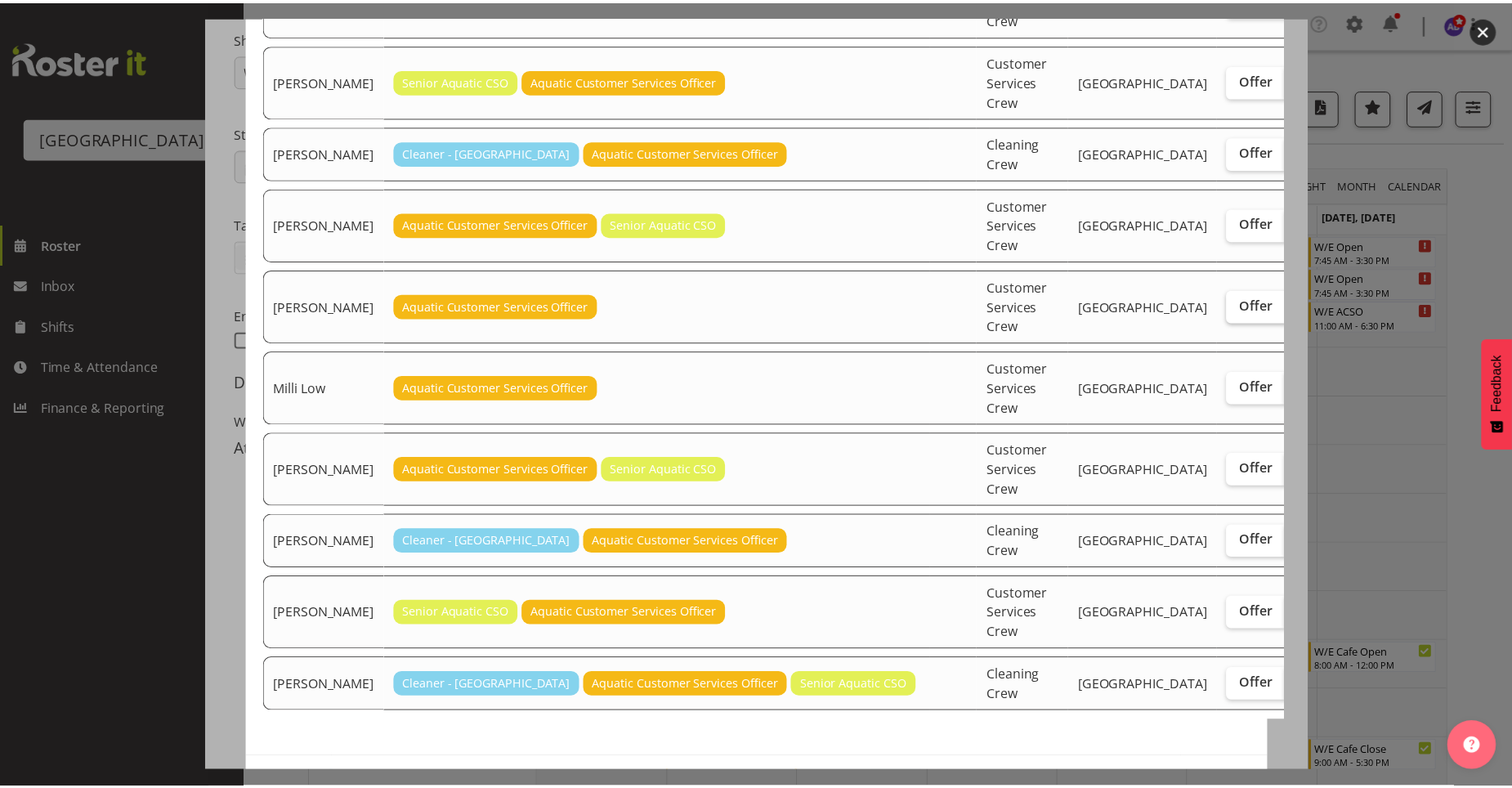
scroll to position [548, 0]
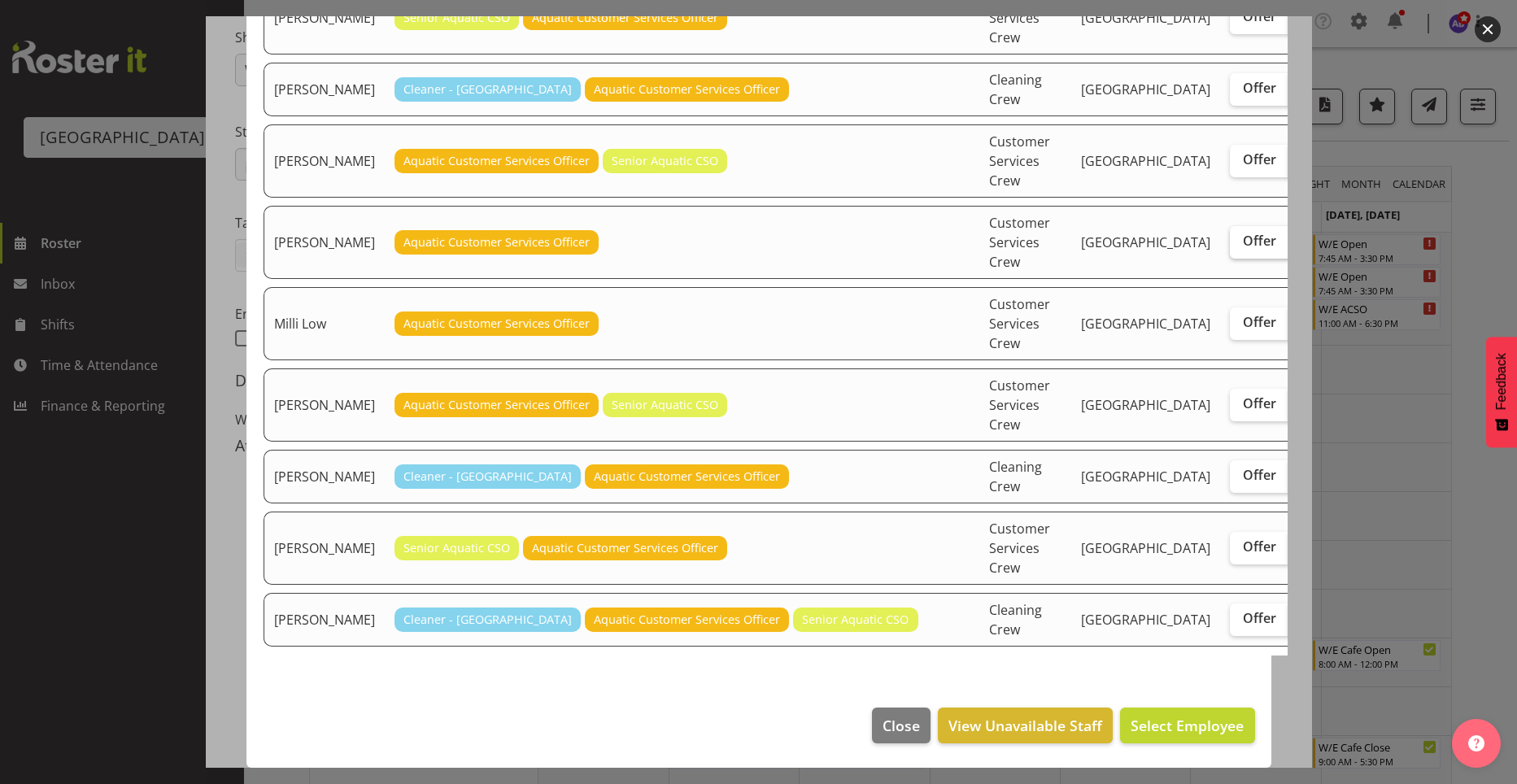
click at [1243, 244] on span "Offer" at bounding box center [1260, 240] width 34 height 16
click at [1230, 244] on input "Offer" at bounding box center [1235, 241] width 10 height 10
checkbox input "true"
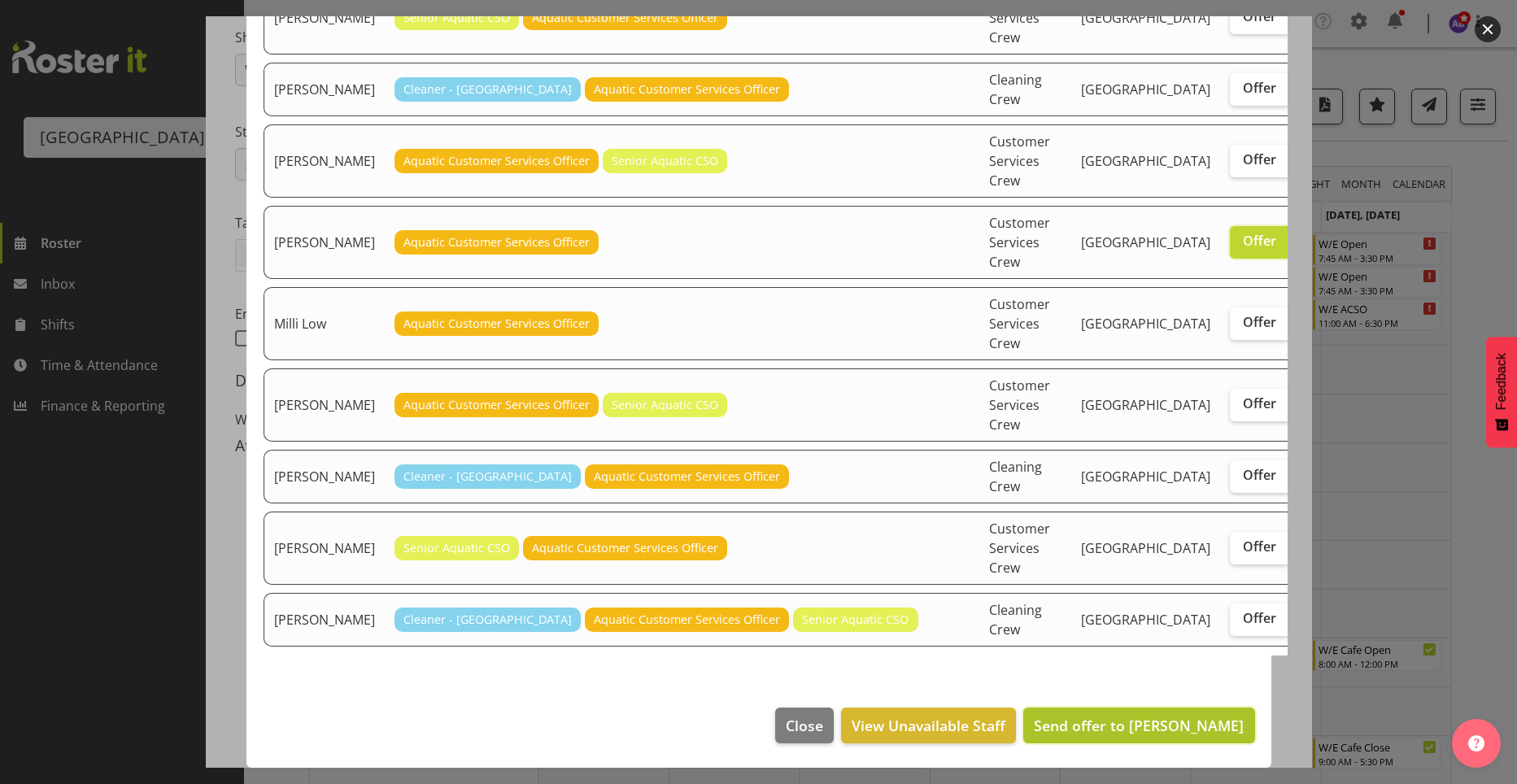
click at [1095, 731] on span "Send offer to [PERSON_NAME]" at bounding box center [1139, 725] width 210 height 20
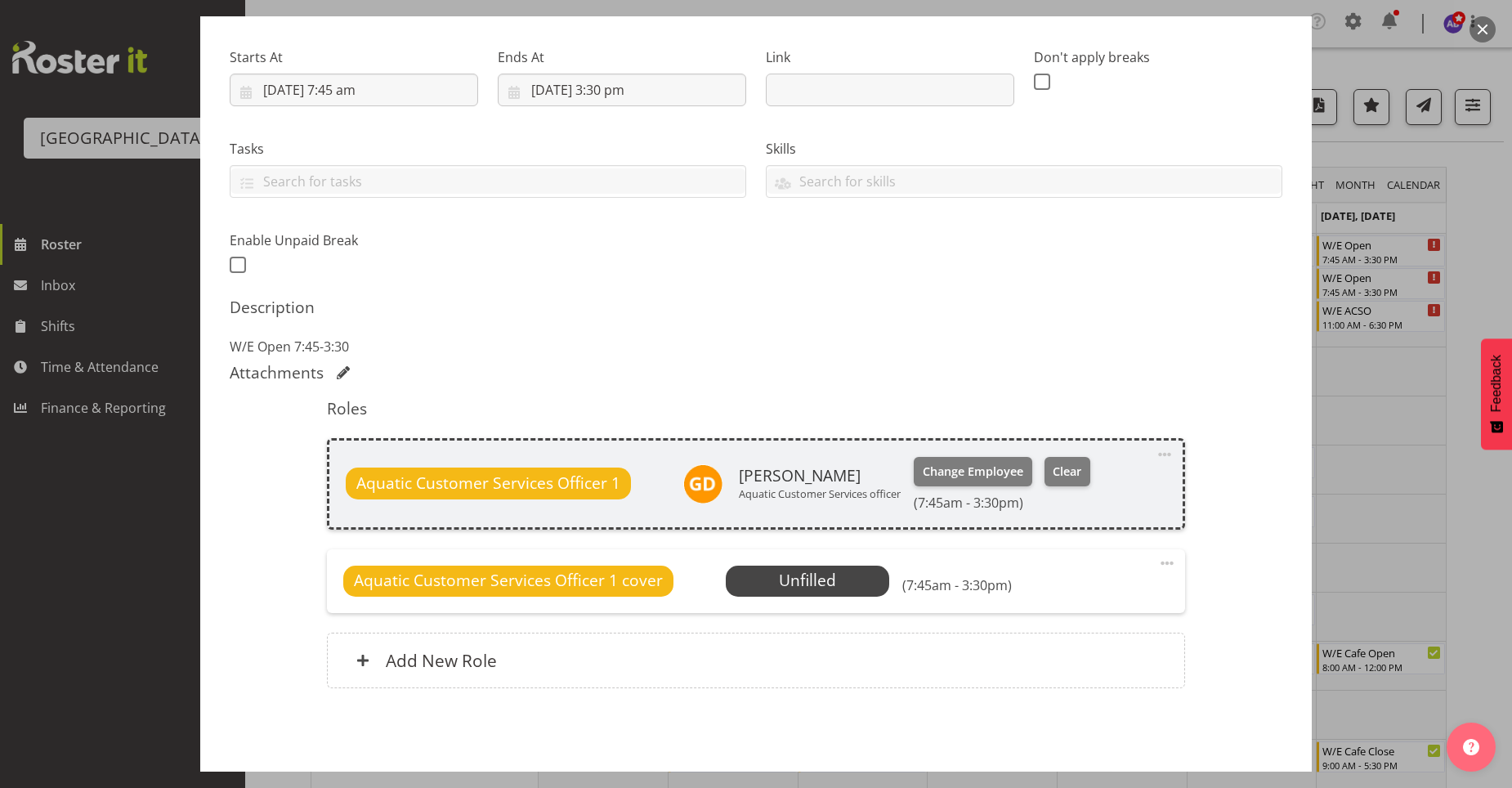
scroll to position [301, 0]
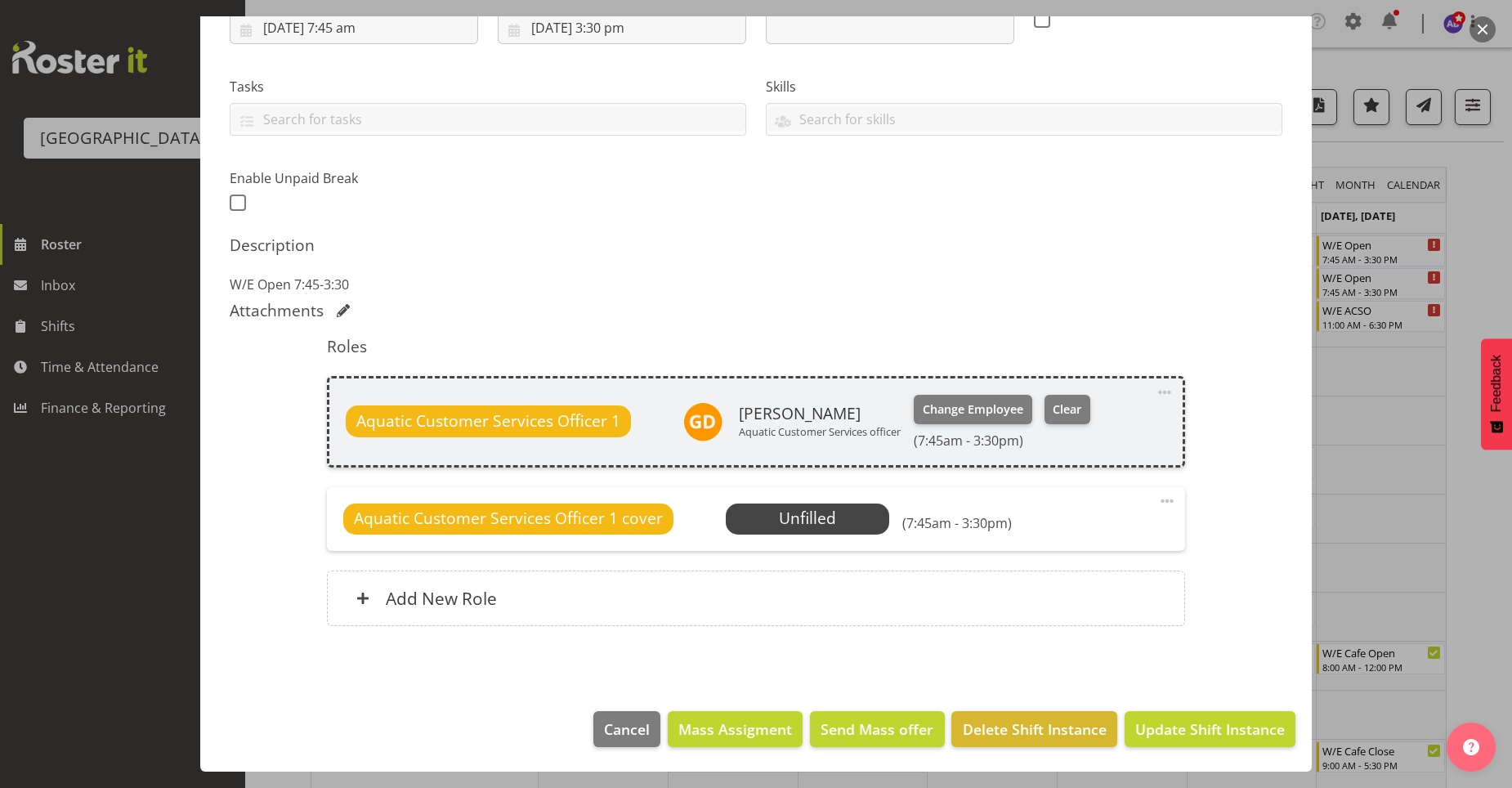
click at [1150, 747] on footer "Cancel Mass Assigment Send Mass offer Delete Shift Instance Update Shift Instan…" at bounding box center [755, 733] width 1112 height 77
click at [1156, 740] on span "Update Shift Instance" at bounding box center [1209, 728] width 150 height 22
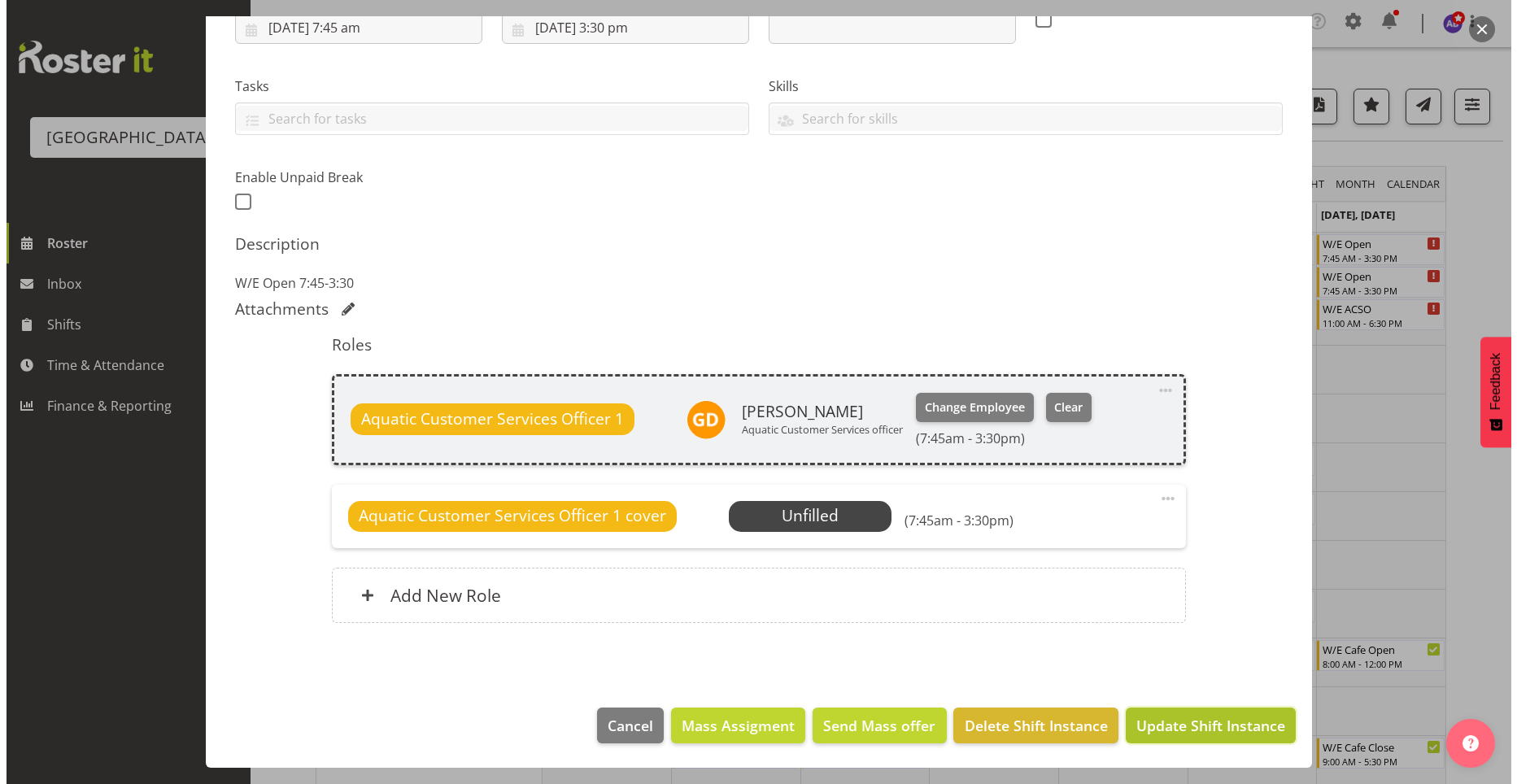
scroll to position [234, 0]
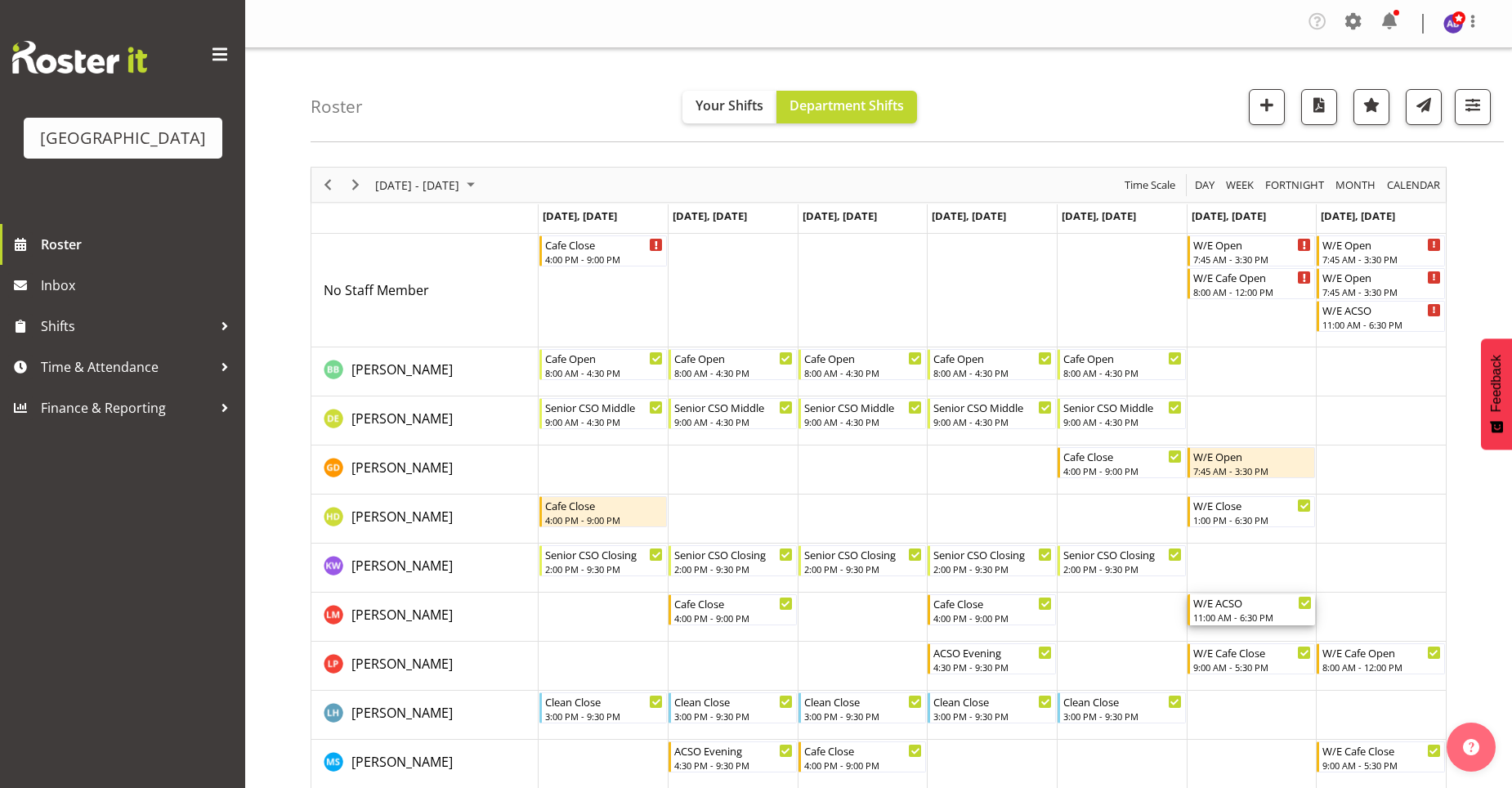
click at [1274, 618] on div "11:00 AM - 6:30 PM" at bounding box center [1253, 617] width 119 height 13
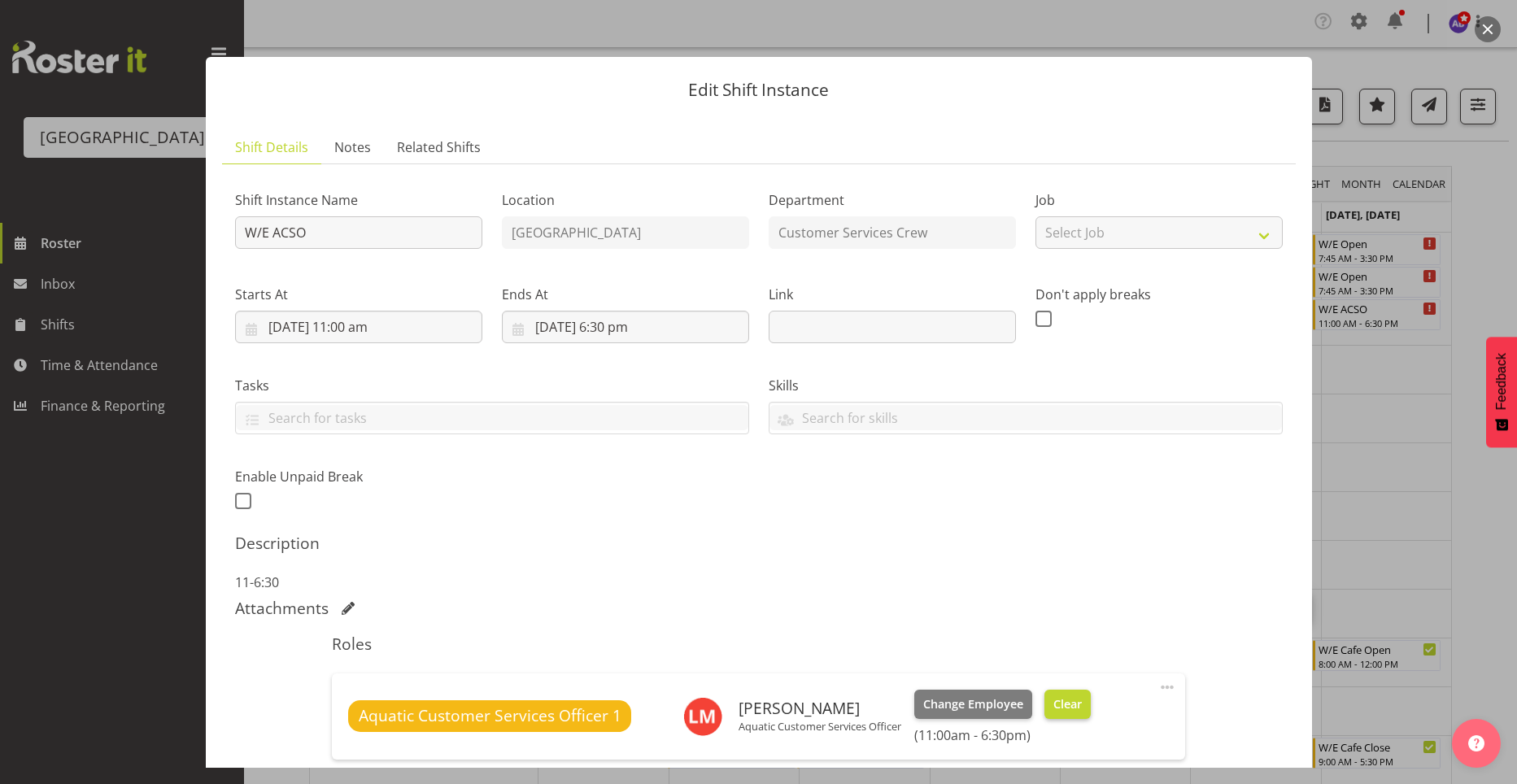
scroll to position [163, 0]
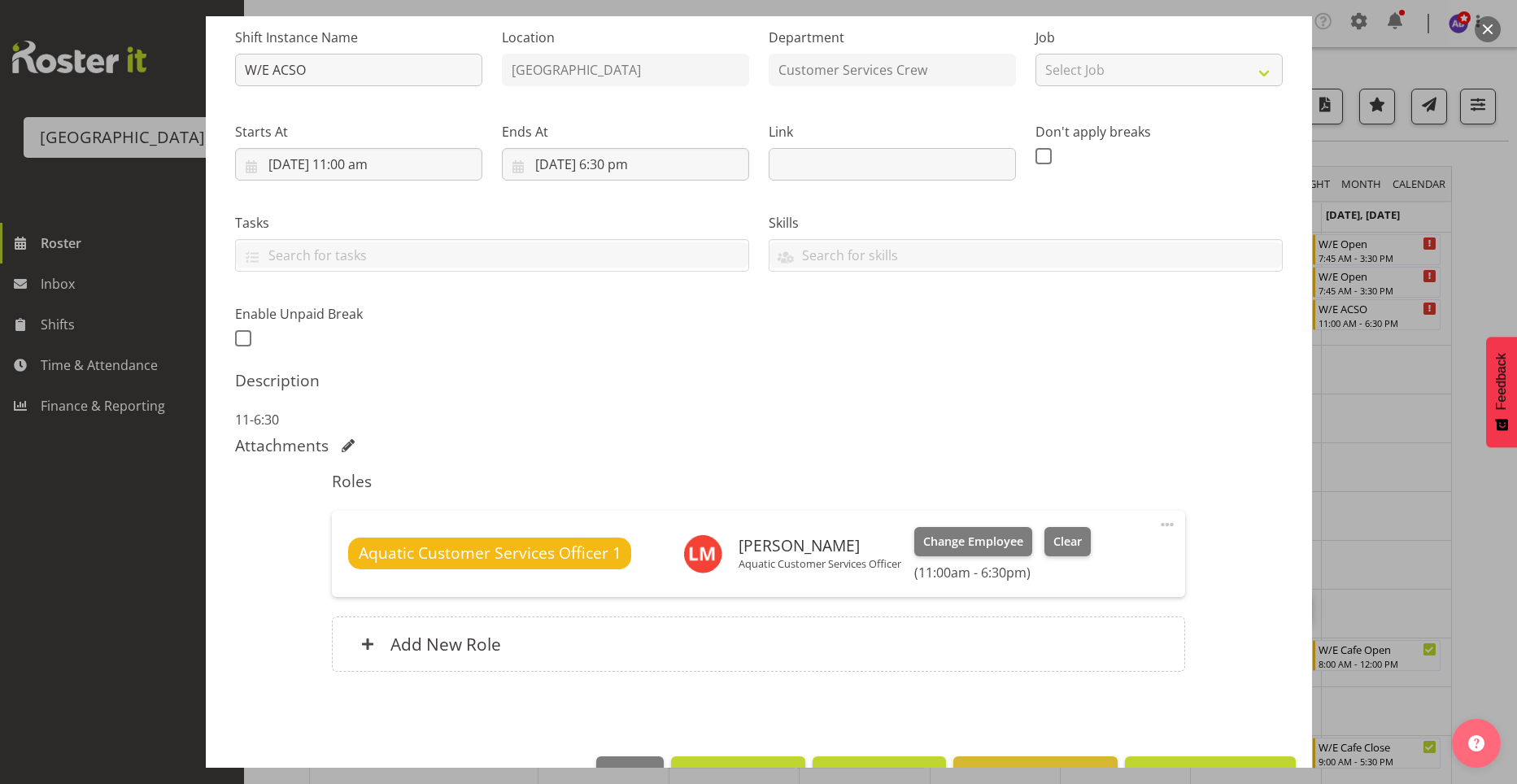
click at [1157, 527] on span at bounding box center [1167, 524] width 20 height 20
click at [1118, 592] on link "Cover Role" at bounding box center [1099, 593] width 156 height 29
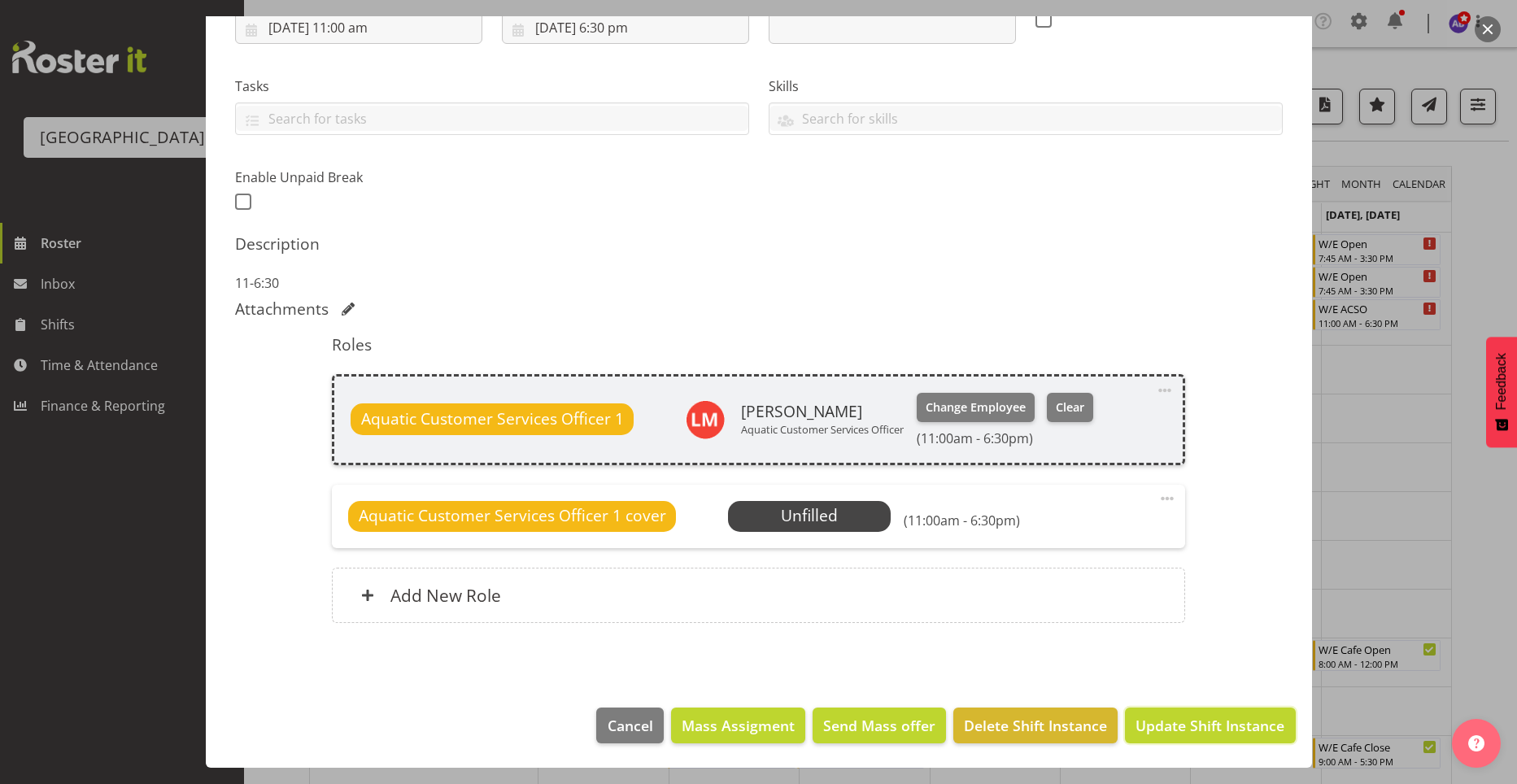
click at [1176, 719] on span "Update Shift Instance" at bounding box center [1210, 725] width 149 height 22
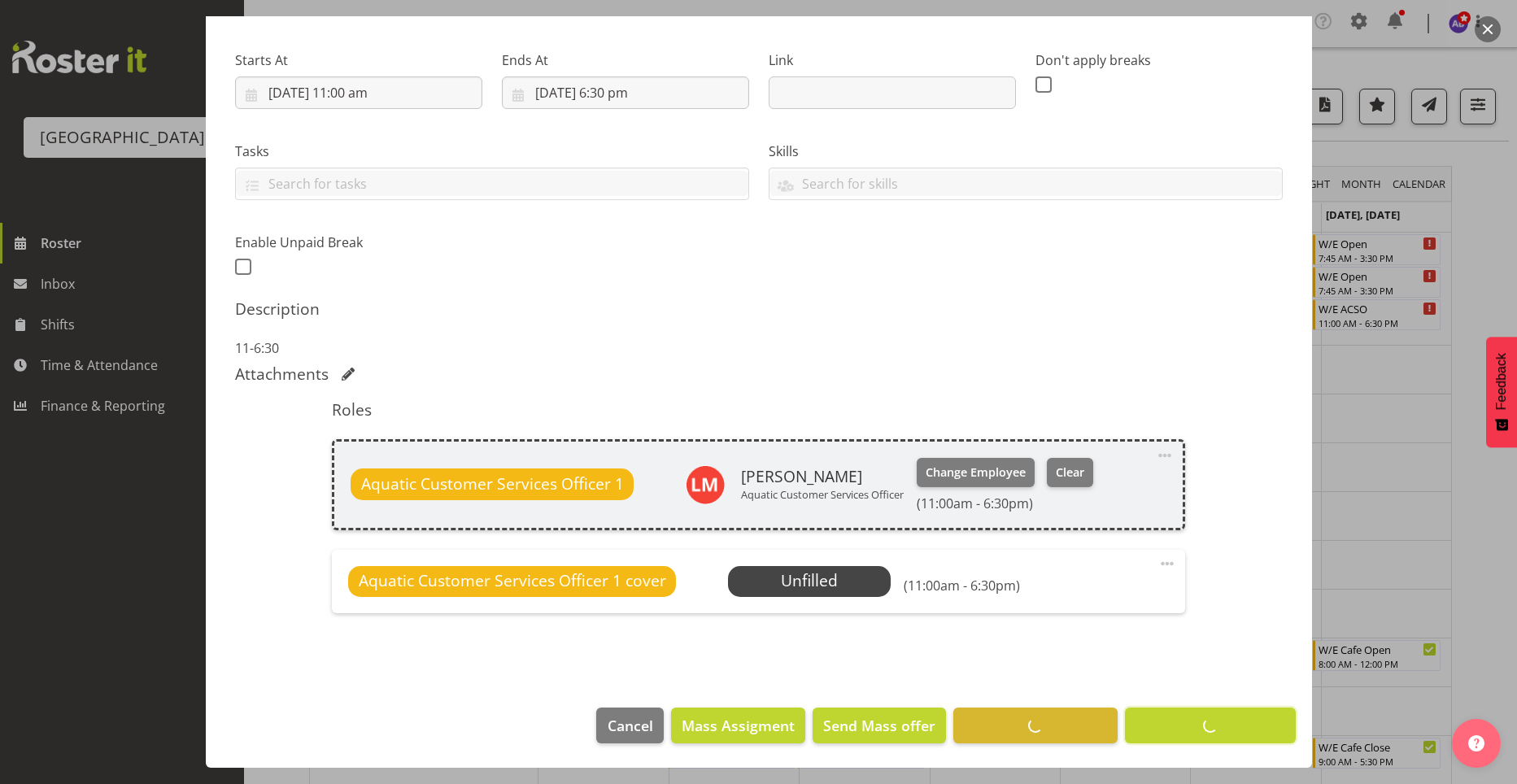
scroll to position [234, 0]
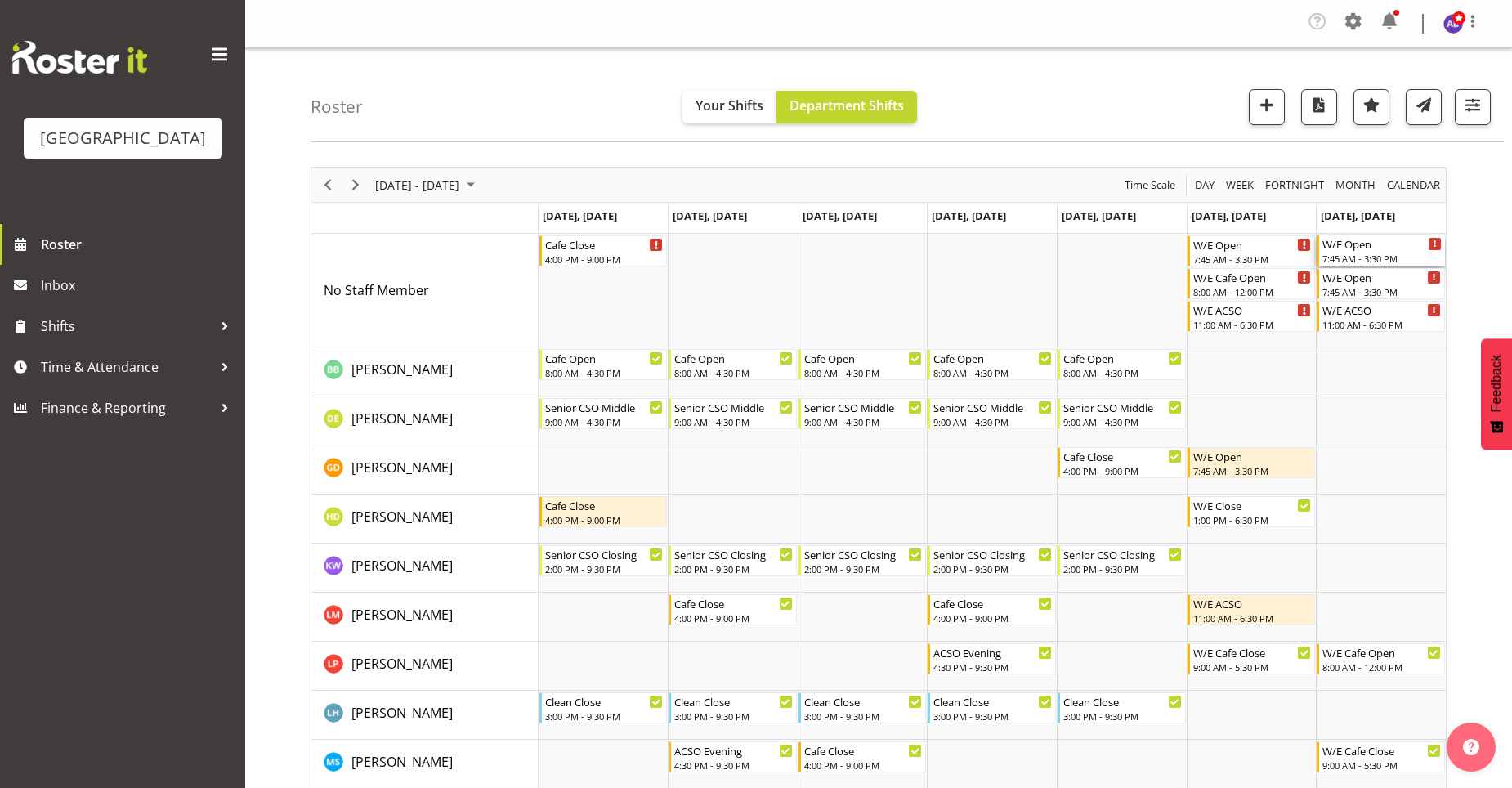
click at [1406, 244] on div "W/E Open" at bounding box center [1382, 243] width 119 height 16
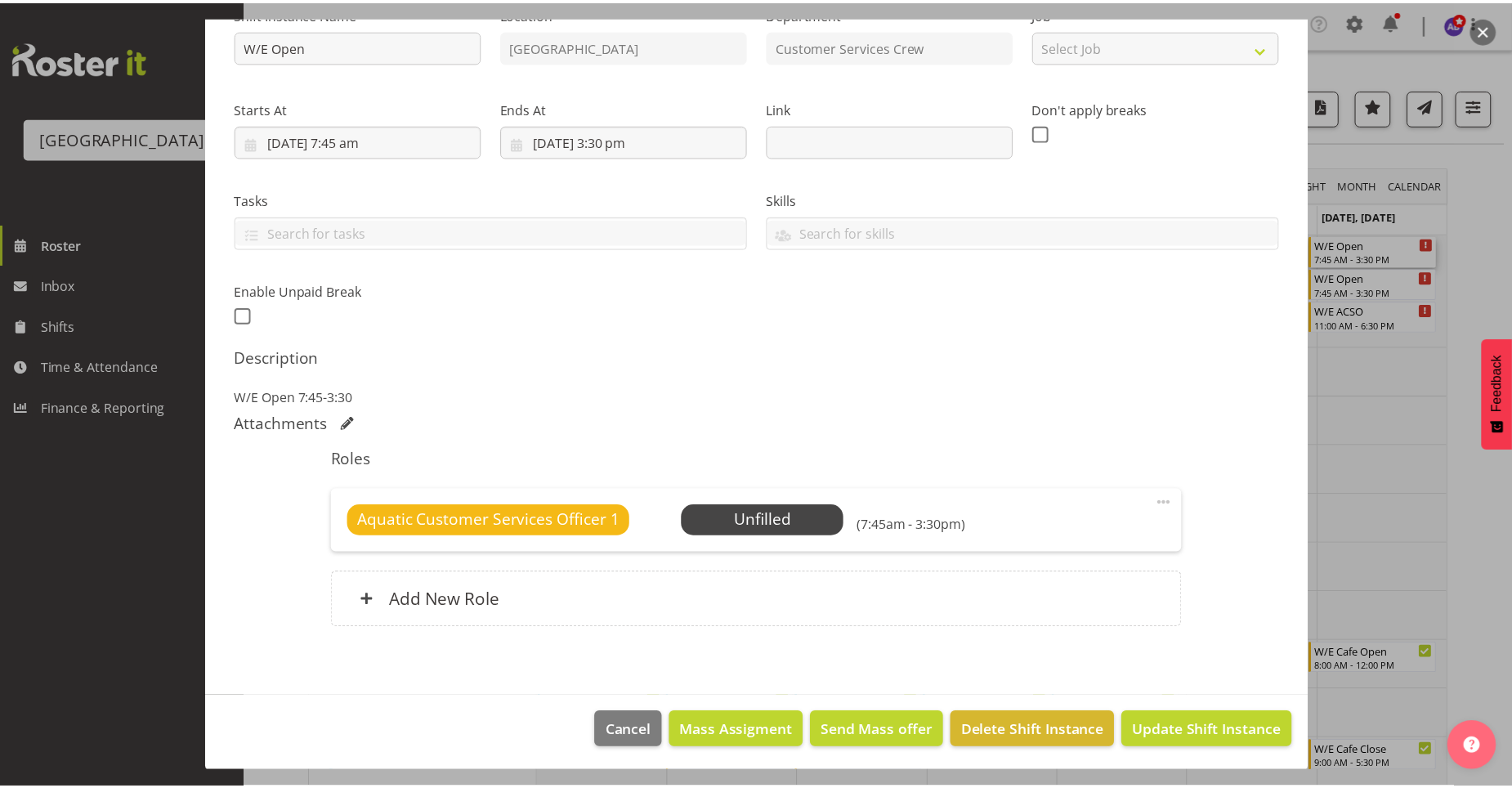
scroll to position [189, 0]
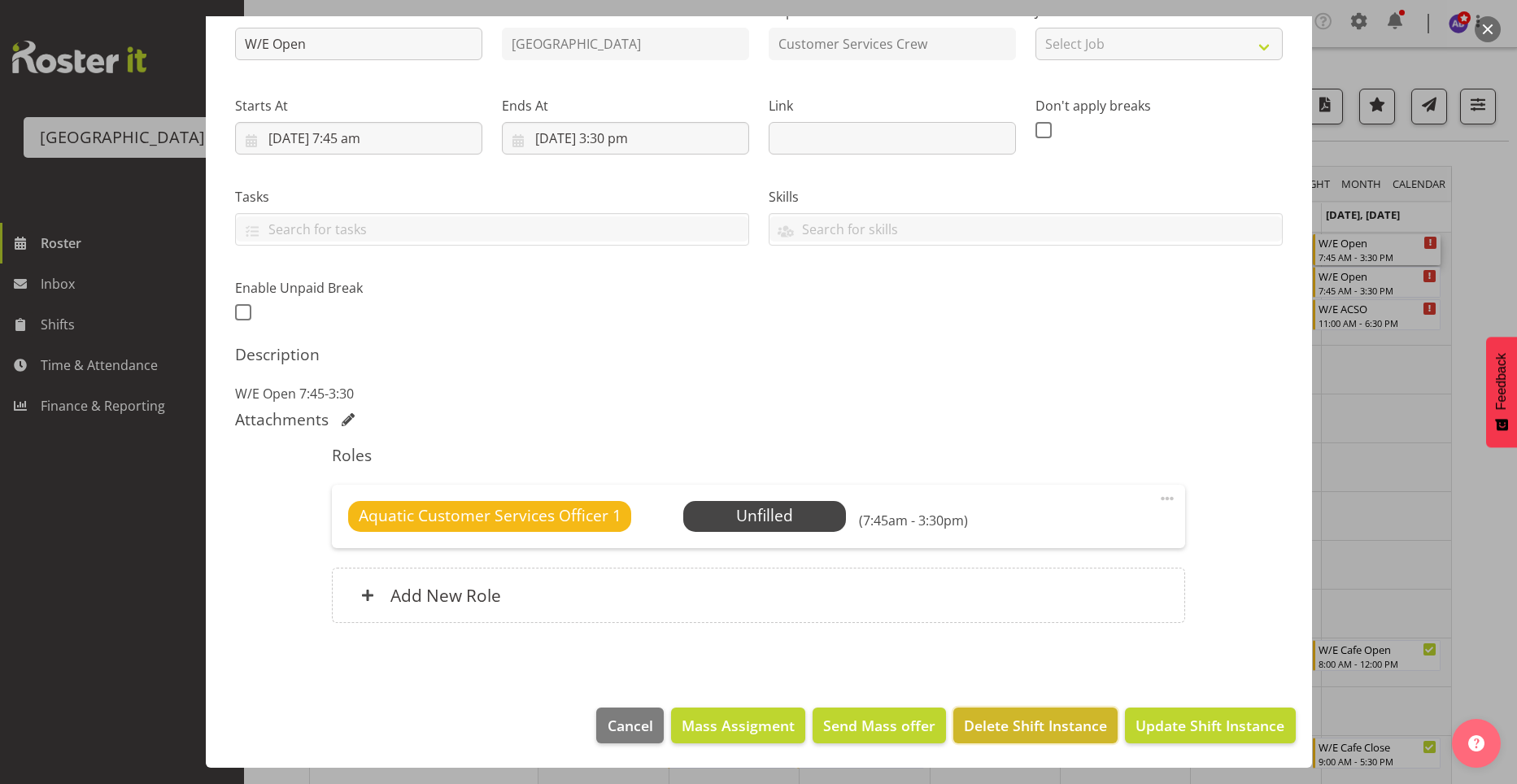
click at [1074, 734] on span "Delete Shift Instance" at bounding box center [1036, 725] width 143 height 22
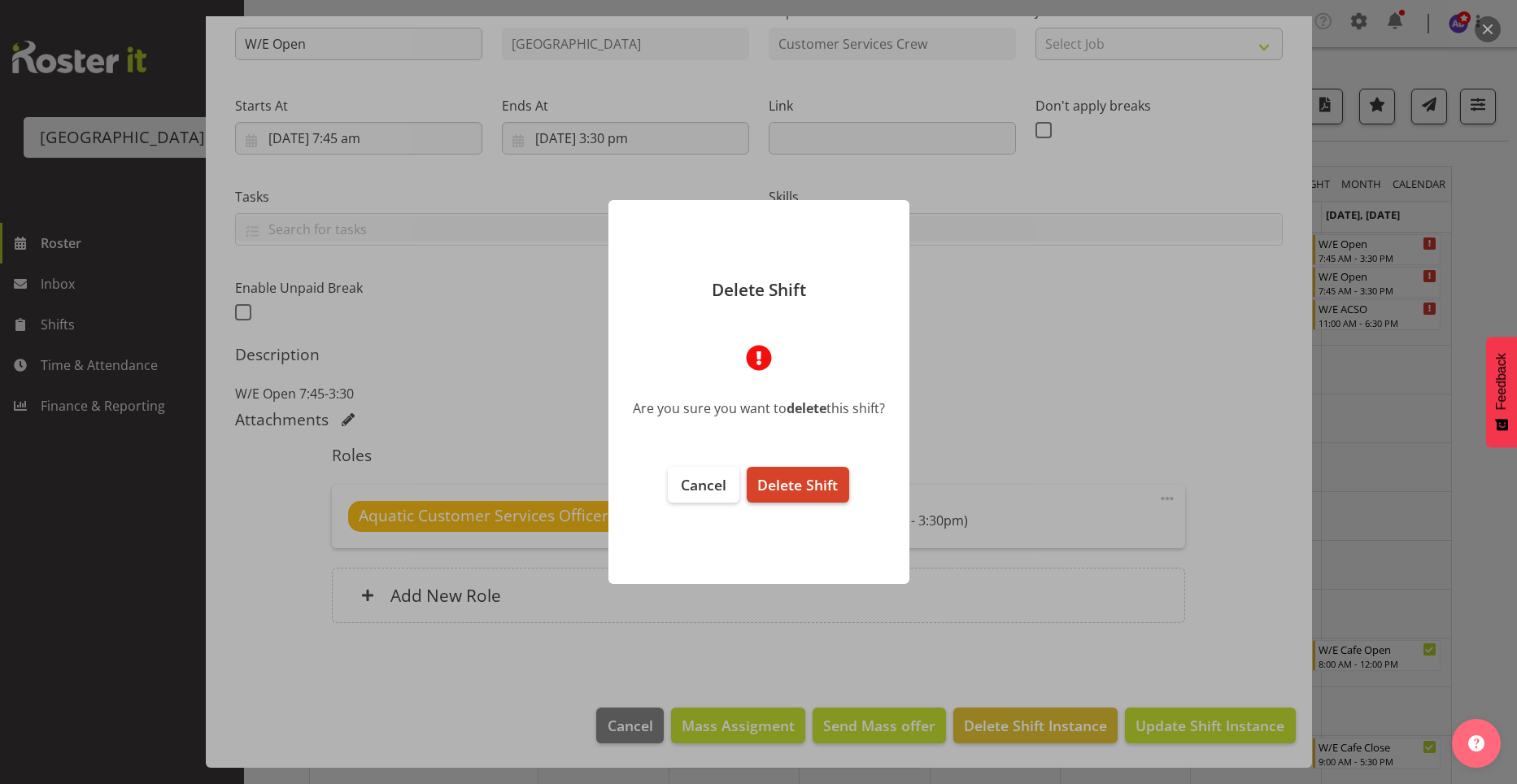
click at [833, 491] on span "Delete Shift" at bounding box center [798, 485] width 81 height 20
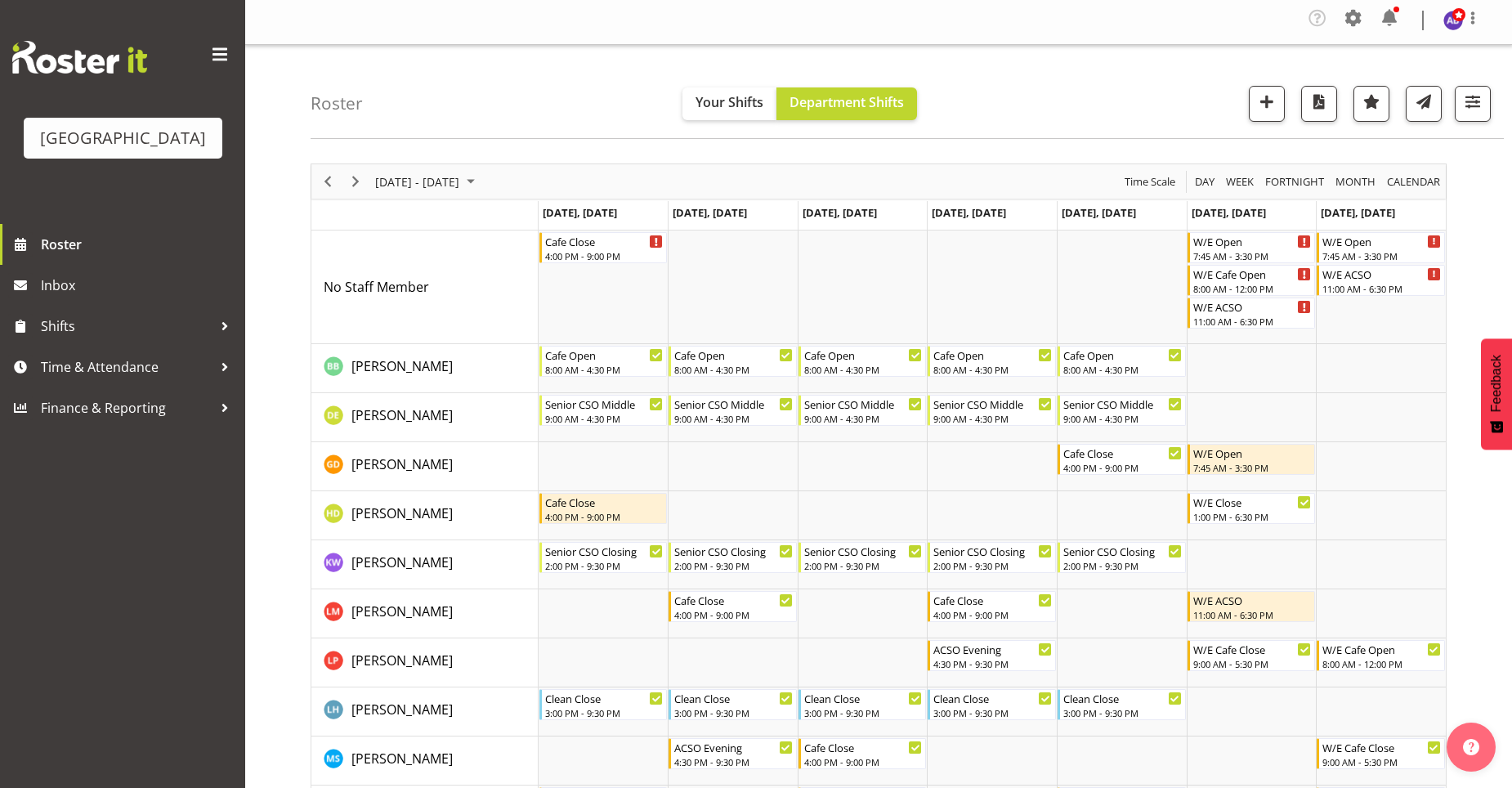
scroll to position [0, 0]
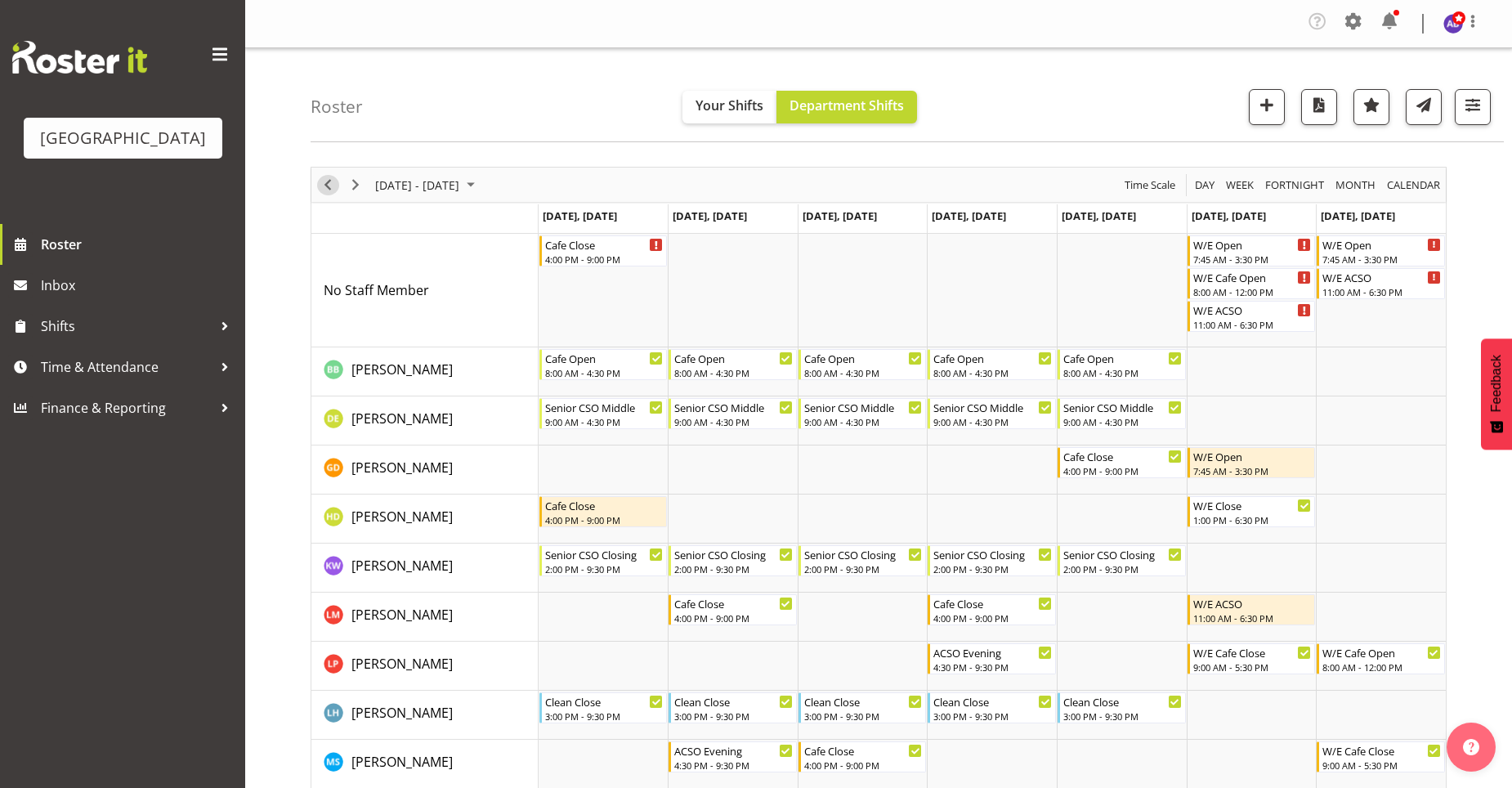
click at [329, 181] on span "Previous" at bounding box center [328, 185] width 20 height 21
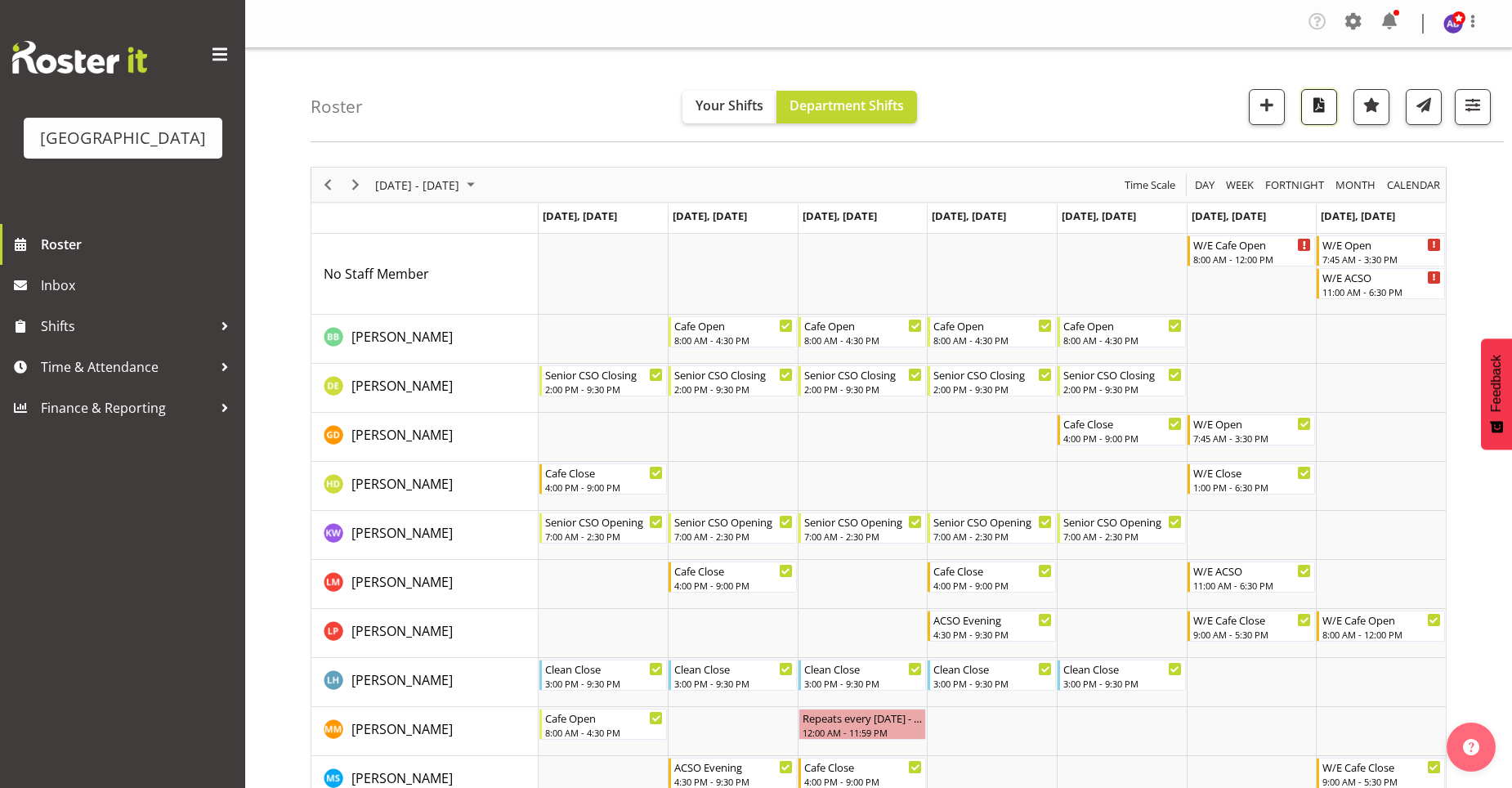
click at [1308, 118] on button "button" at bounding box center [1319, 107] width 36 height 36
click at [1325, 110] on span "button" at bounding box center [1319, 105] width 22 height 22
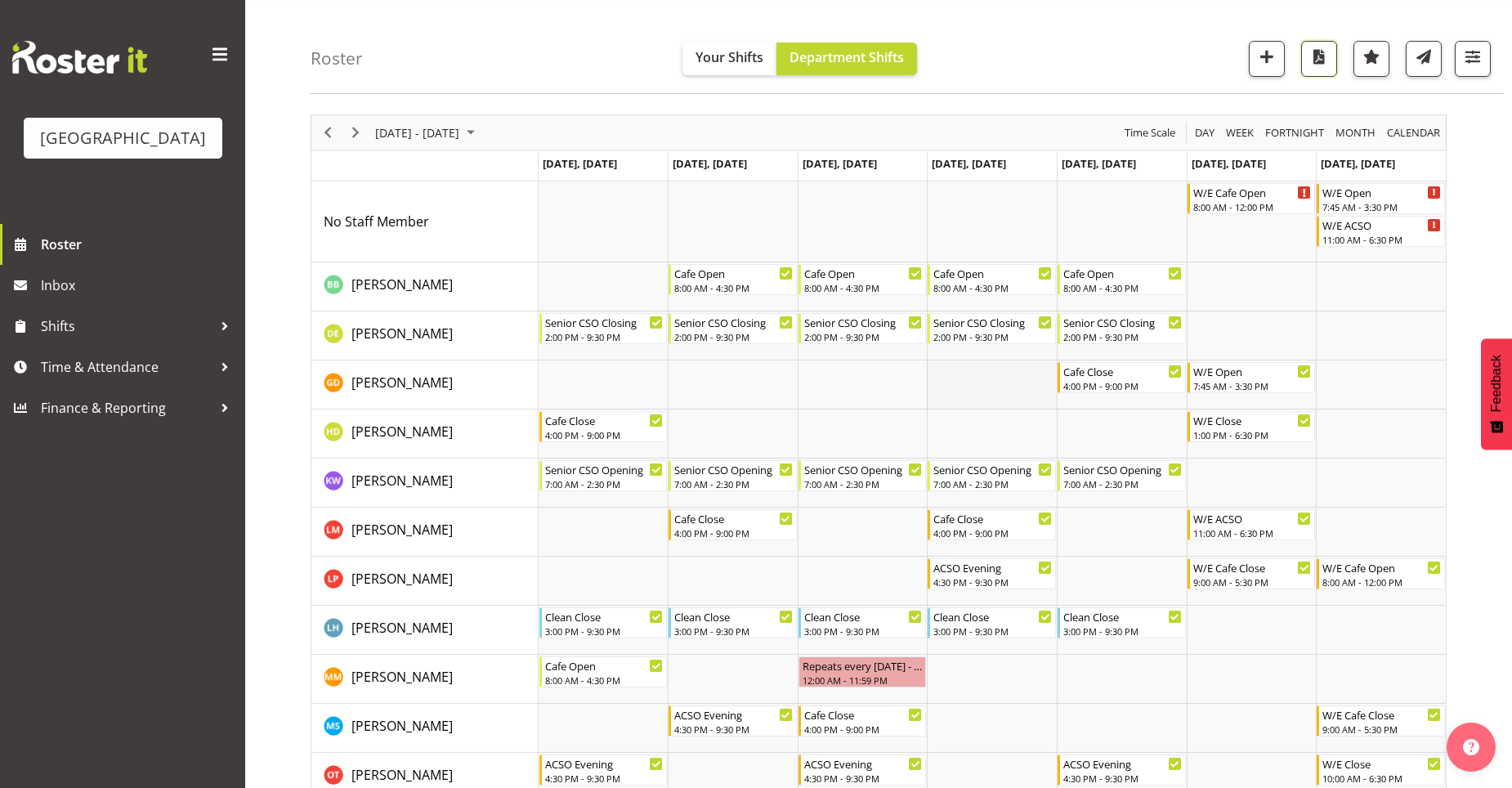
scroll to position [81, 0]
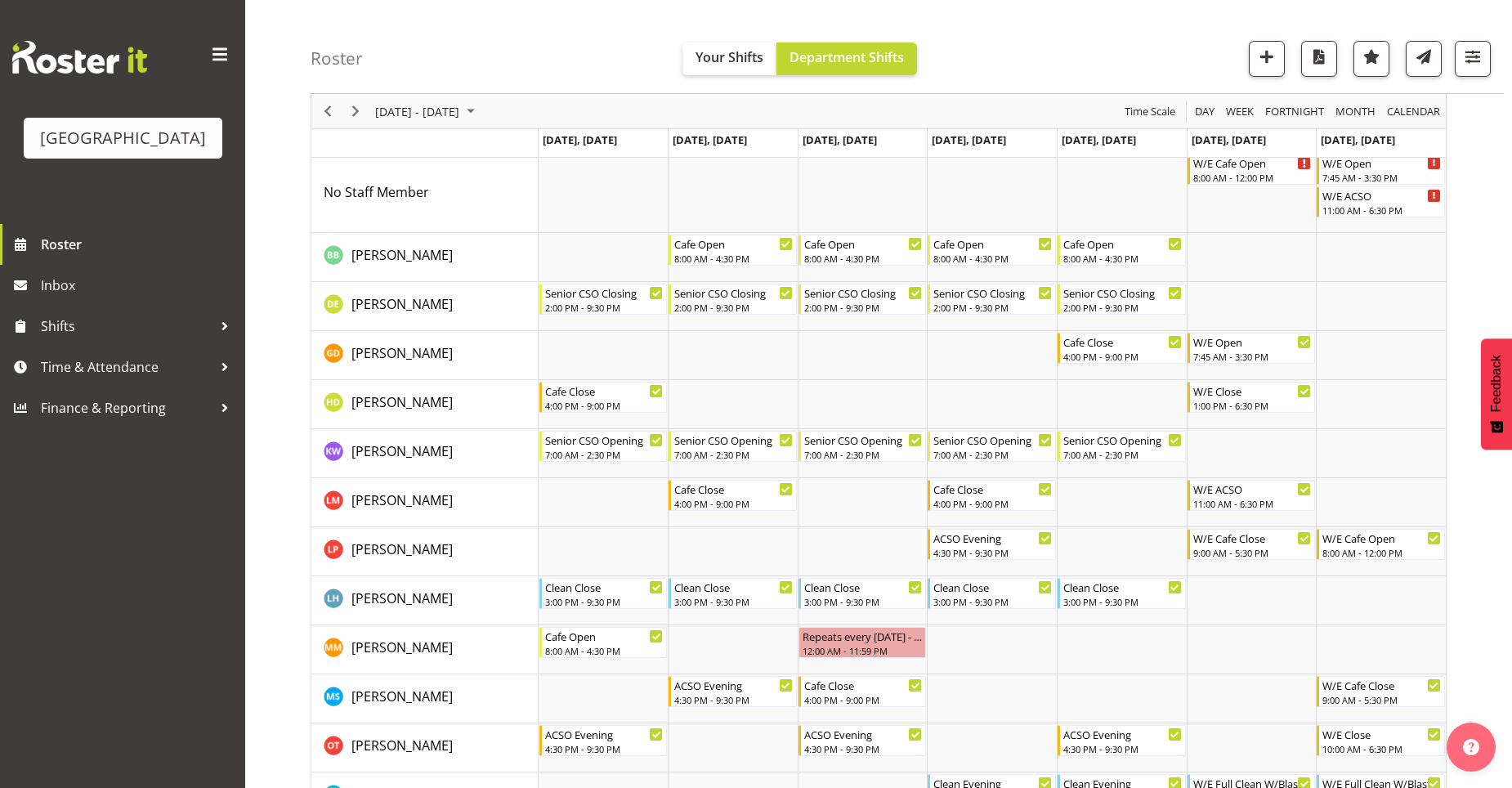
click at [326, 99] on div "Timeline Week of September 8, 2025" at bounding box center [328, 112] width 28 height 35
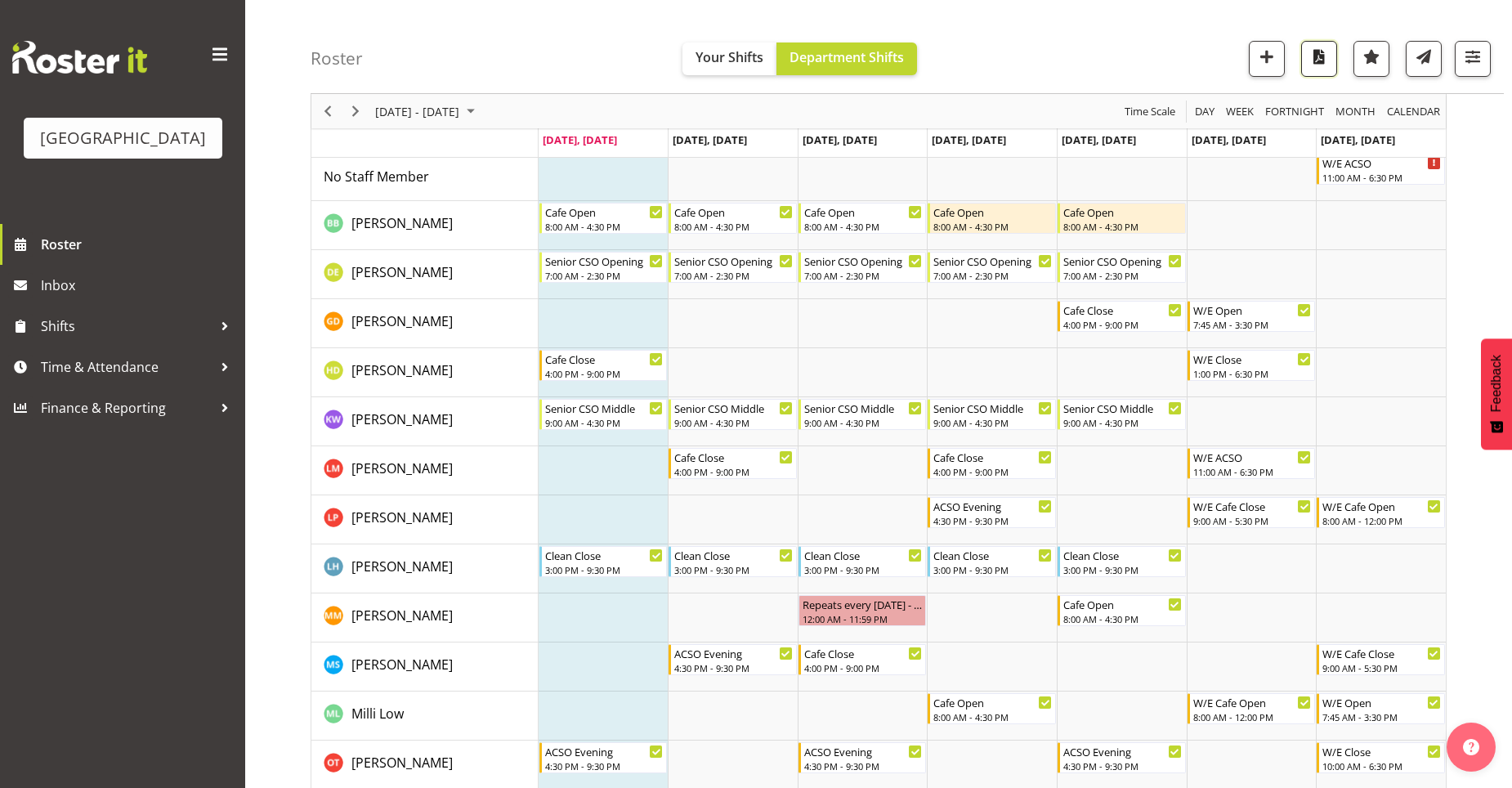
click at [1323, 60] on span "button" at bounding box center [1319, 56] width 22 height 22
click at [229, 51] on span at bounding box center [220, 54] width 26 height 26
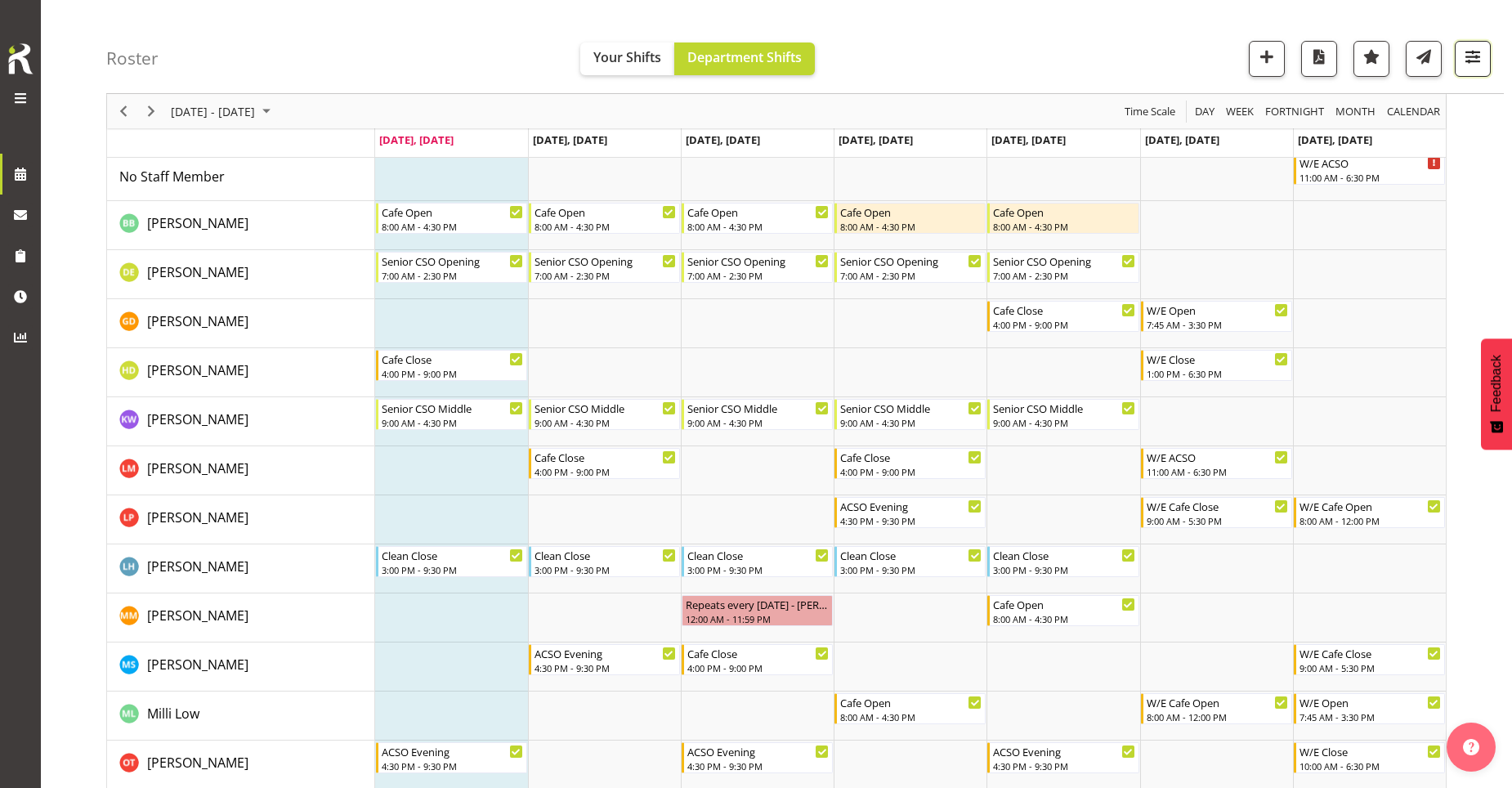
click at [1477, 56] on span "button" at bounding box center [1472, 56] width 22 height 22
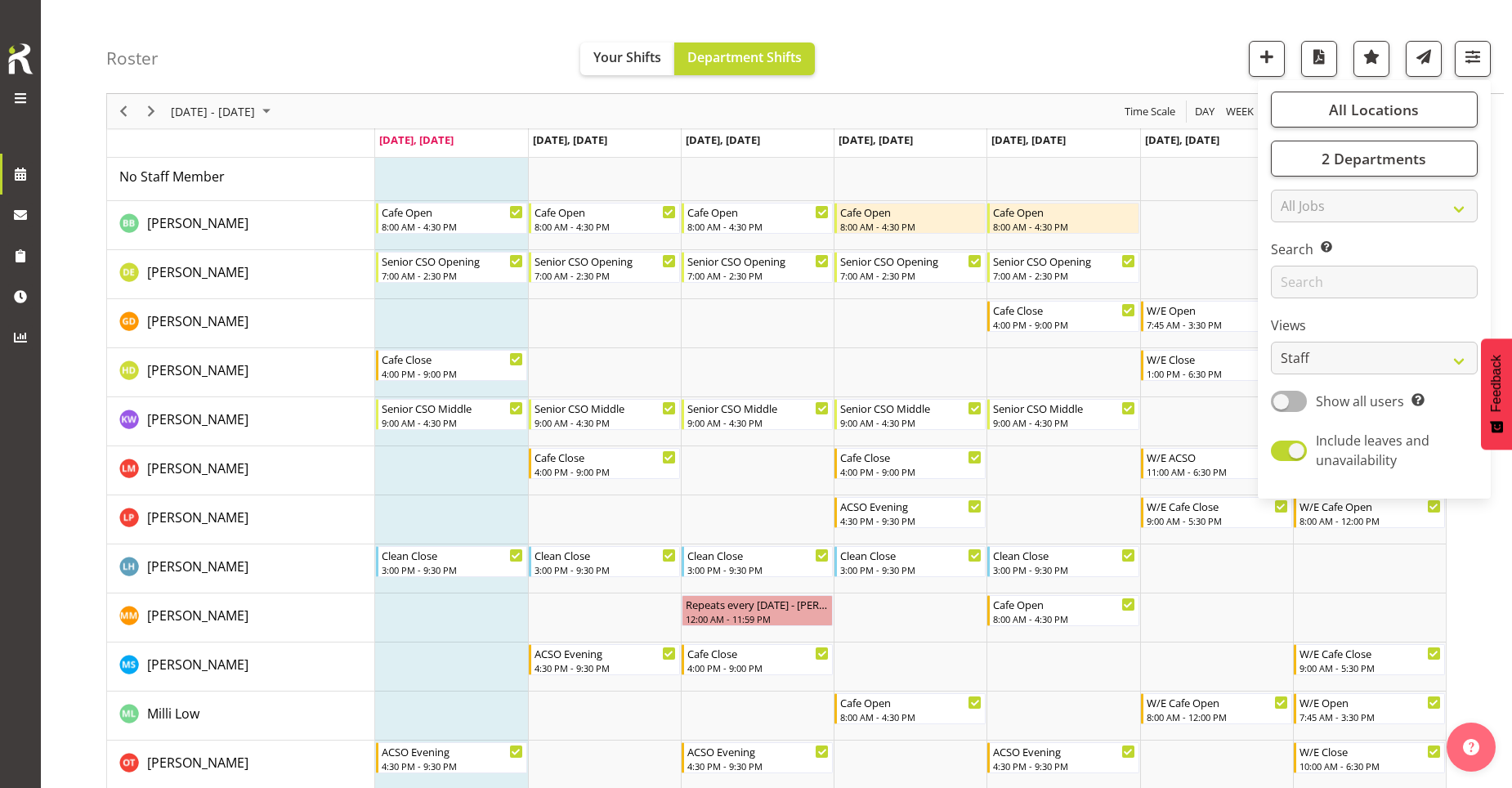
click at [1047, 43] on div "Roster Your Shifts Department Shifts All Locations [GEOGRAPHIC_DATA] Select All…" at bounding box center [805, 47] width 1398 height 94
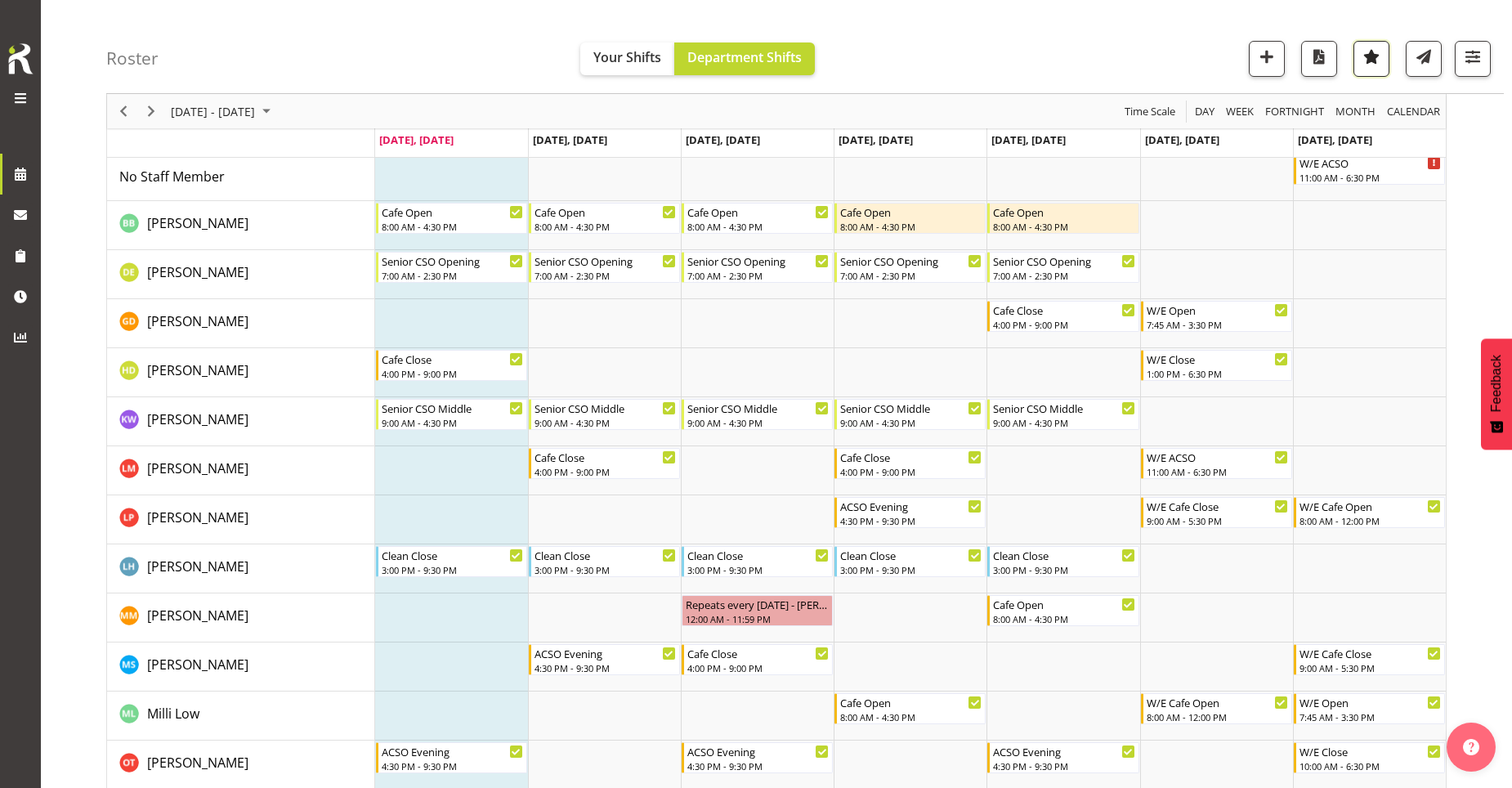
click at [1382, 61] on span "button" at bounding box center [1371, 56] width 22 height 22
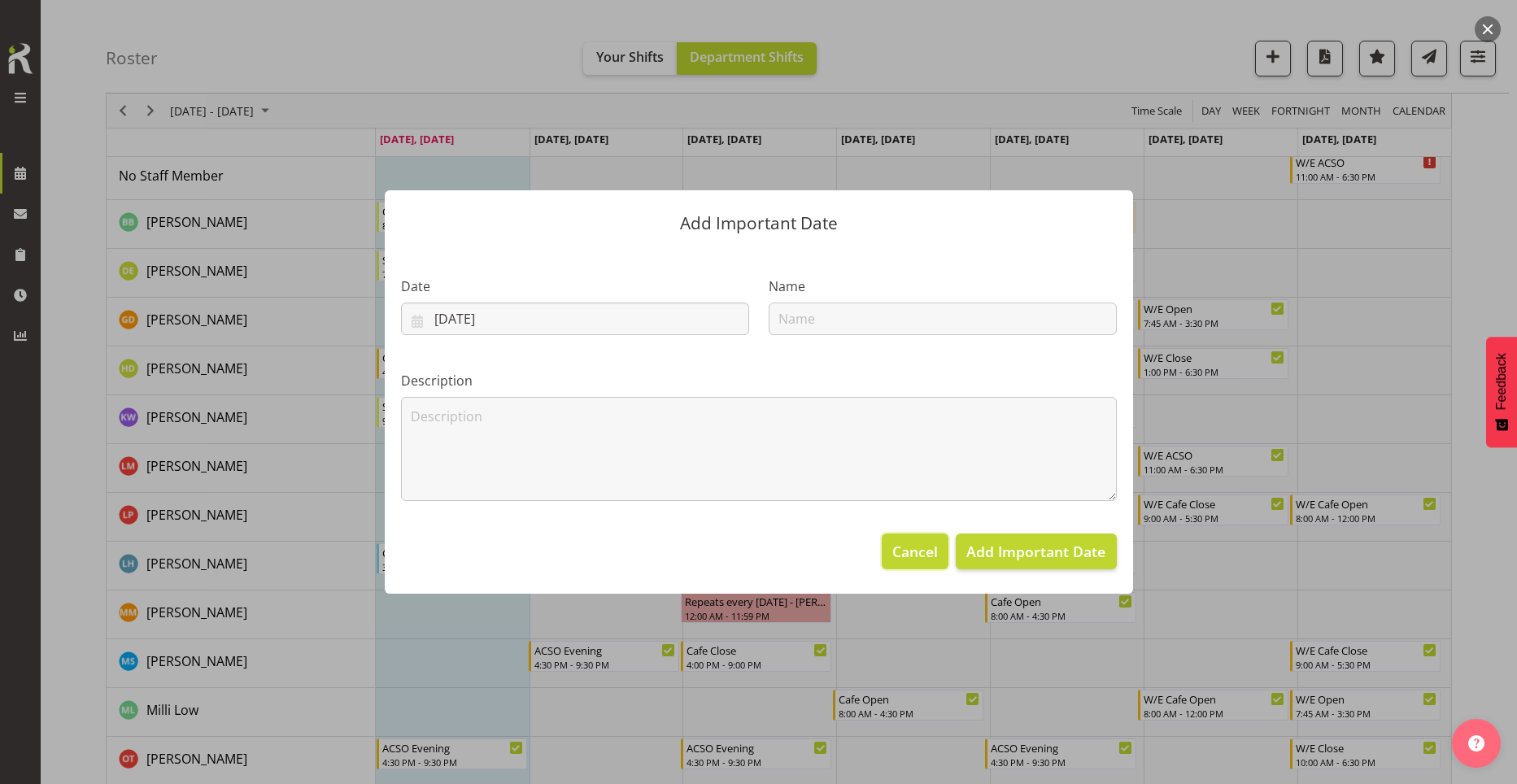
click at [897, 541] on span "Cancel" at bounding box center [914, 551] width 46 height 22
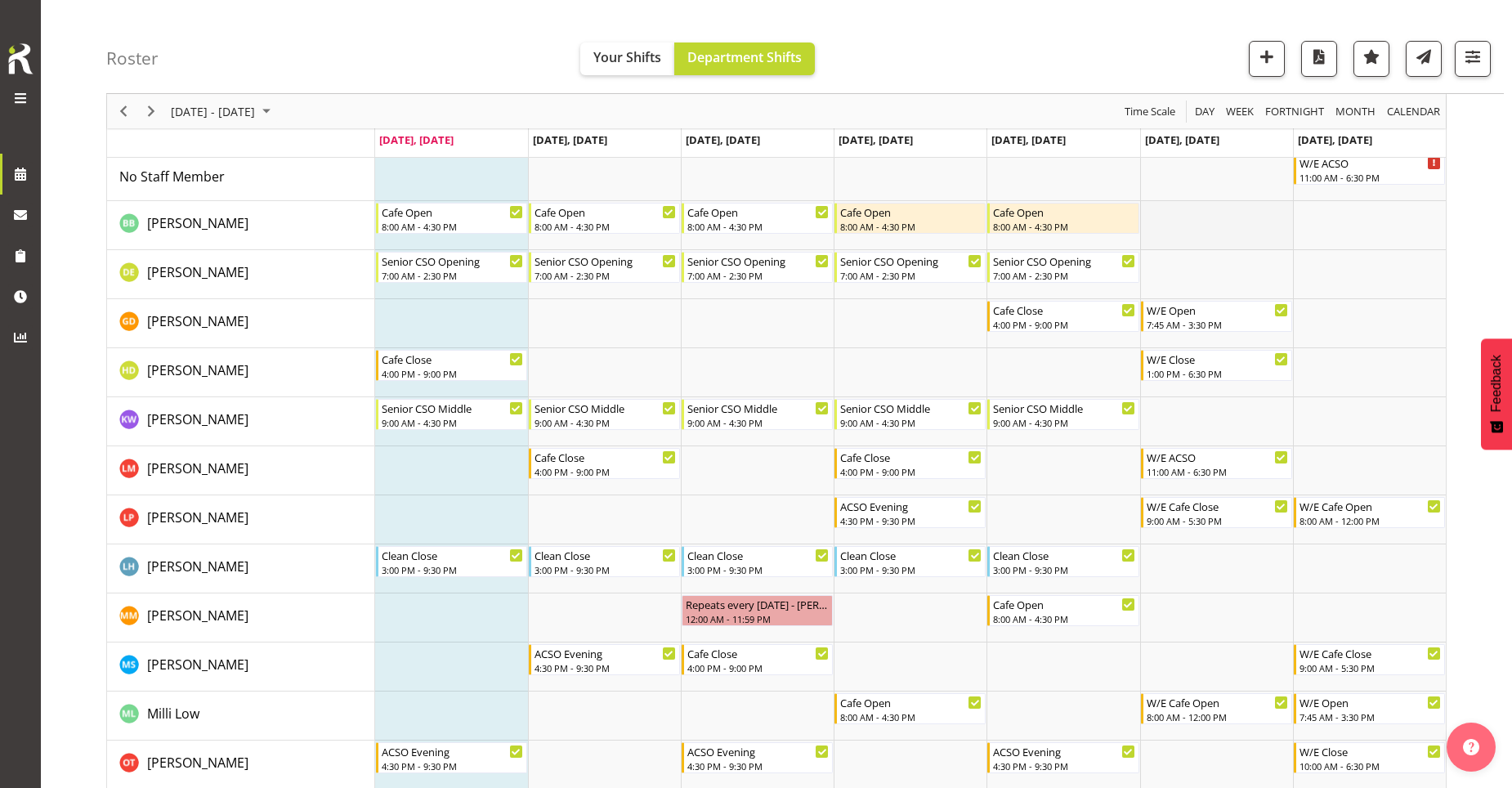
click at [1180, 242] on td "Timeline Week of September 1, 2025" at bounding box center [1216, 225] width 153 height 49
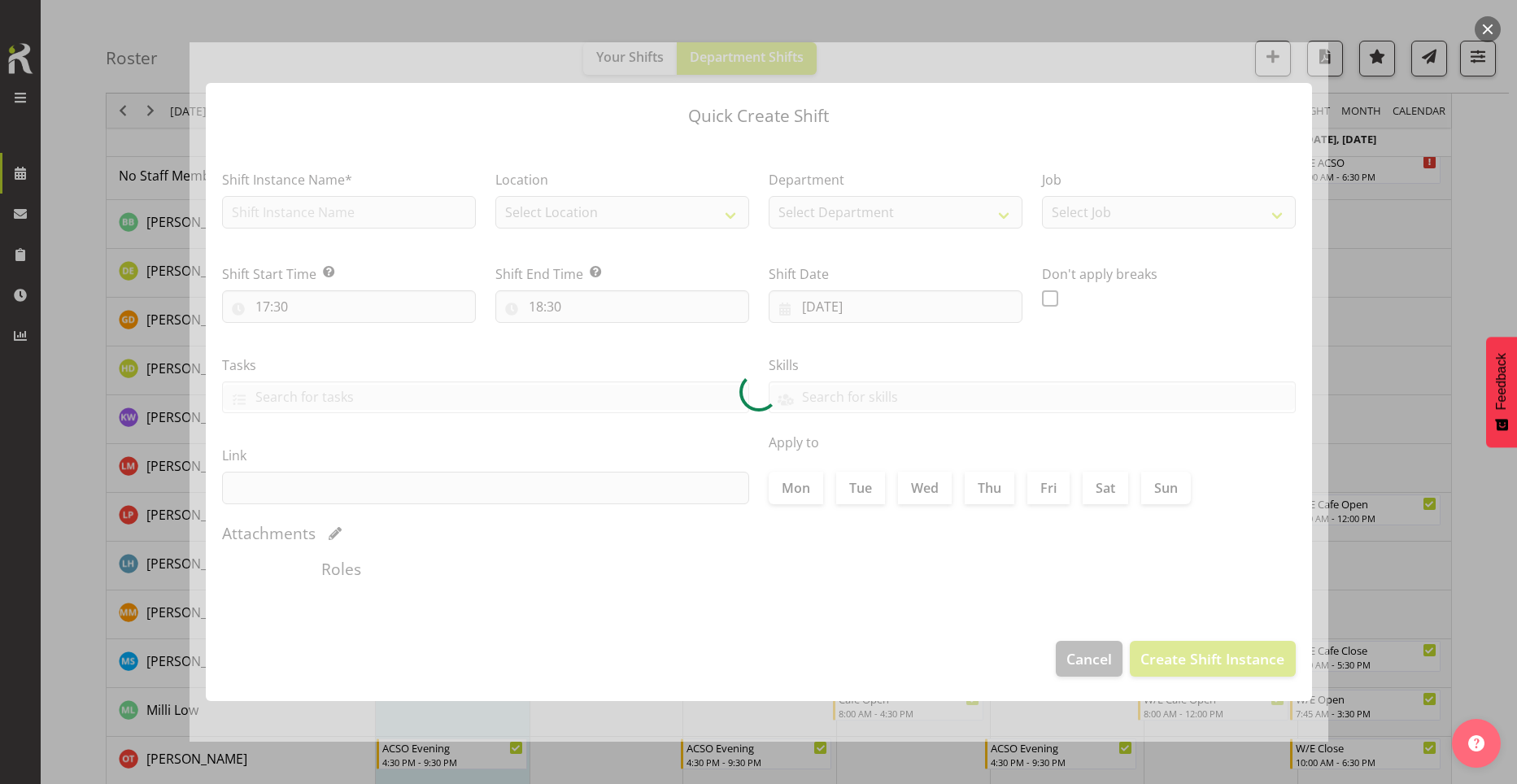
type input "[DATE]"
checkbox input "true"
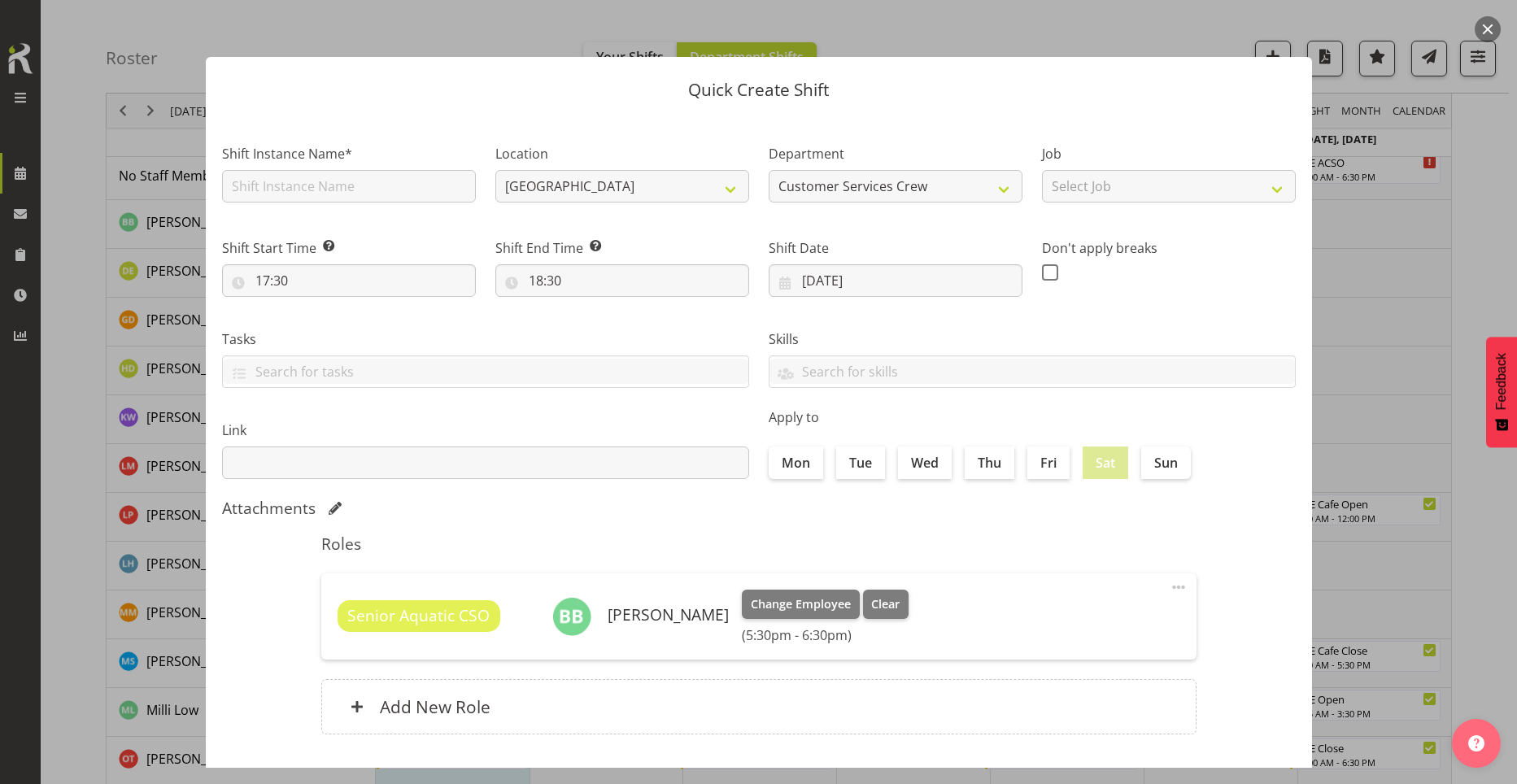
click at [1492, 19] on button "button" at bounding box center [1488, 29] width 26 height 26
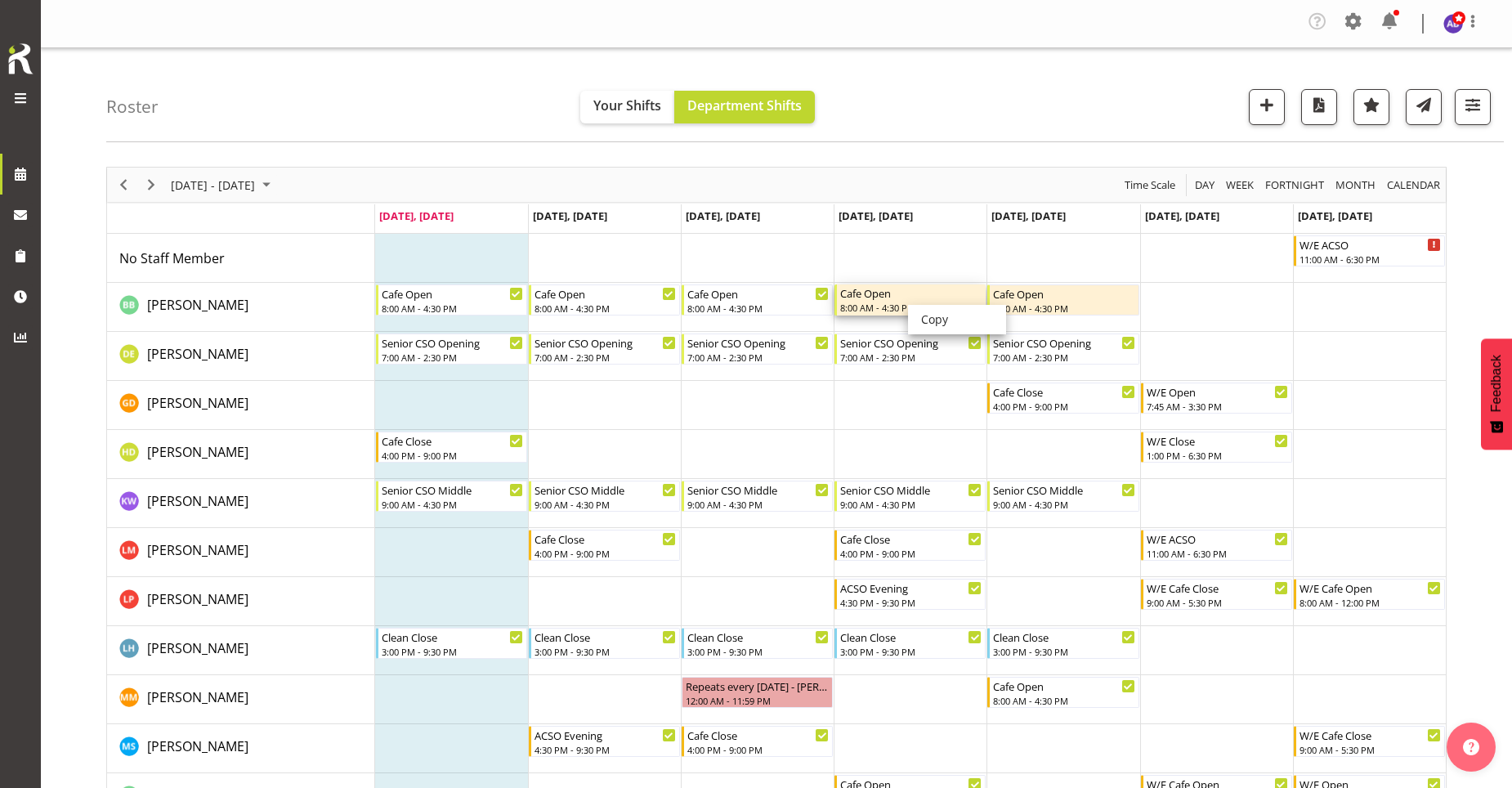
click at [925, 298] on div "Cafe Open" at bounding box center [911, 292] width 142 height 16
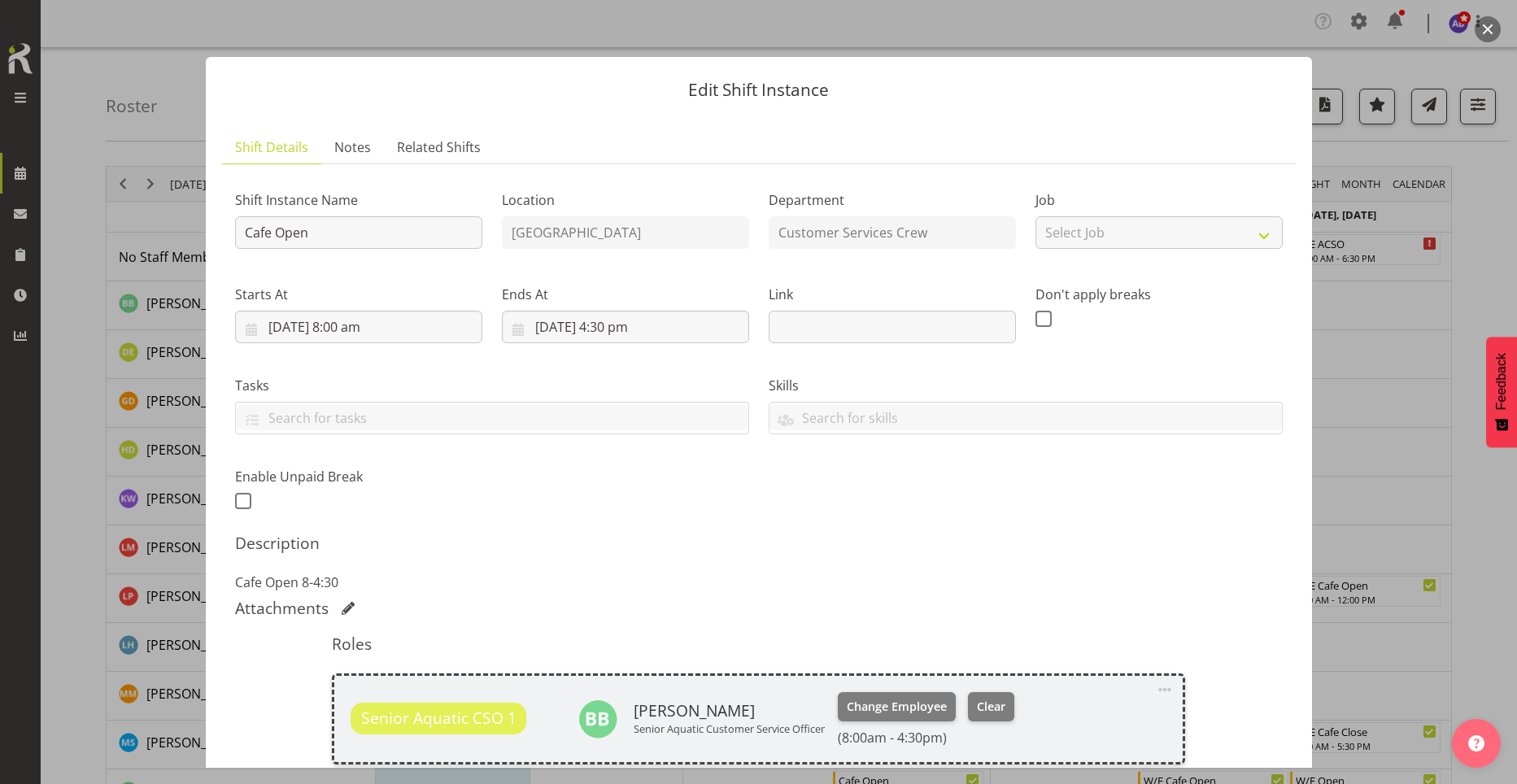
scroll to position [322, 0]
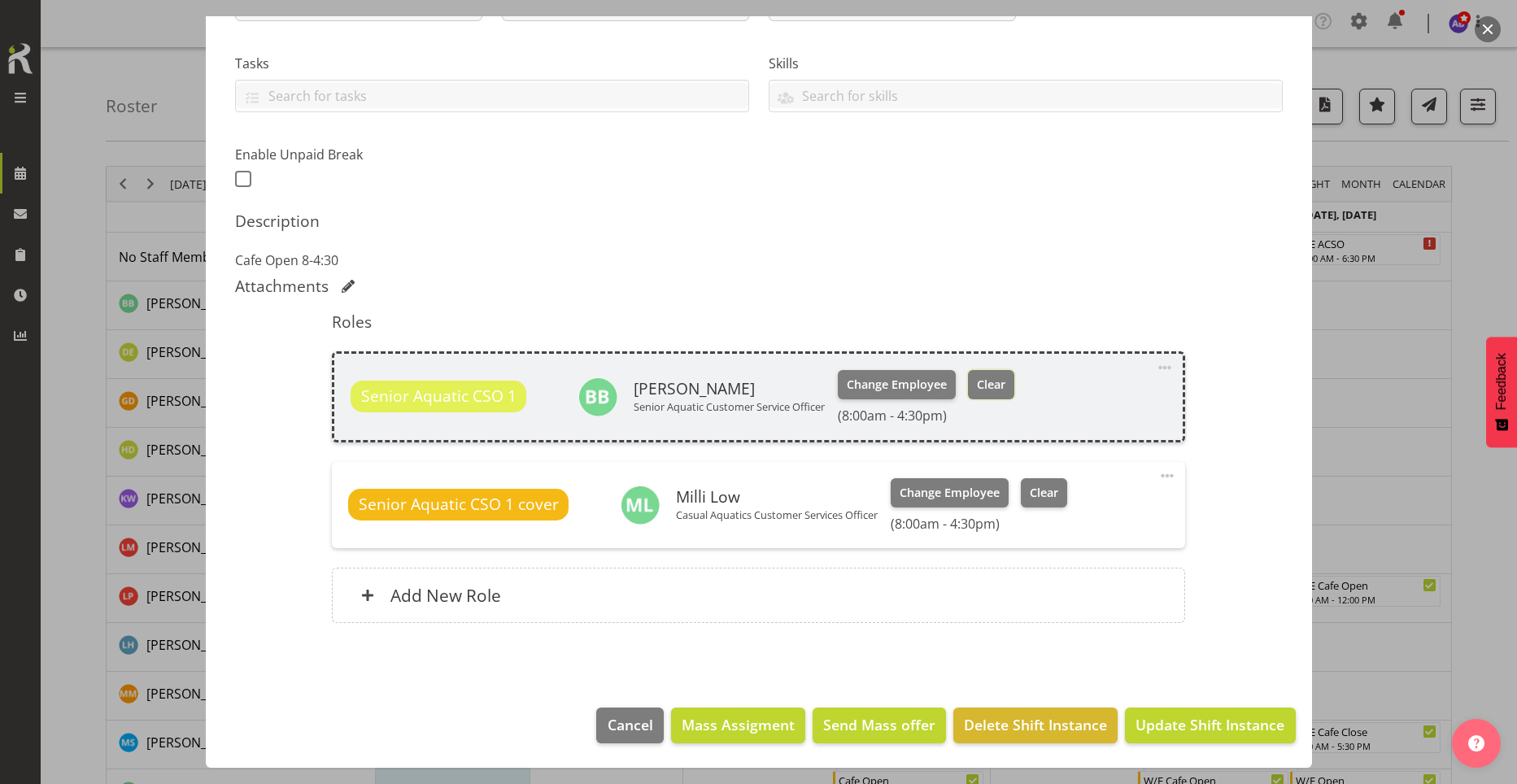
click at [999, 390] on span "Clear" at bounding box center [991, 384] width 28 height 18
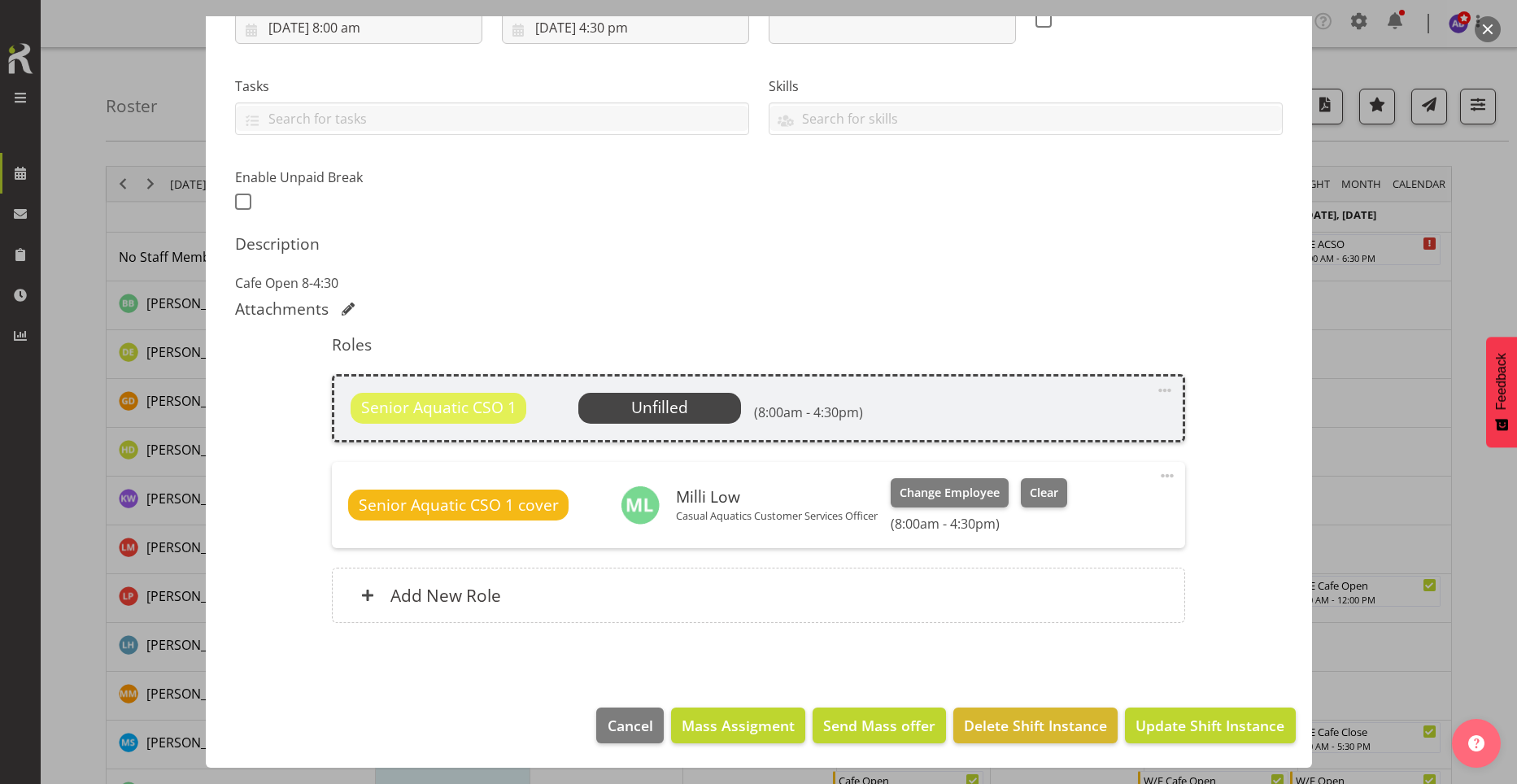
scroll to position [299, 0]
click at [1175, 728] on span "Update Shift Instance" at bounding box center [1210, 725] width 149 height 22
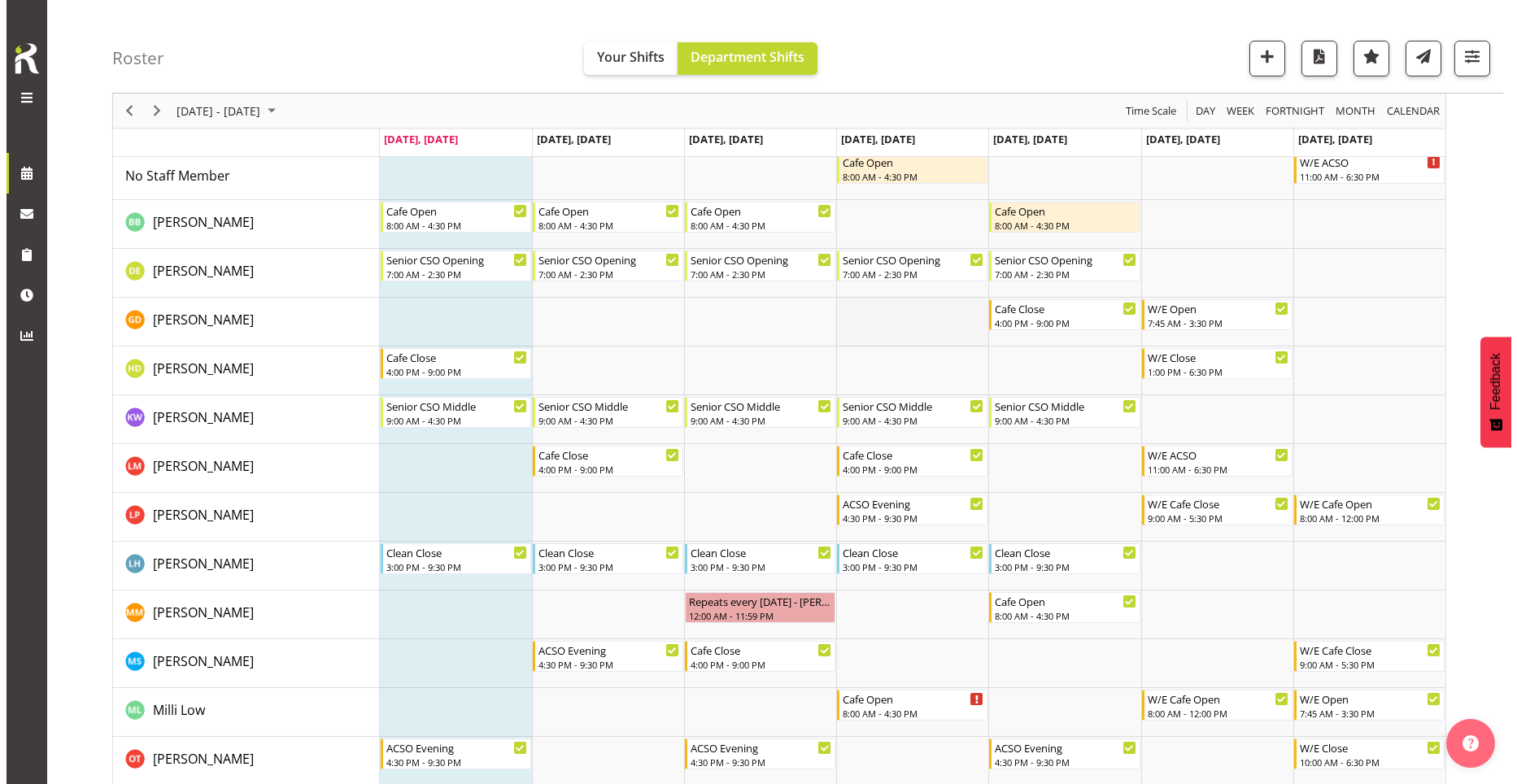
scroll to position [0, 0]
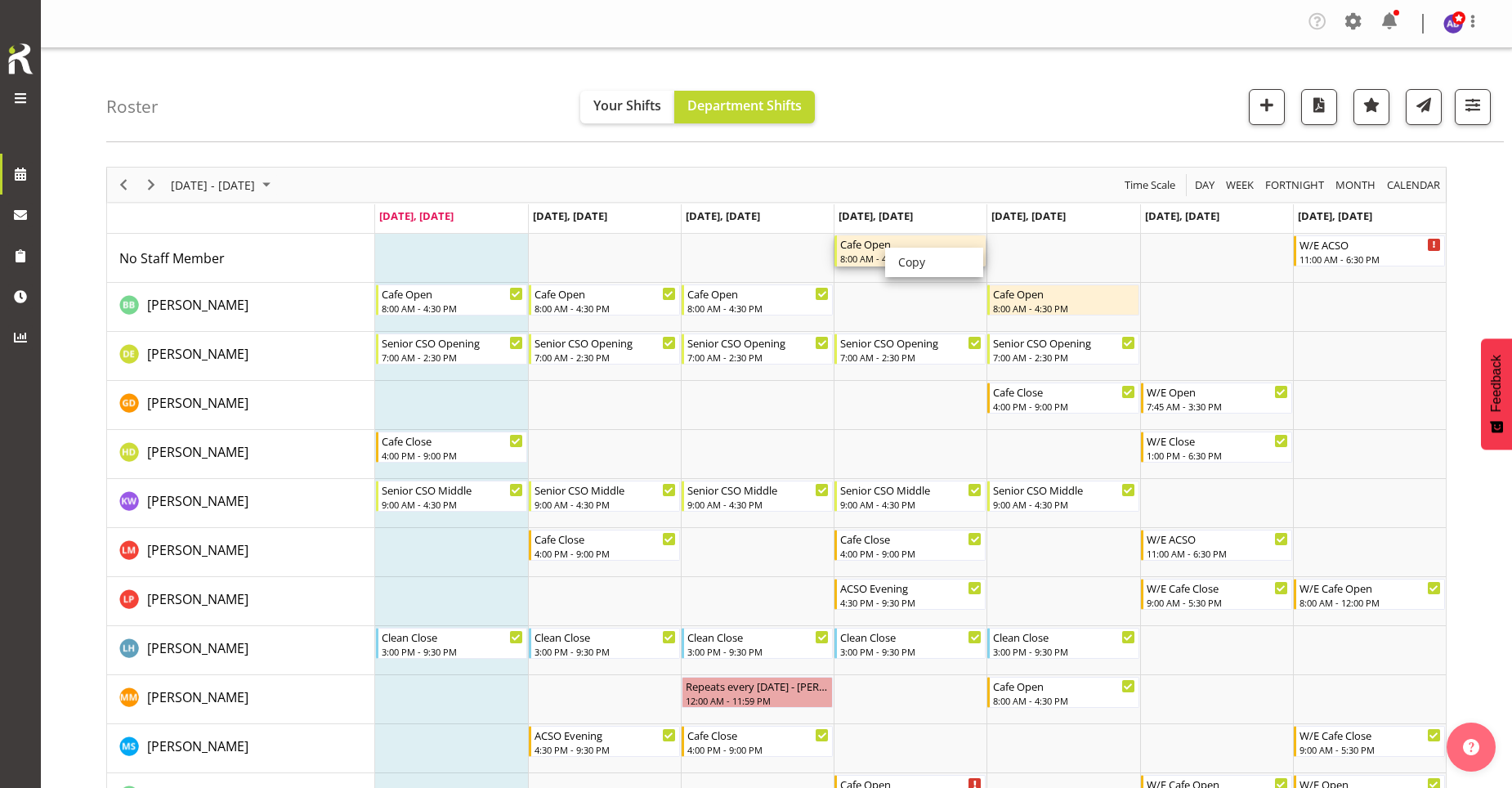
click at [884, 247] on div "Cafe Open" at bounding box center [911, 243] width 142 height 16
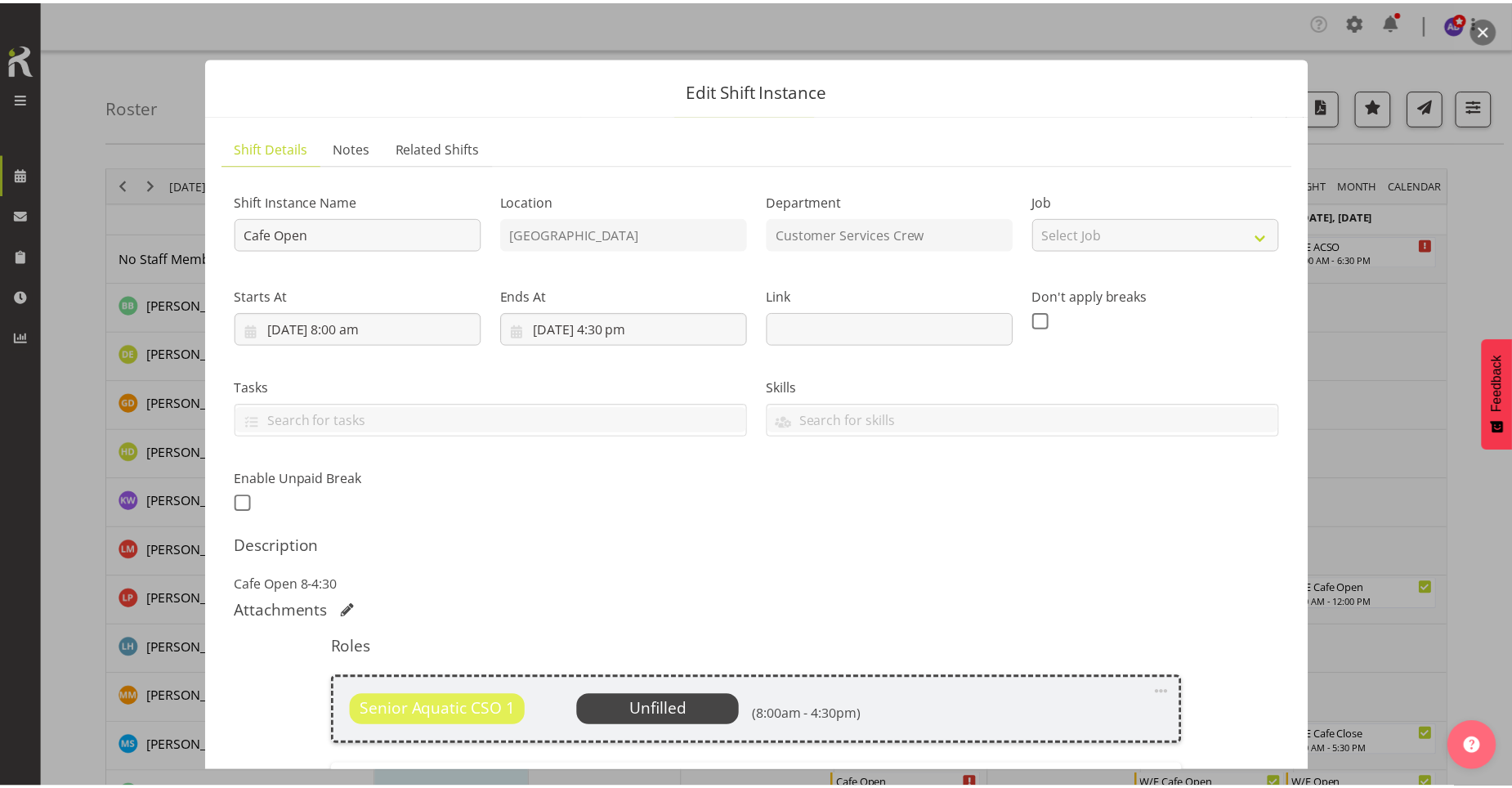
scroll to position [301, 0]
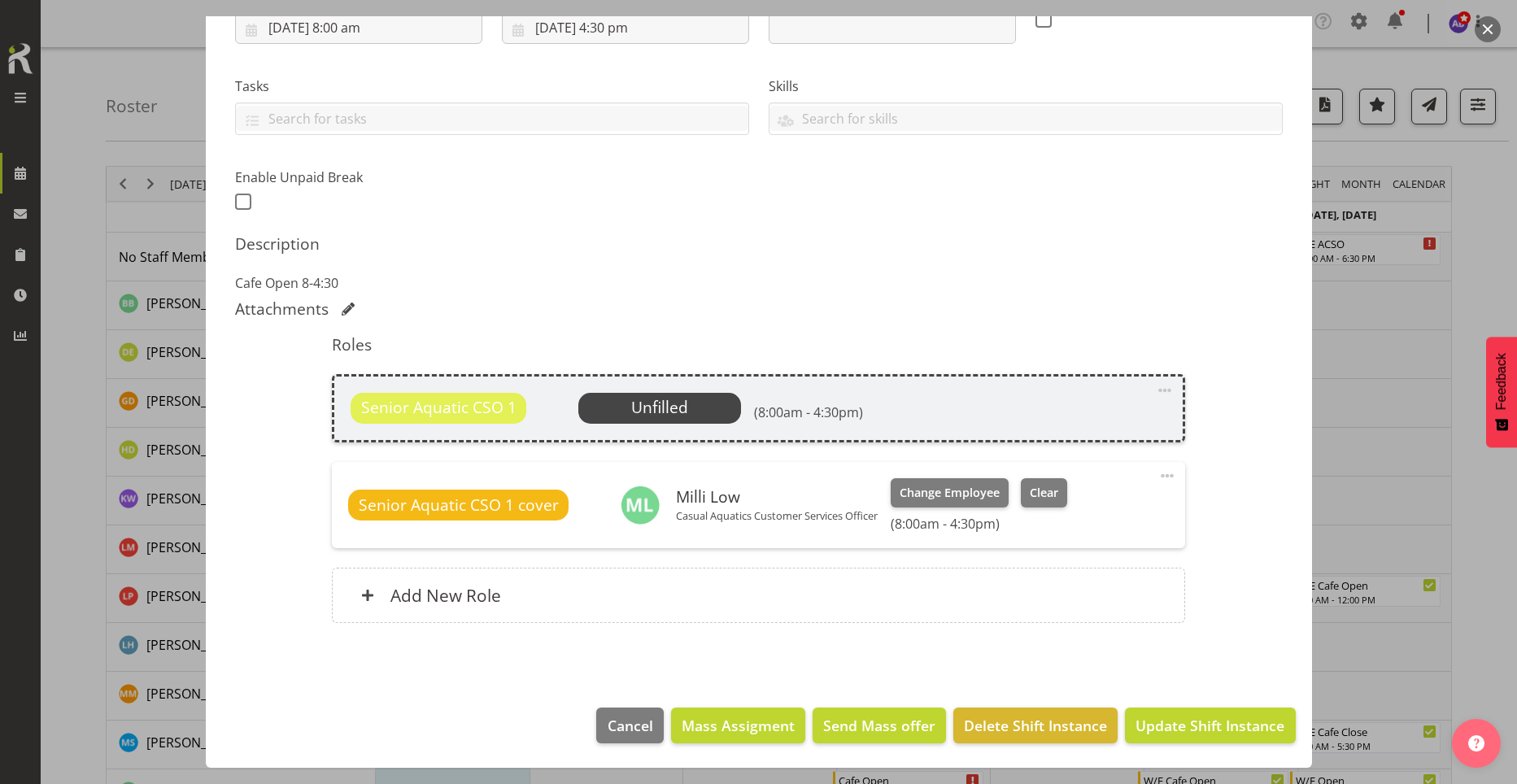
click at [685, 400] on span "Unfilled" at bounding box center [659, 408] width 163 height 31
click at [1155, 391] on span at bounding box center [1165, 390] width 20 height 20
click at [1019, 432] on link "Edit" at bounding box center [1096, 429] width 156 height 29
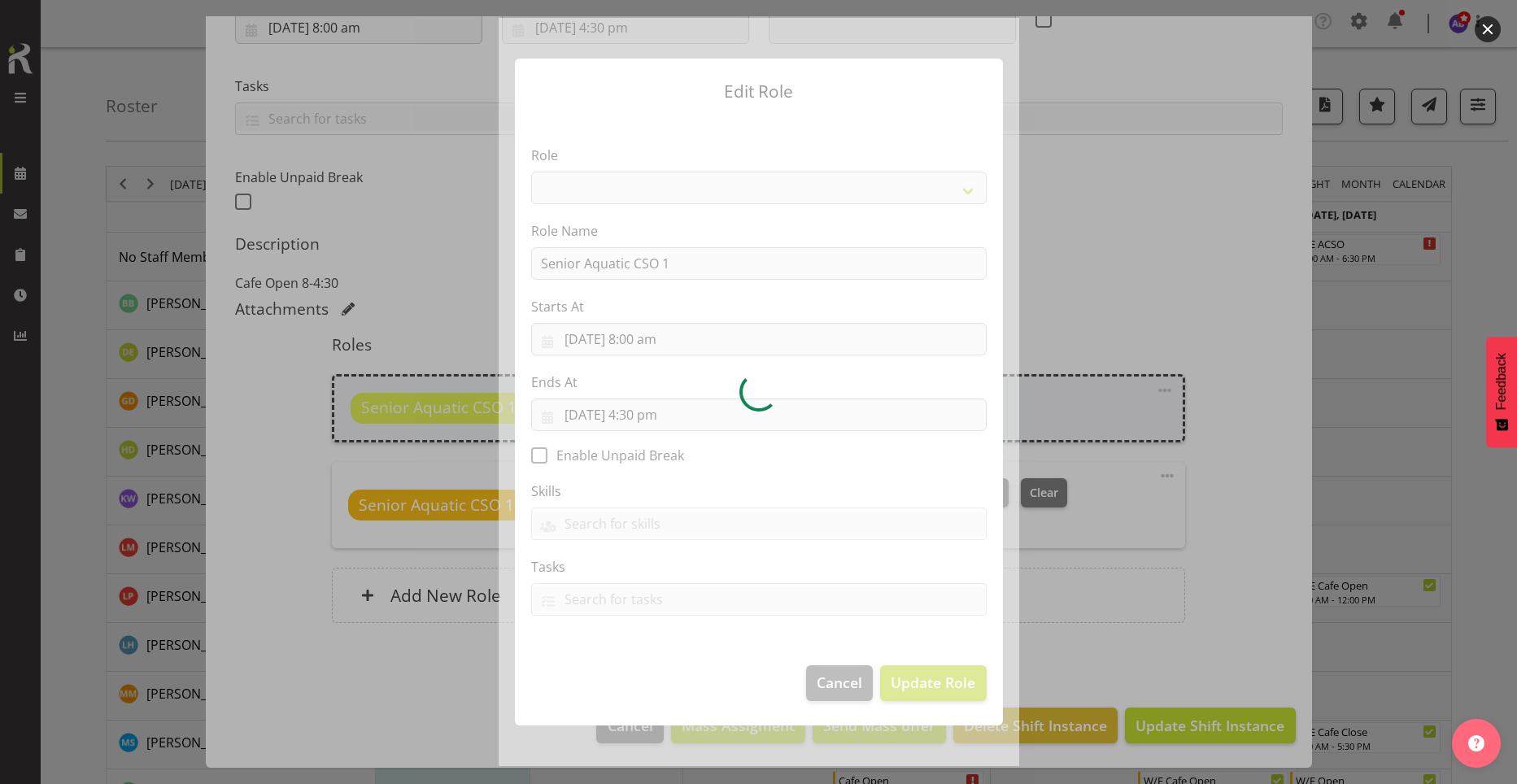
select select "1490"
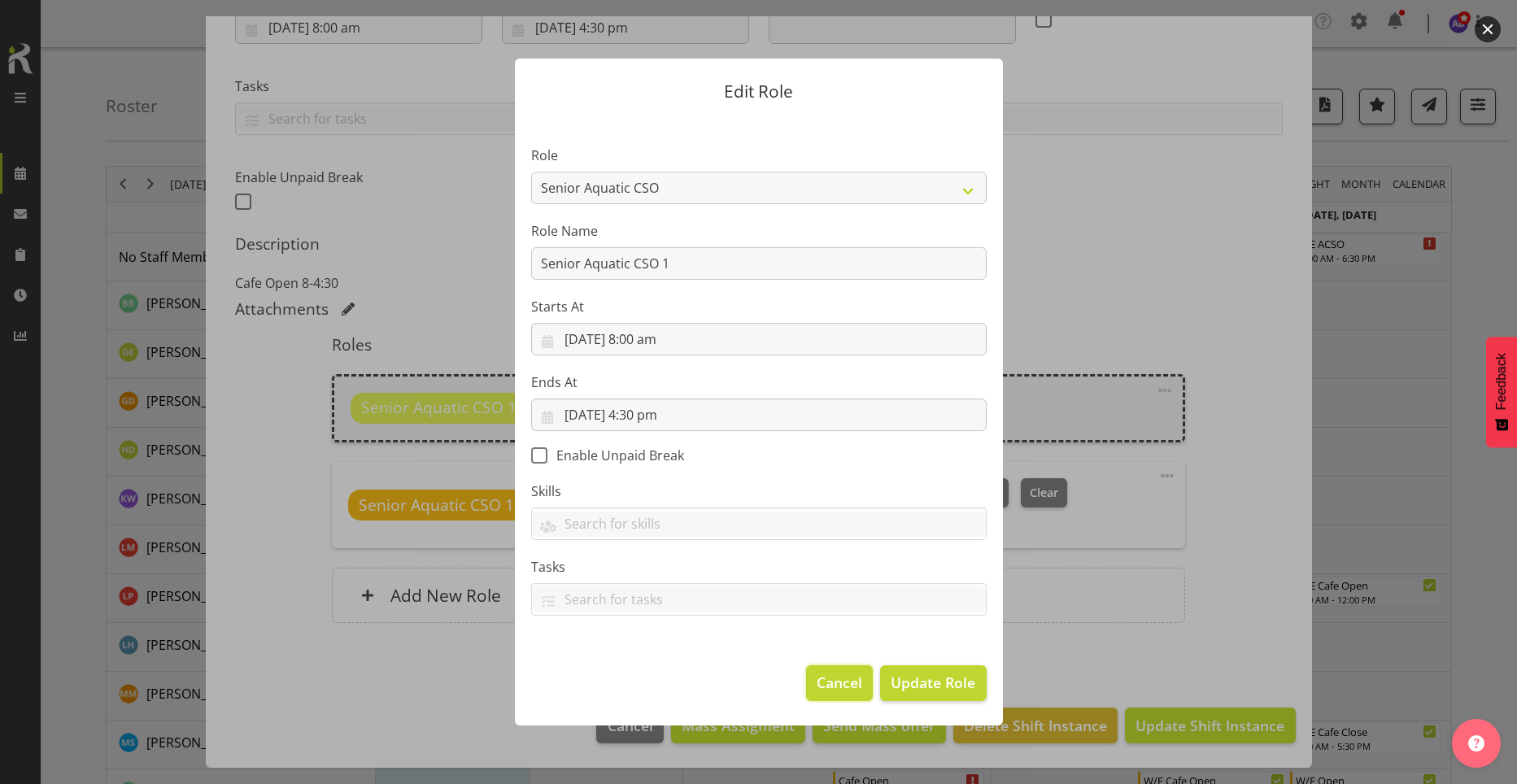
click at [821, 685] on span "Cancel" at bounding box center [839, 682] width 46 height 22
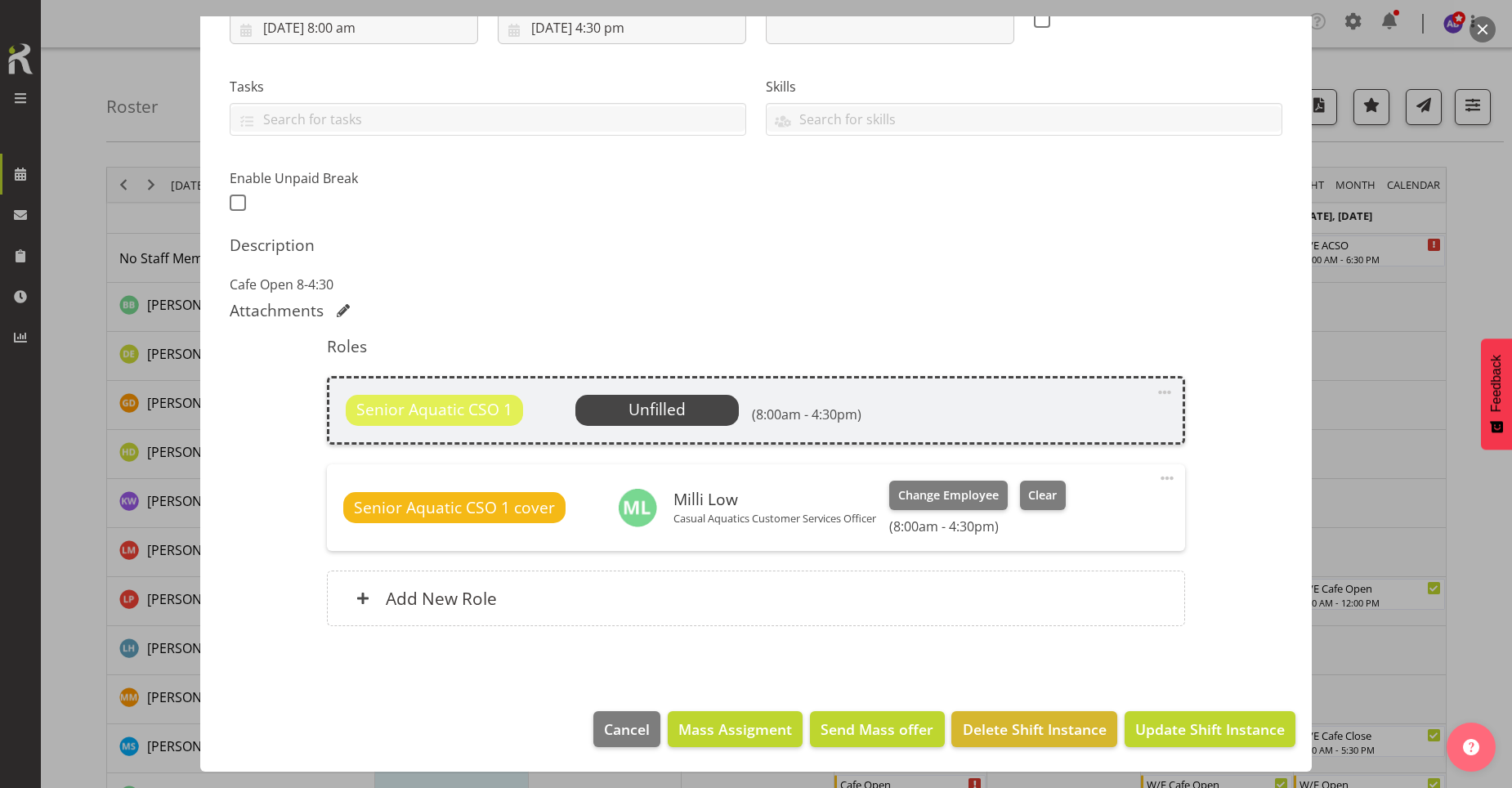
click at [1155, 387] on span at bounding box center [1164, 392] width 20 height 20
click at [1136, 337] on h5 "Roles" at bounding box center [755, 346] width 857 height 20
click at [592, 409] on span "Unfilled" at bounding box center [657, 410] width 163 height 31
click at [641, 412] on span "Unfilled" at bounding box center [657, 409] width 57 height 22
click at [626, 727] on span "Cancel" at bounding box center [626, 728] width 46 height 22
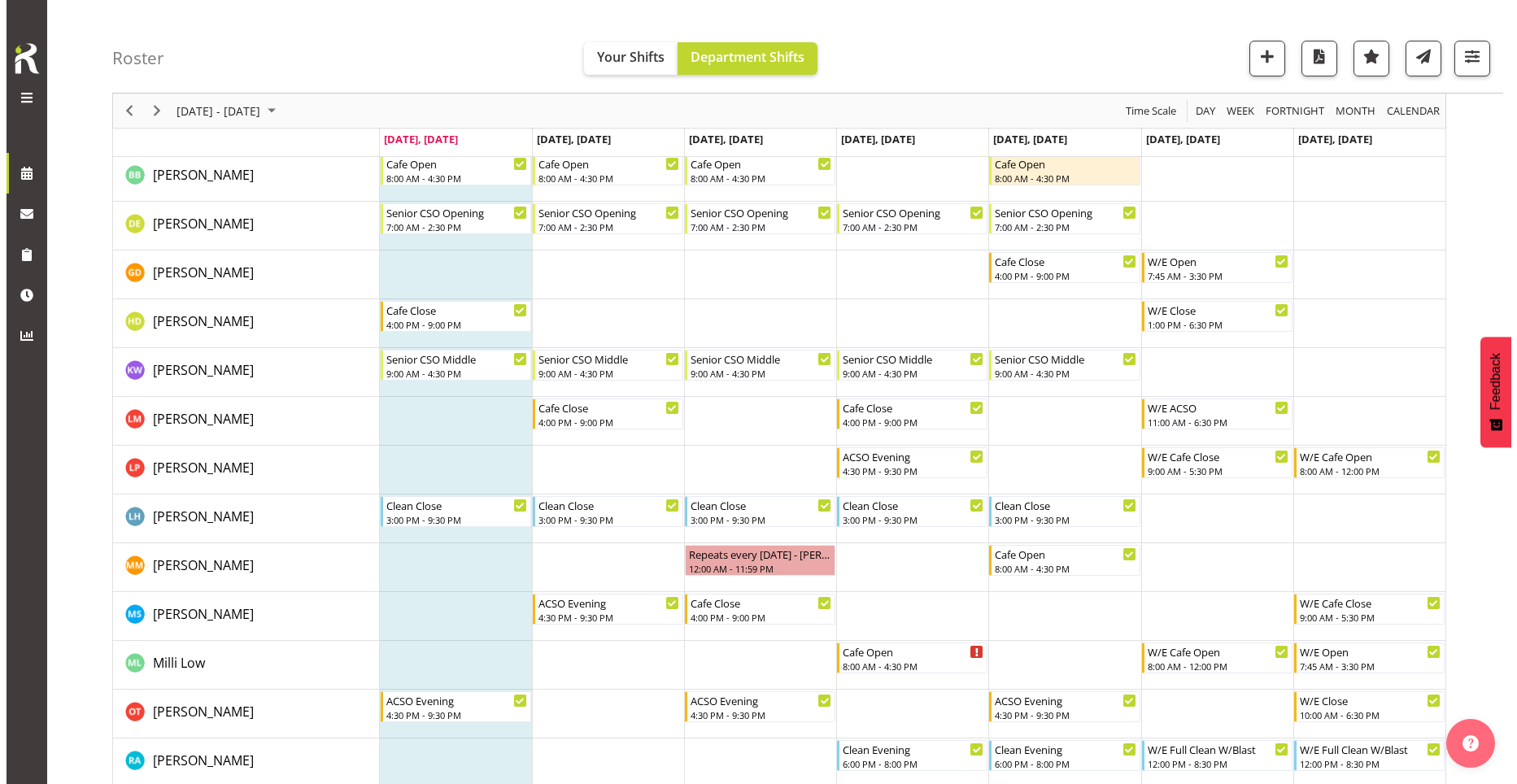
scroll to position [244, 0]
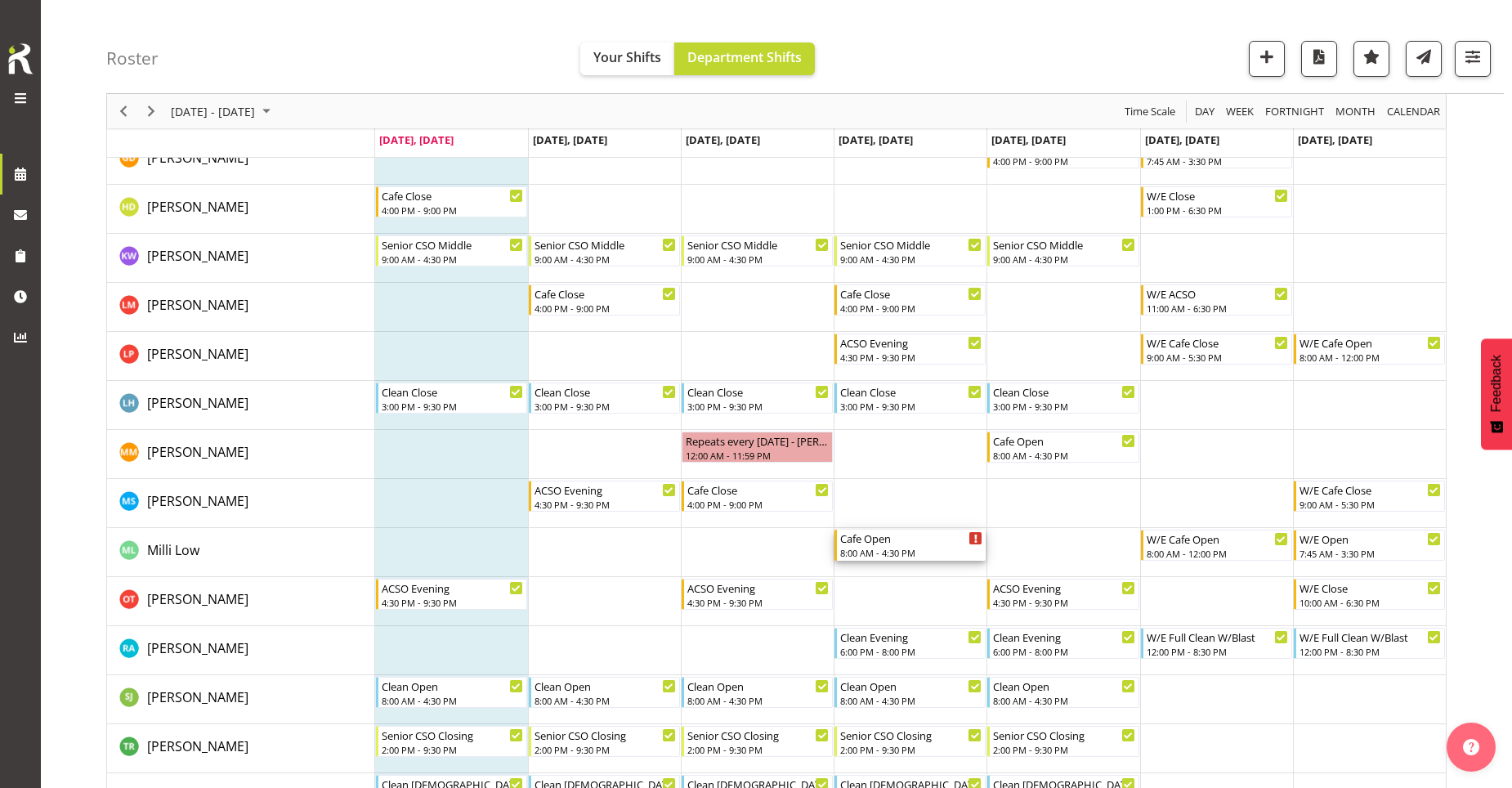
click at [928, 542] on div "Cafe Open" at bounding box center [911, 537] width 142 height 16
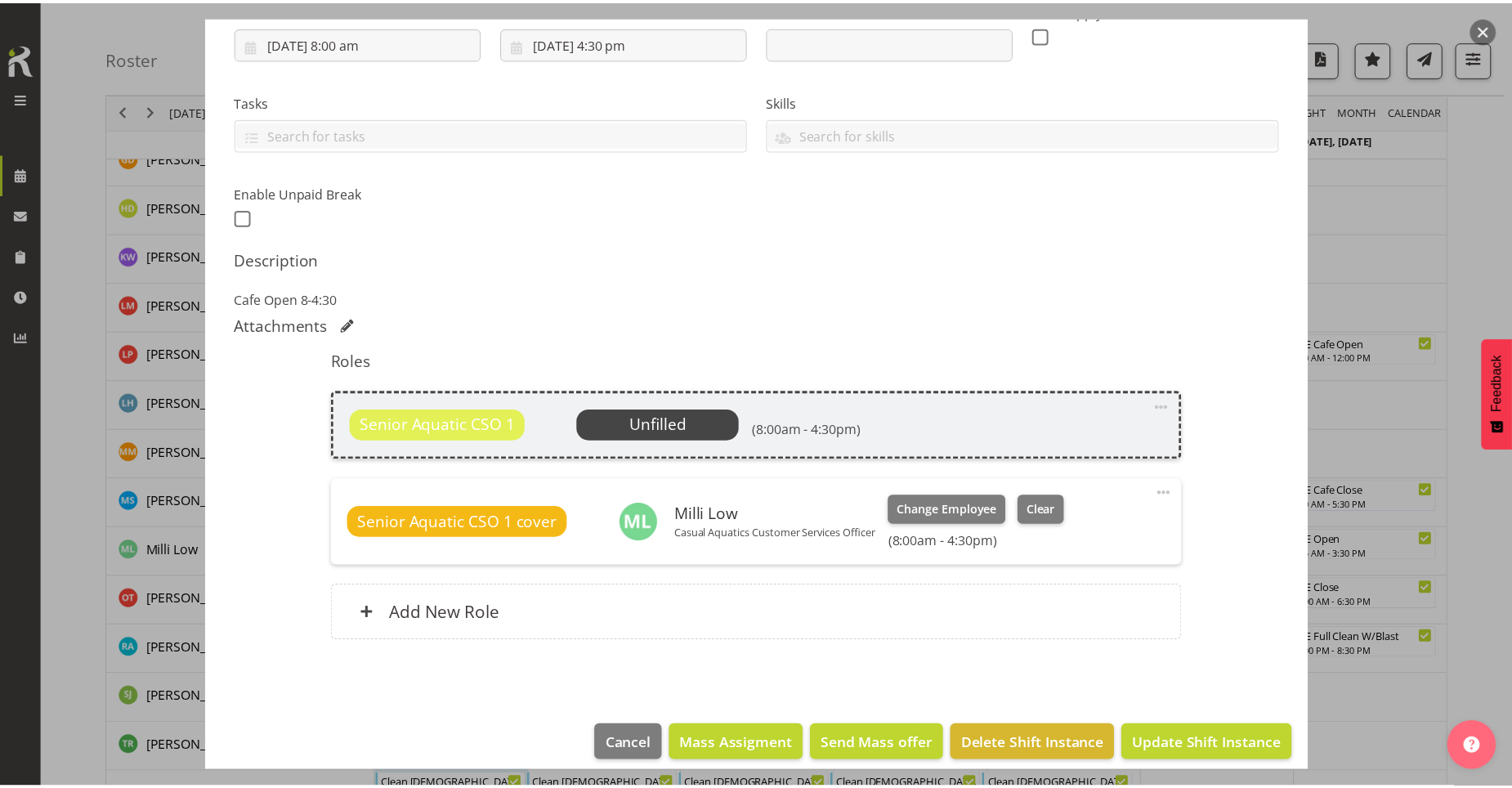
scroll to position [301, 0]
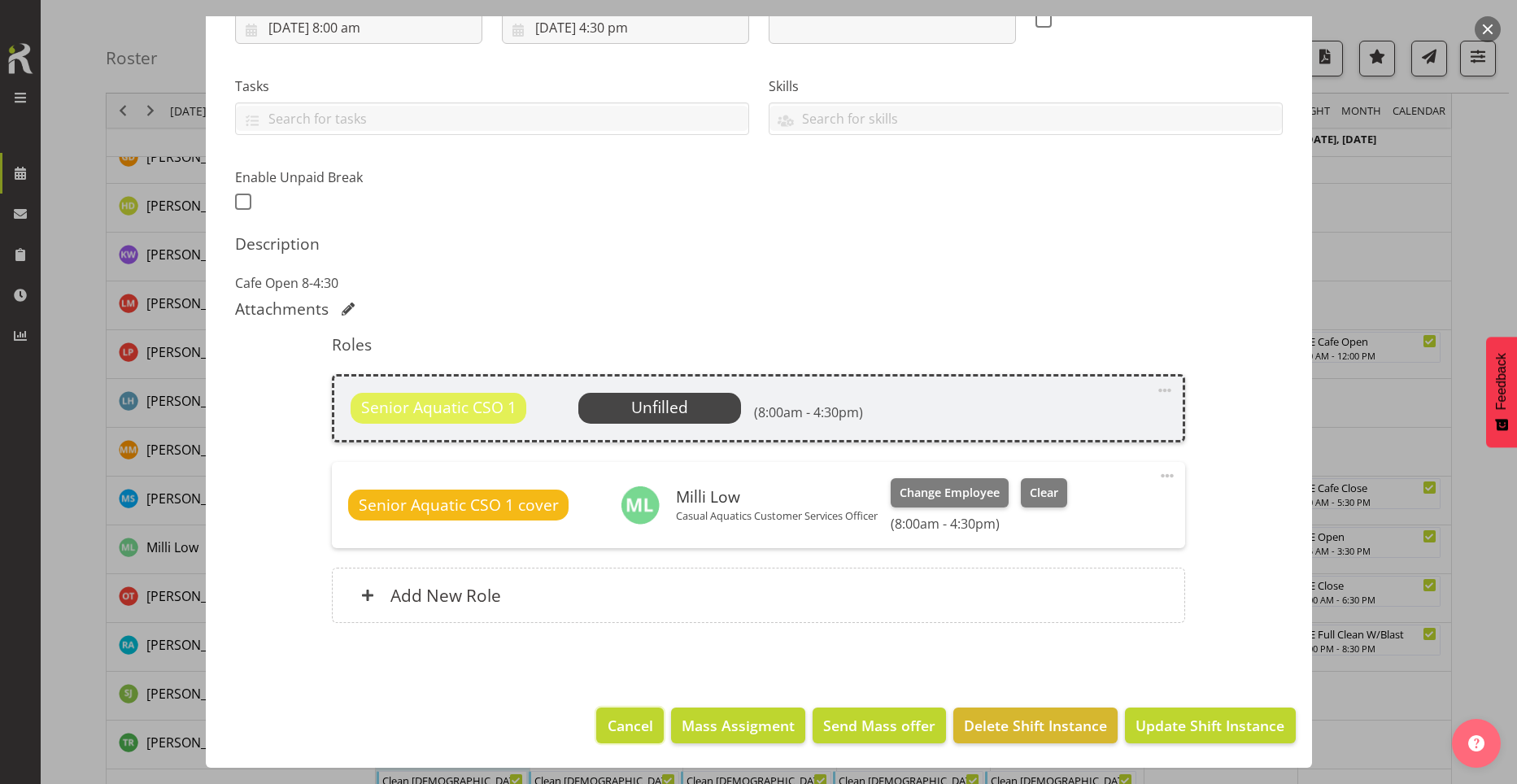
click at [616, 727] on span "Cancel" at bounding box center [630, 725] width 46 height 22
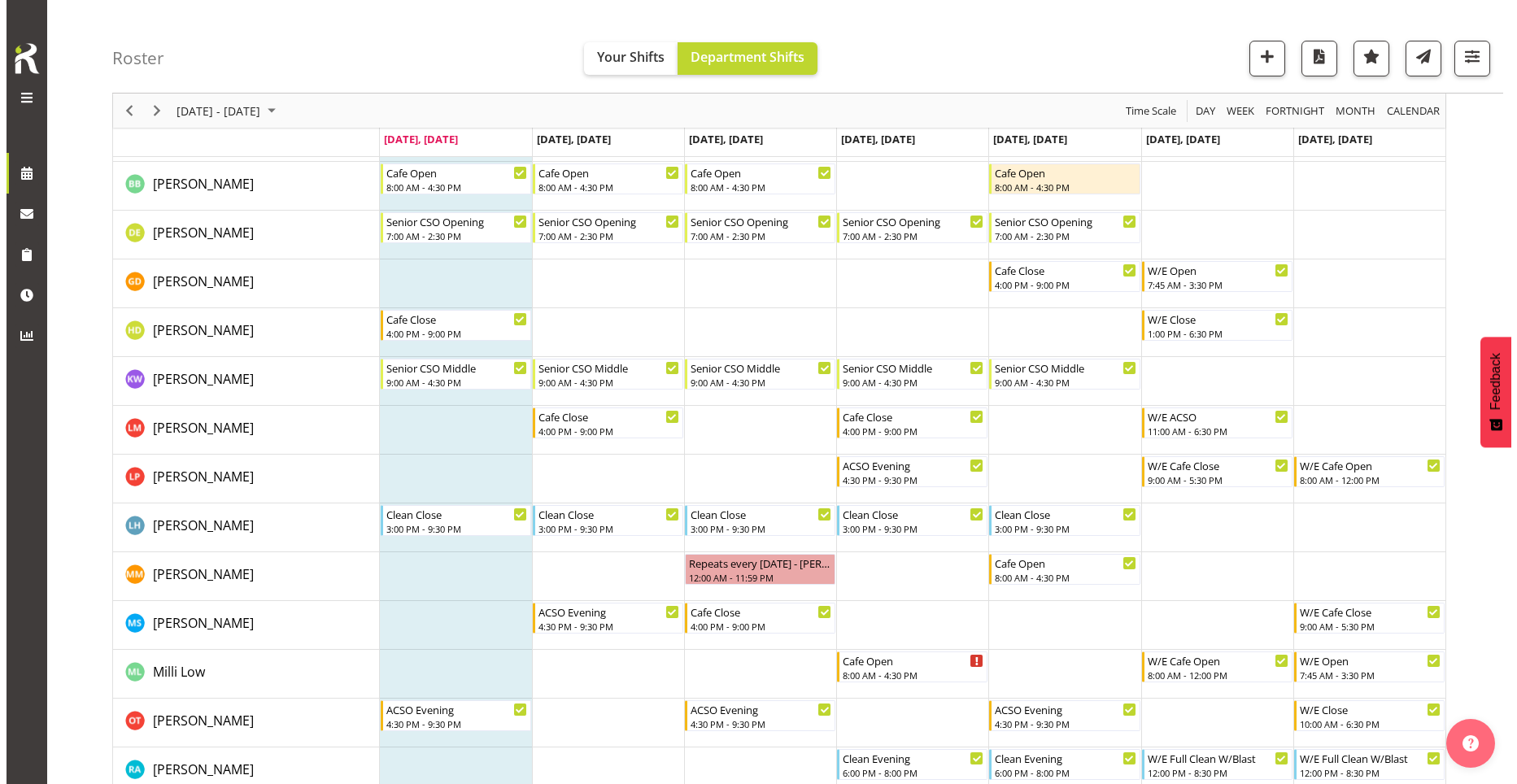
scroll to position [0, 0]
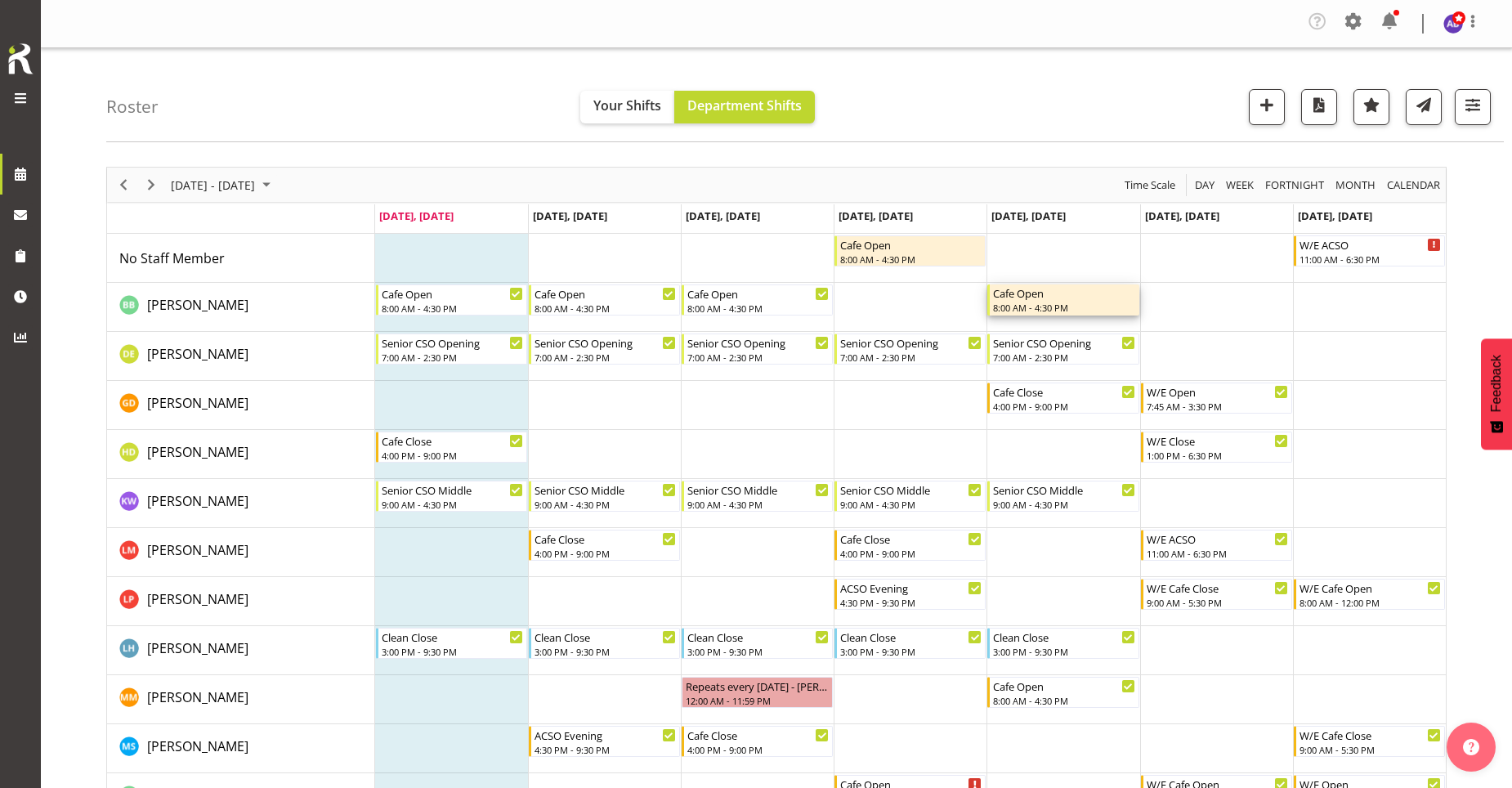
click at [1065, 289] on div "Cafe Open" at bounding box center [1064, 292] width 142 height 16
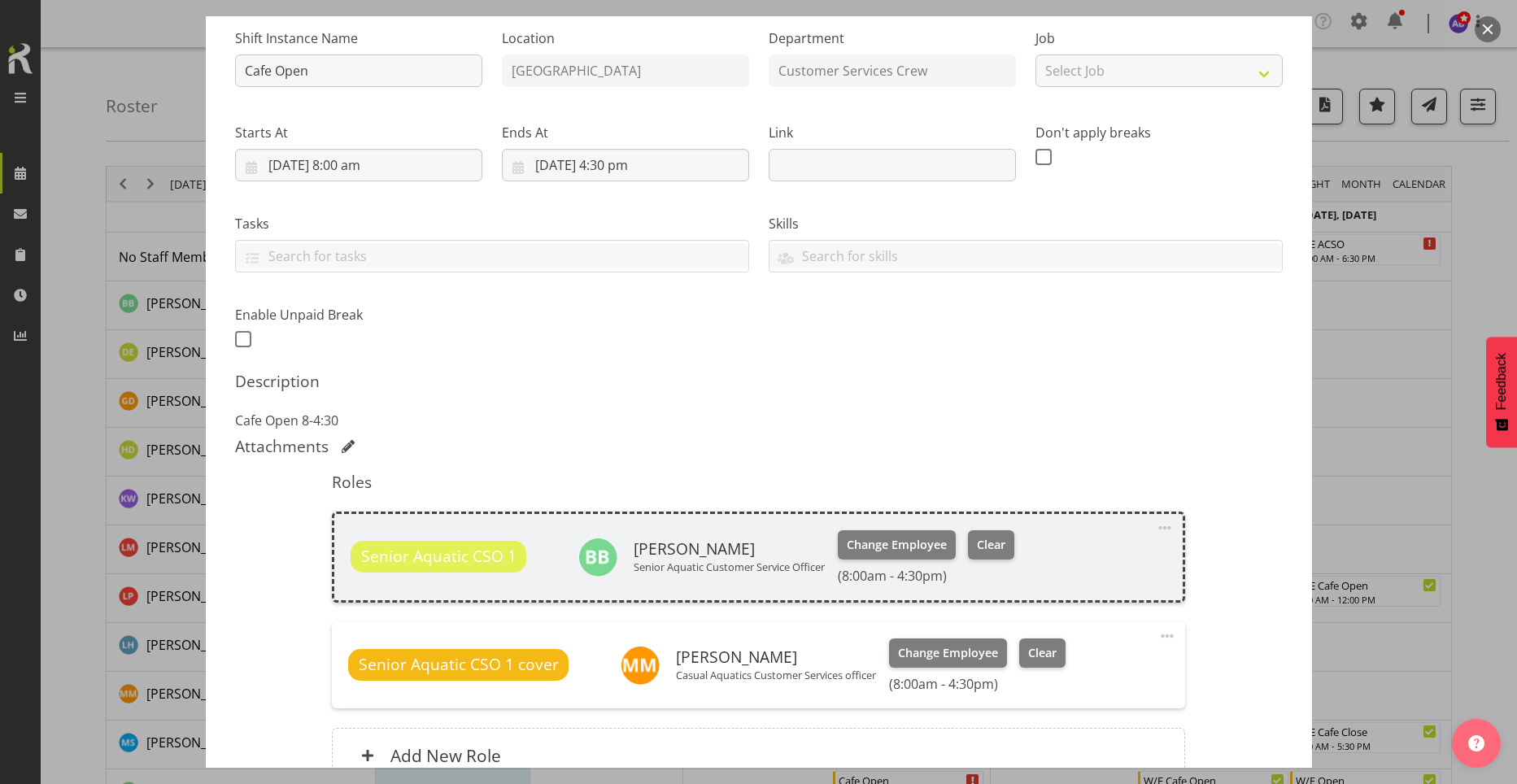
scroll to position [163, 0]
click at [977, 547] on span "Clear" at bounding box center [991, 544] width 28 height 18
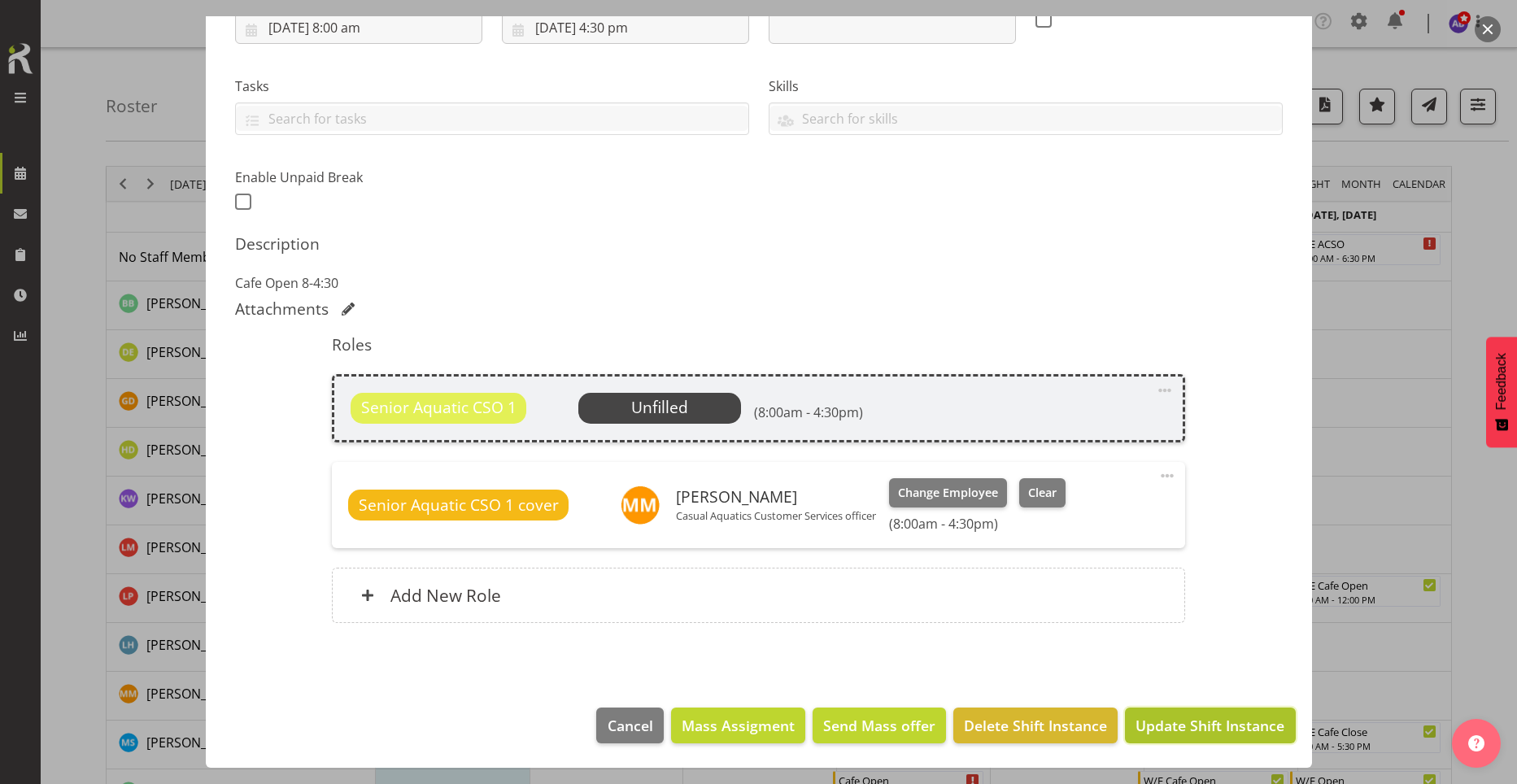
click at [1157, 726] on span "Update Shift Instance" at bounding box center [1210, 725] width 149 height 22
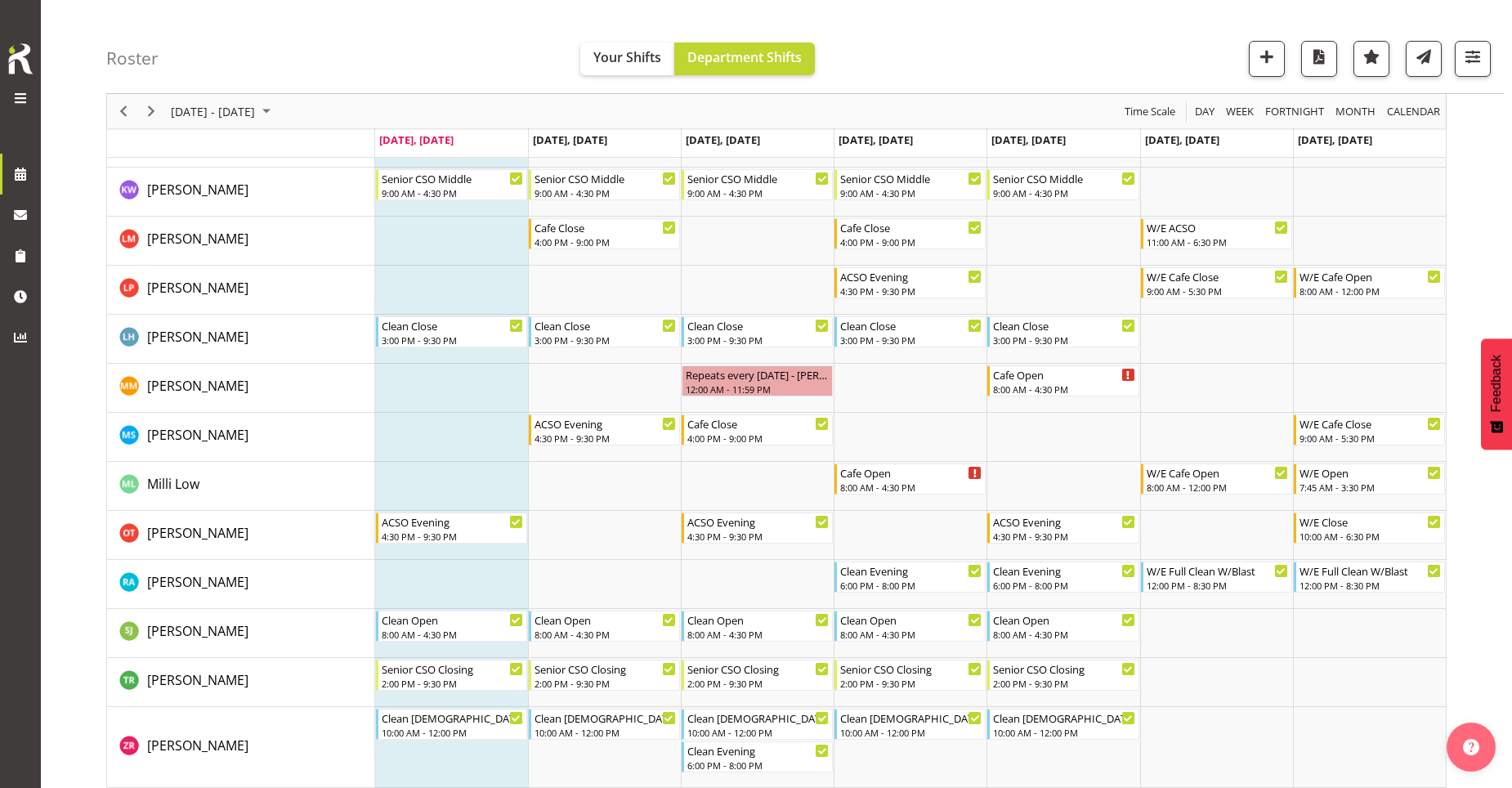
scroll to position [81, 0]
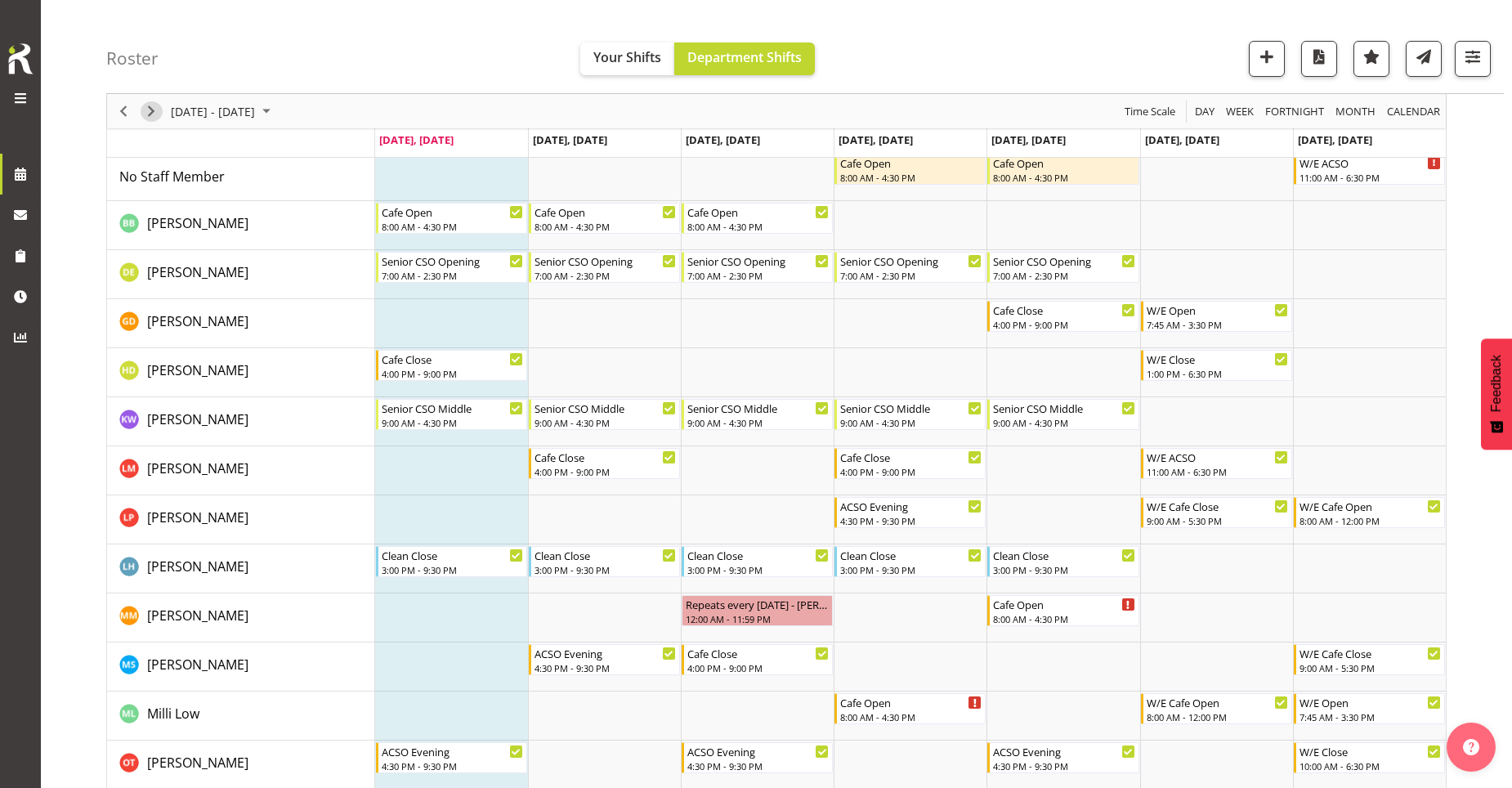
drag, startPoint x: 150, startPoint y: 108, endPoint x: 237, endPoint y: 151, distance: 97.0
click at [150, 107] on span "Next" at bounding box center [151, 112] width 20 height 21
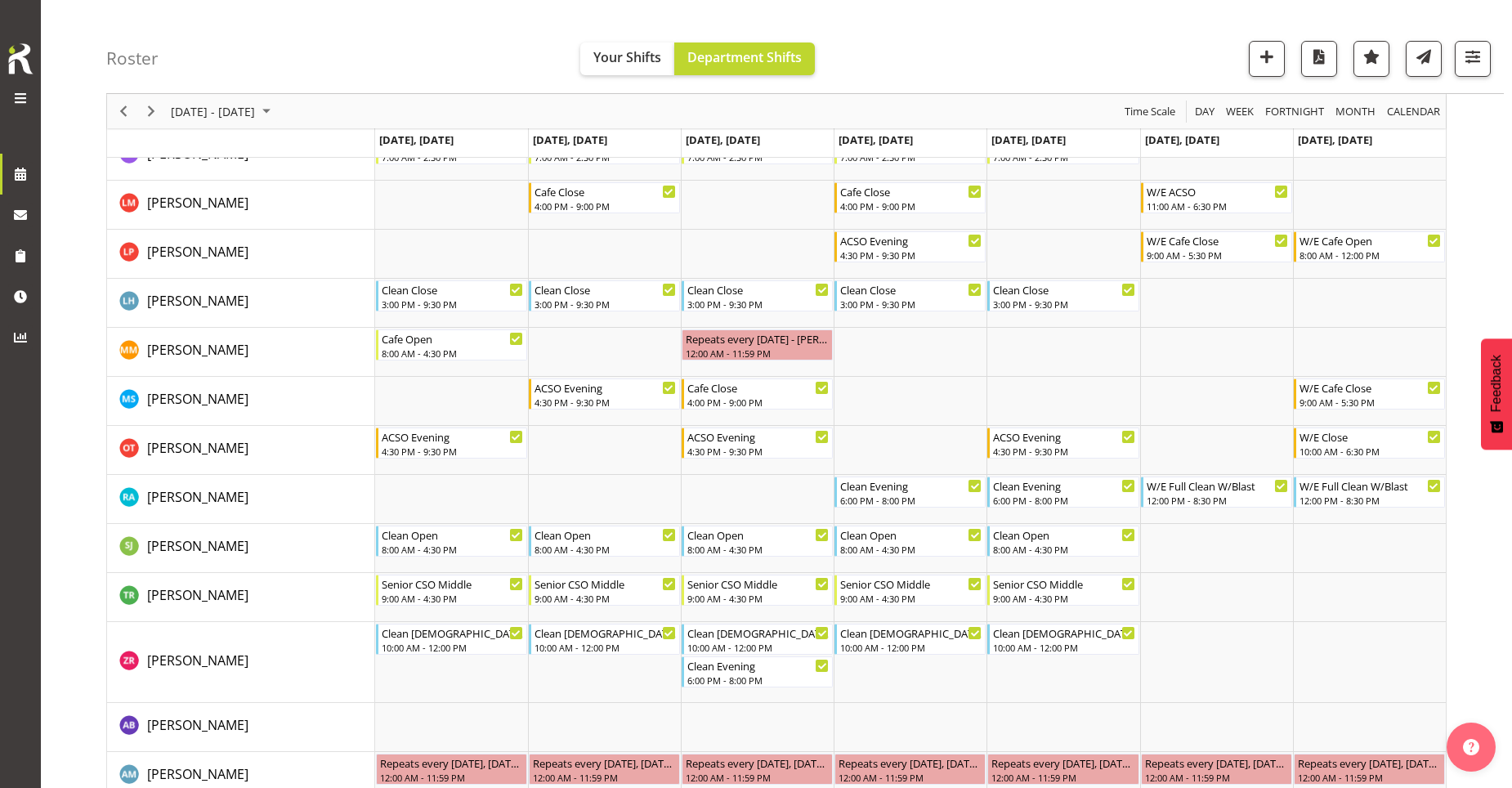
scroll to position [144, 0]
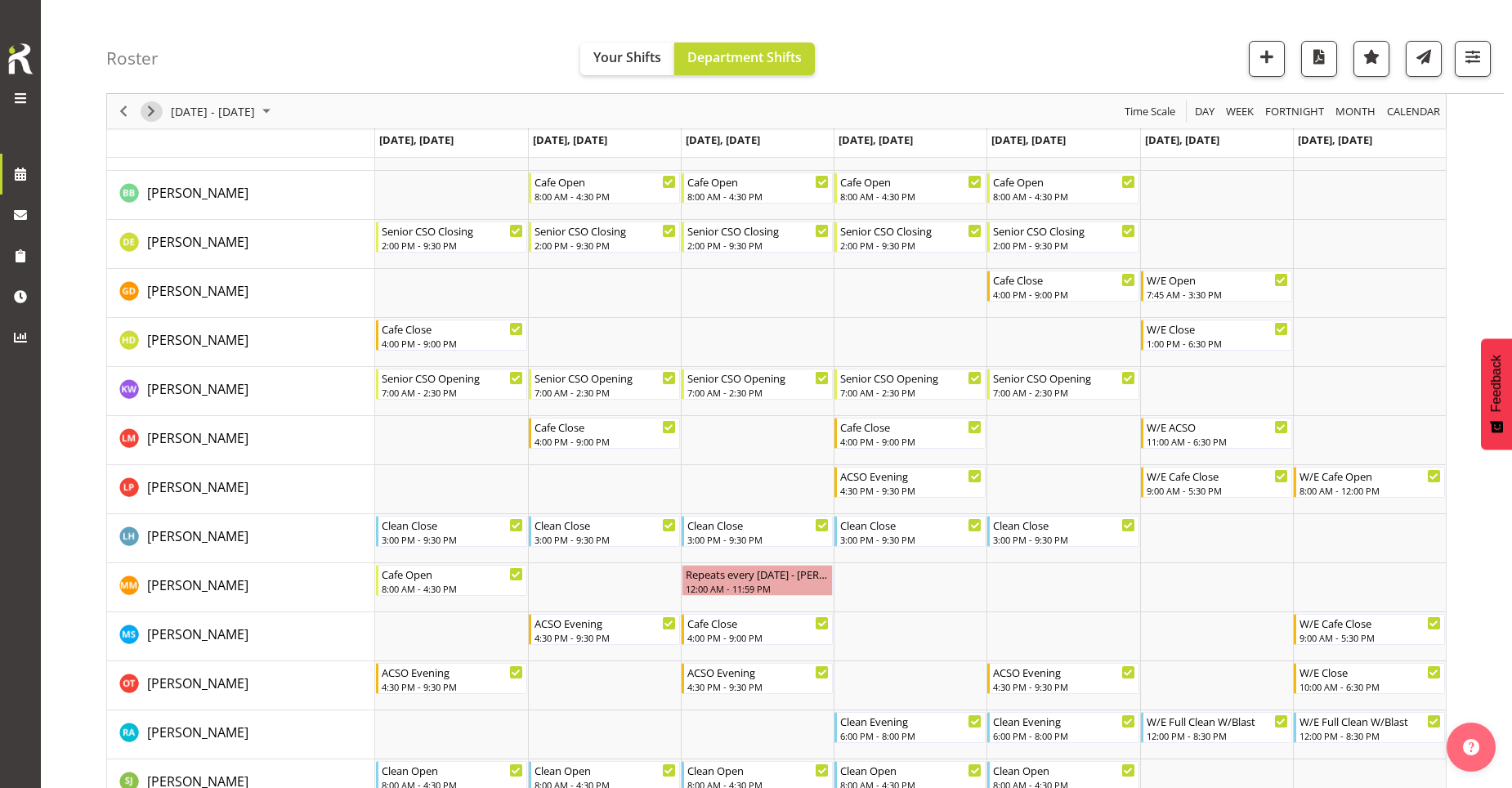
click at [152, 119] on span "Next" at bounding box center [151, 112] width 20 height 21
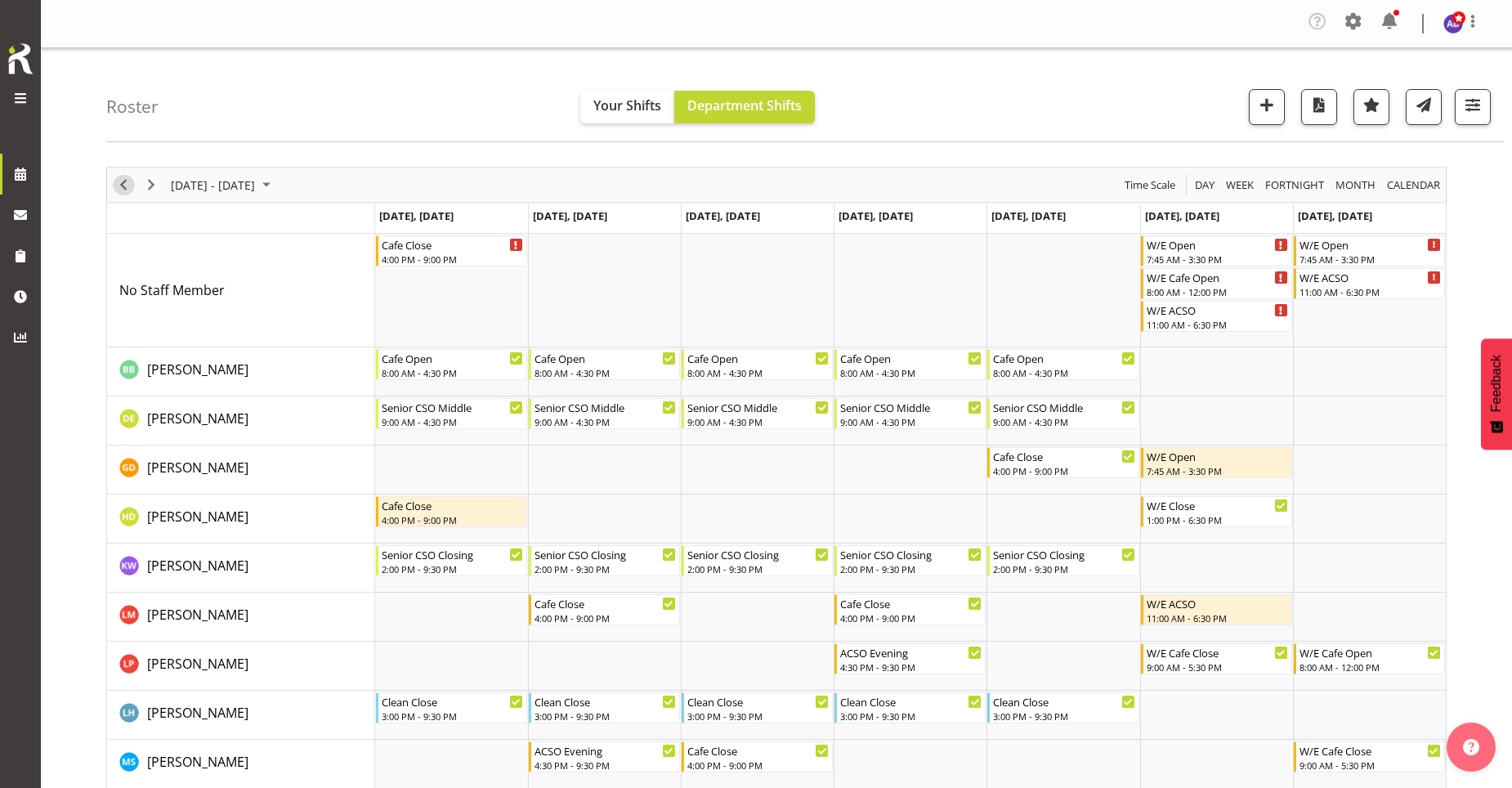
click at [129, 188] on span "Previous" at bounding box center [123, 185] width 20 height 21
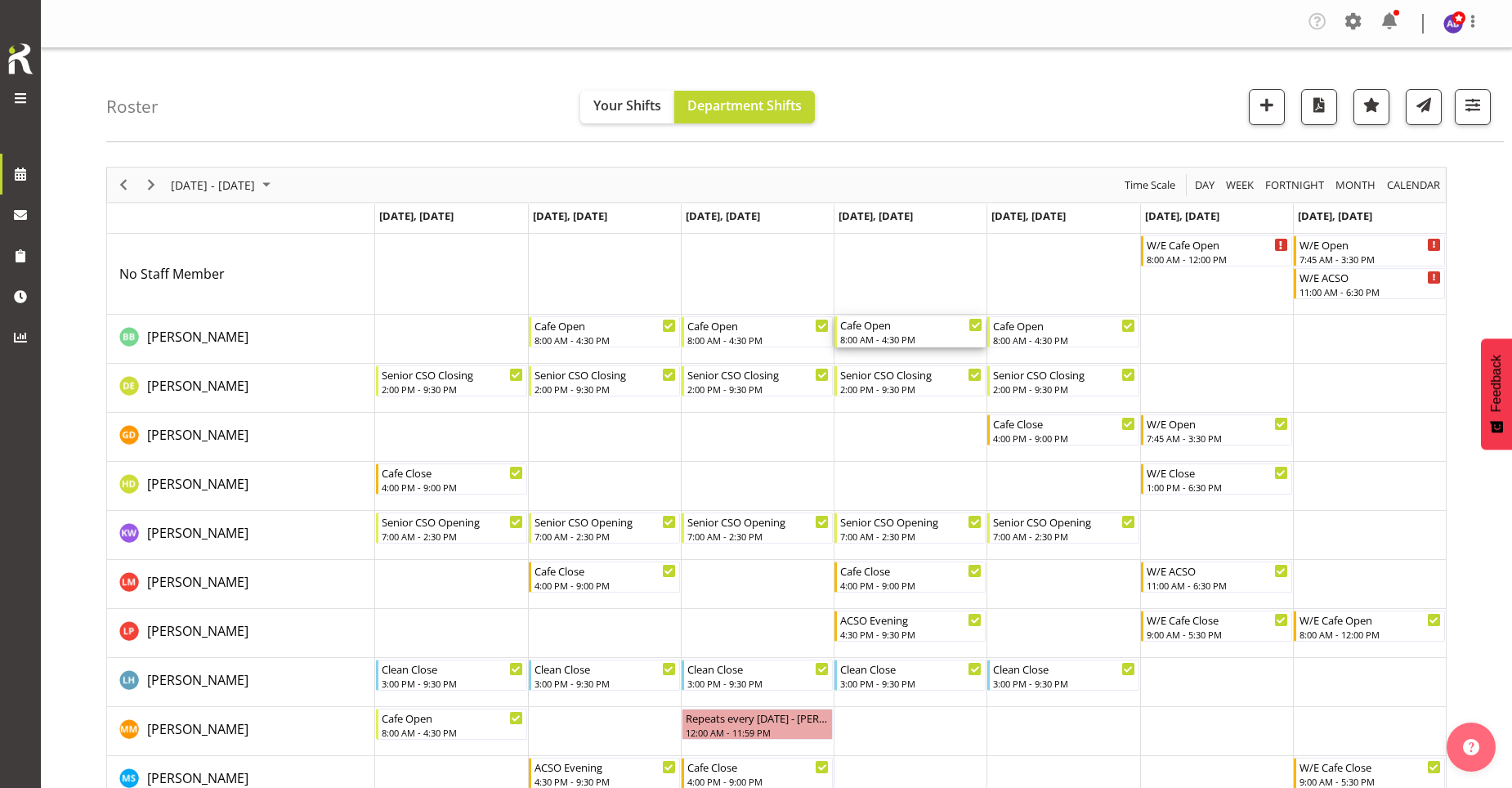
click at [951, 321] on div "Cafe Open" at bounding box center [911, 324] width 142 height 16
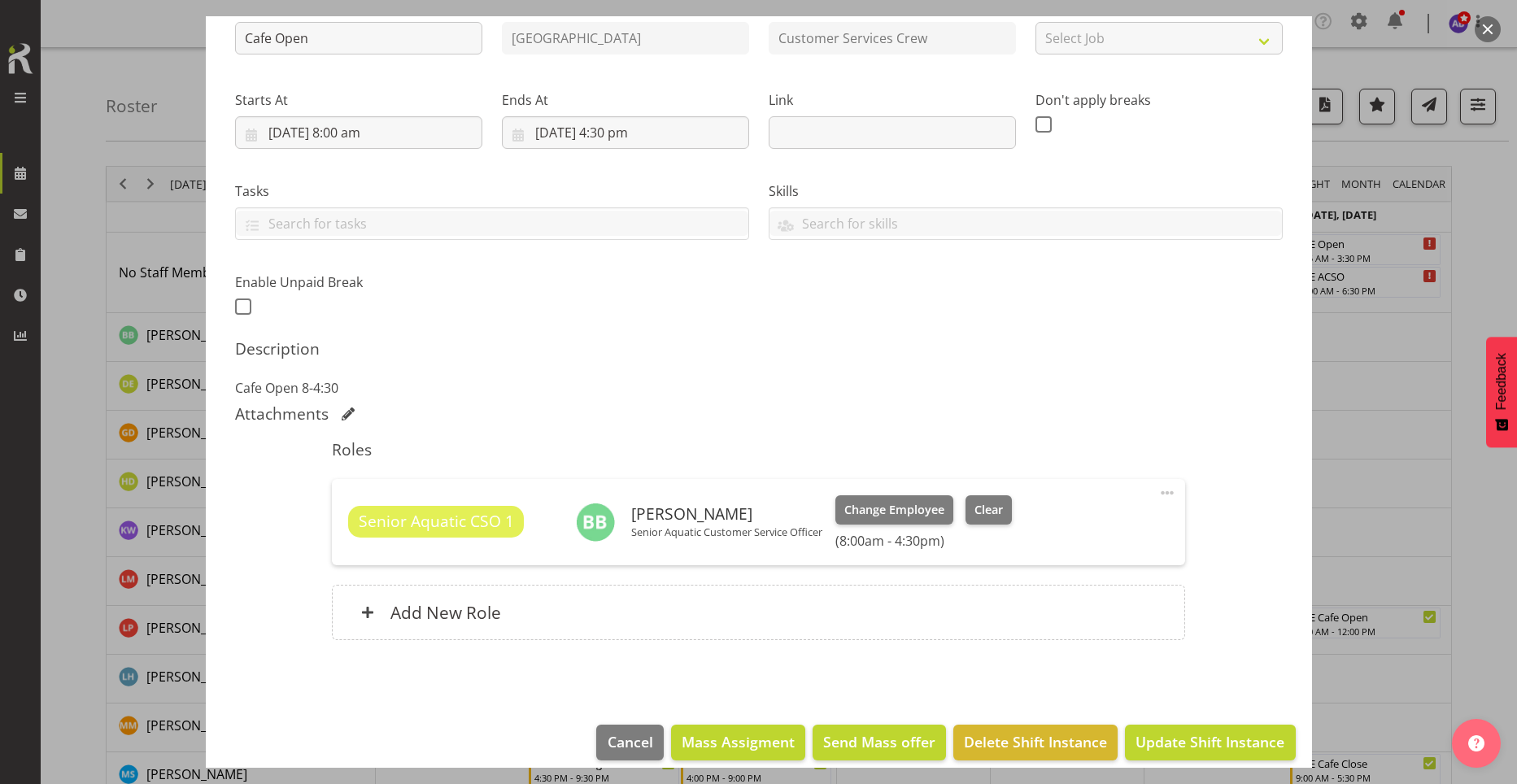
scroll to position [212, 0]
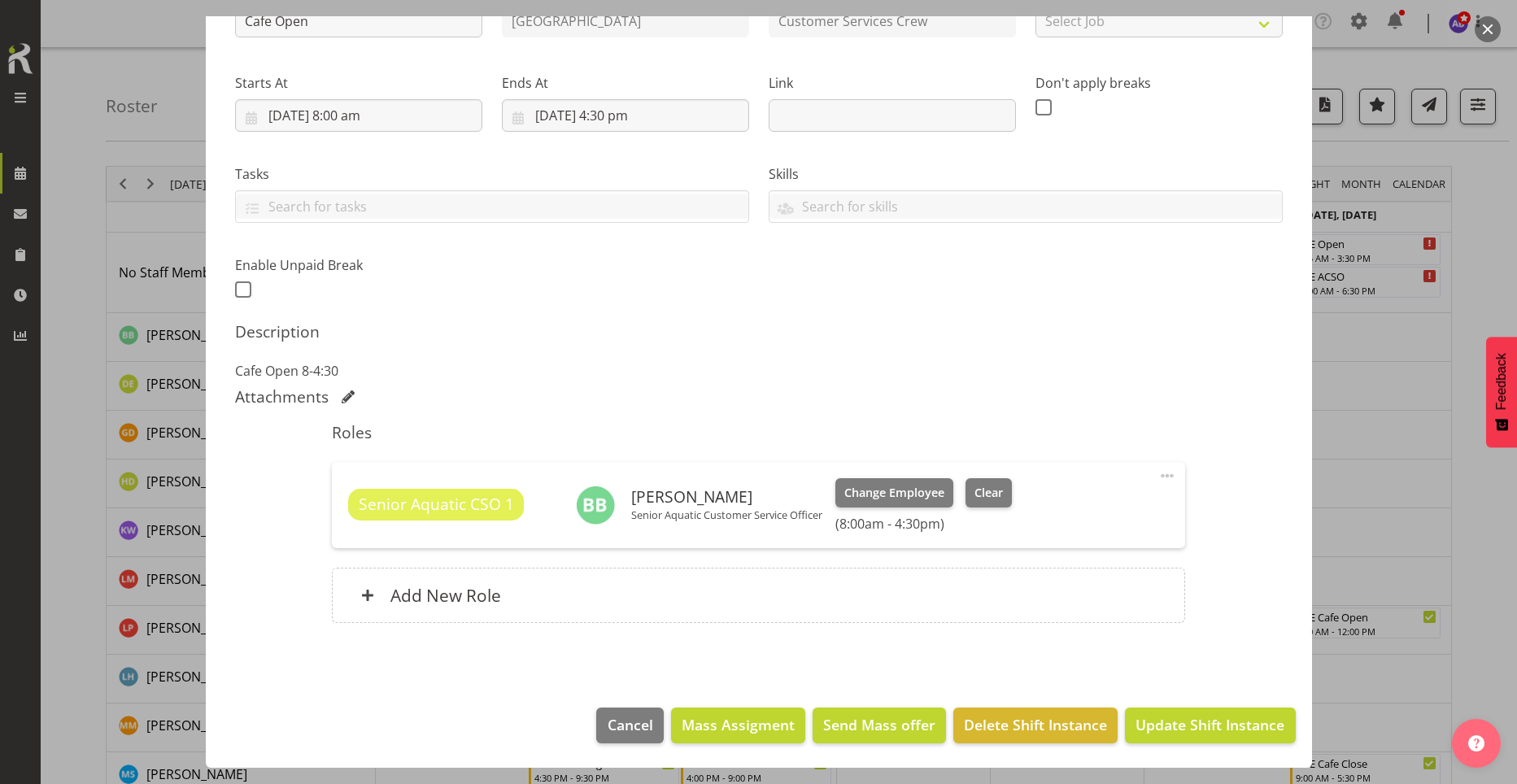
click at [1157, 478] on span at bounding box center [1167, 475] width 20 height 20
click at [1102, 547] on link "Cover Role" at bounding box center [1099, 544] width 156 height 29
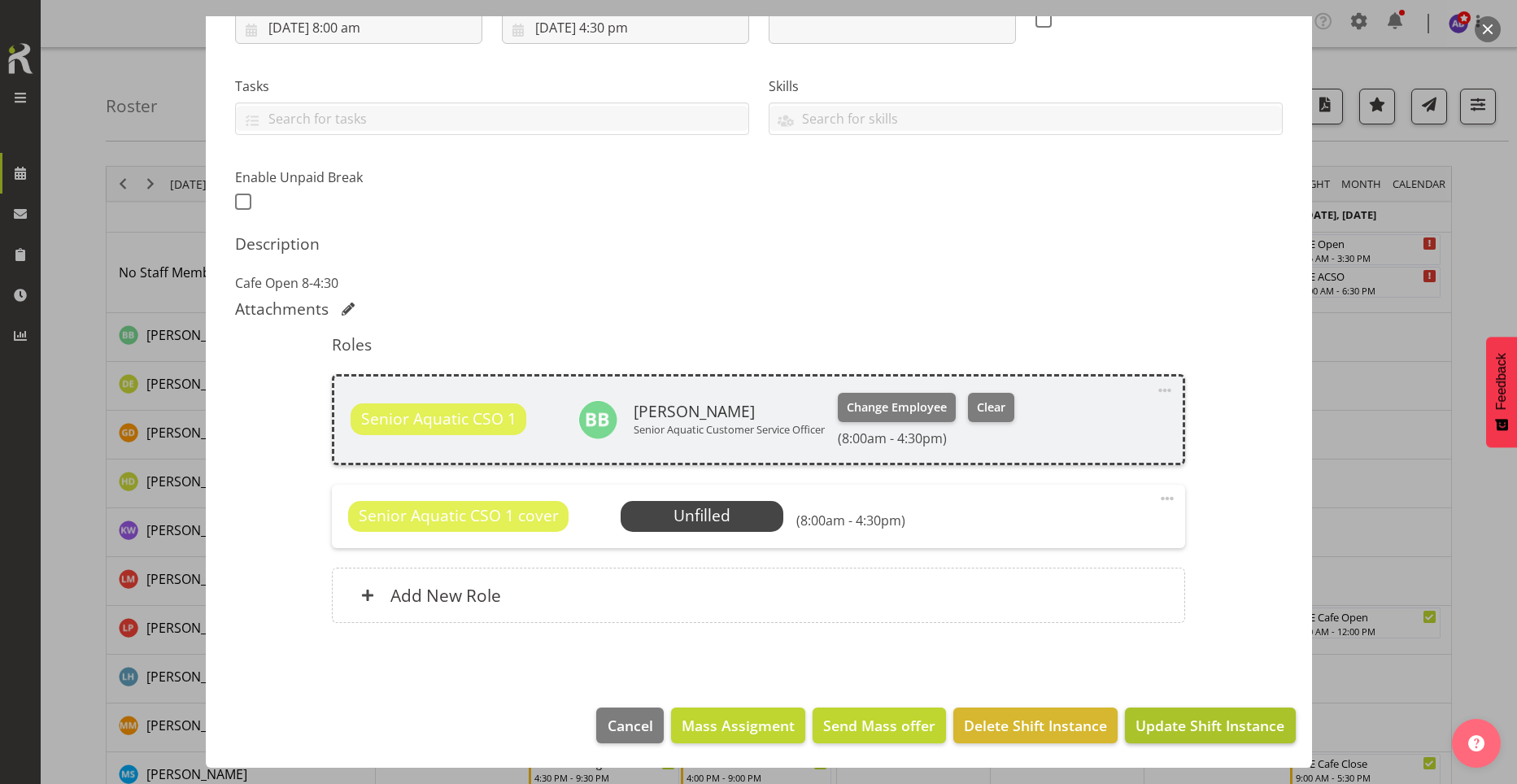
click at [1155, 730] on span "Update Shift Instance" at bounding box center [1210, 725] width 149 height 22
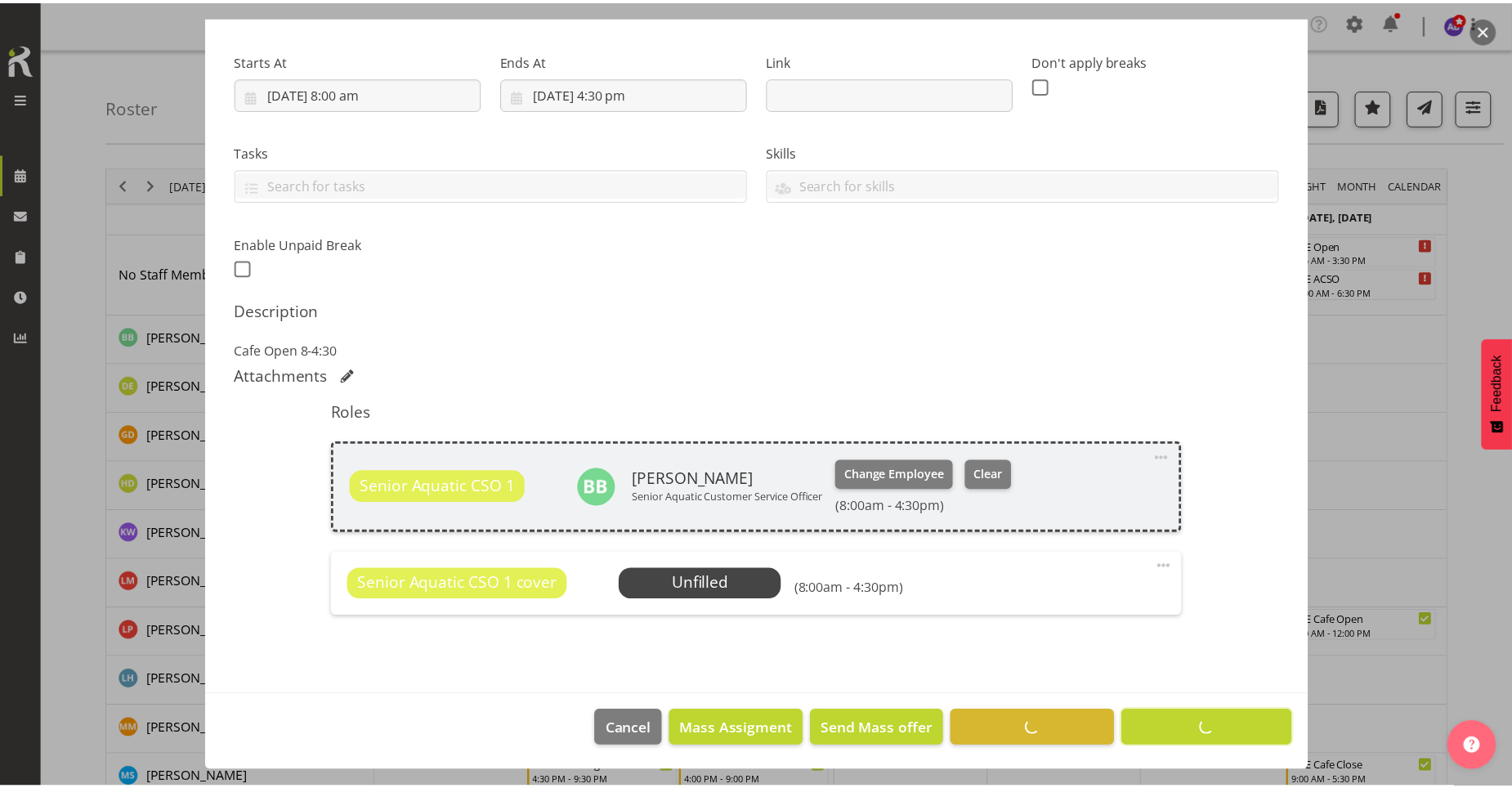
scroll to position [235, 0]
